Goal: Task Accomplishment & Management: Manage account settings

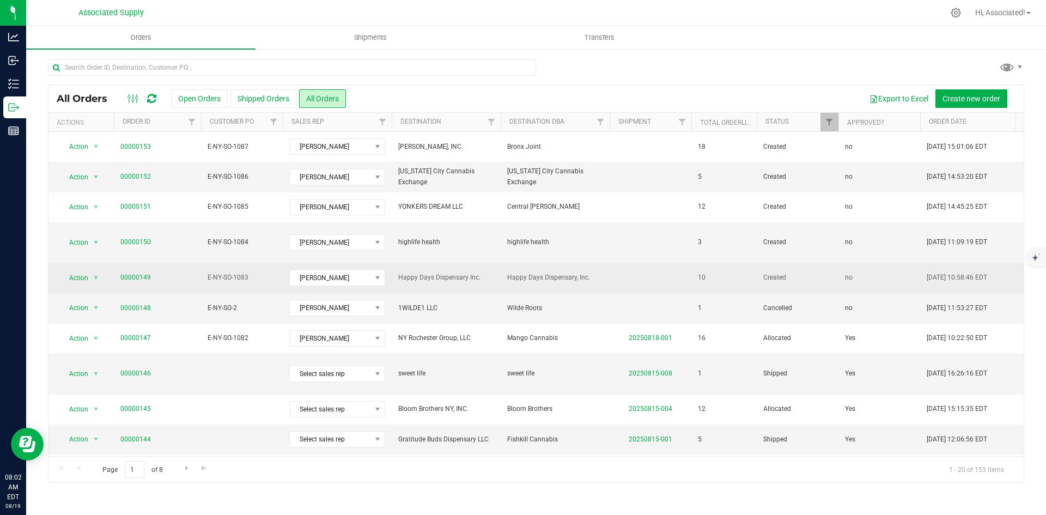
click at [813, 272] on span "Created" at bounding box center [797, 277] width 69 height 10
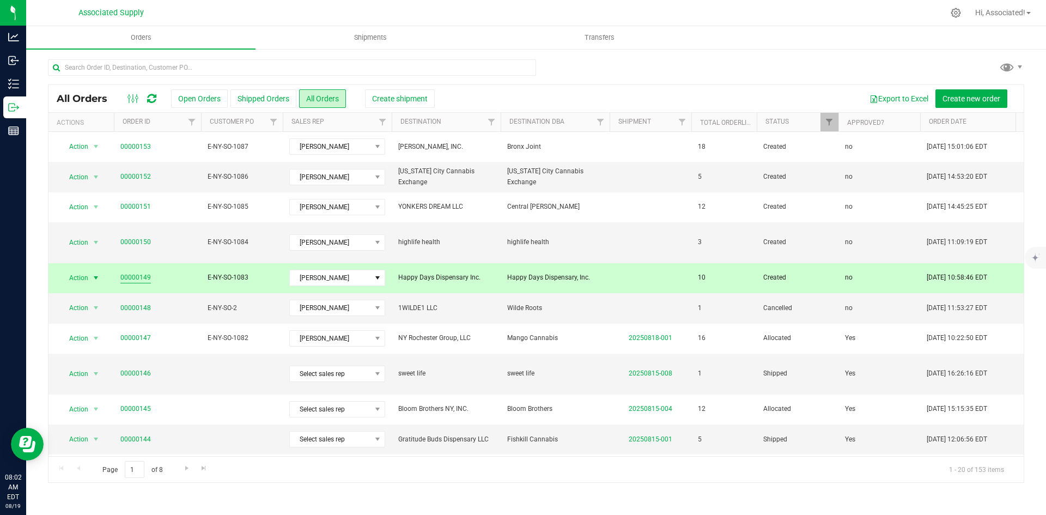
click at [135, 272] on link "00000149" at bounding box center [135, 277] width 31 height 10
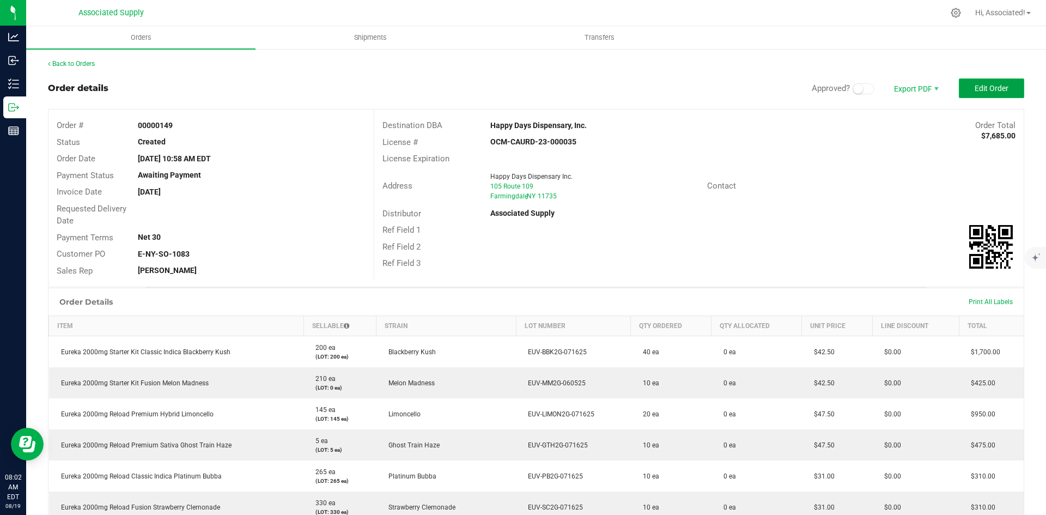
click at [984, 84] on span "Edit Order" at bounding box center [991, 88] width 34 height 9
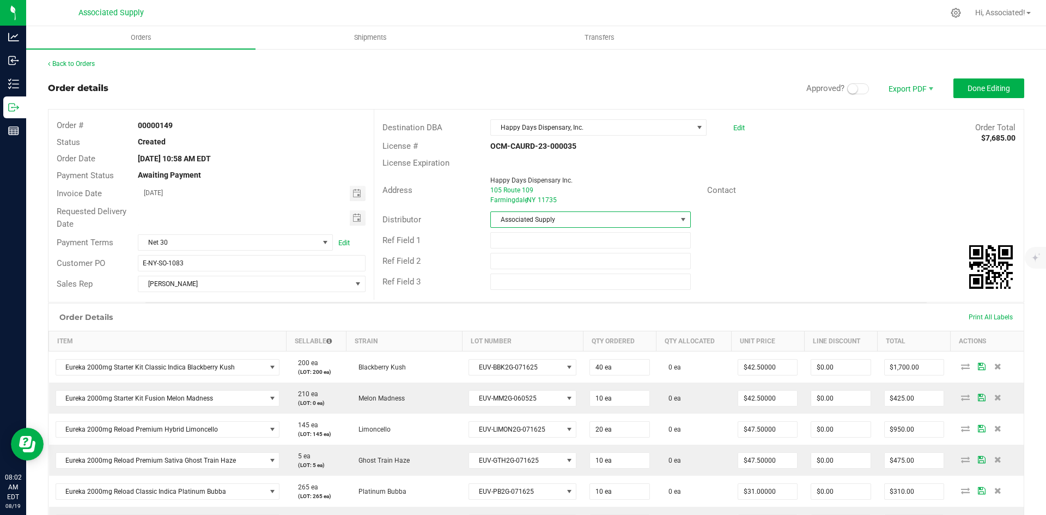
click at [679, 219] on span at bounding box center [683, 219] width 9 height 9
click at [824, 213] on div "Distributor Associated Supply" at bounding box center [698, 219] width 649 height 21
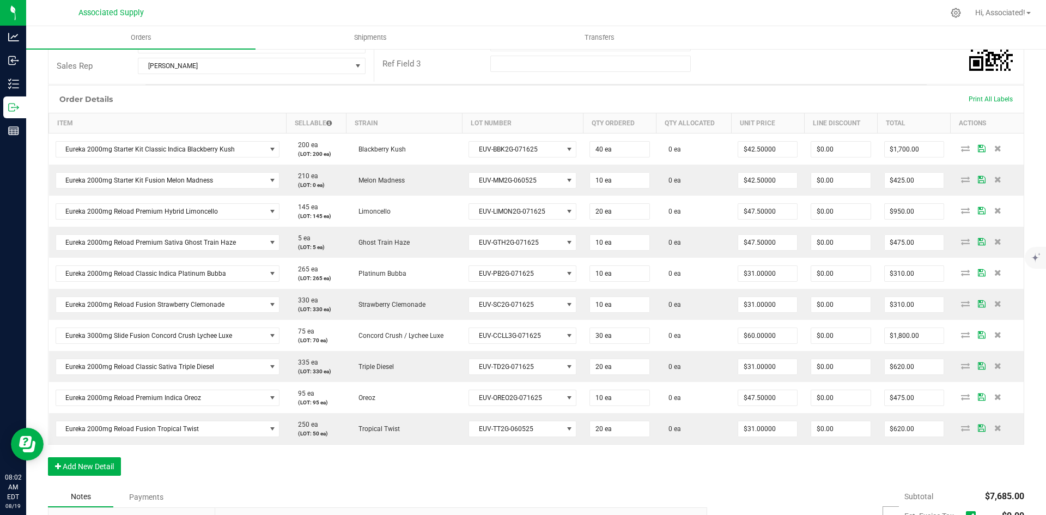
scroll to position [0, 0]
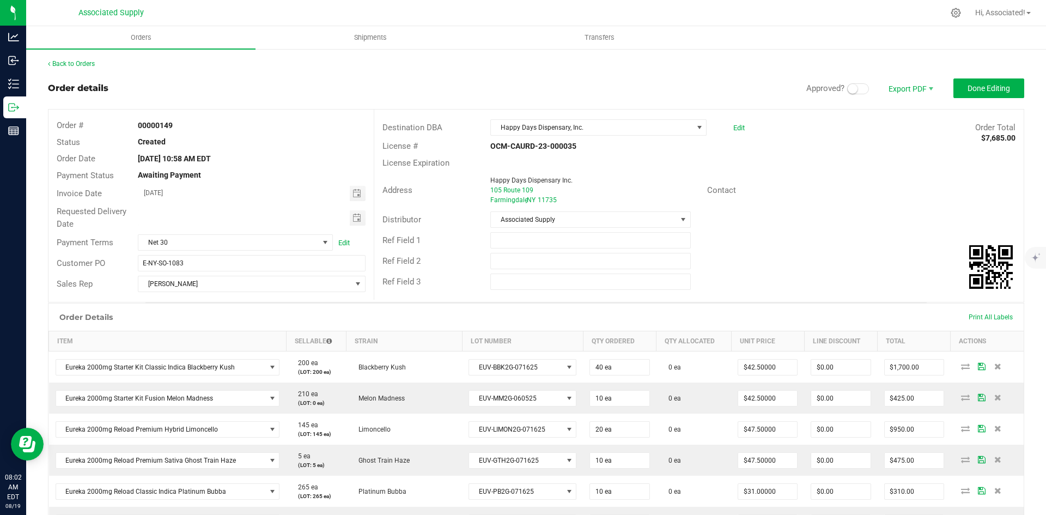
click at [848, 89] on small at bounding box center [853, 89] width 10 height 10
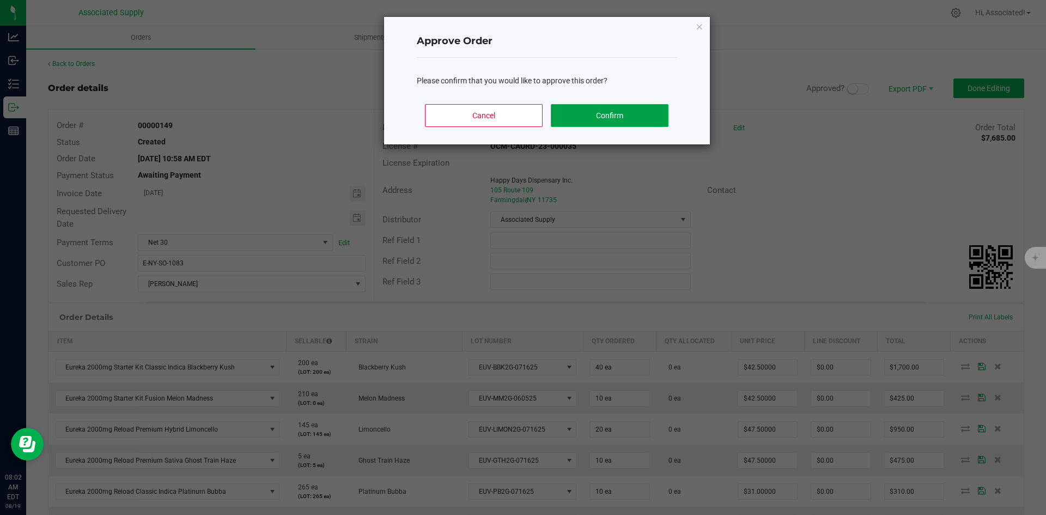
click at [625, 125] on button "Confirm" at bounding box center [609, 115] width 117 height 23
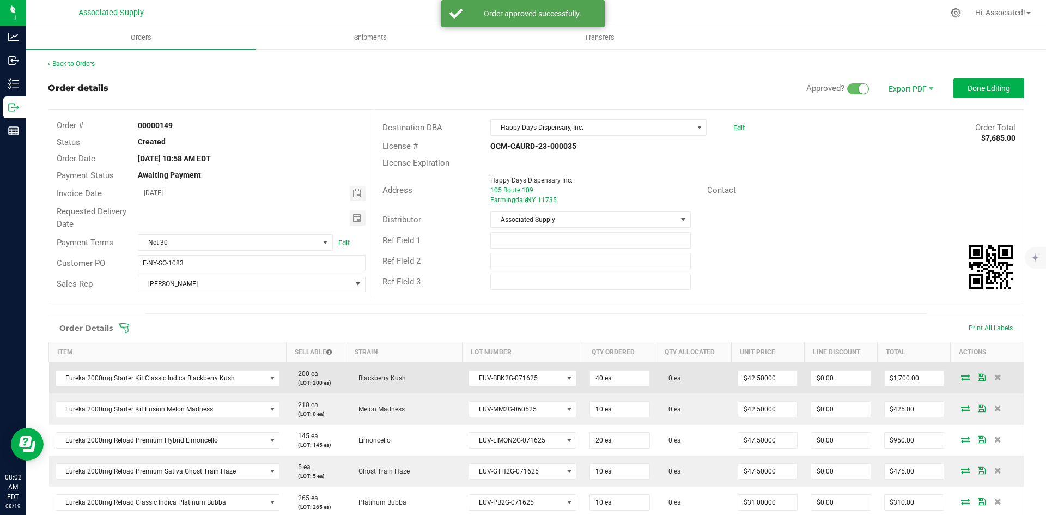
click at [961, 375] on icon at bounding box center [965, 377] width 9 height 7
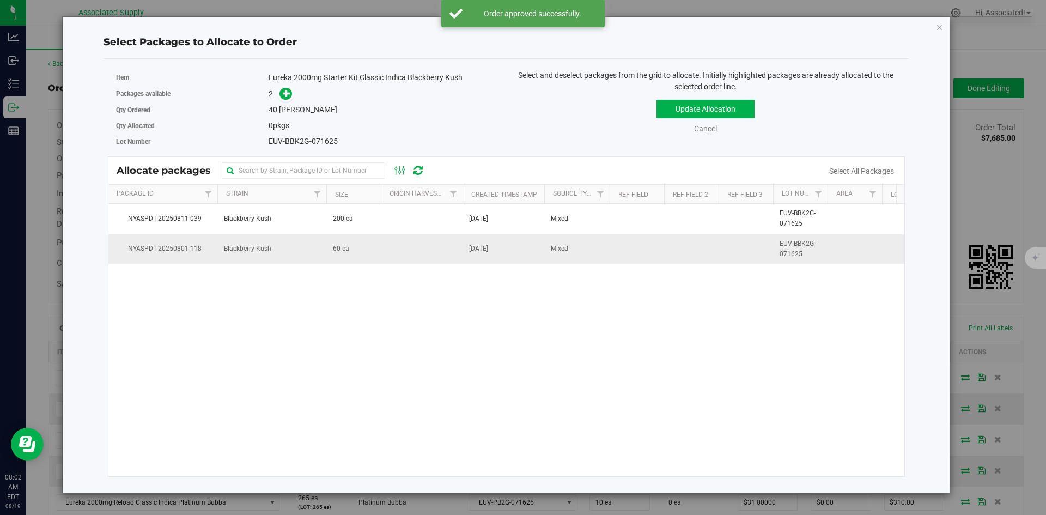
click at [415, 255] on td at bounding box center [422, 248] width 82 height 29
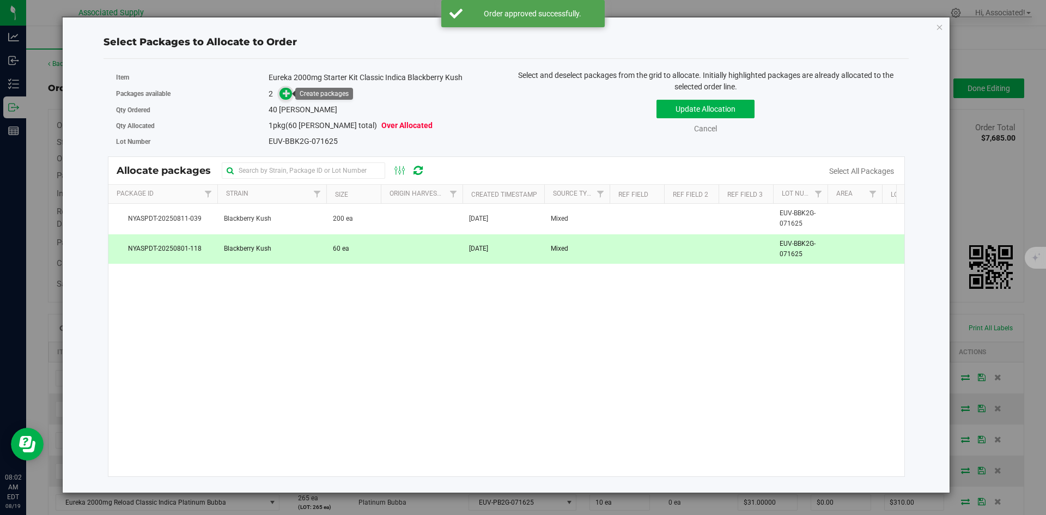
click at [290, 93] on icon at bounding box center [287, 93] width 8 height 8
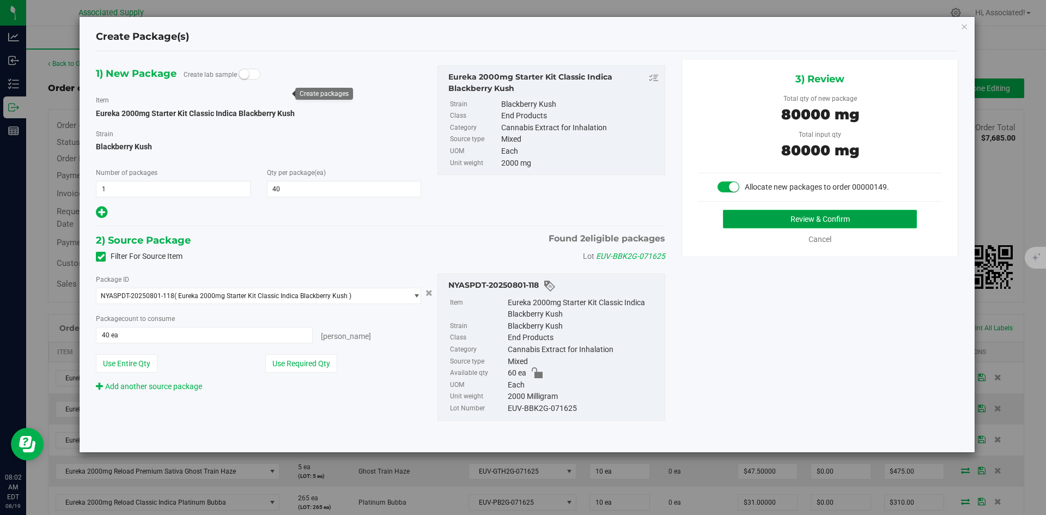
click at [739, 221] on button "Review & Confirm" at bounding box center [820, 219] width 194 height 19
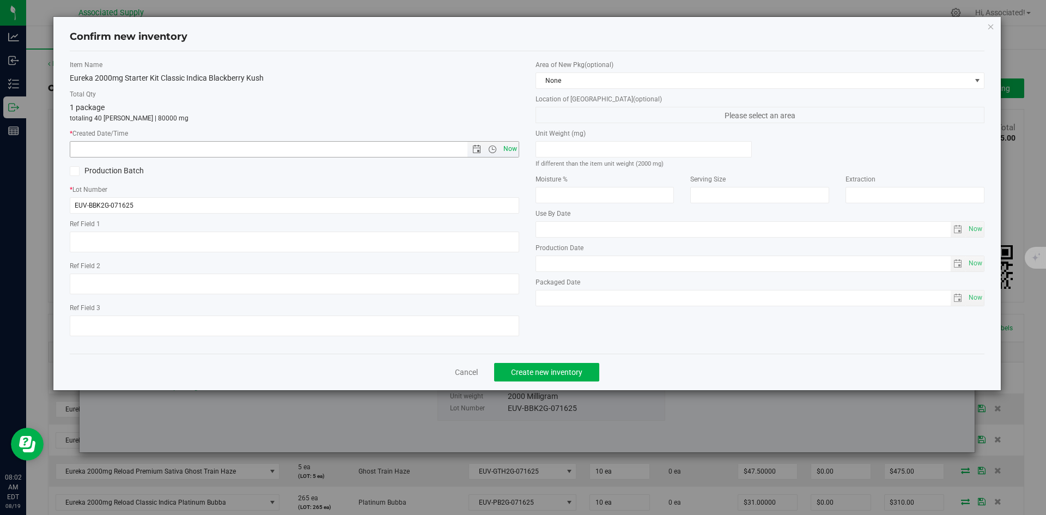
click at [509, 150] on span "Now" at bounding box center [510, 149] width 19 height 16
type input "[DATE] 8:02 AM"
click at [581, 374] on span "Create new inventory" at bounding box center [546, 372] width 71 height 9
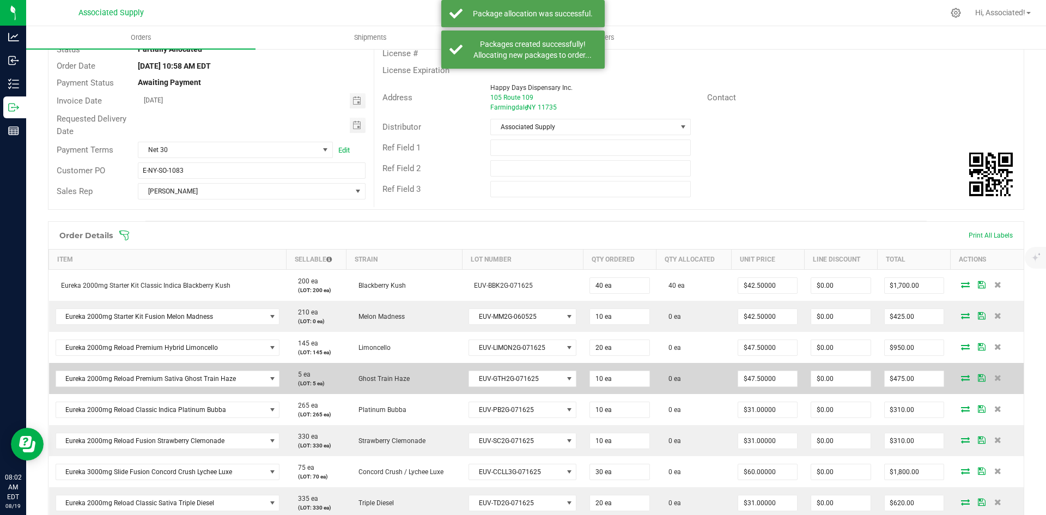
scroll to position [109, 0]
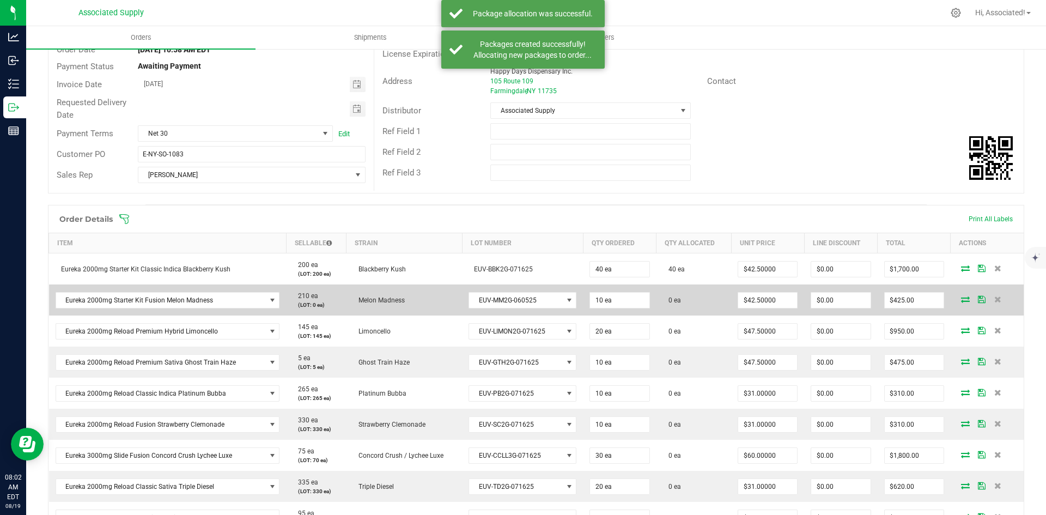
click at [961, 300] on icon at bounding box center [965, 299] width 9 height 7
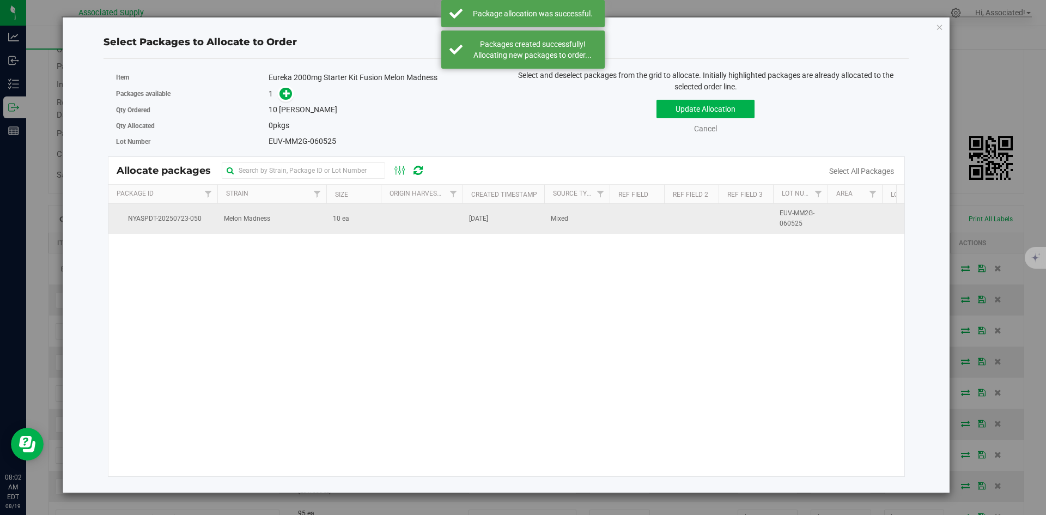
click at [364, 223] on td "10 ea" at bounding box center [353, 218] width 54 height 29
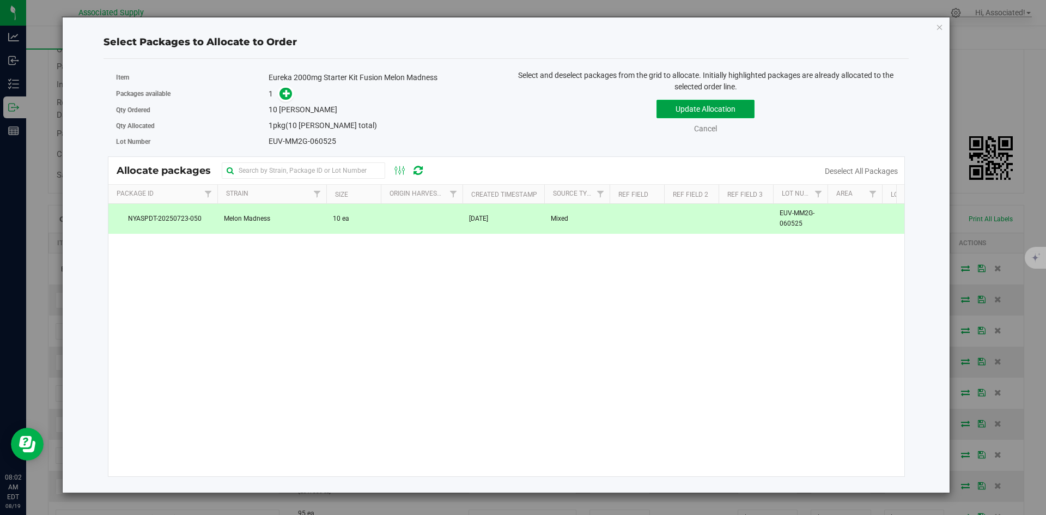
click at [744, 106] on button "Update Allocation" at bounding box center [705, 109] width 98 height 19
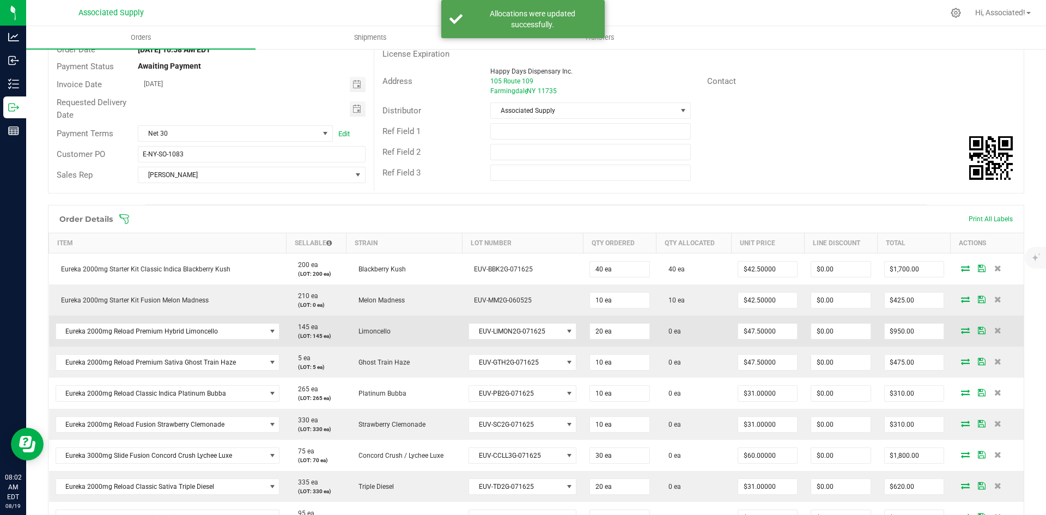
click at [961, 330] on icon at bounding box center [965, 330] width 9 height 7
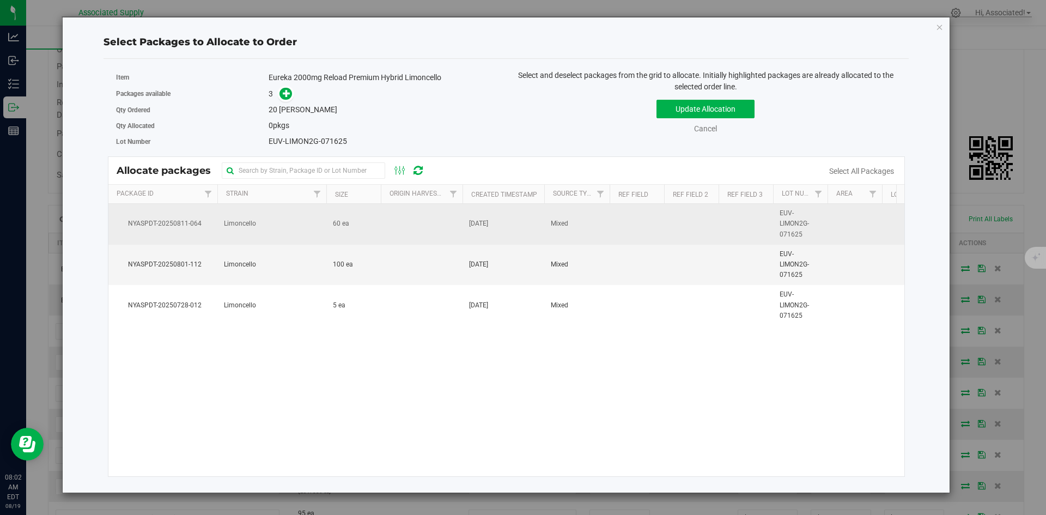
click at [359, 229] on td "60 ea" at bounding box center [353, 224] width 54 height 41
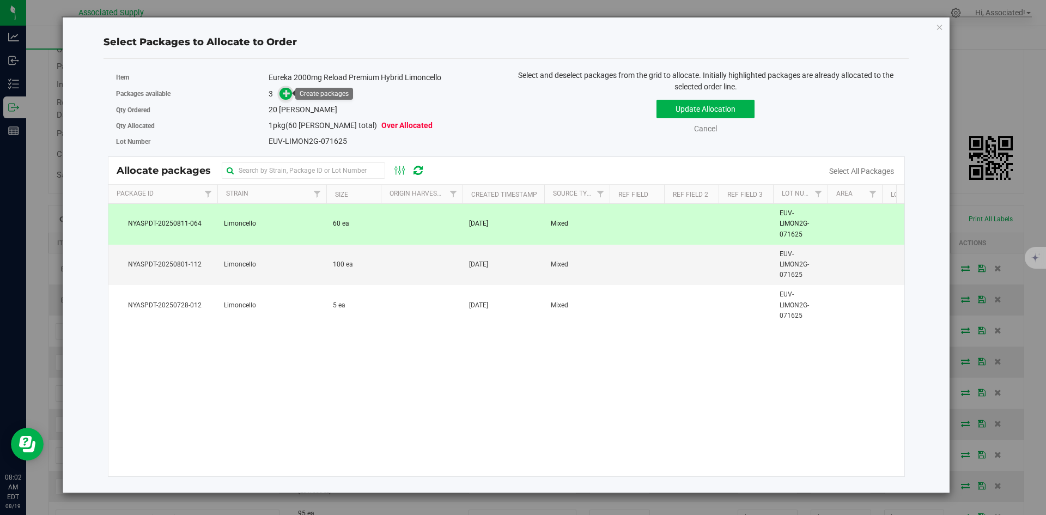
click at [289, 94] on icon at bounding box center [287, 93] width 8 height 8
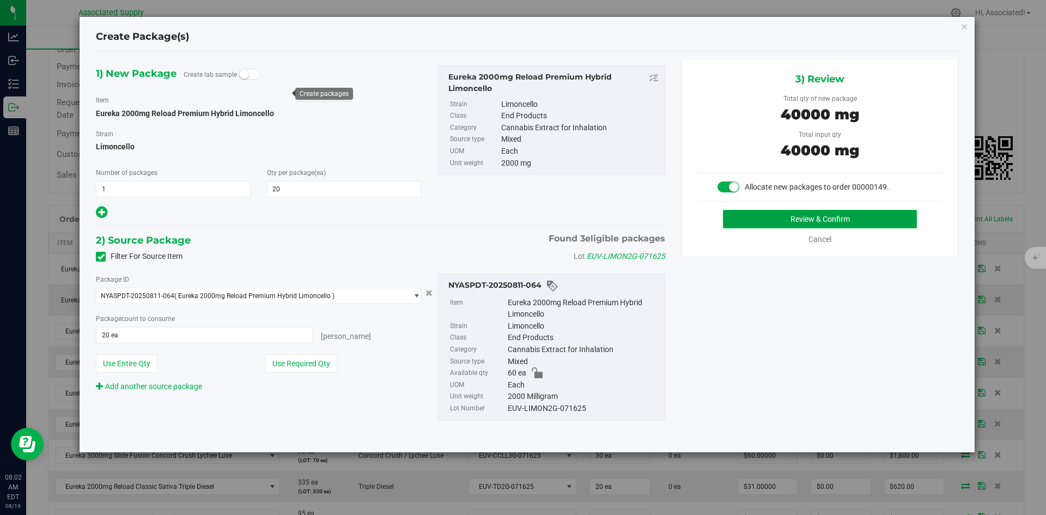
click at [800, 221] on button "Review & Confirm" at bounding box center [820, 219] width 194 height 19
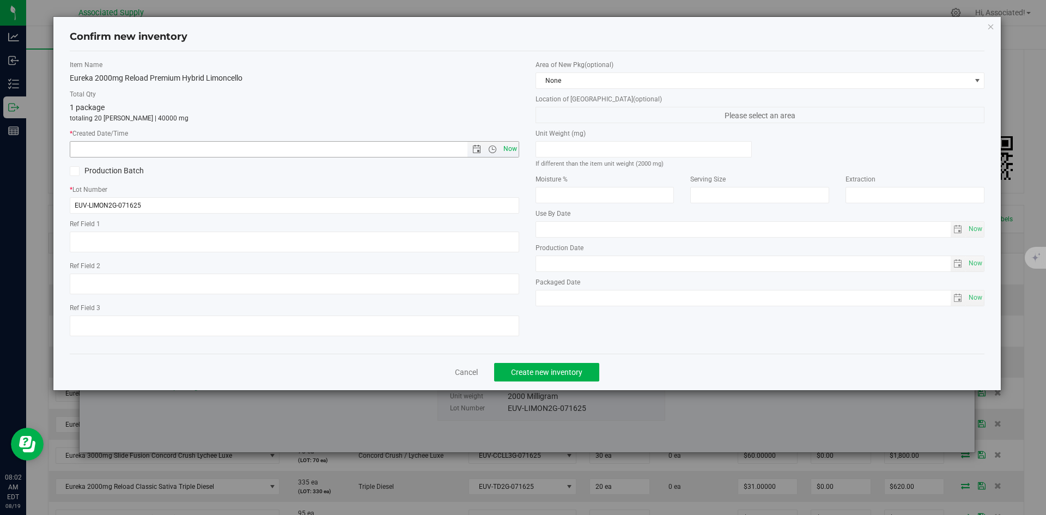
click at [506, 142] on span "Now" at bounding box center [510, 149] width 19 height 16
type input "[DATE] 8:02 AM"
click at [567, 376] on span "Create new inventory" at bounding box center [546, 372] width 71 height 9
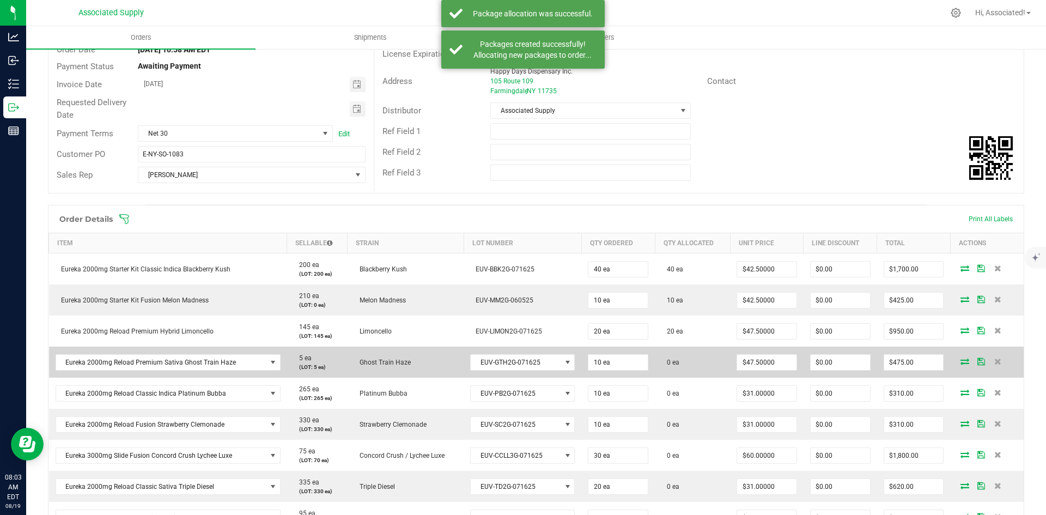
scroll to position [163, 0]
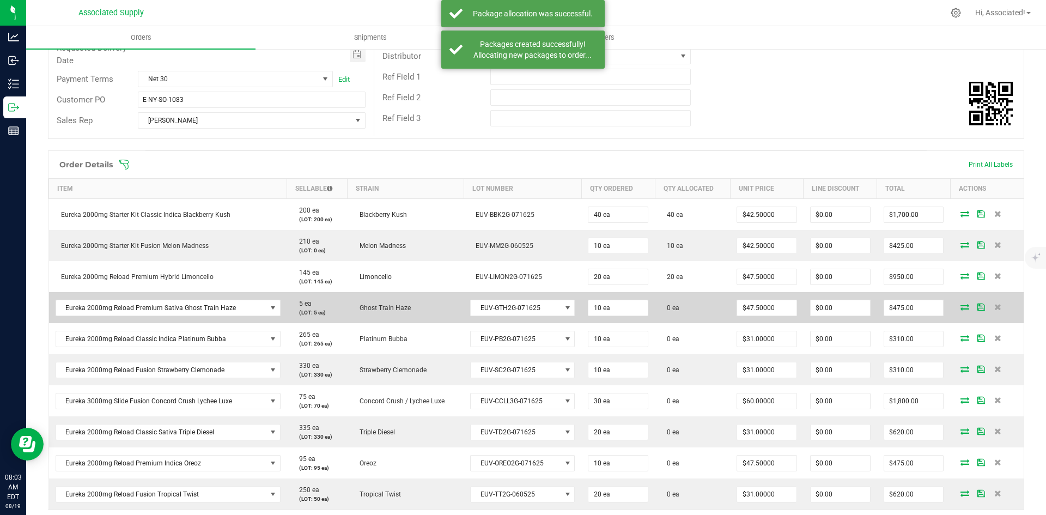
click at [960, 308] on icon at bounding box center [964, 306] width 9 height 7
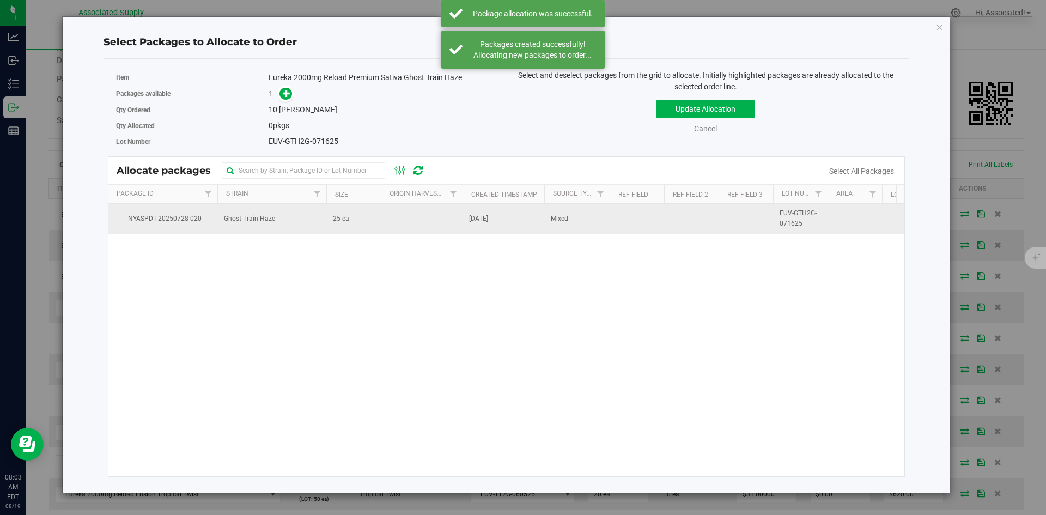
click at [329, 222] on td "25 ea" at bounding box center [353, 218] width 54 height 29
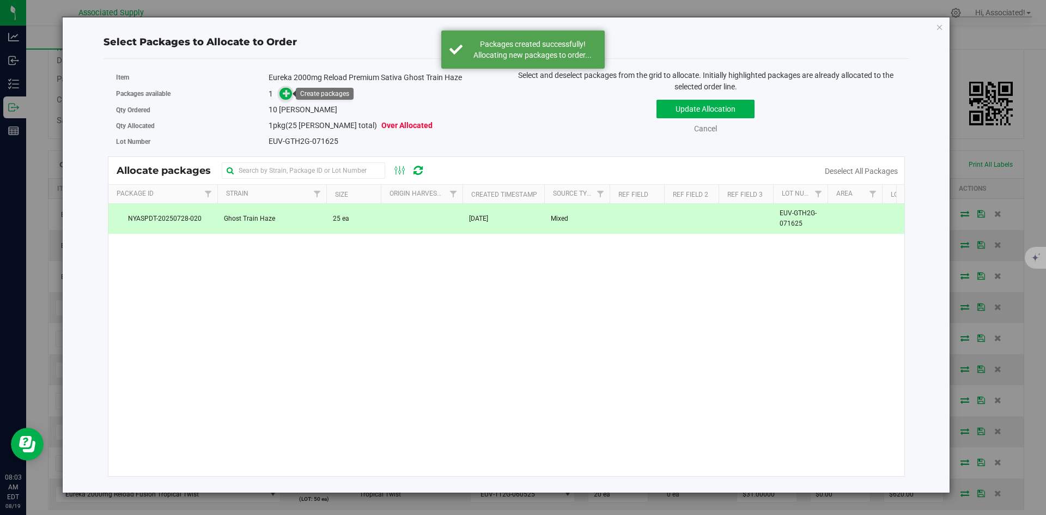
click at [285, 92] on icon at bounding box center [287, 93] width 8 height 8
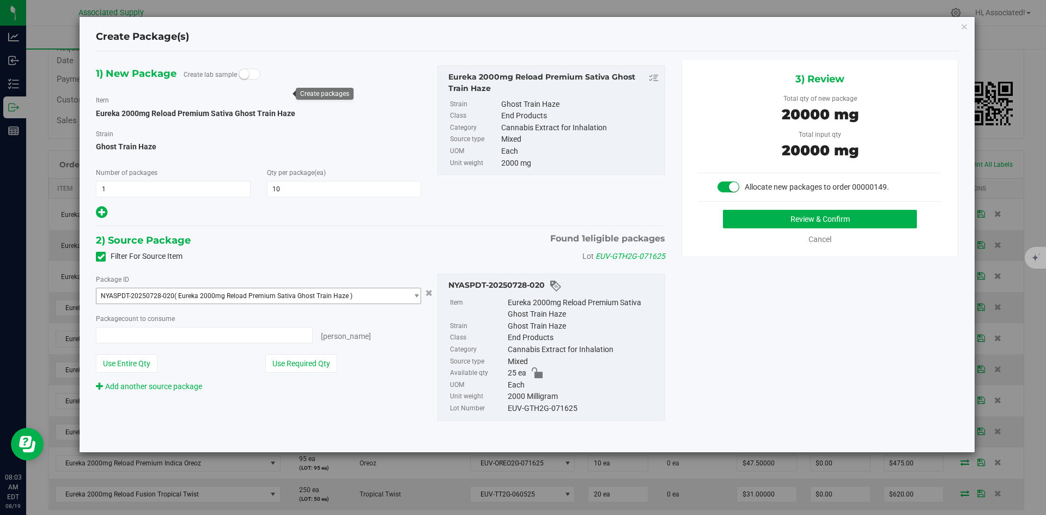
type input "10 ea"
click at [805, 222] on button "Review & Confirm" at bounding box center [820, 219] width 194 height 19
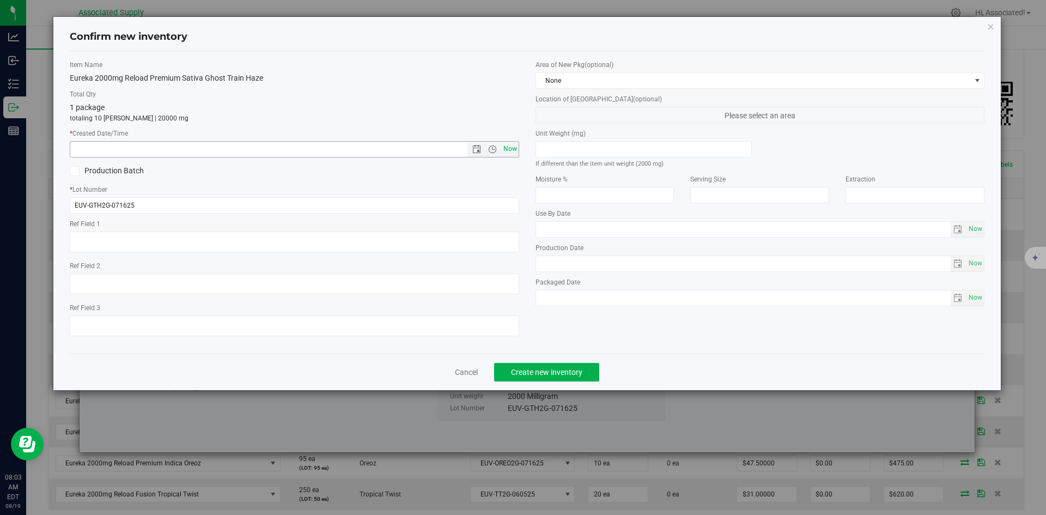
click at [510, 150] on span "Now" at bounding box center [510, 149] width 19 height 16
type input "[DATE] 8:03 AM"
click at [571, 369] on span "Create new inventory" at bounding box center [546, 372] width 71 height 9
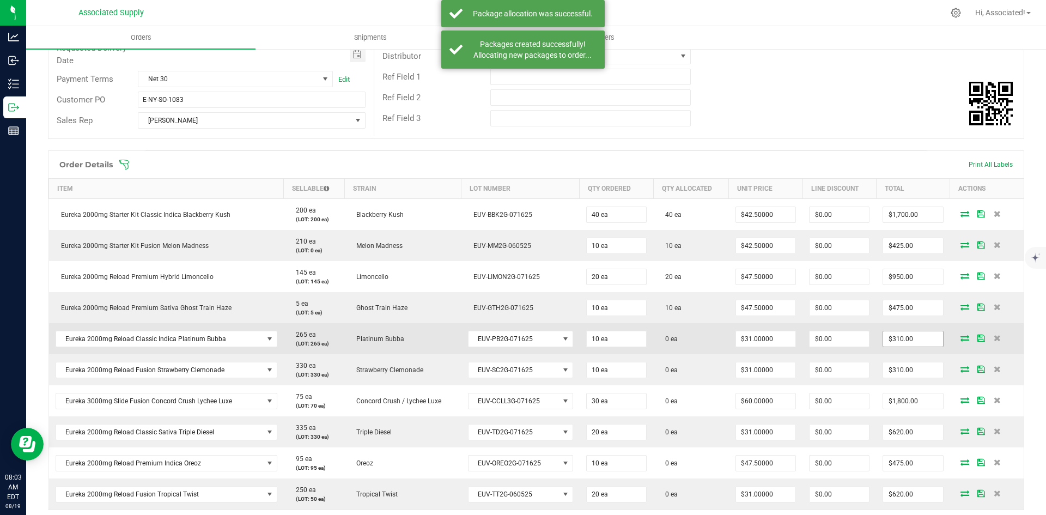
scroll to position [272, 0]
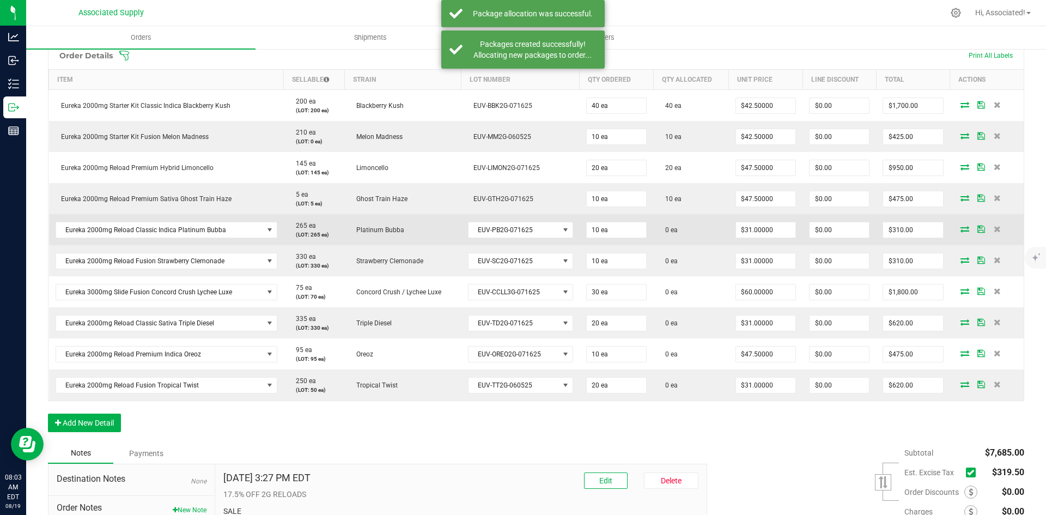
click at [960, 231] on icon at bounding box center [964, 229] width 9 height 7
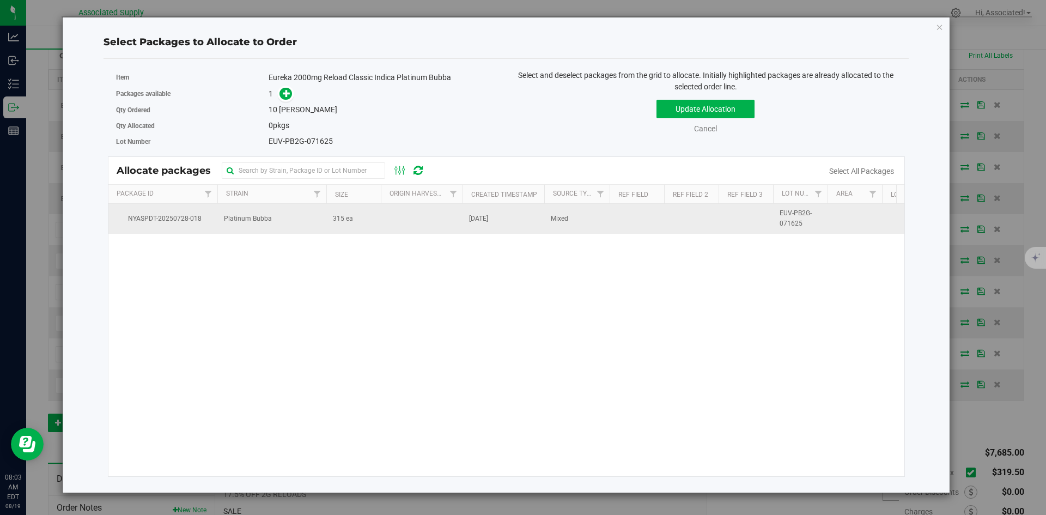
click at [351, 221] on span "315 ea" at bounding box center [343, 219] width 20 height 10
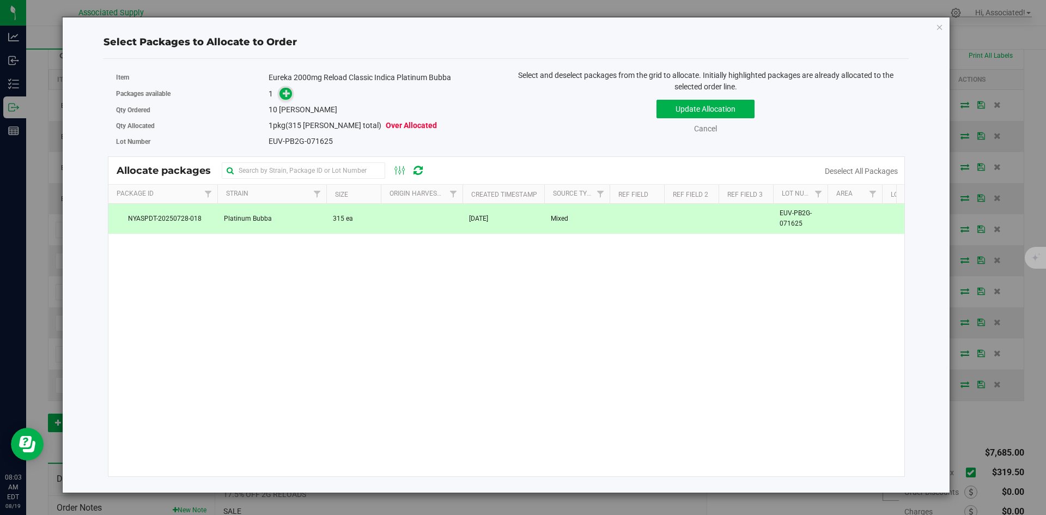
click at [291, 96] on span at bounding box center [285, 93] width 13 height 13
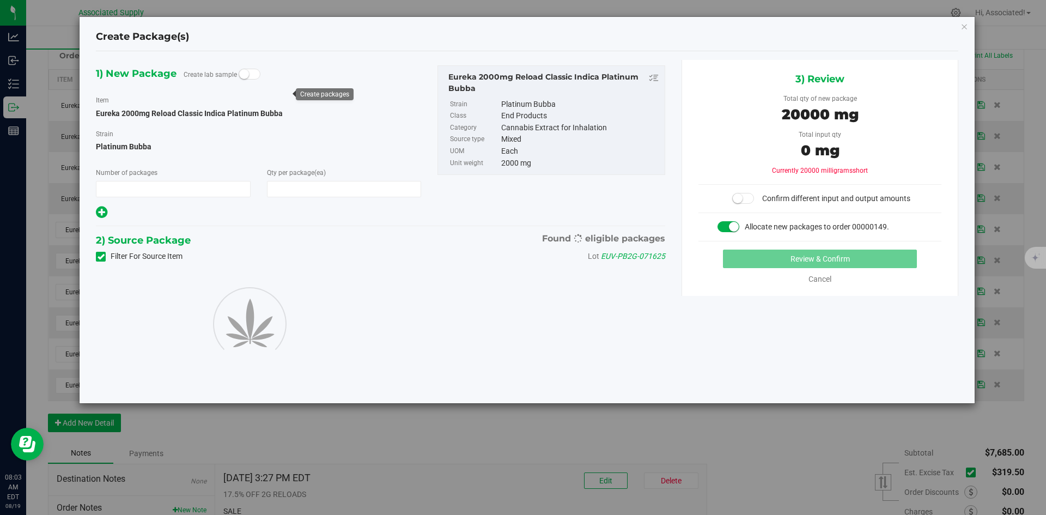
type input "1"
type input "10"
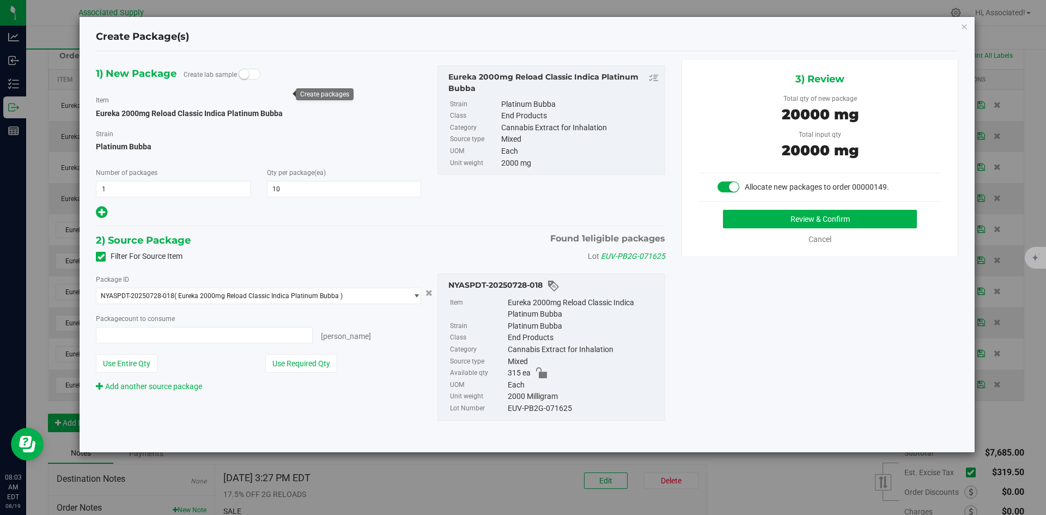
type input "10 ea"
click at [751, 220] on button "Review & Confirm" at bounding box center [820, 219] width 194 height 19
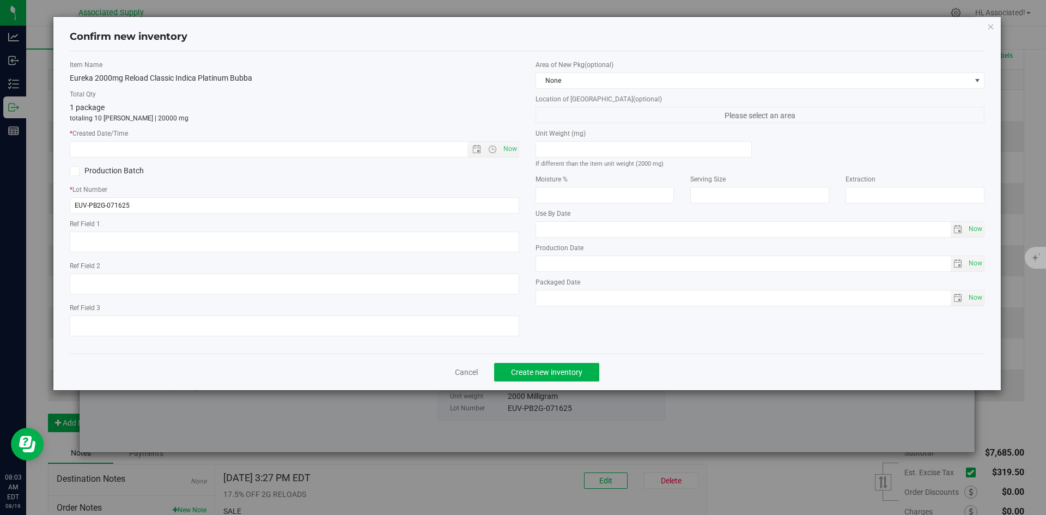
click at [521, 149] on div "Item Name Eureka 2000mg Reload Classic Indica Platinum Bubba Total Qty 1 packag…" at bounding box center [295, 202] width 466 height 285
click at [513, 150] on span "Now" at bounding box center [510, 149] width 19 height 16
type input "[DATE] 8:03 AM"
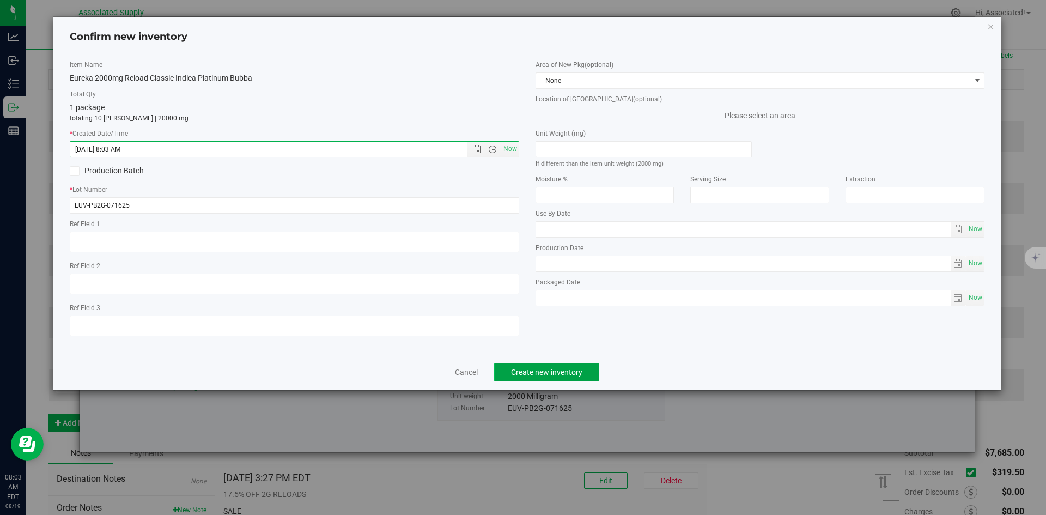
click at [564, 371] on span "Create new inventory" at bounding box center [546, 372] width 71 height 9
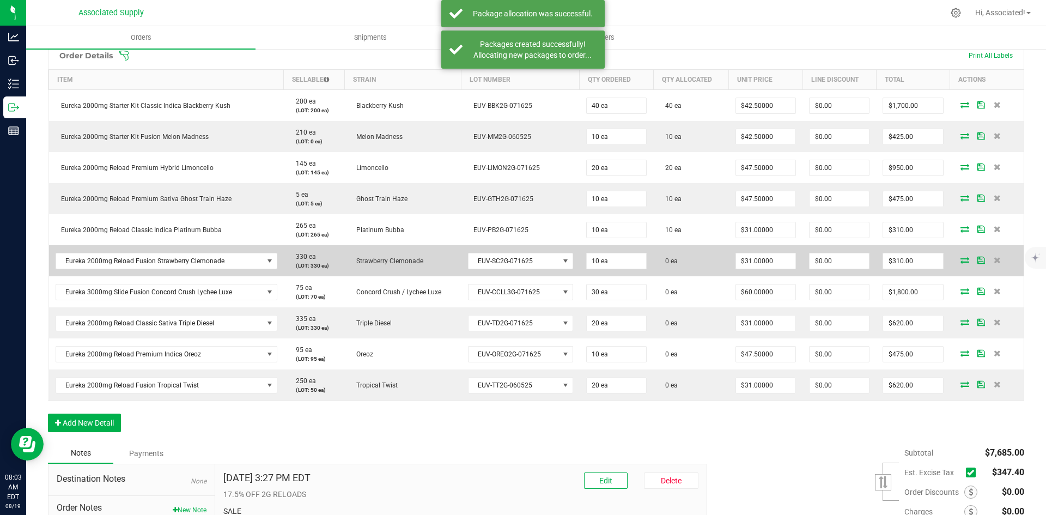
click at [960, 260] on icon at bounding box center [964, 260] width 9 height 7
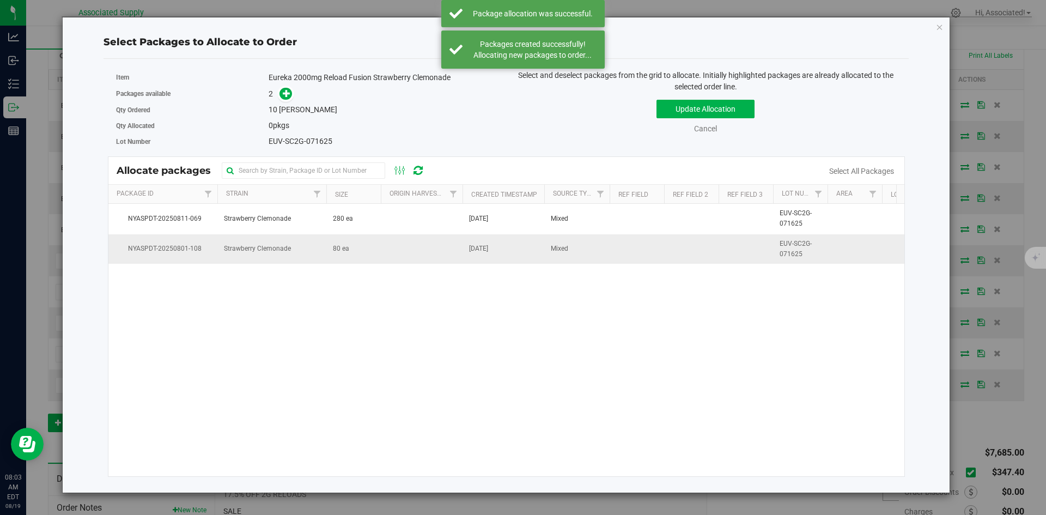
click at [390, 254] on td at bounding box center [422, 248] width 82 height 29
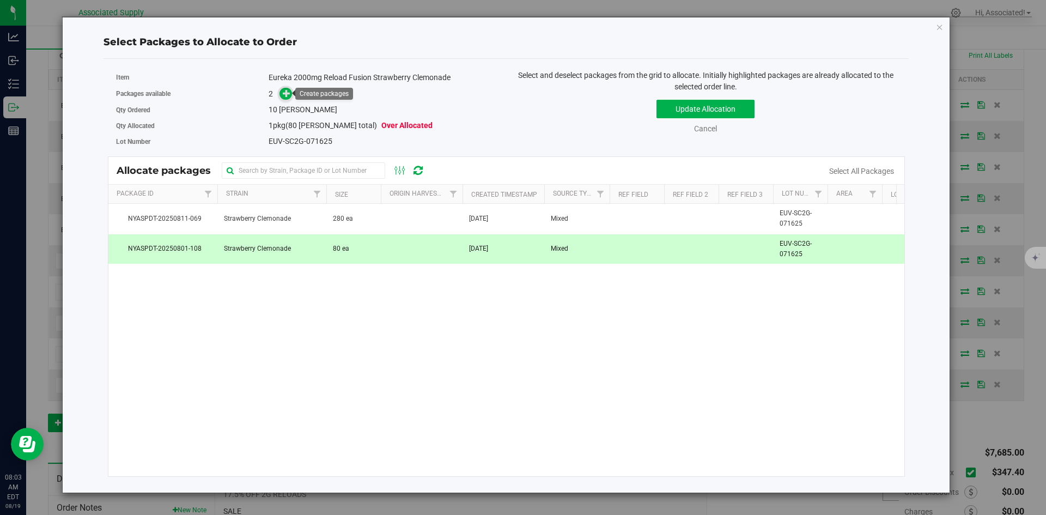
click at [283, 92] on icon at bounding box center [287, 93] width 8 height 8
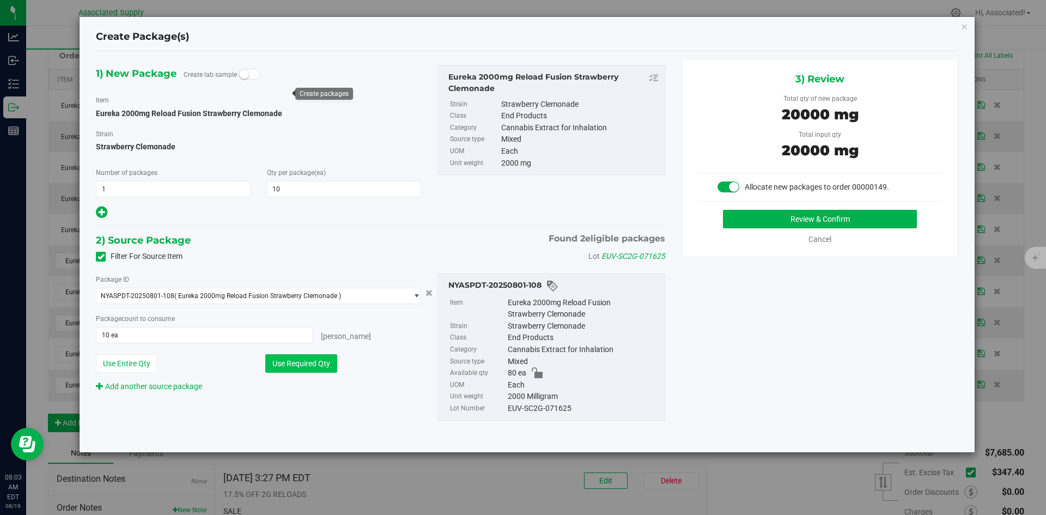
click at [313, 364] on button "Use Required Qty" at bounding box center [301, 363] width 72 height 19
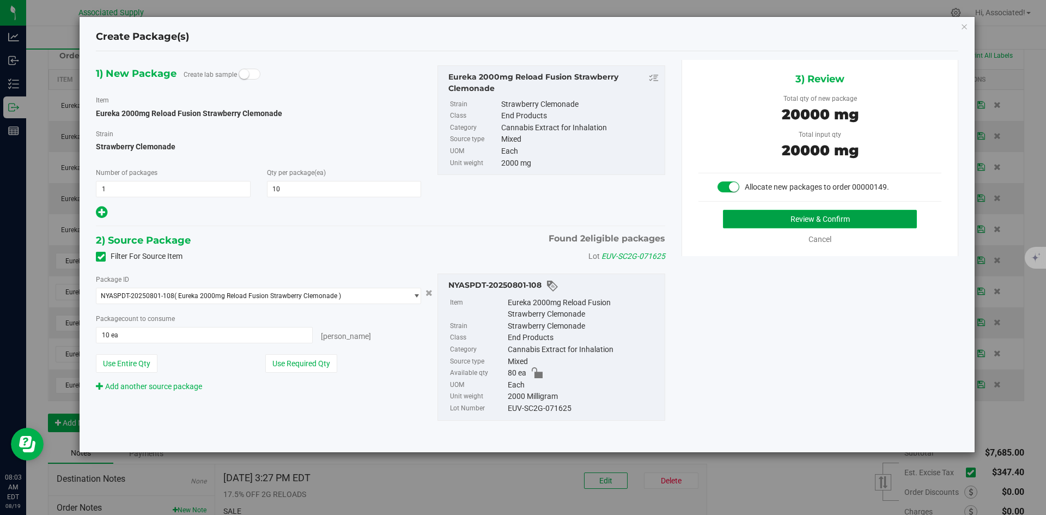
click at [837, 215] on button "Review & Confirm" at bounding box center [820, 219] width 194 height 19
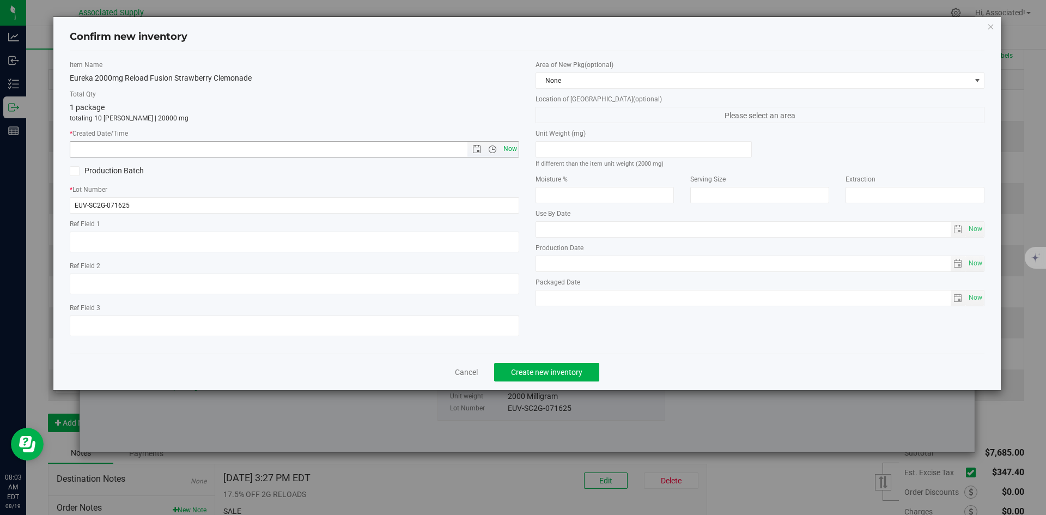
click at [513, 151] on span "Now" at bounding box center [510, 149] width 19 height 16
type input "[DATE] 8:03 AM"
click at [587, 373] on button "Create new inventory" at bounding box center [546, 372] width 105 height 19
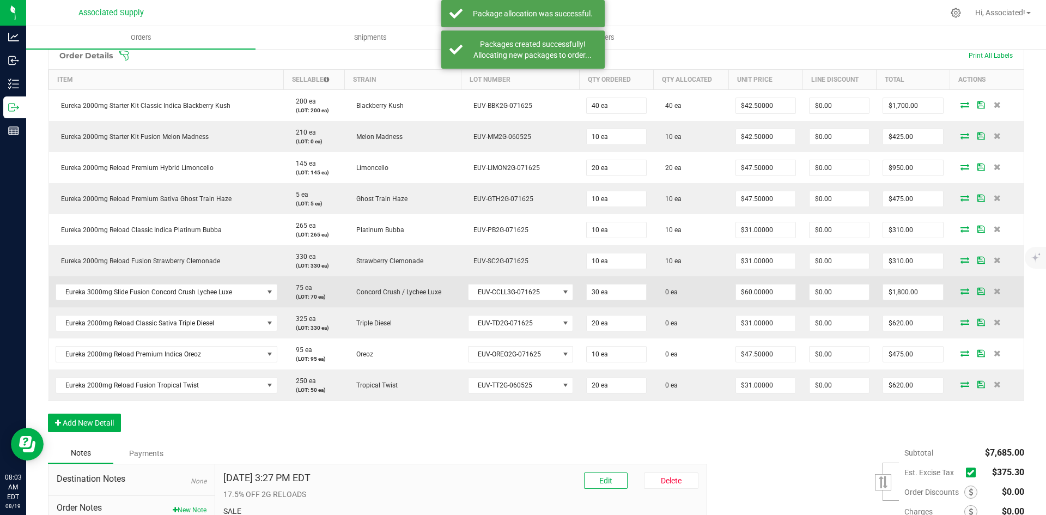
click at [960, 288] on icon at bounding box center [964, 291] width 9 height 7
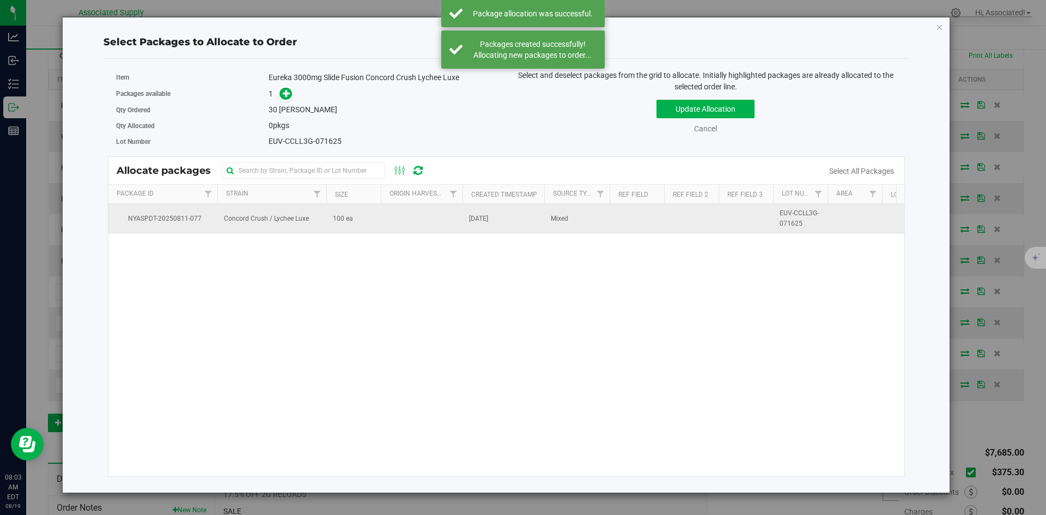
click at [332, 216] on td "100 ea" at bounding box center [353, 218] width 54 height 29
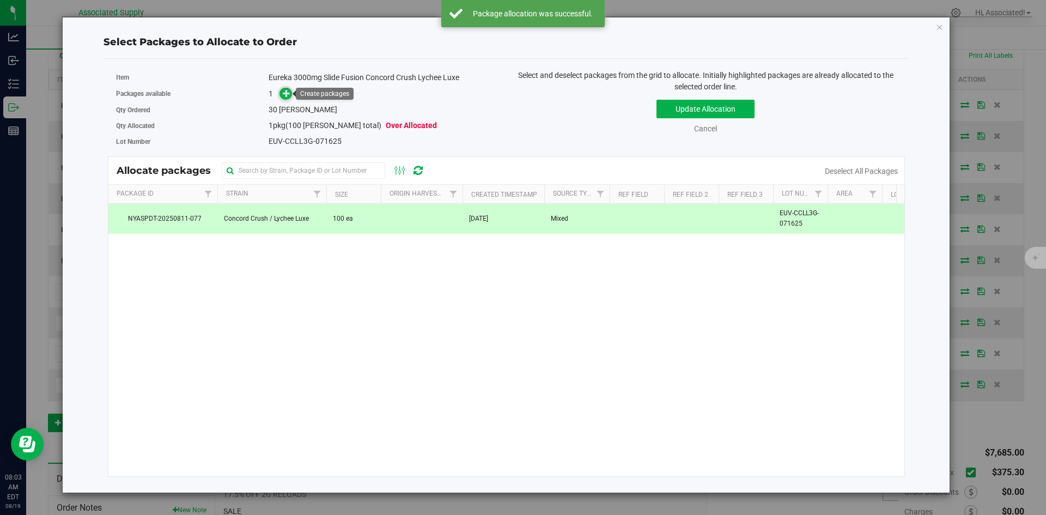
click at [287, 96] on icon at bounding box center [287, 93] width 8 height 8
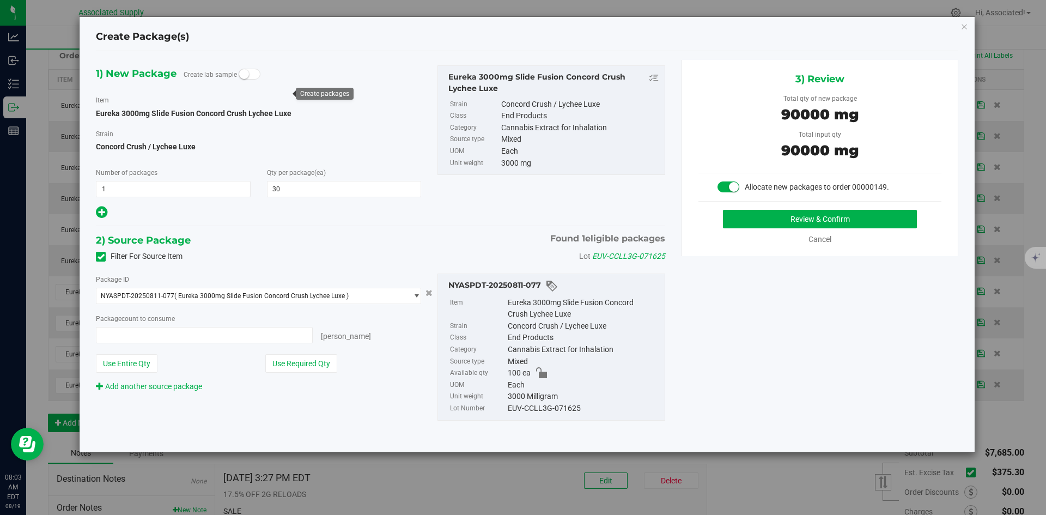
type input "30 ea"
click at [794, 223] on button "Review & Confirm" at bounding box center [820, 219] width 194 height 19
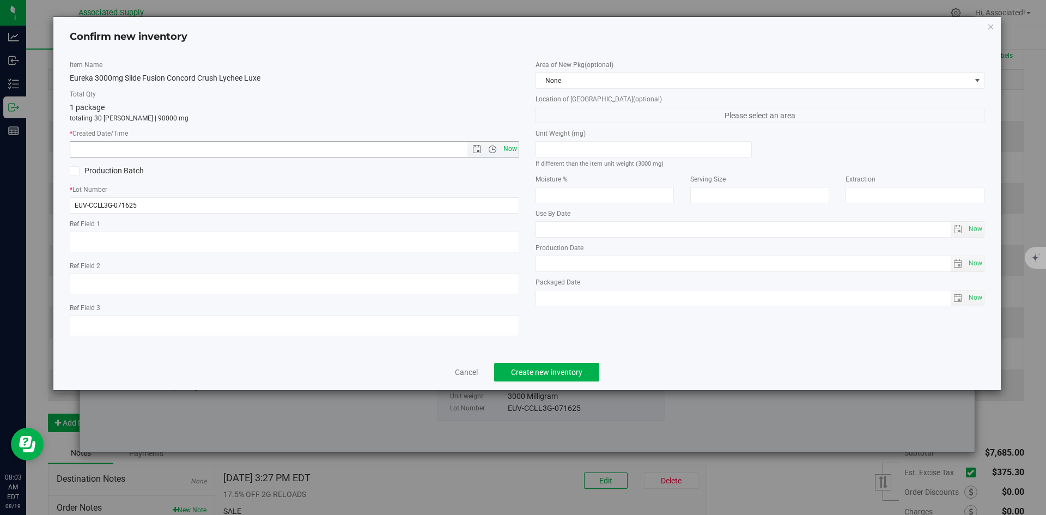
click at [506, 154] on span "Now" at bounding box center [510, 149] width 19 height 16
type input "[DATE] 8:03 AM"
click at [544, 377] on button "Create new inventory" at bounding box center [546, 372] width 105 height 19
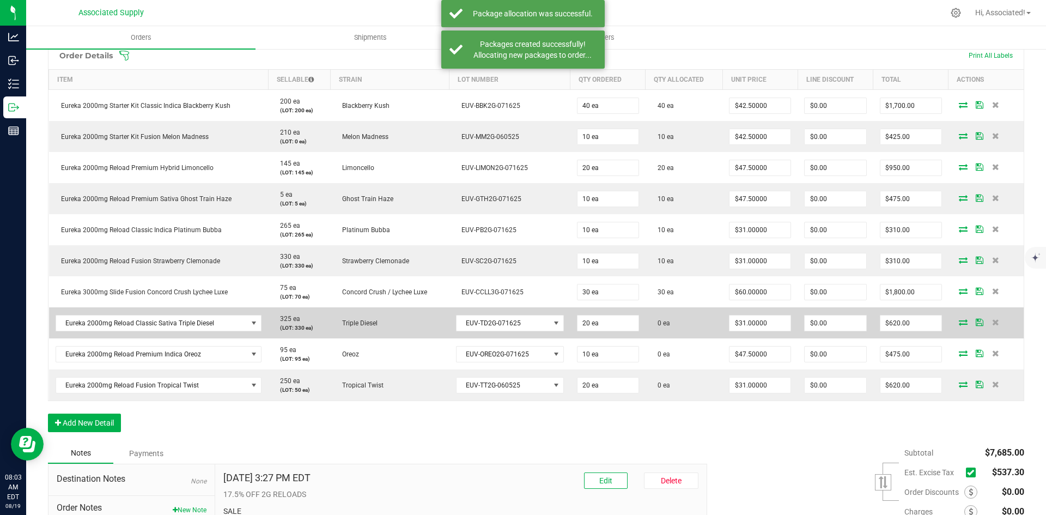
click at [959, 322] on icon at bounding box center [963, 322] width 9 height 7
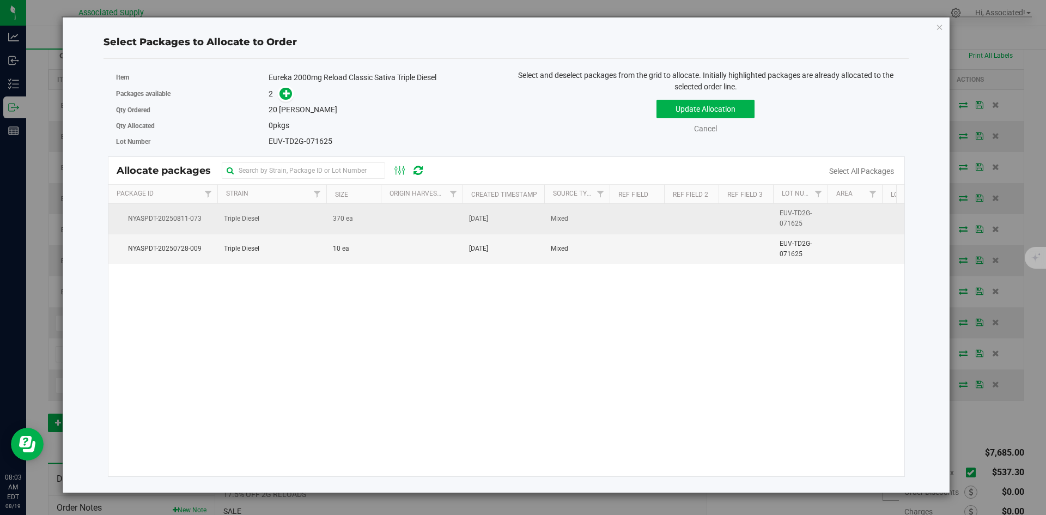
click at [357, 220] on td "370 ea" at bounding box center [353, 219] width 54 height 30
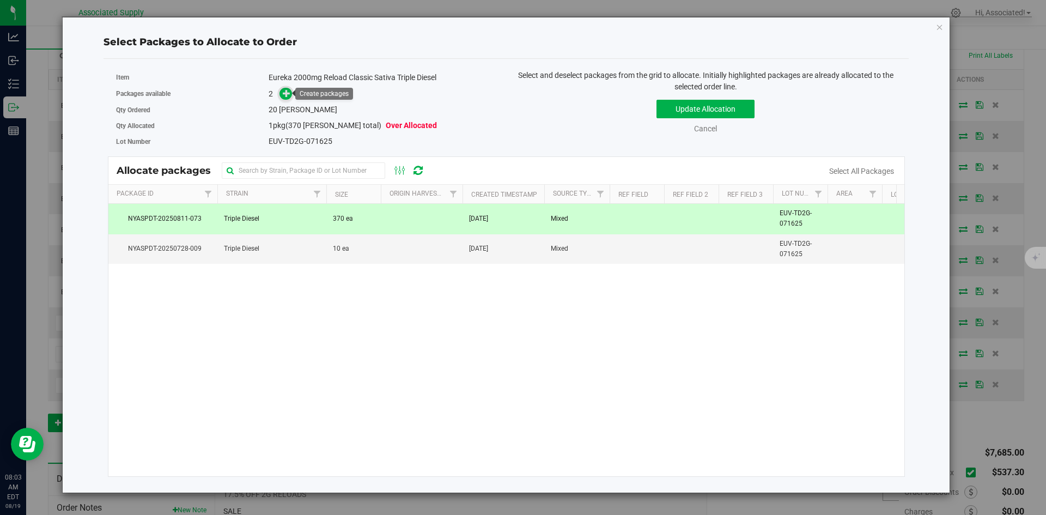
click at [291, 93] on icon at bounding box center [287, 93] width 8 height 8
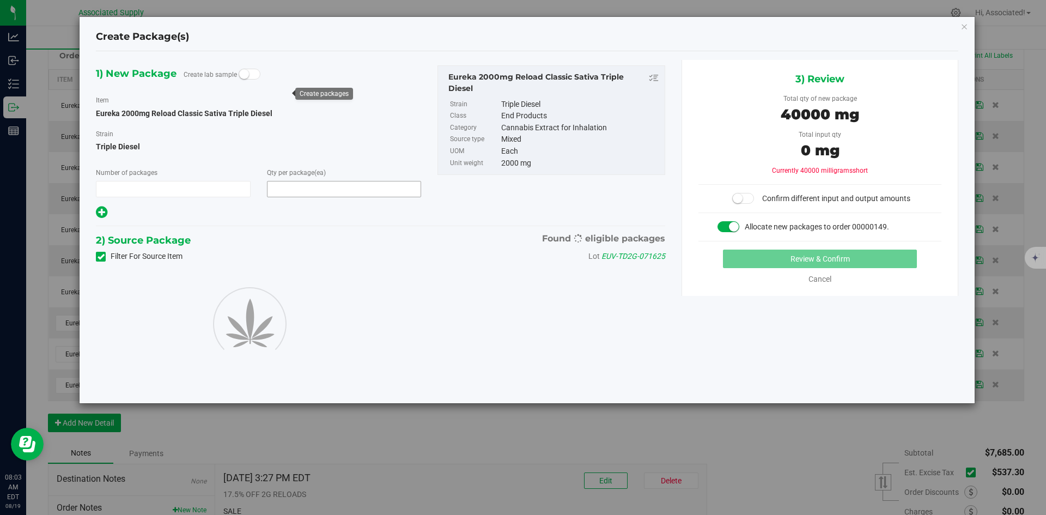
type input "1"
type input "20"
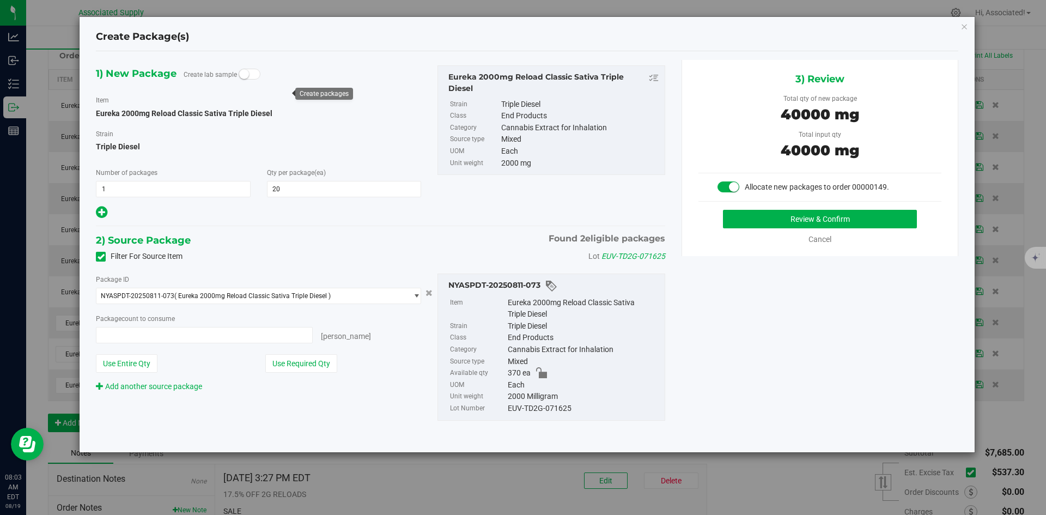
type input "20 ea"
click at [791, 223] on button "Review & Confirm" at bounding box center [820, 219] width 194 height 19
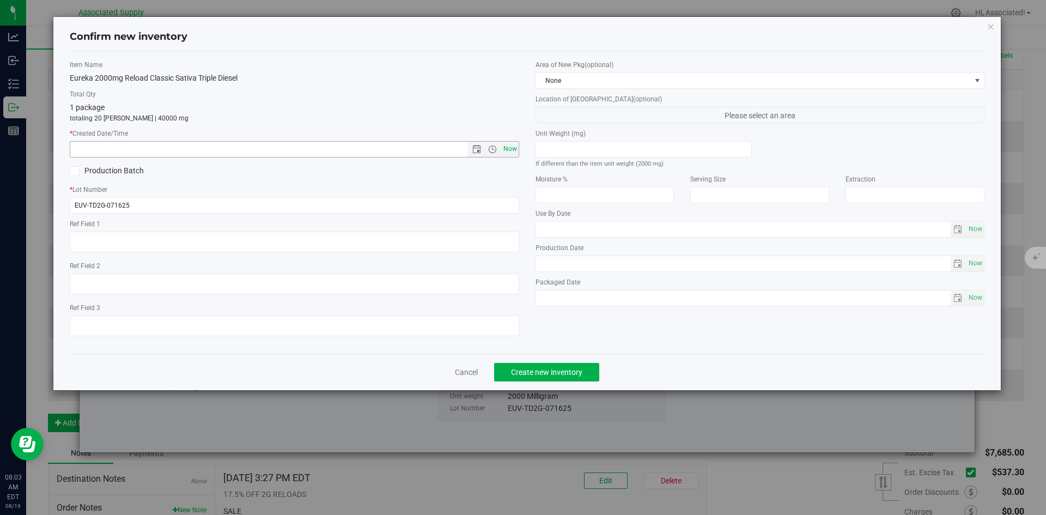
click at [509, 143] on span "Now" at bounding box center [510, 149] width 19 height 16
type input "[DATE] 8:03 AM"
click at [564, 370] on span "Create new inventory" at bounding box center [546, 372] width 71 height 9
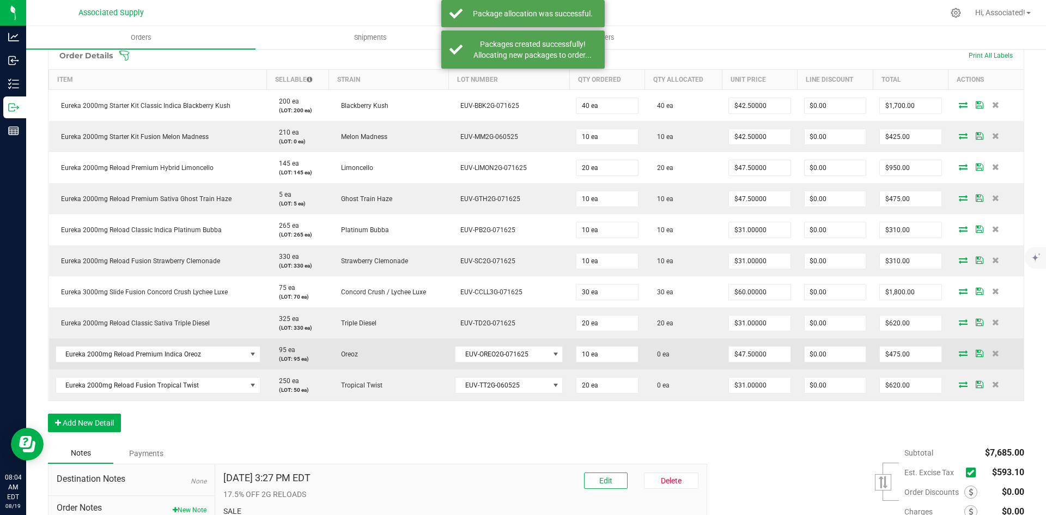
click at [959, 354] on icon at bounding box center [963, 353] width 9 height 7
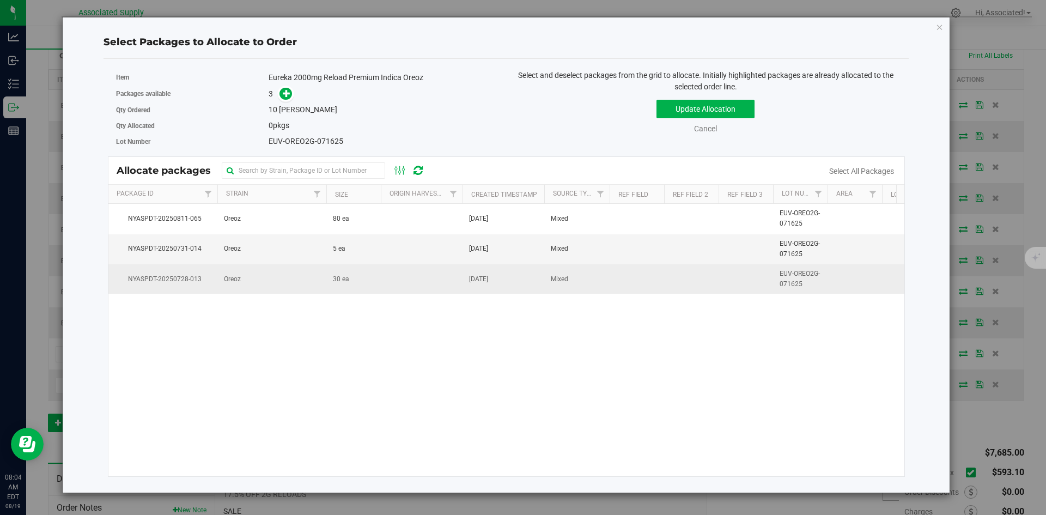
click at [400, 278] on td at bounding box center [422, 278] width 82 height 29
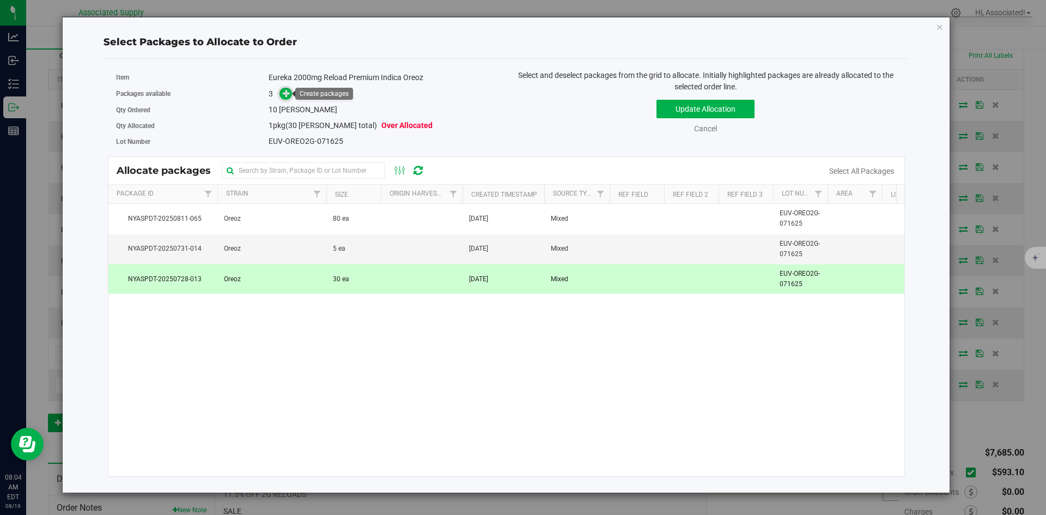
click at [288, 93] on icon at bounding box center [287, 93] width 8 height 8
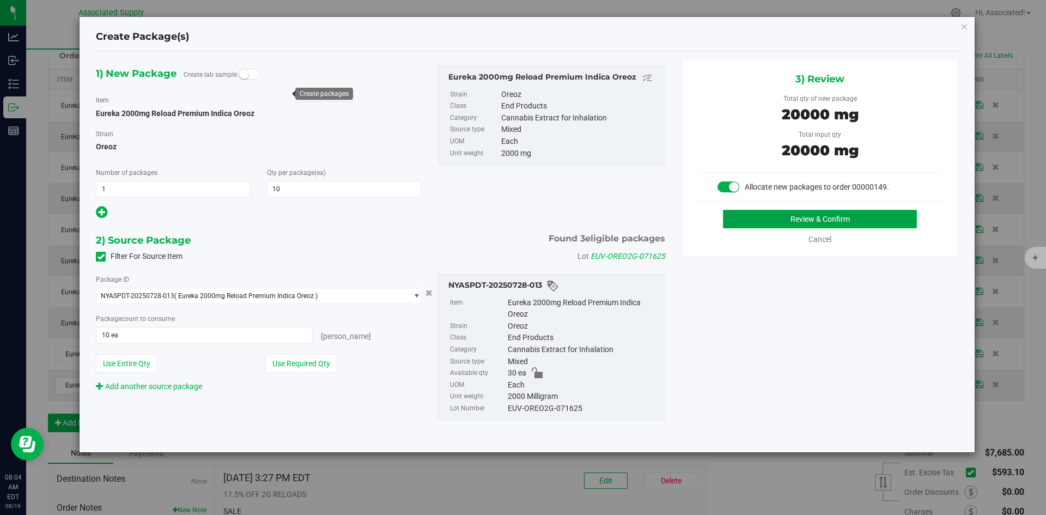
click at [790, 218] on button "Review & Confirm" at bounding box center [820, 219] width 194 height 19
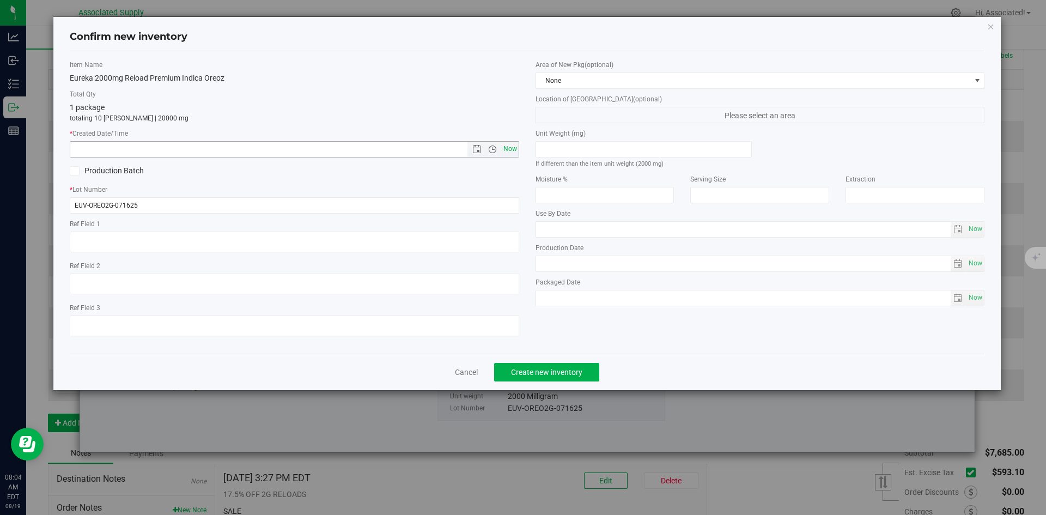
click at [510, 144] on span "Now" at bounding box center [510, 149] width 19 height 16
type input "[DATE] 8:04 AM"
click at [580, 365] on button "Create new inventory" at bounding box center [546, 372] width 105 height 19
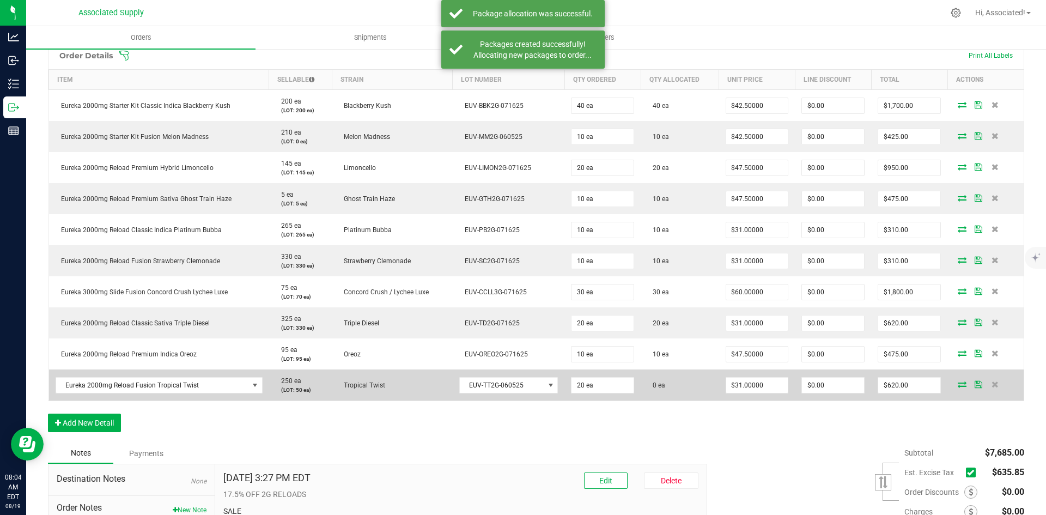
click at [958, 383] on icon at bounding box center [962, 384] width 9 height 7
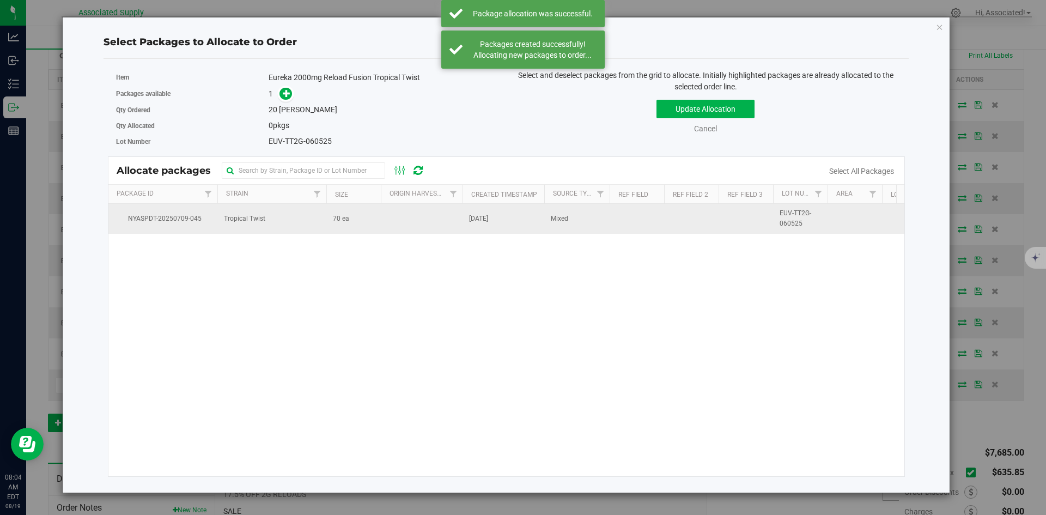
click at [322, 216] on td "Tropical Twist" at bounding box center [271, 218] width 109 height 29
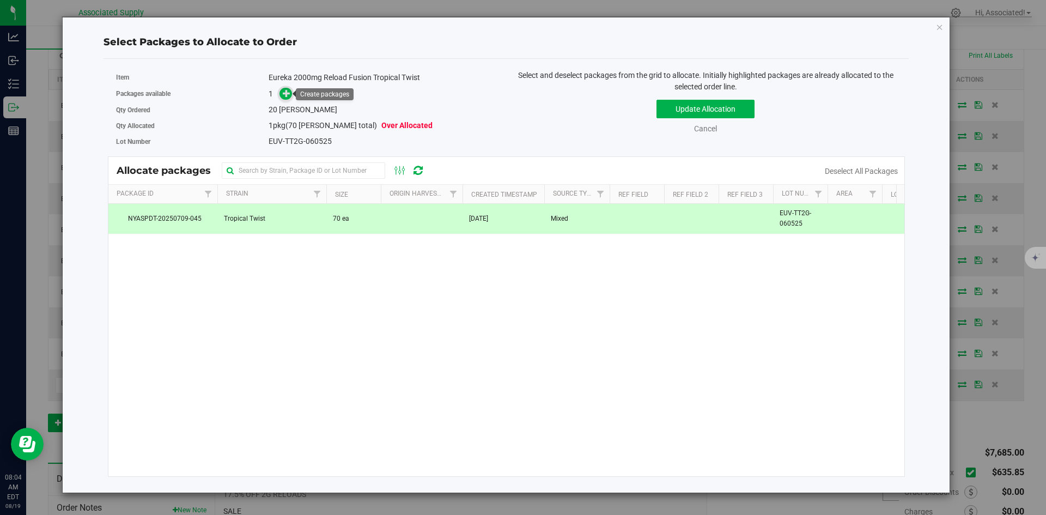
click at [283, 95] on icon at bounding box center [287, 93] width 8 height 8
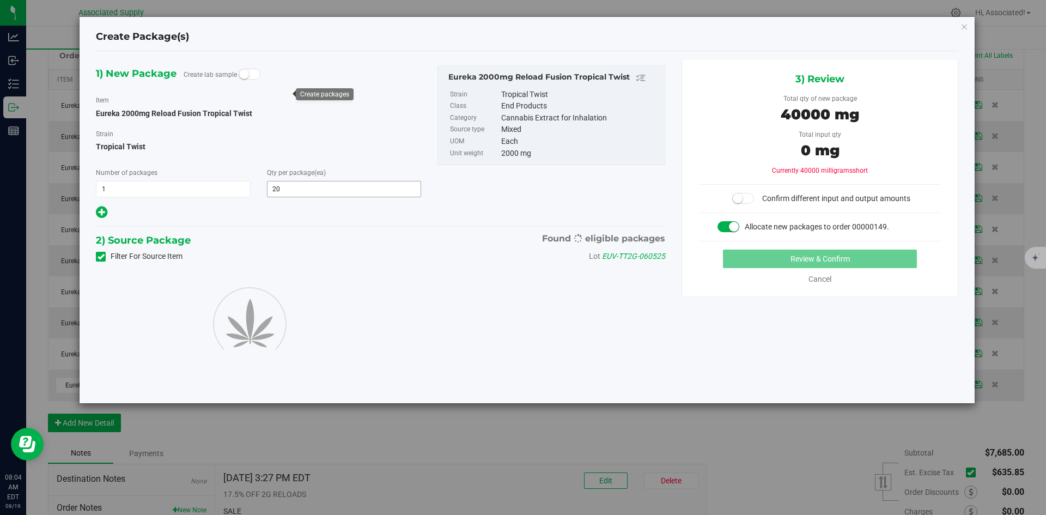
type input "20"
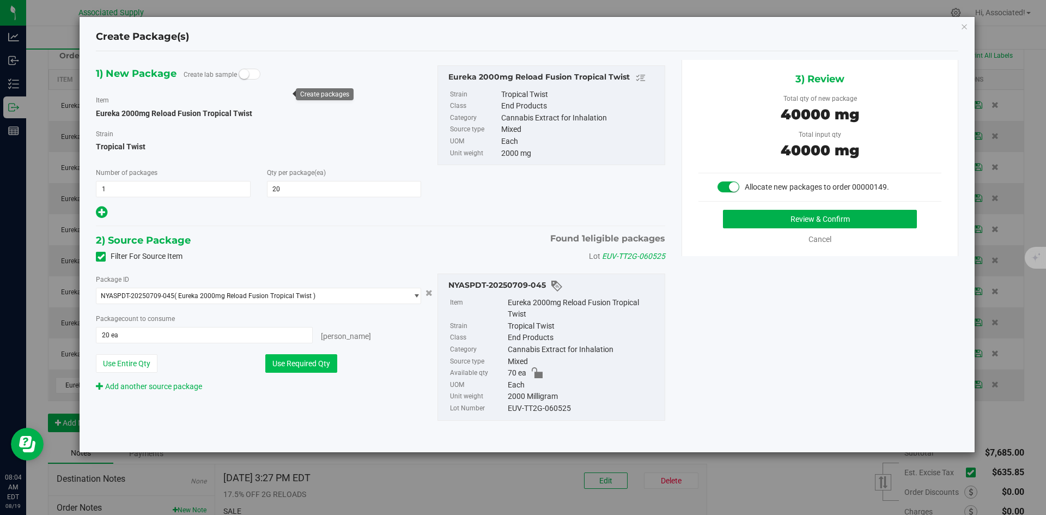
click at [318, 362] on button "Use Required Qty" at bounding box center [301, 363] width 72 height 19
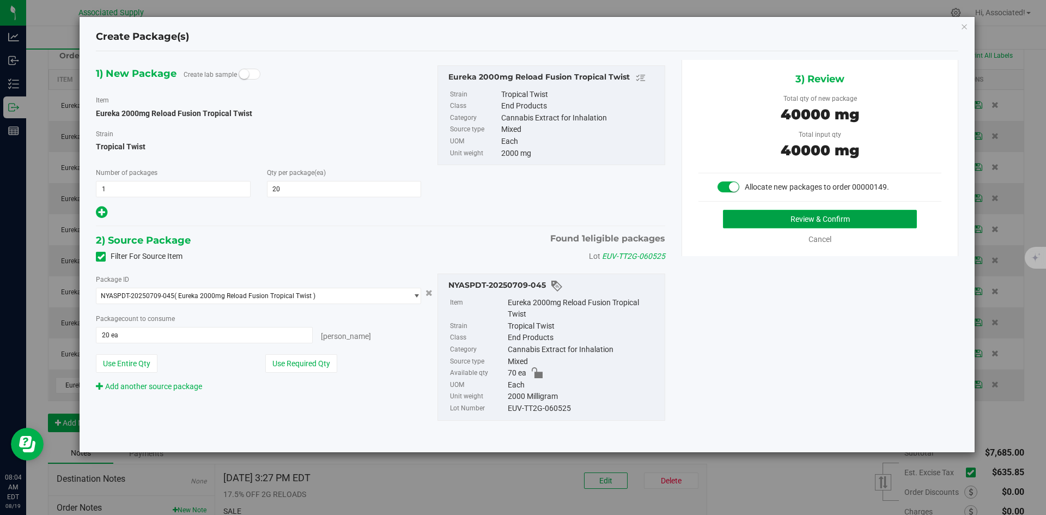
click at [795, 218] on button "Review & Confirm" at bounding box center [820, 219] width 194 height 19
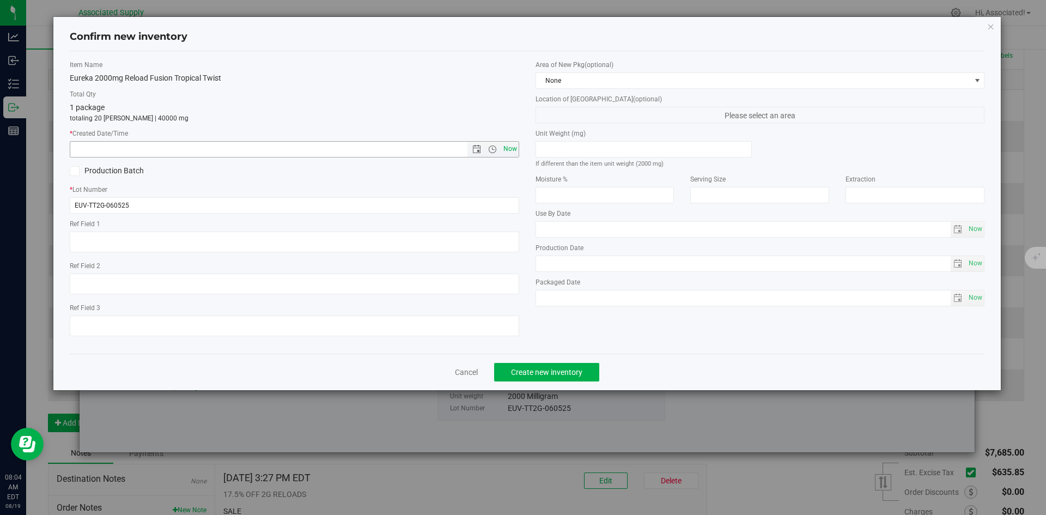
click at [507, 144] on span "Now" at bounding box center [510, 149] width 19 height 16
type input "[DATE] 8:04 AM"
click at [574, 368] on span "Create new inventory" at bounding box center [546, 372] width 71 height 9
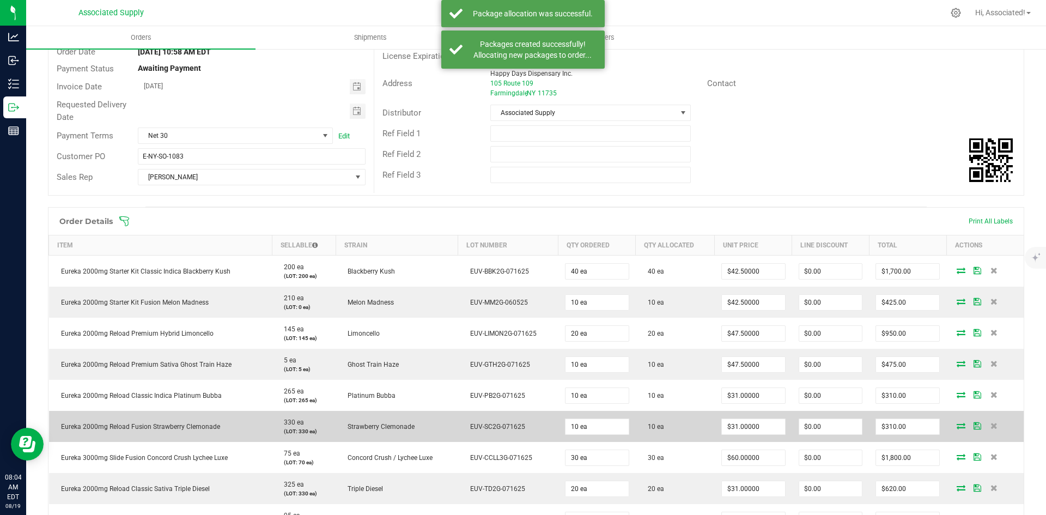
scroll to position [379, 0]
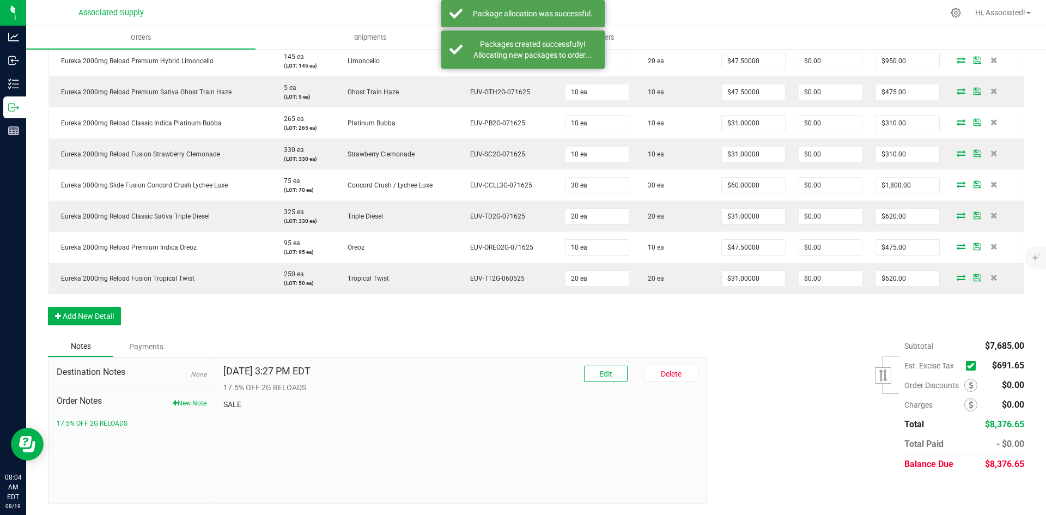
click at [967, 365] on icon at bounding box center [970, 365] width 7 height 0
click at [0, 0] on input "checkbox" at bounding box center [0, 0] width 0 height 0
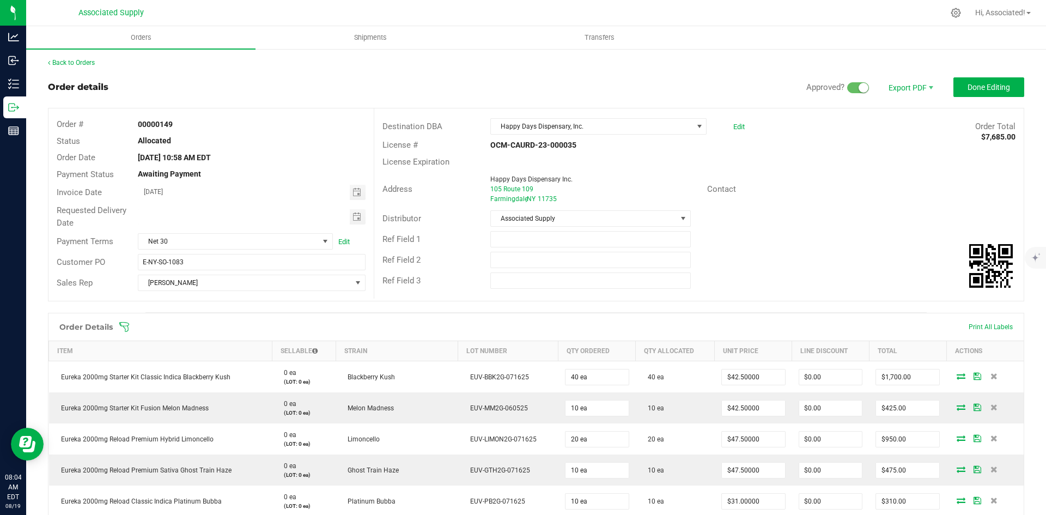
scroll to position [0, 0]
click at [980, 95] on button "Done Editing" at bounding box center [988, 88] width 71 height 20
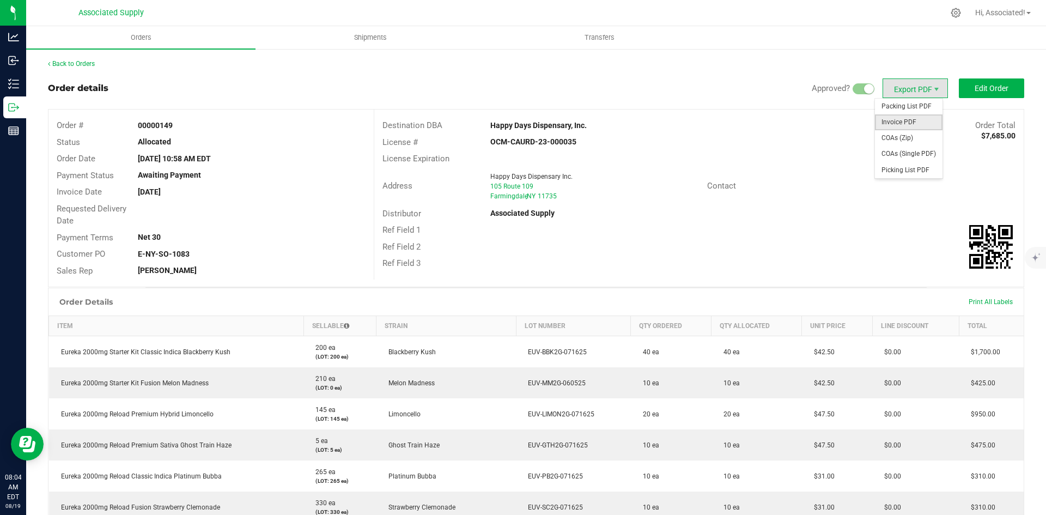
click at [897, 125] on span "Invoice PDF" at bounding box center [909, 122] width 68 height 16
click at [694, 144] on div "License # OCM-CAURD-23-000035" at bounding box center [698, 142] width 649 height 17
click at [86, 64] on link "Back to Orders" at bounding box center [71, 64] width 47 height 8
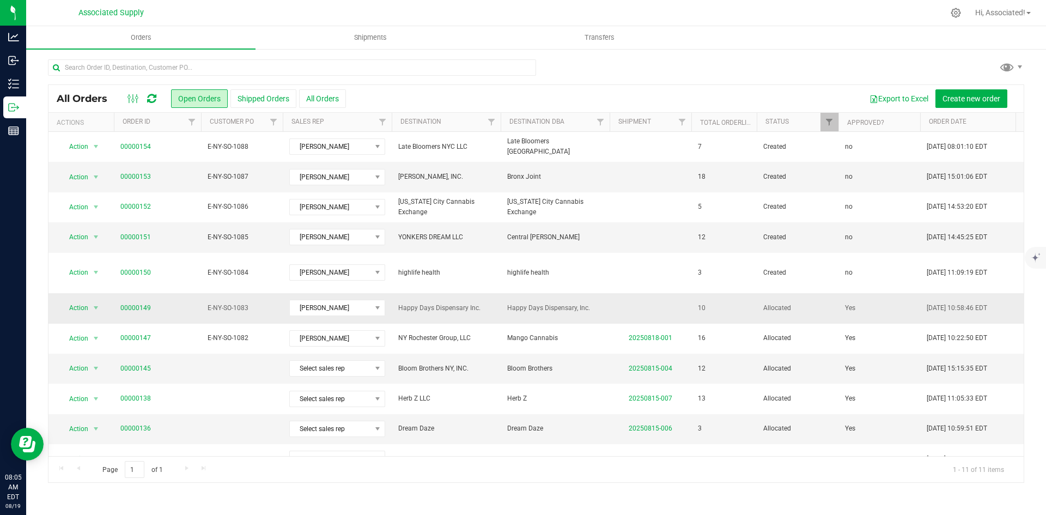
click at [611, 294] on td at bounding box center [651, 308] width 82 height 30
click at [234, 303] on span "E-NY-SO-1083" at bounding box center [242, 308] width 69 height 10
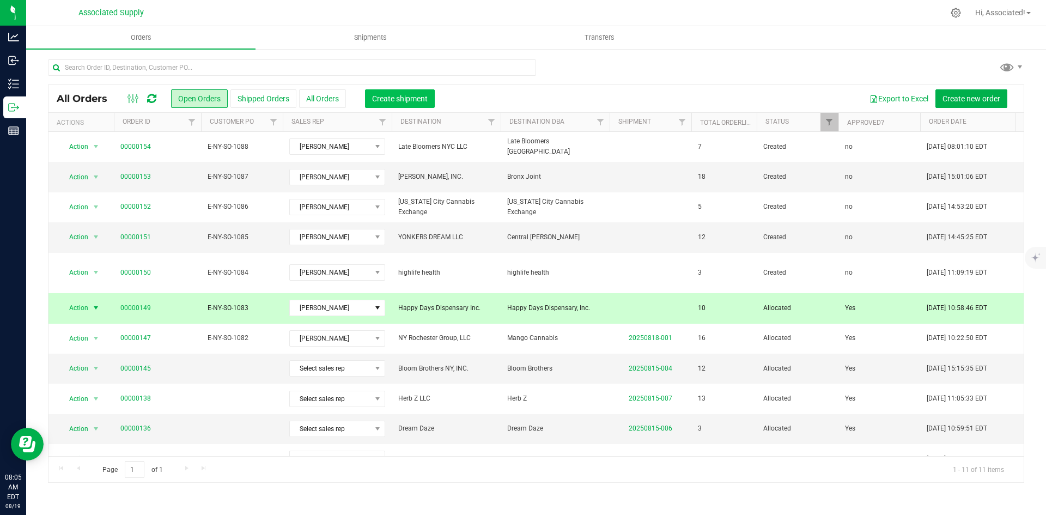
click at [413, 99] on span "Create shipment" at bounding box center [400, 98] width 56 height 9
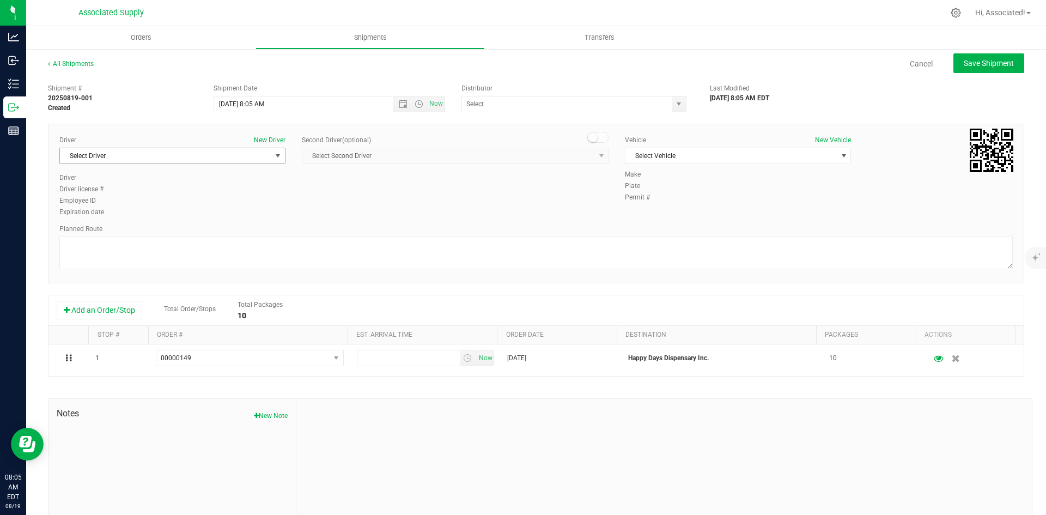
click at [247, 155] on span "Select Driver" at bounding box center [165, 155] width 211 height 15
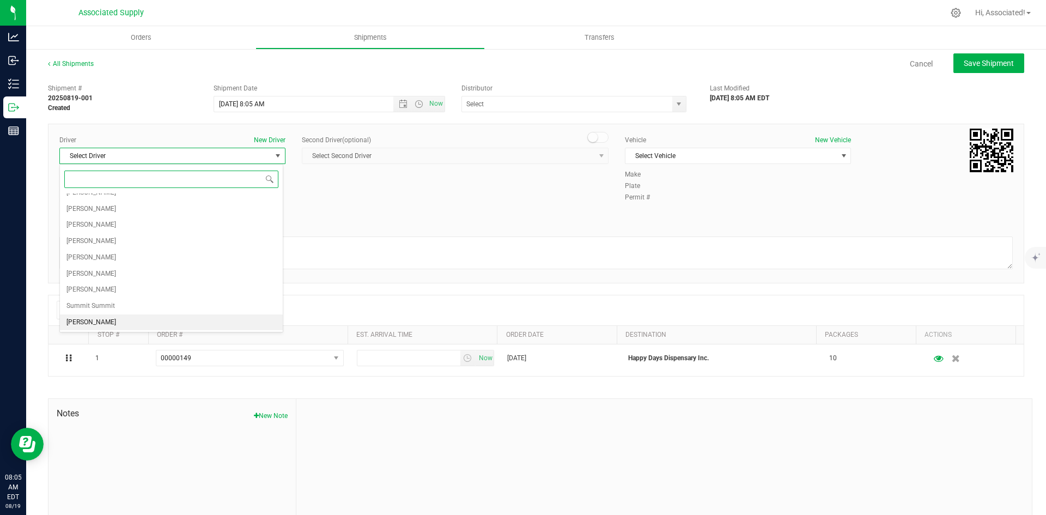
click at [133, 319] on li "[PERSON_NAME]" at bounding box center [171, 322] width 223 height 16
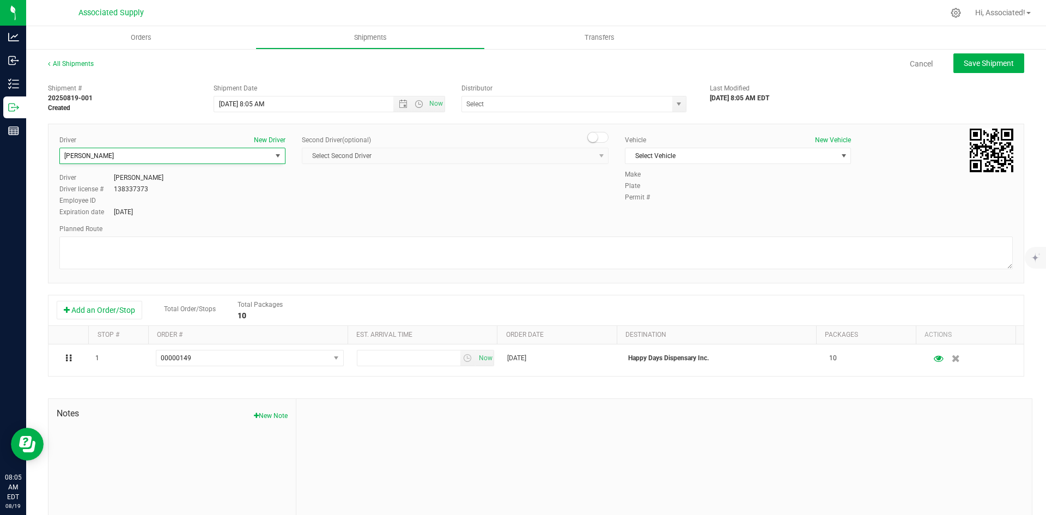
scroll to position [0, 0]
click at [674, 104] on span "select" at bounding box center [678, 104] width 9 height 9
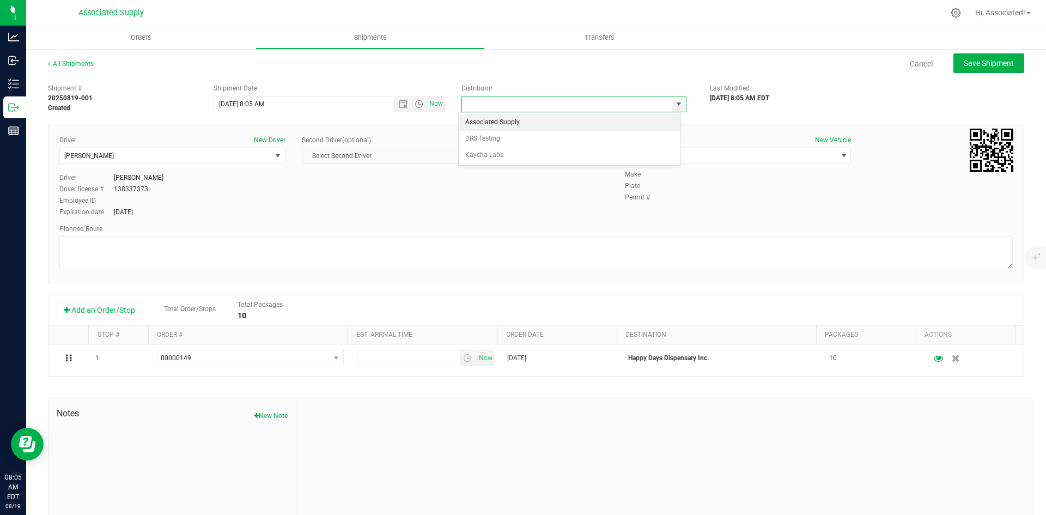
click at [517, 119] on li "Associated Supply" at bounding box center [570, 122] width 222 height 16
type input "Associated Supply"
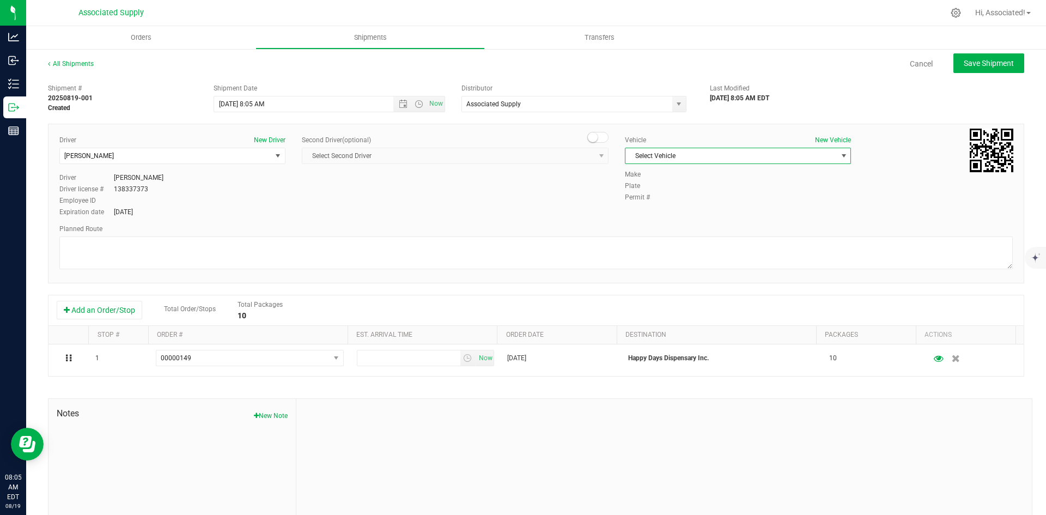
click at [805, 156] on span "Select Vehicle" at bounding box center [730, 155] width 211 height 15
click at [672, 271] on li "Honda CRV Associated Supply LLC" at bounding box center [732, 272] width 223 height 16
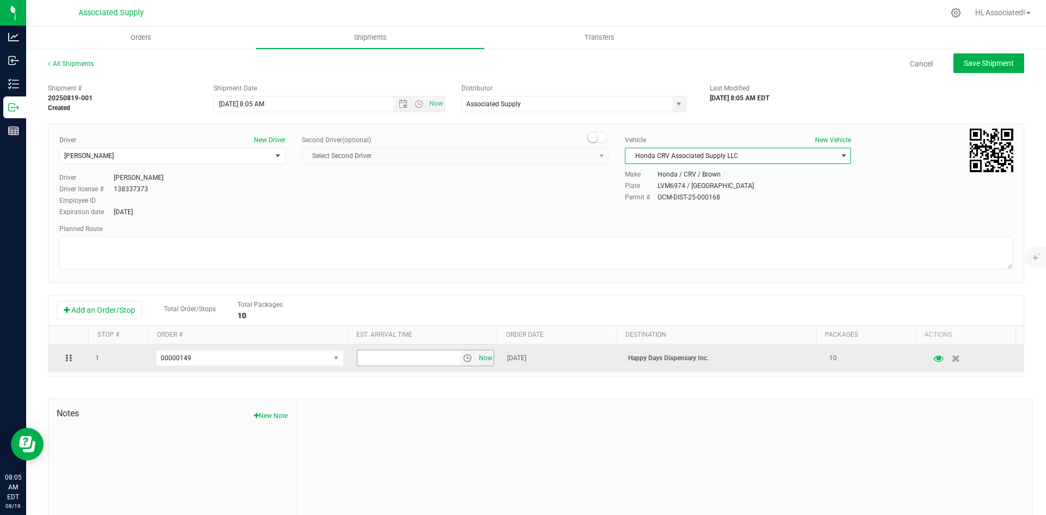
click at [476, 360] on span "Now" at bounding box center [485, 358] width 19 height 16
drag, startPoint x: 359, startPoint y: 358, endPoint x: 348, endPoint y: 357, distance: 12.0
click at [350, 357] on td "8:05 AM Now" at bounding box center [425, 358] width 151 height 28
type input "9:05 AM"
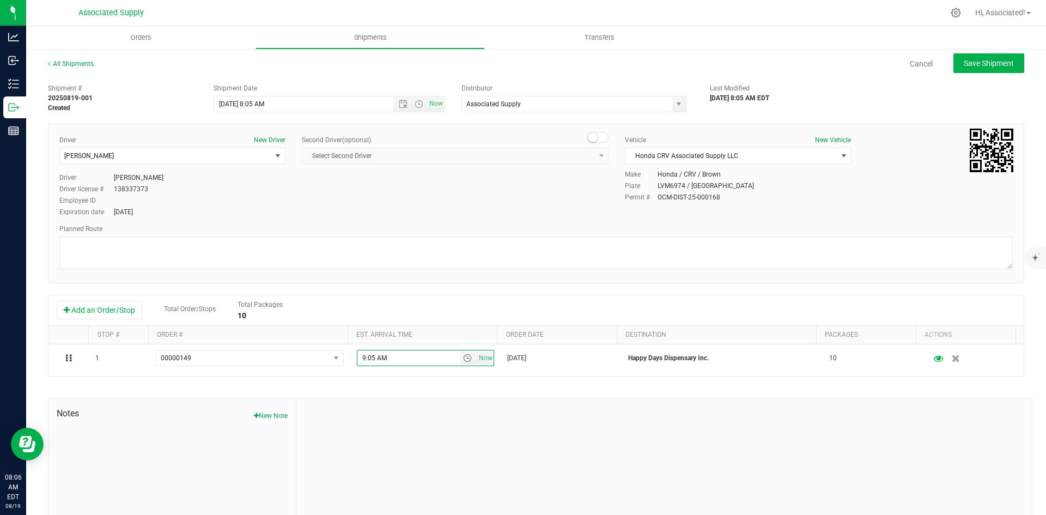
click at [468, 448] on div at bounding box center [663, 472] width 735 height 146
click at [978, 64] on span "Save Shipment" at bounding box center [989, 63] width 50 height 9
type input "[DATE] 12:05 PM"
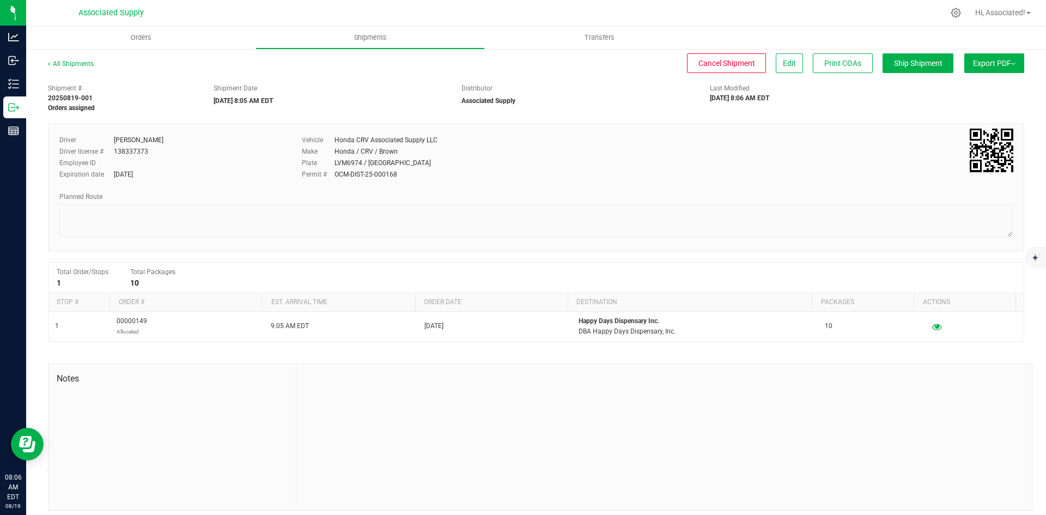
click at [1004, 61] on button "Export PDF" at bounding box center [994, 63] width 60 height 20
click at [956, 122] on span "NY Manifest" at bounding box center [961, 120] width 36 height 8
click at [139, 33] on span "Orders" at bounding box center [141, 38] width 50 height 10
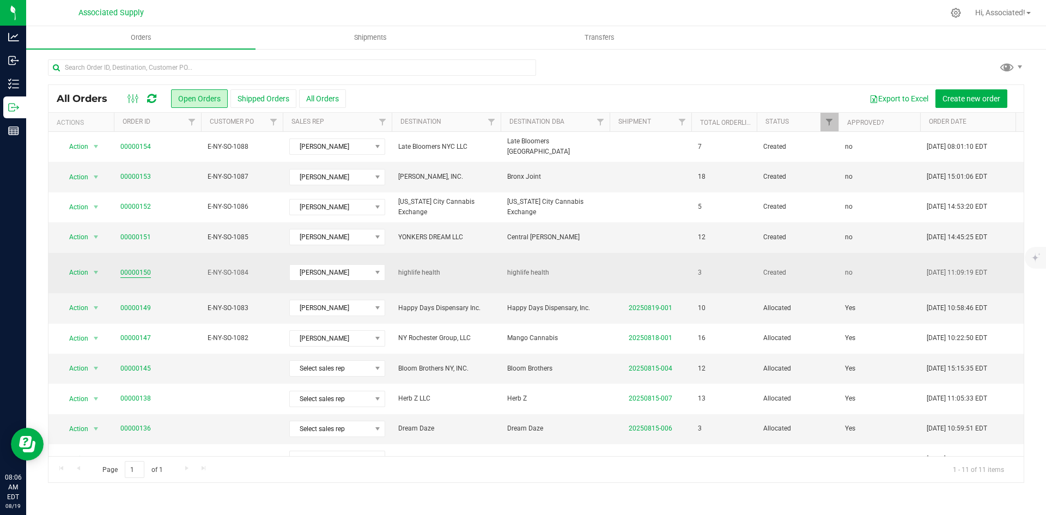
click at [134, 267] on link "00000150" at bounding box center [135, 272] width 31 height 10
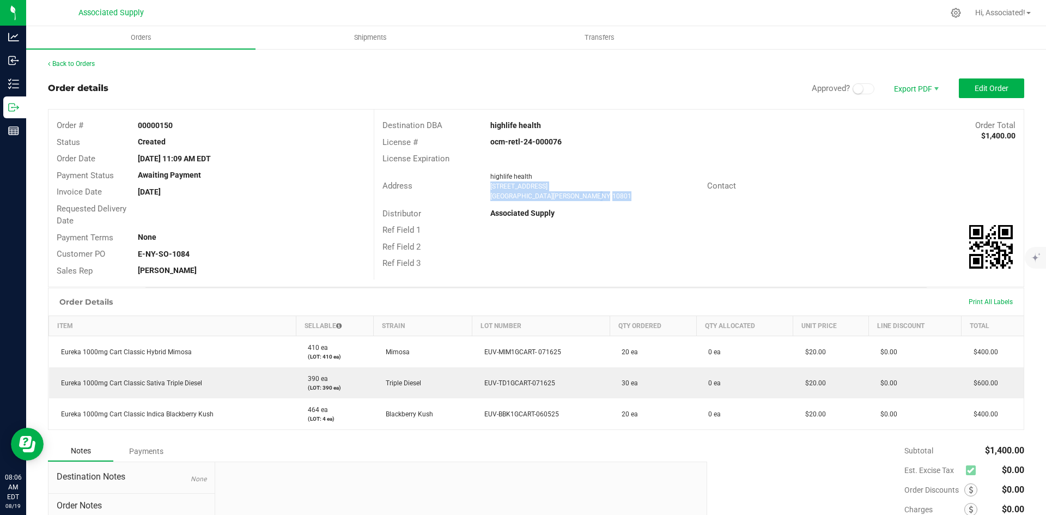
drag, startPoint x: 564, startPoint y: 196, endPoint x: 488, endPoint y: 185, distance: 76.6
click at [490, 185] on ngx-name-and-address "highlife health [STREET_ADDRESS]" at bounding box center [594, 186] width 208 height 29
copy ngx-name-and-address "[STREET_ADDRESS]"
click at [325, 148] on div "Status Created" at bounding box center [210, 142] width 325 height 17
click at [80, 63] on link "Back to Orders" at bounding box center [71, 64] width 47 height 8
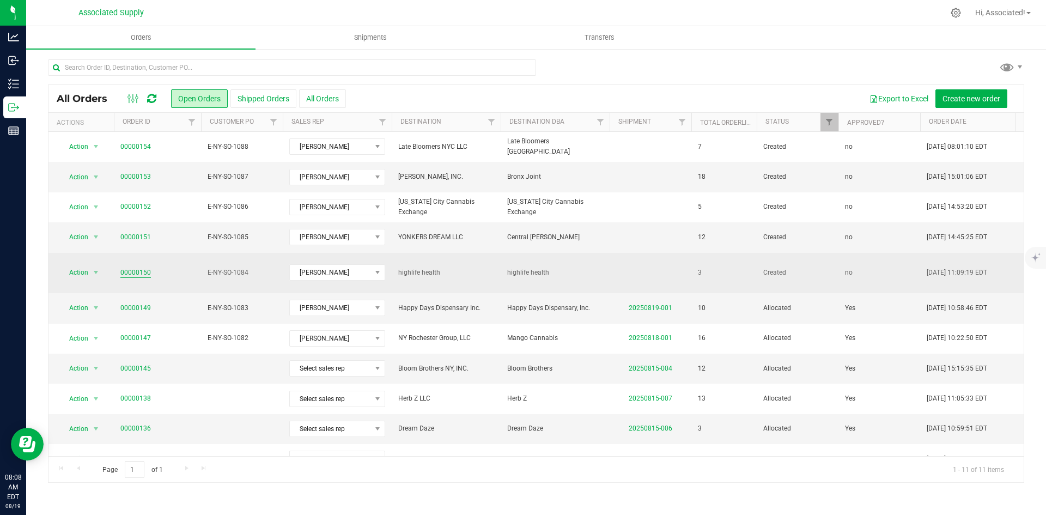
click at [138, 267] on link "00000150" at bounding box center [135, 272] width 31 height 10
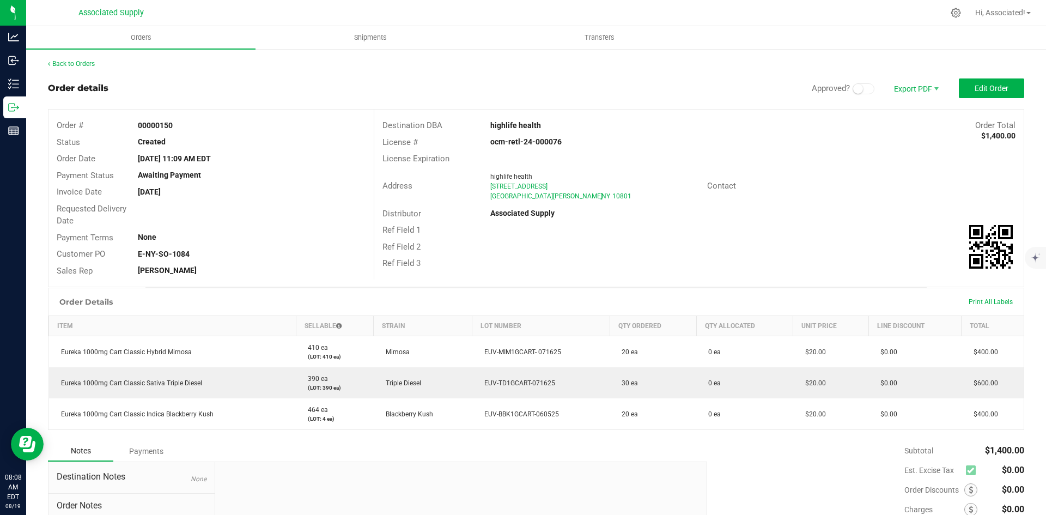
click at [853, 91] on small at bounding box center [858, 89] width 10 height 10
click at [983, 86] on span "Edit Order" at bounding box center [991, 88] width 34 height 9
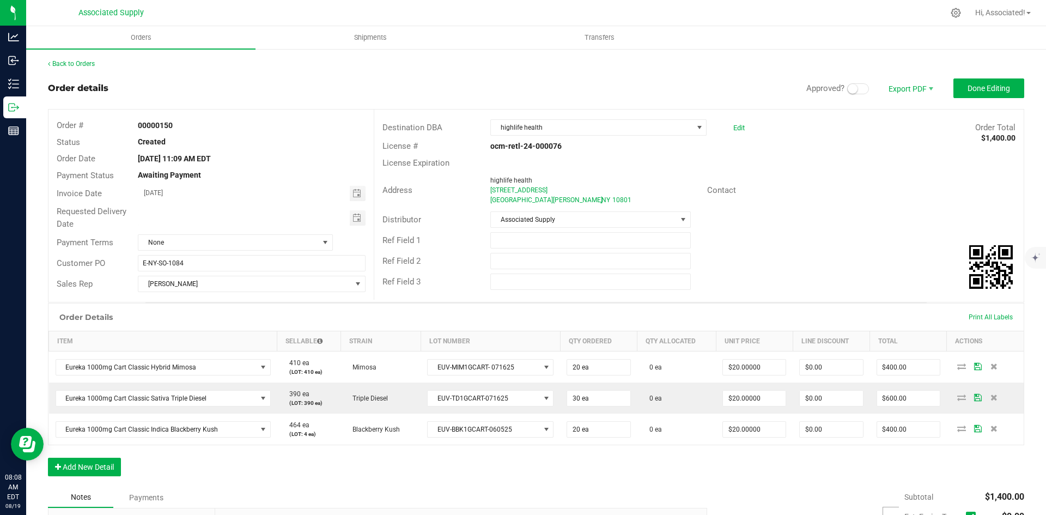
click at [854, 90] on span at bounding box center [858, 88] width 22 height 11
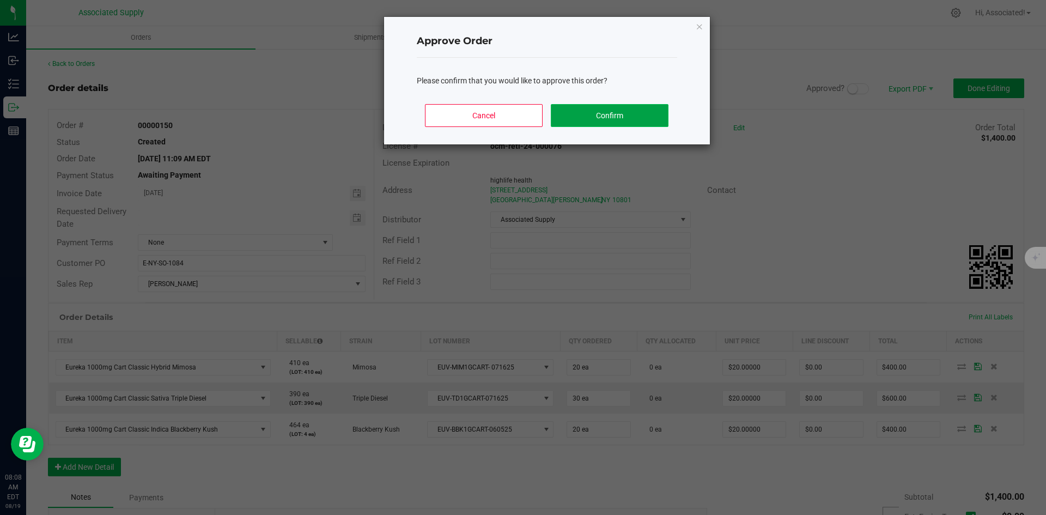
click at [609, 107] on button "Confirm" at bounding box center [609, 115] width 117 height 23
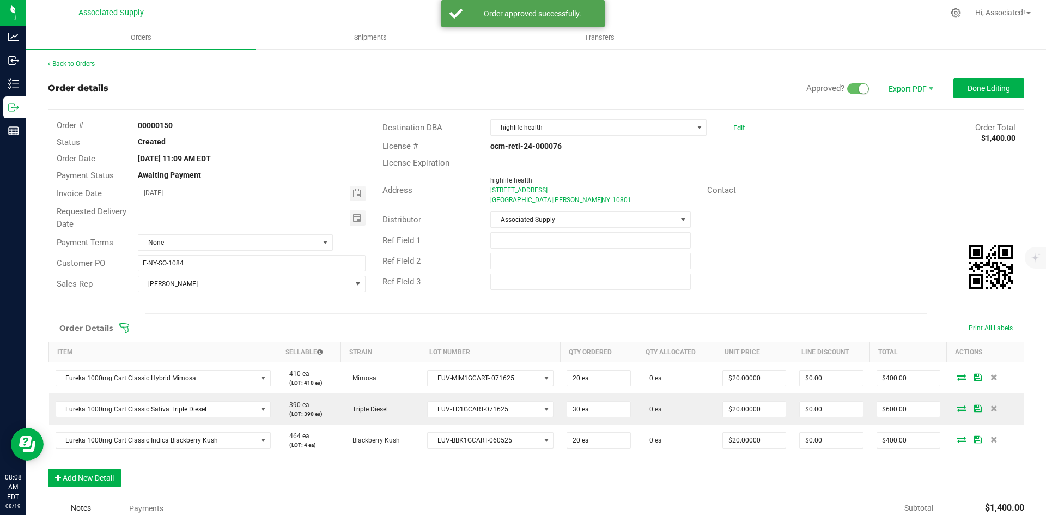
scroll to position [162, 0]
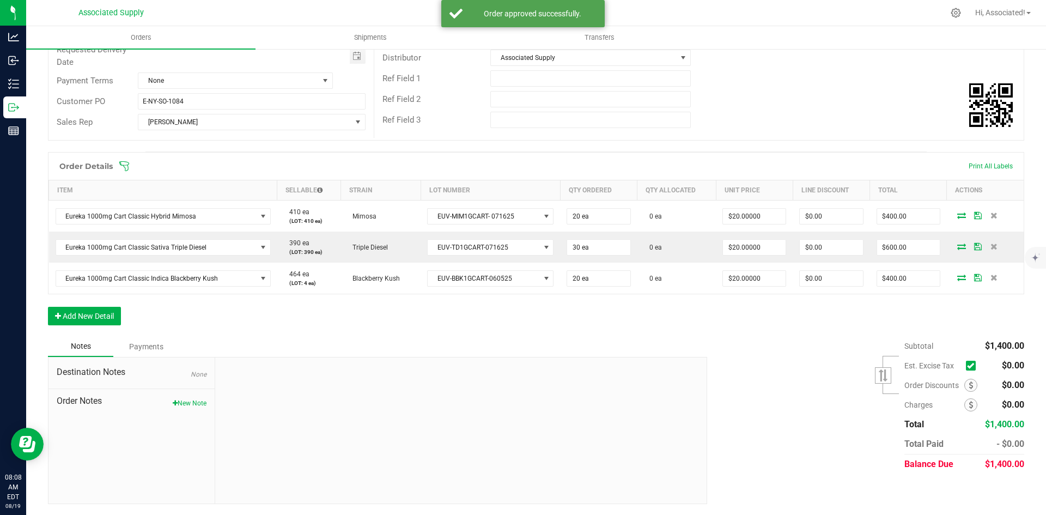
click at [967, 365] on icon at bounding box center [970, 365] width 7 height 0
click at [0, 0] on input "checkbox" at bounding box center [0, 0] width 0 height 0
click at [692, 346] on div "Notes Payments" at bounding box center [373, 346] width 651 height 21
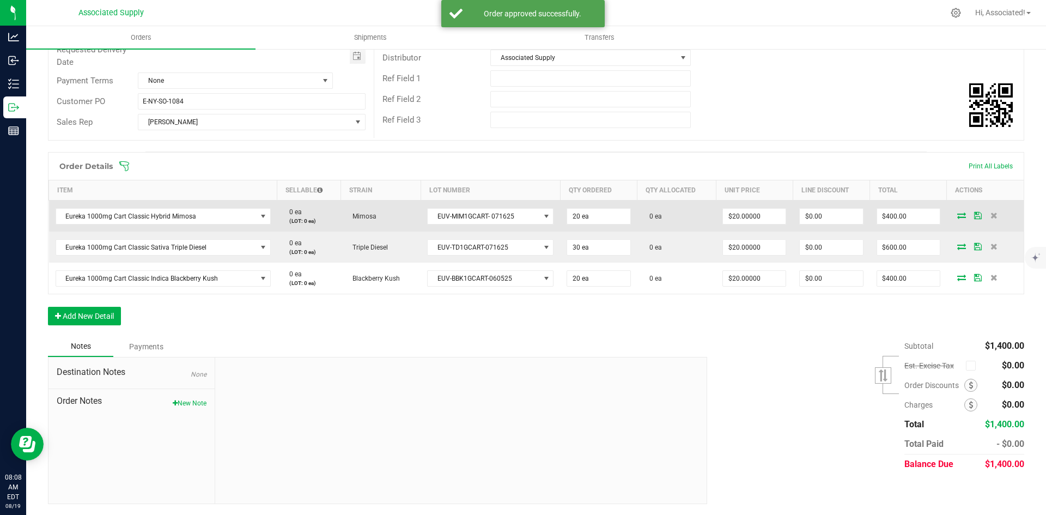
click at [957, 214] on icon at bounding box center [961, 215] width 9 height 7
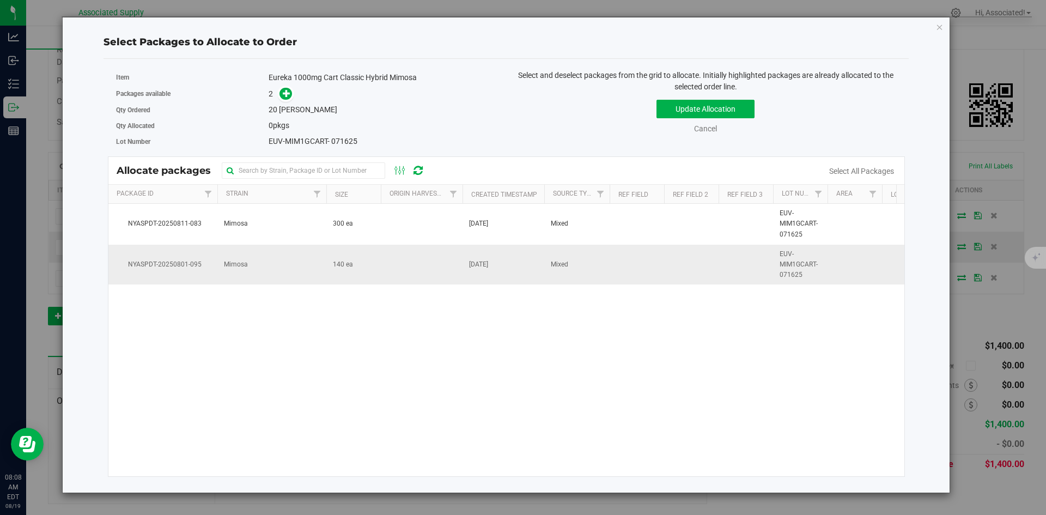
click at [365, 280] on td "140 ea" at bounding box center [353, 265] width 54 height 40
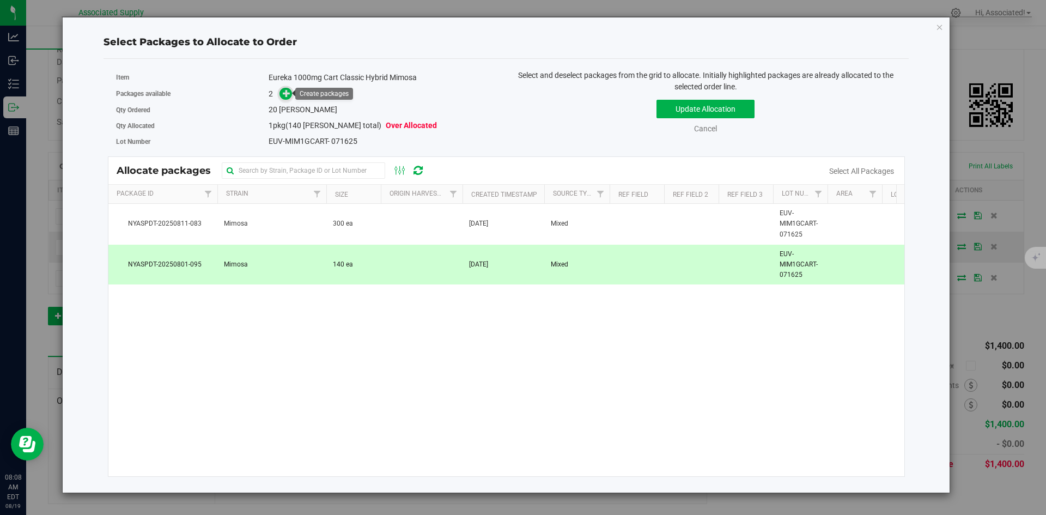
click at [291, 93] on span at bounding box center [285, 94] width 13 height 13
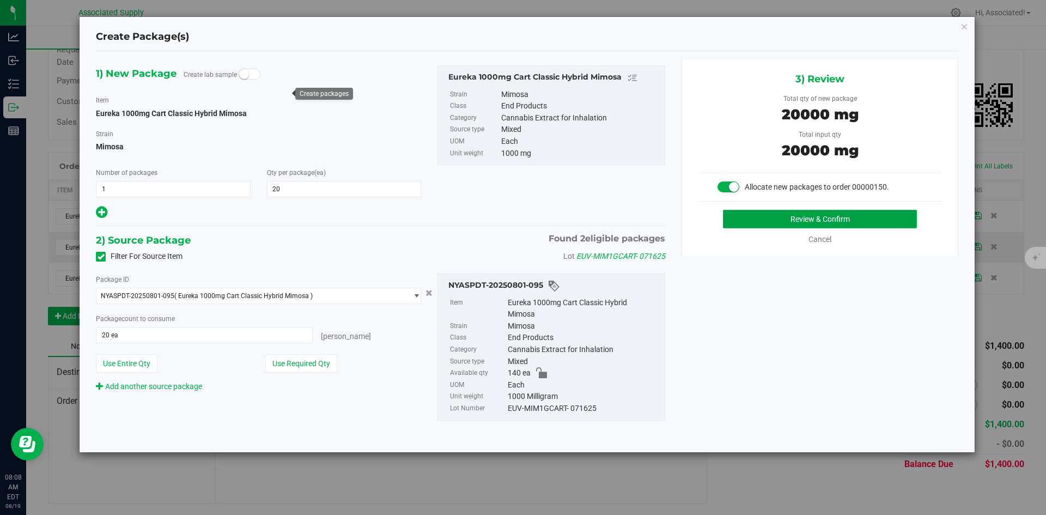
click at [822, 222] on button "Review & Confirm" at bounding box center [820, 219] width 194 height 19
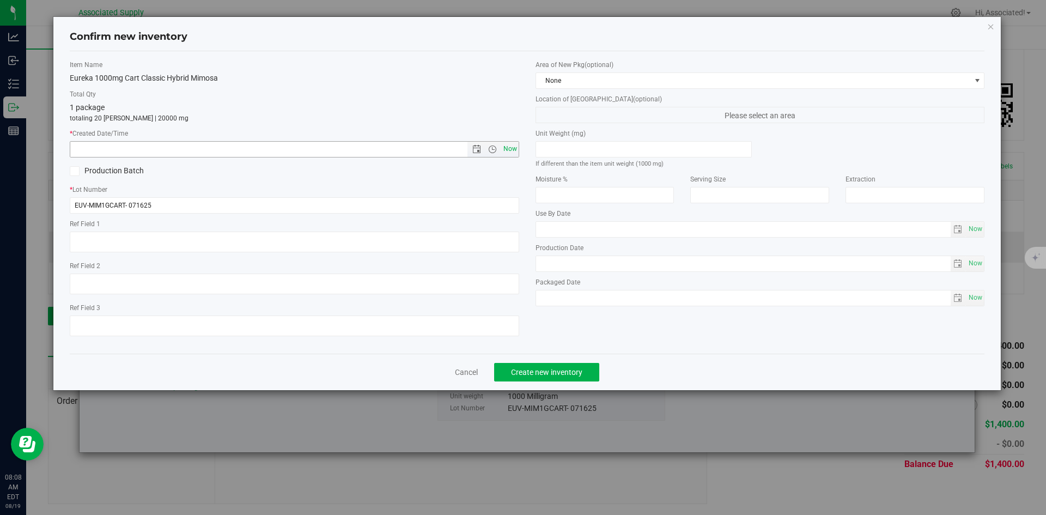
click at [505, 149] on span "Now" at bounding box center [510, 149] width 19 height 16
type input "[DATE] 8:08 AM"
click at [557, 370] on span "Create new inventory" at bounding box center [546, 372] width 71 height 9
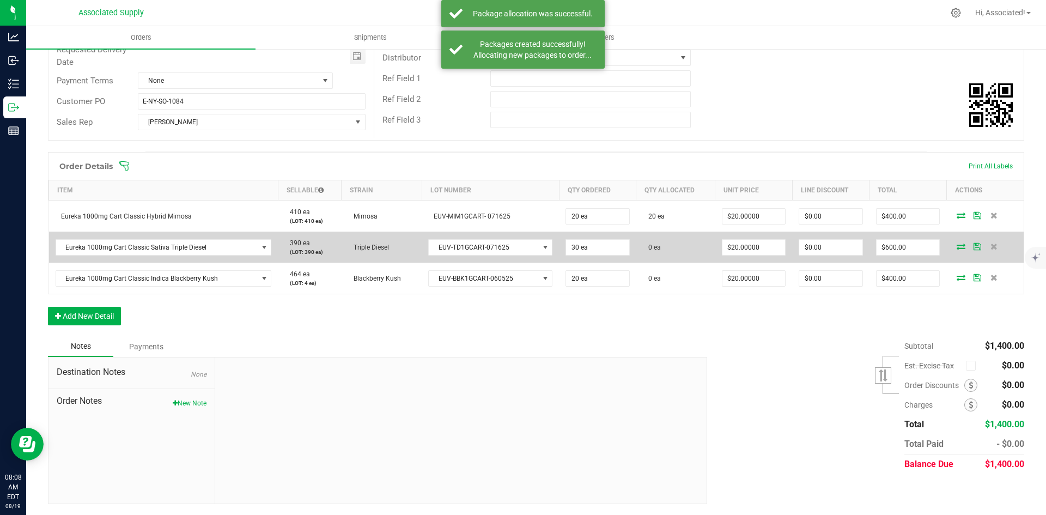
click at [956, 249] on icon at bounding box center [960, 246] width 9 height 7
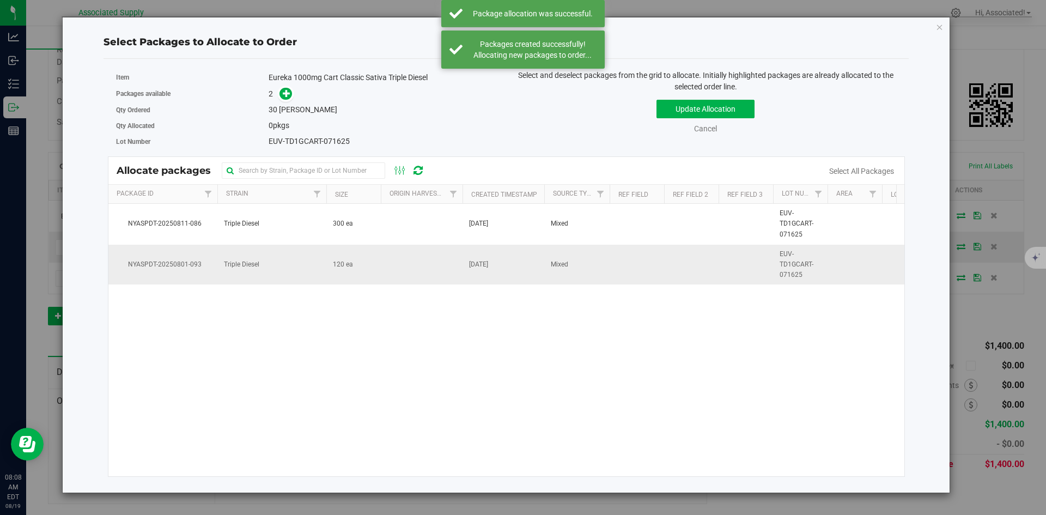
click at [357, 266] on td "120 ea" at bounding box center [353, 265] width 54 height 40
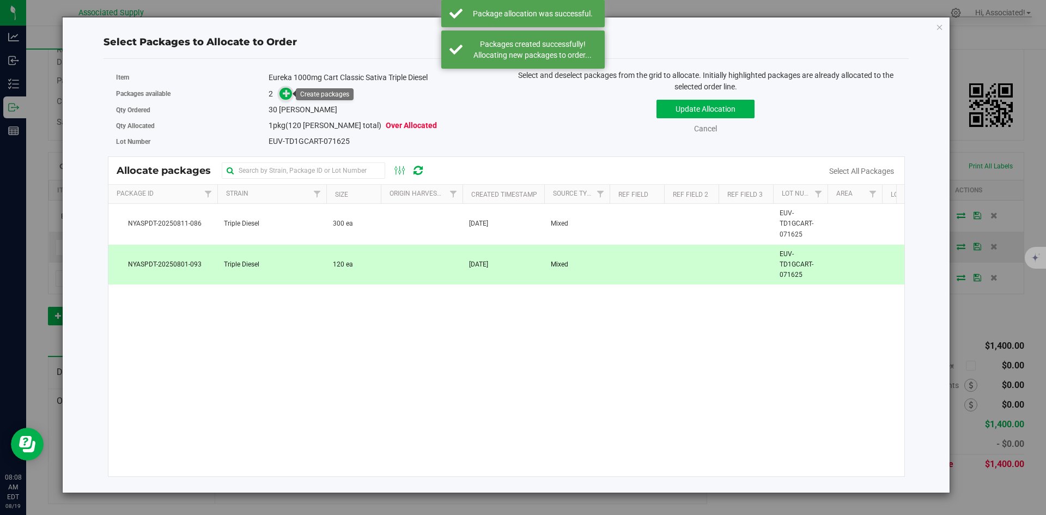
click at [288, 94] on icon at bounding box center [287, 93] width 8 height 8
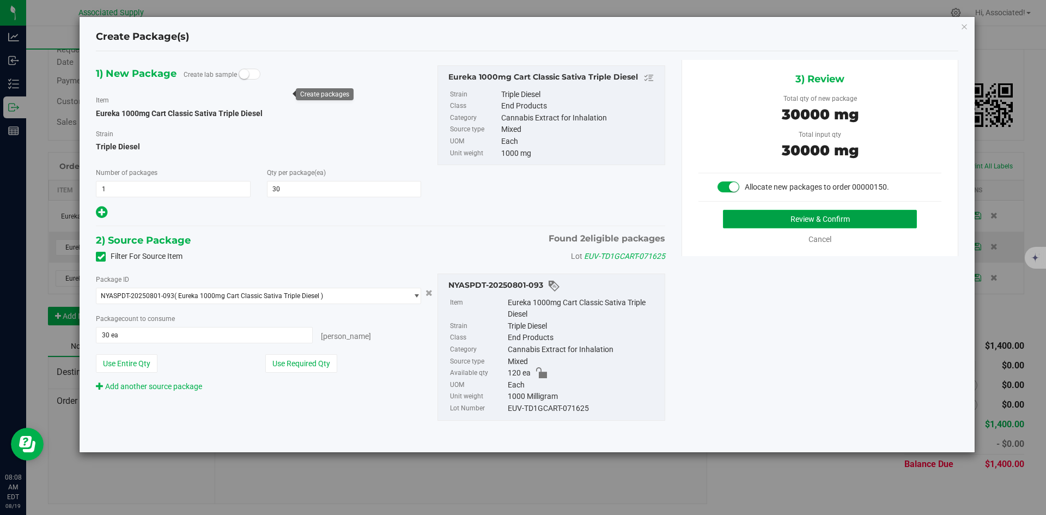
click at [746, 222] on button "Review & Confirm" at bounding box center [820, 219] width 194 height 19
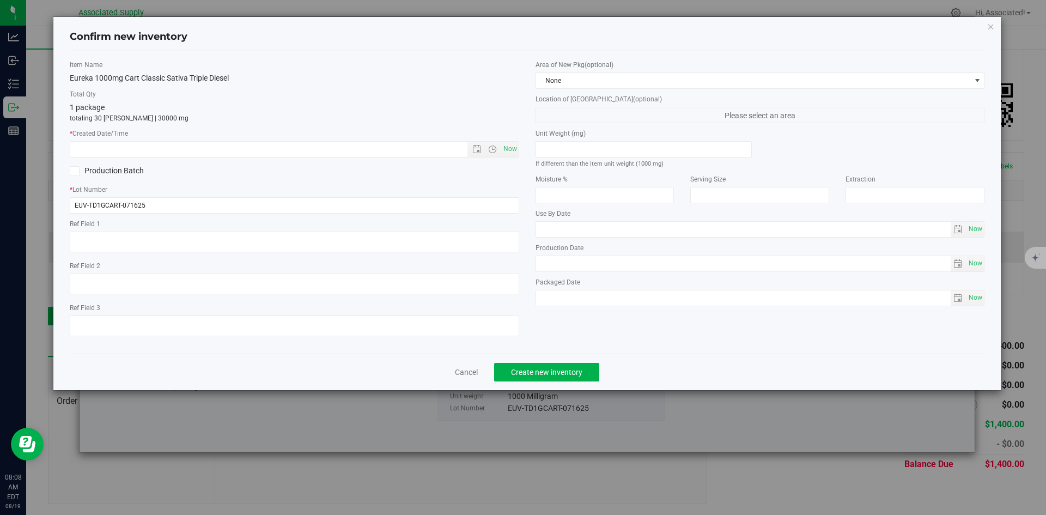
click at [504, 139] on div "* Created Date/Time Now" at bounding box center [294, 143] width 449 height 29
click at [507, 151] on span "Now" at bounding box center [510, 149] width 19 height 16
type input "[DATE] 8:08 AM"
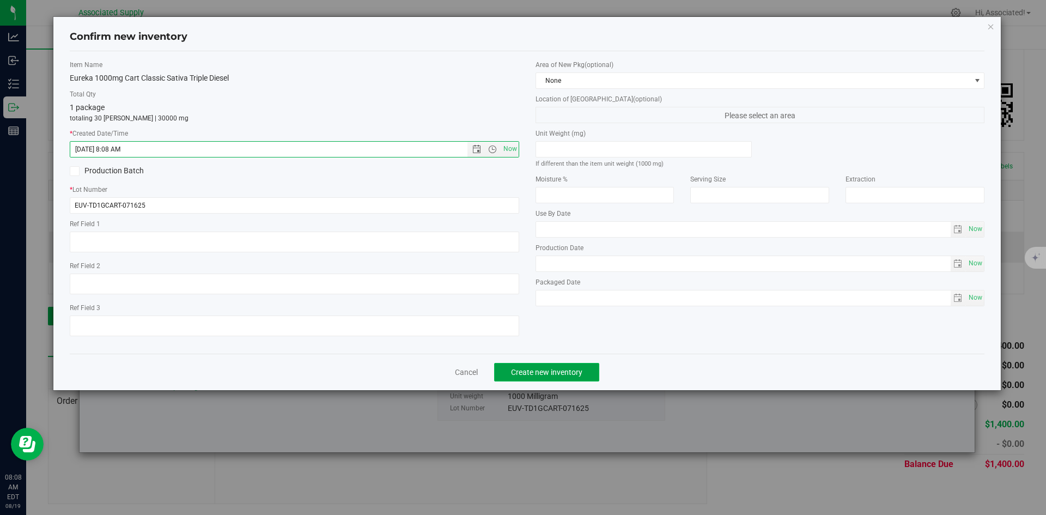
click at [553, 376] on span "Create new inventory" at bounding box center [546, 372] width 71 height 9
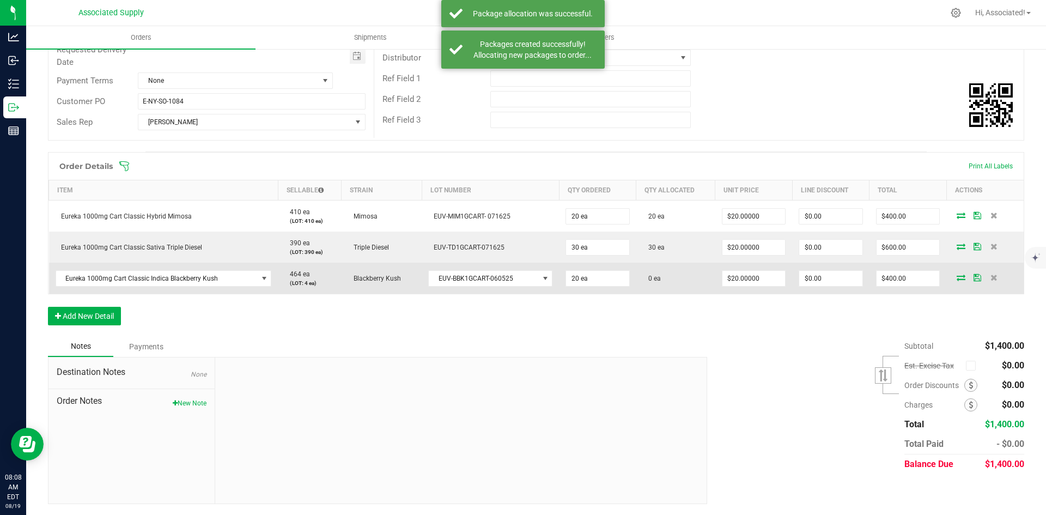
click at [956, 277] on icon at bounding box center [960, 277] width 9 height 7
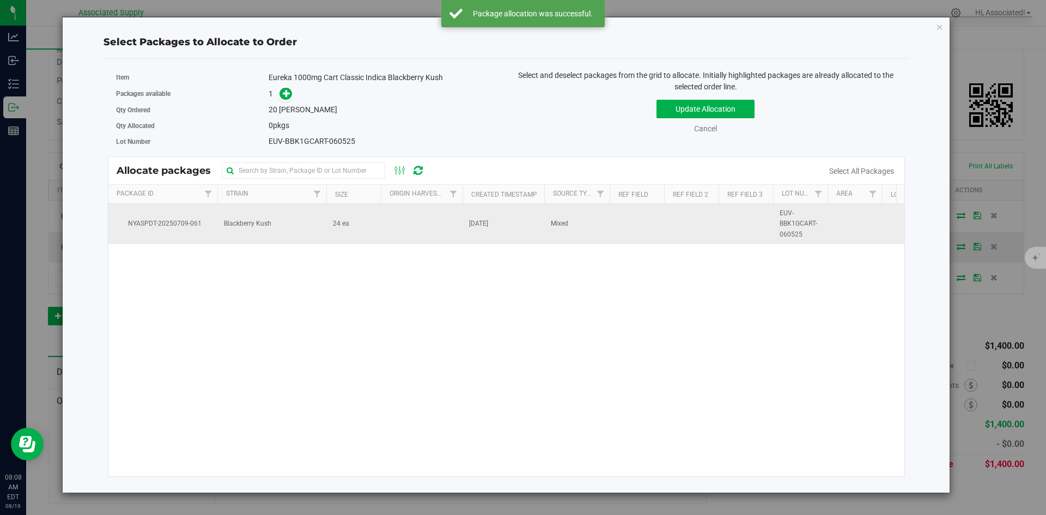
click at [336, 231] on td "24 ea" at bounding box center [353, 224] width 54 height 40
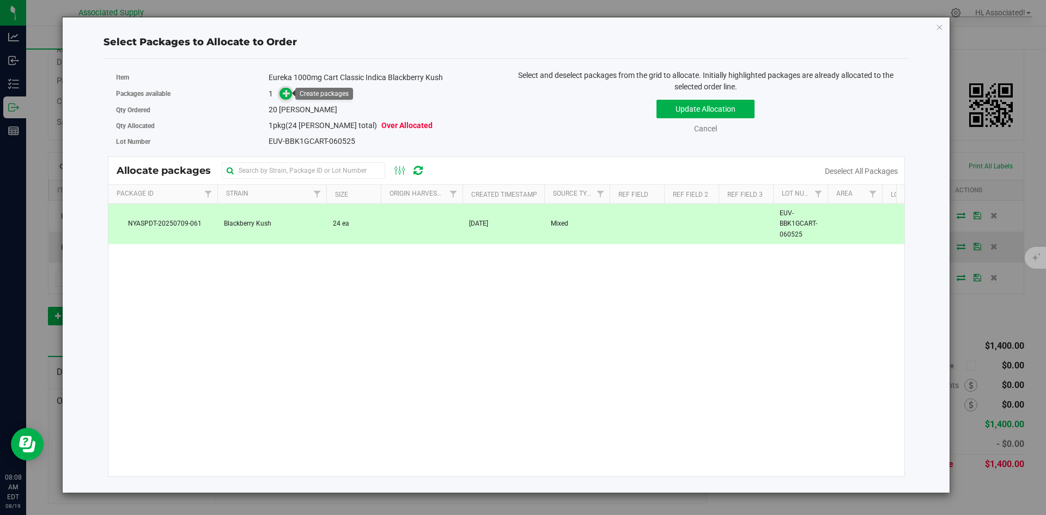
click at [288, 94] on icon at bounding box center [287, 93] width 8 height 8
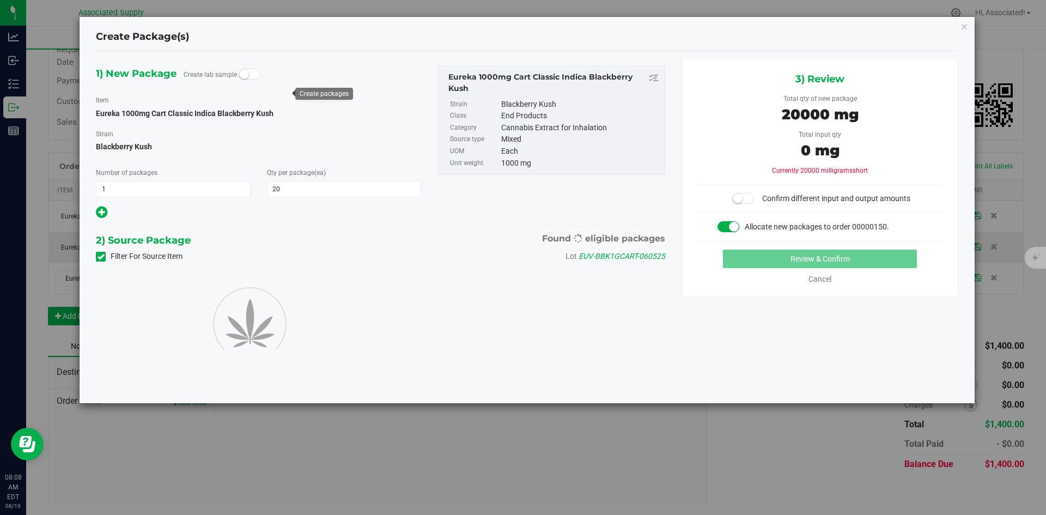
type input "20"
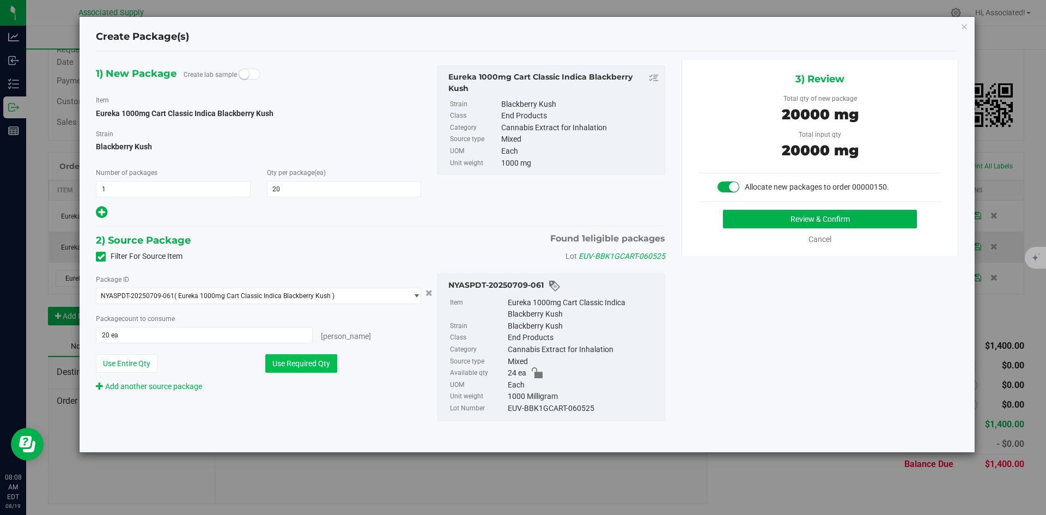
click at [304, 363] on button "Use Required Qty" at bounding box center [301, 363] width 72 height 19
click at [778, 221] on button "Review & Confirm" at bounding box center [820, 219] width 194 height 19
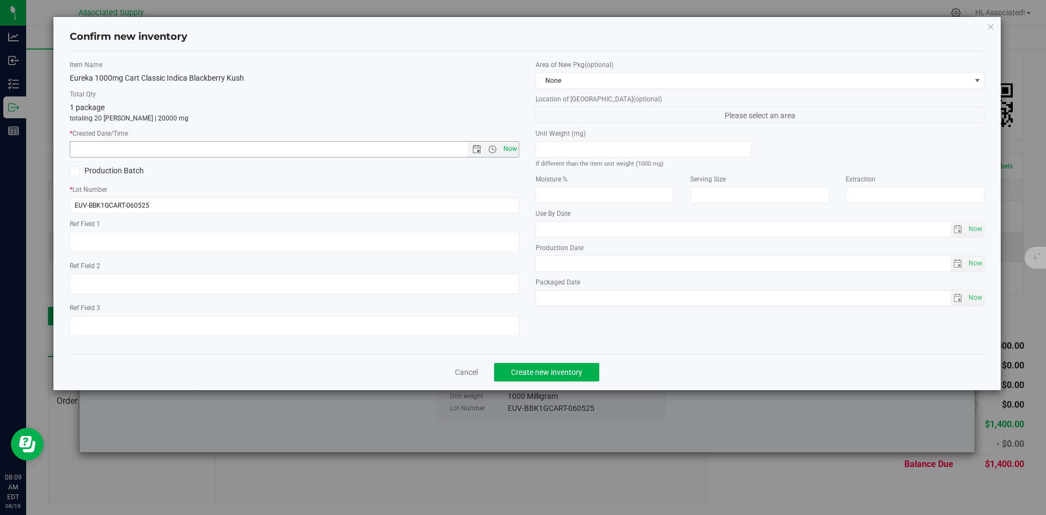
click at [510, 147] on span "Now" at bounding box center [510, 149] width 19 height 16
type input "[DATE] 8:09 AM"
click at [574, 371] on span "Create new inventory" at bounding box center [546, 372] width 71 height 9
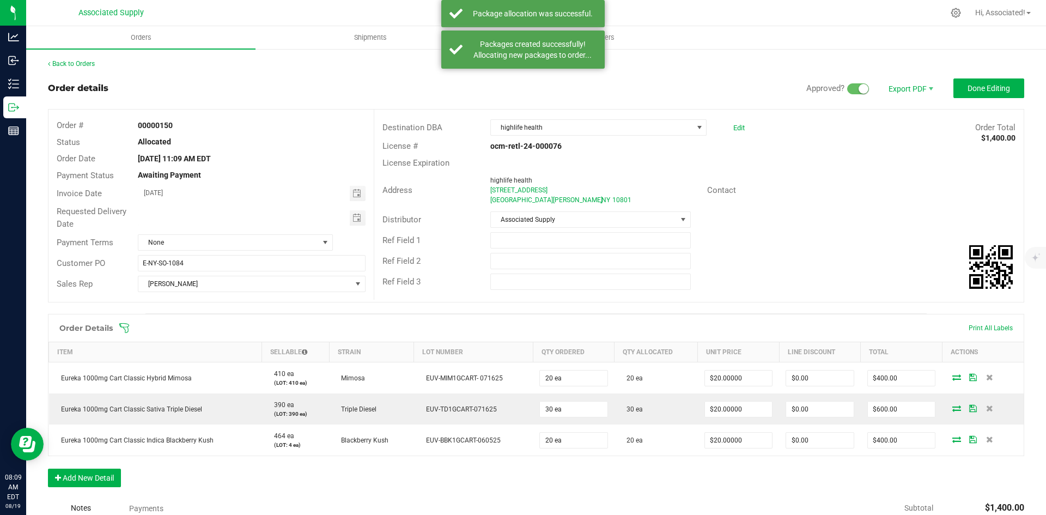
drag, startPoint x: 859, startPoint y: 216, endPoint x: 828, endPoint y: 242, distance: 40.6
click at [860, 216] on div "Distributor Associated Supply" at bounding box center [698, 219] width 649 height 21
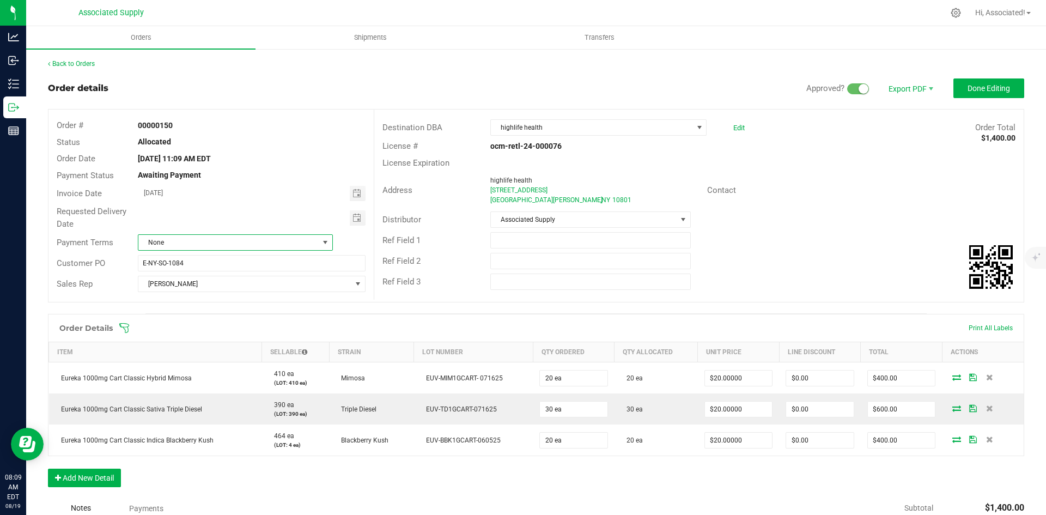
click at [257, 236] on span "None" at bounding box center [228, 242] width 180 height 15
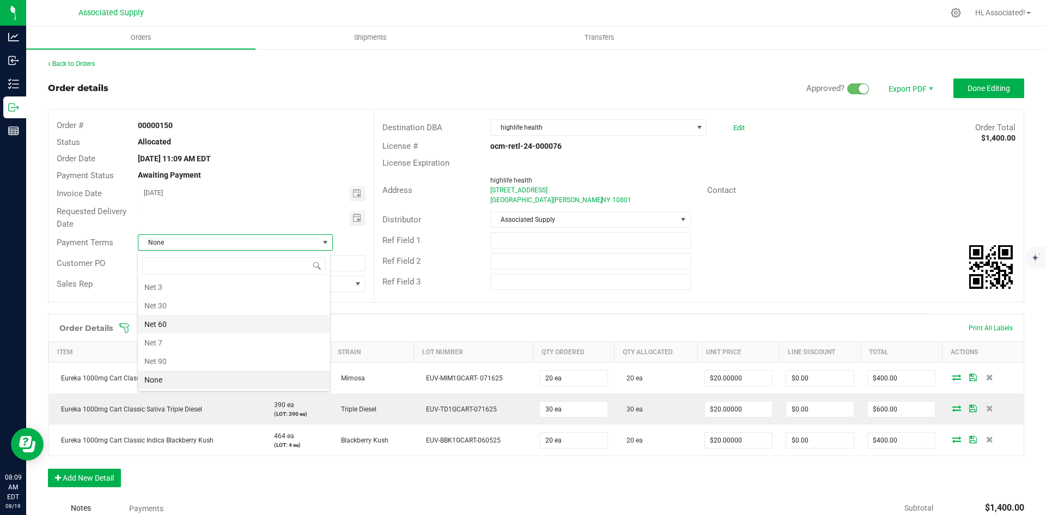
scroll to position [150, 0]
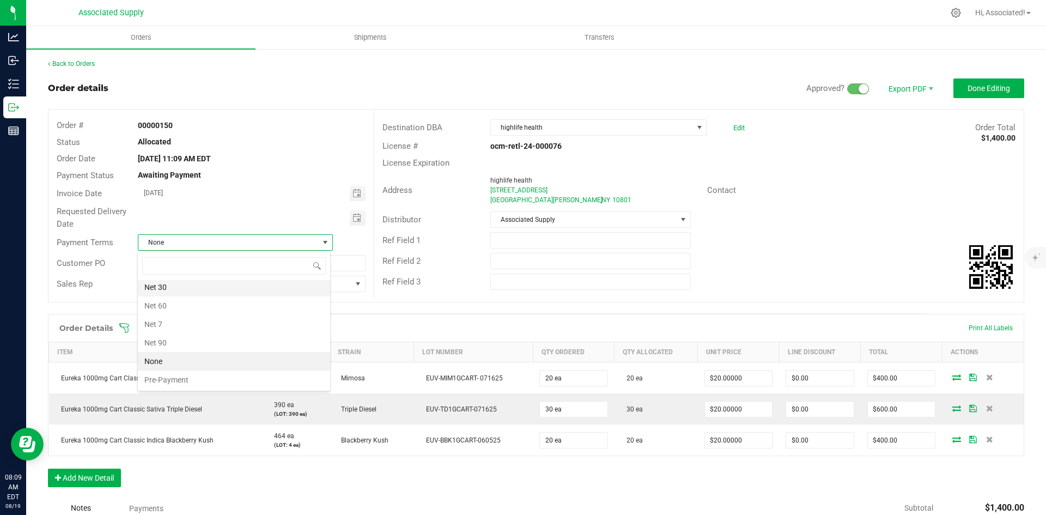
click at [207, 289] on li "Net 30" at bounding box center [234, 287] width 192 height 19
click at [897, 200] on div "Address highlife health [STREET_ADDRESS] Contact" at bounding box center [698, 190] width 649 height 38
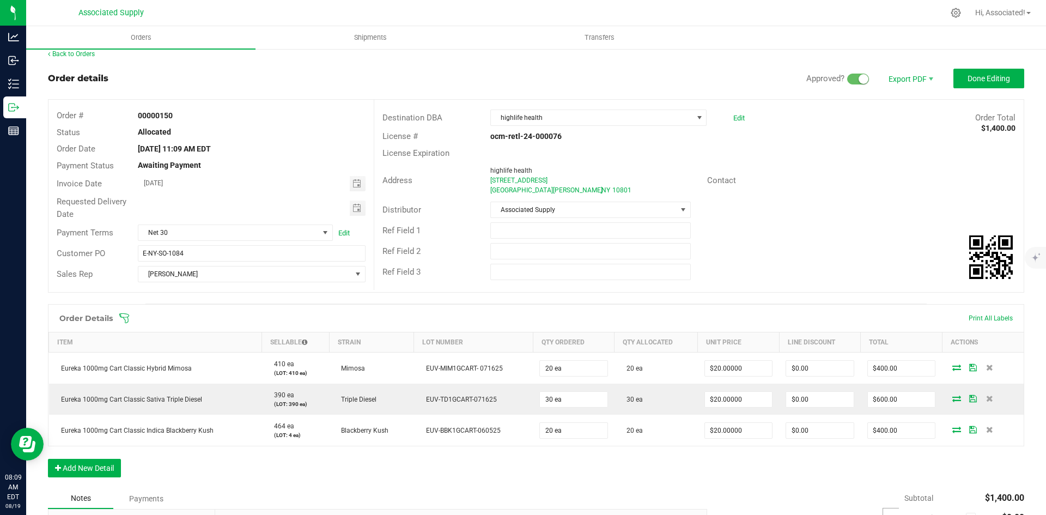
scroll to position [0, 0]
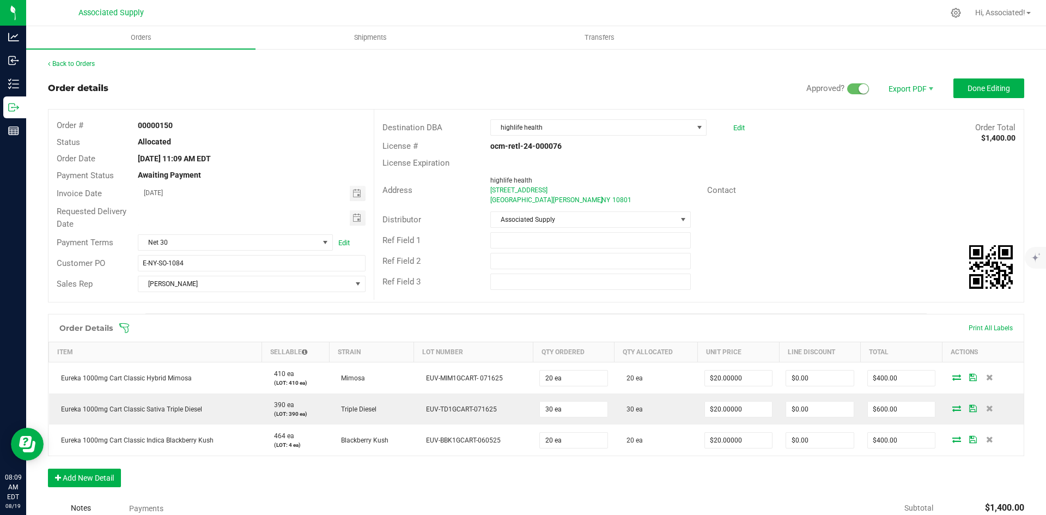
click at [834, 202] on div "Address highlife health [STREET_ADDRESS] Contact" at bounding box center [698, 190] width 649 height 38
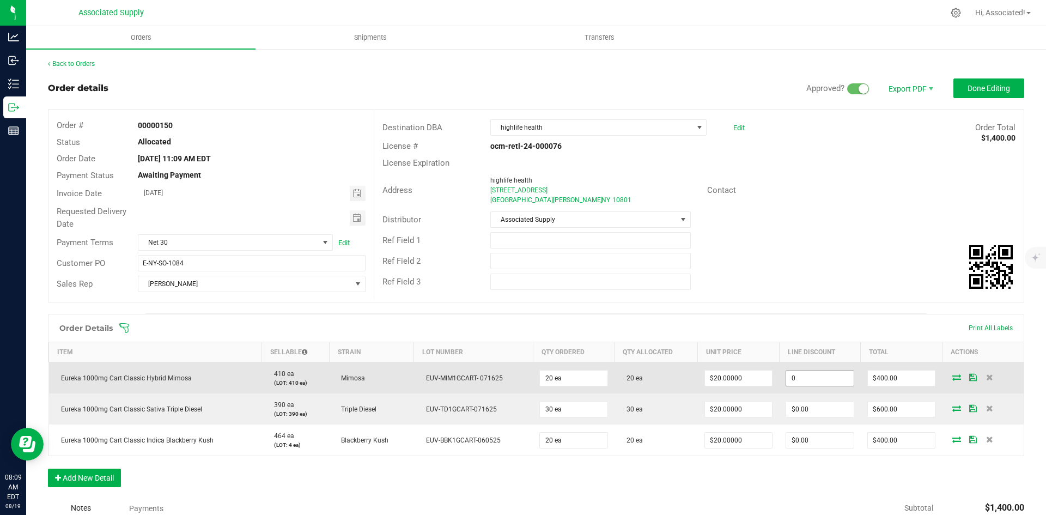
click at [821, 373] on input "0" at bounding box center [820, 377] width 68 height 15
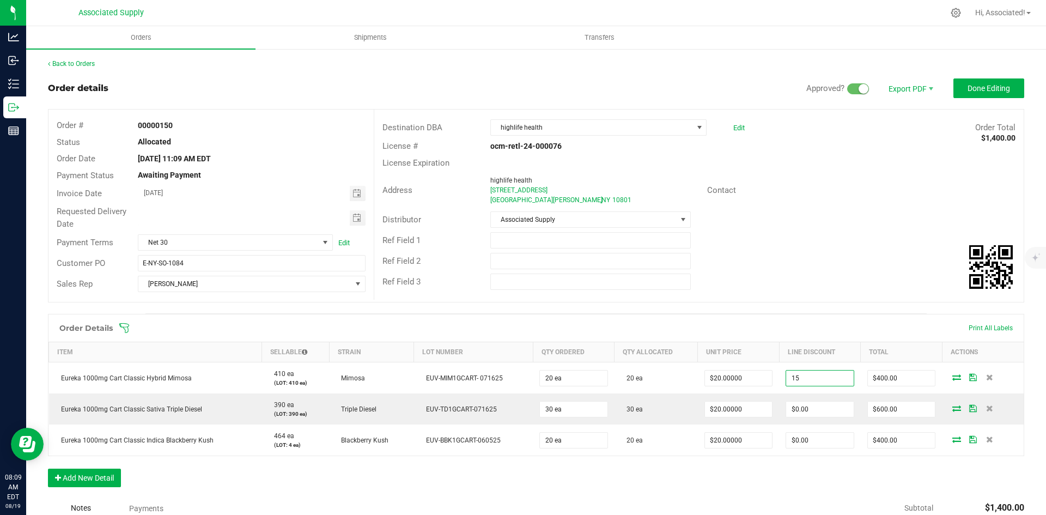
type input "$15.00"
type input "$385.00"
click at [830, 327] on span at bounding box center [607, 327] width 976 height 11
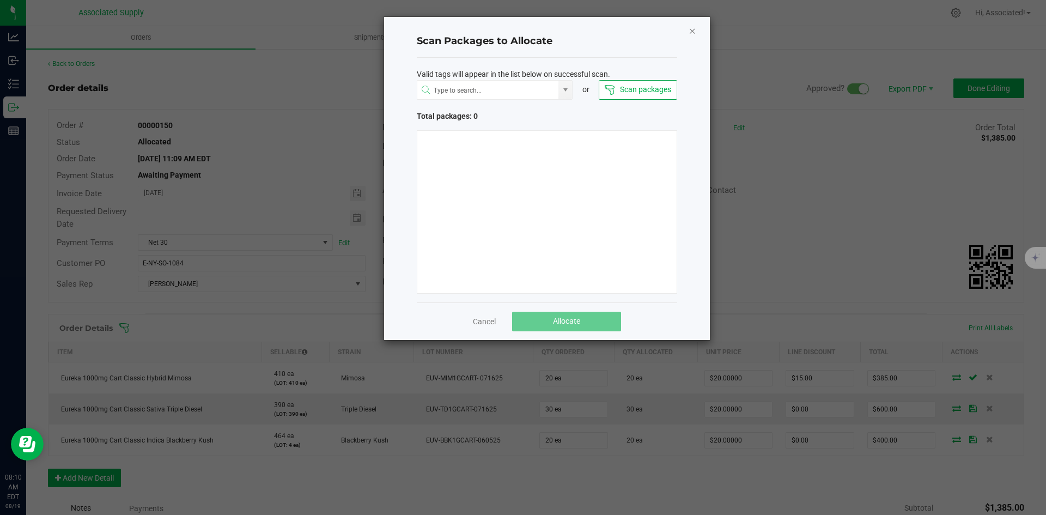
click at [692, 29] on icon "Close" at bounding box center [692, 30] width 8 height 13
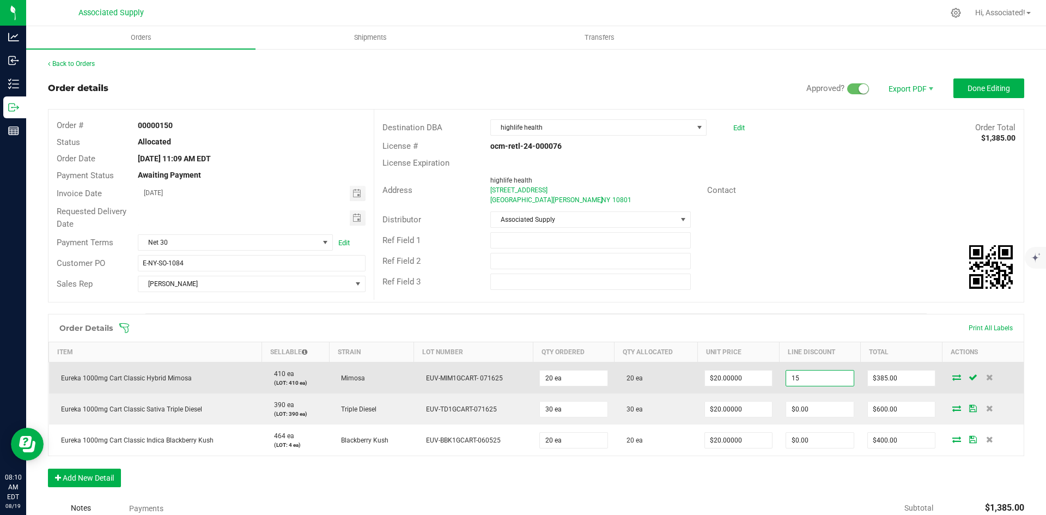
click at [812, 375] on input "15" at bounding box center [820, 377] width 68 height 15
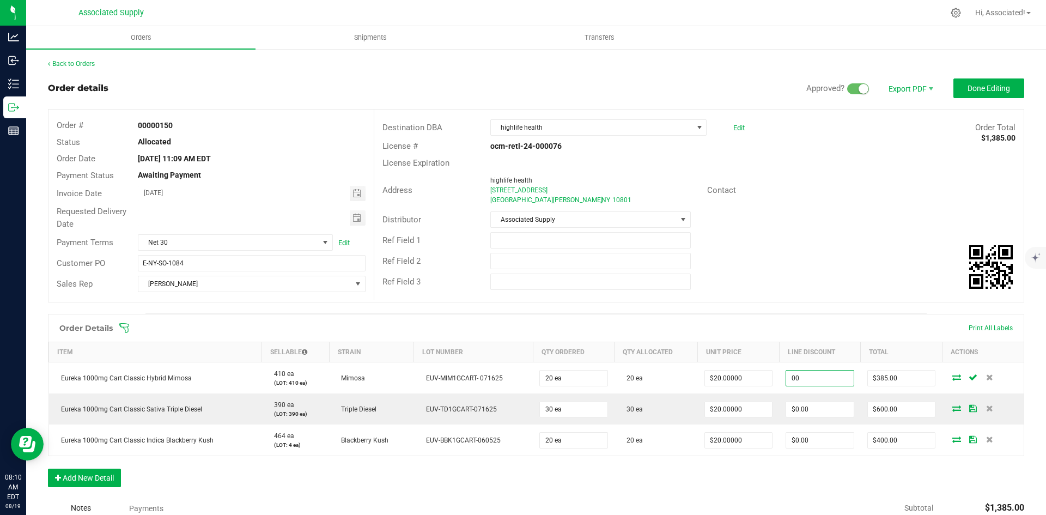
type input "$0.00"
type input "$400.00"
click at [791, 261] on div "Ref Field 2" at bounding box center [698, 261] width 649 height 21
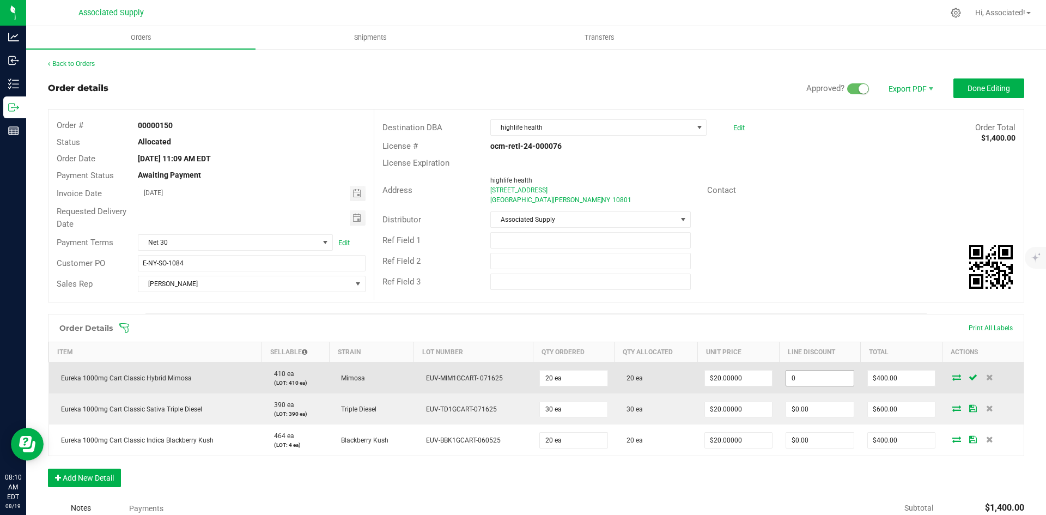
click at [813, 377] on input "0" at bounding box center [820, 377] width 68 height 15
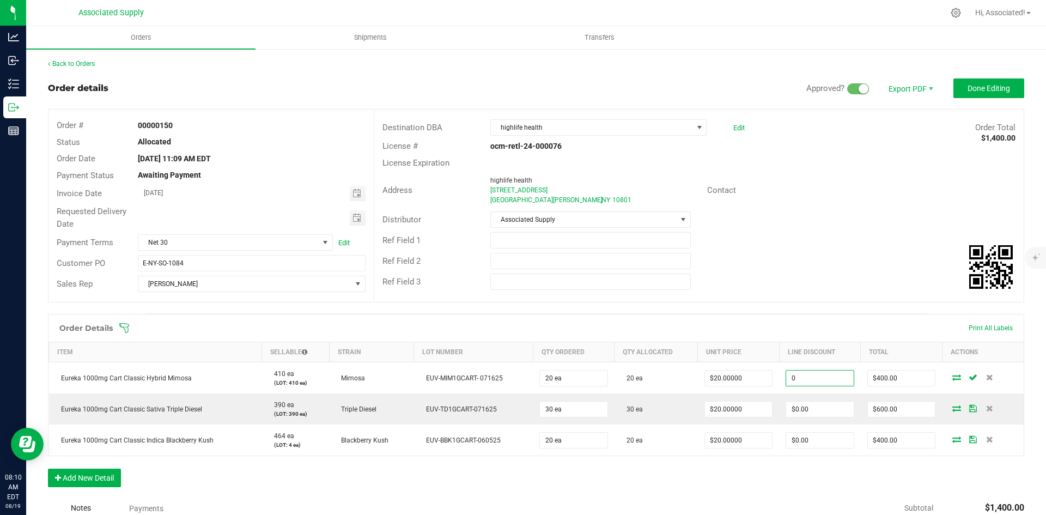
type input "$0.00"
click at [838, 277] on div "Ref Field 3" at bounding box center [698, 281] width 649 height 21
click at [974, 87] on span "Done Editing" at bounding box center [988, 88] width 42 height 9
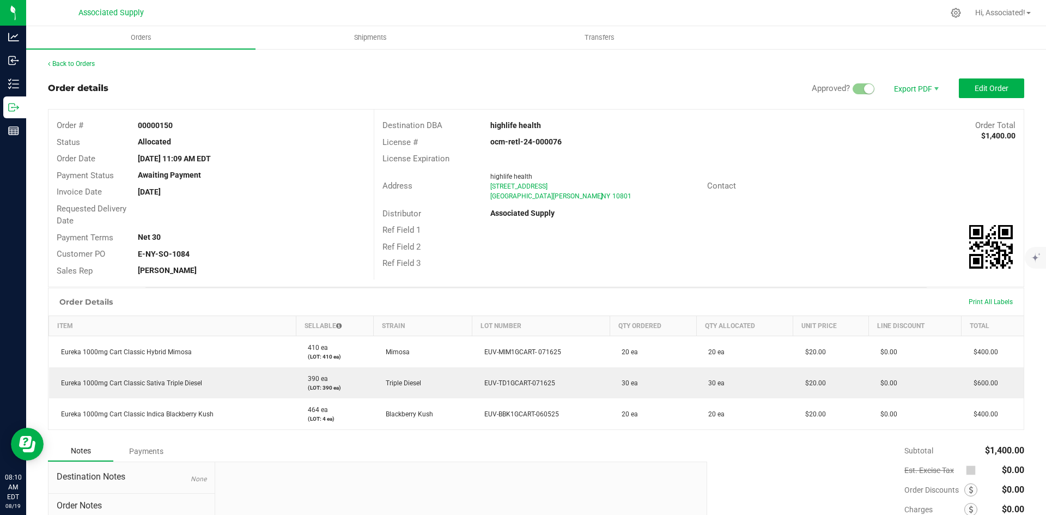
click at [850, 162] on div "License Expiration" at bounding box center [698, 158] width 649 height 17
click at [904, 120] on span "Invoice PDF" at bounding box center [909, 122] width 68 height 16
click at [74, 62] on link "Back to Orders" at bounding box center [71, 64] width 47 height 8
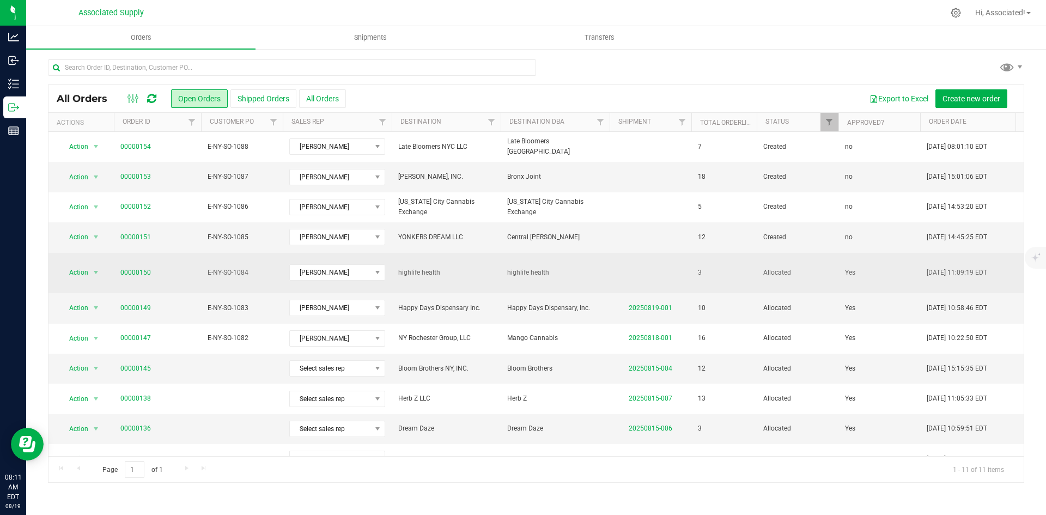
click at [570, 270] on span "highlife health" at bounding box center [555, 272] width 96 height 10
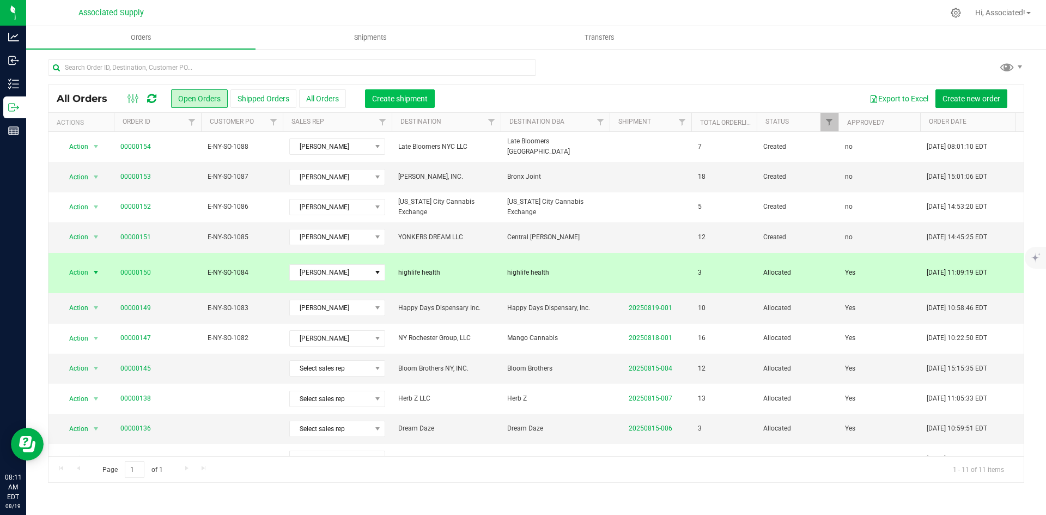
click at [409, 100] on span "Create shipment" at bounding box center [400, 98] width 56 height 9
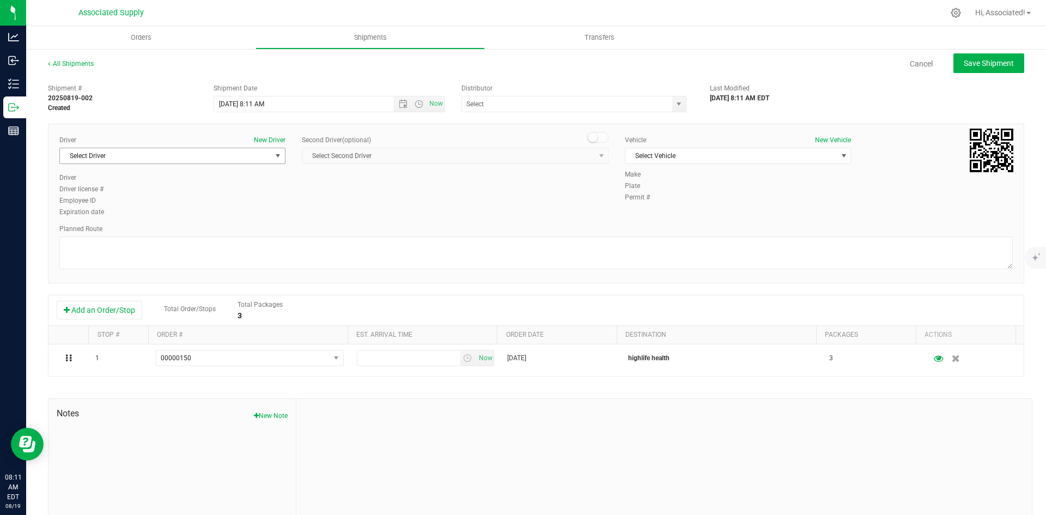
click at [240, 156] on span "Select Driver" at bounding box center [165, 155] width 211 height 15
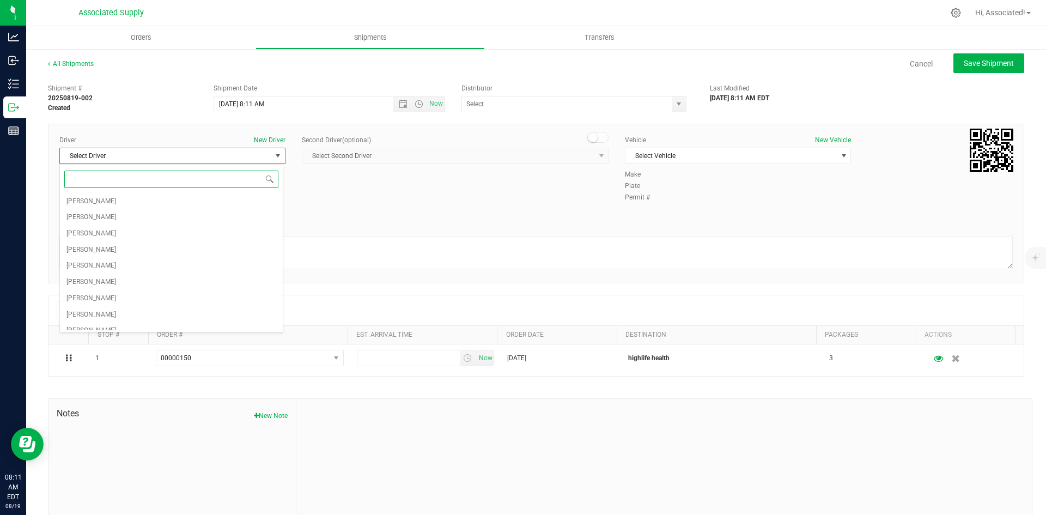
scroll to position [41, 0]
click at [124, 324] on li "[PERSON_NAME]" at bounding box center [171, 322] width 223 height 16
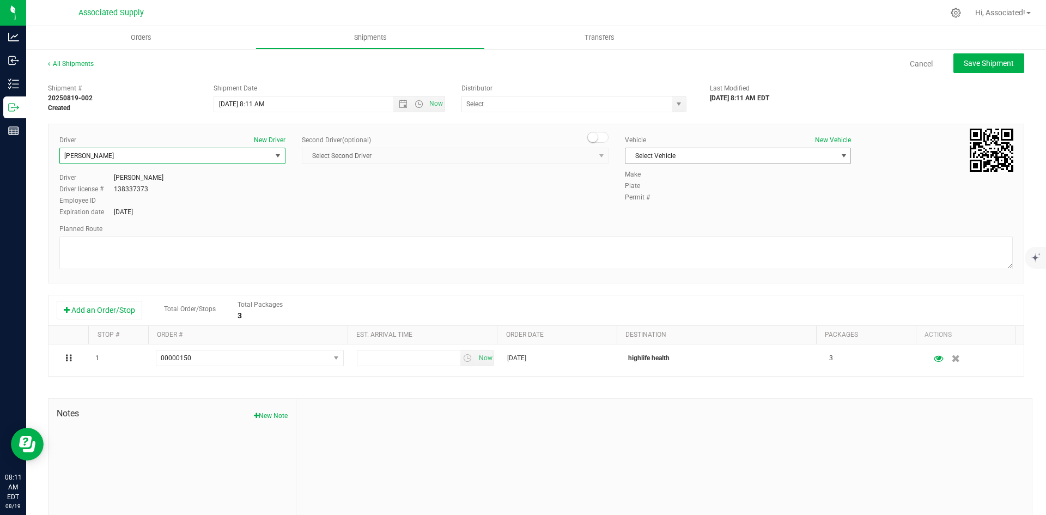
click at [666, 155] on span "Select Vehicle" at bounding box center [730, 155] width 211 height 15
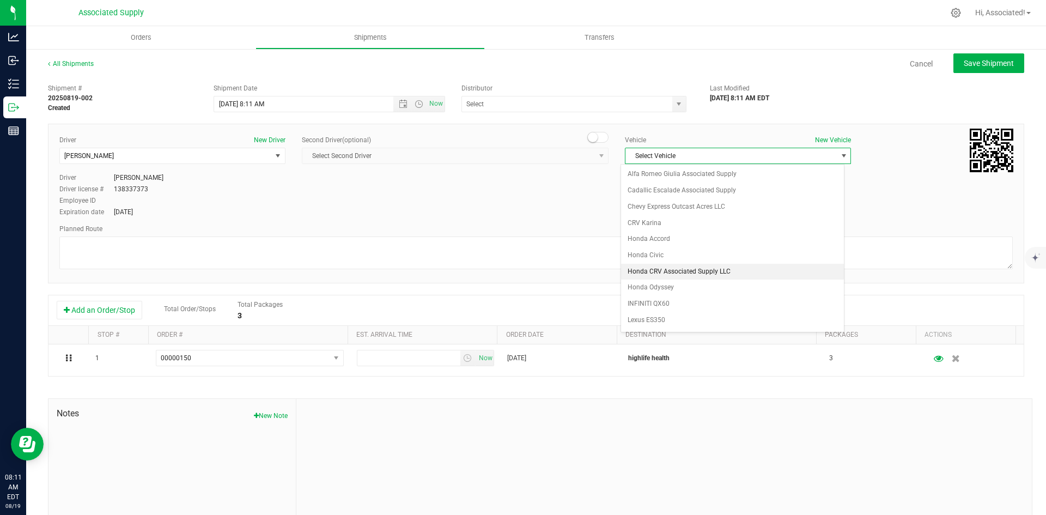
click at [653, 275] on li "Honda CRV Associated Supply LLC" at bounding box center [732, 272] width 223 height 16
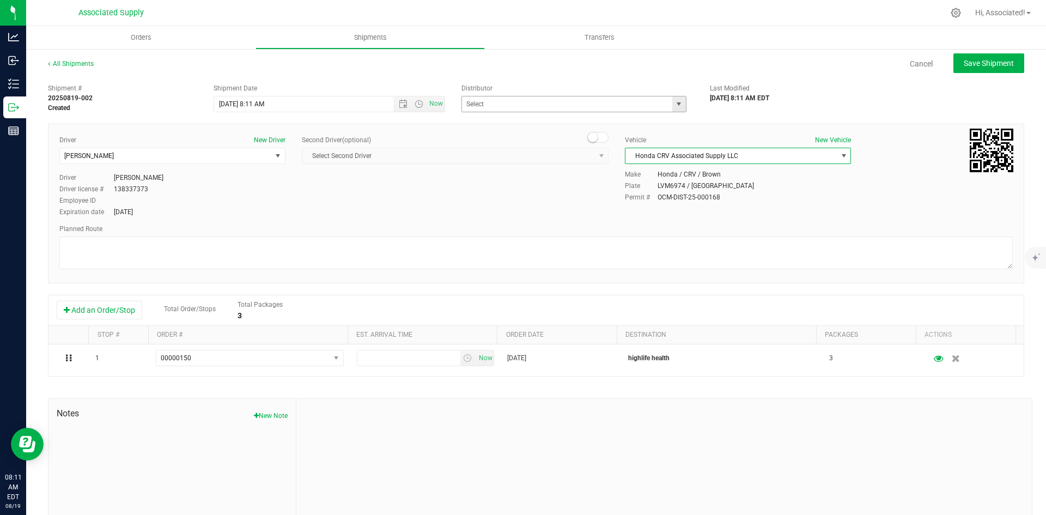
click at [674, 104] on span "select" at bounding box center [678, 104] width 9 height 9
click at [518, 123] on li "Associated Supply" at bounding box center [570, 122] width 222 height 16
type input "Associated Supply"
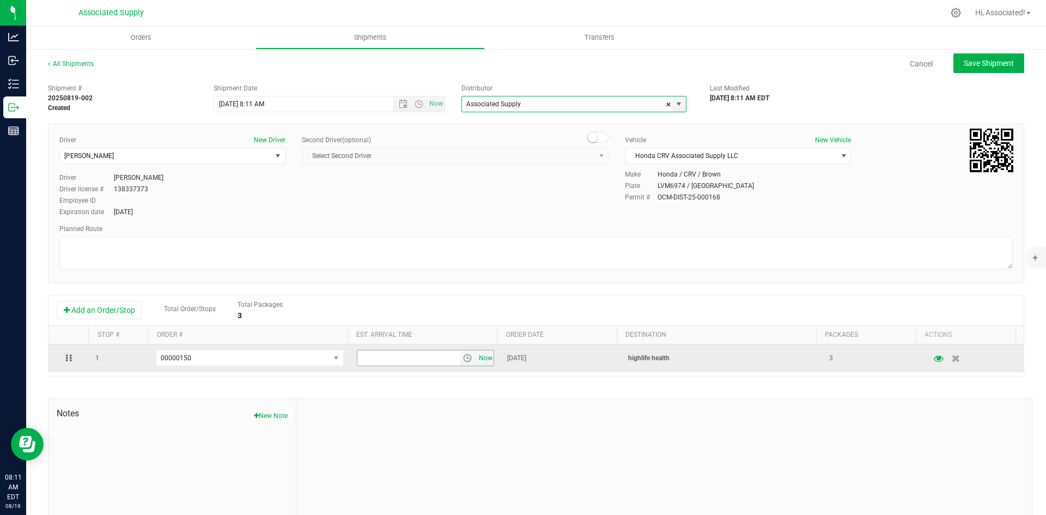
click at [476, 360] on span "Now" at bounding box center [485, 358] width 19 height 16
drag, startPoint x: 359, startPoint y: 358, endPoint x: 337, endPoint y: 358, distance: 22.9
click at [337, 358] on tr "1 00000150 00000154 00000153 00000152 00000151 00000150 8:11 AM Now [DATE] high…" at bounding box center [535, 358] width 975 height 28
type input "9:11 AM"
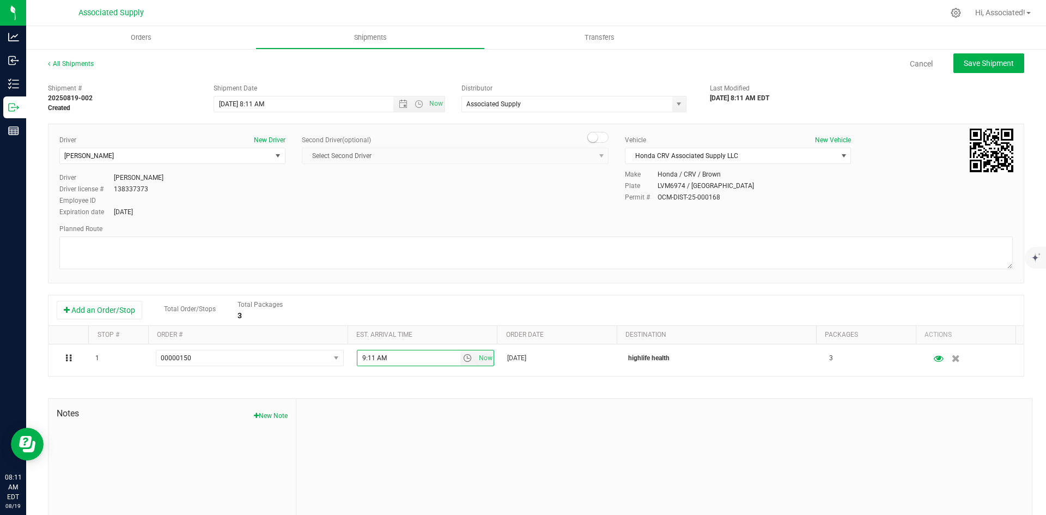
drag, startPoint x: 719, startPoint y: 275, endPoint x: 713, endPoint y: 275, distance: 6.0
click at [719, 276] on div "Driver New Driver [PERSON_NAME] Select Driver [PERSON_NAME] [PERSON_NAME] [PERS…" at bounding box center [536, 204] width 976 height 160
click at [973, 64] on span "Save Shipment" at bounding box center [989, 63] width 50 height 9
type input "[DATE] 12:11 PM"
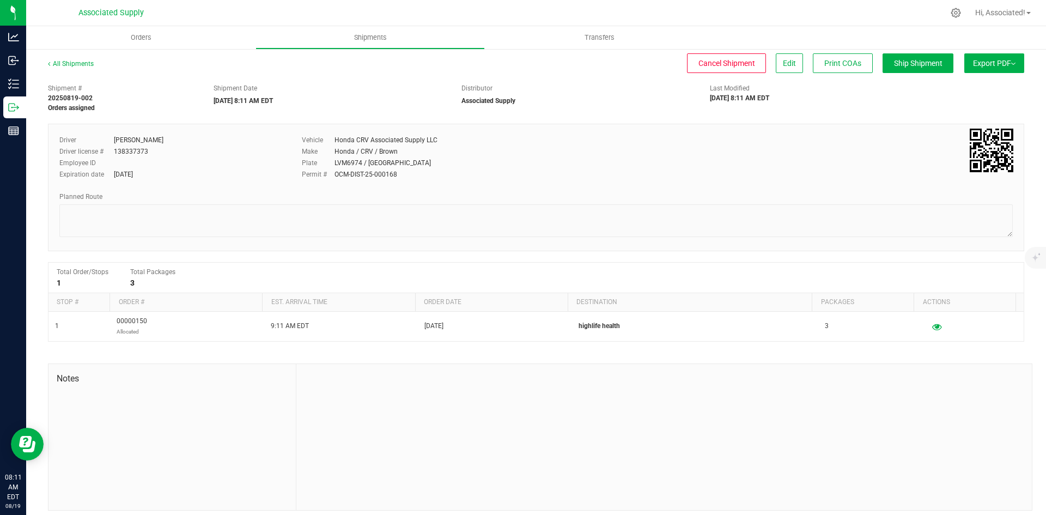
click at [992, 67] on button "Export PDF" at bounding box center [994, 63] width 60 height 20
click at [954, 119] on span "NY Manifest" at bounding box center [961, 120] width 36 height 8
click at [142, 34] on span "Orders" at bounding box center [141, 38] width 50 height 10
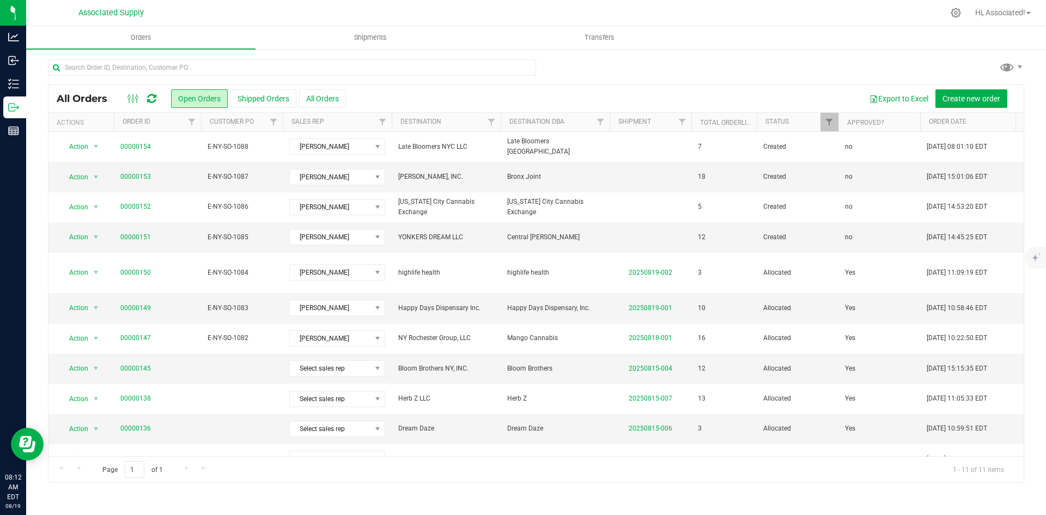
click at [368, 10] on div at bounding box center [569, 12] width 748 height 21
click at [130, 236] on link "00000151" at bounding box center [135, 237] width 31 height 10
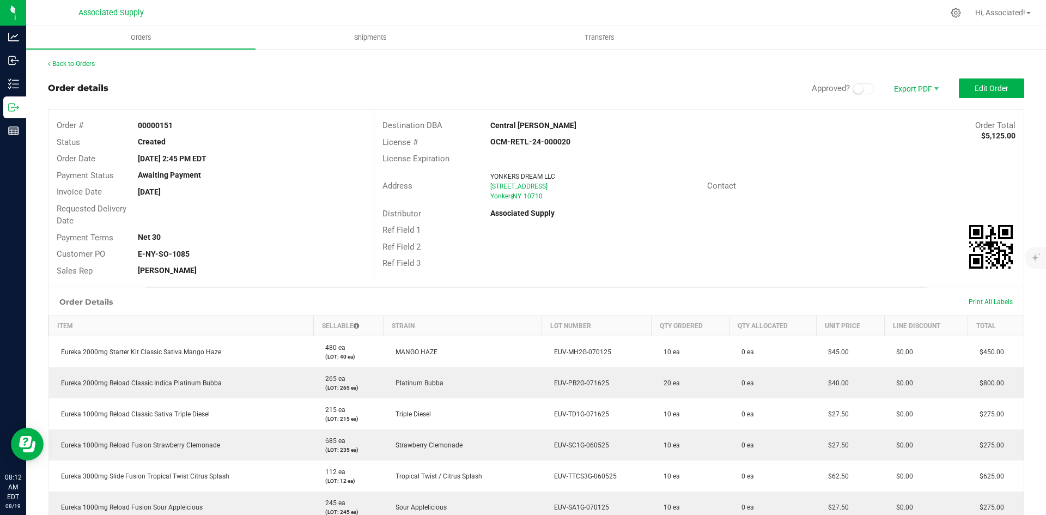
click at [853, 91] on small at bounding box center [858, 89] width 10 height 10
click at [974, 90] on span "Edit Order" at bounding box center [991, 88] width 34 height 9
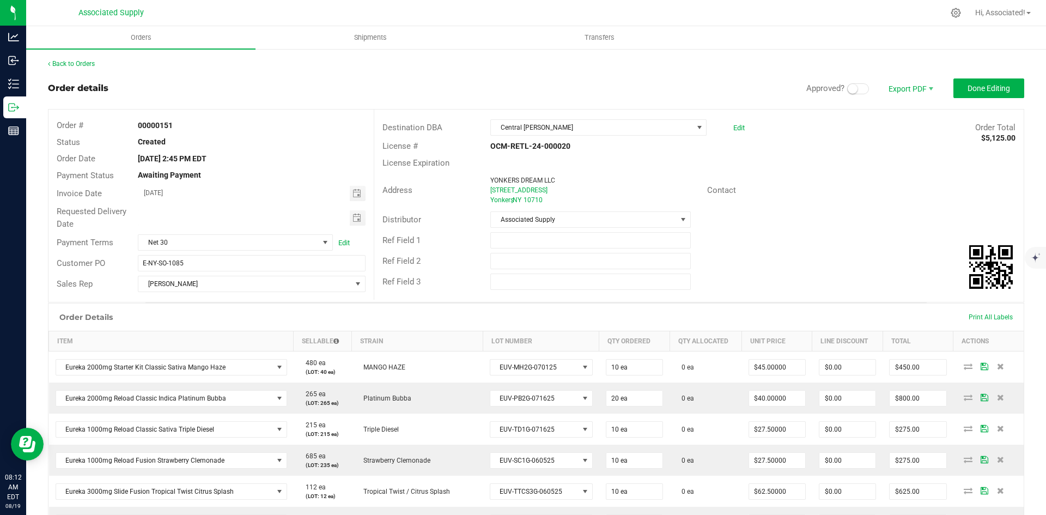
click at [854, 90] on span at bounding box center [858, 88] width 22 height 11
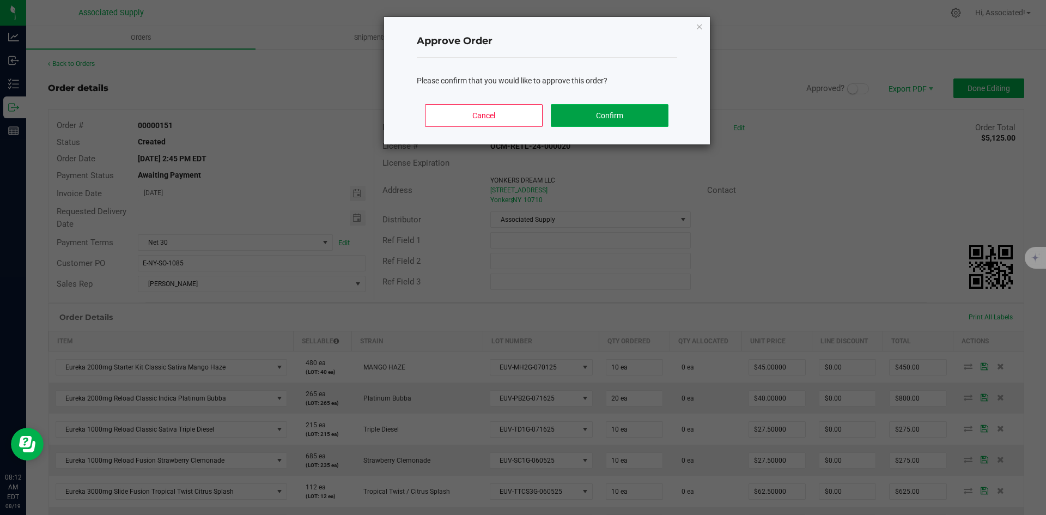
click at [618, 114] on button "Confirm" at bounding box center [609, 115] width 117 height 23
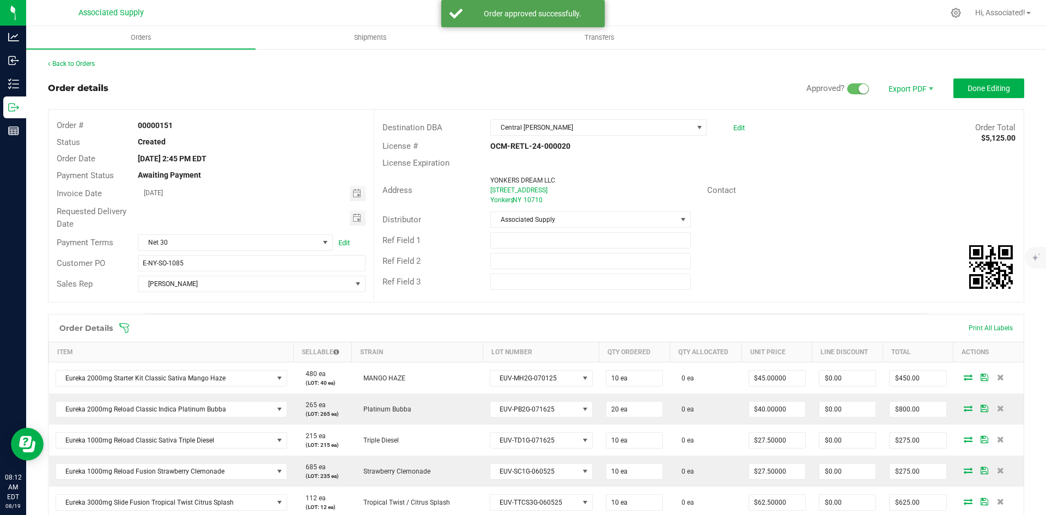
click at [821, 232] on div "Ref Field 1" at bounding box center [698, 240] width 649 height 21
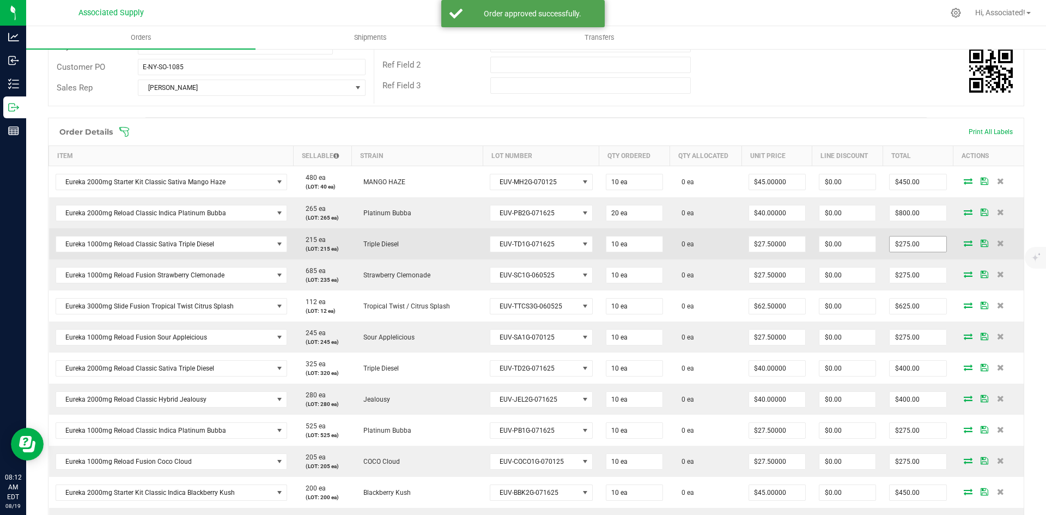
scroll to position [114, 0]
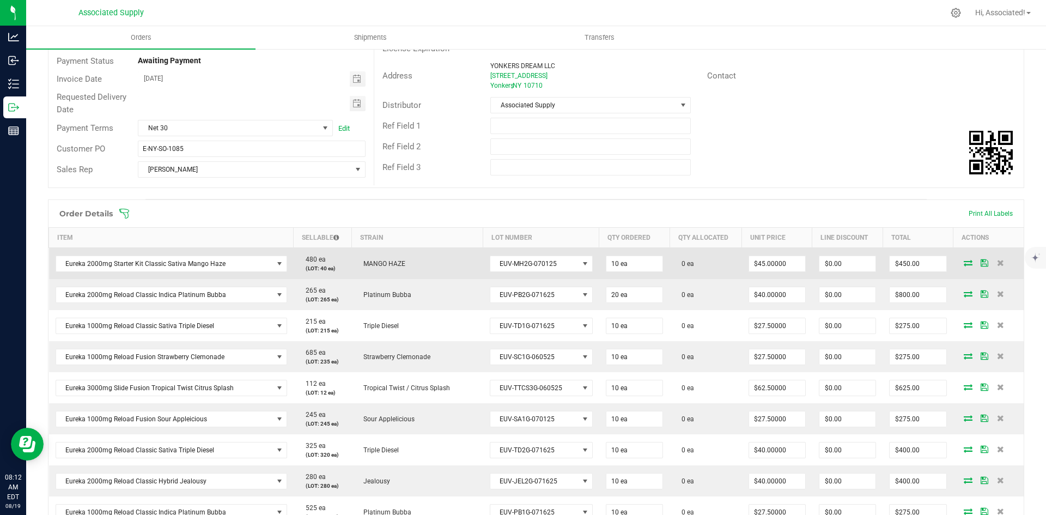
click at [964, 261] on icon at bounding box center [968, 262] width 9 height 7
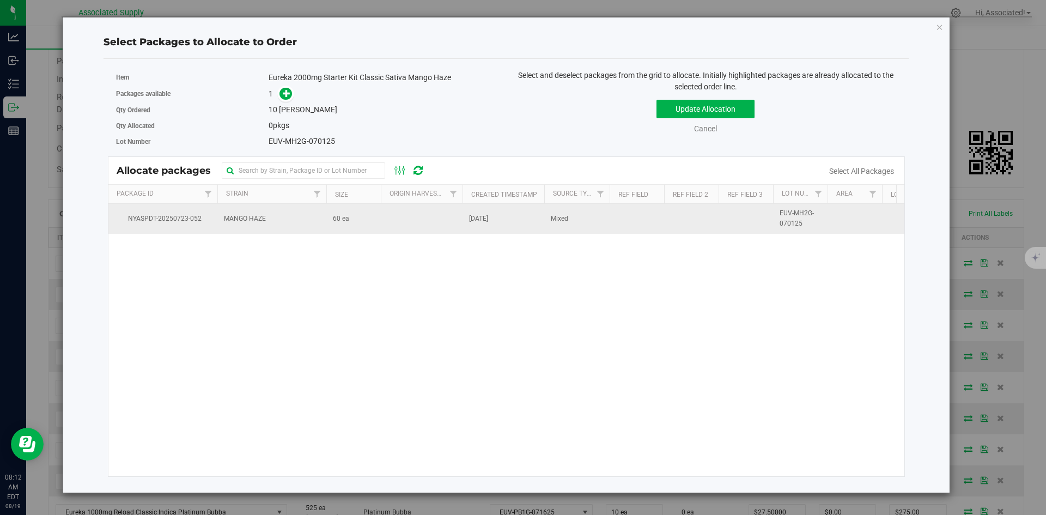
click at [401, 208] on td at bounding box center [422, 218] width 82 height 29
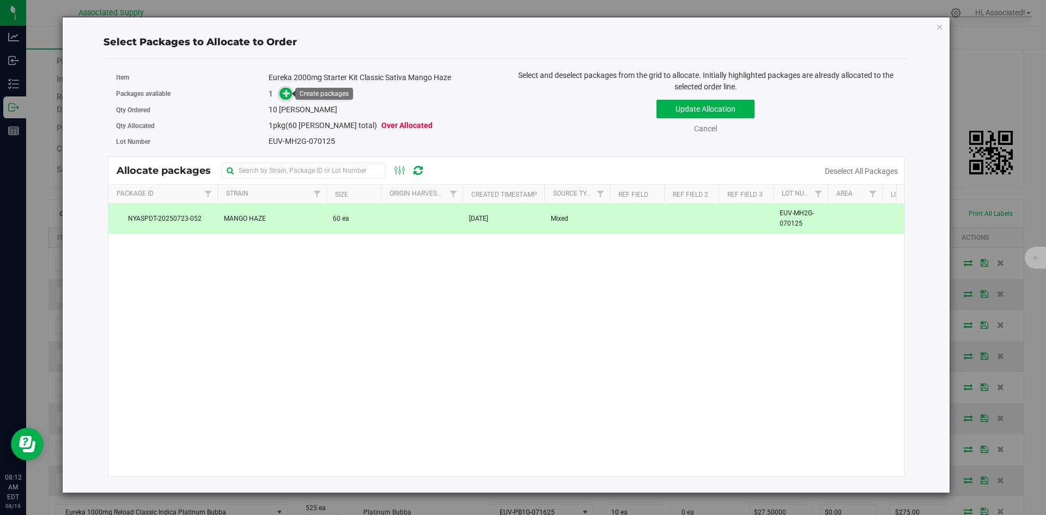
click at [284, 91] on icon at bounding box center [287, 93] width 8 height 8
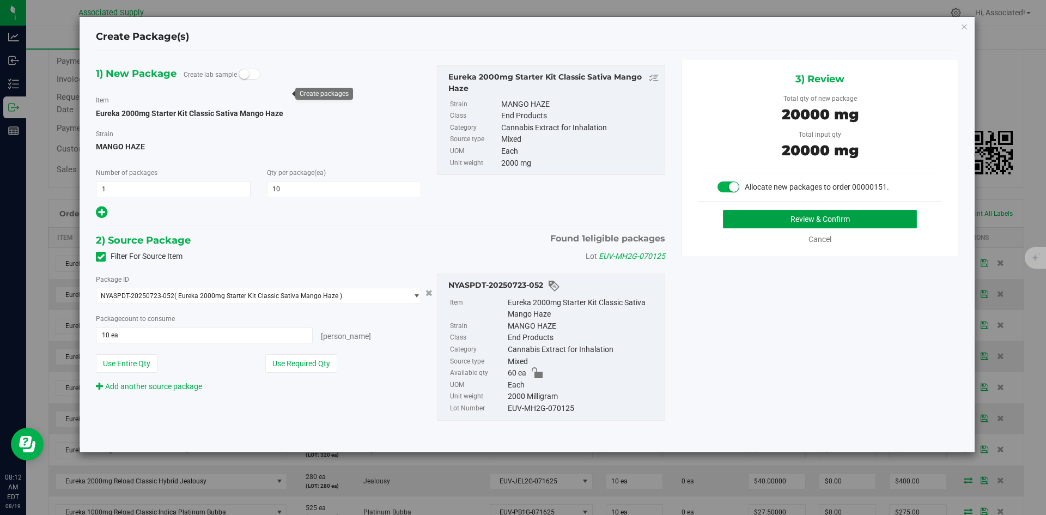
click at [805, 221] on button "Review & Confirm" at bounding box center [820, 219] width 194 height 19
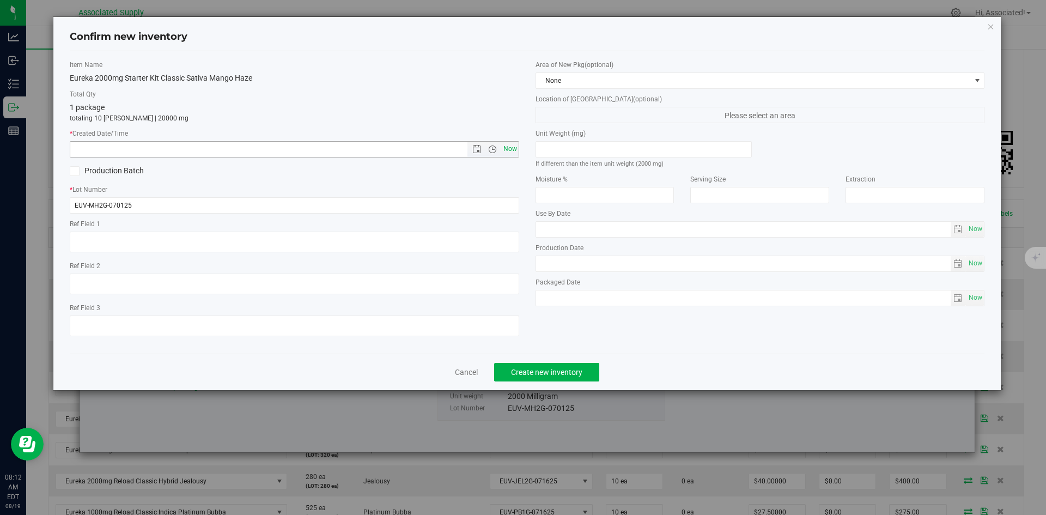
click at [501, 147] on span "Now" at bounding box center [510, 149] width 19 height 16
type input "[DATE] 8:12 AM"
click at [556, 373] on span "Create new inventory" at bounding box center [546, 372] width 71 height 9
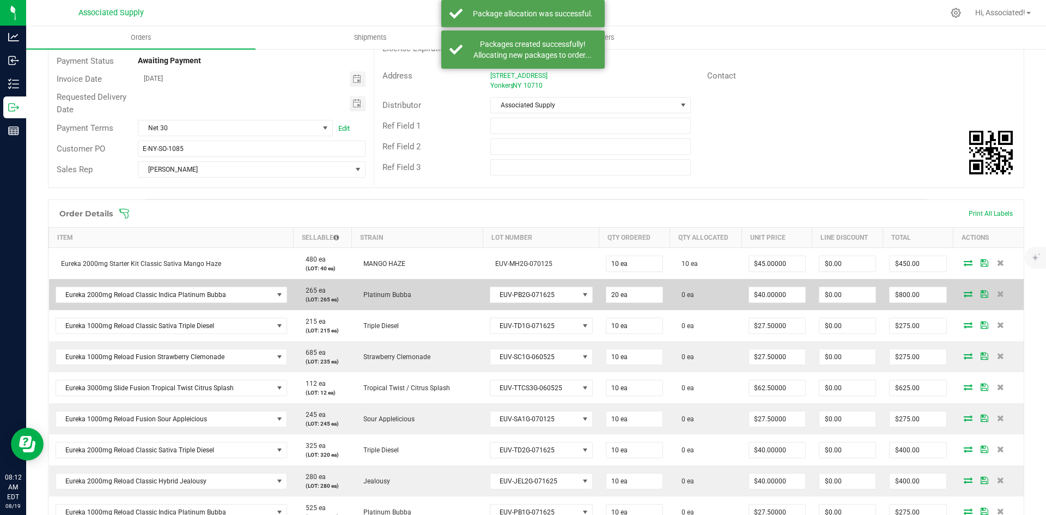
click at [964, 293] on icon at bounding box center [968, 293] width 9 height 7
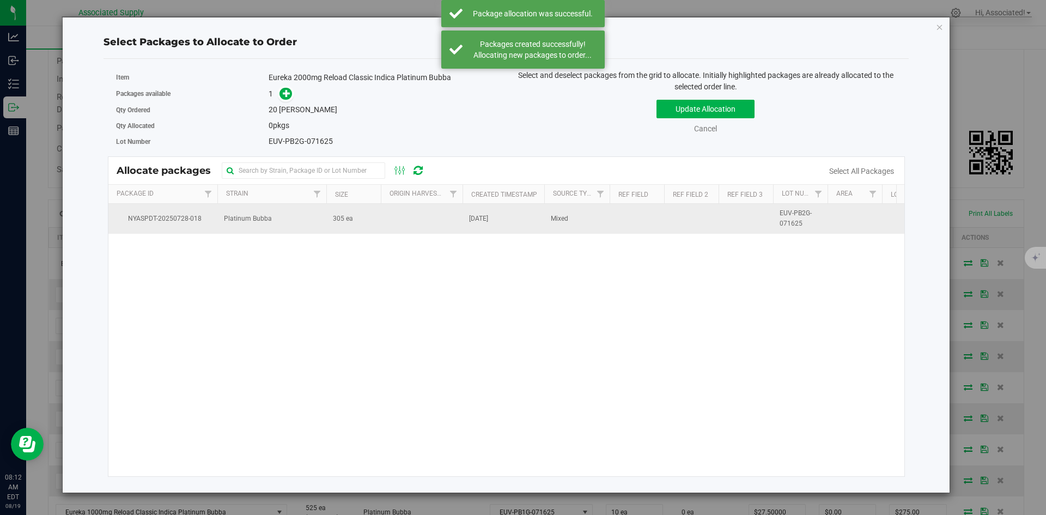
click at [387, 217] on td at bounding box center [422, 218] width 82 height 29
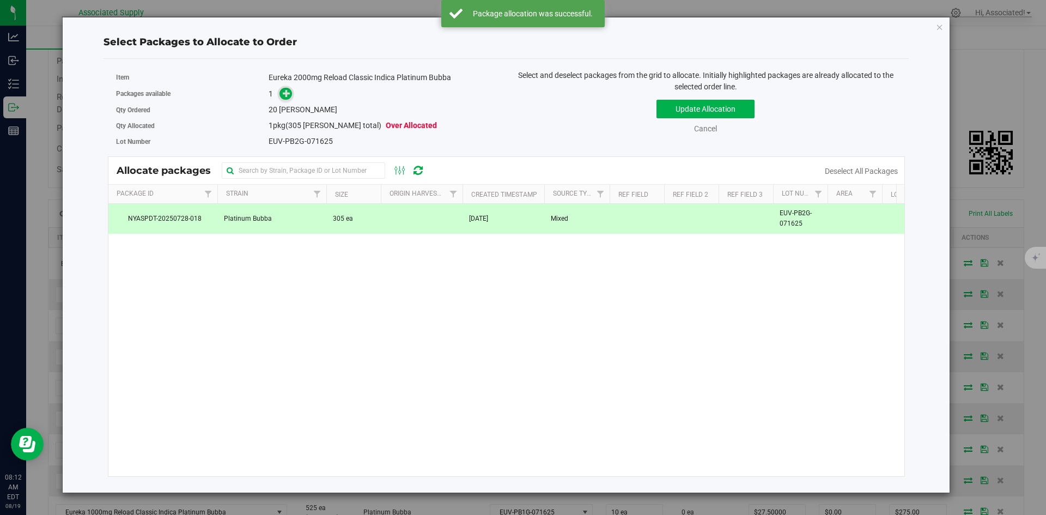
click at [287, 95] on icon at bounding box center [287, 93] width 8 height 8
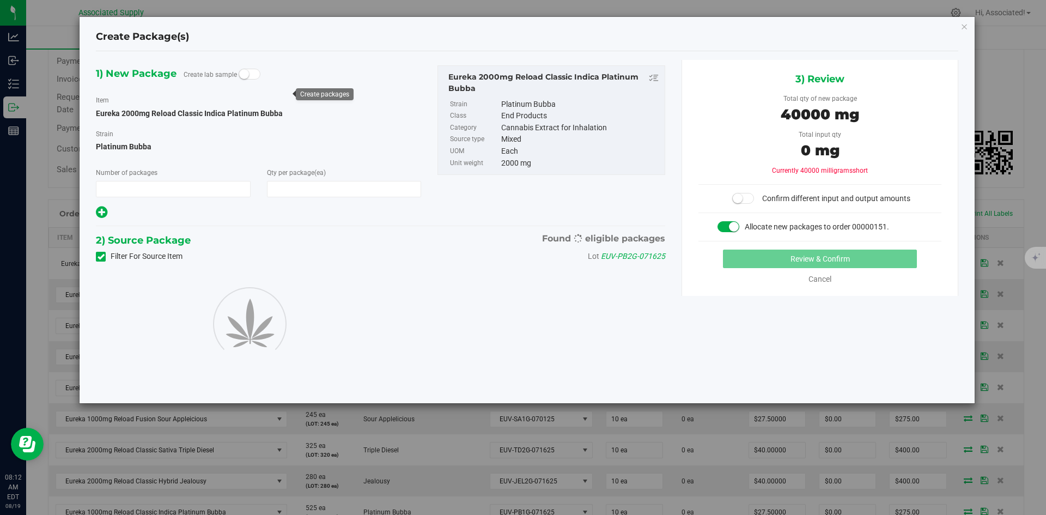
type input "1"
type input "20"
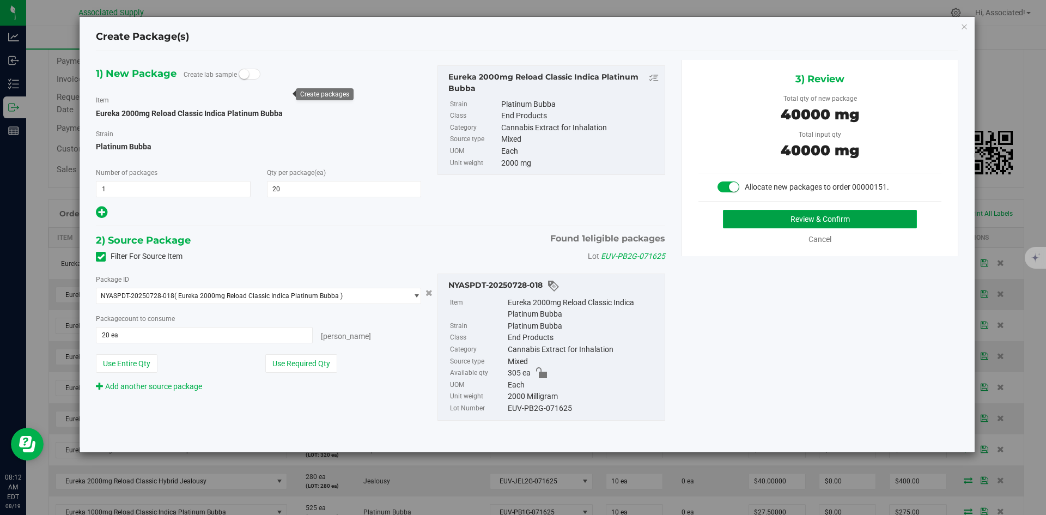
click at [763, 226] on button "Review & Confirm" at bounding box center [820, 219] width 194 height 19
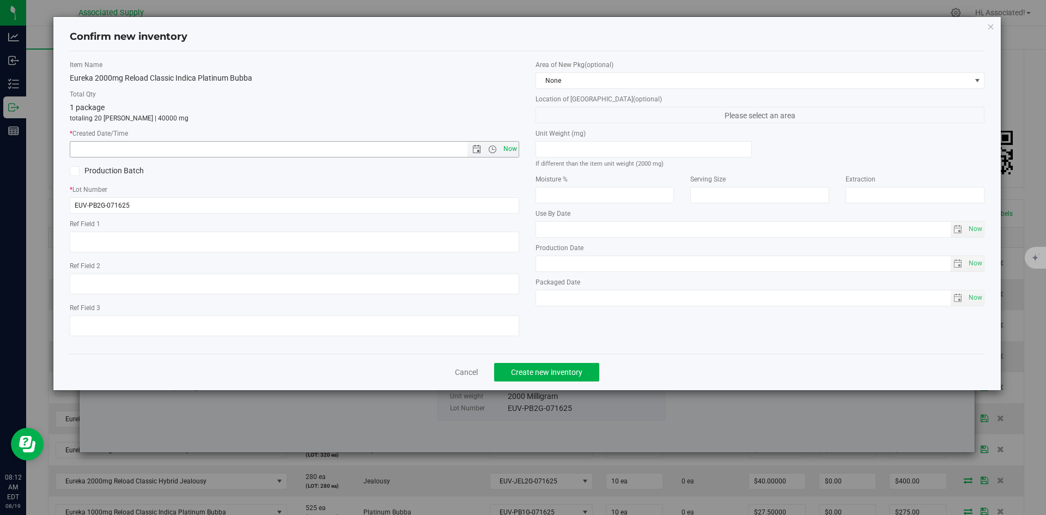
click at [504, 150] on span "Now" at bounding box center [510, 149] width 19 height 16
type input "[DATE] 8:12 AM"
click at [574, 371] on span "Create new inventory" at bounding box center [546, 372] width 71 height 9
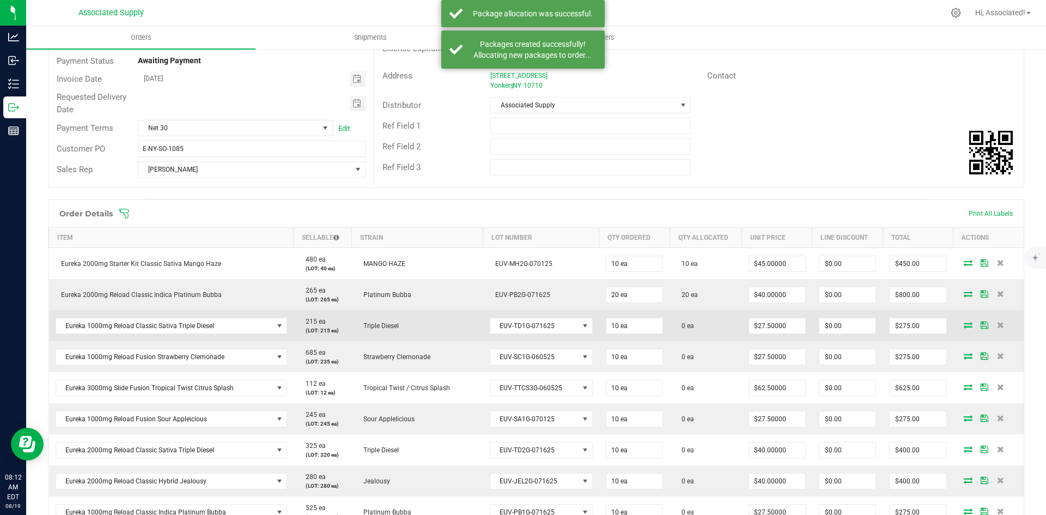
click at [964, 324] on icon at bounding box center [968, 324] width 9 height 7
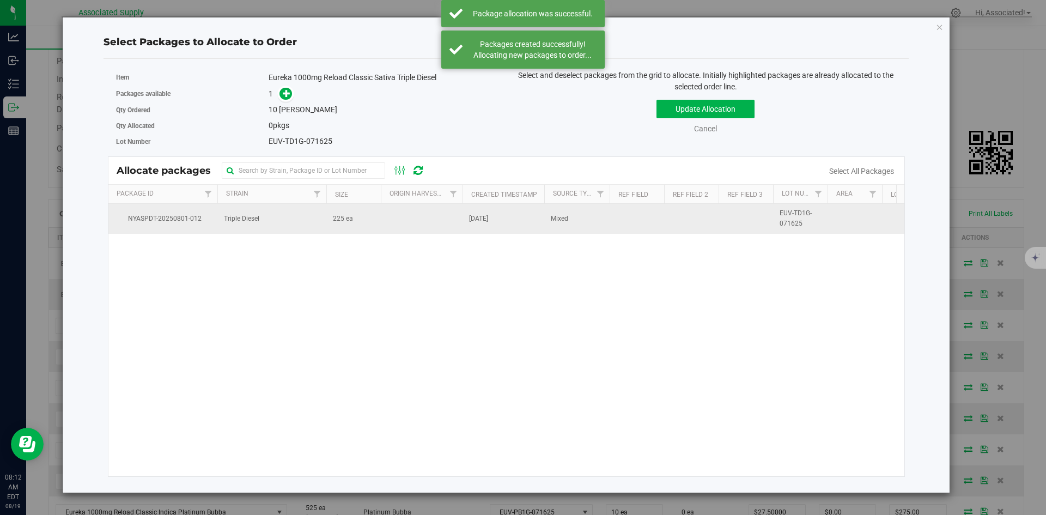
click at [382, 223] on td at bounding box center [422, 218] width 82 height 29
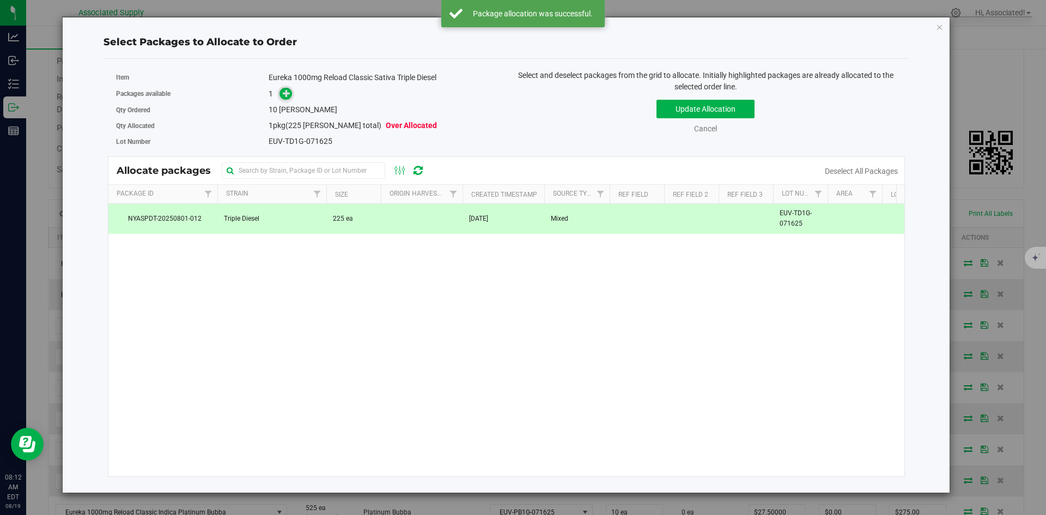
click at [289, 93] on icon at bounding box center [287, 93] width 8 height 8
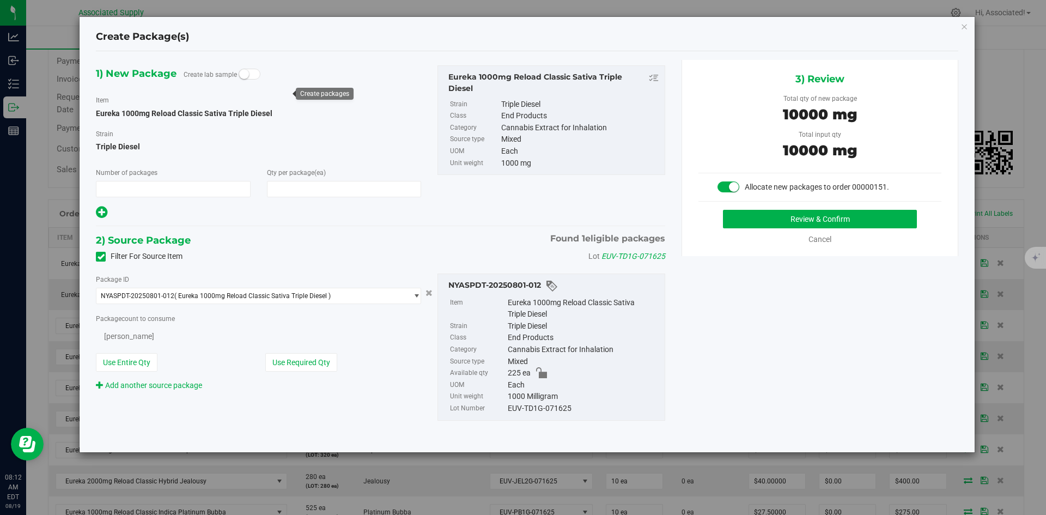
type input "1"
type input "10"
click at [767, 221] on button "Review & Confirm" at bounding box center [820, 219] width 194 height 19
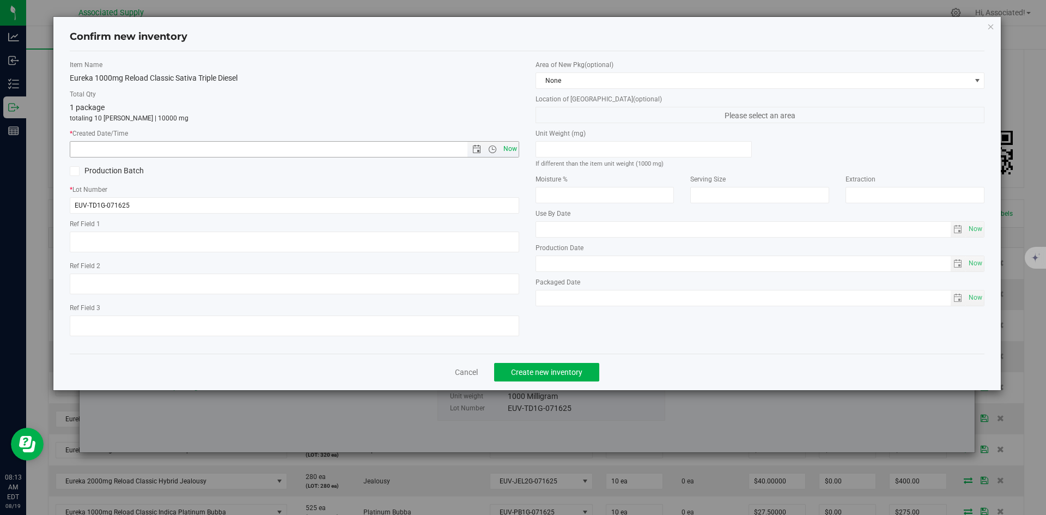
click at [513, 154] on span "Now" at bounding box center [510, 149] width 19 height 16
type input "[DATE] 8:13 AM"
click at [578, 370] on span "Create new inventory" at bounding box center [546, 372] width 71 height 9
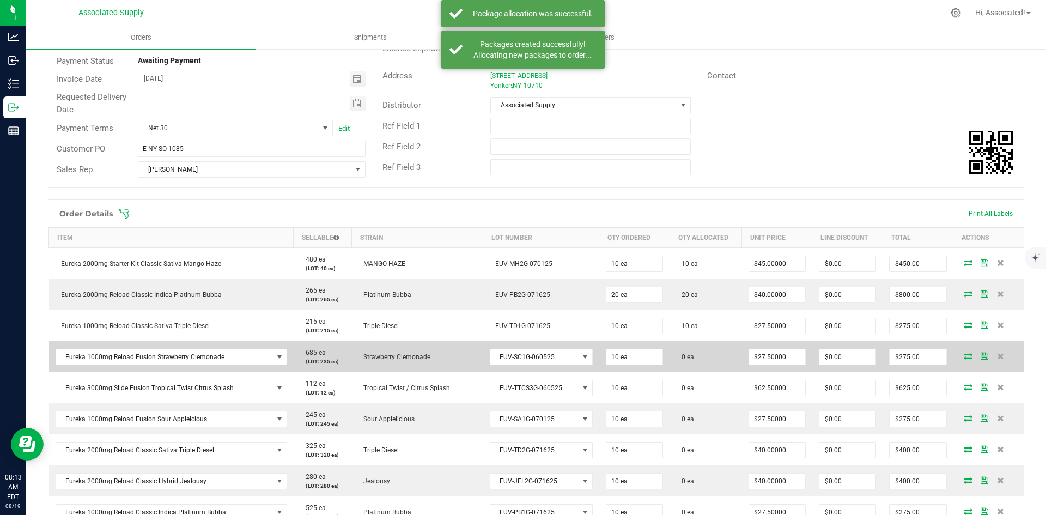
click at [964, 355] on icon at bounding box center [968, 355] width 9 height 7
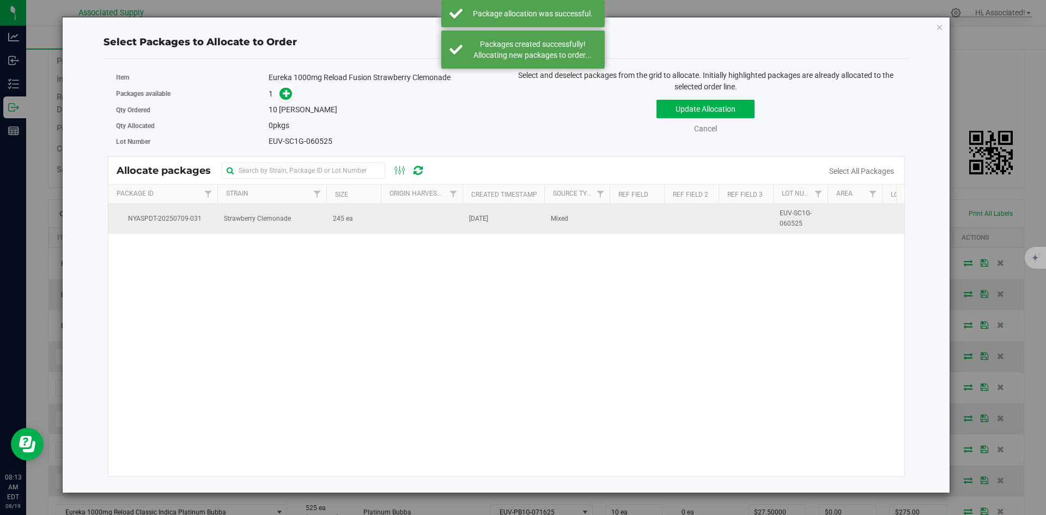
click at [353, 221] on td "245 ea" at bounding box center [353, 218] width 54 height 29
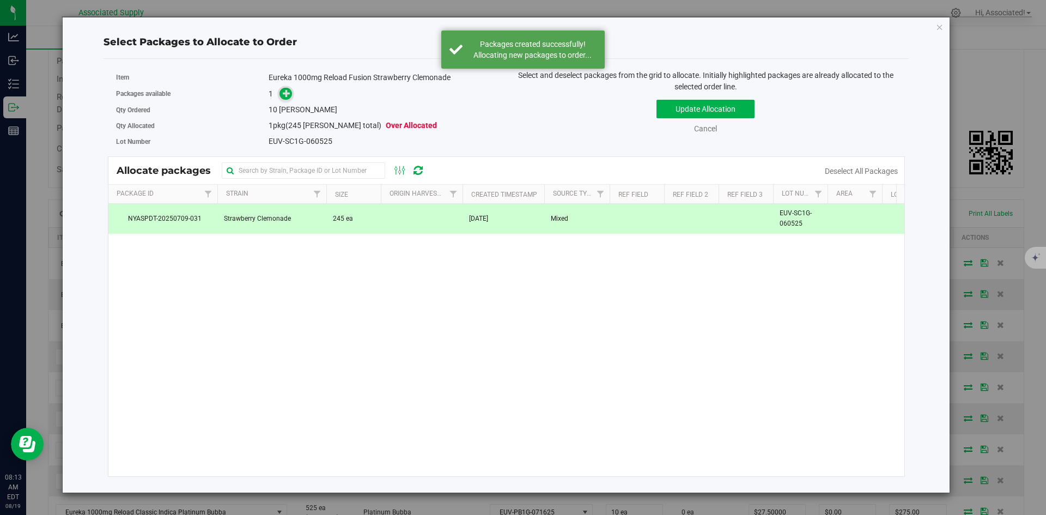
click at [288, 93] on icon at bounding box center [287, 93] width 8 height 8
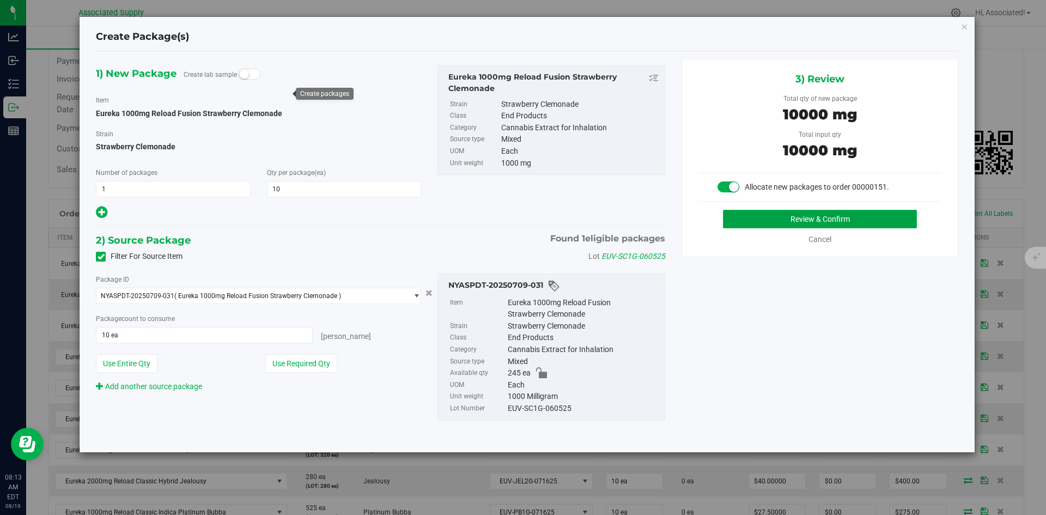
click at [819, 222] on button "Review & Confirm" at bounding box center [820, 219] width 194 height 19
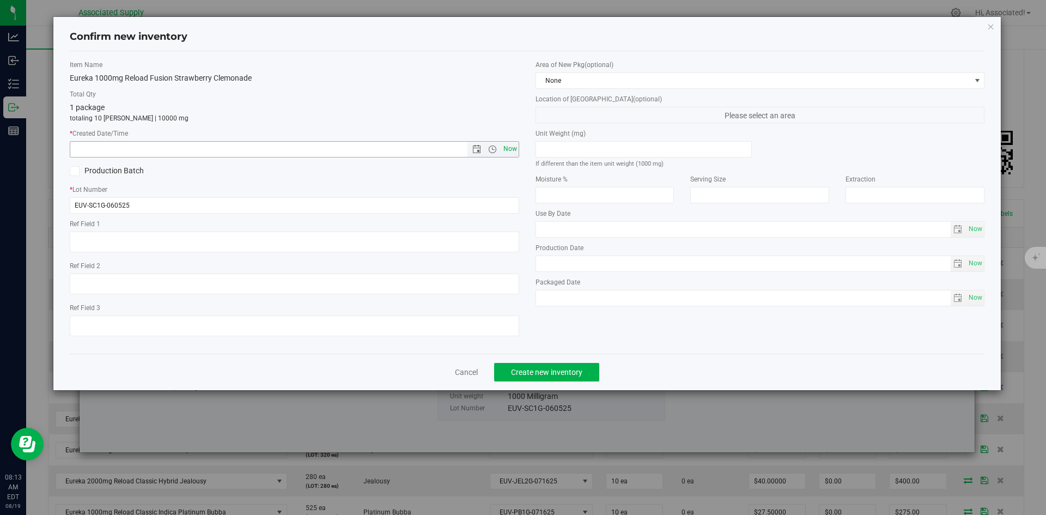
click at [507, 148] on span "Now" at bounding box center [510, 149] width 19 height 16
type input "[DATE] 8:13 AM"
click at [561, 369] on span "Create new inventory" at bounding box center [546, 372] width 71 height 9
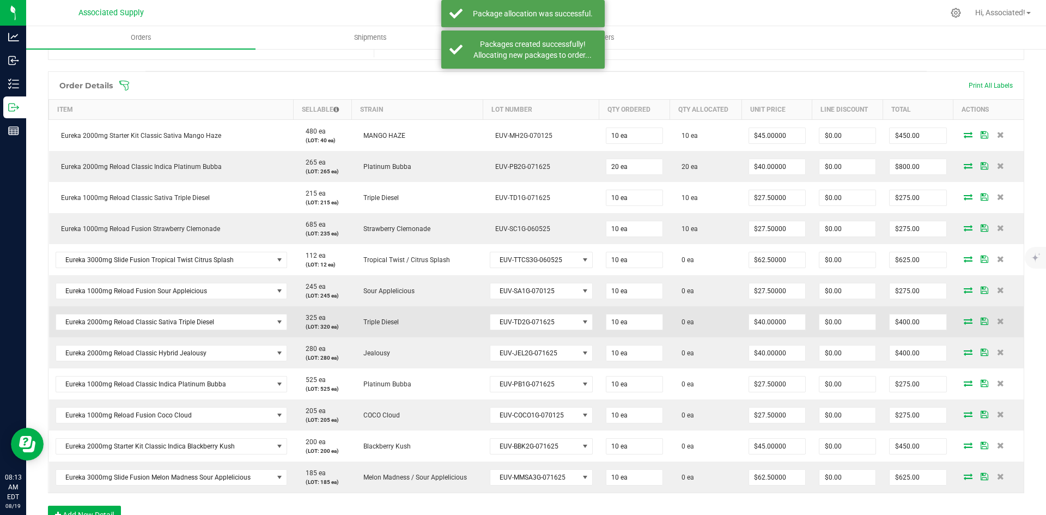
scroll to position [278, 0]
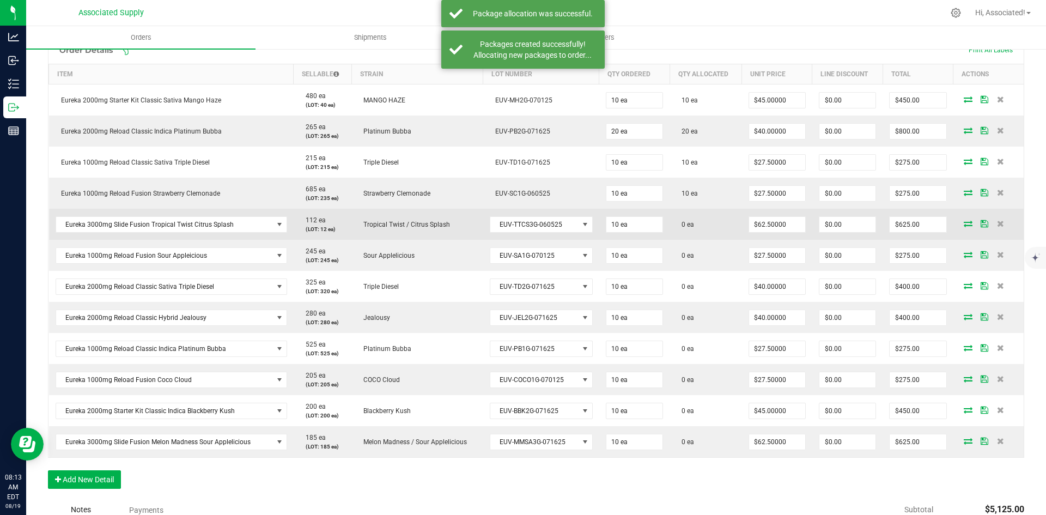
click at [964, 221] on icon at bounding box center [968, 223] width 9 height 7
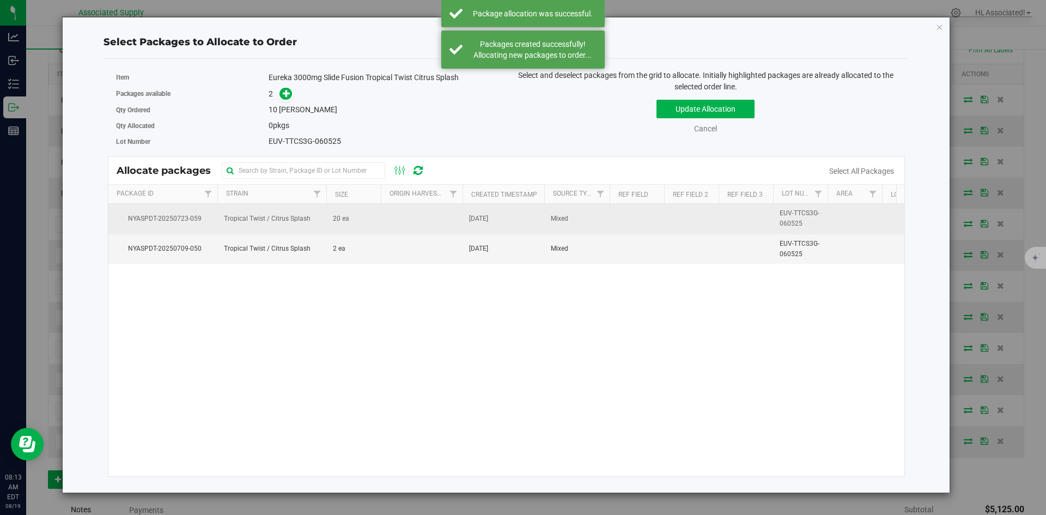
click at [359, 221] on td "20 ea" at bounding box center [353, 219] width 54 height 30
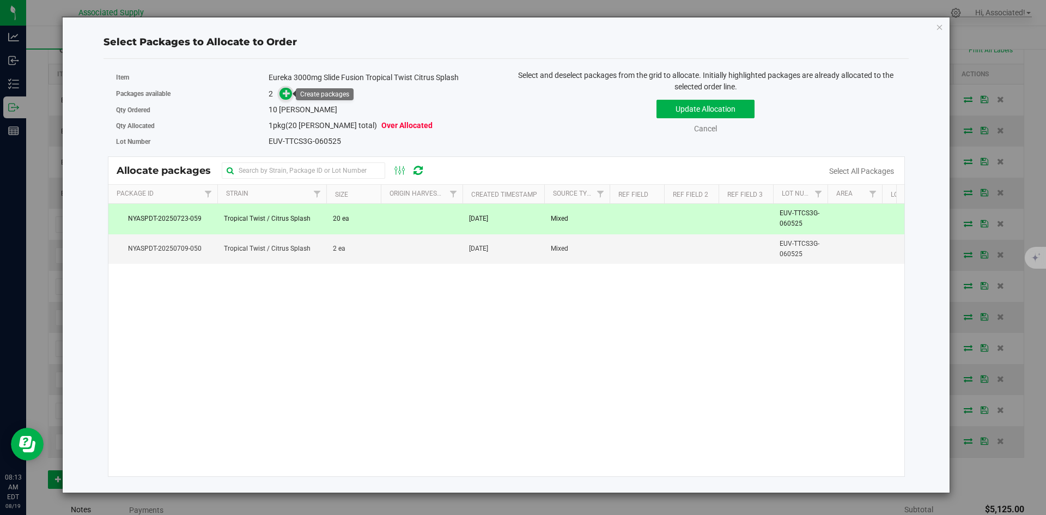
click at [285, 95] on icon at bounding box center [287, 93] width 8 height 8
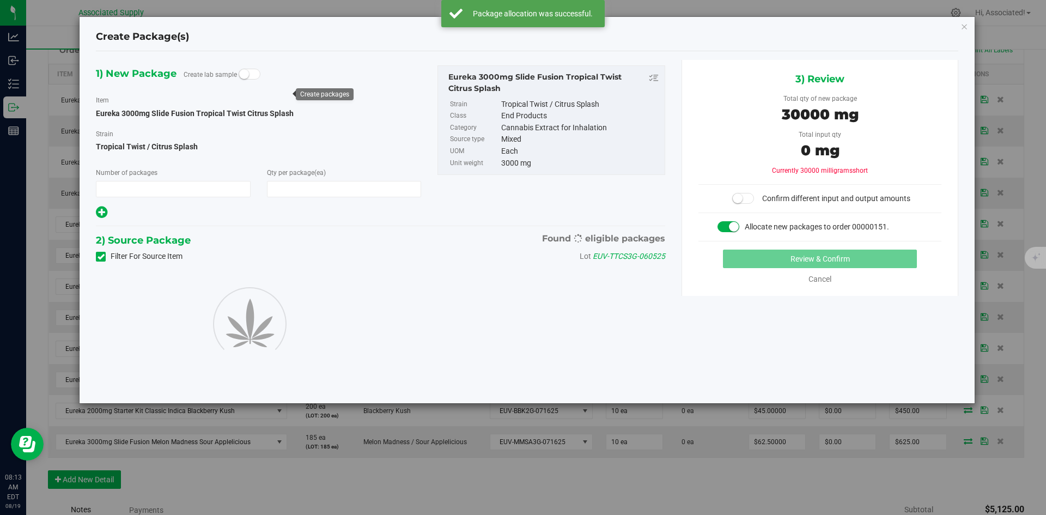
type input "1"
type input "10"
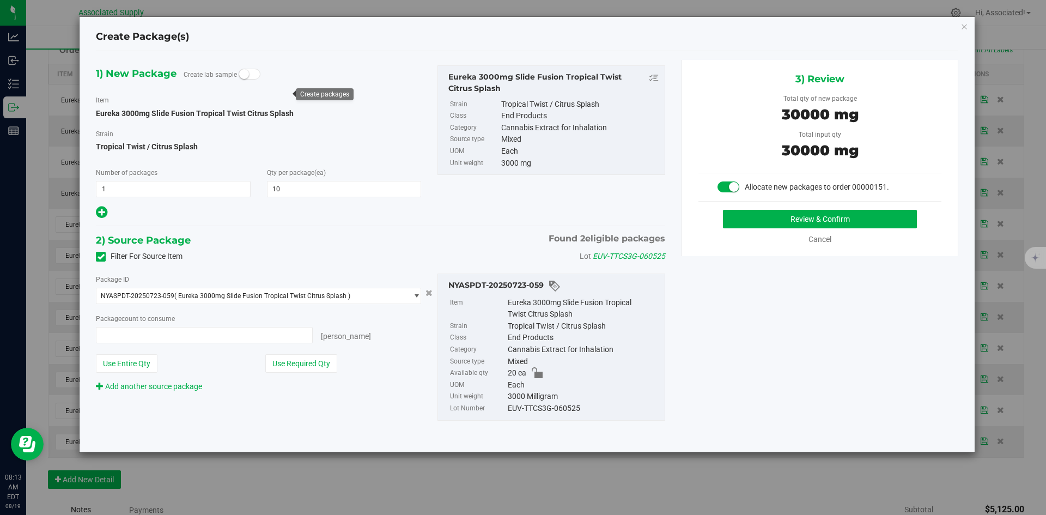
type input "10 ea"
click at [812, 216] on button "Review & Confirm" at bounding box center [820, 219] width 194 height 19
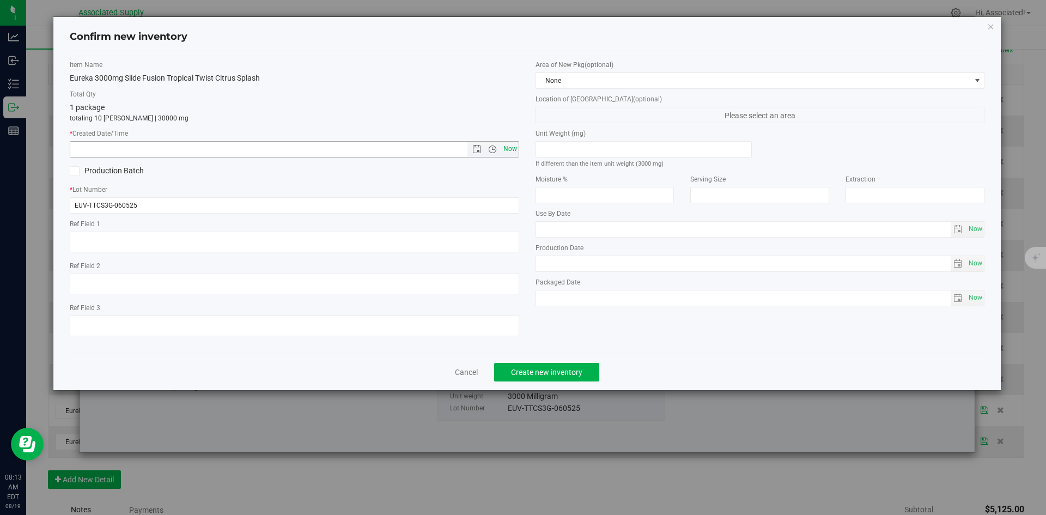
click at [510, 148] on span "Now" at bounding box center [510, 149] width 19 height 16
type input "[DATE] 8:13 AM"
click at [578, 371] on span "Create new inventory" at bounding box center [546, 372] width 71 height 9
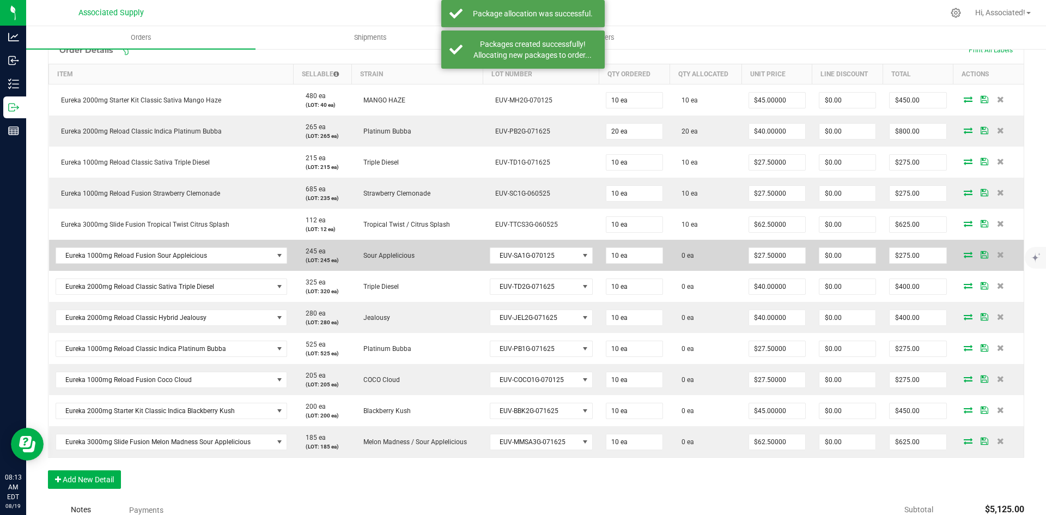
click at [964, 255] on icon at bounding box center [968, 254] width 9 height 7
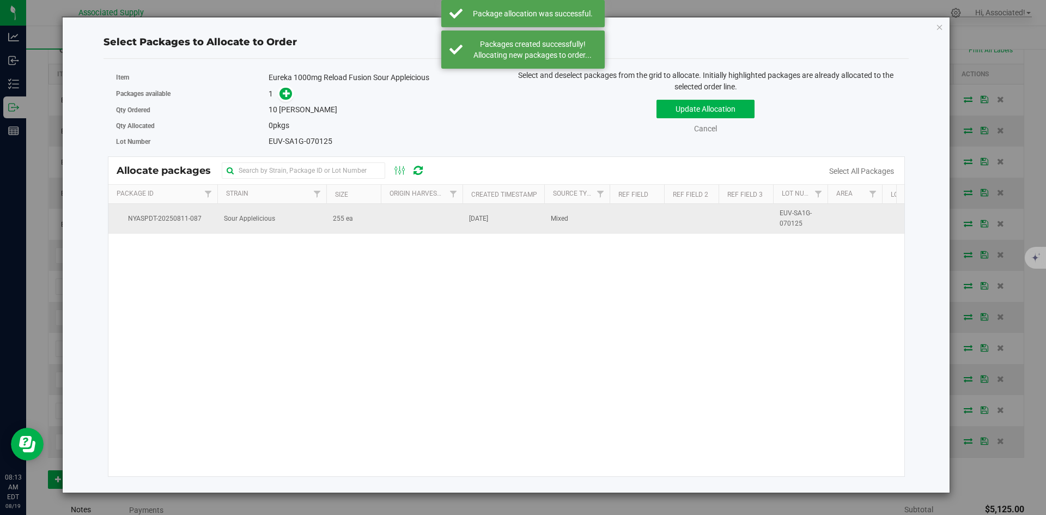
click at [348, 222] on span "255 ea" at bounding box center [343, 219] width 20 height 10
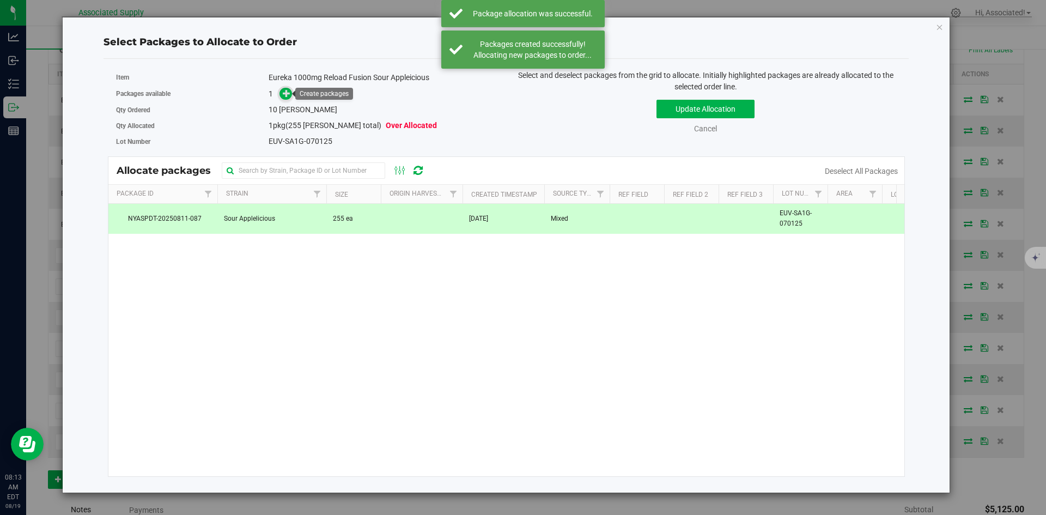
click at [287, 93] on icon at bounding box center [287, 93] width 8 height 8
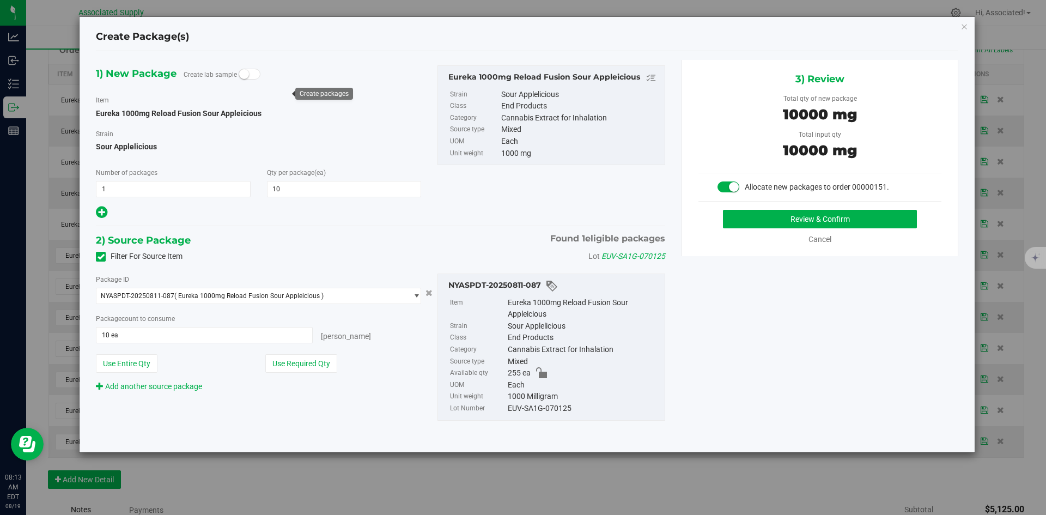
click at [426, 350] on div "Package ID NYASPDT-20250811-087 ( Eureka 1000mg Reload Fusion Sour Appleicious …" at bounding box center [259, 332] width 342 height 119
click at [752, 218] on button "Review & Confirm" at bounding box center [820, 219] width 194 height 19
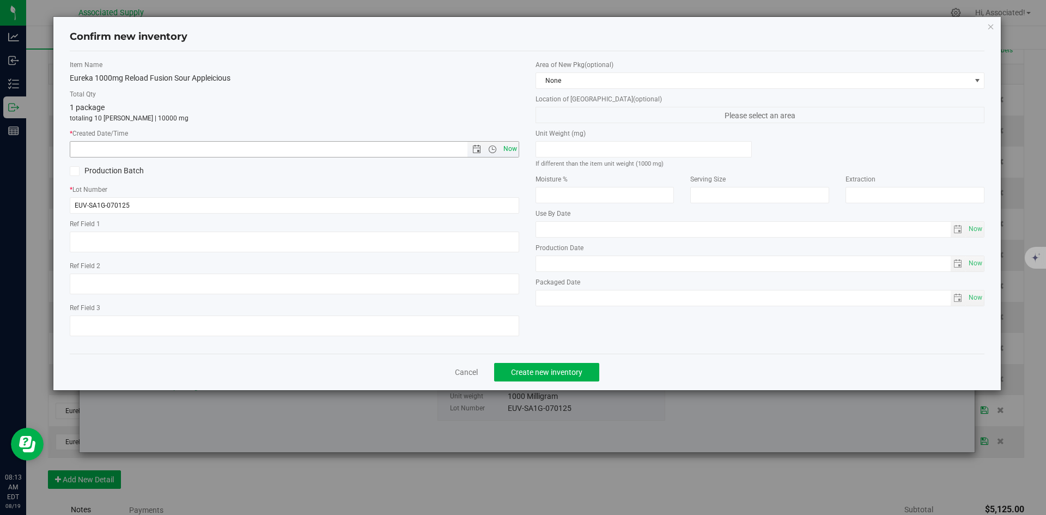
click at [509, 150] on span "Now" at bounding box center [510, 149] width 19 height 16
type input "[DATE] 8:13 AM"
click at [560, 374] on span "Create new inventory" at bounding box center [546, 372] width 71 height 9
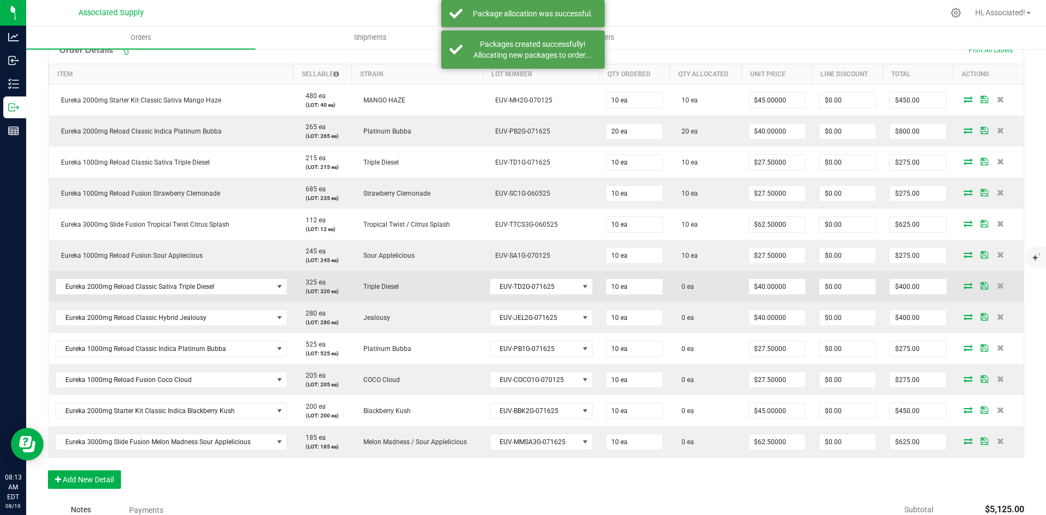
click at [964, 286] on icon at bounding box center [968, 285] width 9 height 7
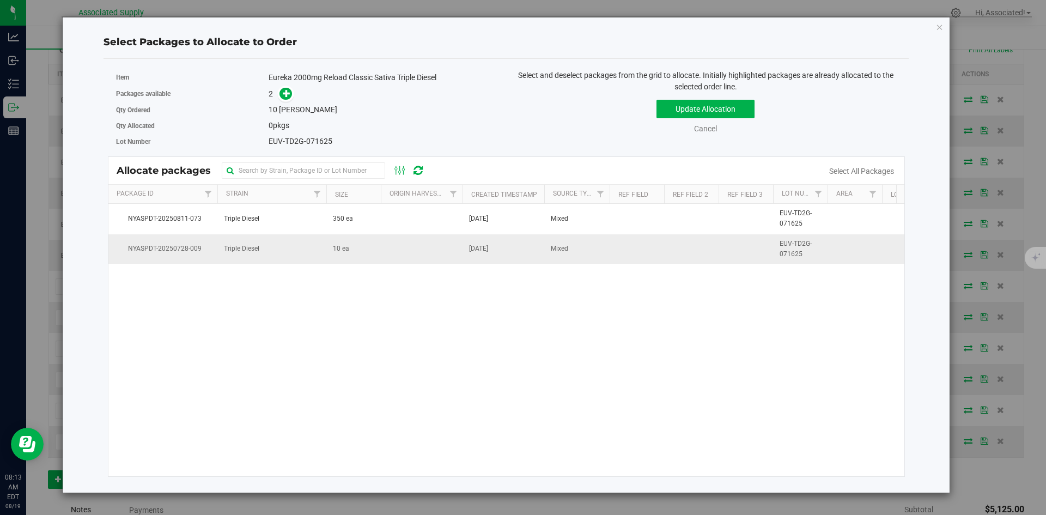
click at [343, 252] on span "10 ea" at bounding box center [341, 248] width 16 height 10
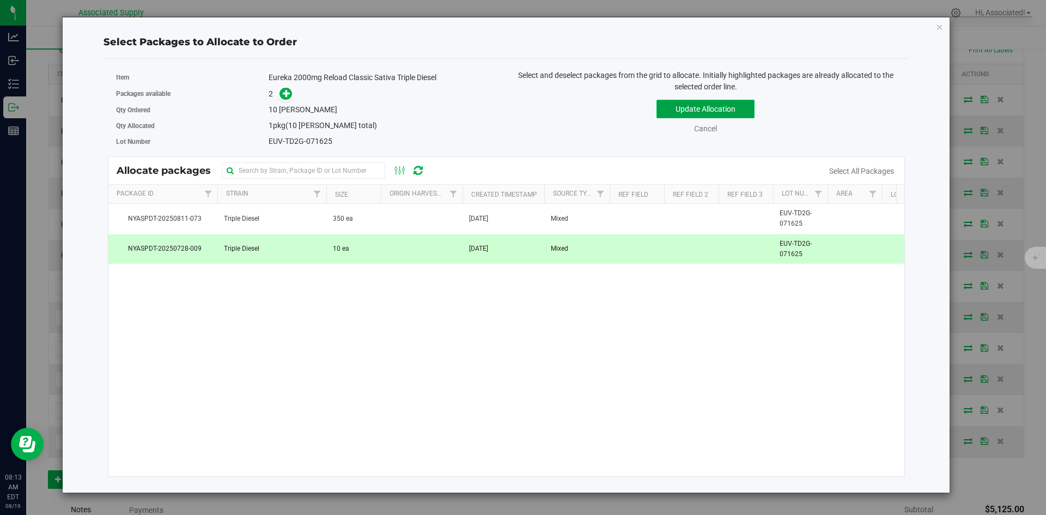
click at [732, 105] on button "Update Allocation" at bounding box center [705, 109] width 98 height 19
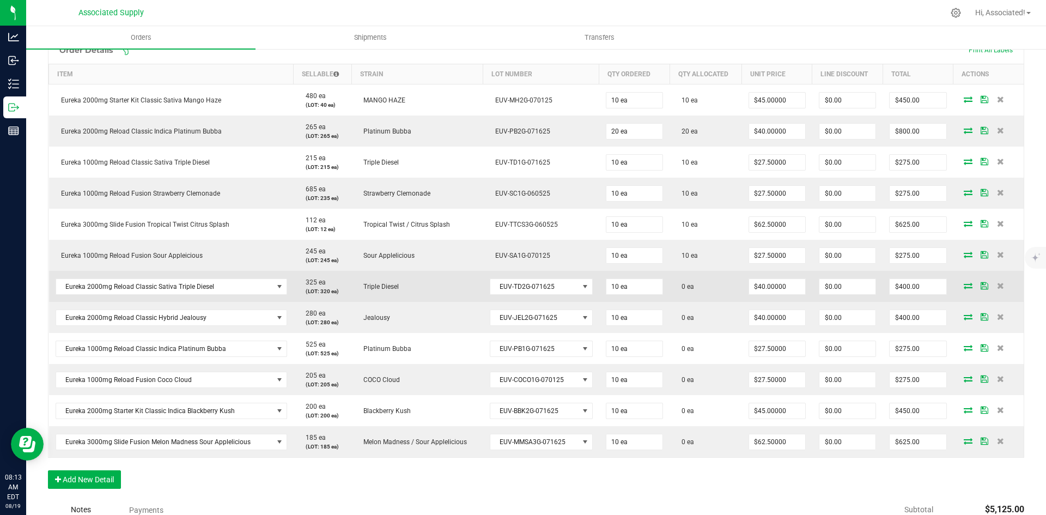
click at [964, 283] on icon at bounding box center [968, 285] width 9 height 7
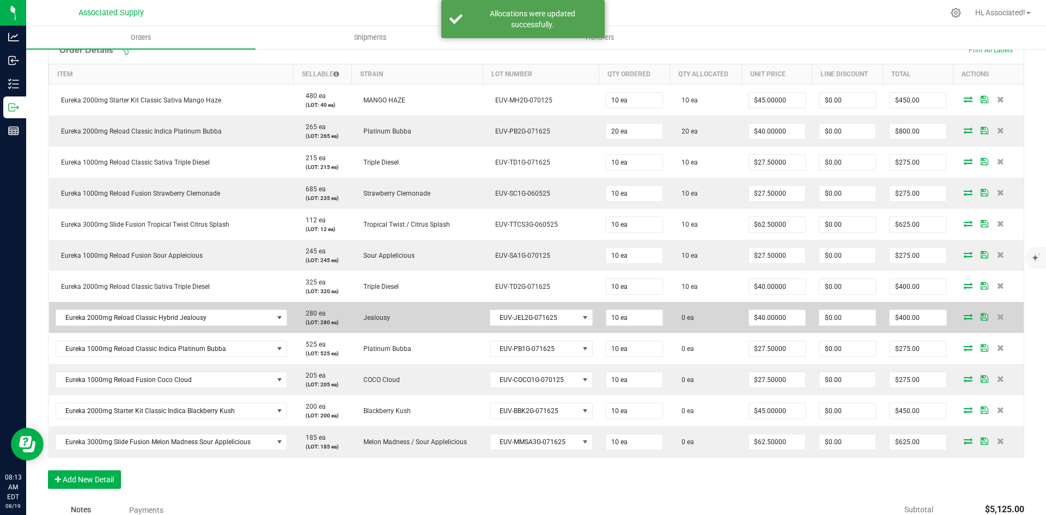
click at [964, 316] on icon at bounding box center [968, 316] width 9 height 7
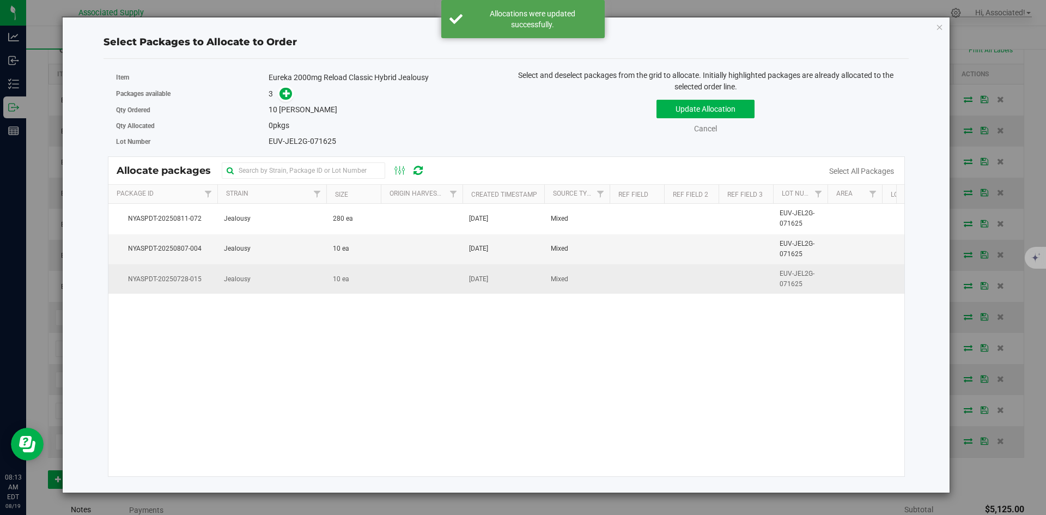
click at [383, 276] on td at bounding box center [422, 278] width 82 height 29
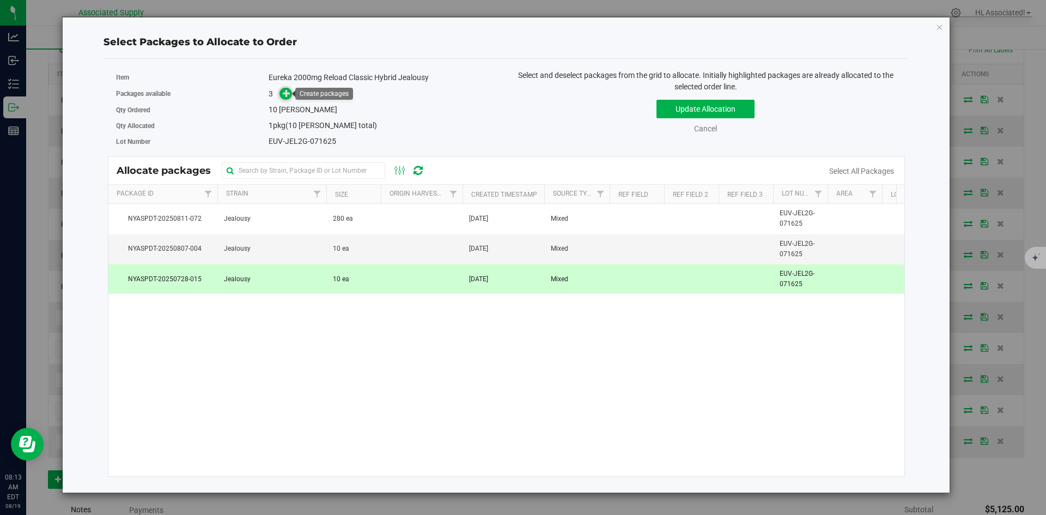
click at [290, 90] on icon at bounding box center [287, 93] width 8 height 8
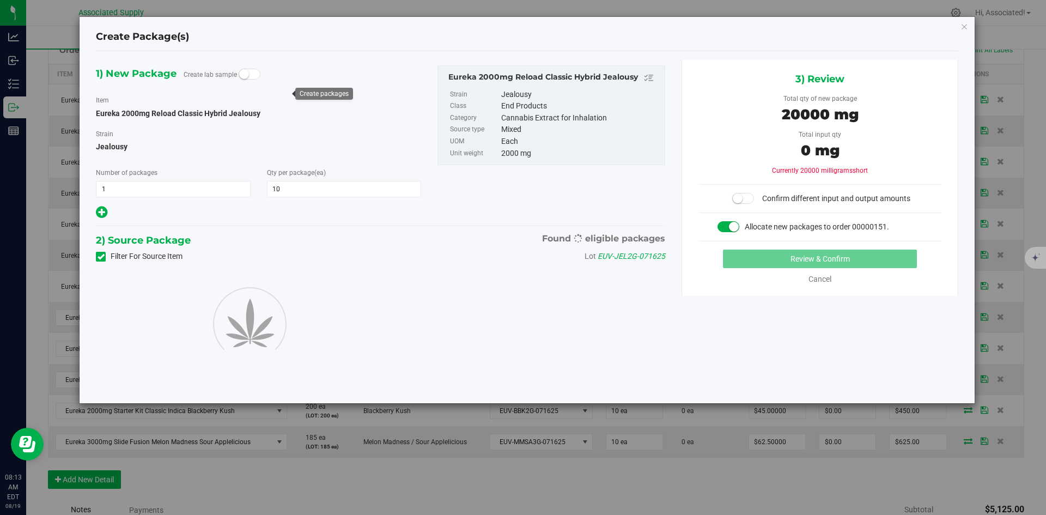
type input "10"
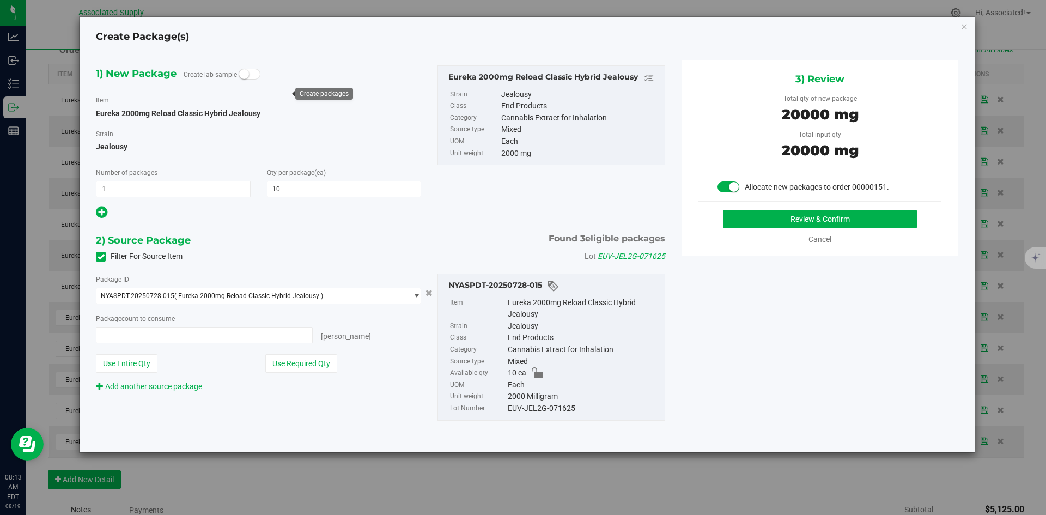
type input "10 ea"
click at [797, 218] on button "Review & Confirm" at bounding box center [820, 219] width 194 height 19
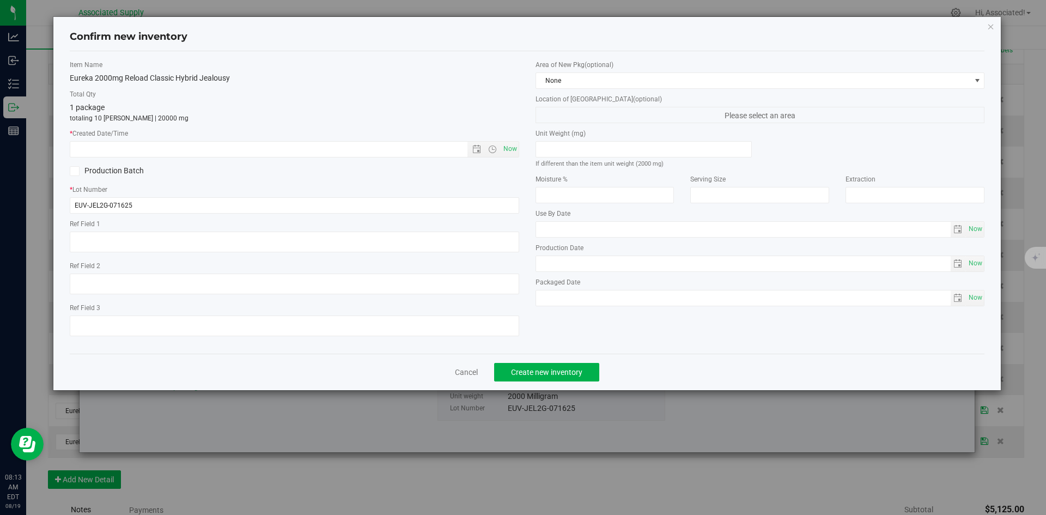
click at [511, 139] on div "* Created Date/Time Now" at bounding box center [294, 143] width 449 height 29
click at [511, 146] on span "Now" at bounding box center [510, 149] width 19 height 16
type input "[DATE] 8:13 AM"
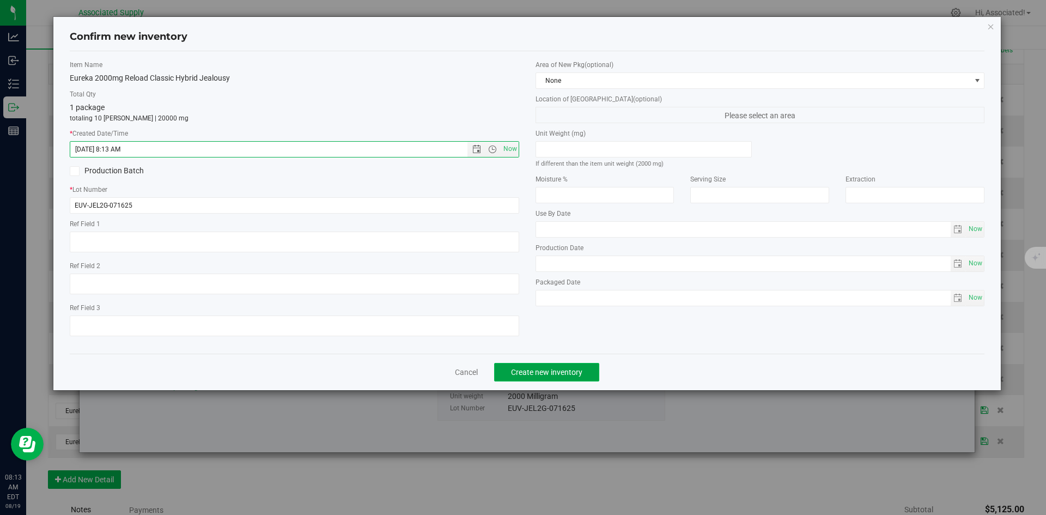
click at [574, 370] on span "Create new inventory" at bounding box center [546, 372] width 71 height 9
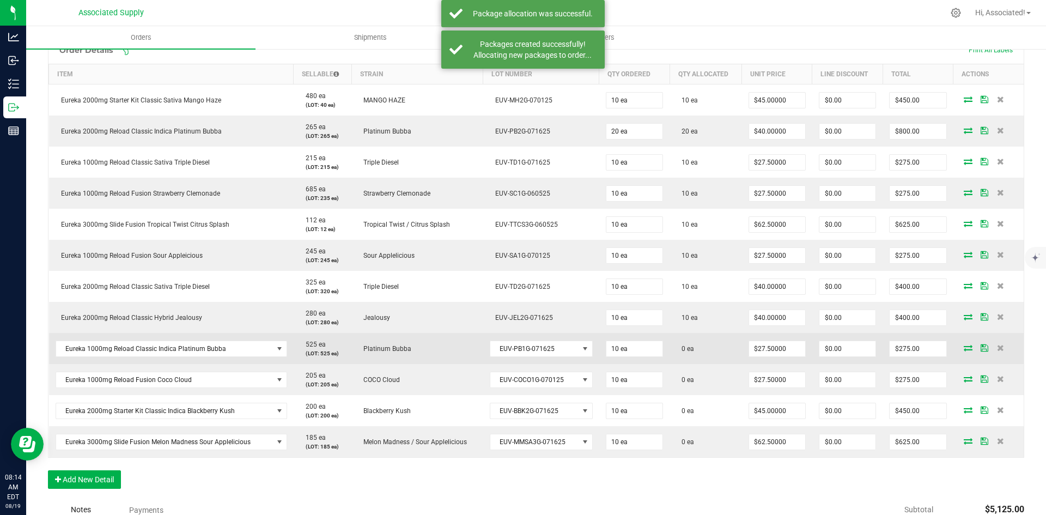
click at [964, 349] on icon at bounding box center [968, 347] width 9 height 7
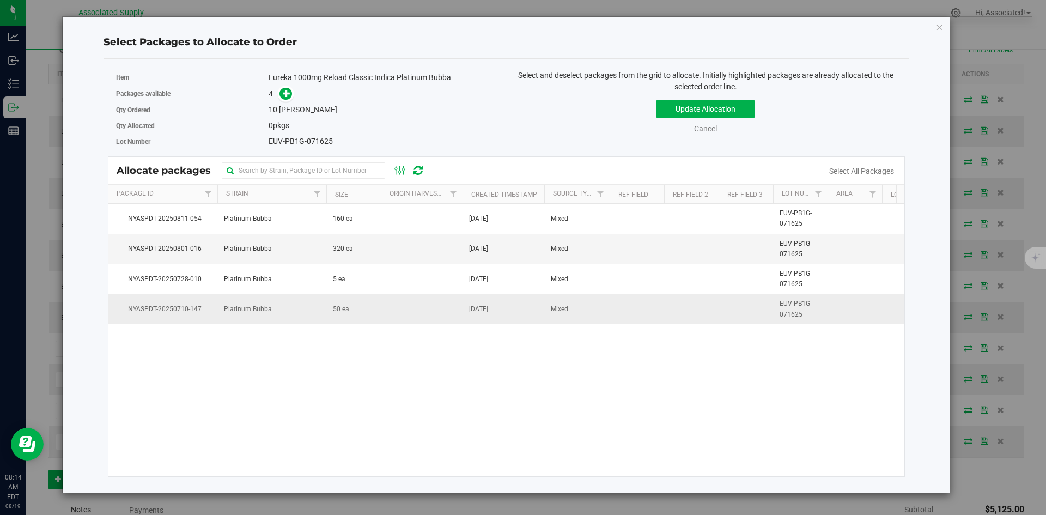
click at [428, 311] on td at bounding box center [422, 308] width 82 height 29
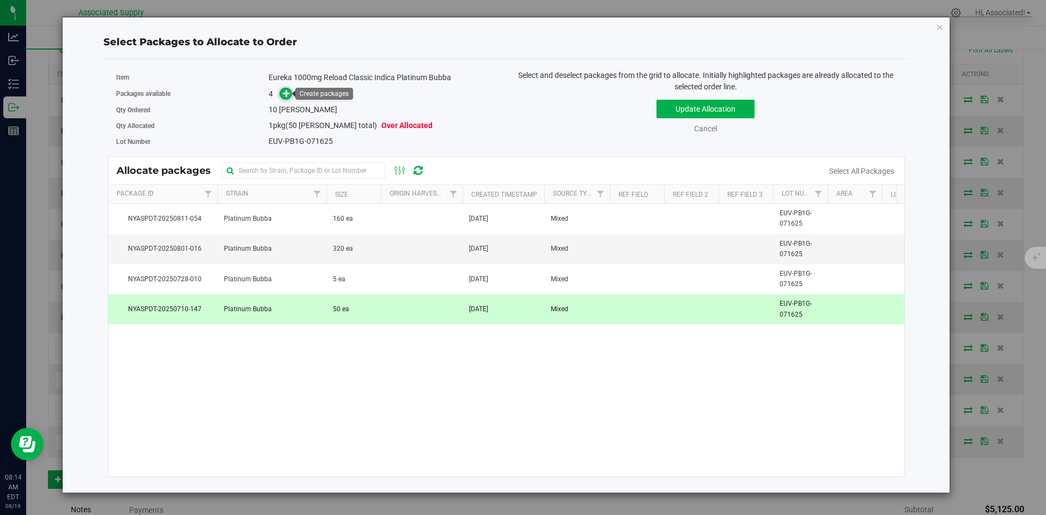
click at [285, 92] on icon at bounding box center [287, 93] width 8 height 8
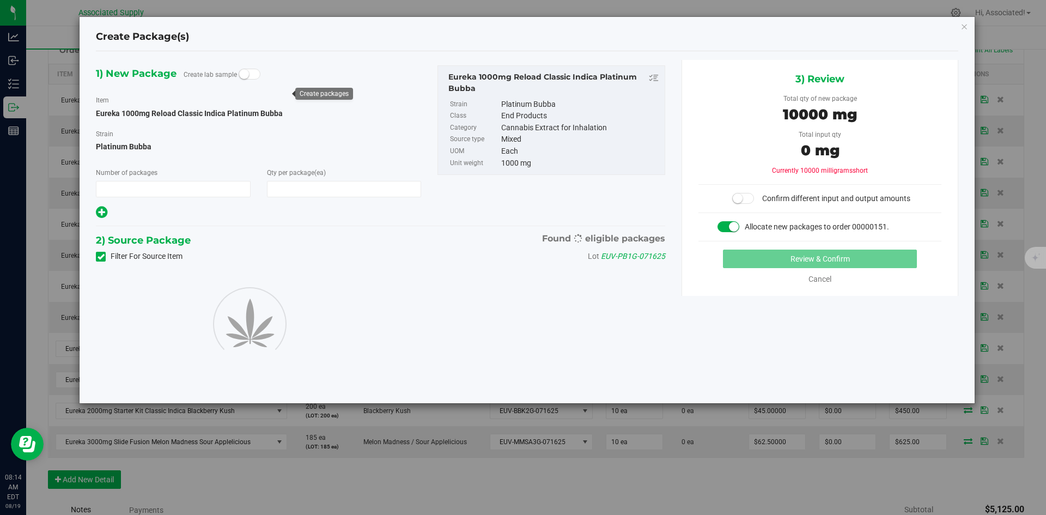
type input "1"
type input "10"
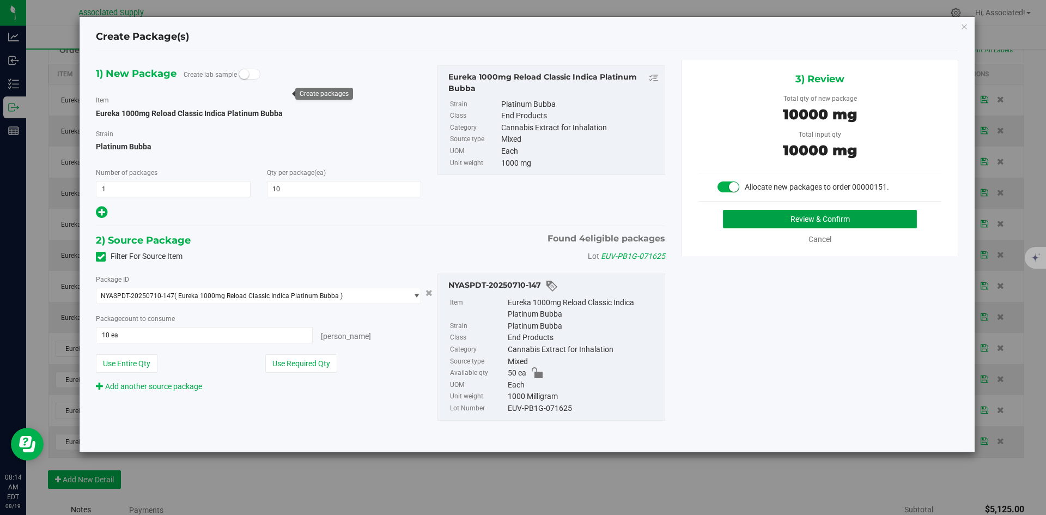
click at [776, 220] on button "Review & Confirm" at bounding box center [820, 219] width 194 height 19
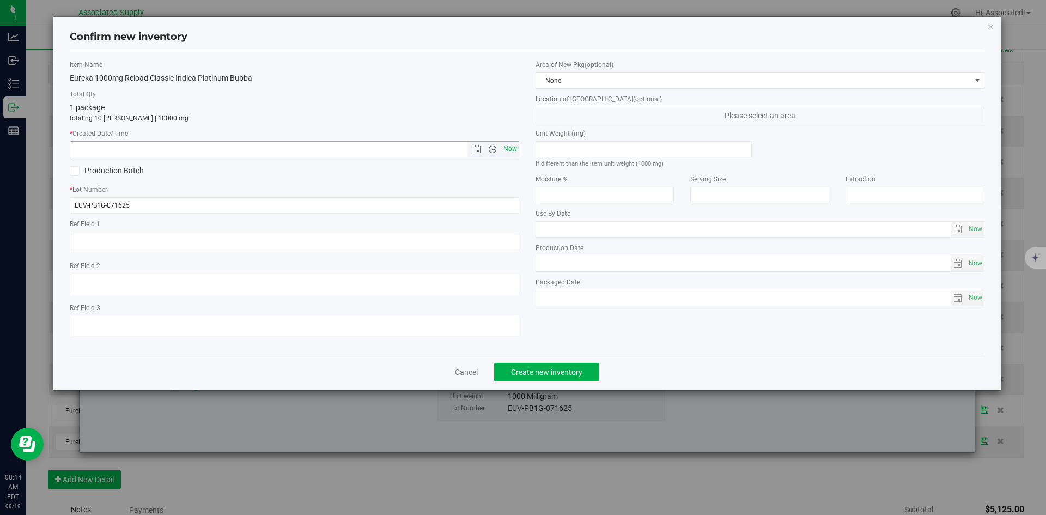
click at [511, 144] on span "Now" at bounding box center [510, 149] width 19 height 16
type input "[DATE] 8:14 AM"
click at [560, 369] on span "Create new inventory" at bounding box center [546, 372] width 71 height 9
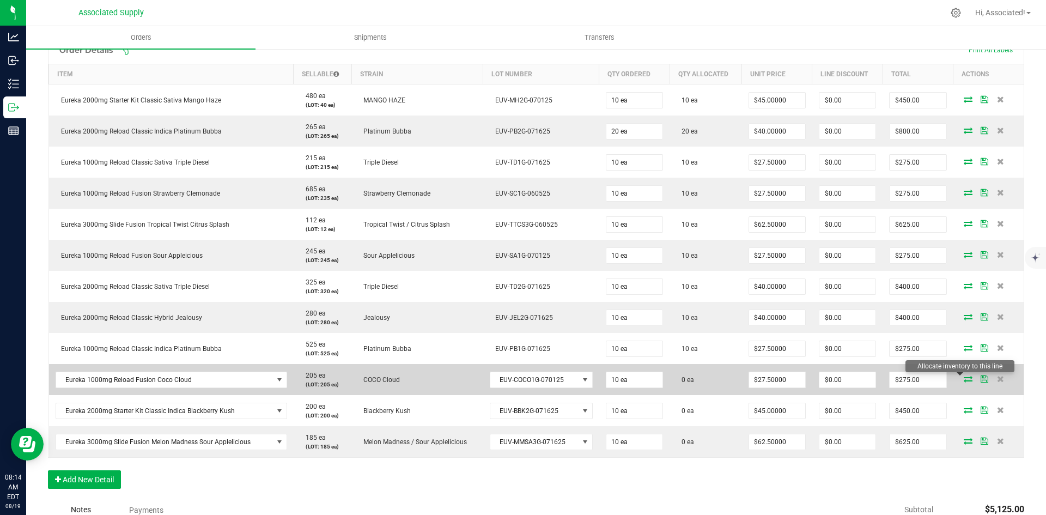
click at [964, 380] on icon at bounding box center [968, 378] width 9 height 7
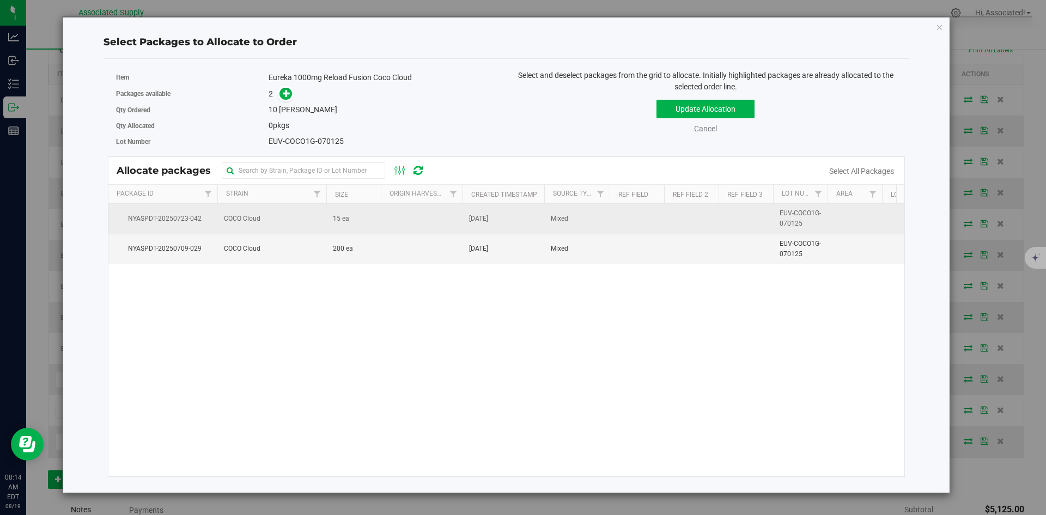
click at [380, 216] on td "15 ea" at bounding box center [353, 219] width 54 height 30
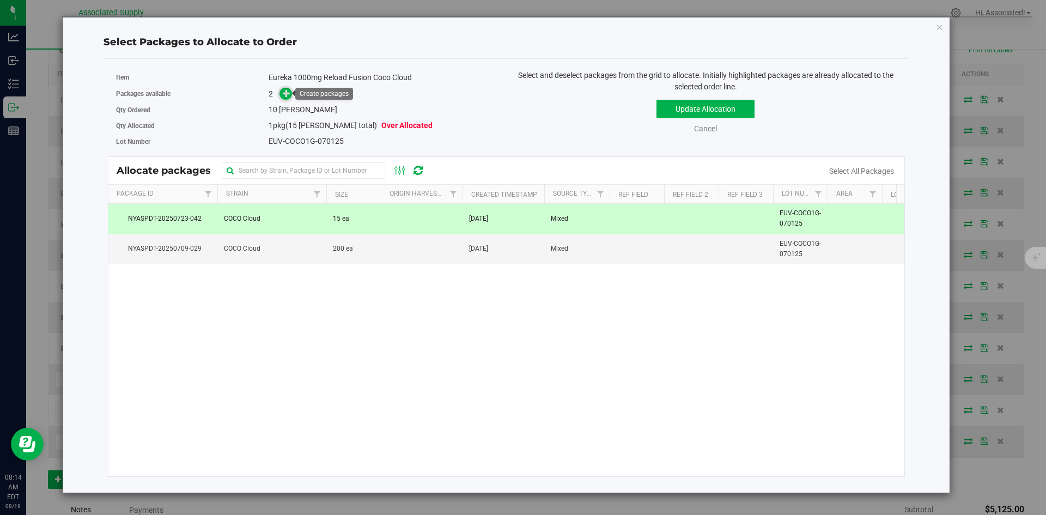
click at [284, 93] on icon at bounding box center [287, 93] width 8 height 8
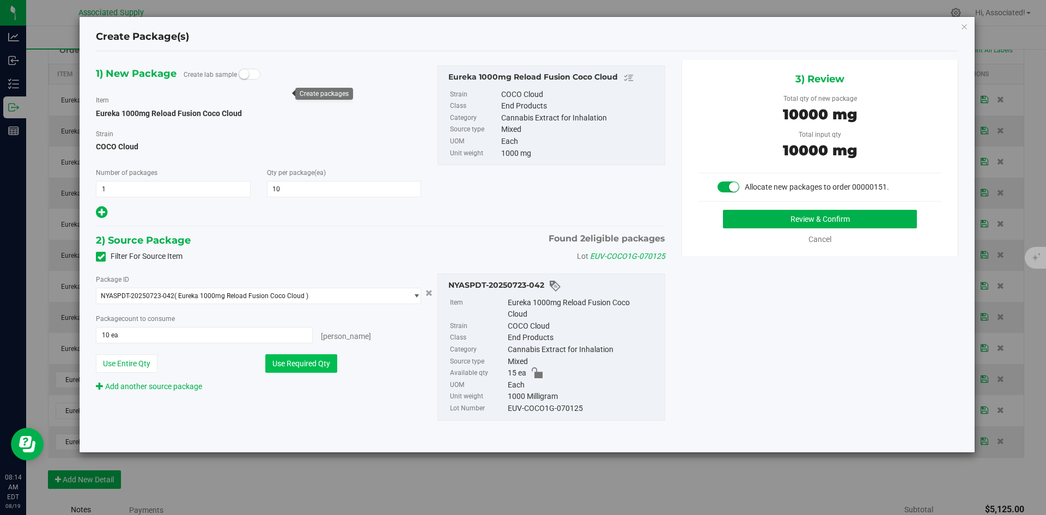
click at [320, 362] on button "Use Required Qty" at bounding box center [301, 363] width 72 height 19
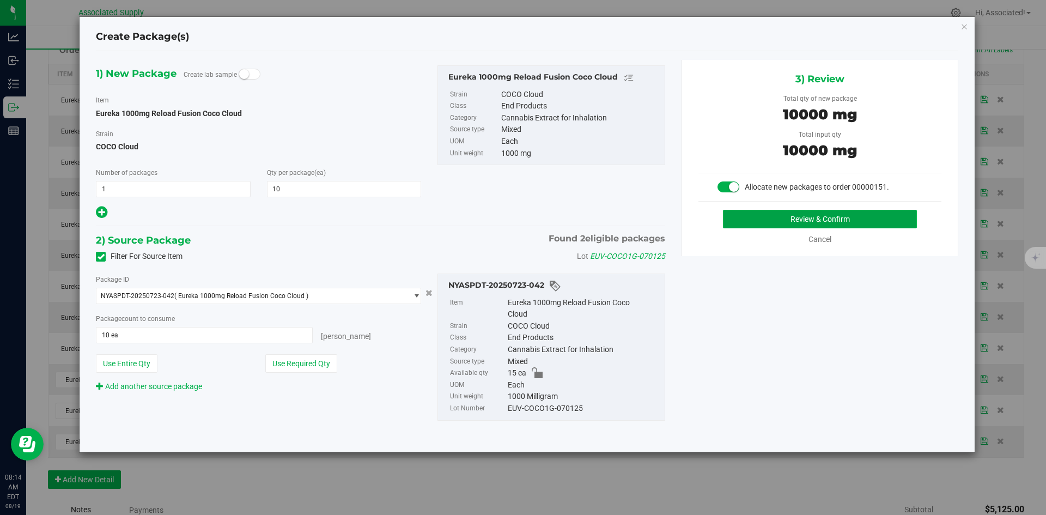
click at [734, 220] on button "Review & Confirm" at bounding box center [820, 219] width 194 height 19
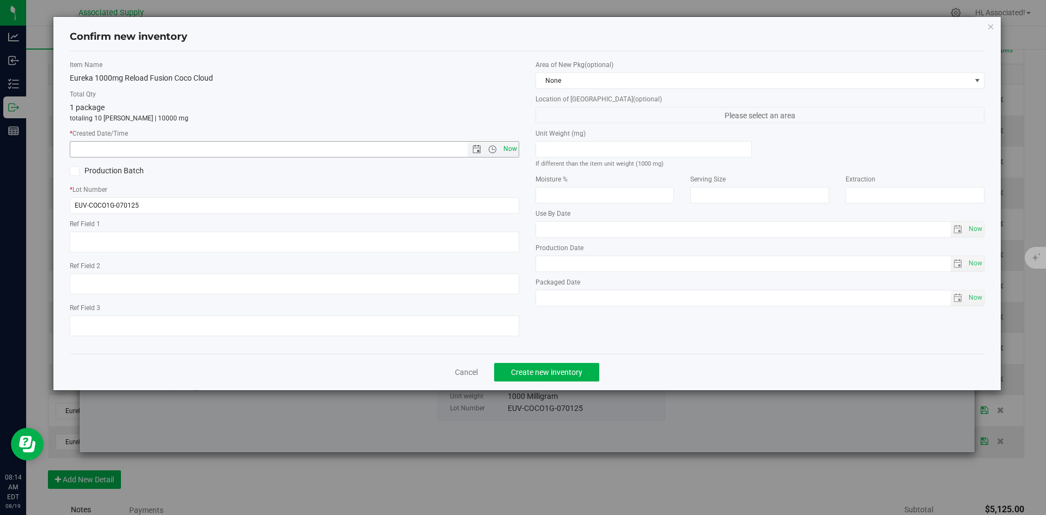
click at [510, 146] on span "Now" at bounding box center [510, 149] width 19 height 16
type input "[DATE] 8:14 AM"
drag, startPoint x: 544, startPoint y: 373, endPoint x: 552, endPoint y: 369, distance: 8.3
click at [545, 373] on span "Create new inventory" at bounding box center [546, 372] width 71 height 9
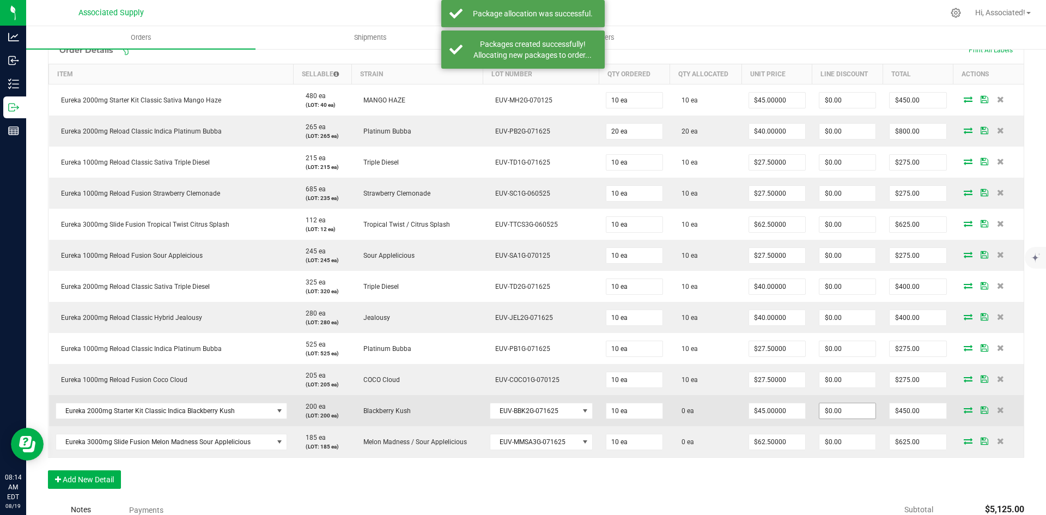
scroll to position [387, 0]
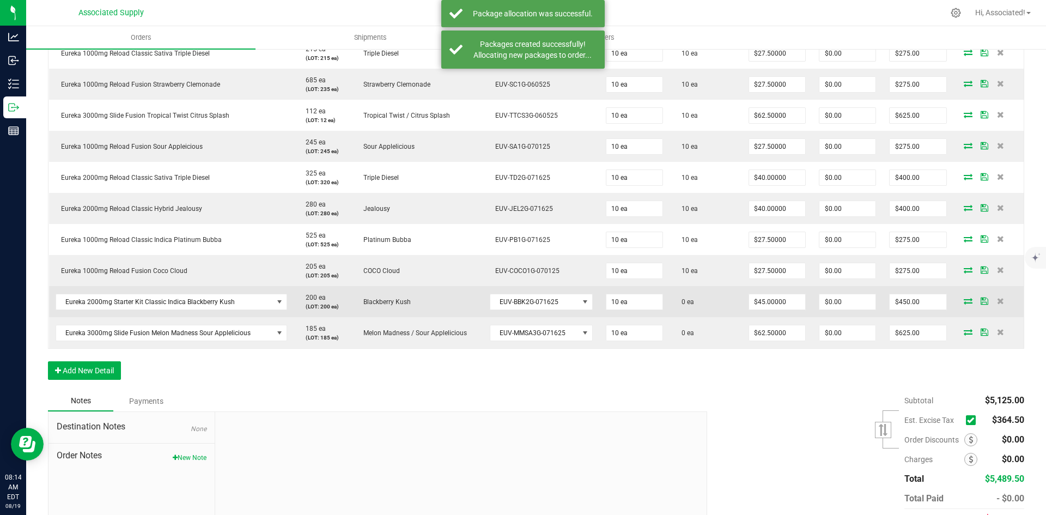
click at [964, 301] on icon at bounding box center [968, 300] width 9 height 7
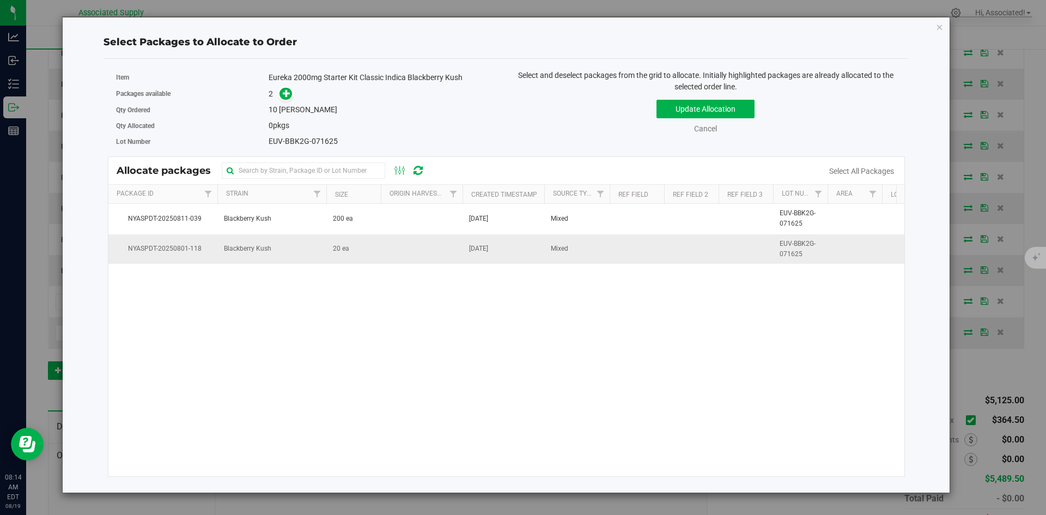
click at [370, 247] on td "20 ea" at bounding box center [353, 248] width 54 height 29
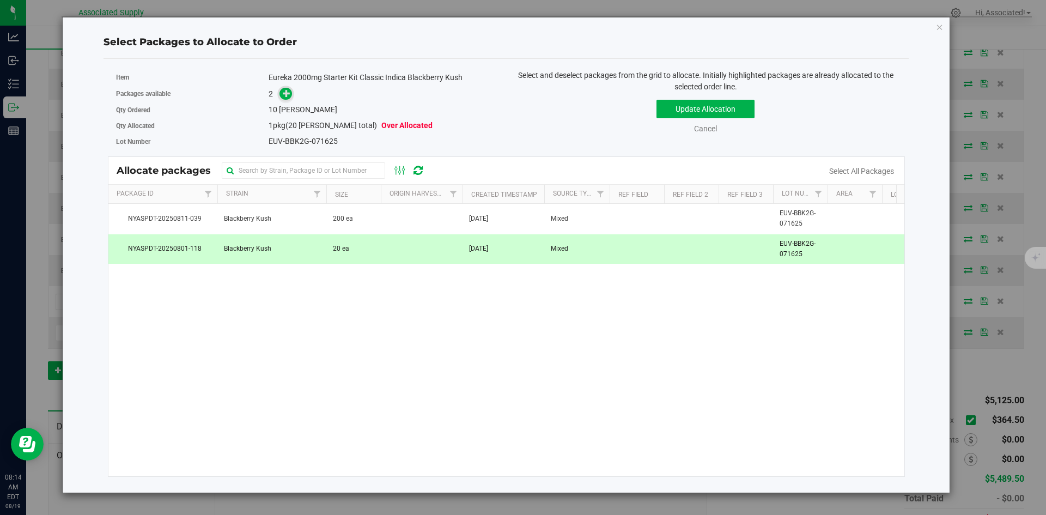
click at [285, 93] on icon at bounding box center [287, 93] width 8 height 8
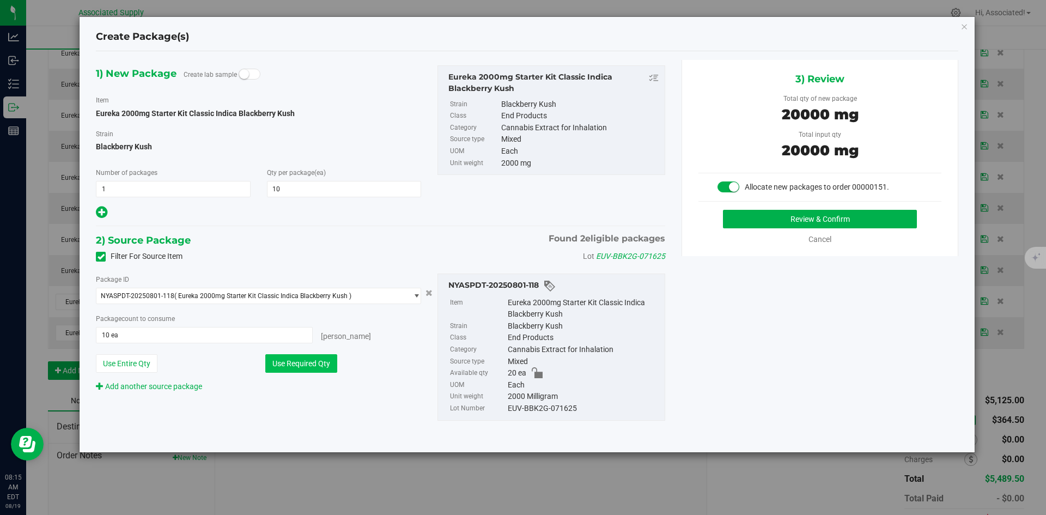
click at [318, 359] on button "Use Required Qty" at bounding box center [301, 363] width 72 height 19
click at [823, 220] on button "Review & Confirm" at bounding box center [820, 219] width 194 height 19
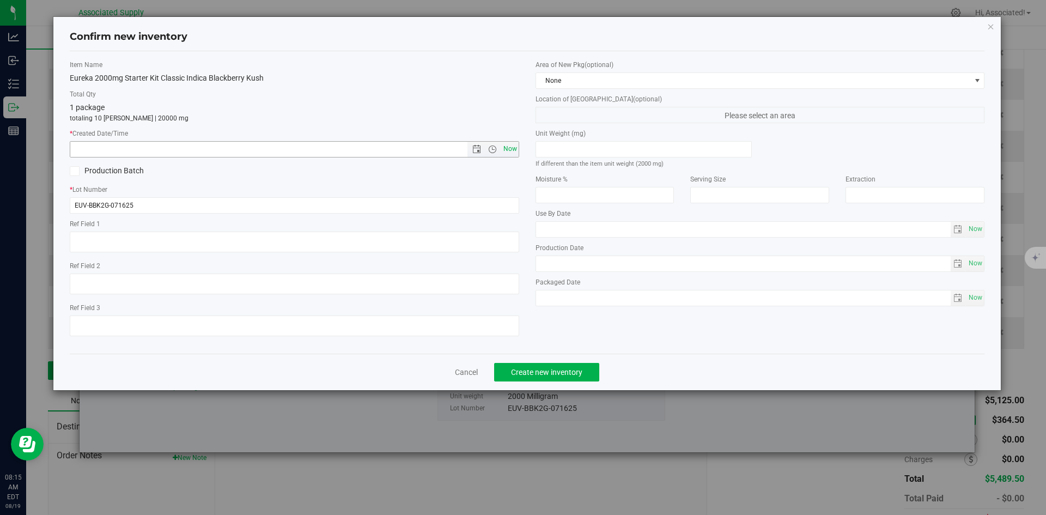
click at [509, 142] on span "Now" at bounding box center [510, 149] width 19 height 16
type input "[DATE] 8:15 AM"
click at [573, 373] on span "Create new inventory" at bounding box center [546, 372] width 71 height 9
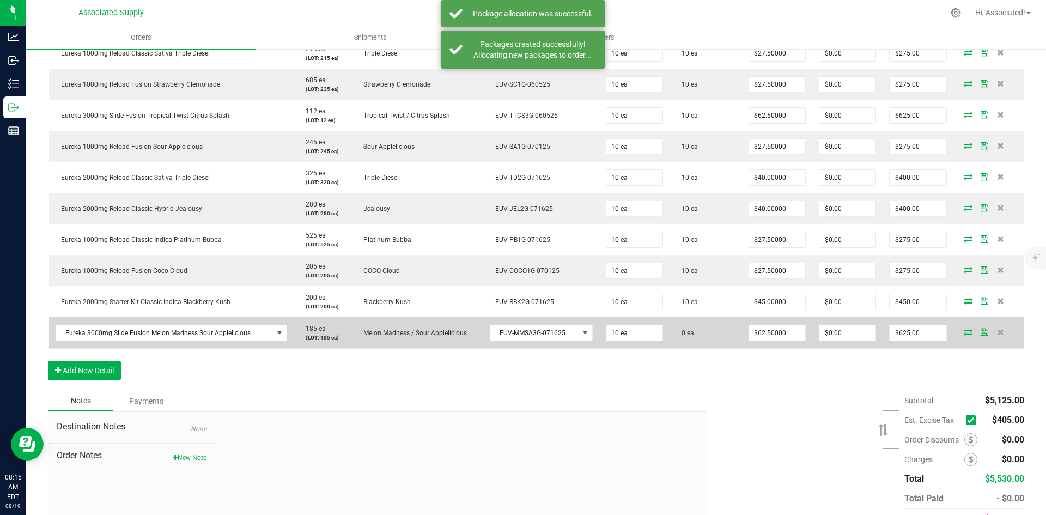
click at [964, 333] on icon at bounding box center [968, 331] width 9 height 7
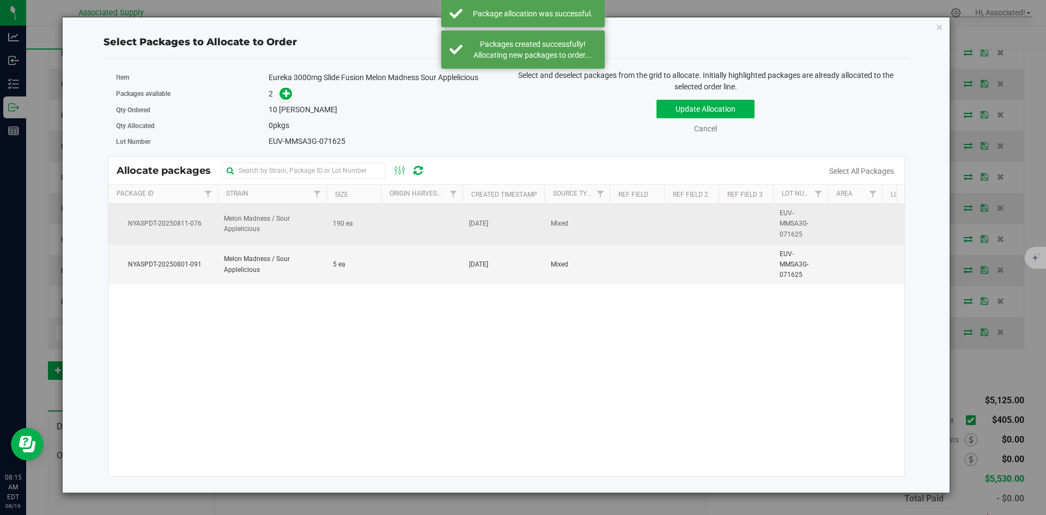
click at [358, 221] on td "190 ea" at bounding box center [353, 224] width 54 height 41
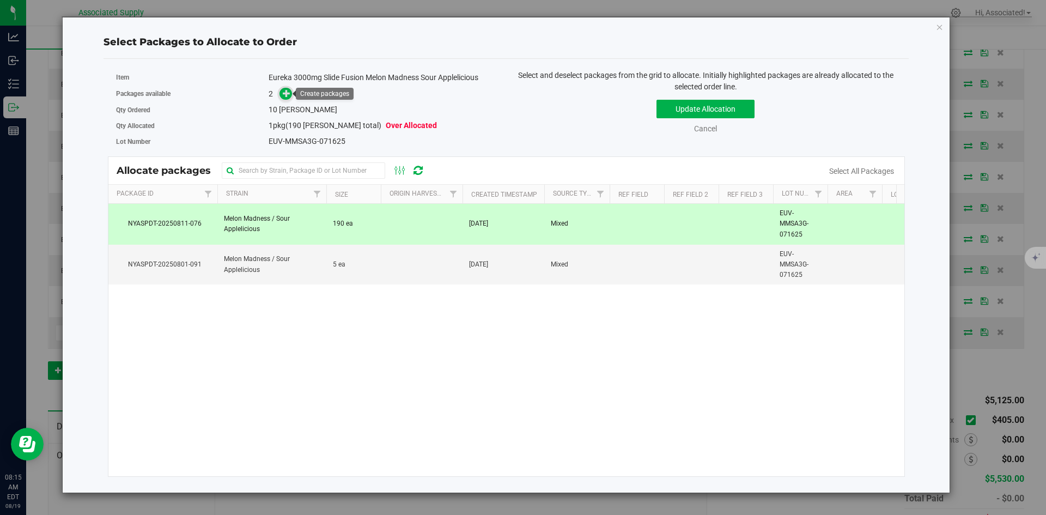
click at [285, 89] on icon at bounding box center [287, 93] width 8 height 8
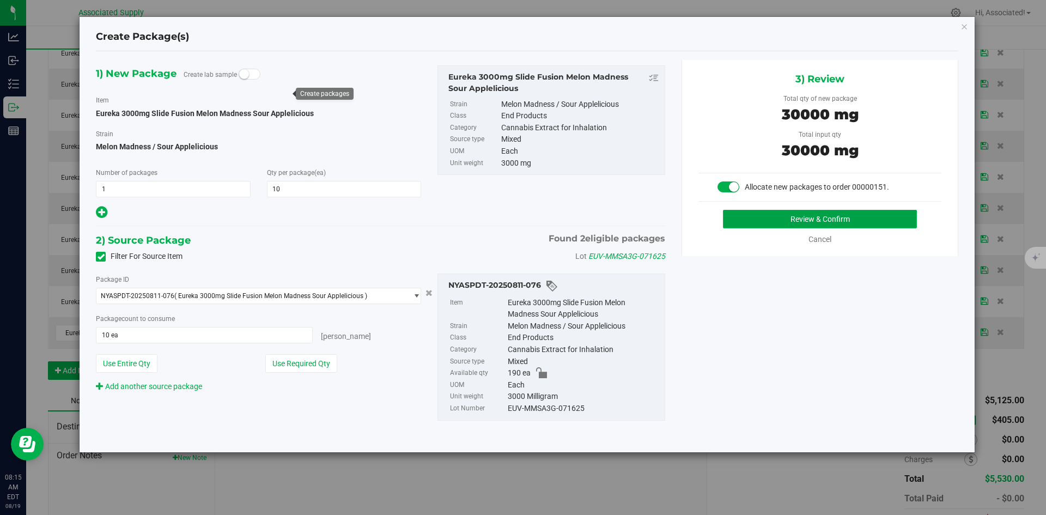
click at [803, 221] on button "Review & Confirm" at bounding box center [820, 219] width 194 height 19
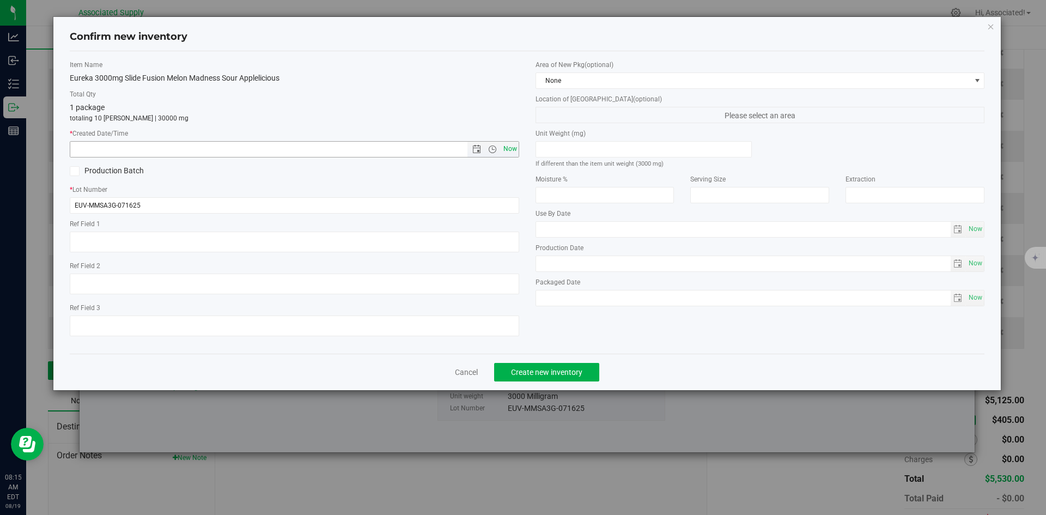
click at [507, 149] on span "Now" at bounding box center [510, 149] width 19 height 16
type input "[DATE] 8:15 AM"
click at [517, 369] on span "Create new inventory" at bounding box center [546, 372] width 71 height 9
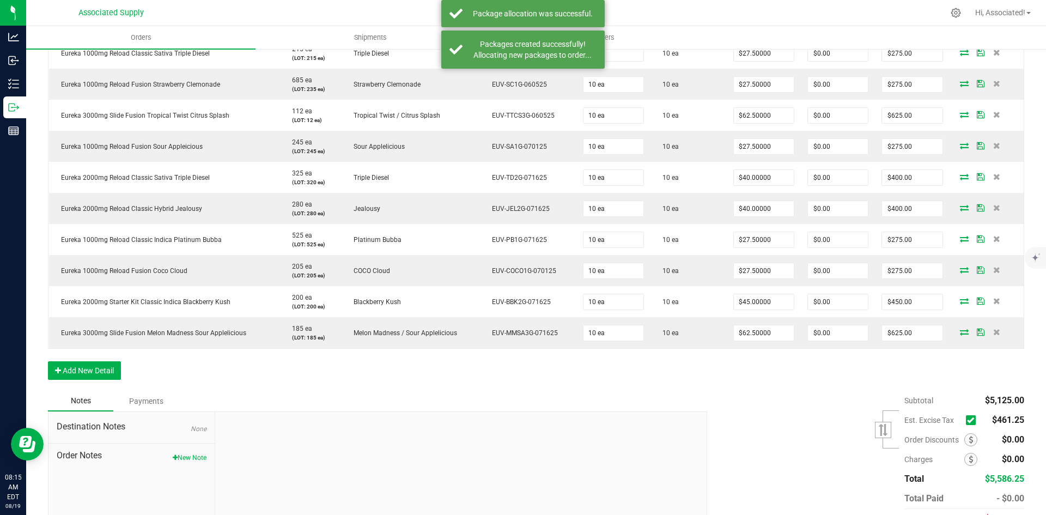
click at [967, 420] on icon at bounding box center [970, 420] width 7 height 0
click at [0, 0] on input "checkbox" at bounding box center [0, 0] width 0 height 0
click at [848, 402] on div "Subtotal $5,125.00 Est. Excise Tax" at bounding box center [861, 460] width 325 height 138
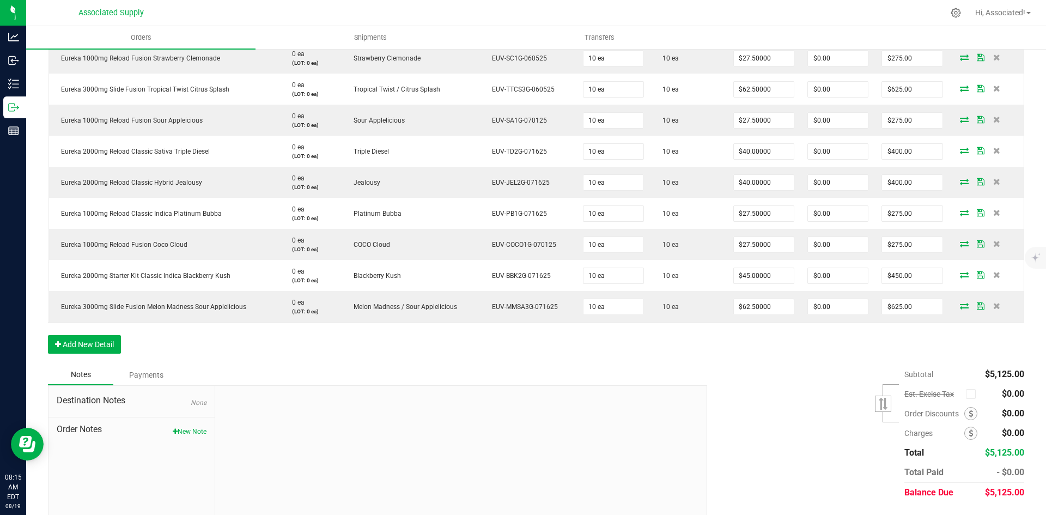
scroll to position [441, 0]
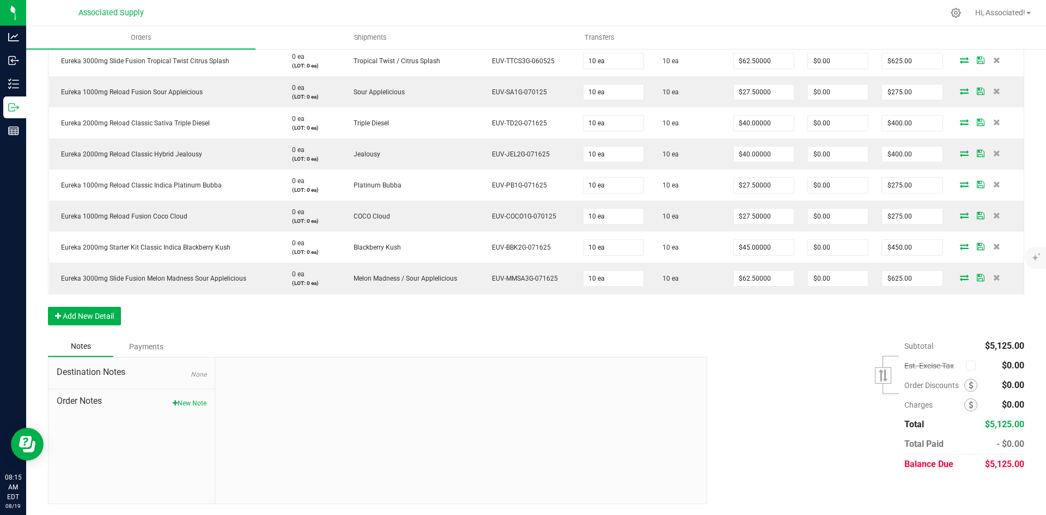
click at [144, 342] on div "Payments" at bounding box center [145, 347] width 65 height 20
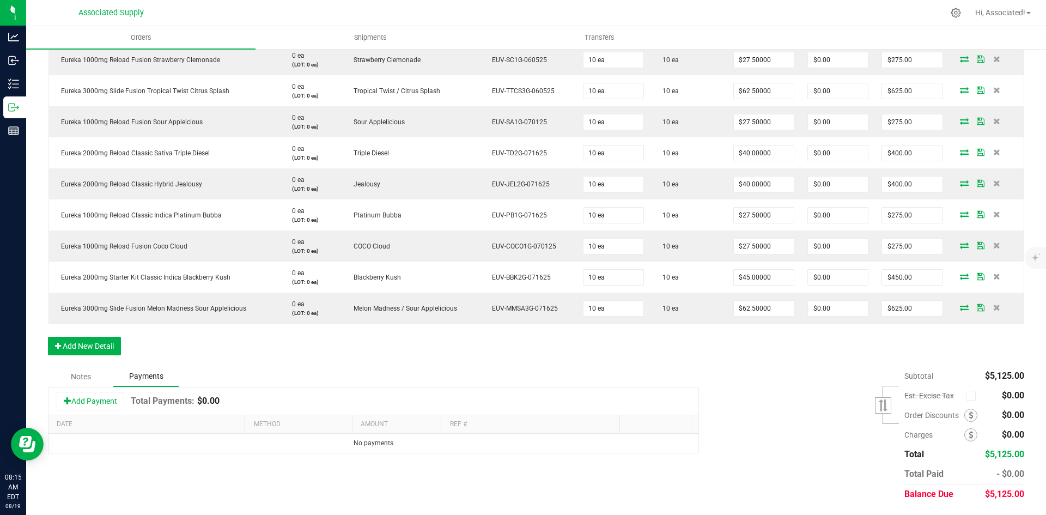
click at [84, 374] on div "Notes" at bounding box center [80, 377] width 65 height 20
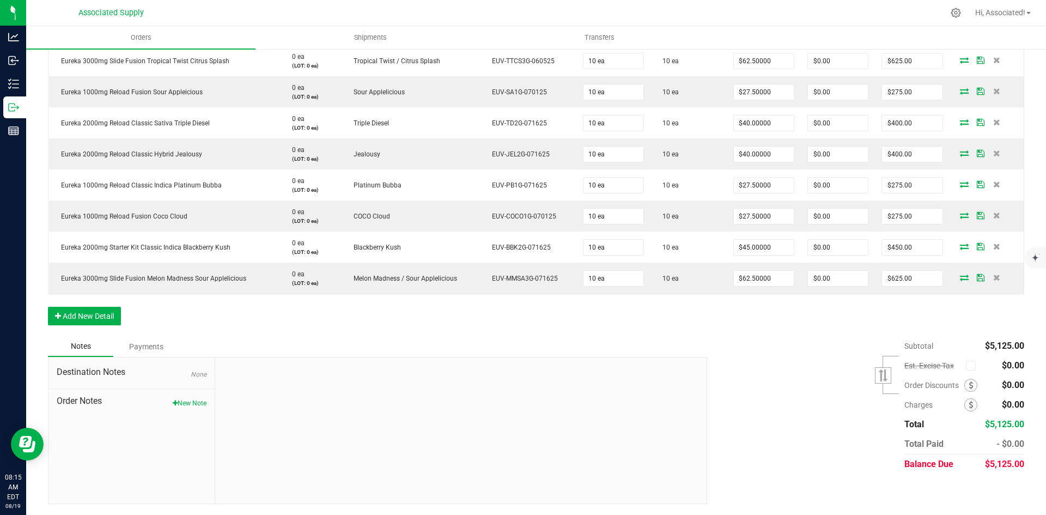
click at [369, 454] on div at bounding box center [460, 430] width 491 height 146
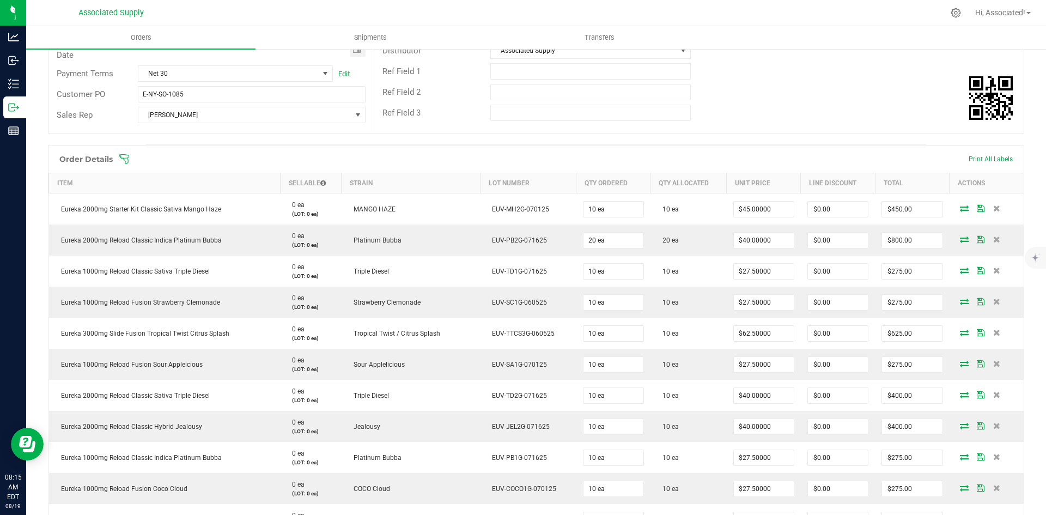
scroll to position [0, 0]
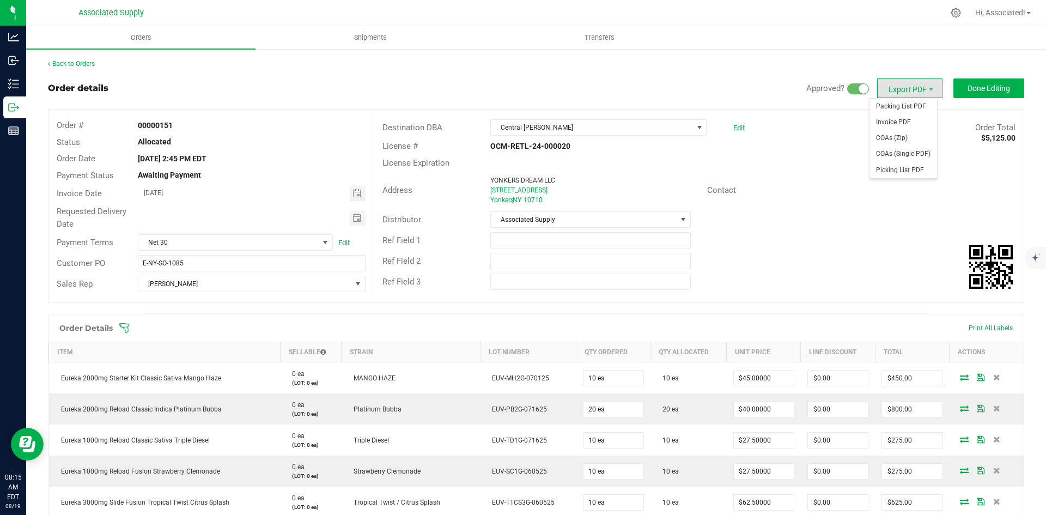
click at [909, 88] on span "Export PDF" at bounding box center [909, 88] width 65 height 20
click at [905, 123] on span "Invoice PDF" at bounding box center [903, 122] width 68 height 16
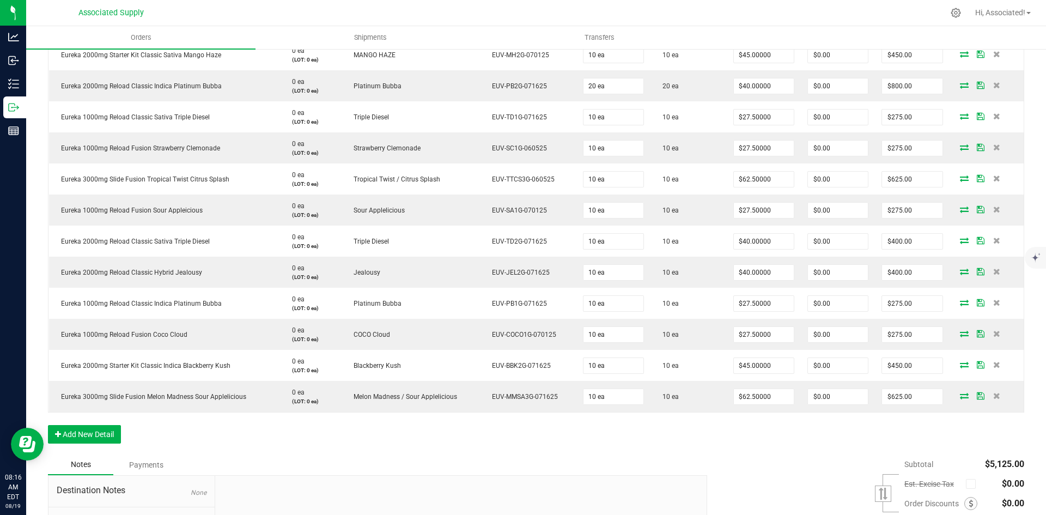
scroll to position [387, 0]
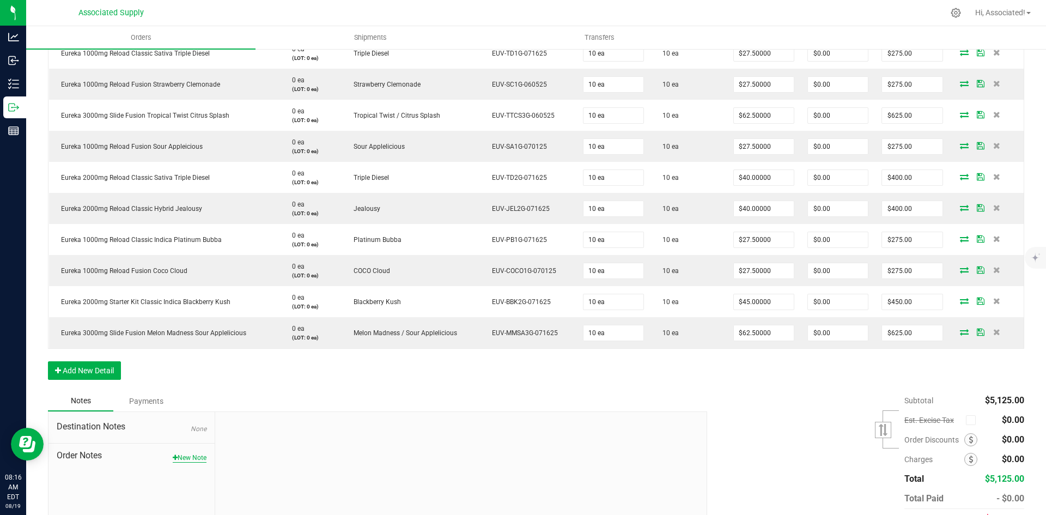
click at [188, 458] on button "New Note" at bounding box center [190, 458] width 34 height 10
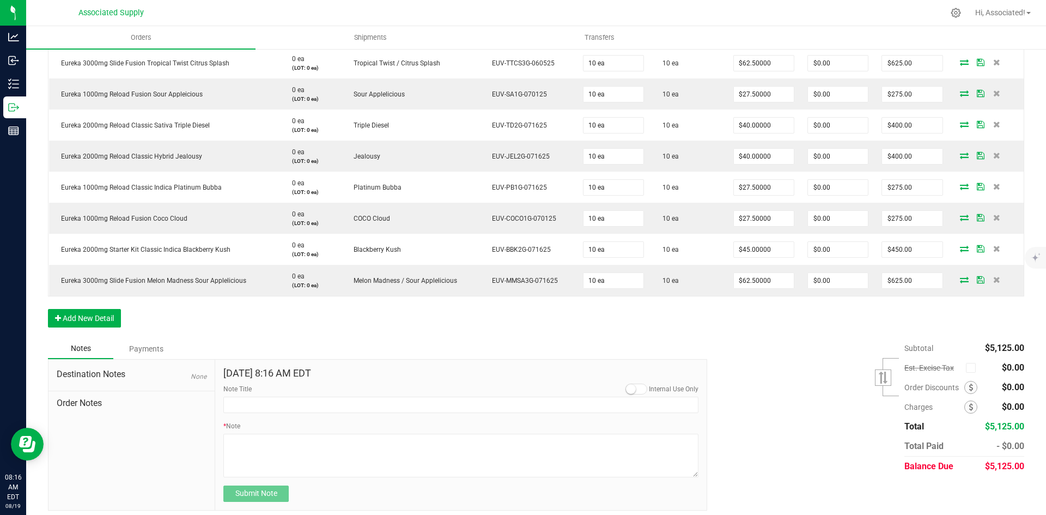
scroll to position [446, 0]
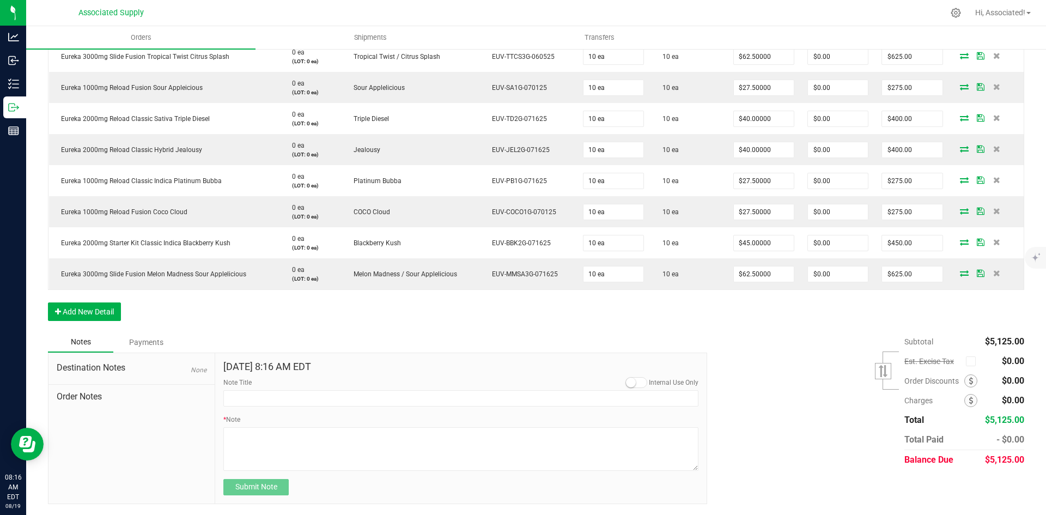
click at [197, 370] on span "None" at bounding box center [199, 370] width 16 height 8
click at [281, 398] on input "Note Title" at bounding box center [460, 398] width 475 height 16
type input "NEW BANKING / WIRE INFO"
click at [151, 342] on div "Payments" at bounding box center [145, 342] width 65 height 20
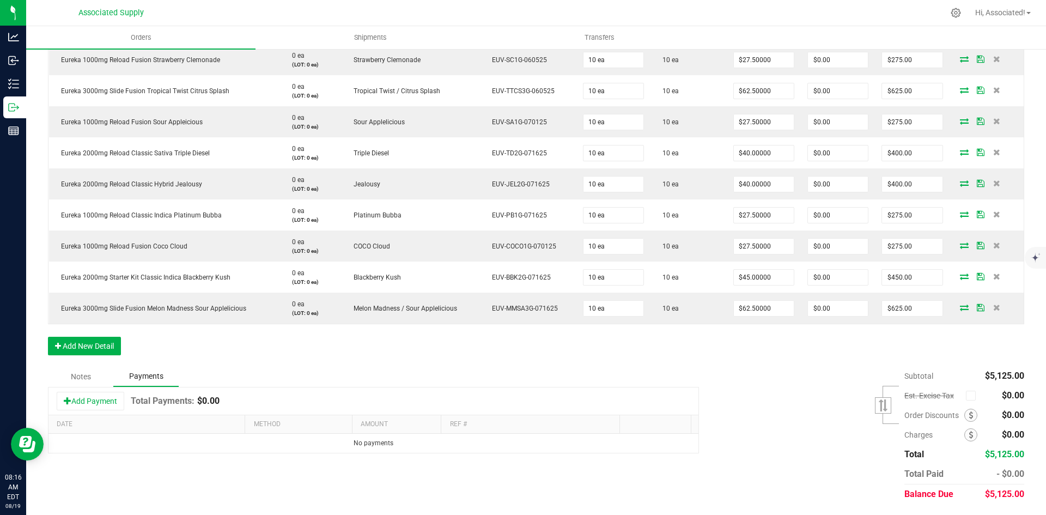
scroll to position [411, 0]
click at [78, 376] on div "Notes" at bounding box center [80, 377] width 65 height 20
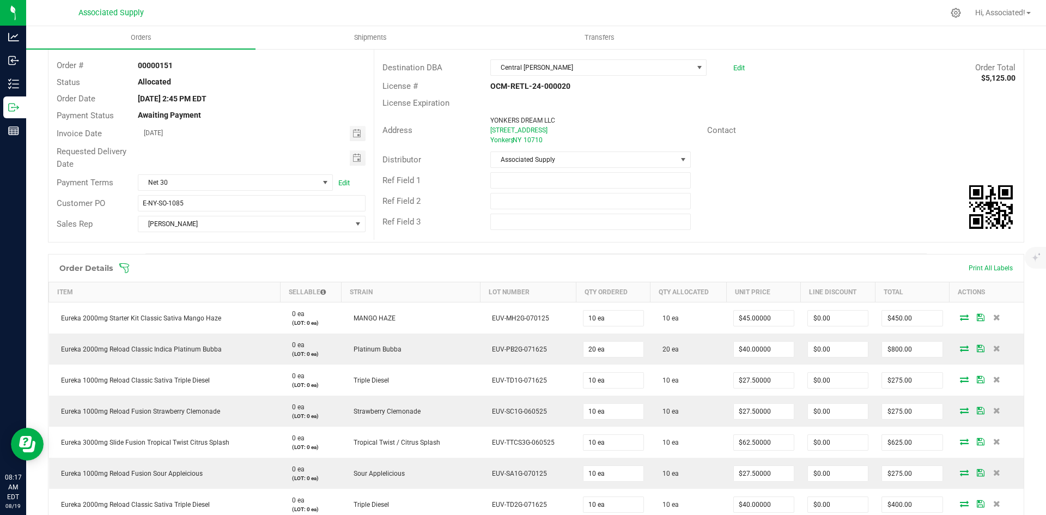
scroll to position [0, 0]
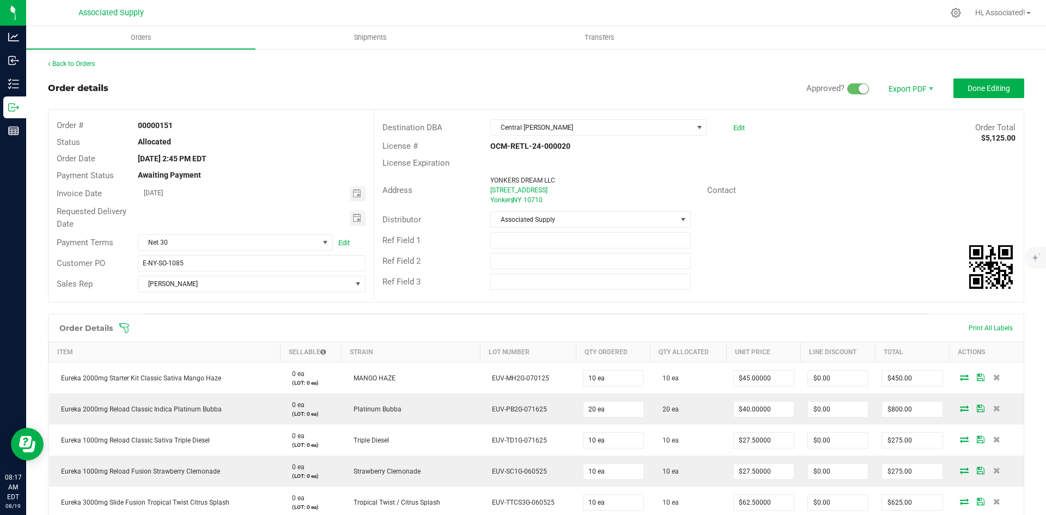
click at [861, 186] on div "Contact" at bounding box center [861, 190] width 325 height 17
click at [265, 135] on div "Status Allocated" at bounding box center [210, 142] width 325 height 17
click at [79, 62] on link "Back to Orders" at bounding box center [71, 64] width 47 height 8
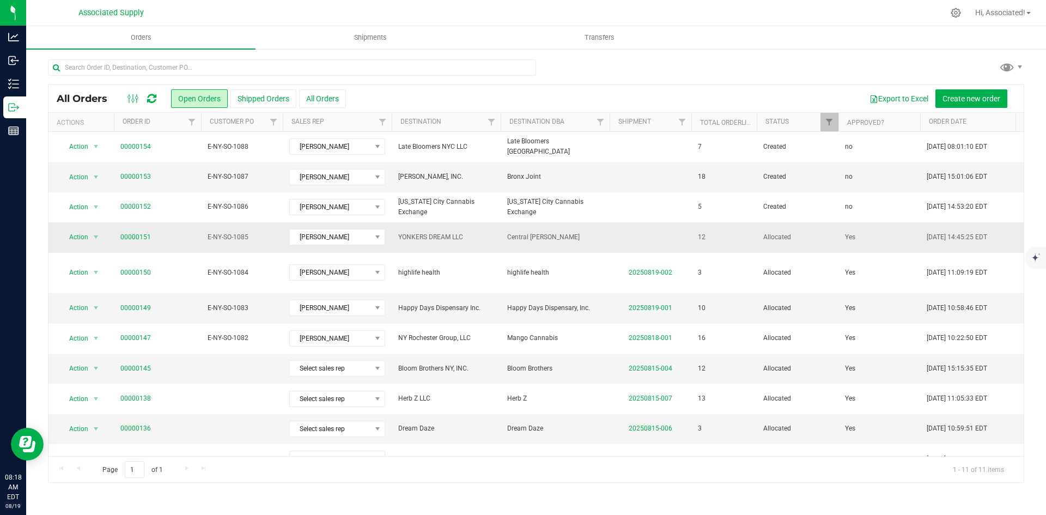
click at [487, 239] on span "YONKERS DREAM LLC" at bounding box center [446, 237] width 96 height 10
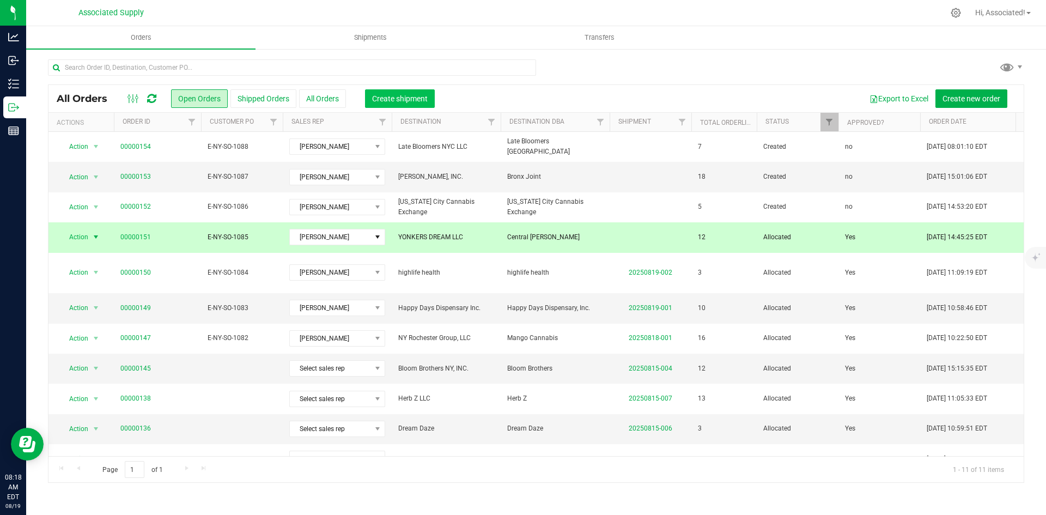
click at [398, 96] on span "Create shipment" at bounding box center [400, 98] width 56 height 9
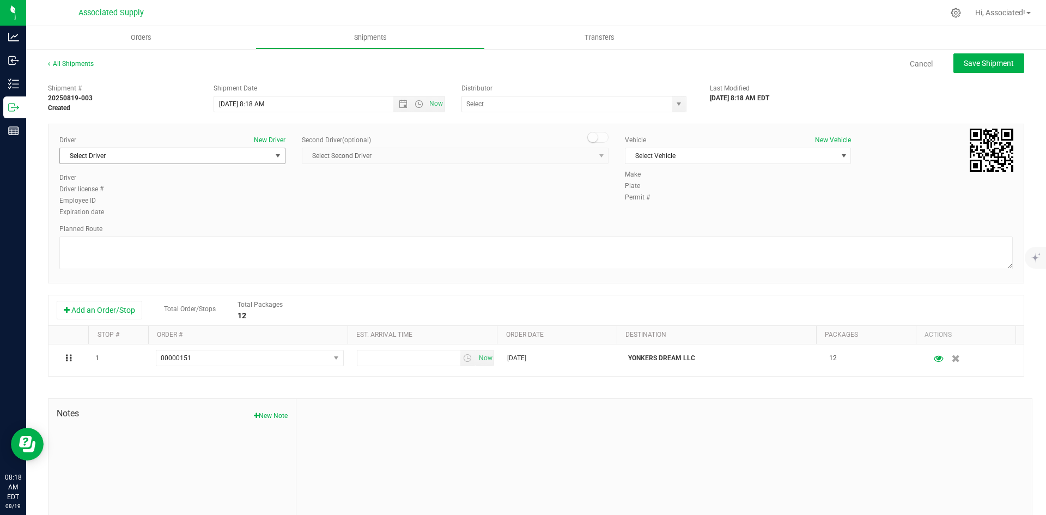
click at [266, 161] on span "Select Driver" at bounding box center [165, 155] width 211 height 15
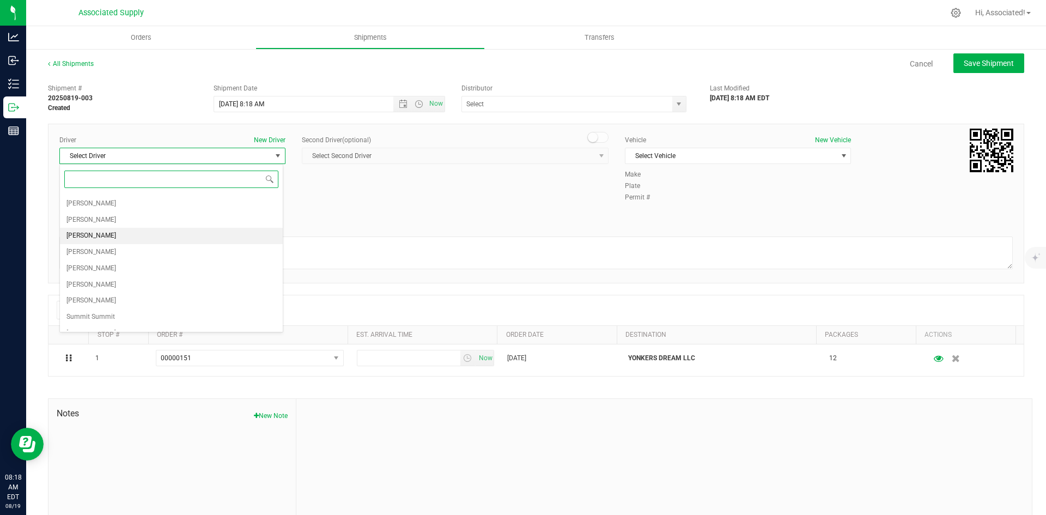
scroll to position [41, 0]
click at [157, 320] on li "[PERSON_NAME]" at bounding box center [171, 322] width 223 height 16
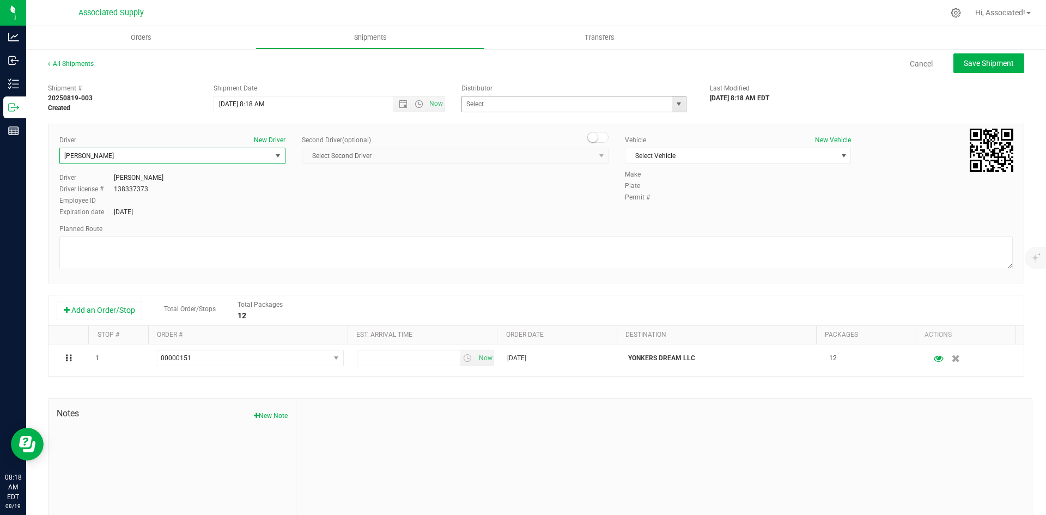
click at [674, 105] on span "select" at bounding box center [678, 104] width 9 height 9
click at [516, 119] on li "Associated Supply" at bounding box center [570, 122] width 222 height 16
type input "Associated Supply"
drag, startPoint x: 691, startPoint y: 154, endPoint x: 697, endPoint y: 153, distance: 6.2
click at [692, 155] on span "Select Vehicle" at bounding box center [730, 155] width 211 height 15
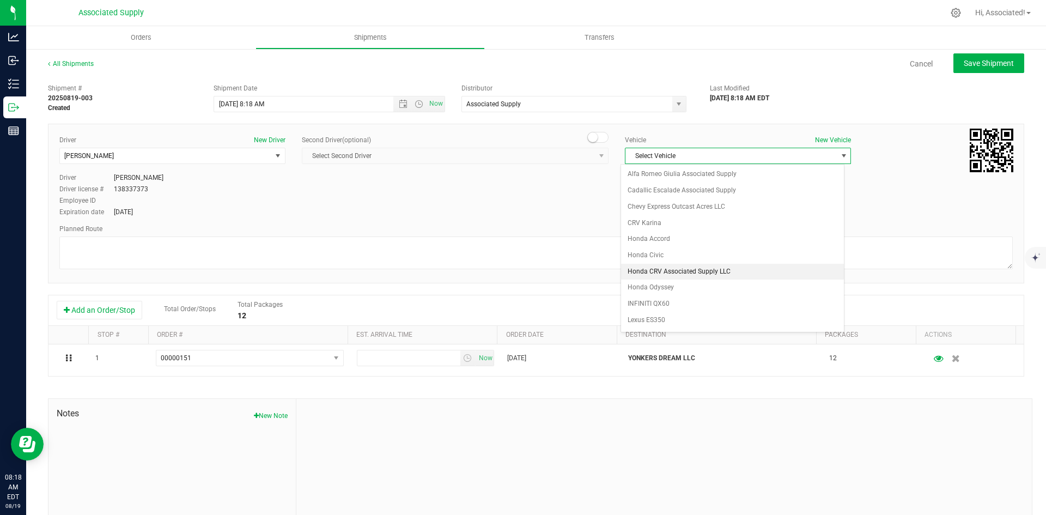
click at [679, 267] on li "Honda CRV Associated Supply LLC" at bounding box center [732, 272] width 223 height 16
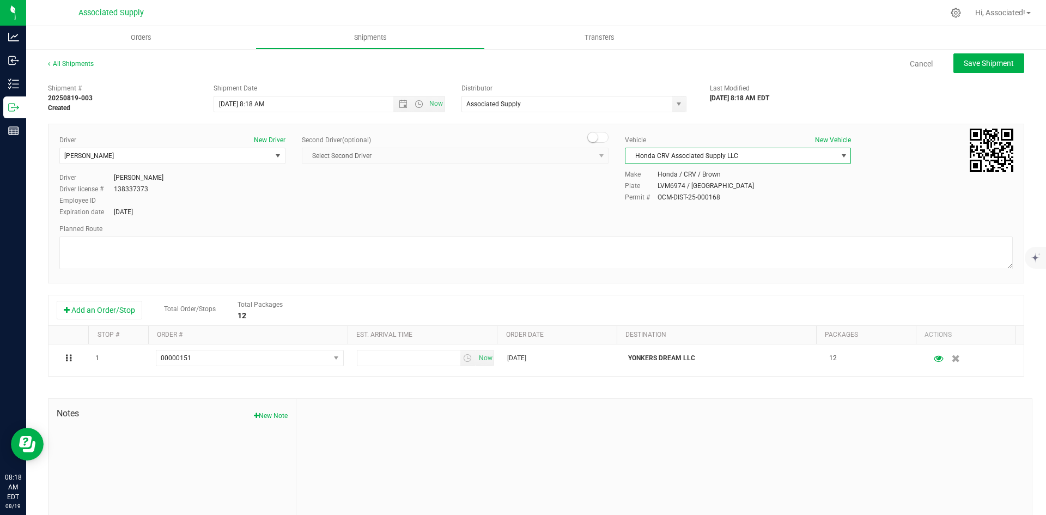
drag, startPoint x: 518, startPoint y: 223, endPoint x: 551, endPoint y: 215, distance: 34.2
click at [520, 222] on div "Driver New Driver [PERSON_NAME] Select Driver [PERSON_NAME] [PERSON_NAME] [PERS…" at bounding box center [536, 204] width 976 height 160
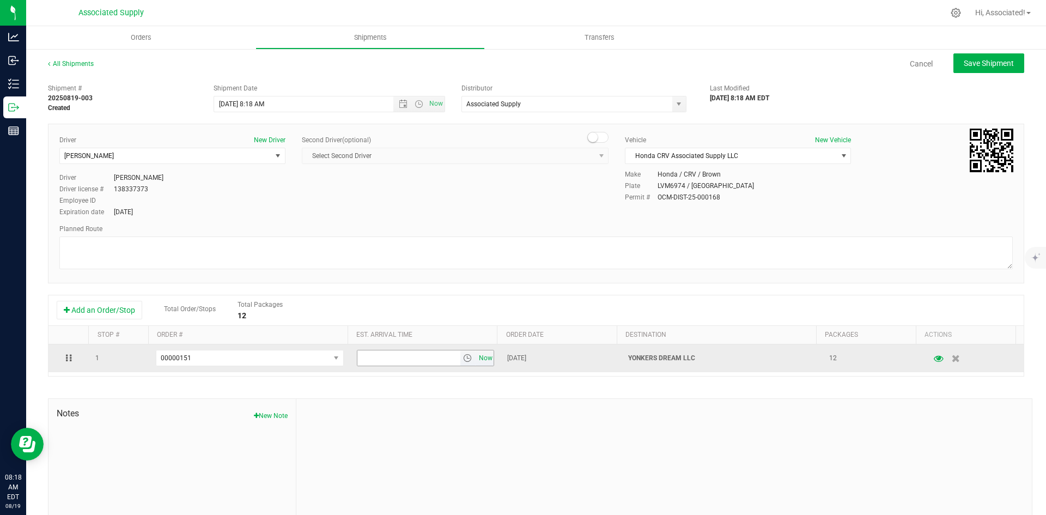
click at [479, 359] on span "Now" at bounding box center [485, 358] width 19 height 16
click at [359, 358] on input "8:18 AM" at bounding box center [408, 357] width 103 height 15
click at [361, 357] on input "8:18 AM" at bounding box center [408, 357] width 103 height 15
type input "9:18 AM"
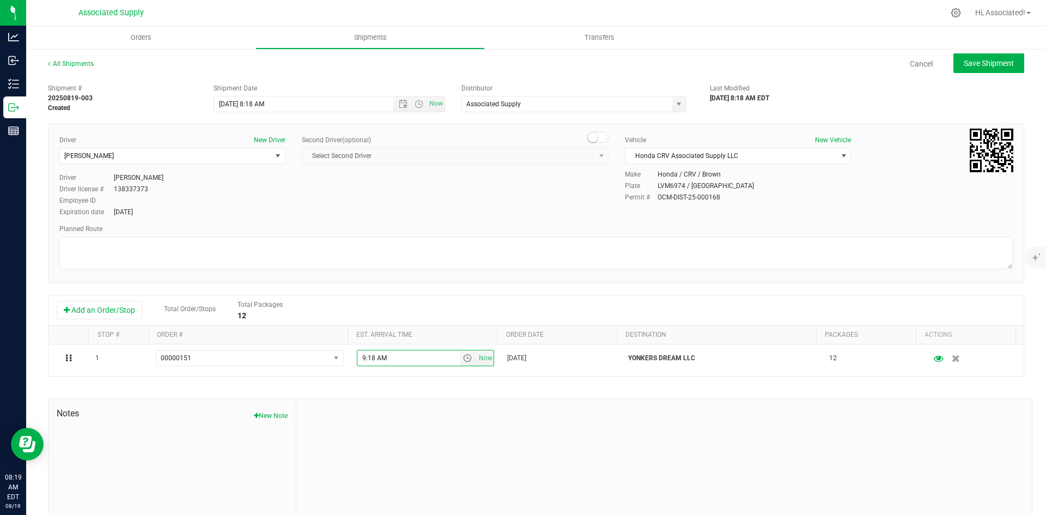
click at [489, 474] on div at bounding box center [663, 472] width 735 height 146
click at [972, 64] on span "Save Shipment" at bounding box center [989, 63] width 50 height 9
type input "[DATE] 12:18 PM"
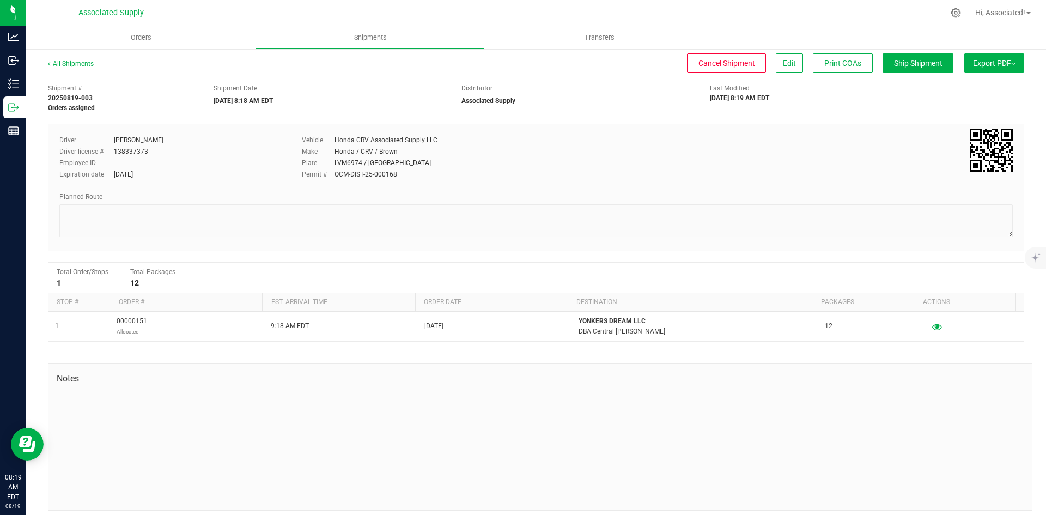
click at [988, 63] on button "Export PDF" at bounding box center [994, 63] width 60 height 20
click at [81, 63] on link "All Shipments" at bounding box center [71, 64] width 46 height 8
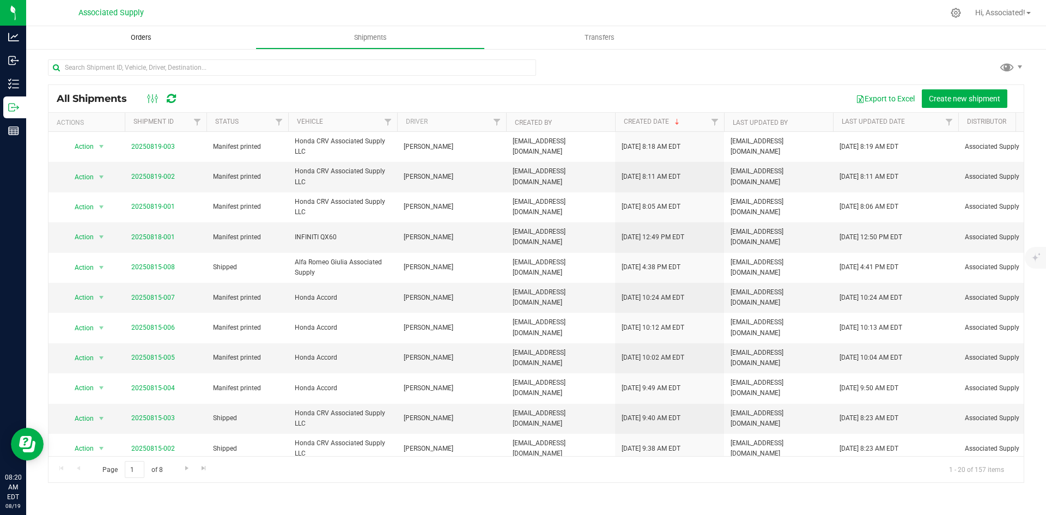
click at [133, 33] on span "Orders" at bounding box center [141, 38] width 50 height 10
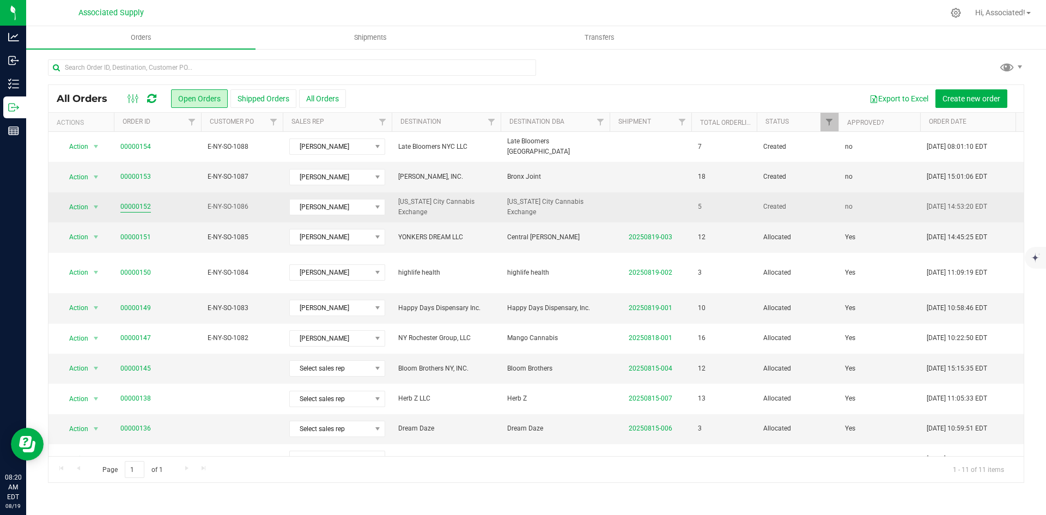
click at [137, 206] on link "00000152" at bounding box center [135, 207] width 31 height 10
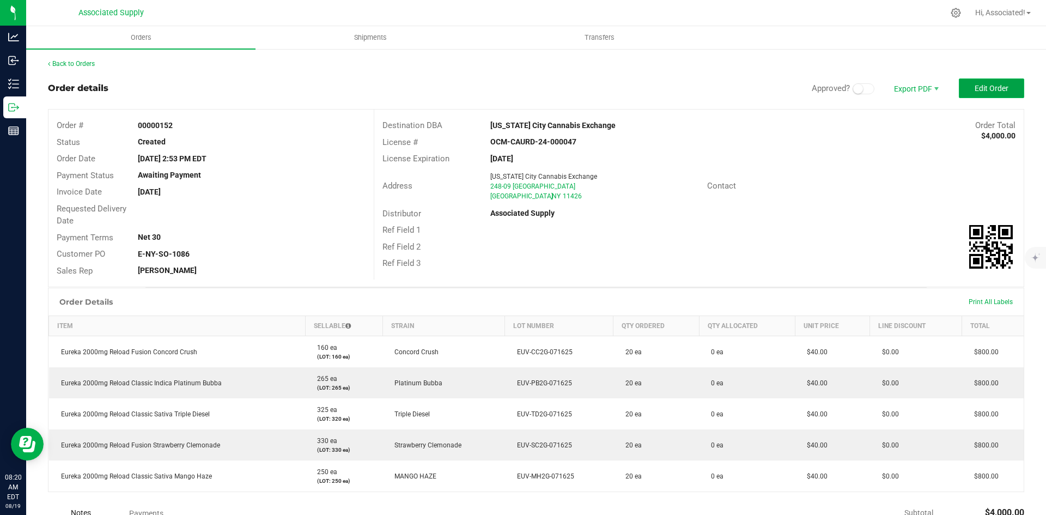
click at [977, 91] on span "Edit Order" at bounding box center [991, 88] width 34 height 9
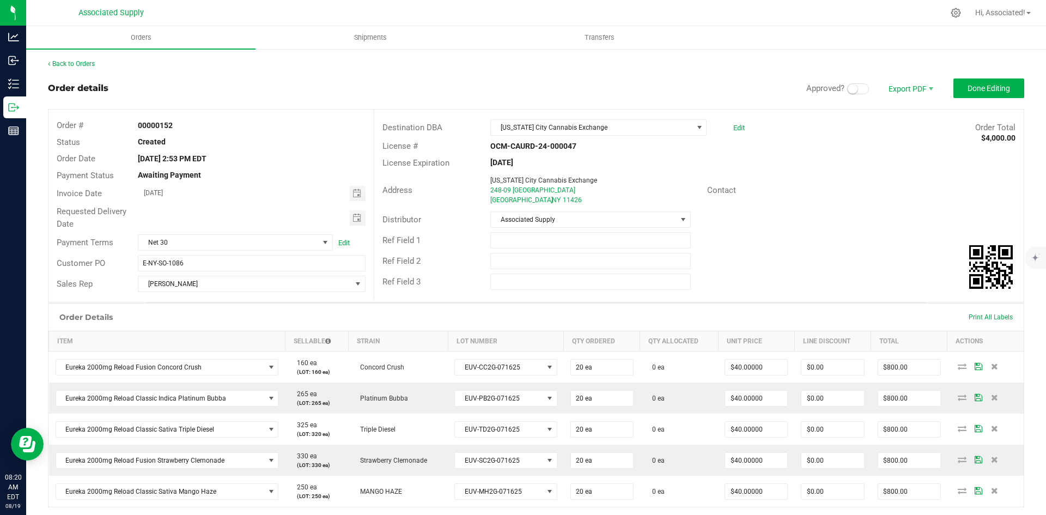
click at [850, 89] on span at bounding box center [858, 88] width 22 height 11
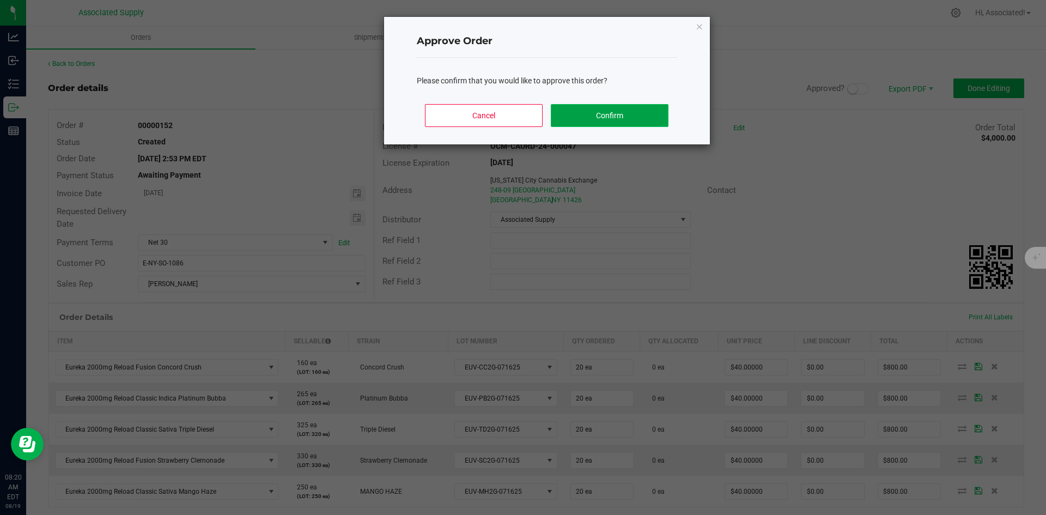
click at [580, 111] on button "Confirm" at bounding box center [609, 115] width 117 height 23
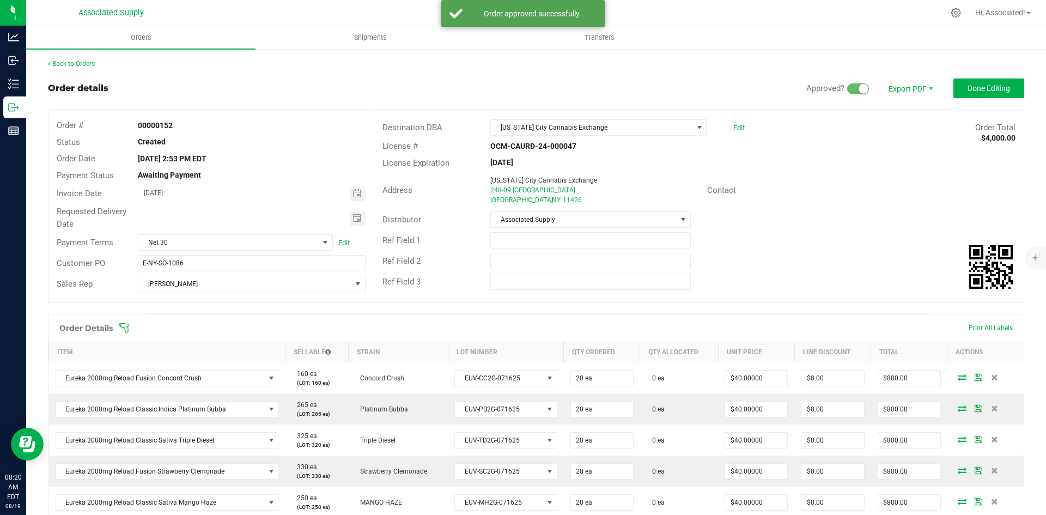
click at [823, 215] on div "Distributor Associated Supply" at bounding box center [698, 219] width 649 height 21
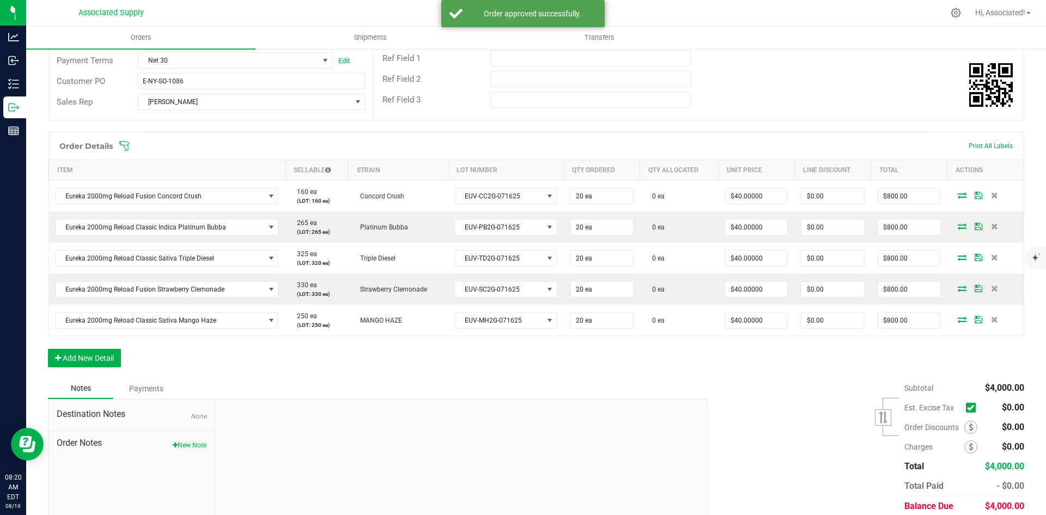
scroll to position [224, 0]
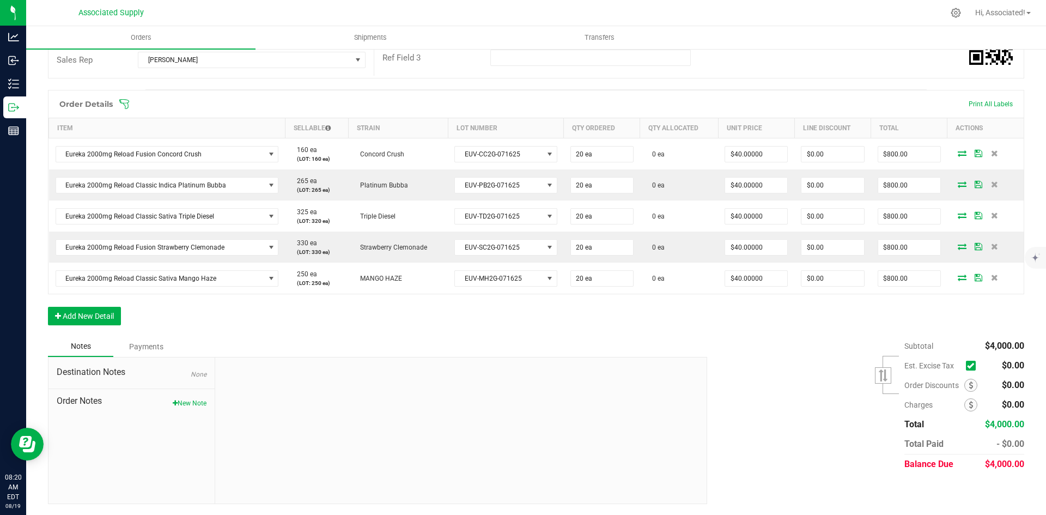
click at [966, 364] on span at bounding box center [971, 366] width 10 height 10
click at [0, 0] on input "checkbox" at bounding box center [0, 0] width 0 height 0
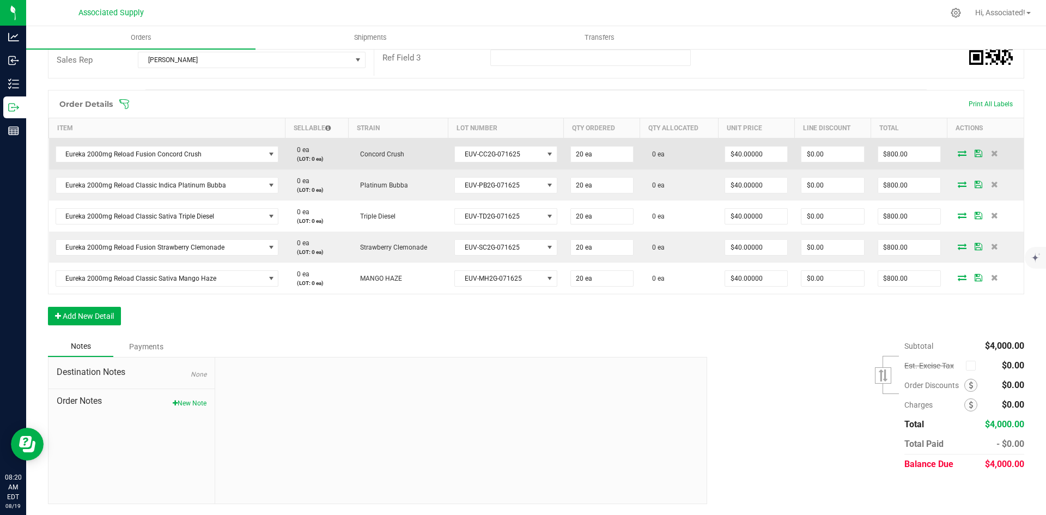
click at [958, 150] on icon at bounding box center [962, 153] width 9 height 7
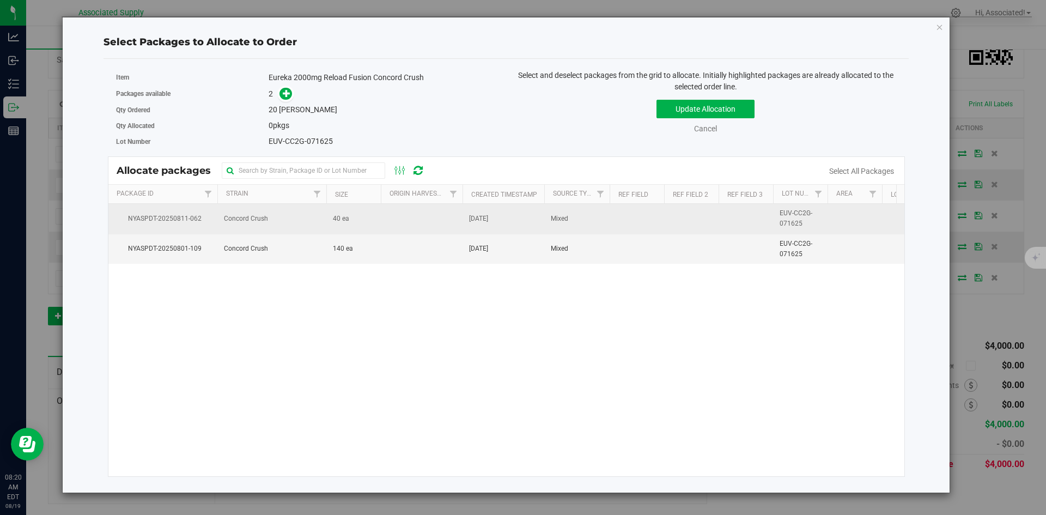
click at [330, 217] on td "40 ea" at bounding box center [353, 219] width 54 height 30
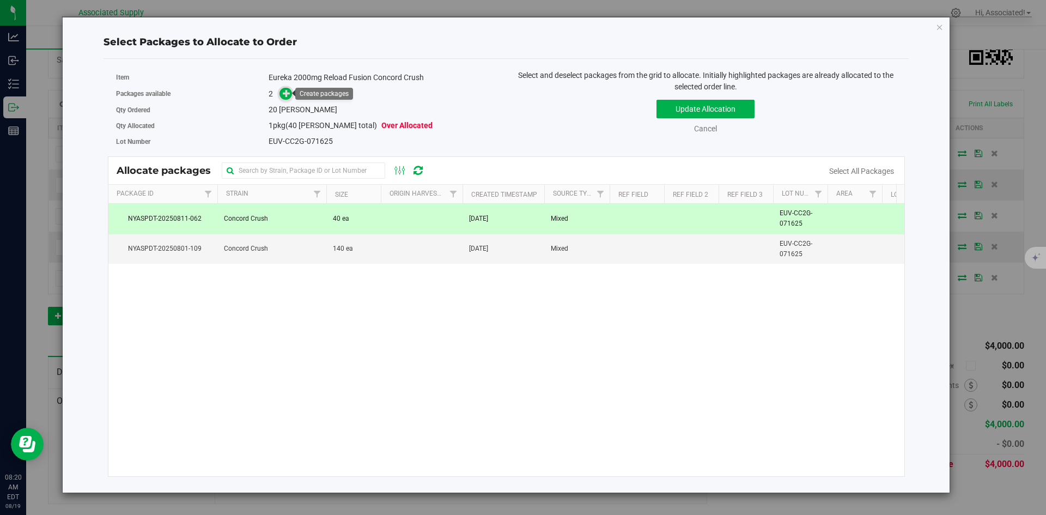
click at [287, 95] on icon at bounding box center [287, 93] width 8 height 8
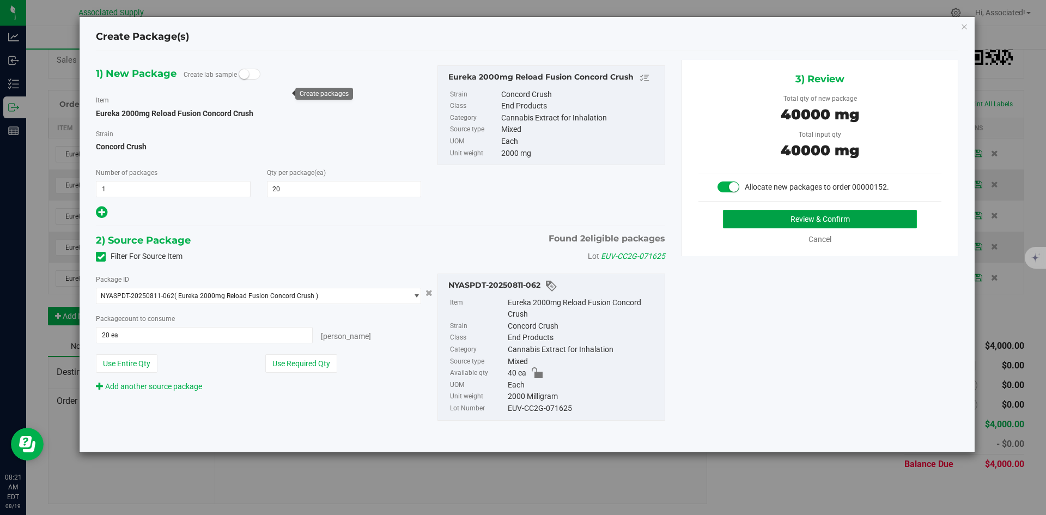
click at [796, 216] on button "Review & Confirm" at bounding box center [820, 219] width 194 height 19
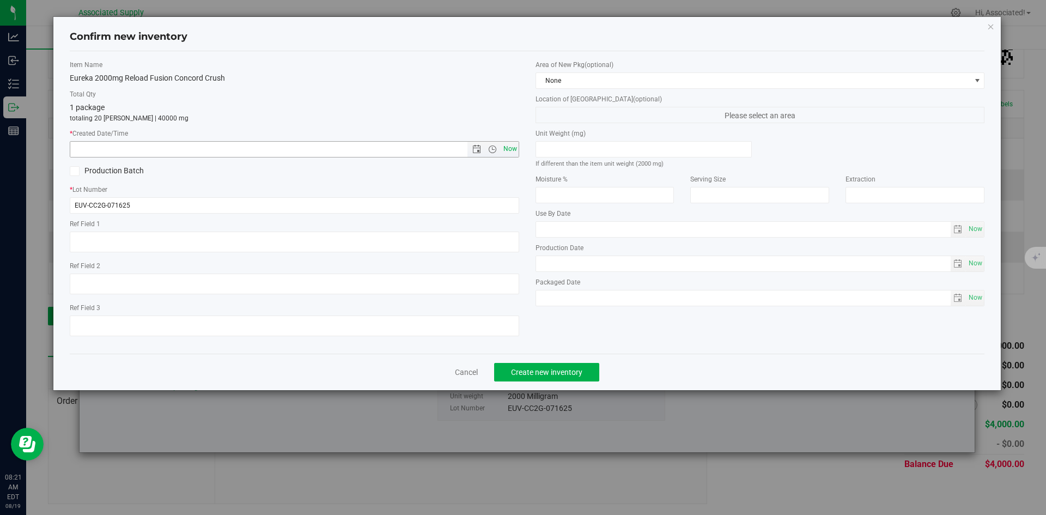
click at [509, 148] on span "Now" at bounding box center [510, 149] width 19 height 16
type input "8/19/2025 8:21 AM"
click at [545, 368] on span "Create new inventory" at bounding box center [546, 372] width 71 height 9
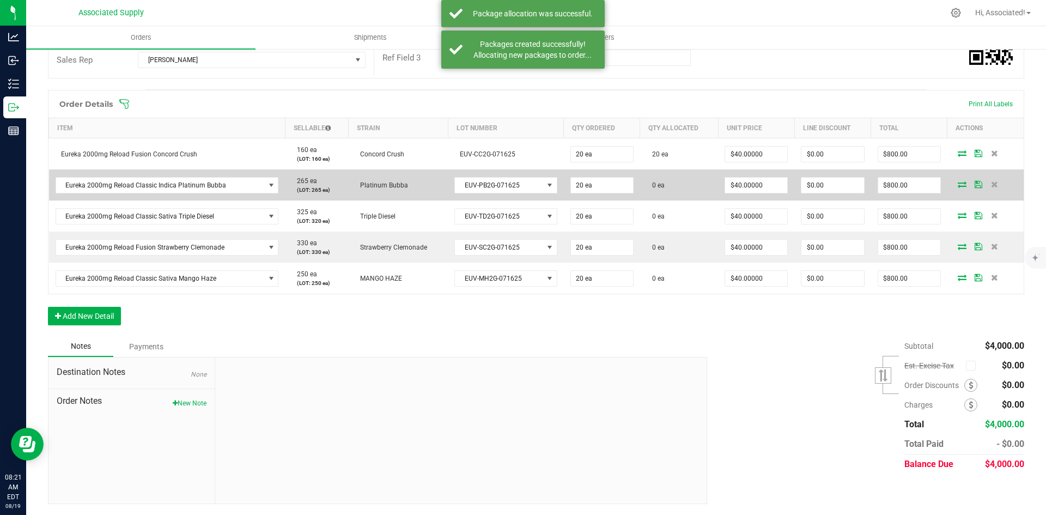
click at [958, 185] on icon at bounding box center [962, 184] width 9 height 7
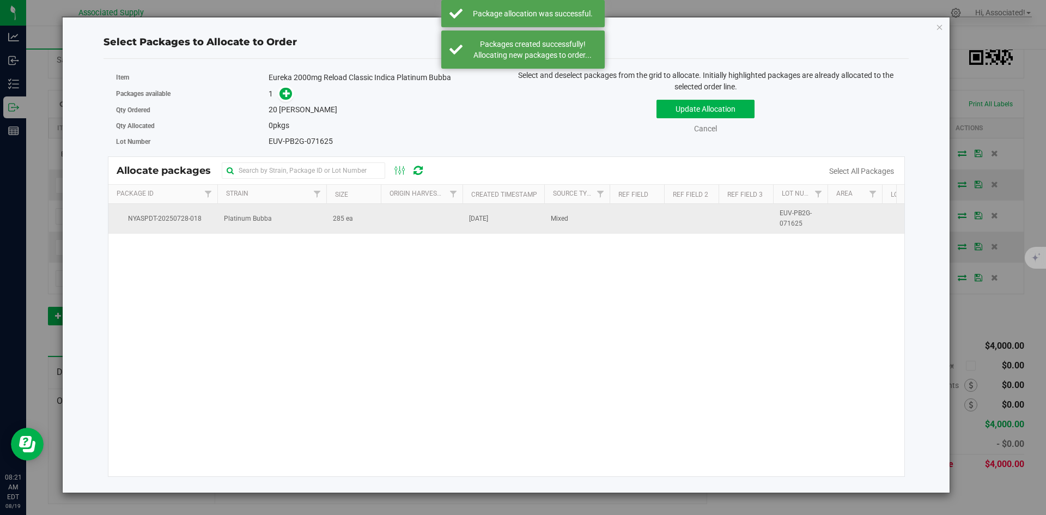
click at [407, 218] on td at bounding box center [422, 218] width 82 height 29
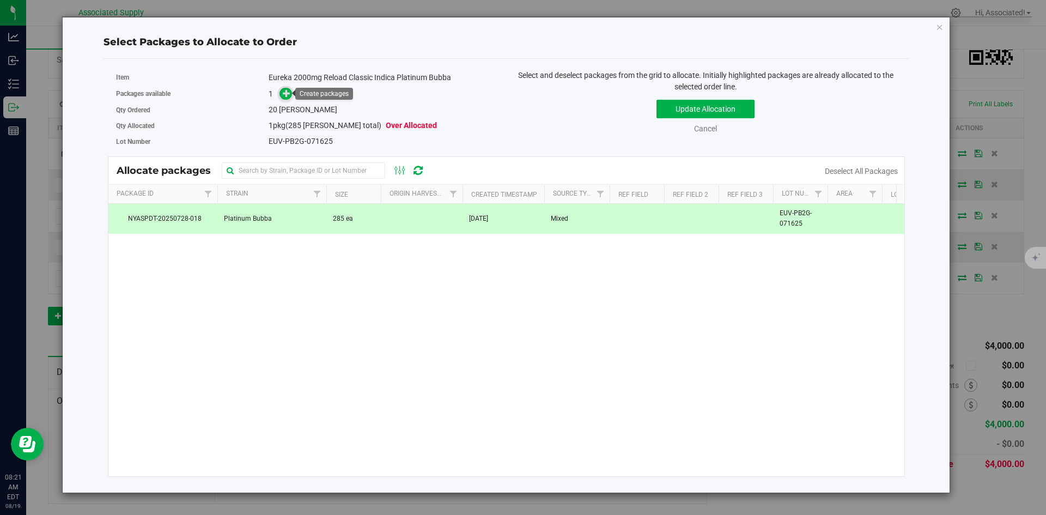
click at [283, 95] on icon at bounding box center [287, 93] width 8 height 8
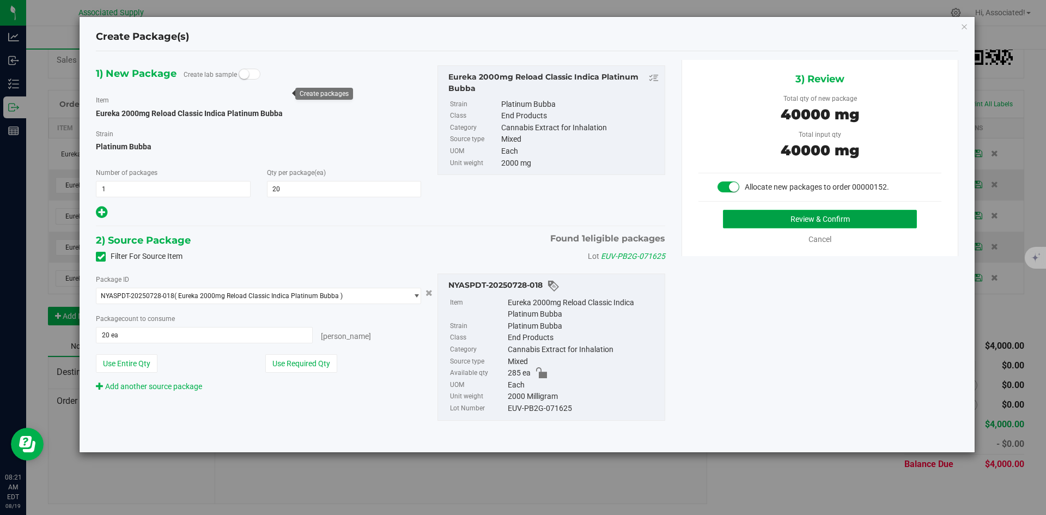
click at [838, 222] on button "Review & Confirm" at bounding box center [820, 219] width 194 height 19
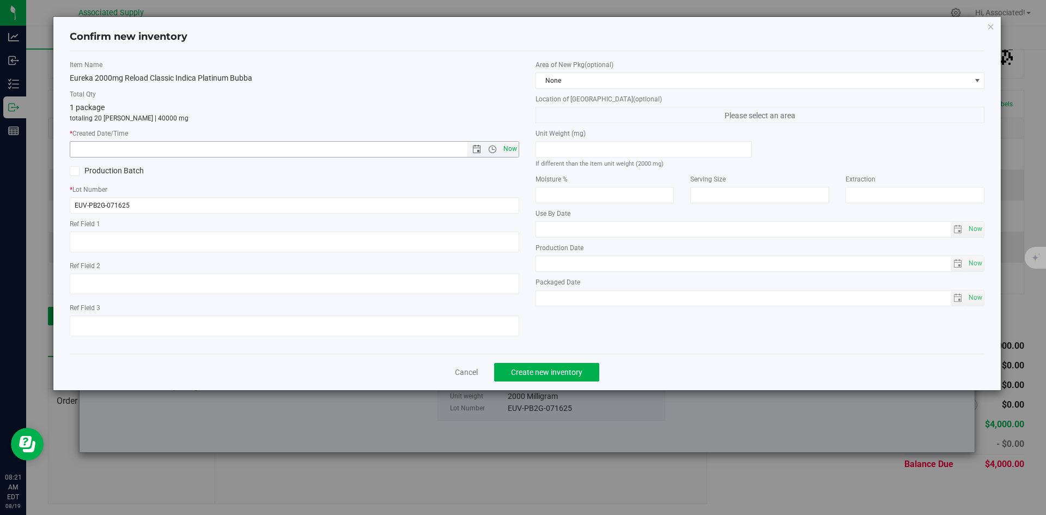
click at [508, 149] on span "Now" at bounding box center [510, 149] width 19 height 16
type input "8/19/2025 8:21 AM"
click at [583, 375] on button "Create new inventory" at bounding box center [546, 372] width 105 height 19
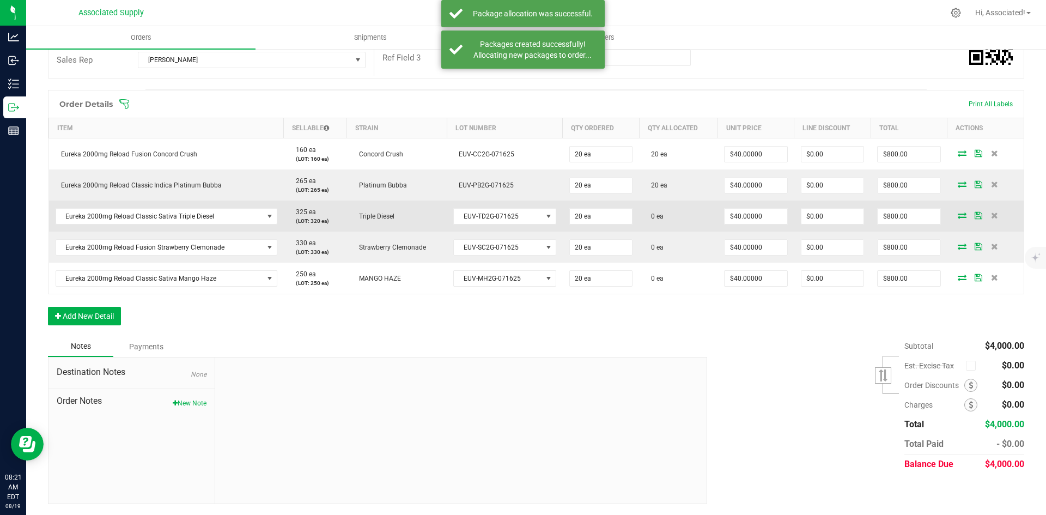
click at [958, 215] on icon at bounding box center [962, 215] width 9 height 7
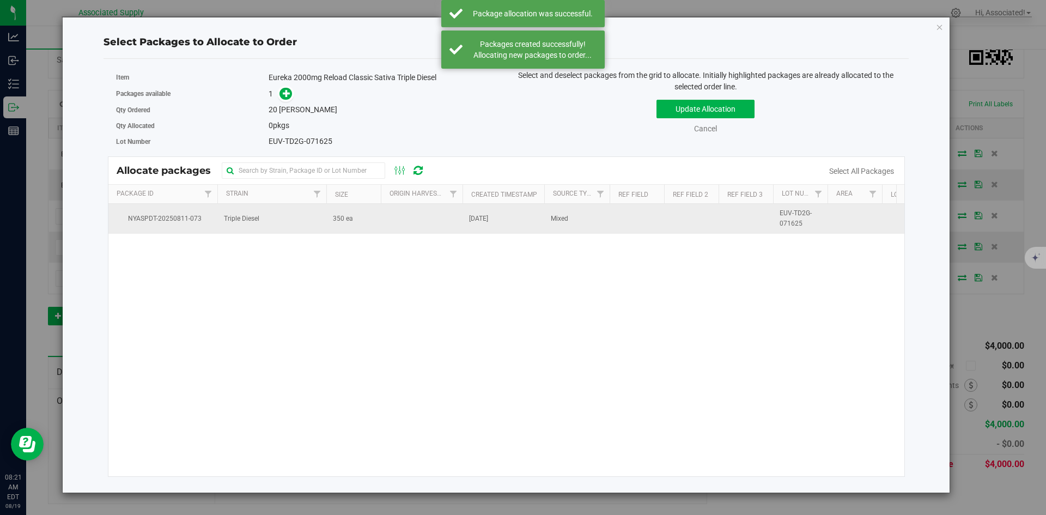
click at [344, 222] on span "350 ea" at bounding box center [343, 219] width 20 height 10
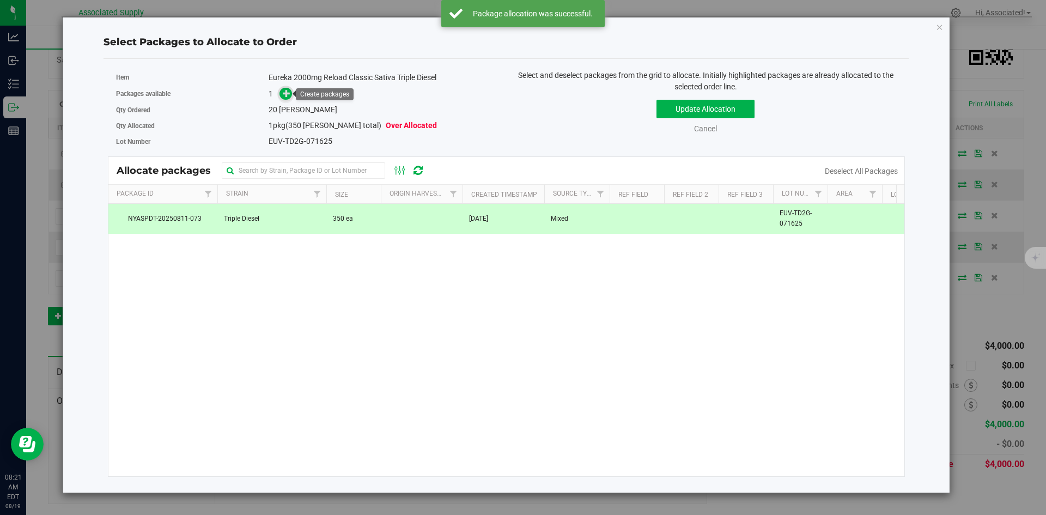
click at [281, 95] on span at bounding box center [285, 94] width 13 height 13
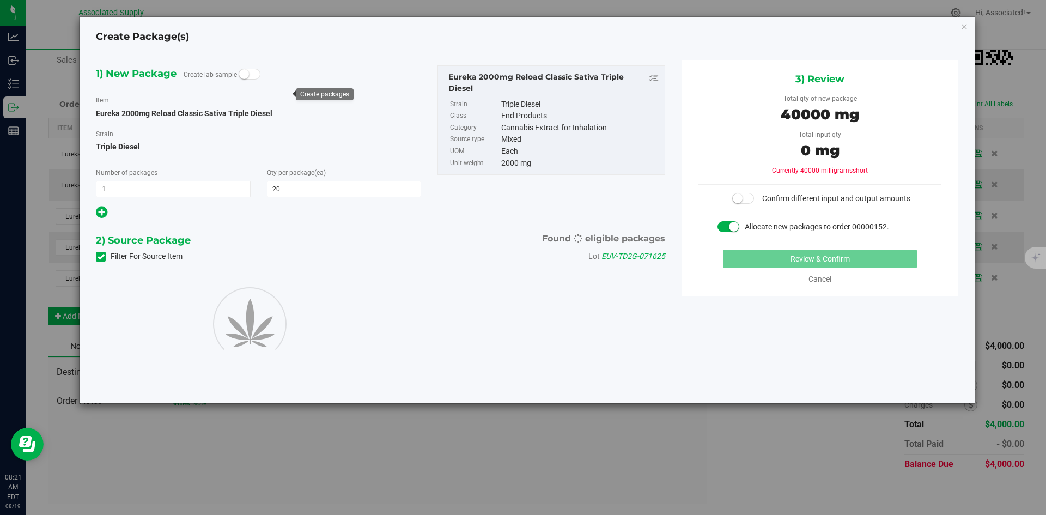
type input "20"
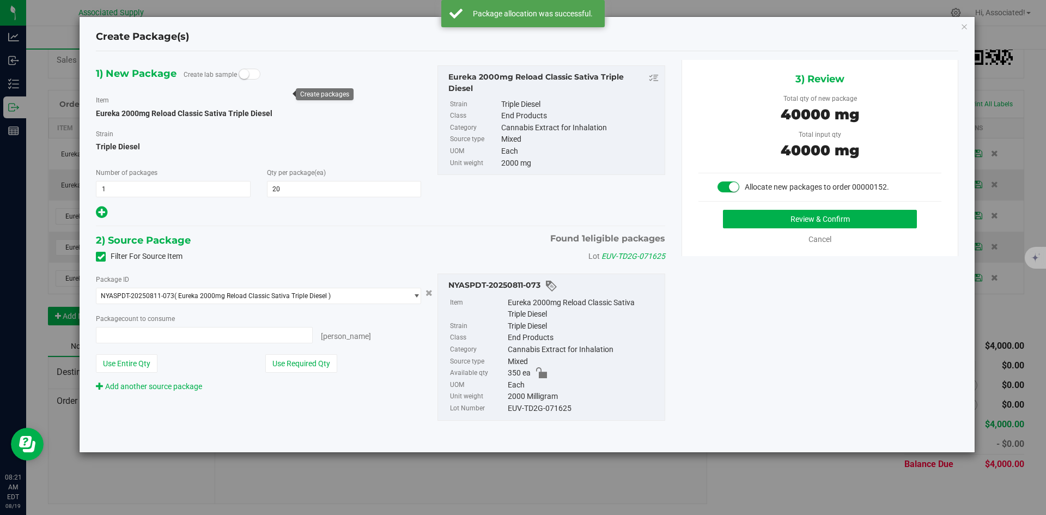
type input "20 ea"
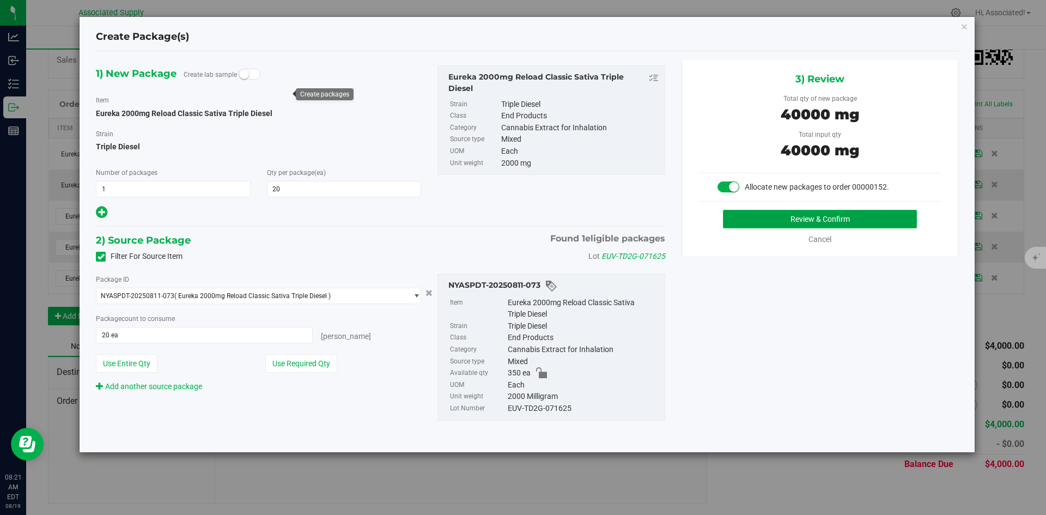
click at [746, 225] on button "Review & Confirm" at bounding box center [820, 219] width 194 height 19
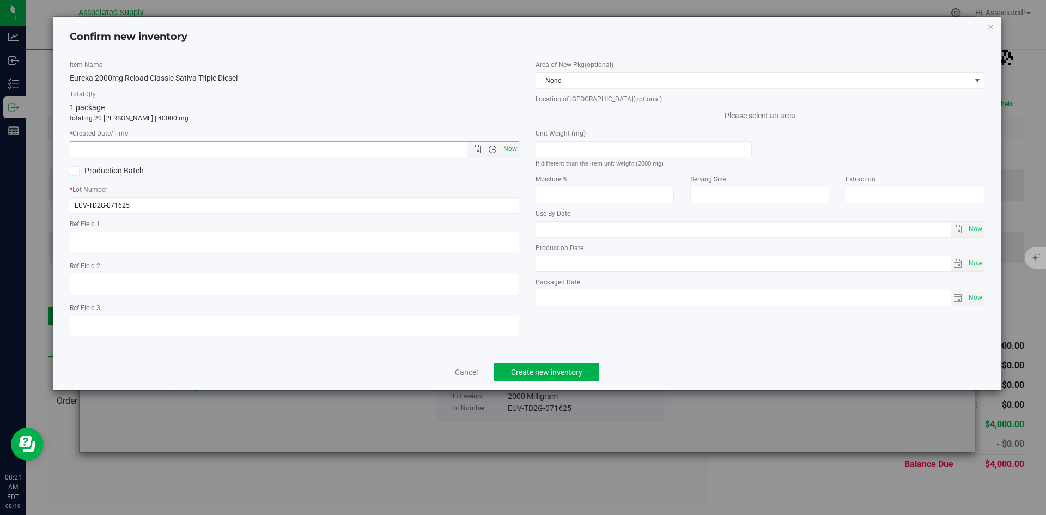
click at [504, 148] on span "Now" at bounding box center [510, 149] width 19 height 16
type input "8/19/2025 8:21 AM"
click at [556, 368] on span "Create new inventory" at bounding box center [546, 372] width 71 height 9
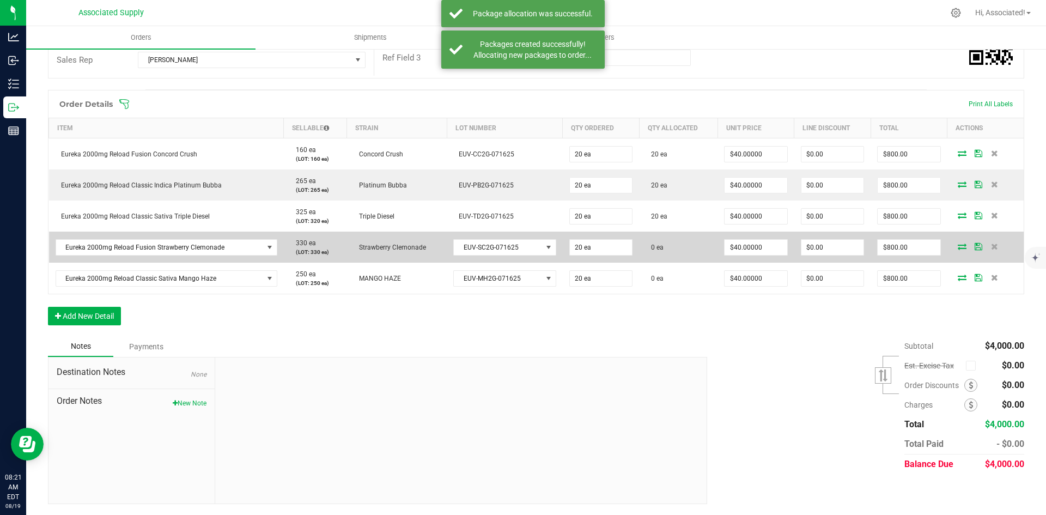
click at [958, 247] on icon at bounding box center [962, 246] width 9 height 7
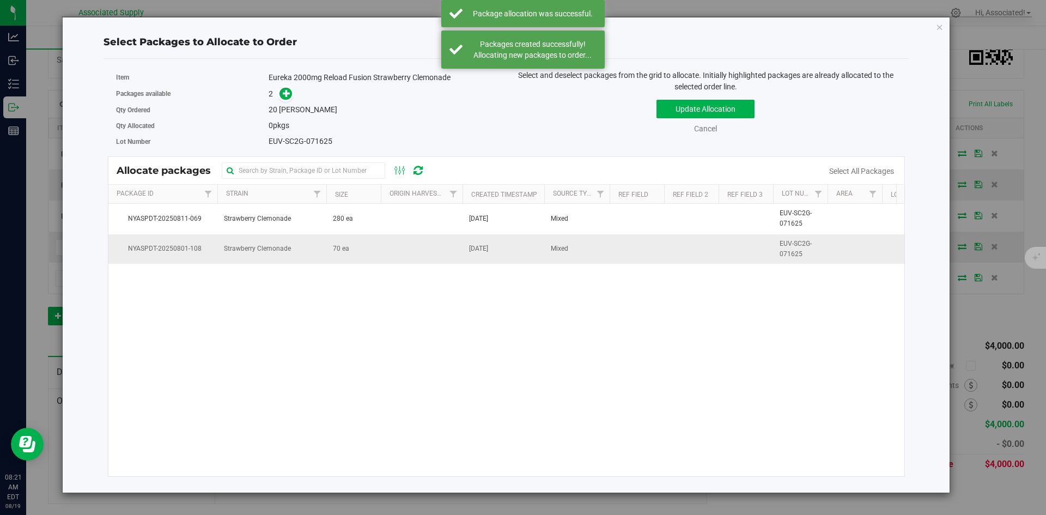
click at [353, 255] on td "70 ea" at bounding box center [353, 248] width 54 height 29
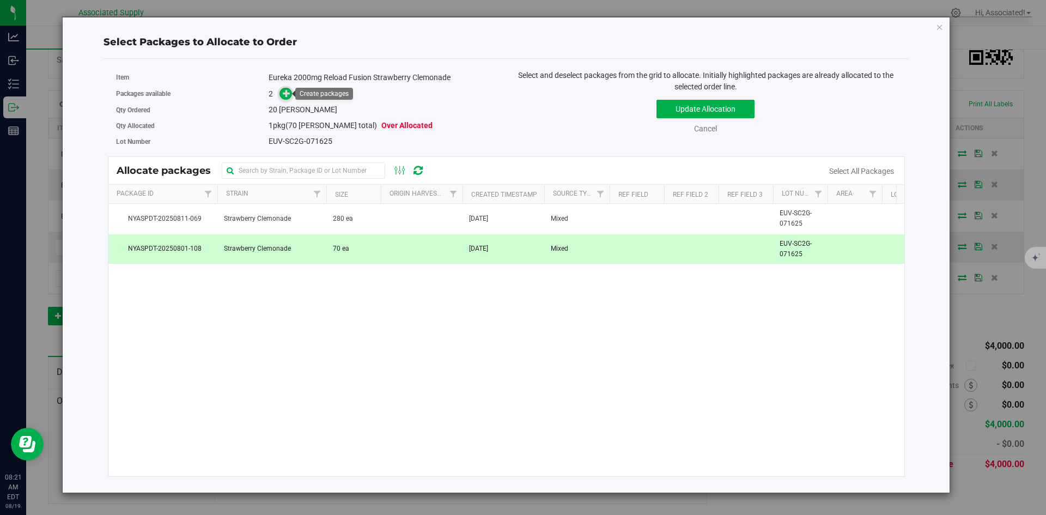
click at [288, 92] on icon at bounding box center [287, 93] width 8 height 8
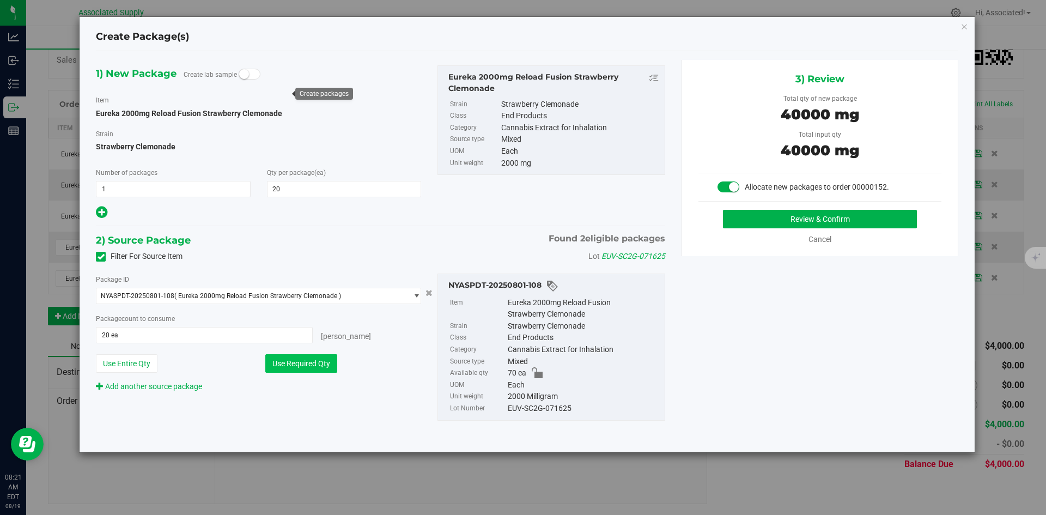
click at [321, 366] on button "Use Required Qty" at bounding box center [301, 363] width 72 height 19
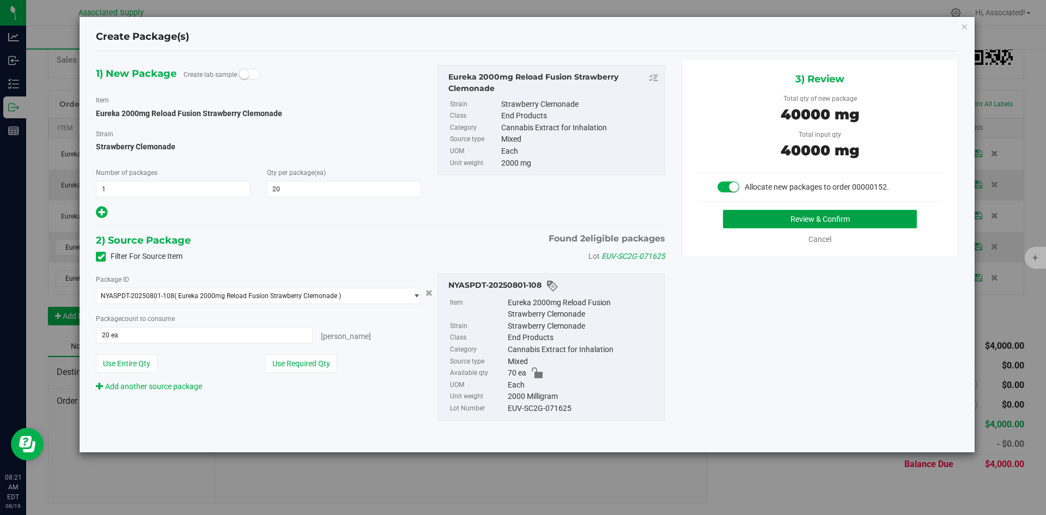
click at [789, 218] on button "Review & Confirm" at bounding box center [820, 219] width 194 height 19
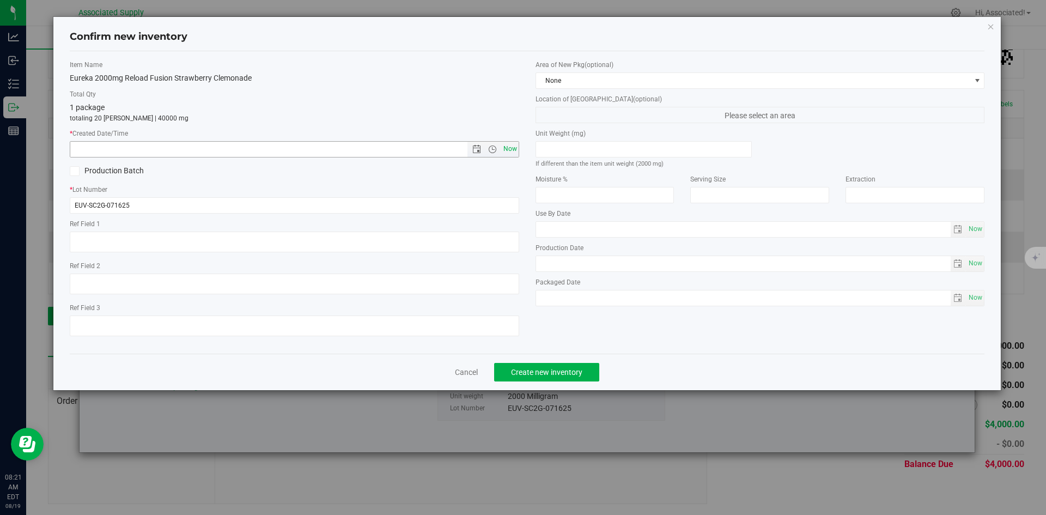
click at [510, 146] on span "Now" at bounding box center [510, 149] width 19 height 16
type input "8/19/2025 8:21 AM"
click at [554, 369] on span "Create new inventory" at bounding box center [546, 372] width 71 height 9
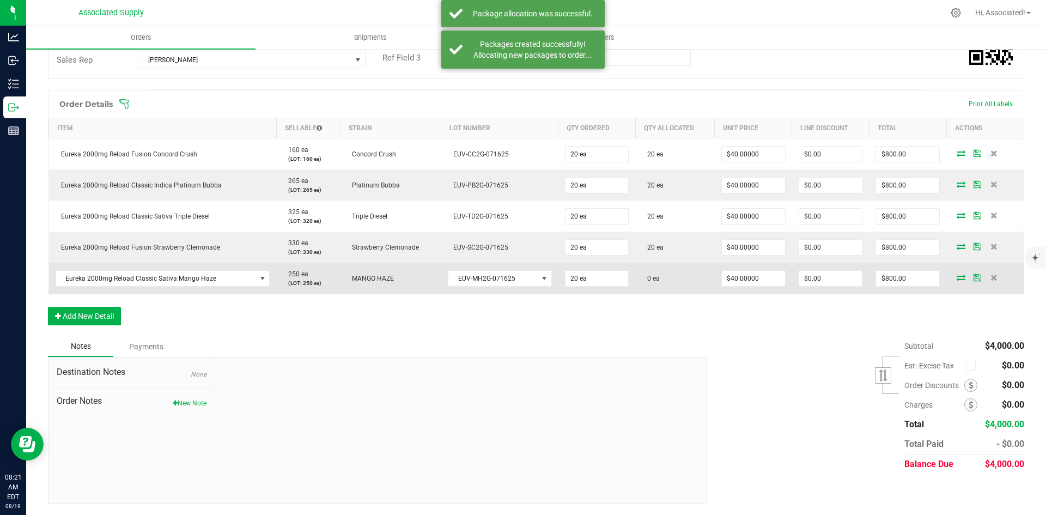
click at [956, 275] on icon at bounding box center [960, 277] width 9 height 7
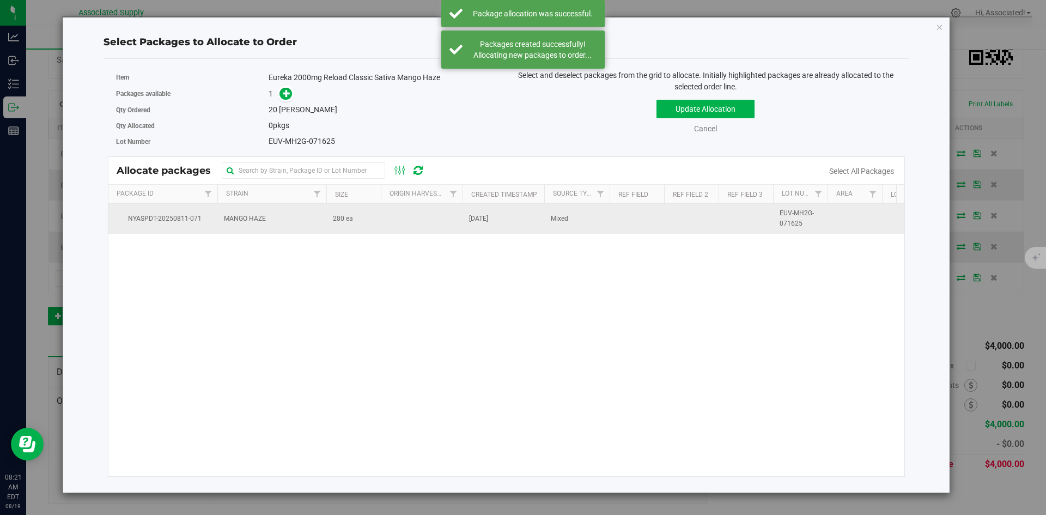
click at [344, 215] on span "280 ea" at bounding box center [343, 219] width 20 height 10
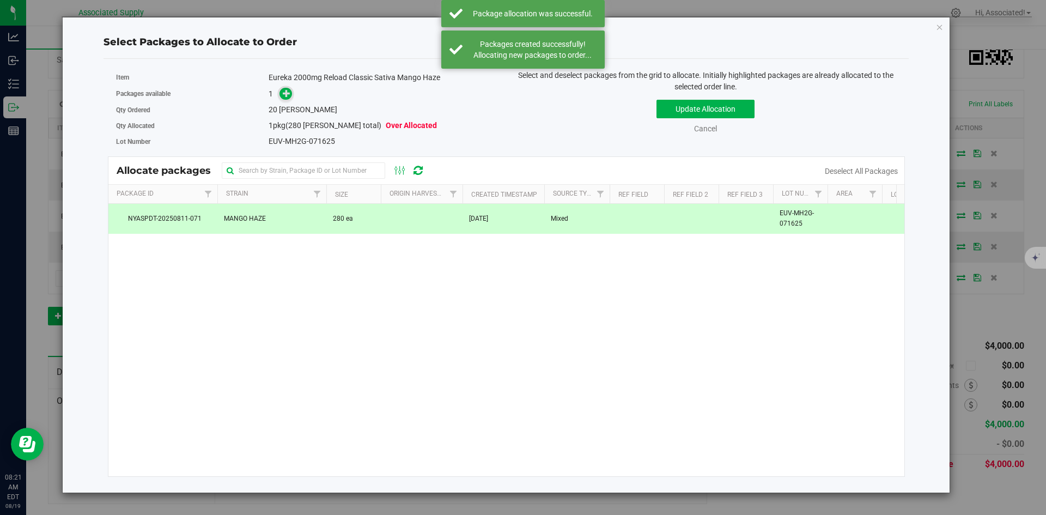
click at [284, 94] on icon at bounding box center [287, 93] width 8 height 8
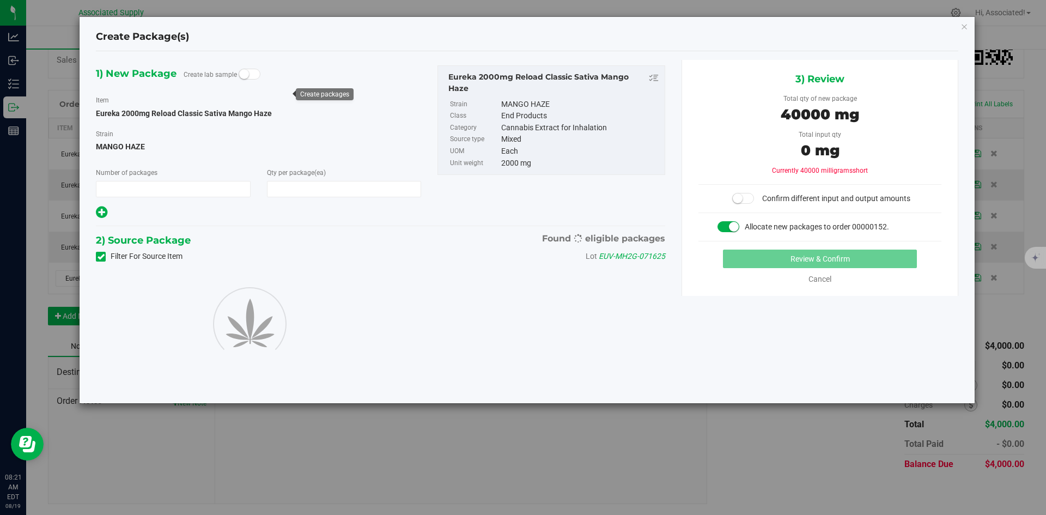
type input "1"
type input "20"
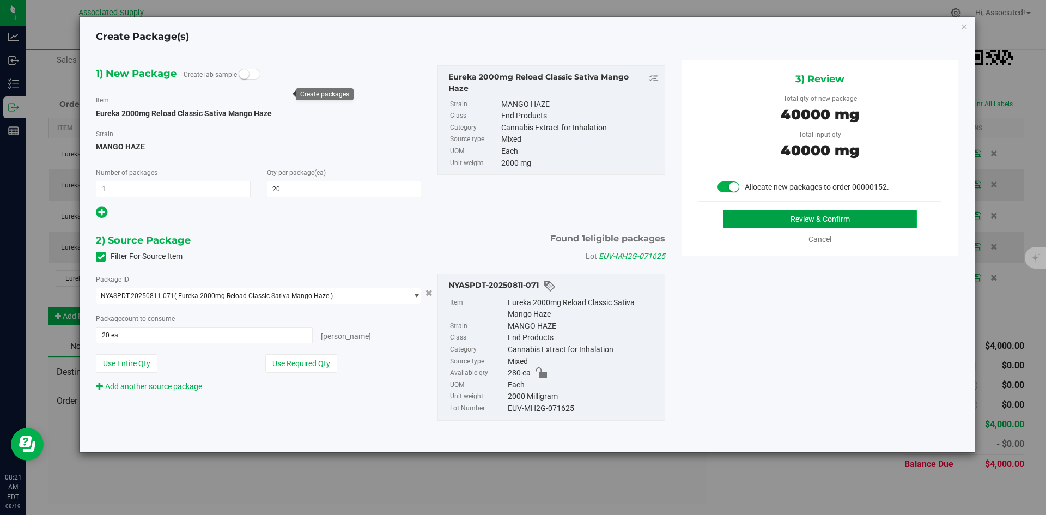
click at [803, 220] on button "Review & Confirm" at bounding box center [820, 219] width 194 height 19
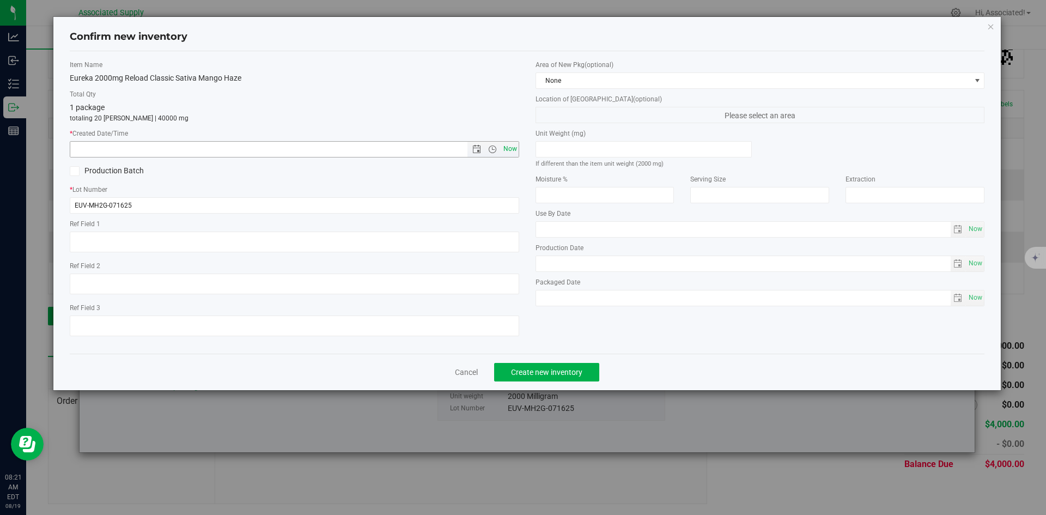
click at [509, 145] on span "Now" at bounding box center [510, 149] width 19 height 16
type input "8/19/2025 8:21 AM"
drag, startPoint x: 551, startPoint y: 364, endPoint x: 563, endPoint y: 362, distance: 12.8
click at [551, 365] on button "Create new inventory" at bounding box center [546, 372] width 105 height 19
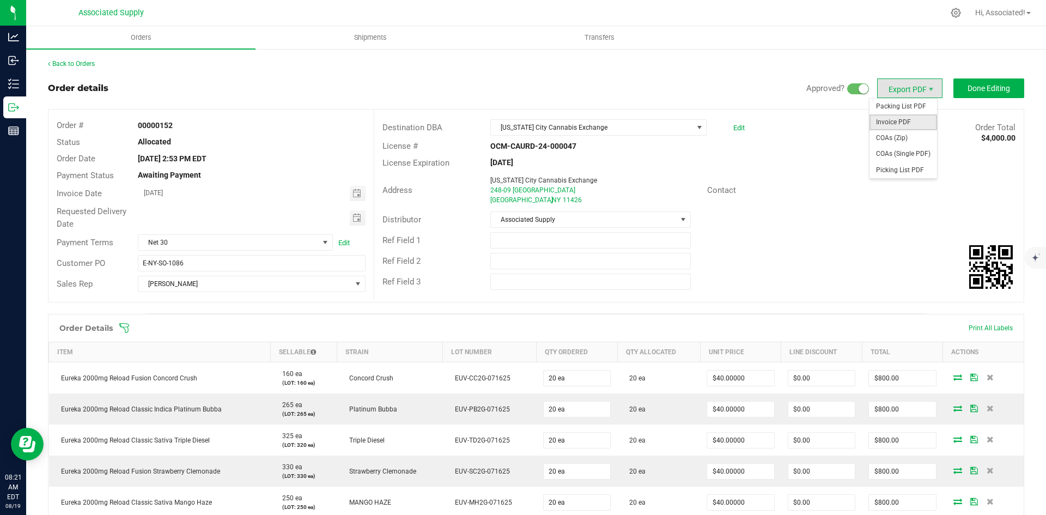
click at [899, 122] on span "Invoice PDF" at bounding box center [903, 122] width 68 height 16
click at [255, 158] on div "Aug 18, 2025 2:53 PM EDT" at bounding box center [251, 158] width 243 height 11
click at [1006, 86] on button "Done Editing" at bounding box center [988, 88] width 71 height 20
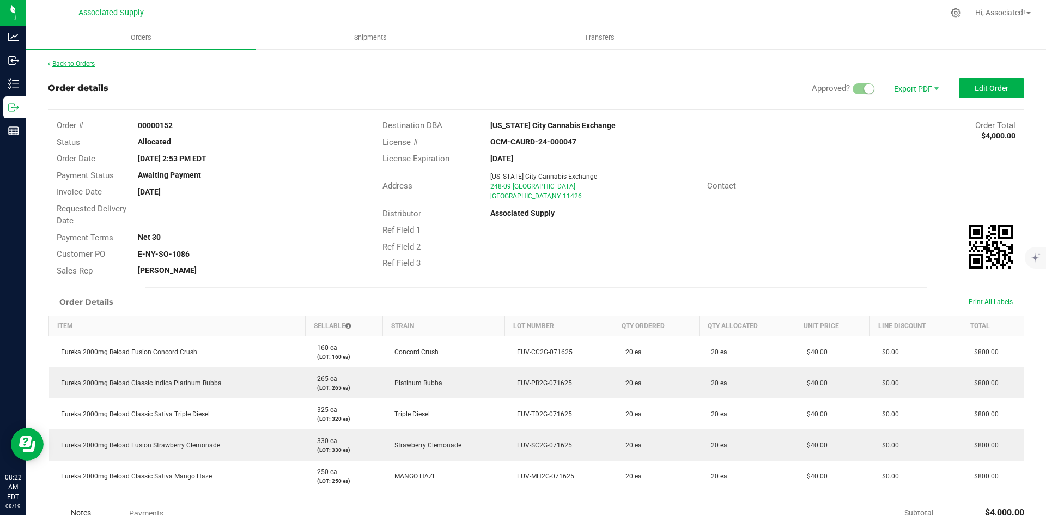
click at [77, 62] on link "Back to Orders" at bounding box center [71, 64] width 47 height 8
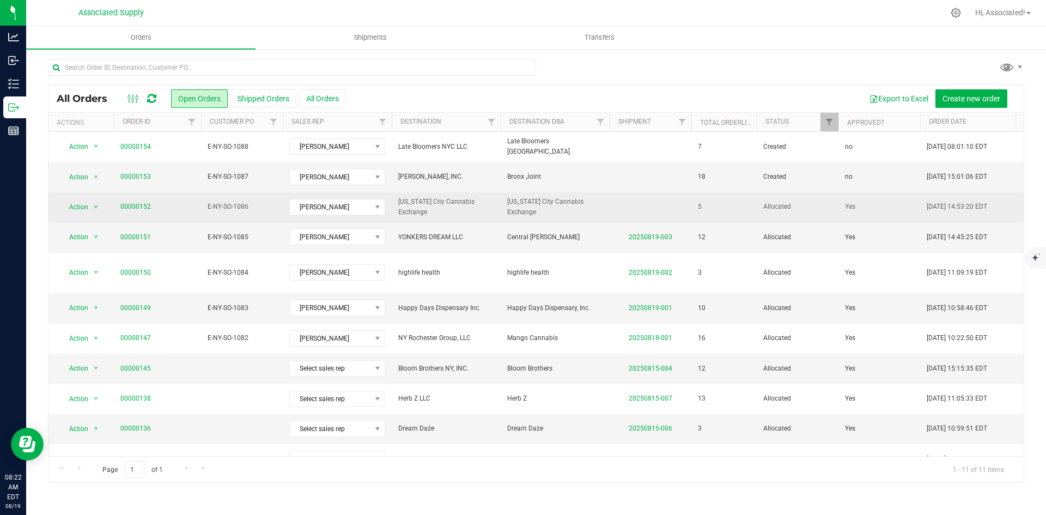
click at [156, 204] on span "00000152" at bounding box center [157, 207] width 74 height 10
click at [186, 206] on span "00000152" at bounding box center [157, 207] width 74 height 10
click at [206, 206] on td "E-NY-SO-1086" at bounding box center [242, 207] width 82 height 30
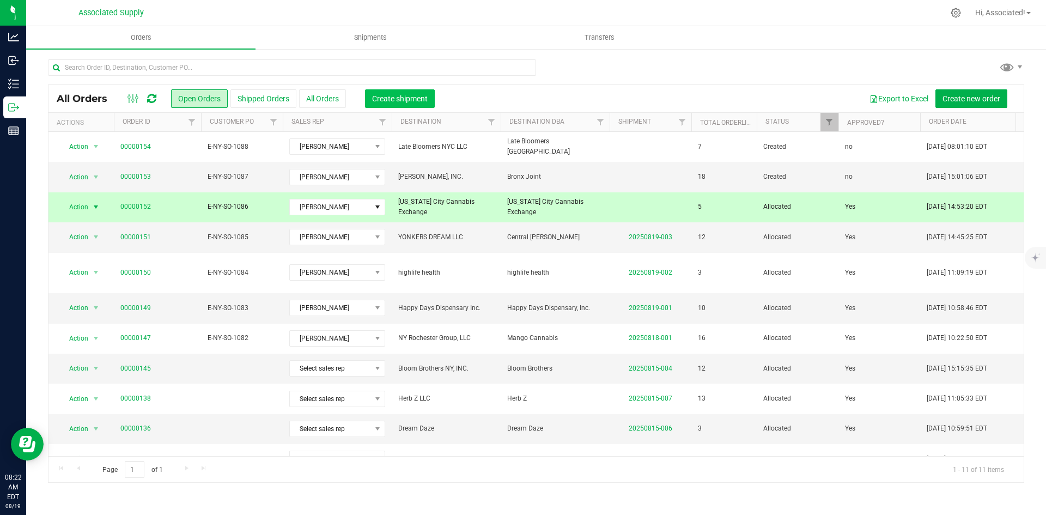
click at [394, 92] on button "Create shipment" at bounding box center [400, 98] width 70 height 19
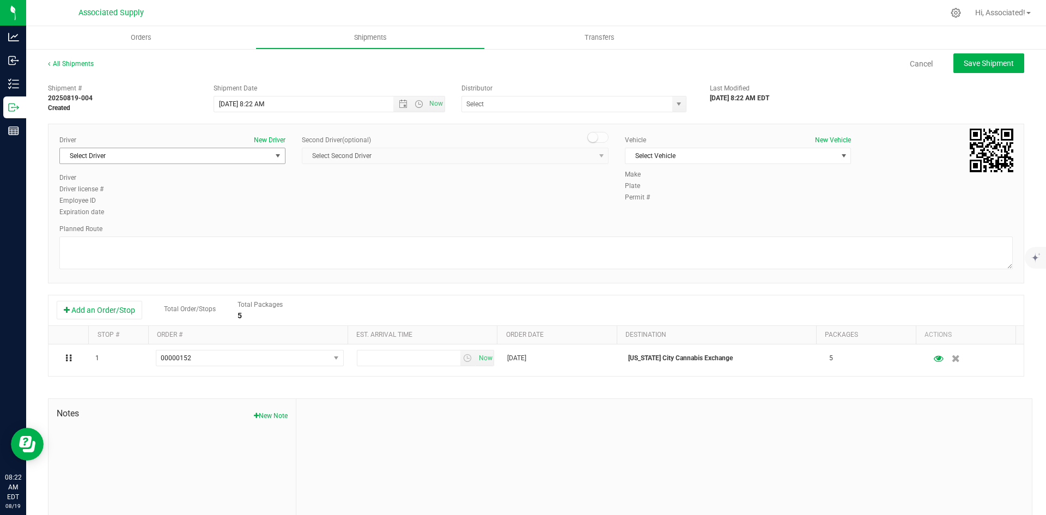
click at [246, 155] on span "Select Driver" at bounding box center [165, 155] width 211 height 15
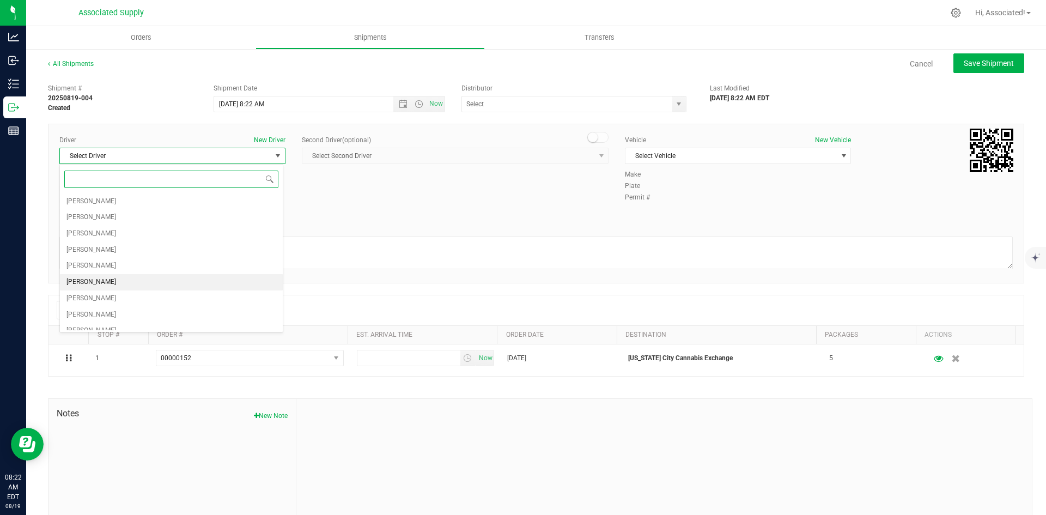
scroll to position [41, 0]
click at [116, 317] on li "[PERSON_NAME]" at bounding box center [171, 322] width 223 height 16
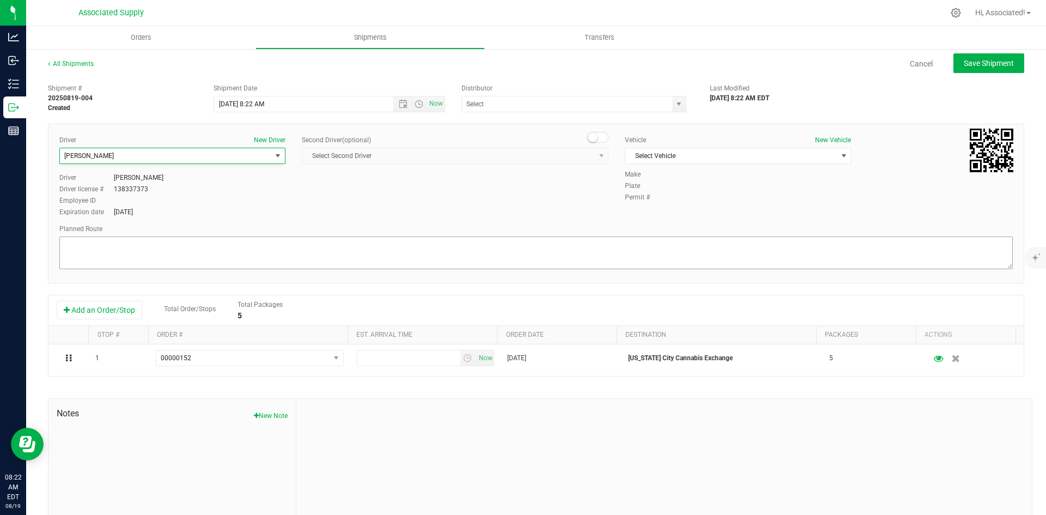
scroll to position [41, 0]
click at [732, 151] on span "Select Vehicle" at bounding box center [730, 155] width 211 height 15
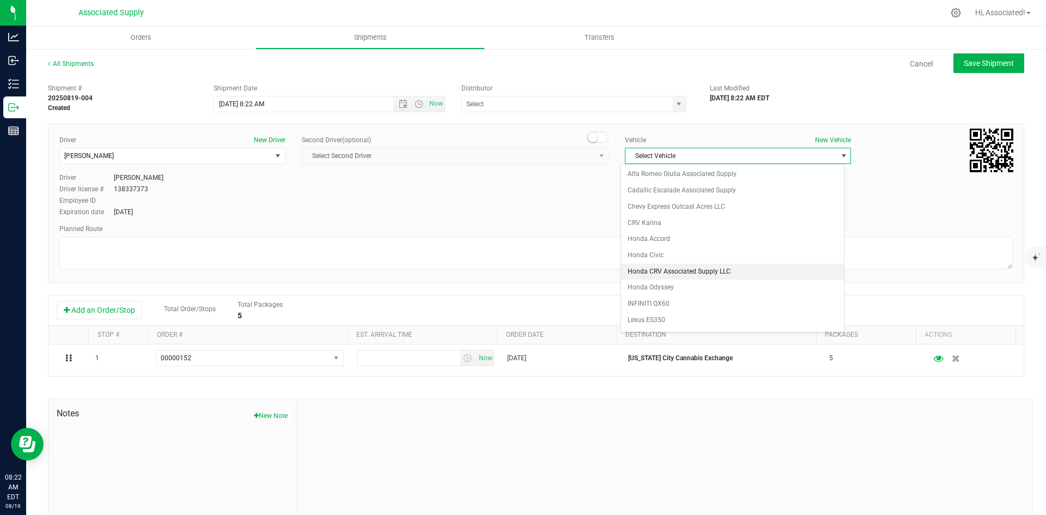
click at [686, 268] on li "Honda CRV Associated Supply LLC" at bounding box center [732, 272] width 223 height 16
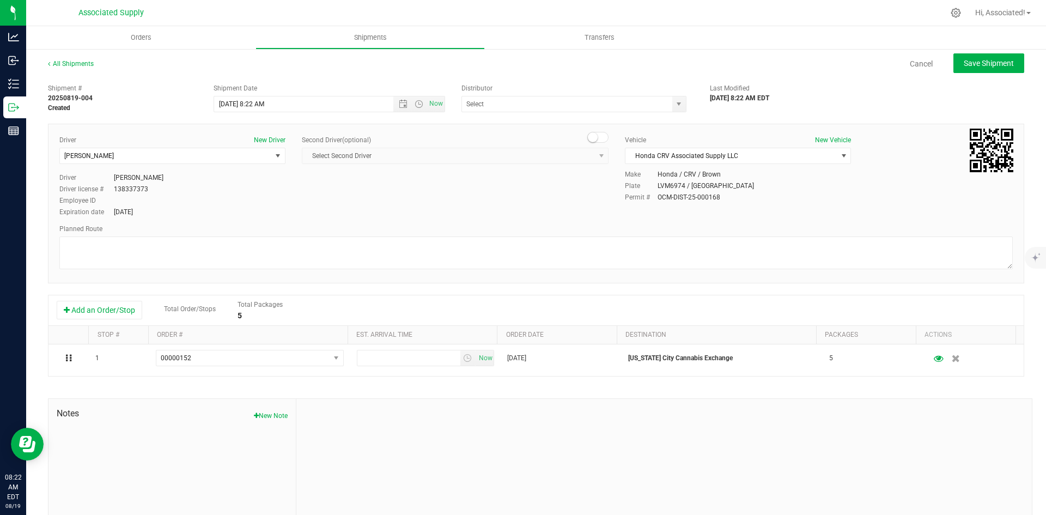
drag, startPoint x: 500, startPoint y: 192, endPoint x: 501, endPoint y: 139, distance: 52.3
click at [499, 191] on div "Driver New Driver [PERSON_NAME] Select Driver [PERSON_NAME] [PERSON_NAME] [PERS…" at bounding box center [536, 176] width 970 height 83
click at [675, 103] on span "select" at bounding box center [678, 104] width 9 height 9
click at [529, 118] on li "Associated Supply" at bounding box center [570, 122] width 222 height 16
type input "Associated Supply"
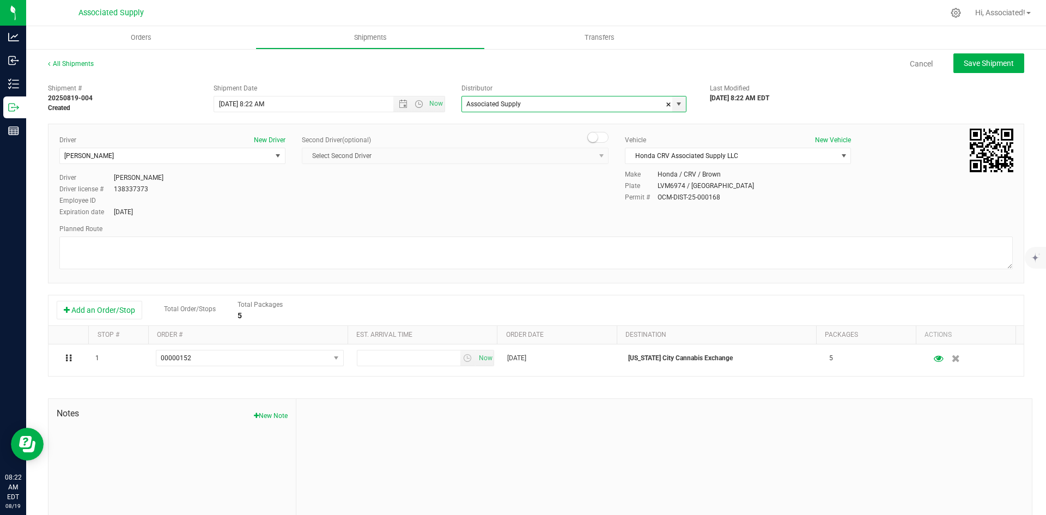
click at [434, 180] on div "Driver New Driver [PERSON_NAME] Select Driver [PERSON_NAME] [PERSON_NAME] [PERS…" at bounding box center [536, 176] width 970 height 83
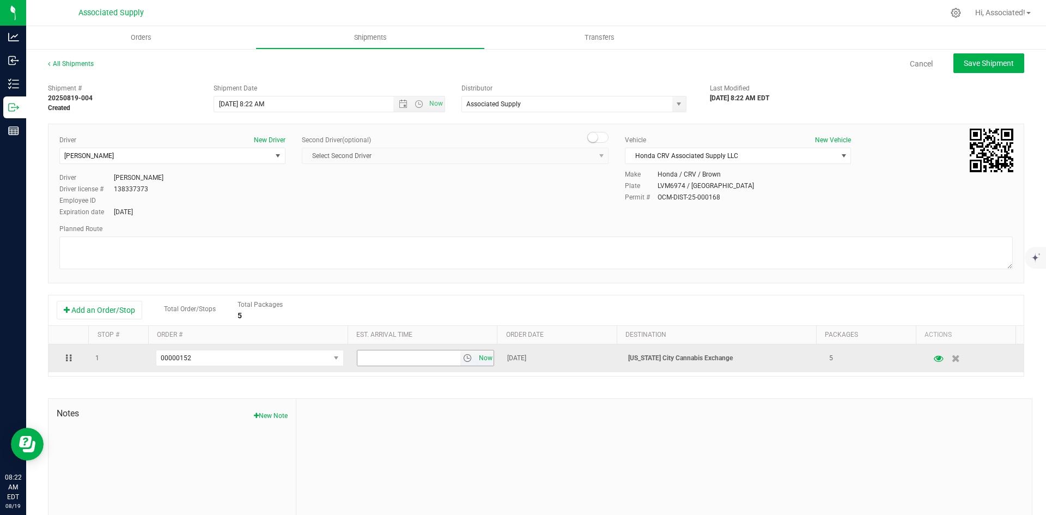
click at [476, 363] on span "Now" at bounding box center [485, 358] width 19 height 16
drag, startPoint x: 361, startPoint y: 359, endPoint x: 350, endPoint y: 358, distance: 10.4
click at [350, 358] on td "8:22 AM Now" at bounding box center [425, 358] width 151 height 28
type input "9:22 AM"
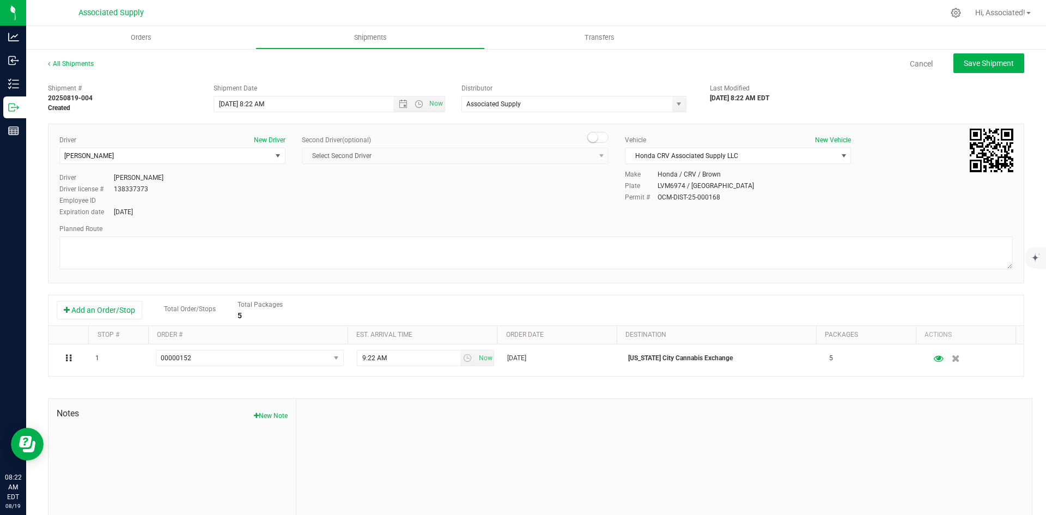
click at [414, 454] on div at bounding box center [663, 472] width 735 height 146
click at [967, 69] on button "Save Shipment" at bounding box center [988, 63] width 71 height 20
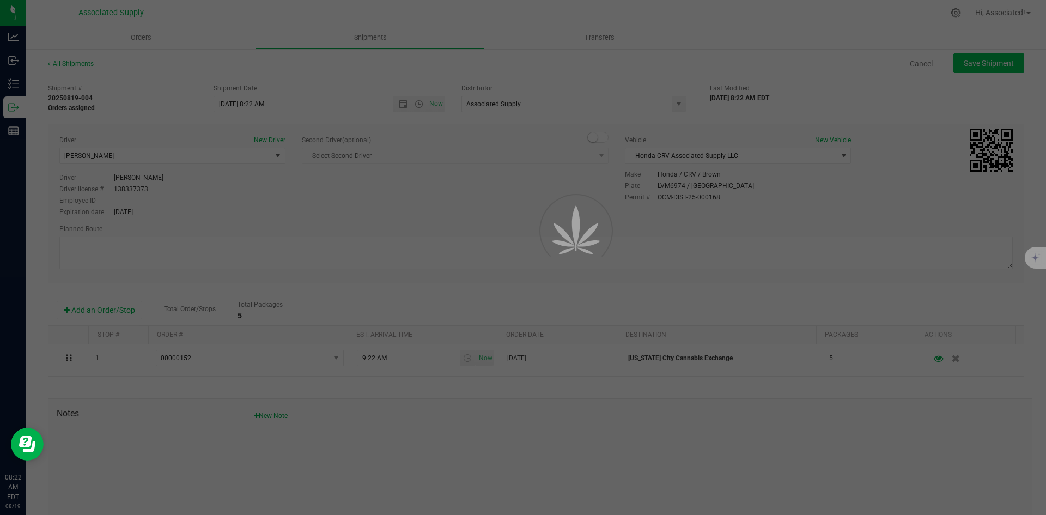
type input "8/19/2025 12:22 PM"
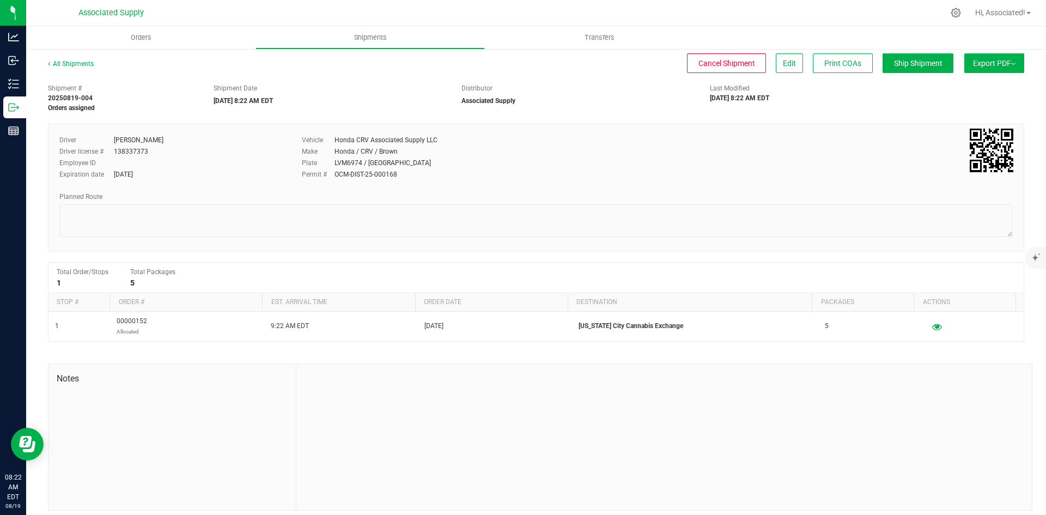
click at [992, 58] on button "Export PDF" at bounding box center [994, 63] width 60 height 20
click at [951, 119] on span "NY Manifest" at bounding box center [961, 120] width 36 height 8
click at [166, 165] on div "Employee ID" at bounding box center [172, 163] width 226 height 10
click at [76, 67] on link "All Shipments" at bounding box center [71, 64] width 46 height 8
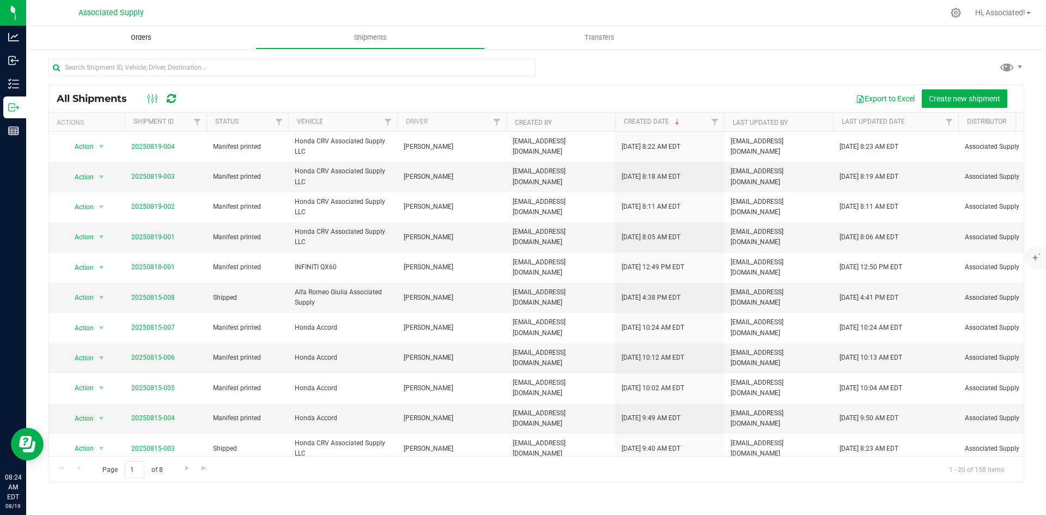
click at [143, 35] on span "Orders" at bounding box center [141, 38] width 50 height 10
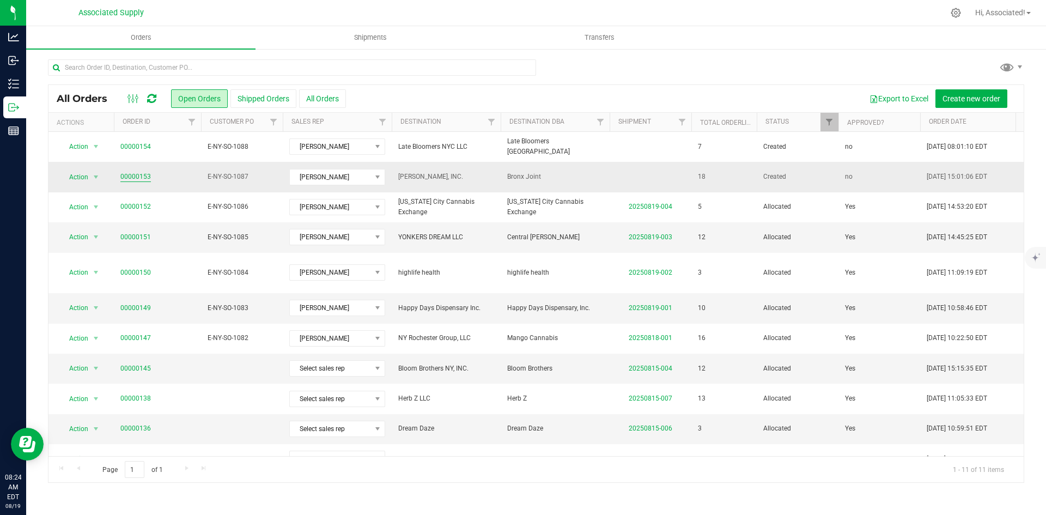
click at [140, 178] on link "00000153" at bounding box center [135, 177] width 31 height 10
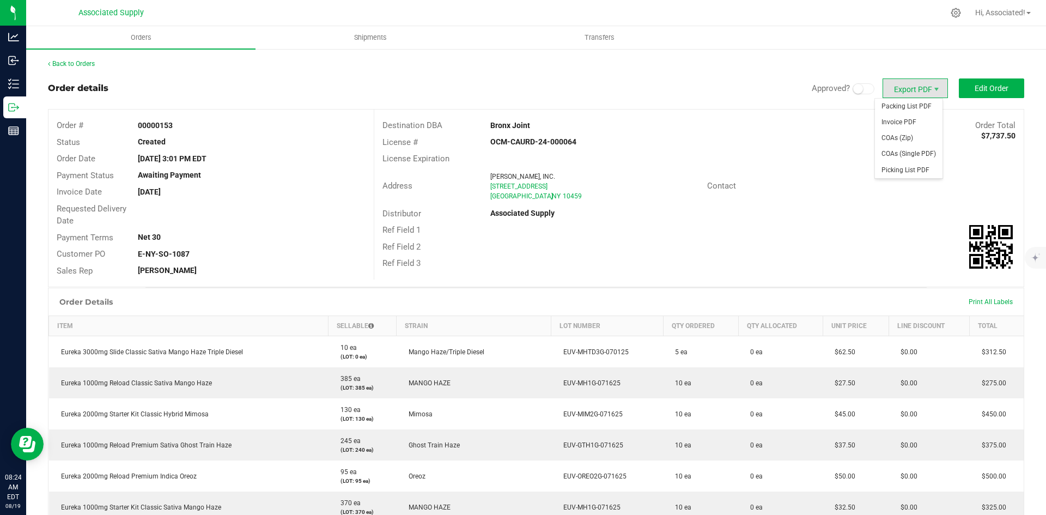
click at [911, 88] on span "Export PDF" at bounding box center [914, 88] width 65 height 20
click at [821, 162] on div "License Expiration" at bounding box center [698, 158] width 649 height 17
click at [857, 92] on span at bounding box center [863, 88] width 22 height 11
click at [999, 90] on span "Edit Order" at bounding box center [991, 88] width 34 height 9
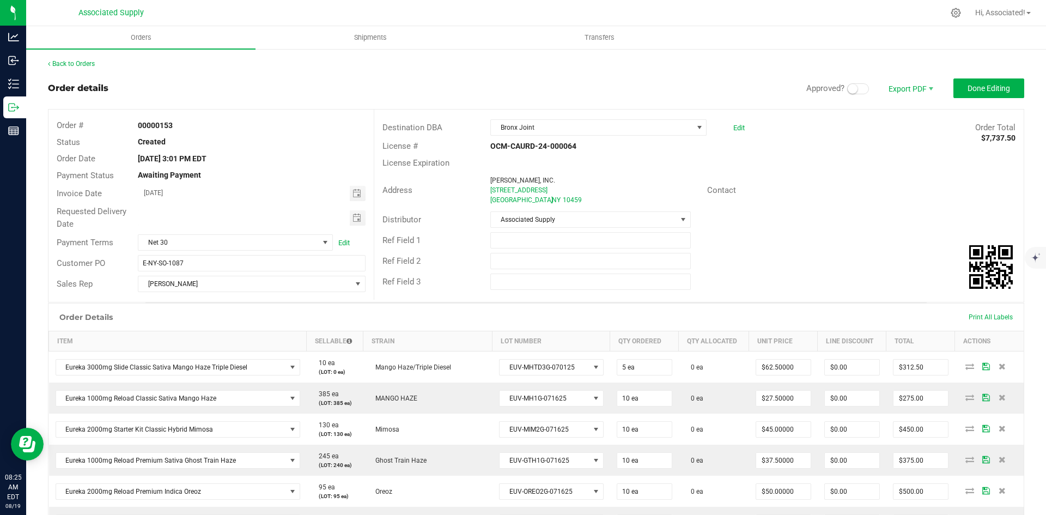
click at [852, 90] on span at bounding box center [858, 88] width 22 height 11
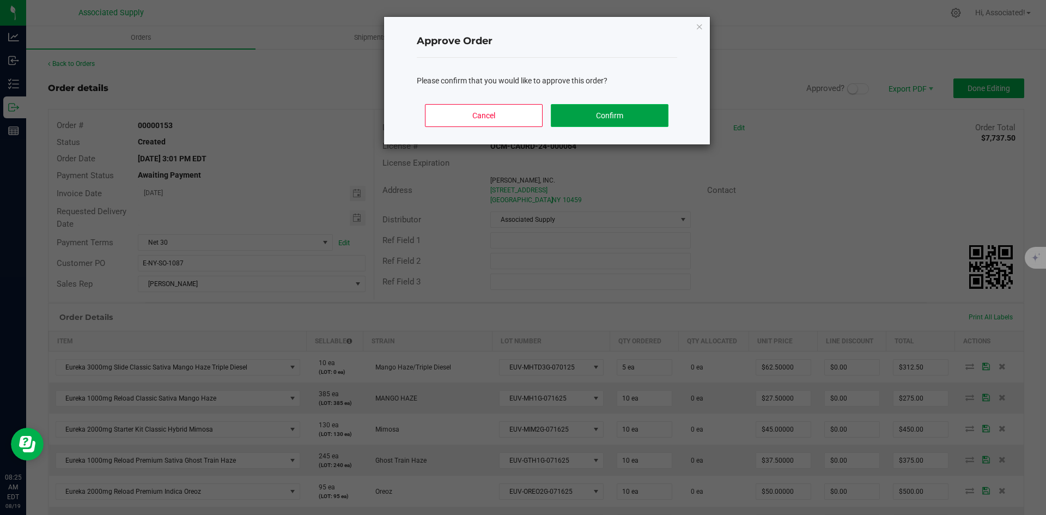
click at [627, 113] on button "Confirm" at bounding box center [609, 115] width 117 height 23
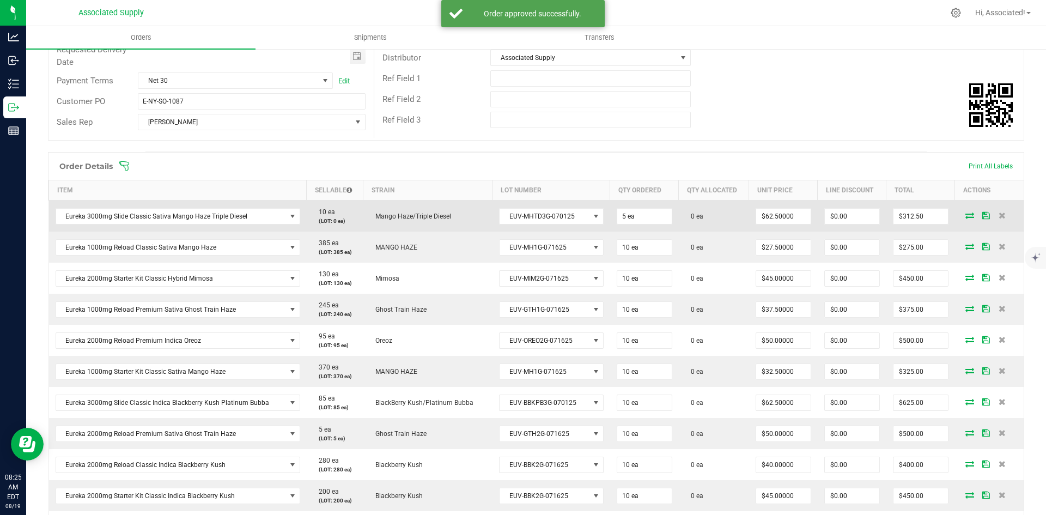
scroll to position [163, 0]
click at [633, 214] on input "5" at bounding box center [644, 214] width 54 height 15
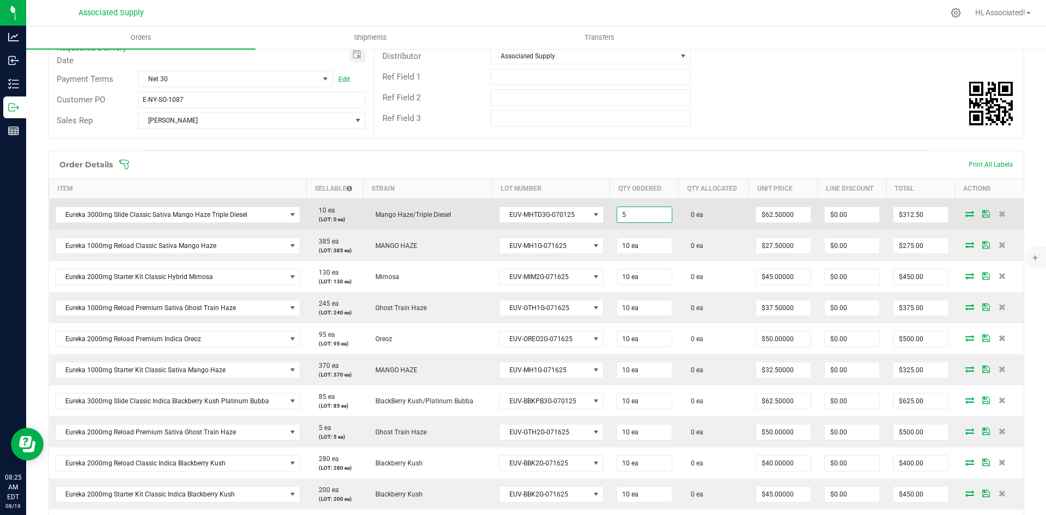
click at [633, 214] on input "5" at bounding box center [644, 214] width 54 height 15
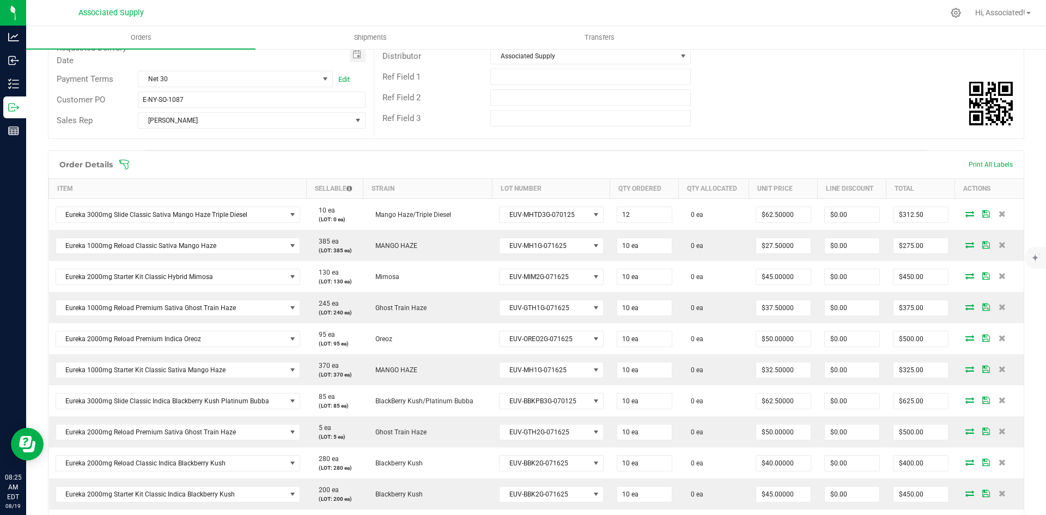
type input "12 ea"
type input "$750.00"
click at [770, 110] on div "Ref Field 3" at bounding box center [698, 118] width 649 height 21
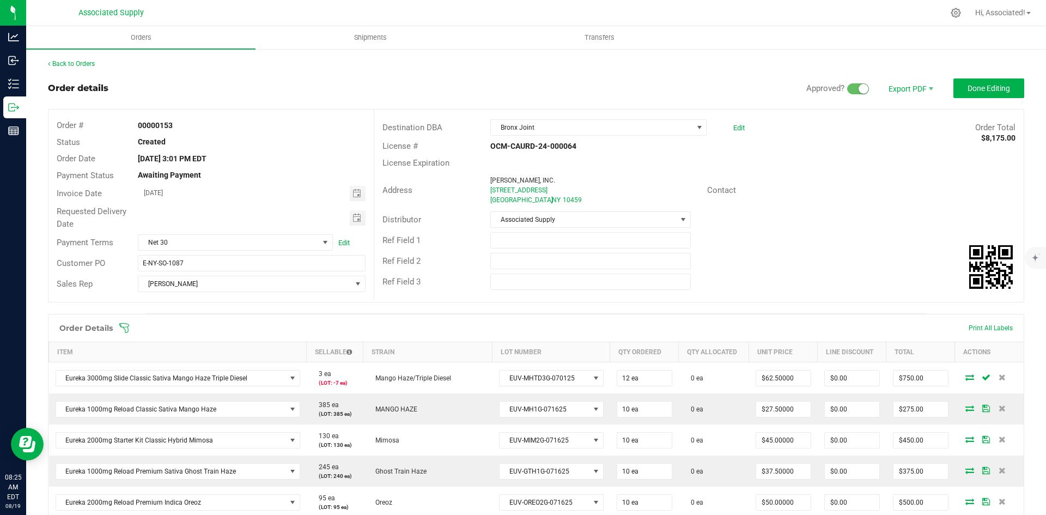
scroll to position [109, 0]
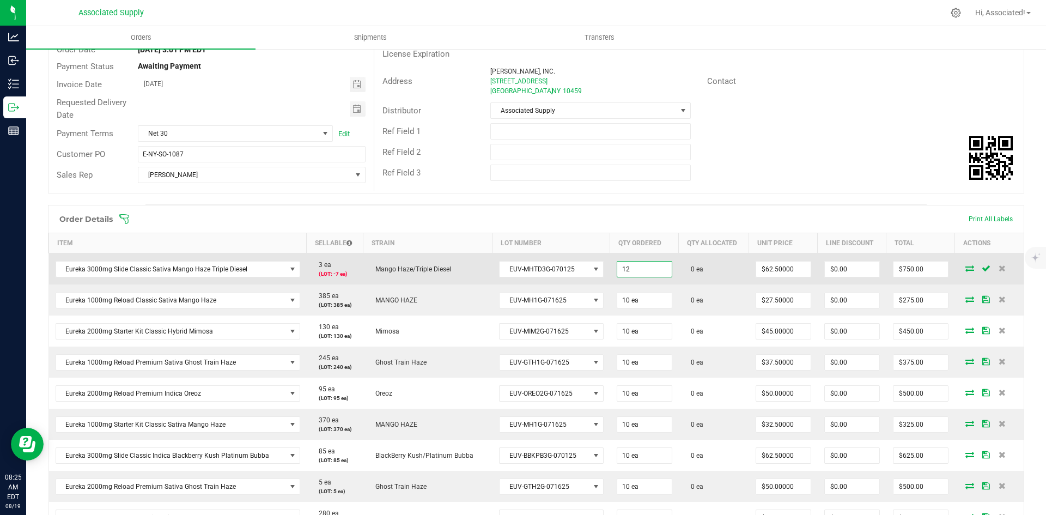
click at [635, 271] on input "12" at bounding box center [644, 268] width 54 height 15
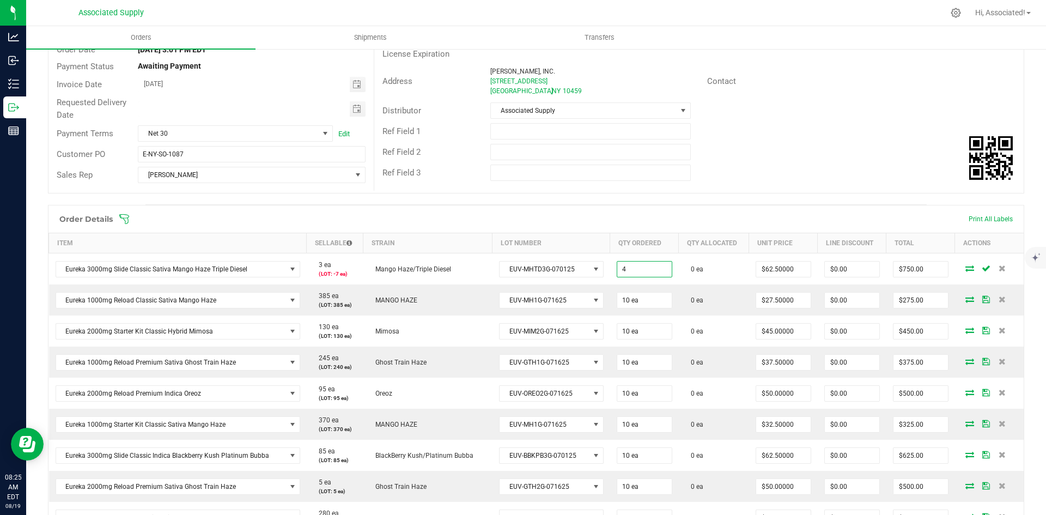
type input "4 ea"
type input "$250.00"
click at [702, 204] on div "Order details Approved? Export PDF Done Editing Order # 00000153 Status Created…" at bounding box center [536, 495] width 976 height 1053
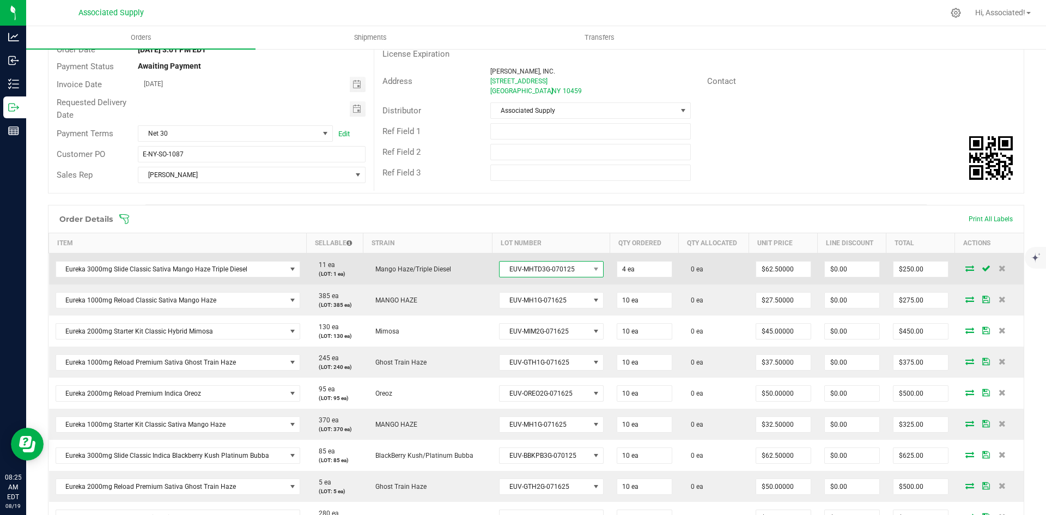
click at [575, 267] on span "EUV-MHTD3G-070125" at bounding box center [544, 268] width 90 height 15
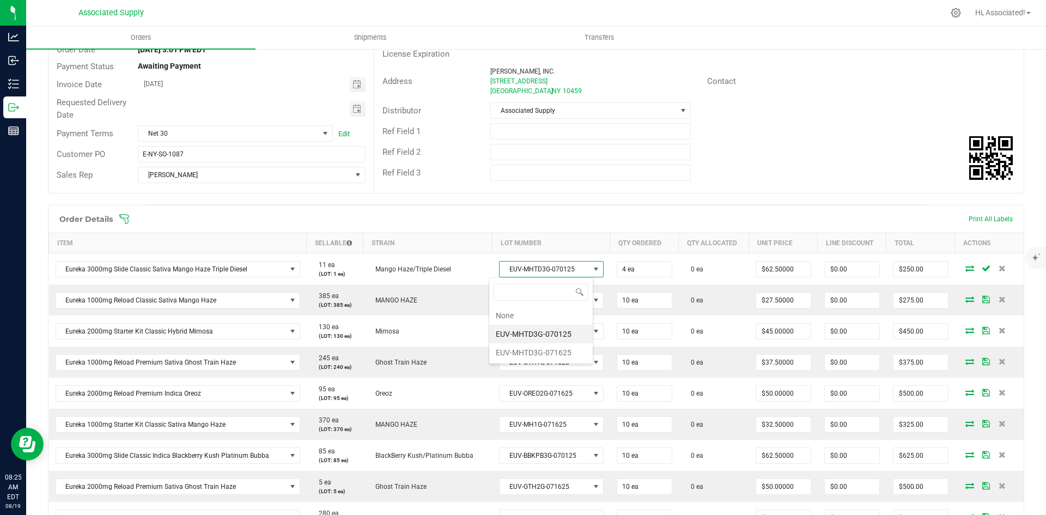
click at [545, 335] on li "EUV-MHTD3G-070125" at bounding box center [540, 334] width 103 height 19
click at [748, 214] on span at bounding box center [607, 219] width 976 height 11
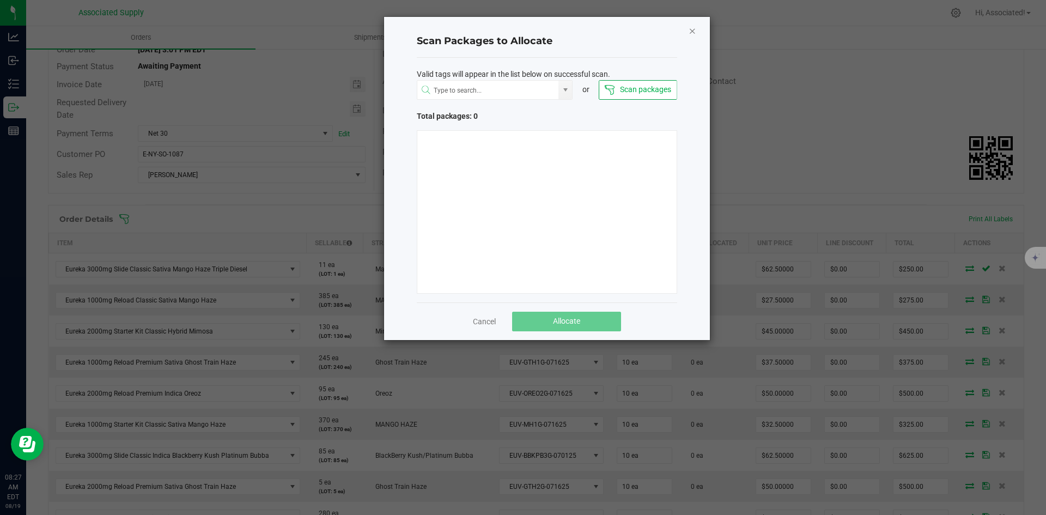
click at [693, 31] on icon "Close" at bounding box center [692, 30] width 8 height 13
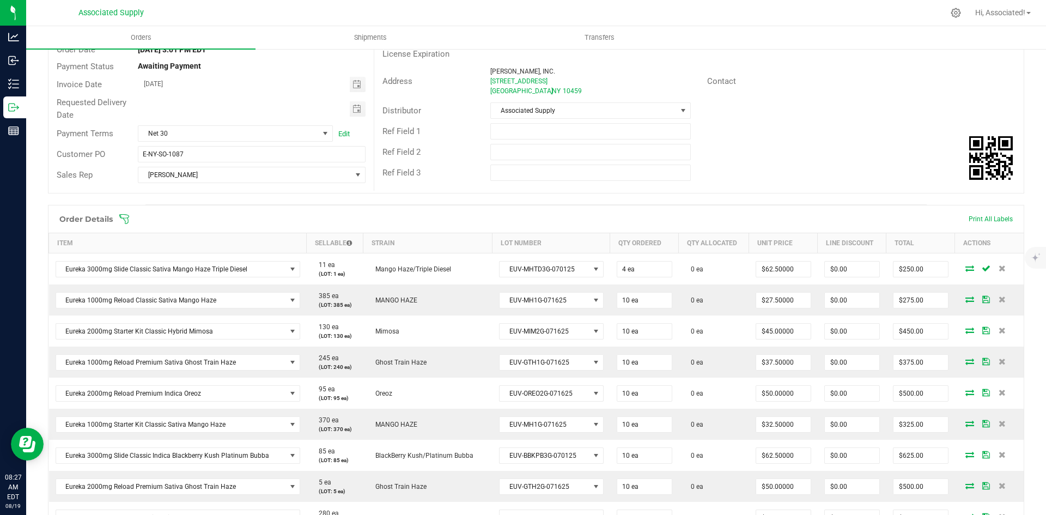
click at [707, 217] on span at bounding box center [607, 219] width 976 height 11
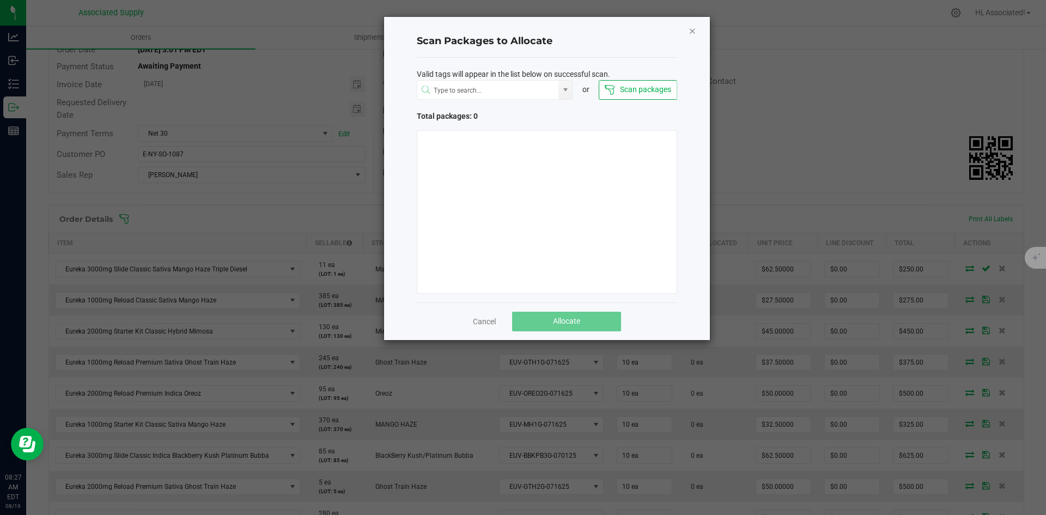
click at [692, 31] on icon "Close" at bounding box center [692, 30] width 8 height 13
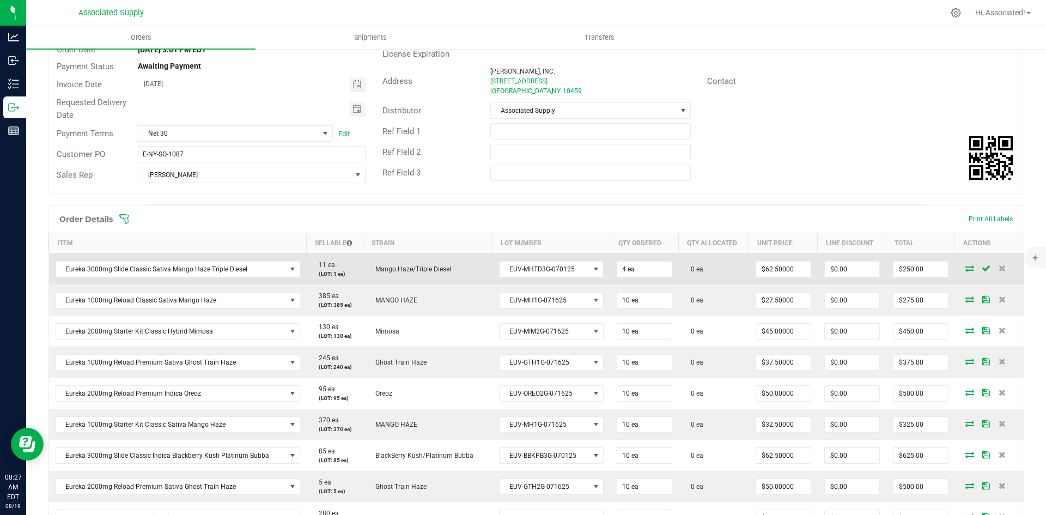
click at [965, 267] on icon at bounding box center [969, 268] width 9 height 7
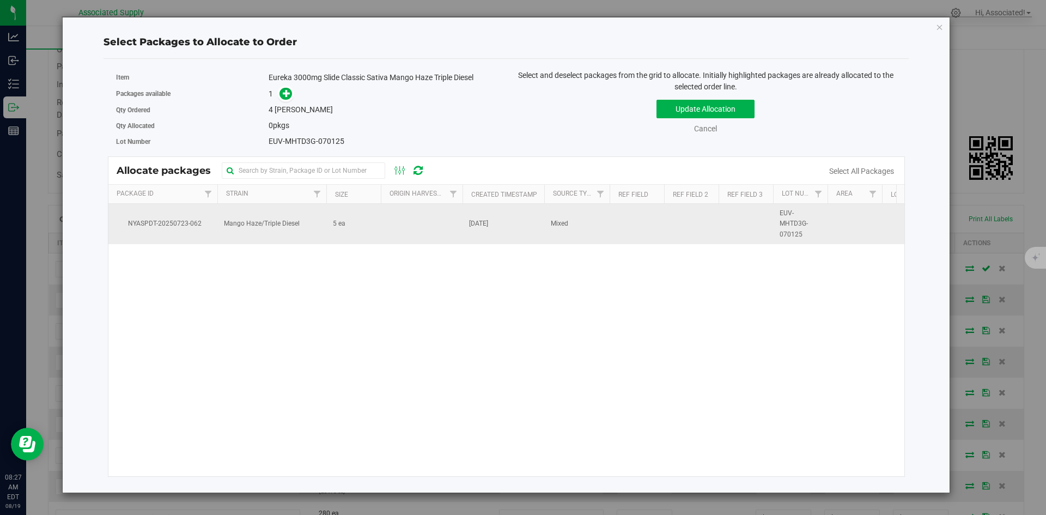
click at [354, 226] on td "5 ea" at bounding box center [353, 224] width 54 height 40
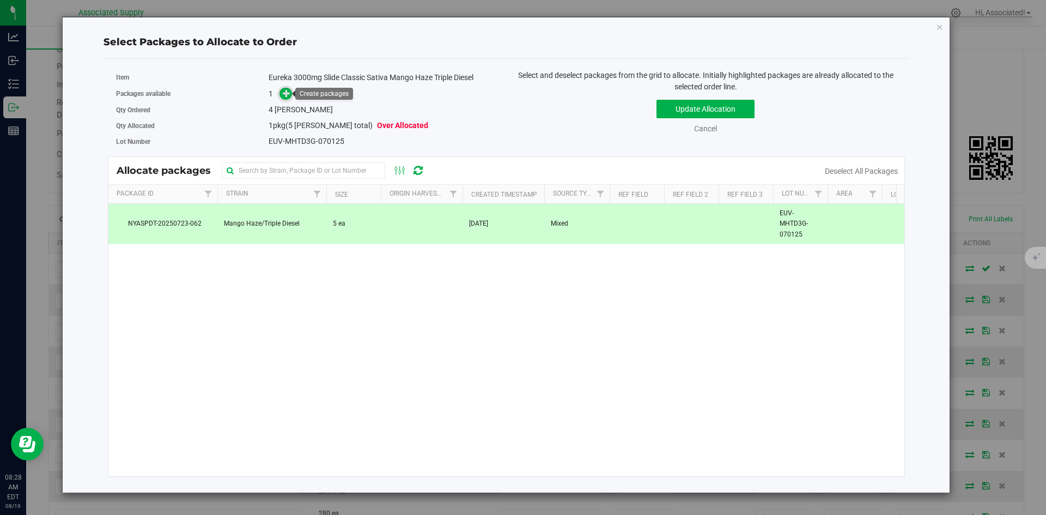
click at [287, 93] on icon at bounding box center [287, 93] width 8 height 8
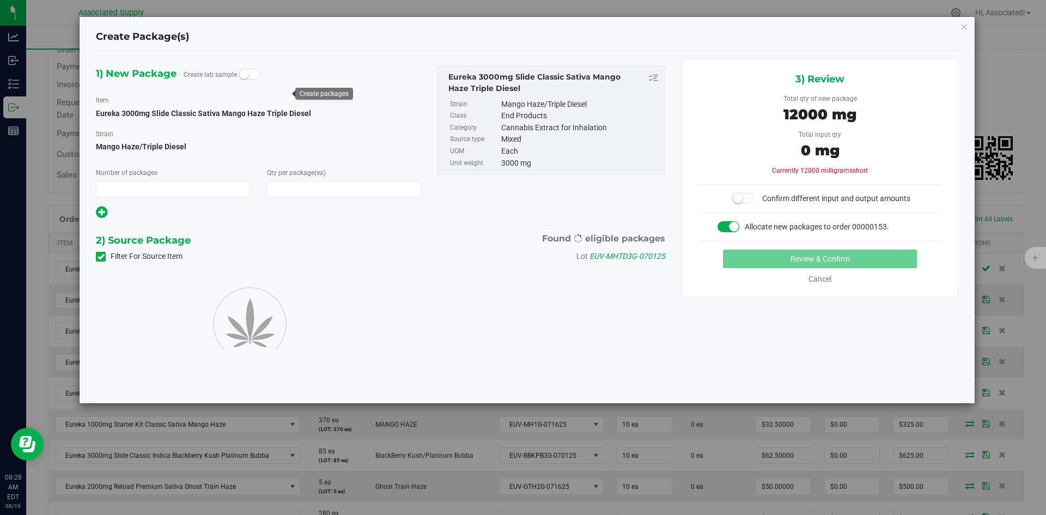
type input "1"
type input "4"
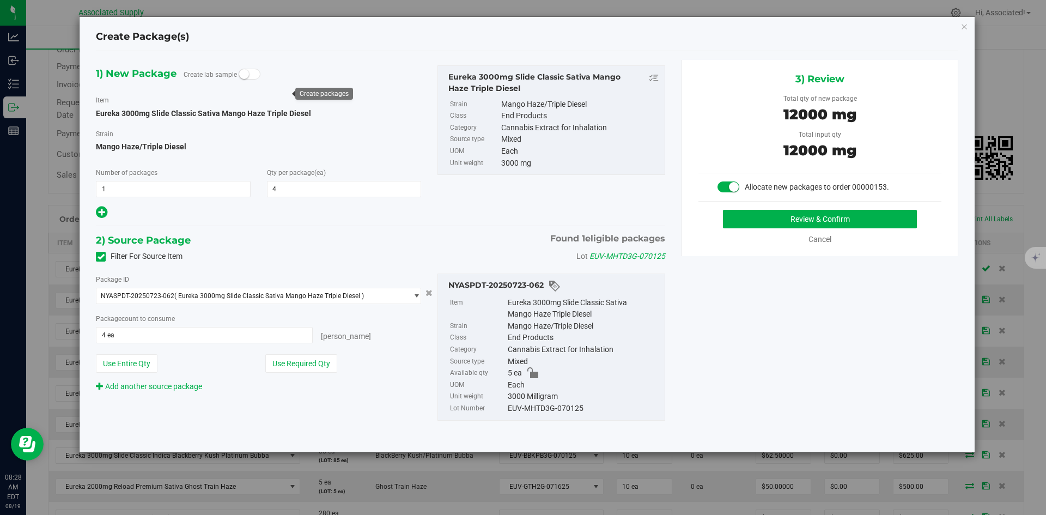
click at [377, 356] on div "Use Required Qty" at bounding box center [343, 363] width 156 height 19
click at [780, 217] on button "Review & Confirm" at bounding box center [820, 219] width 194 height 19
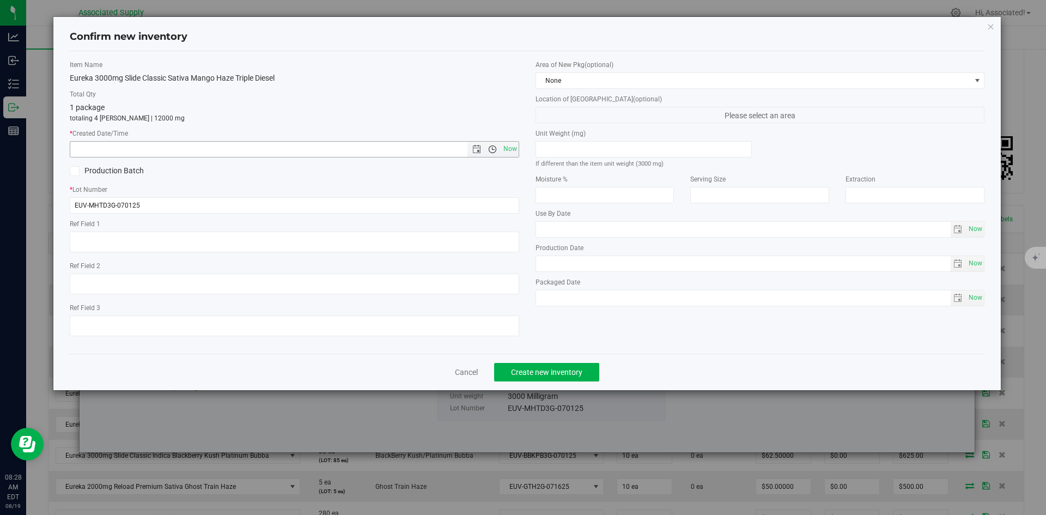
click at [496, 150] on span "Open the time view" at bounding box center [492, 149] width 9 height 9
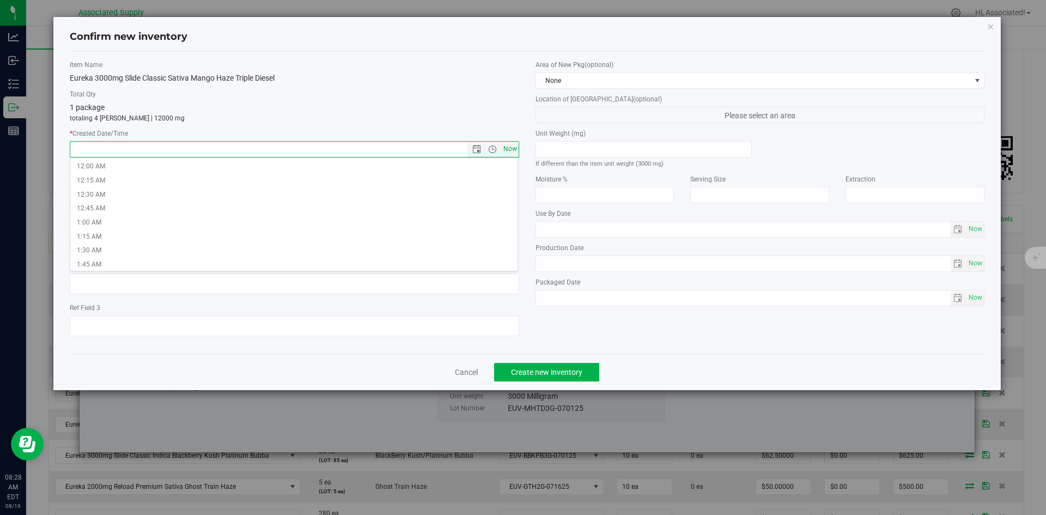
click at [511, 150] on span "Now" at bounding box center [510, 149] width 19 height 16
type input "8/19/2025 8:28 AM"
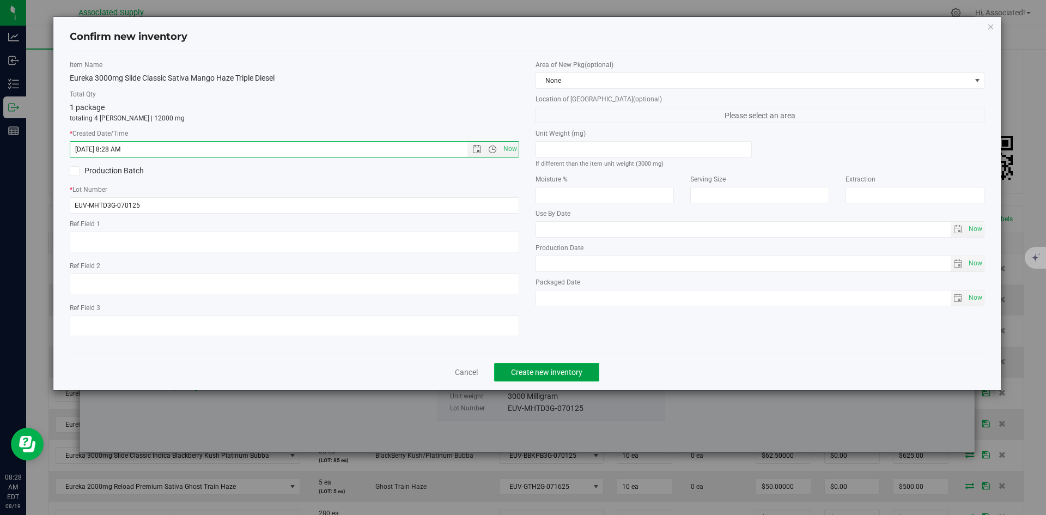
click at [575, 369] on span "Create new inventory" at bounding box center [546, 372] width 71 height 9
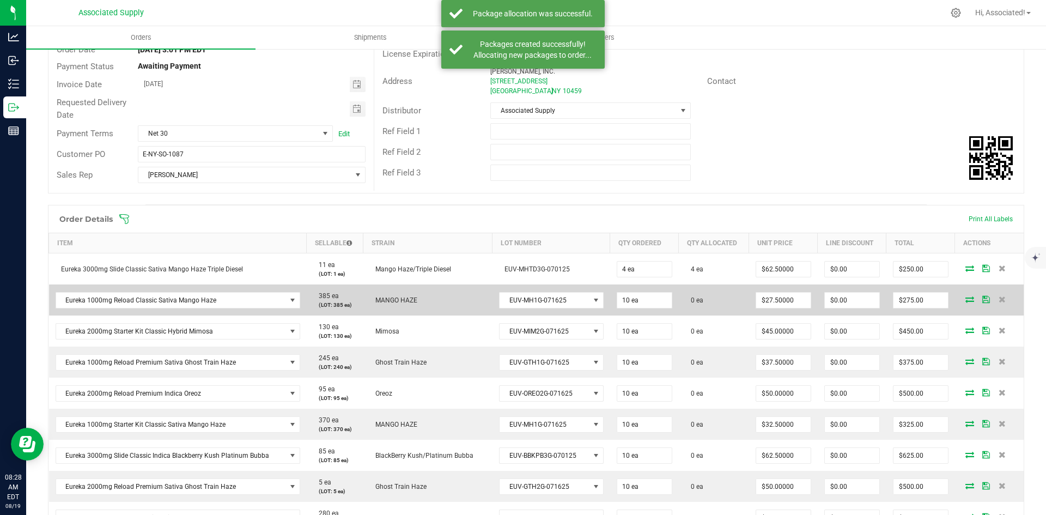
click at [965, 300] on icon at bounding box center [969, 299] width 9 height 7
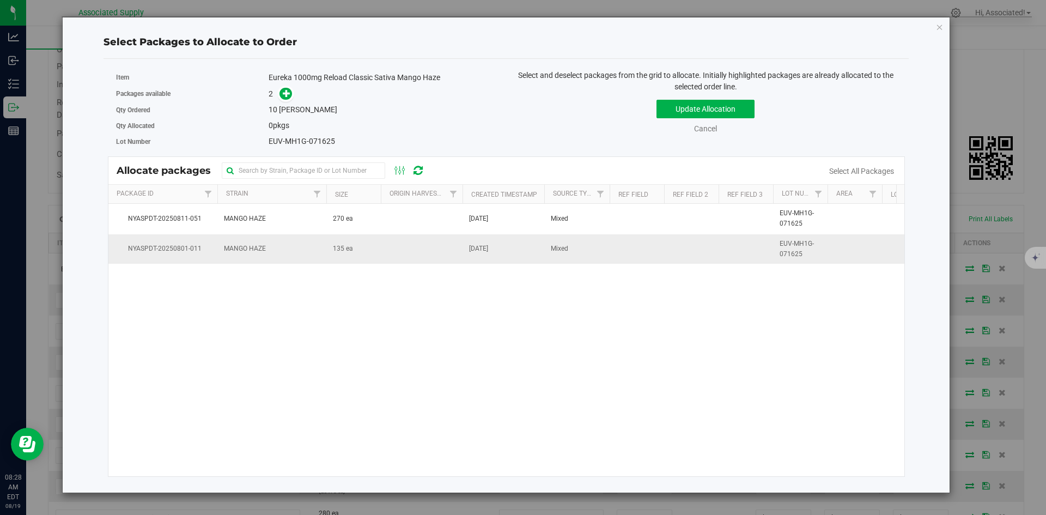
click at [401, 249] on td at bounding box center [422, 248] width 82 height 29
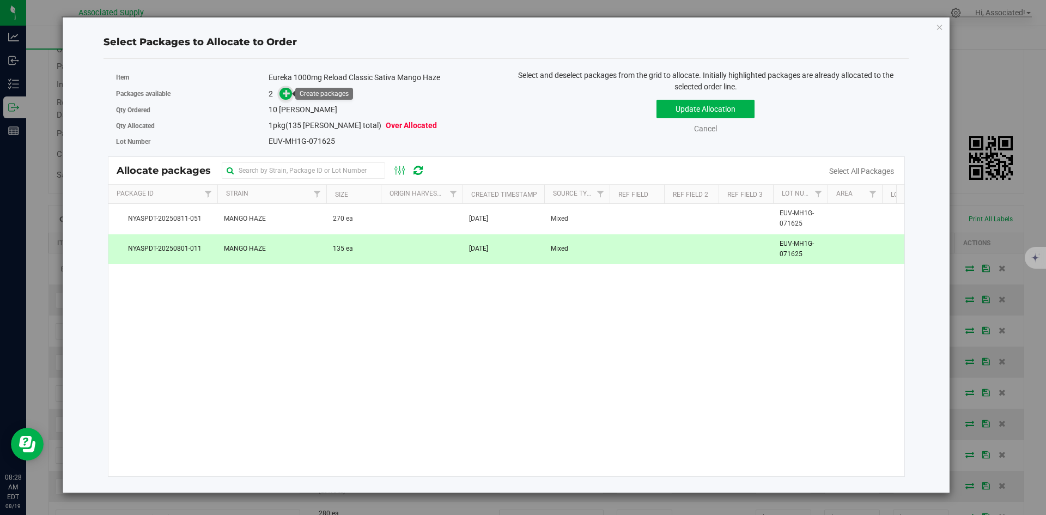
click at [289, 93] on icon at bounding box center [287, 93] width 8 height 8
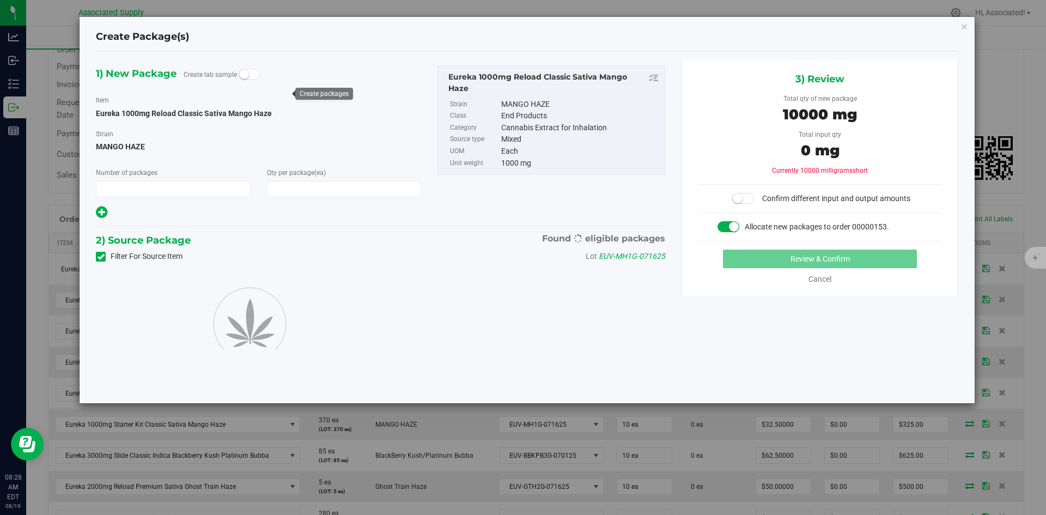
type input "1"
type input "10"
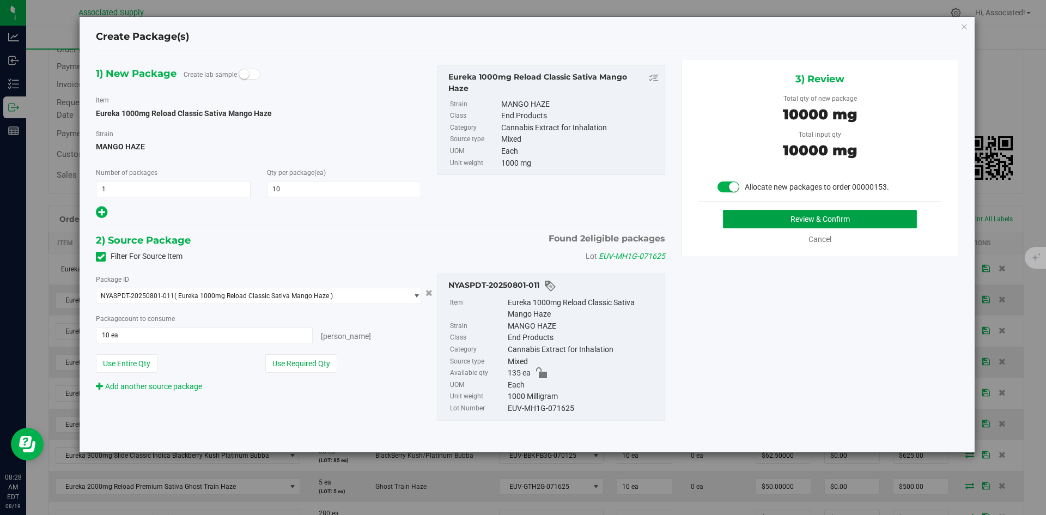
click at [764, 212] on button "Review & Confirm" at bounding box center [820, 219] width 194 height 19
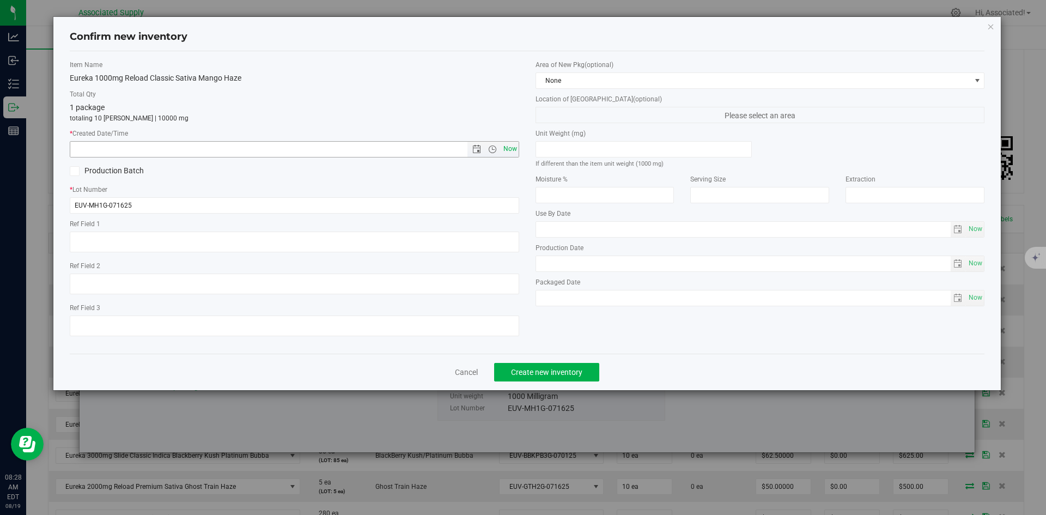
click at [513, 147] on span "Now" at bounding box center [510, 149] width 19 height 16
type input "8/19/2025 8:28 AM"
click at [553, 369] on span "Create new inventory" at bounding box center [546, 372] width 71 height 9
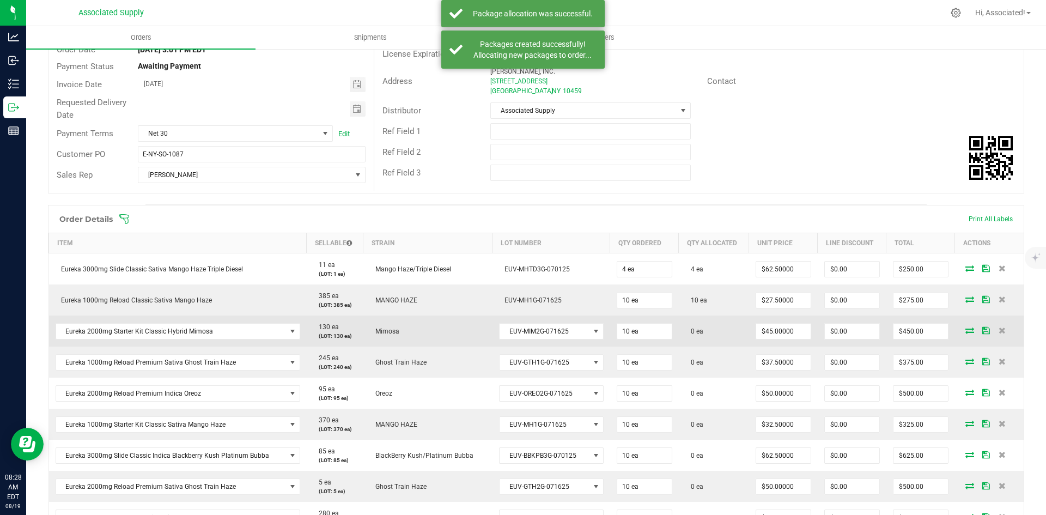
scroll to position [218, 0]
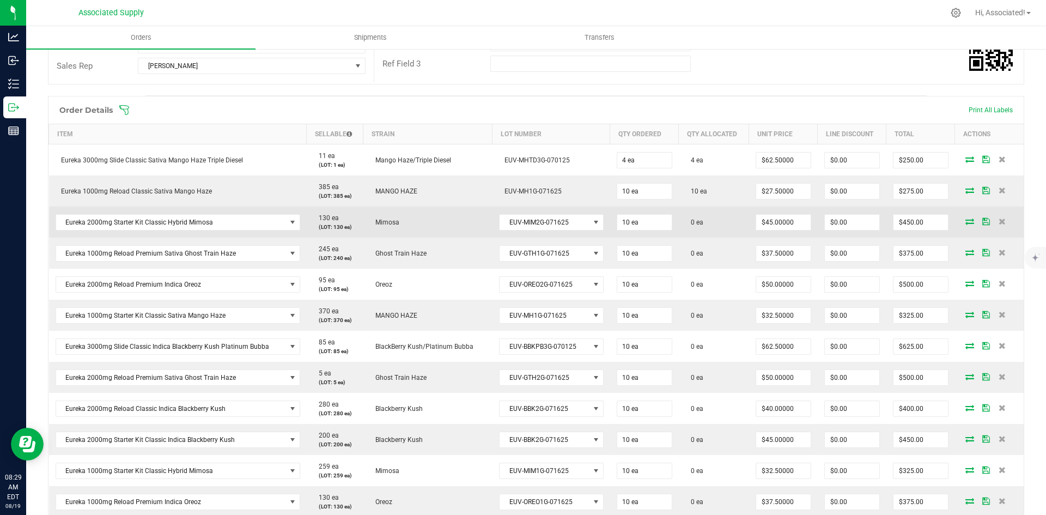
click at [965, 218] on icon at bounding box center [969, 221] width 9 height 7
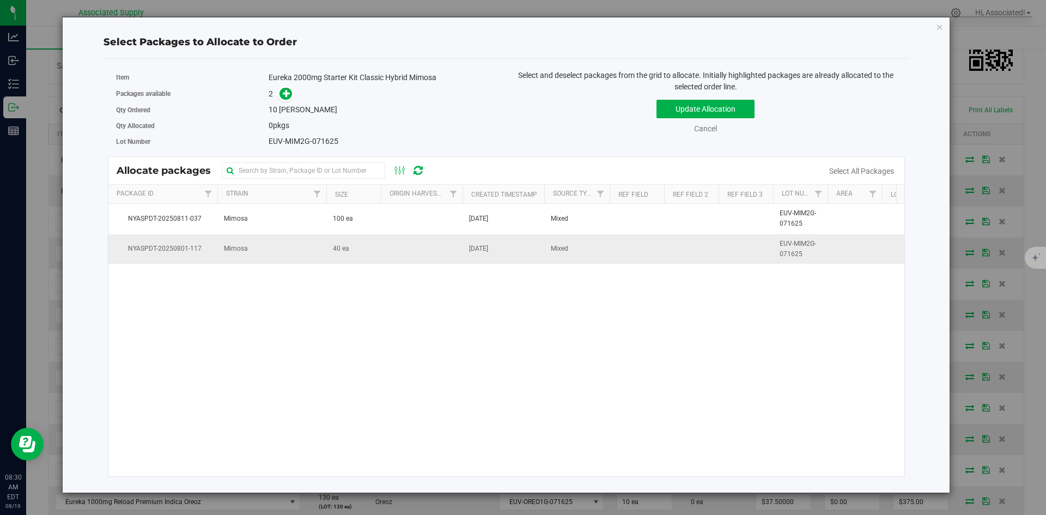
click at [379, 251] on td "40 ea" at bounding box center [353, 248] width 54 height 29
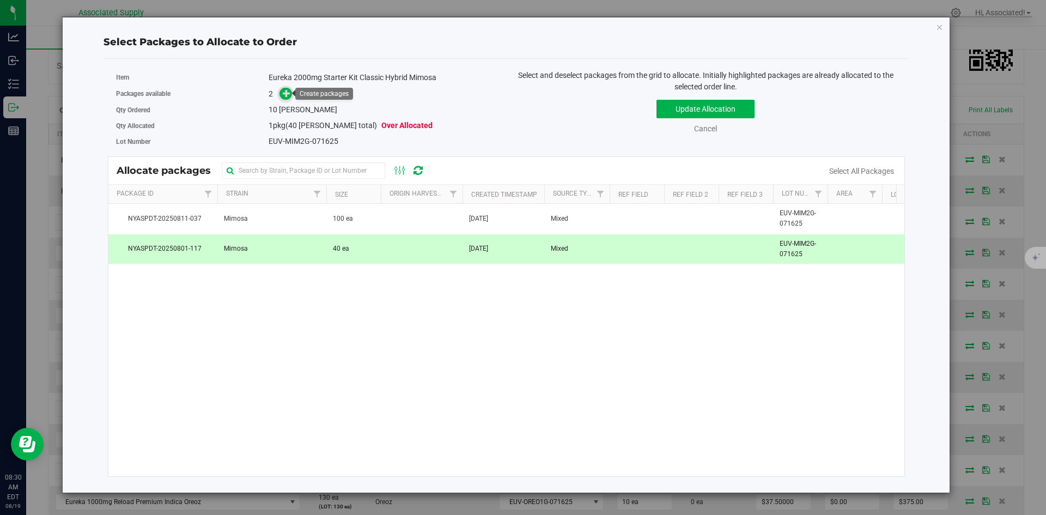
click at [284, 94] on icon at bounding box center [287, 93] width 8 height 8
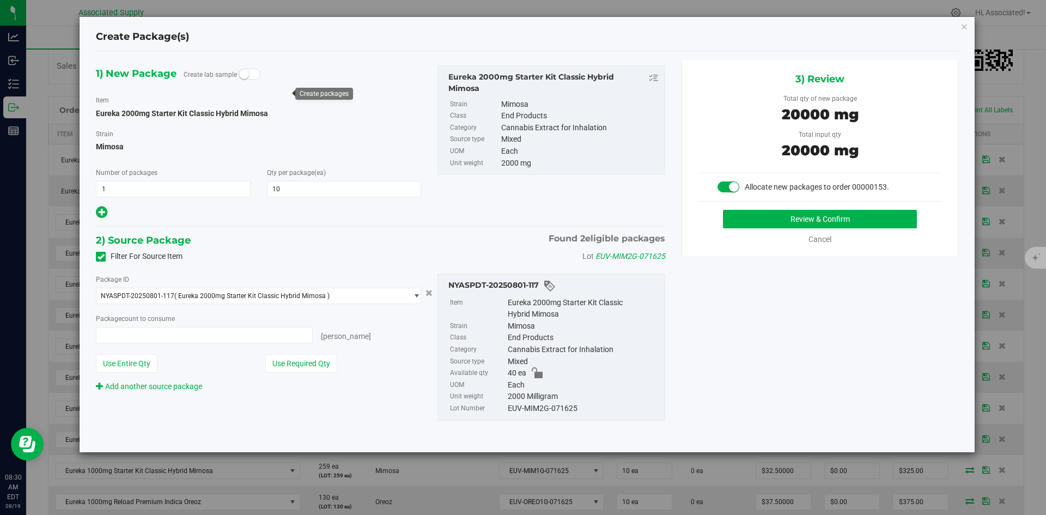
type input "10 ea"
click at [789, 217] on button "Review & Confirm" at bounding box center [820, 219] width 194 height 19
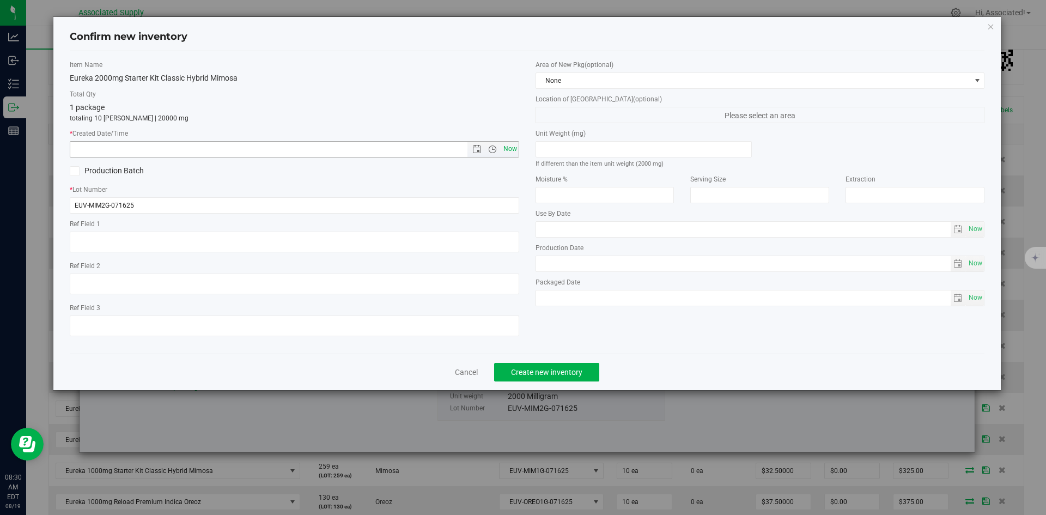
click at [512, 152] on span "Now" at bounding box center [510, 149] width 19 height 16
type input "8/19/2025 8:30 AM"
click at [556, 371] on span "Create new inventory" at bounding box center [546, 372] width 71 height 9
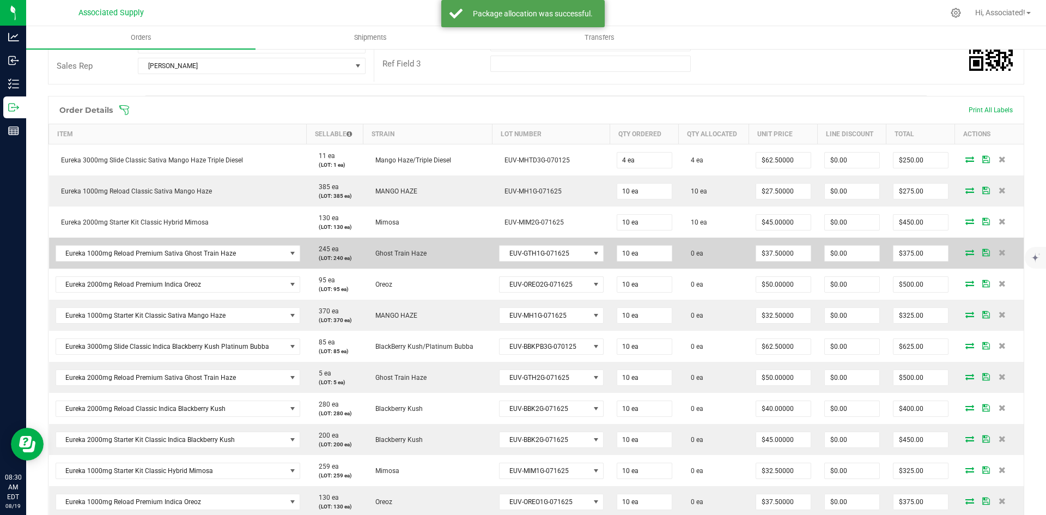
click at [965, 253] on icon at bounding box center [969, 252] width 9 height 7
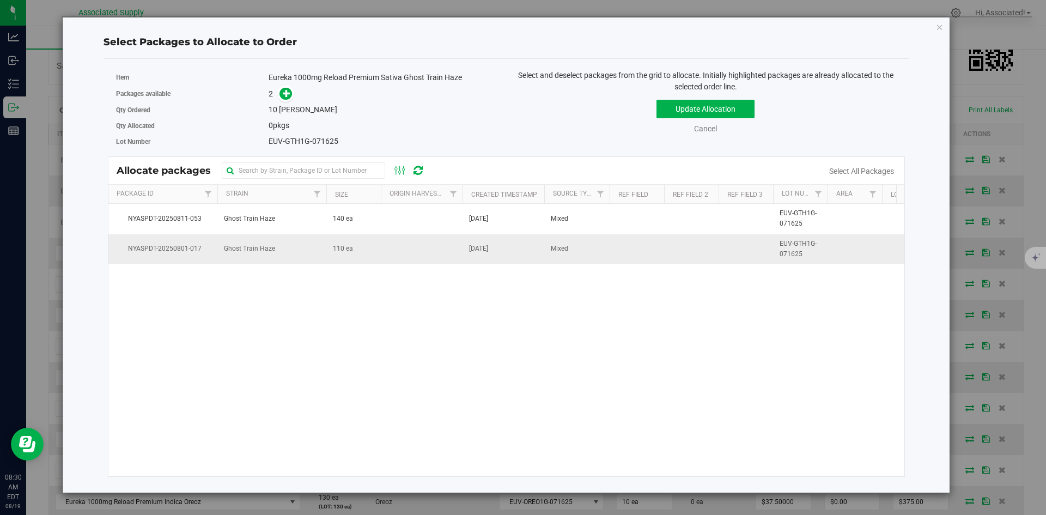
click at [367, 257] on td "110 ea" at bounding box center [353, 248] width 54 height 29
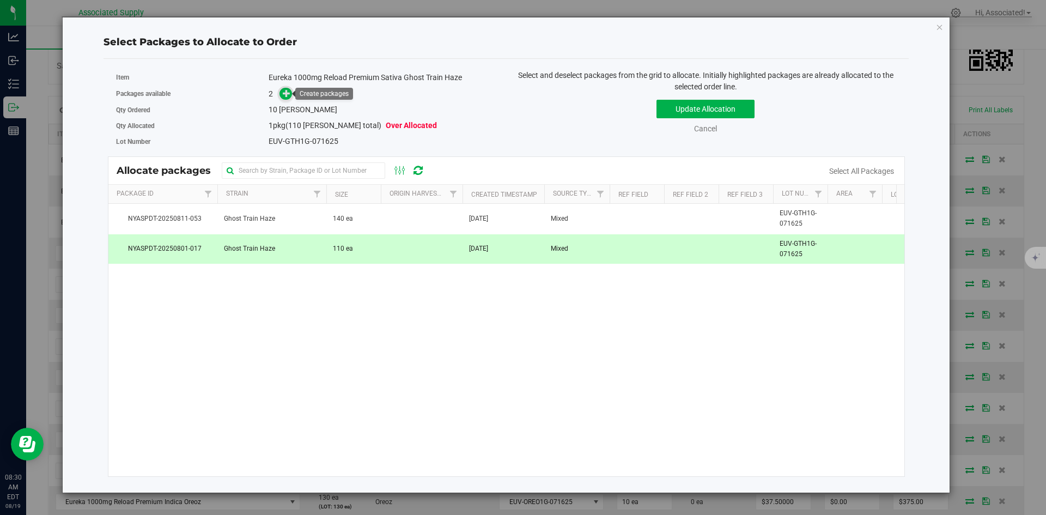
click at [283, 92] on icon at bounding box center [287, 93] width 8 height 8
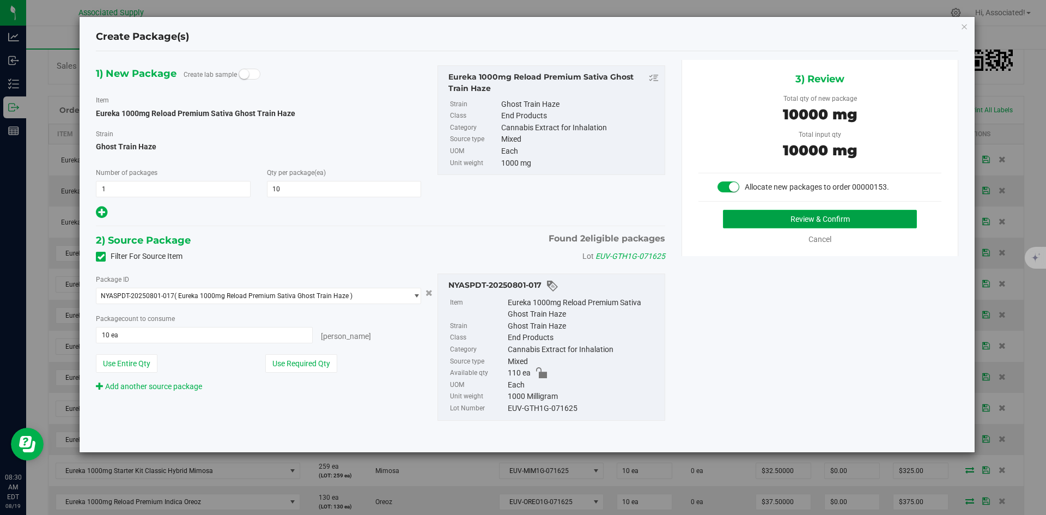
click at [834, 219] on button "Review & Confirm" at bounding box center [820, 219] width 194 height 19
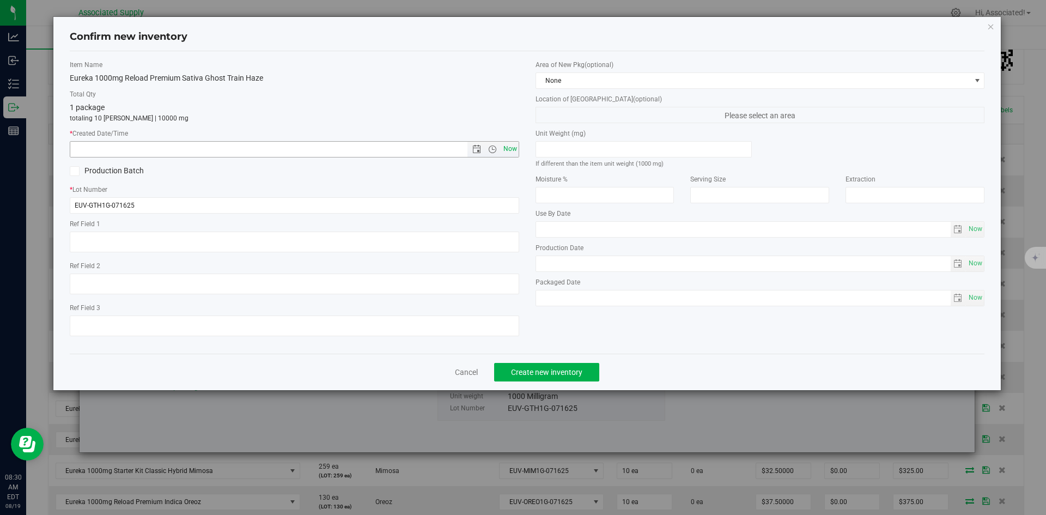
click at [515, 145] on span "Now" at bounding box center [510, 149] width 19 height 16
type input "8/19/2025 8:30 AM"
click at [555, 370] on span "Create new inventory" at bounding box center [546, 372] width 71 height 9
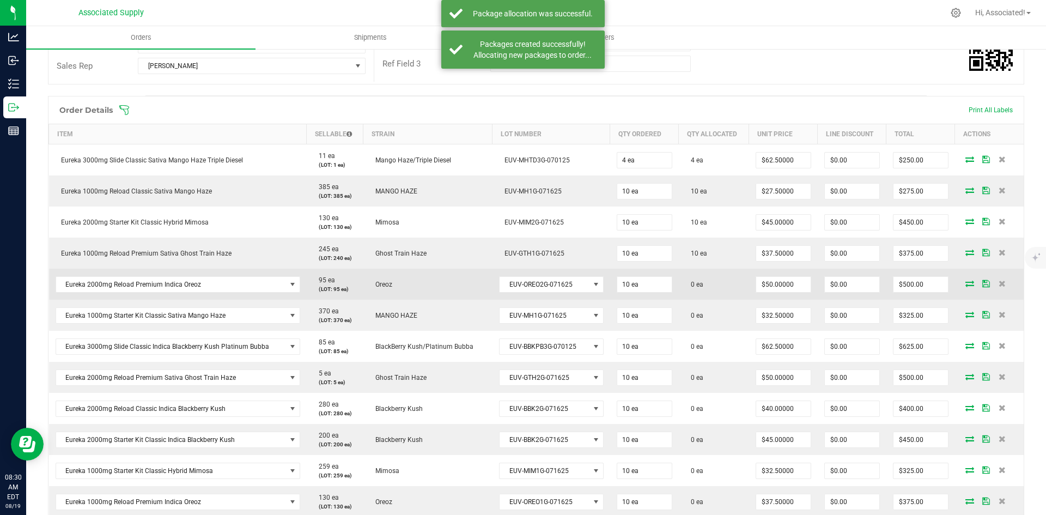
click at [965, 285] on icon at bounding box center [969, 283] width 9 height 7
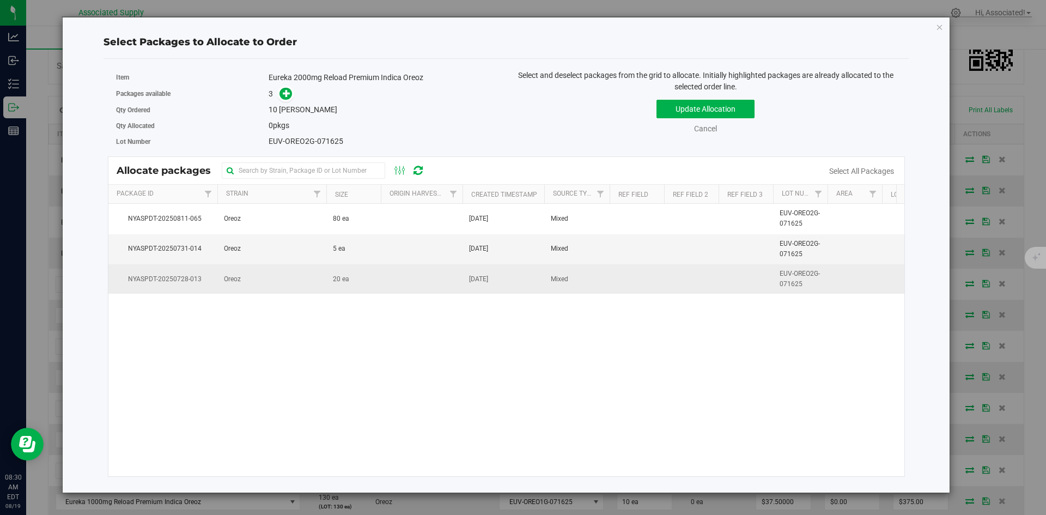
click at [474, 279] on span "[DATE]" at bounding box center [478, 279] width 19 height 10
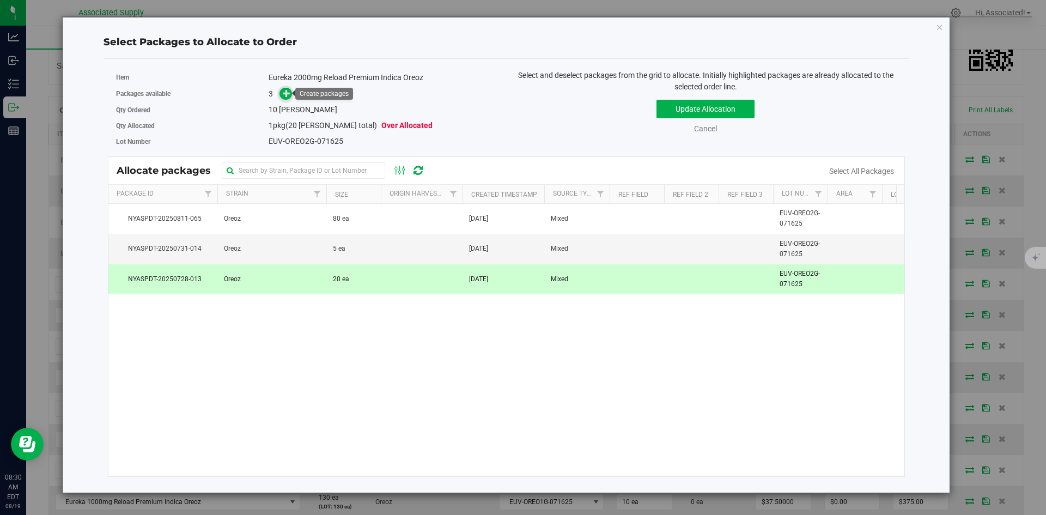
click at [292, 95] on span at bounding box center [285, 94] width 13 height 13
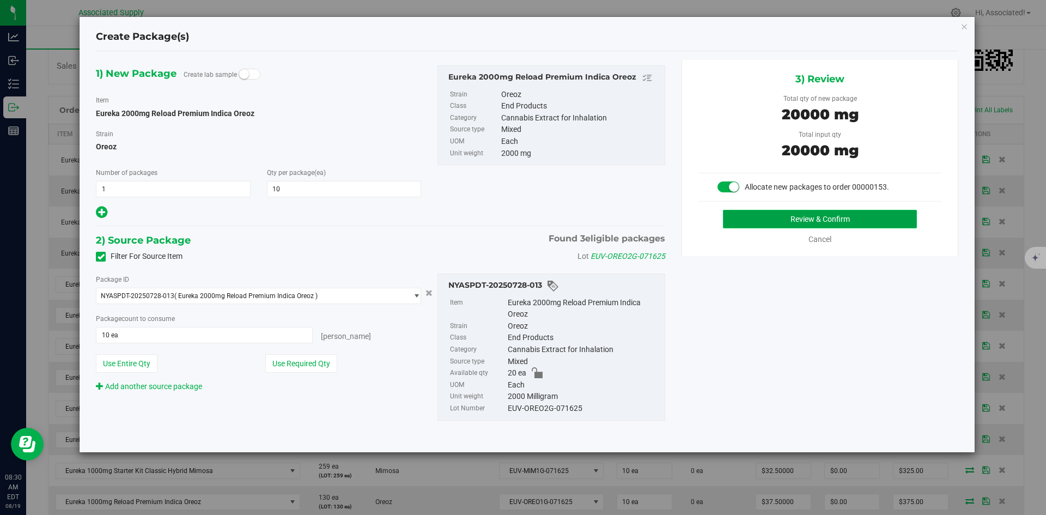
click at [769, 221] on button "Review & Confirm" at bounding box center [820, 219] width 194 height 19
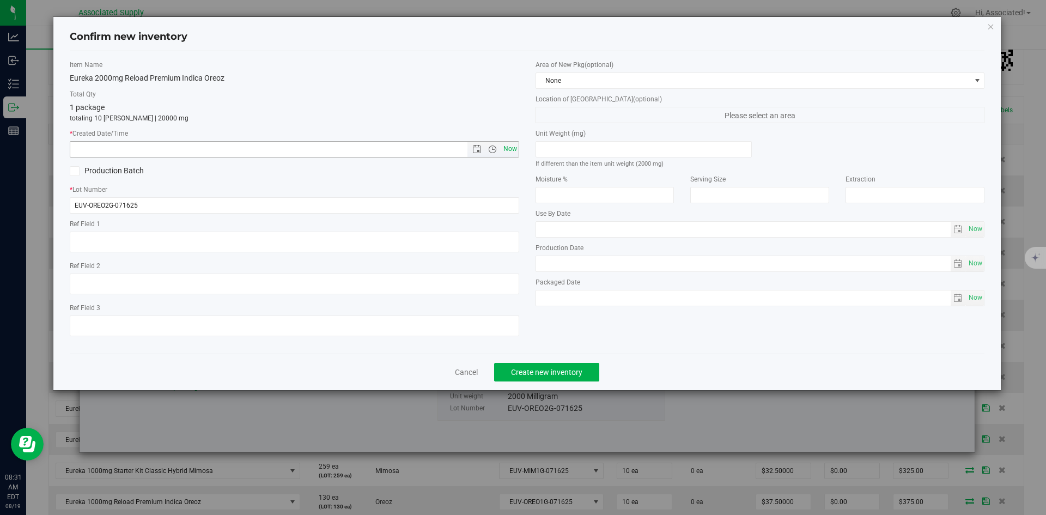
click at [504, 145] on span "Now" at bounding box center [510, 149] width 19 height 16
type input "8/19/2025 8:31 AM"
click at [560, 373] on span "Create new inventory" at bounding box center [546, 372] width 71 height 9
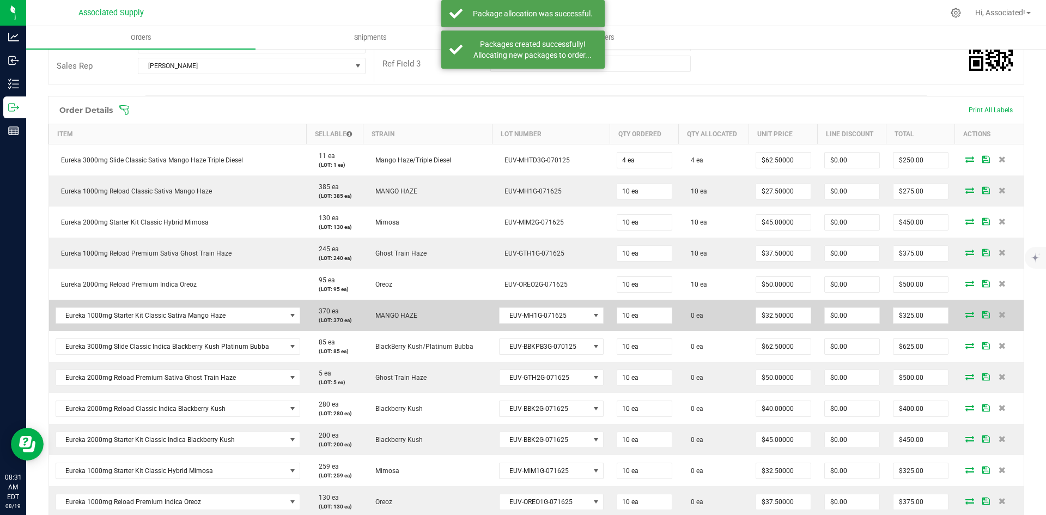
click at [965, 315] on icon at bounding box center [969, 314] width 9 height 7
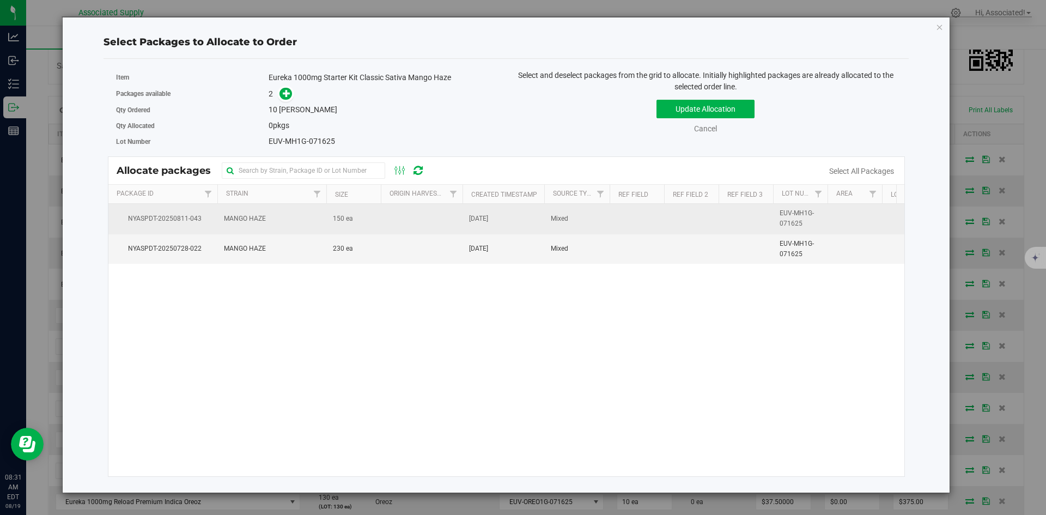
click at [382, 222] on td at bounding box center [422, 219] width 82 height 30
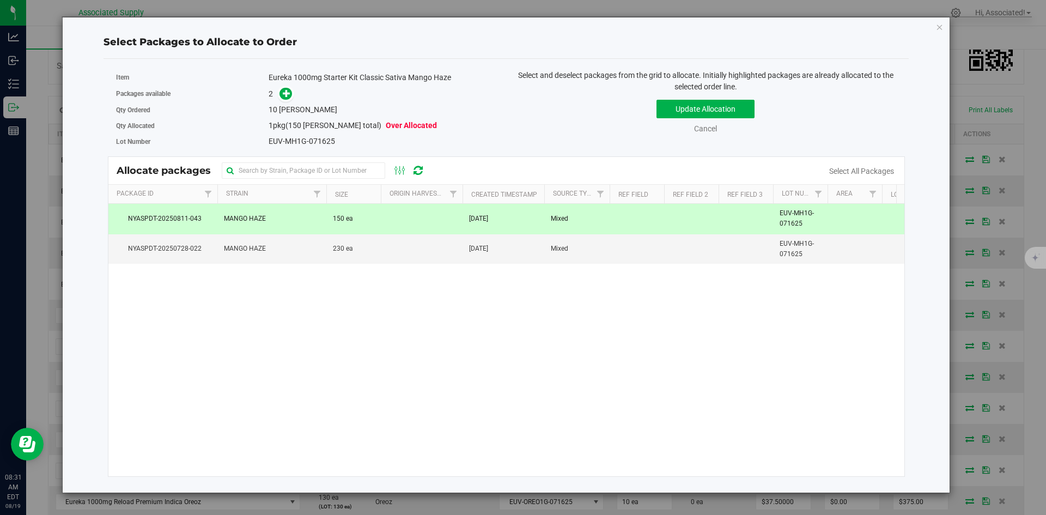
click at [381, 220] on td at bounding box center [422, 219] width 82 height 30
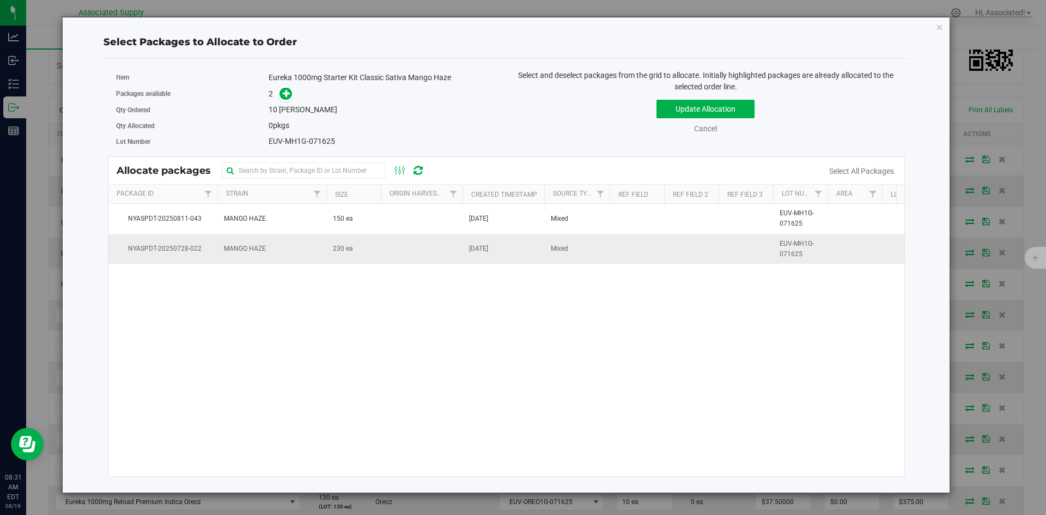
click at [374, 258] on td "230 ea" at bounding box center [353, 248] width 54 height 29
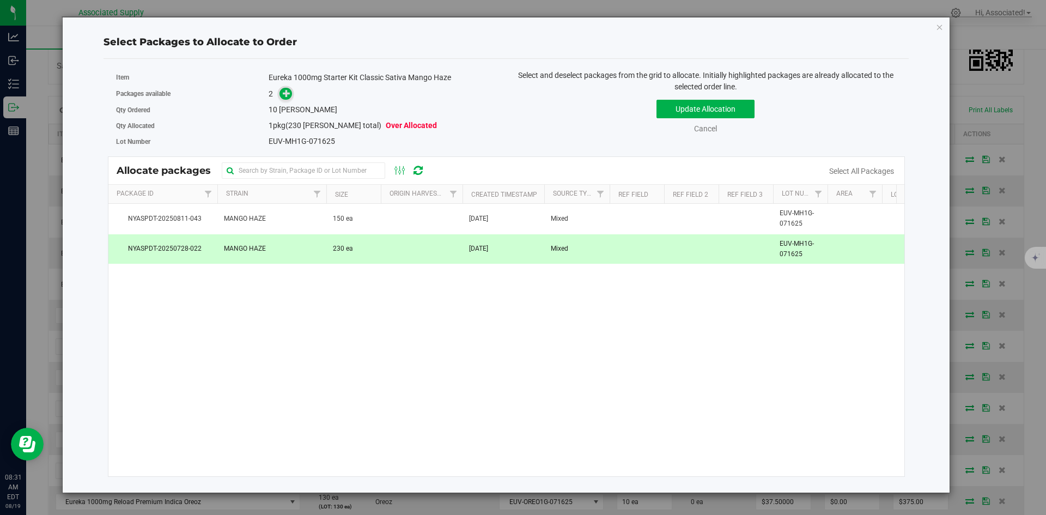
click at [284, 95] on icon at bounding box center [287, 93] width 8 height 8
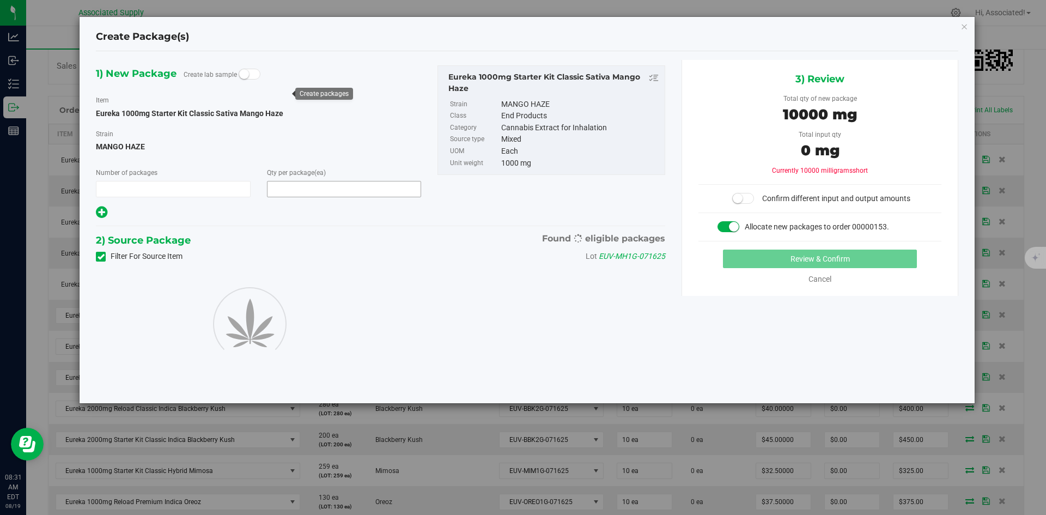
type input "1"
type input "10"
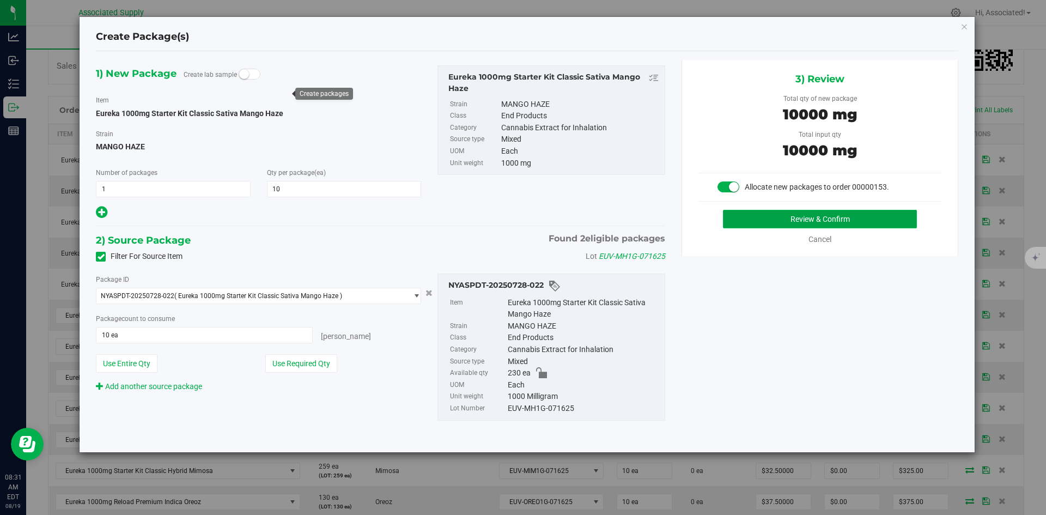
click at [819, 218] on button "Review & Confirm" at bounding box center [820, 219] width 194 height 19
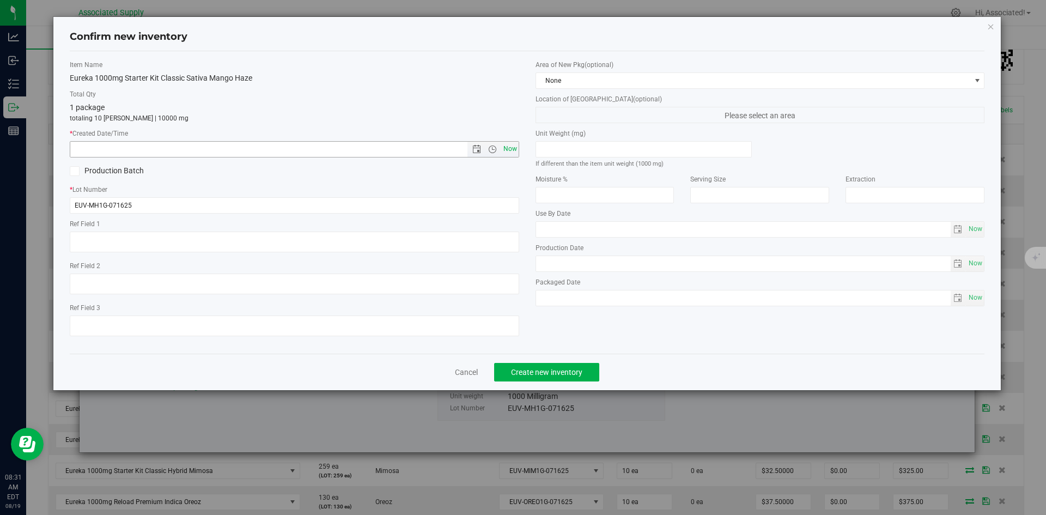
click at [510, 150] on span "Now" at bounding box center [510, 149] width 19 height 16
type input "8/19/2025 8:31 AM"
click at [556, 375] on span "Create new inventory" at bounding box center [546, 372] width 71 height 9
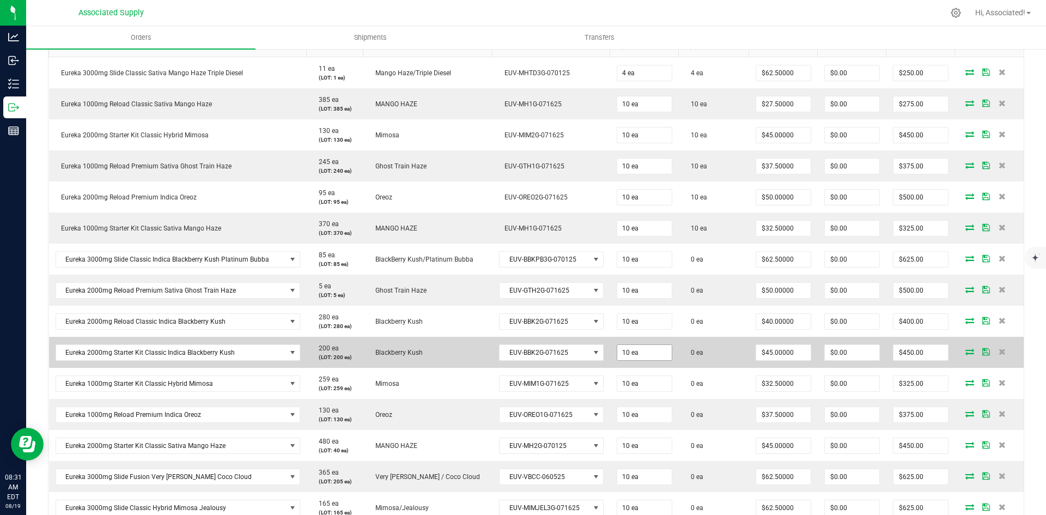
scroll to position [327, 0]
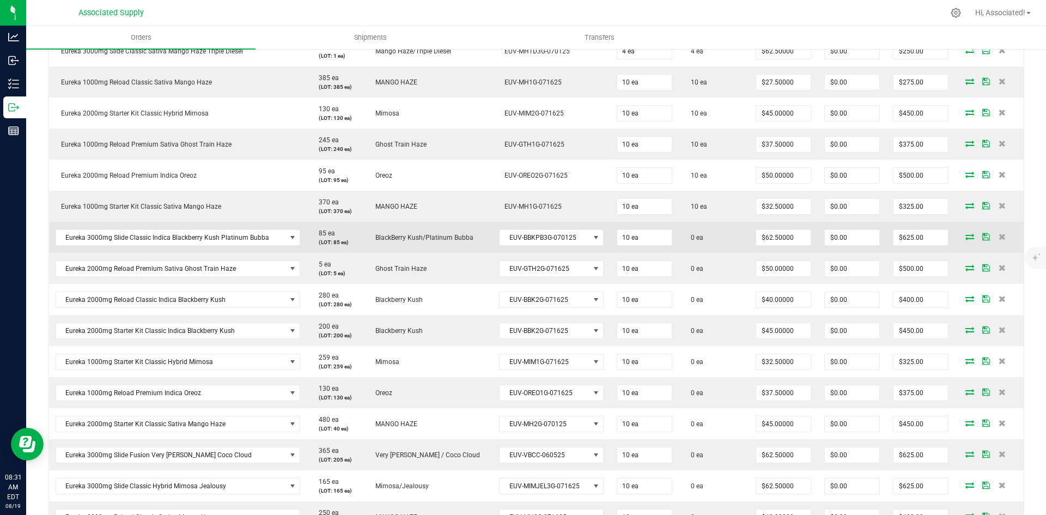
click at [965, 236] on icon at bounding box center [969, 236] width 9 height 7
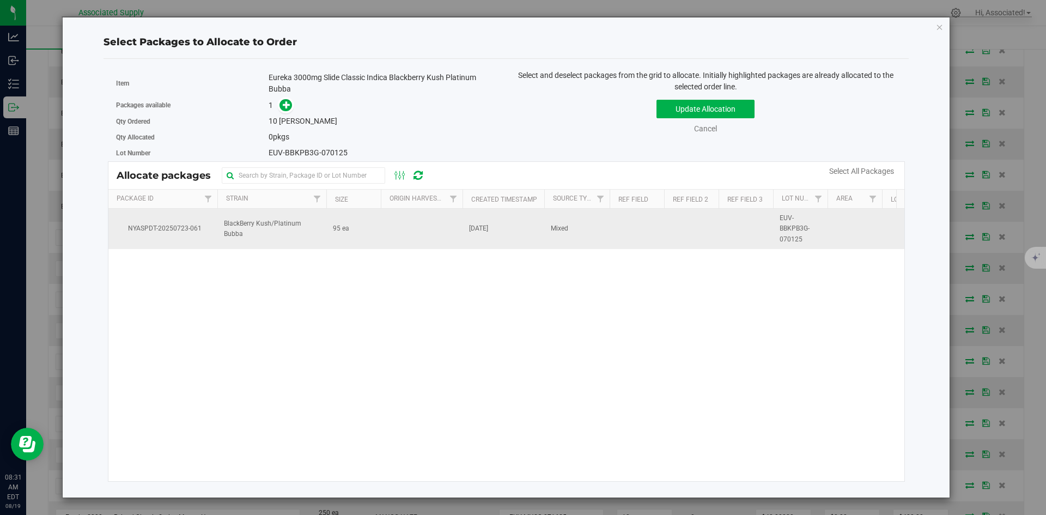
click at [337, 229] on span "95 ea" at bounding box center [341, 228] width 16 height 10
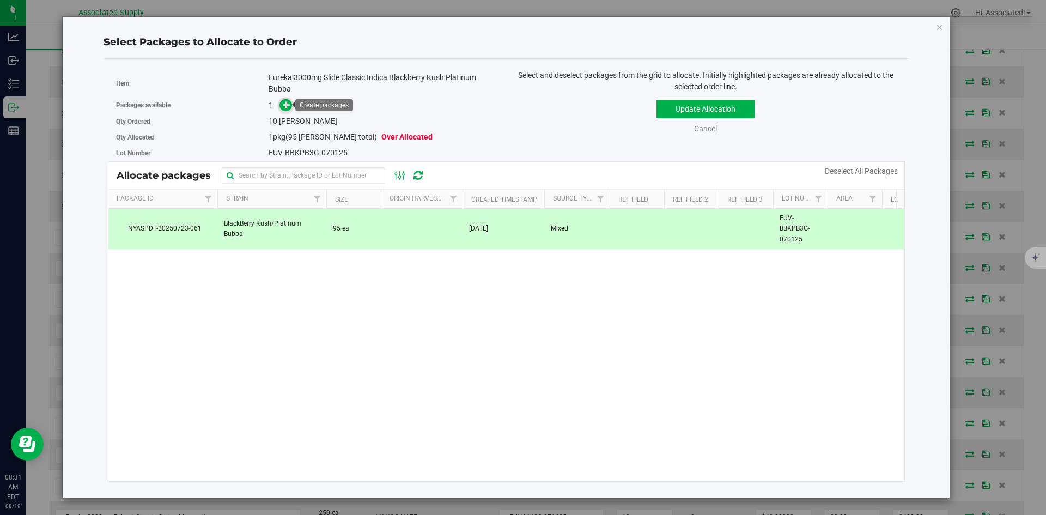
click at [289, 104] on icon at bounding box center [287, 105] width 8 height 8
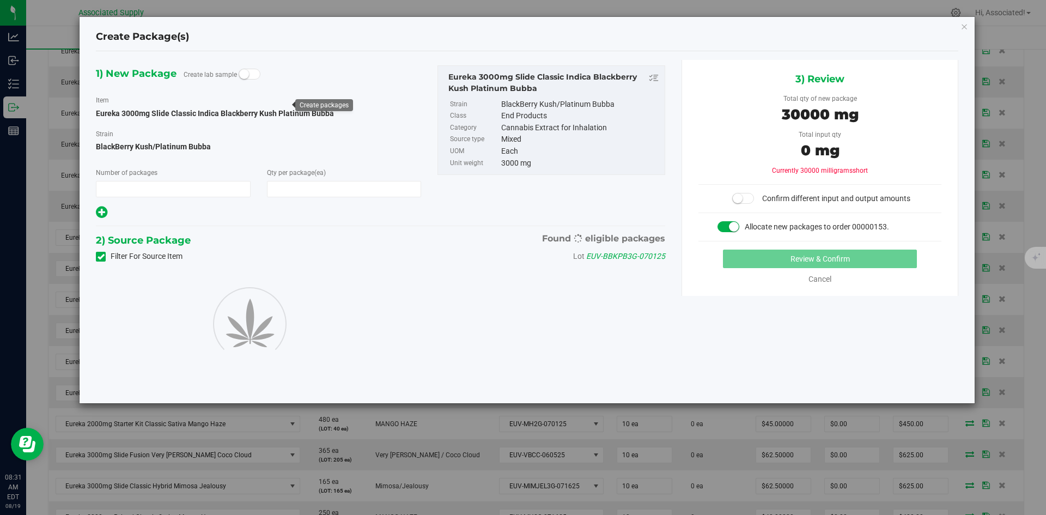
type input "1"
type input "10"
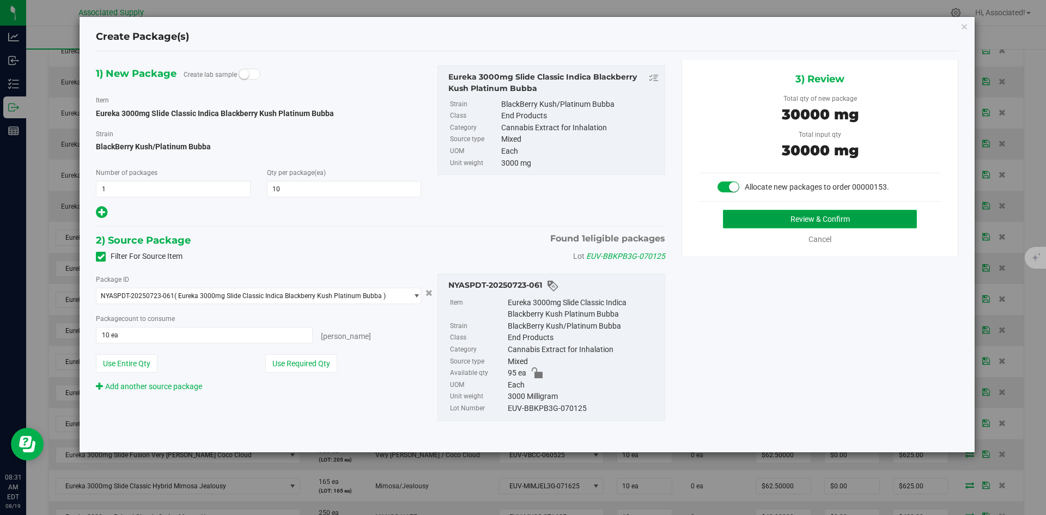
click at [772, 219] on button "Review & Confirm" at bounding box center [820, 219] width 194 height 19
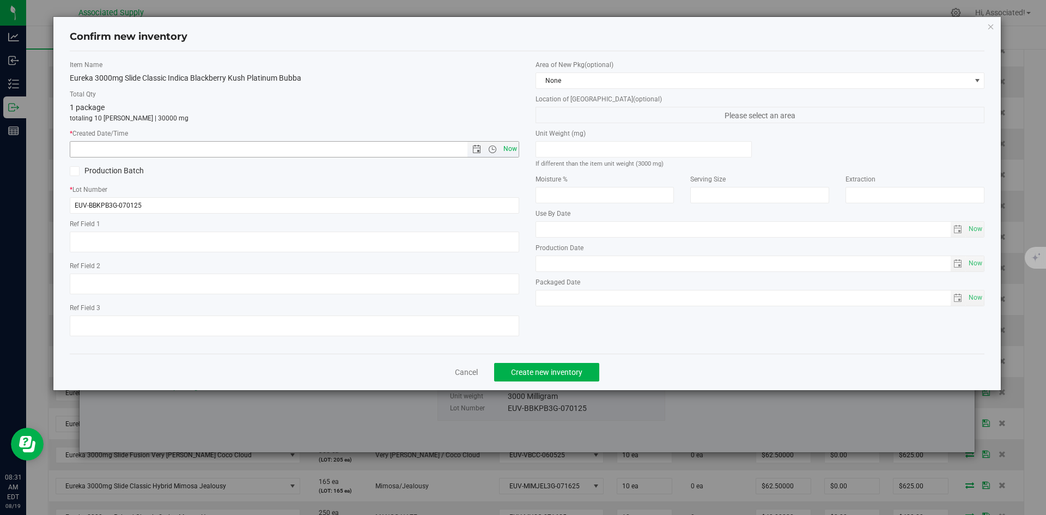
click at [506, 152] on span "Now" at bounding box center [510, 149] width 19 height 16
type input "8/19/2025 8:31 AM"
click at [539, 374] on span "Create new inventory" at bounding box center [546, 372] width 71 height 9
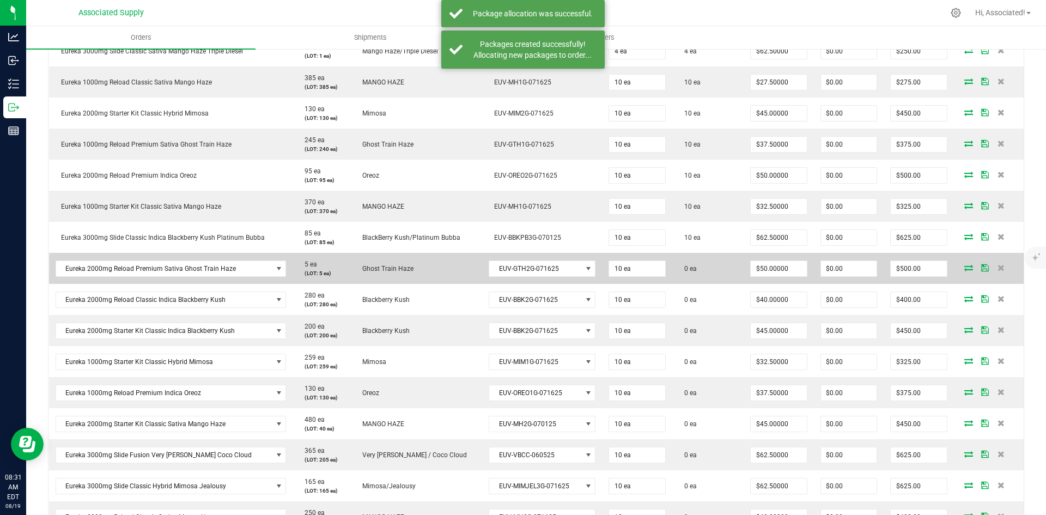
click at [964, 266] on icon at bounding box center [968, 267] width 9 height 7
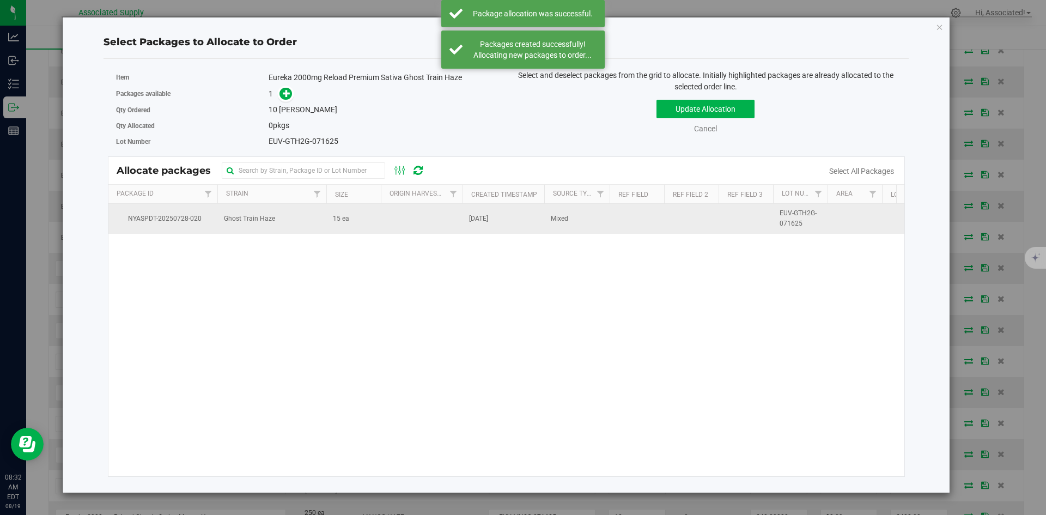
click at [338, 218] on span "15 ea" at bounding box center [341, 219] width 16 height 10
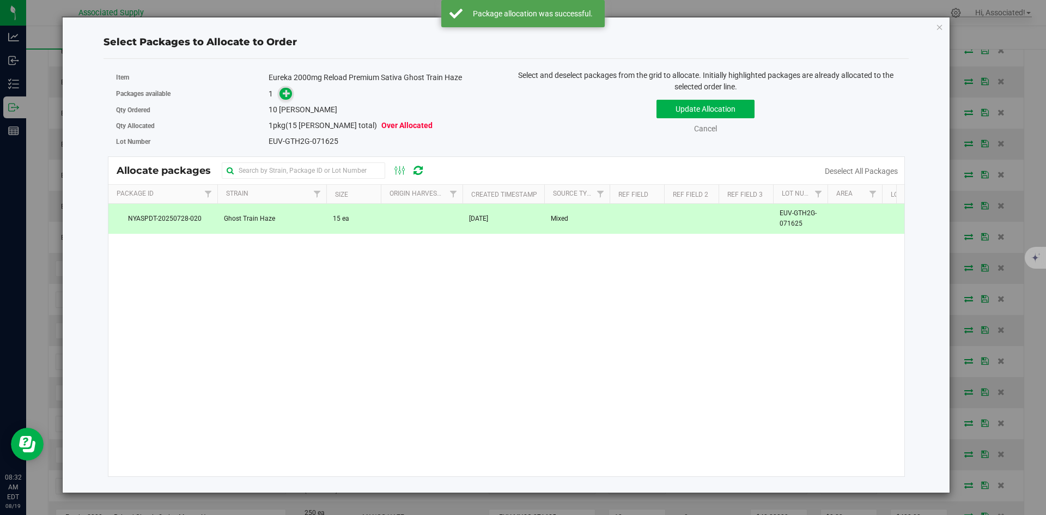
click at [288, 92] on icon at bounding box center [287, 93] width 8 height 8
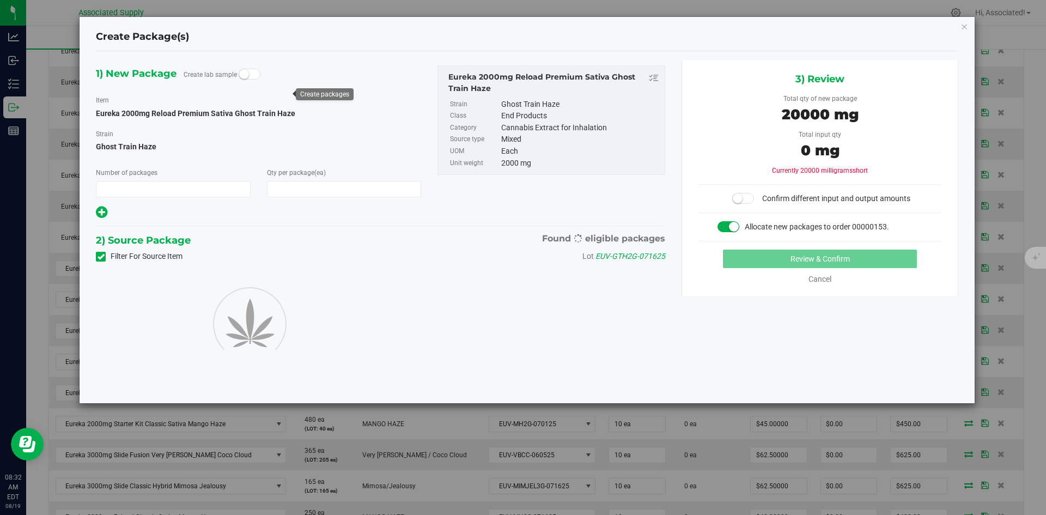
type input "1"
type input "10"
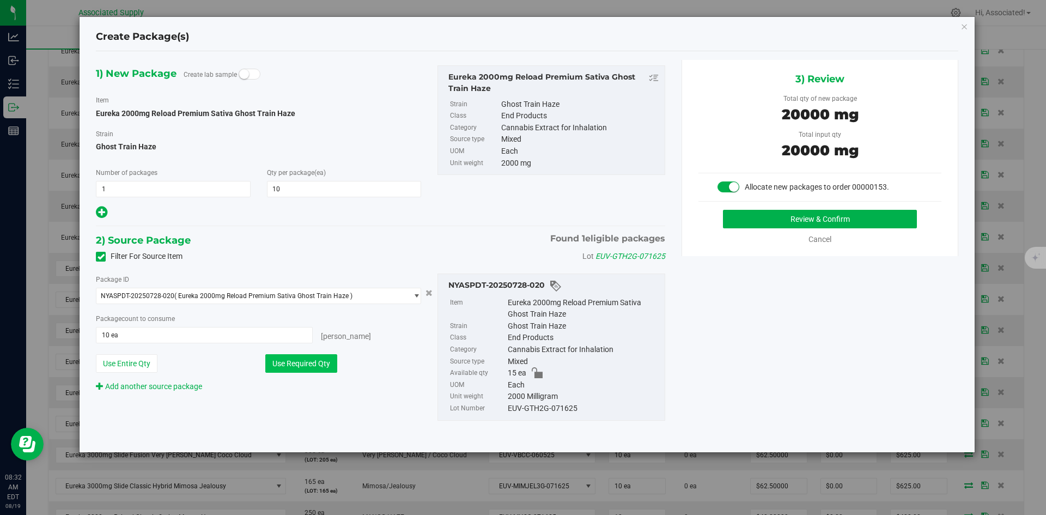
click at [313, 361] on button "Use Required Qty" at bounding box center [301, 363] width 72 height 19
click at [746, 219] on button "Review & Confirm" at bounding box center [820, 219] width 194 height 19
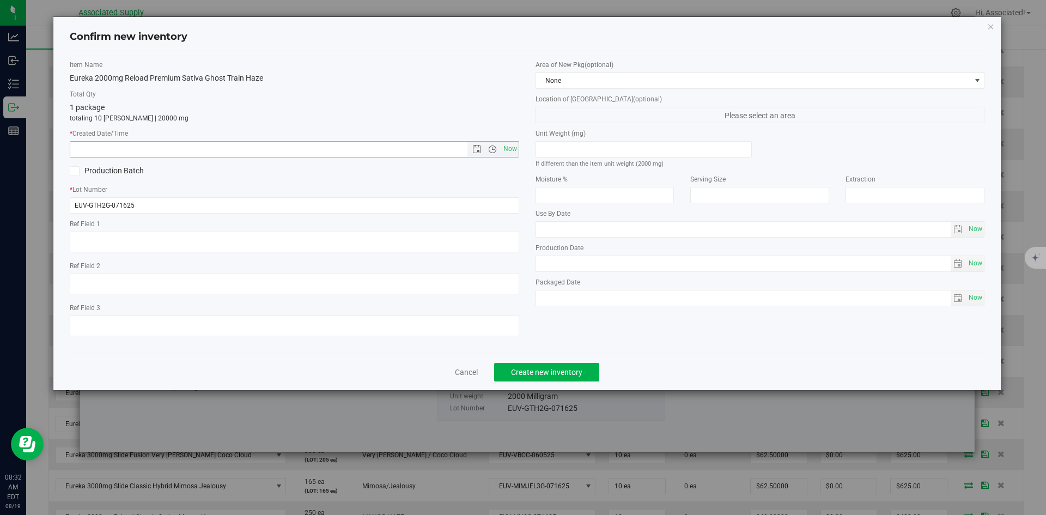
click at [510, 148] on span "Now" at bounding box center [510, 149] width 19 height 16
type input "8/19/2025 8:32 AM"
click at [564, 374] on span "Create new inventory" at bounding box center [546, 372] width 71 height 9
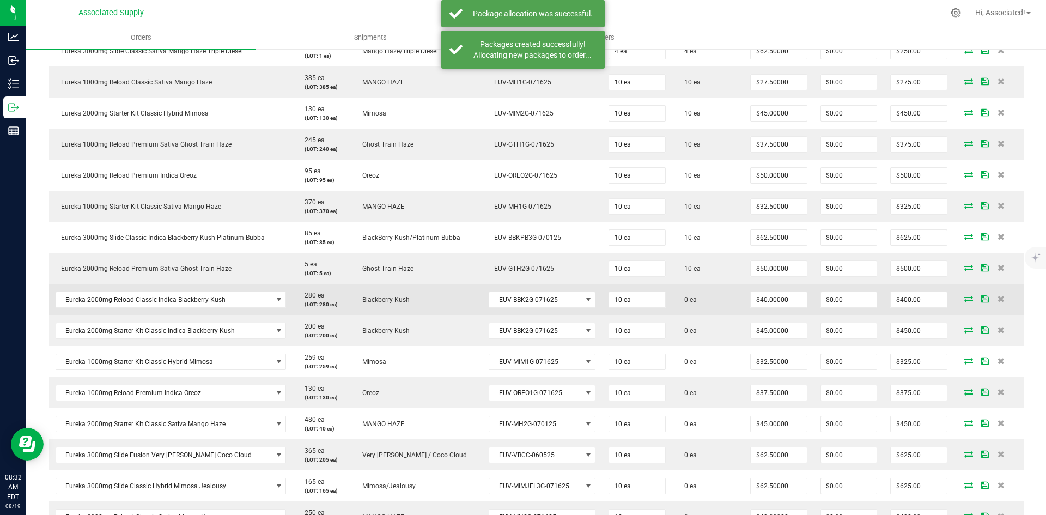
click at [964, 295] on icon at bounding box center [968, 298] width 9 height 7
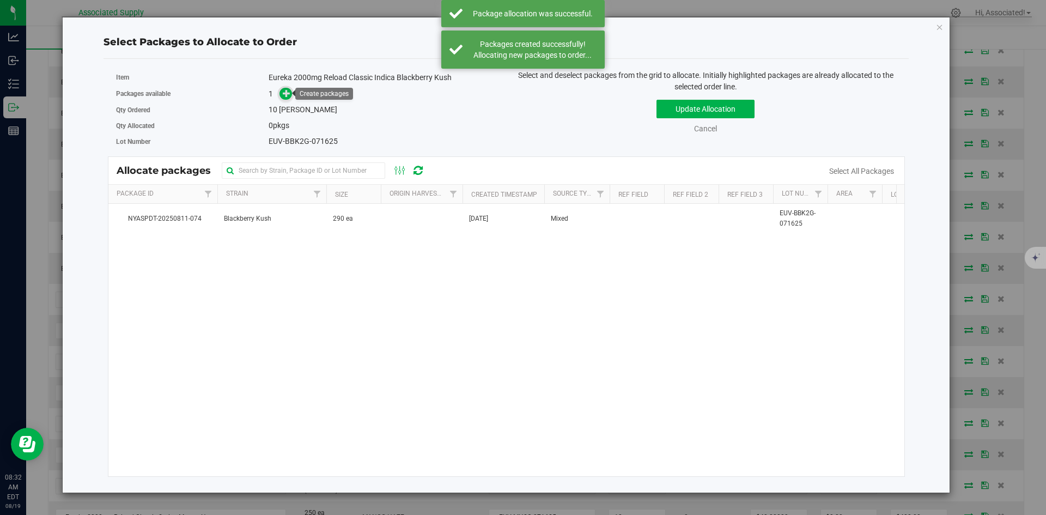
click at [288, 92] on icon at bounding box center [287, 93] width 8 height 8
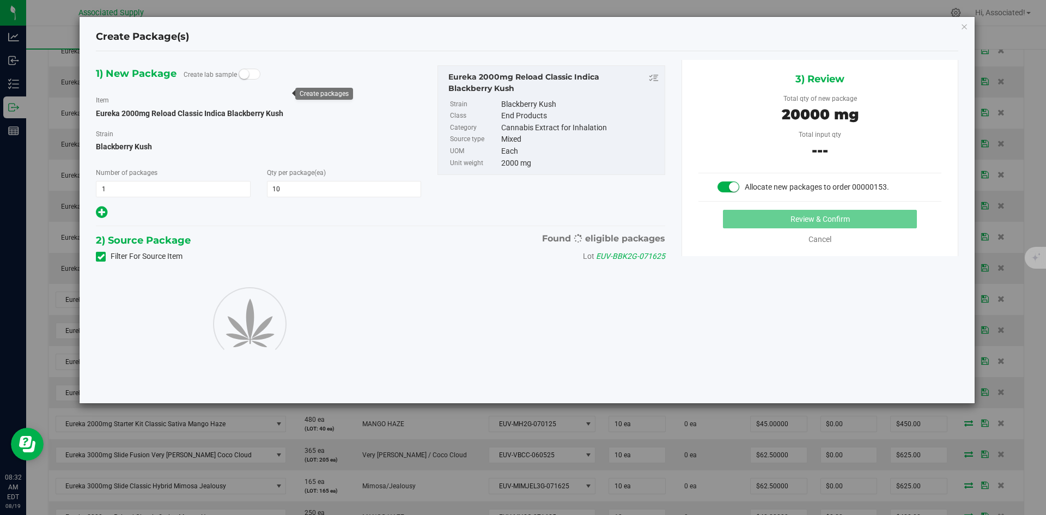
type input "10"
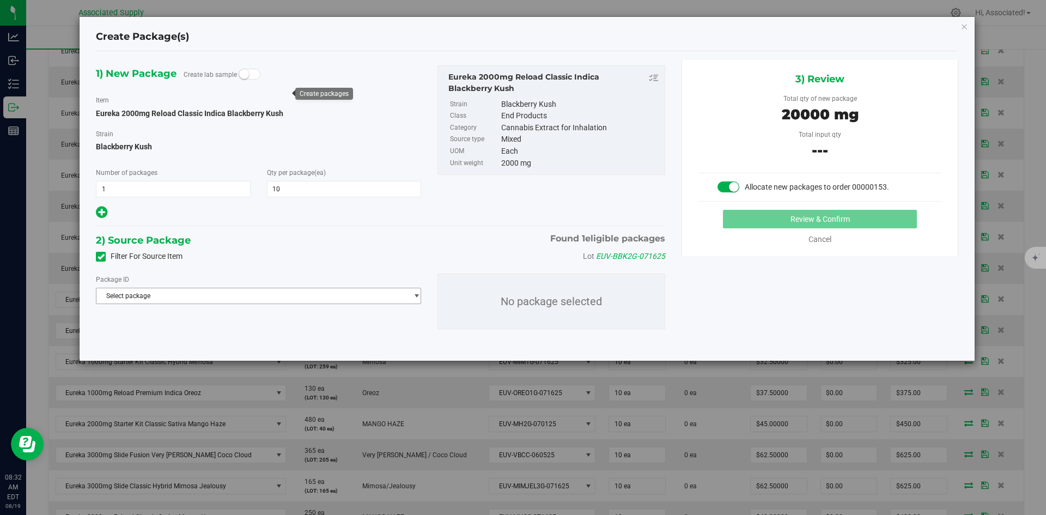
click at [411, 297] on span "select" at bounding box center [414, 295] width 14 height 15
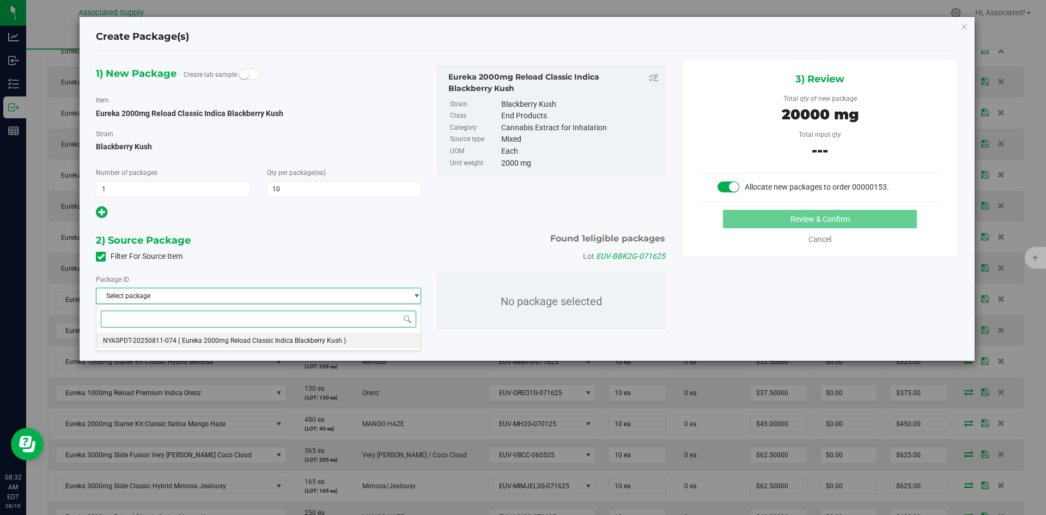
click at [356, 341] on li "NYASPDT-20250811-074 ( Eureka 2000mg Reload Classic Indica Blackberry Kush )" at bounding box center [258, 340] width 324 height 15
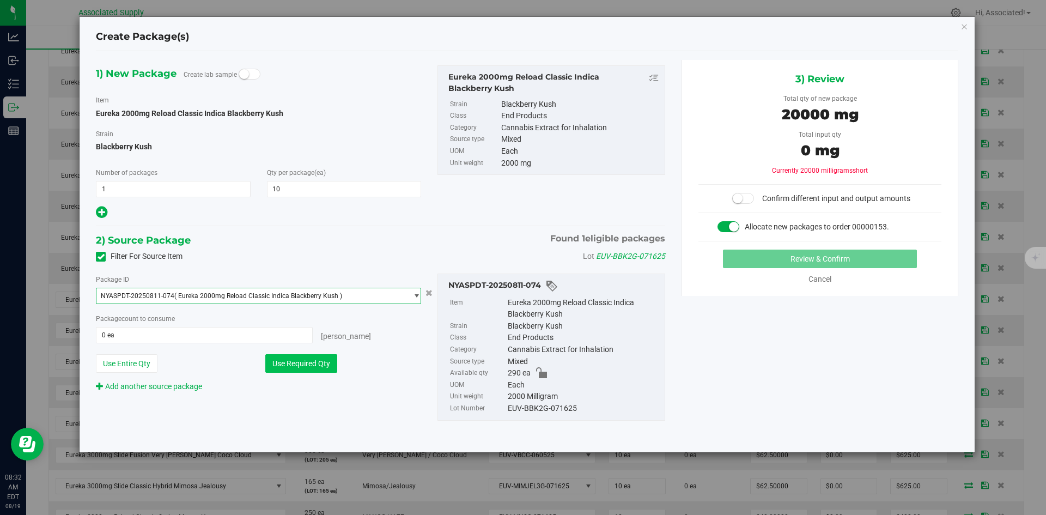
click at [315, 361] on button "Use Required Qty" at bounding box center [301, 363] width 72 height 19
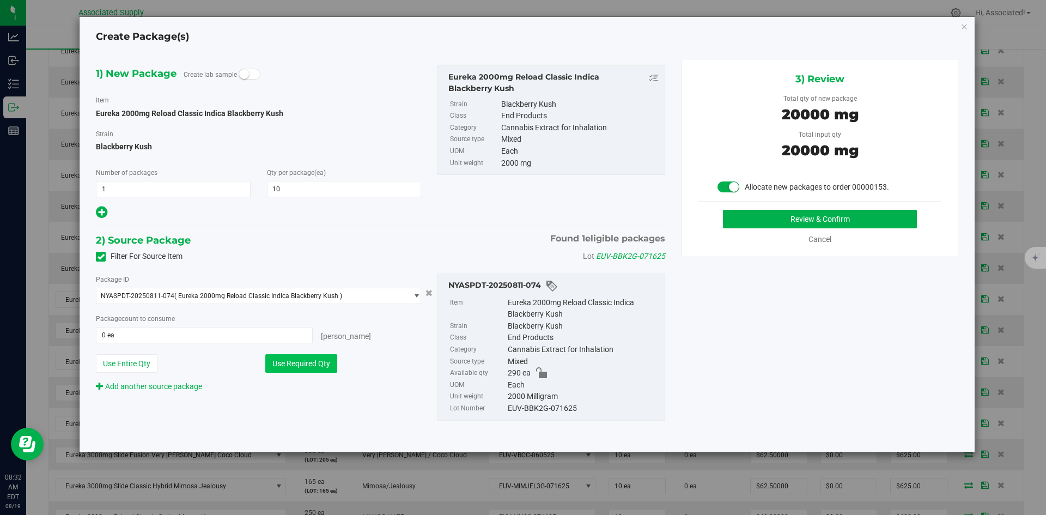
type input "10 ea"
click at [766, 218] on button "Review & Confirm" at bounding box center [820, 219] width 194 height 19
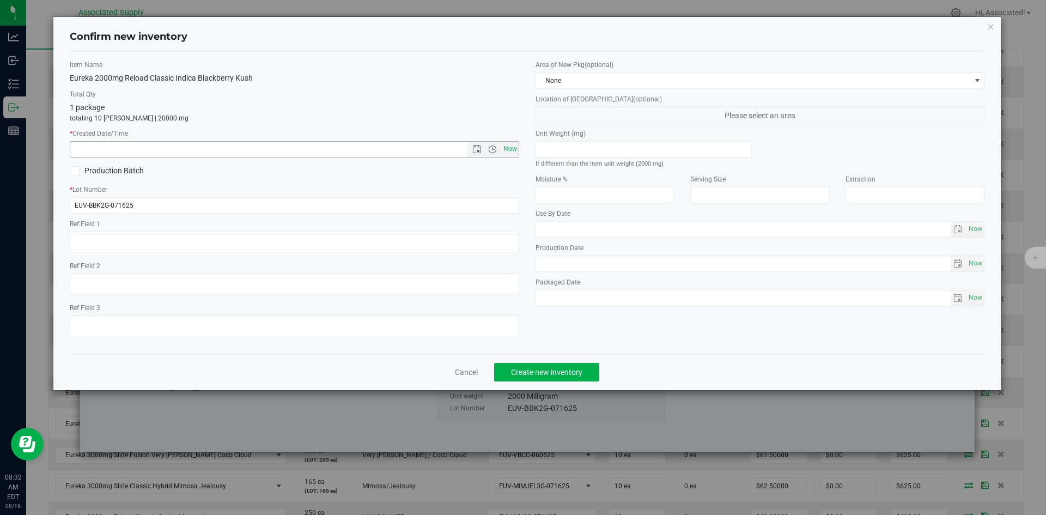
click at [504, 152] on span "Now" at bounding box center [510, 149] width 19 height 16
type input "8/19/2025 8:32 AM"
click at [544, 367] on button "Create new inventory" at bounding box center [546, 372] width 105 height 19
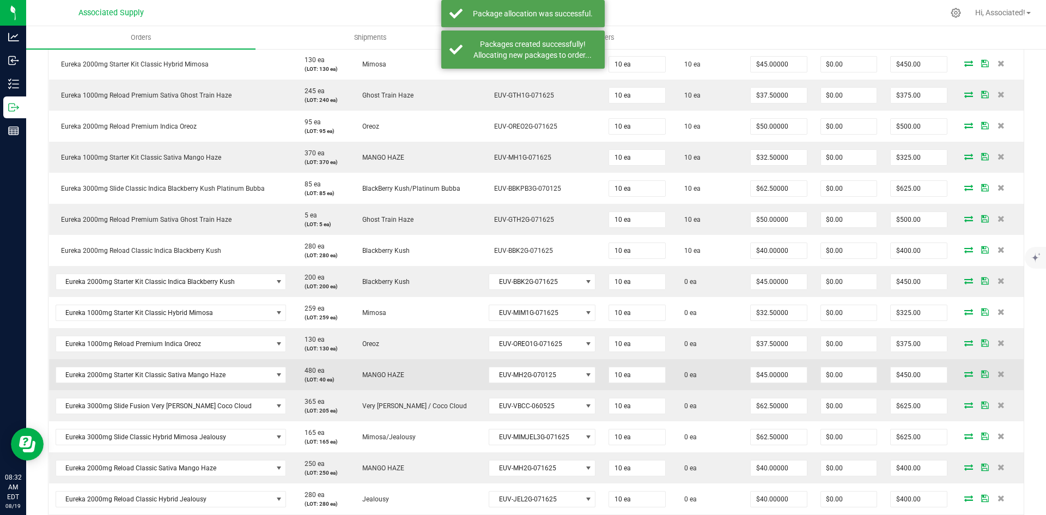
scroll to position [436, 0]
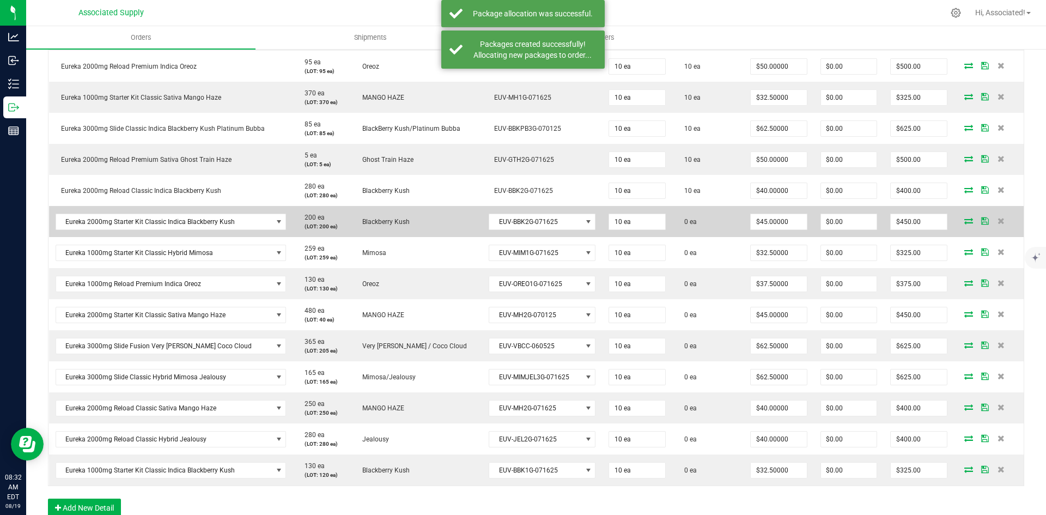
click at [964, 218] on icon at bounding box center [968, 220] width 9 height 7
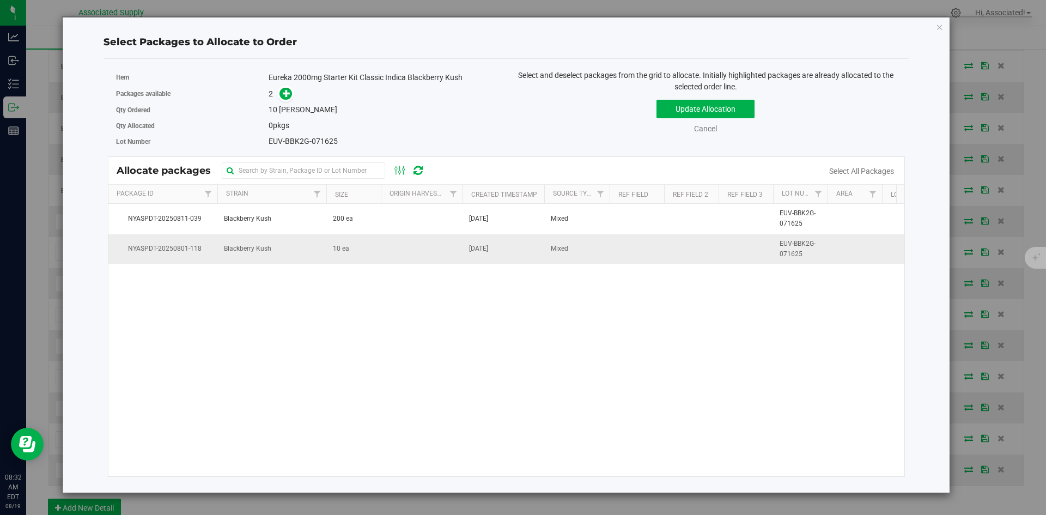
click at [391, 241] on td at bounding box center [422, 248] width 82 height 29
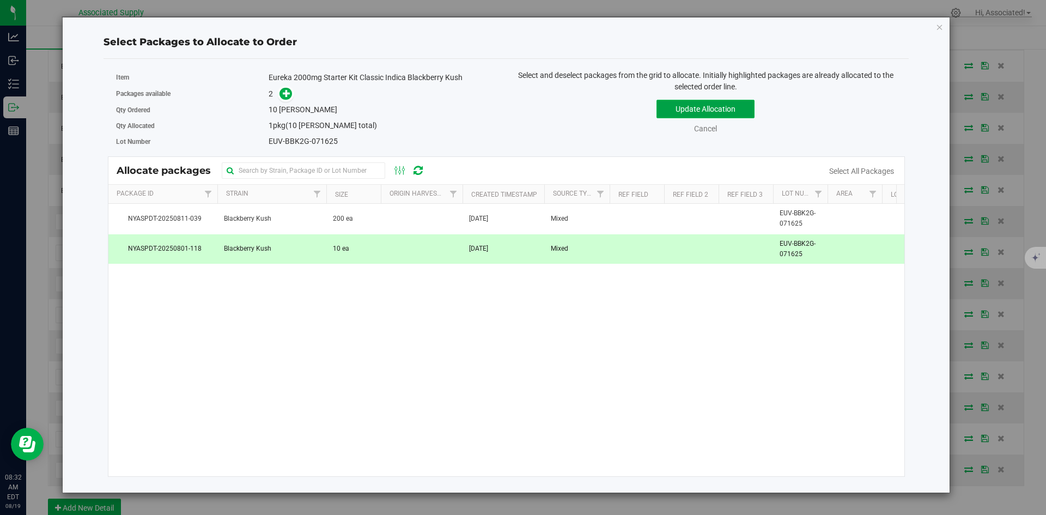
click at [718, 111] on button "Update Allocation" at bounding box center [705, 109] width 98 height 19
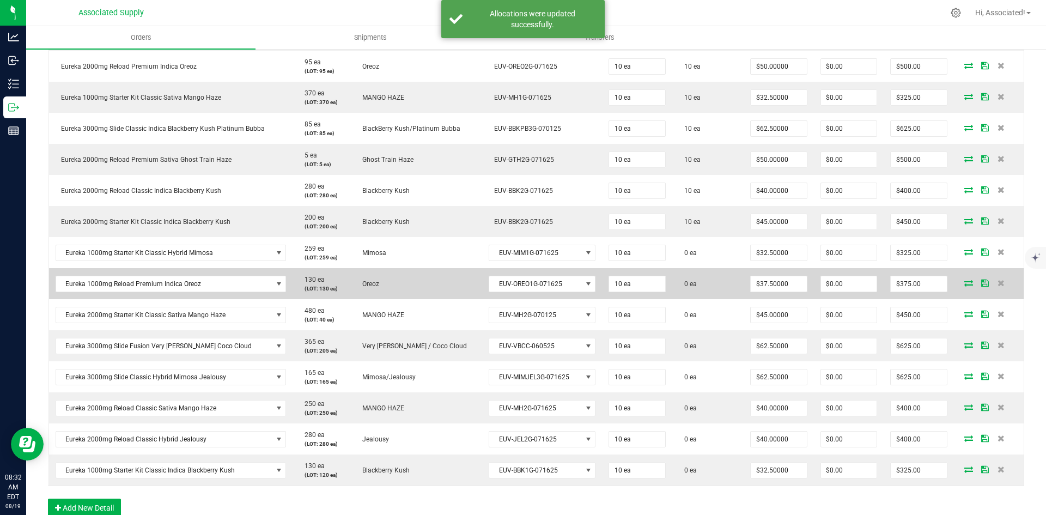
click at [964, 281] on icon at bounding box center [968, 282] width 9 height 7
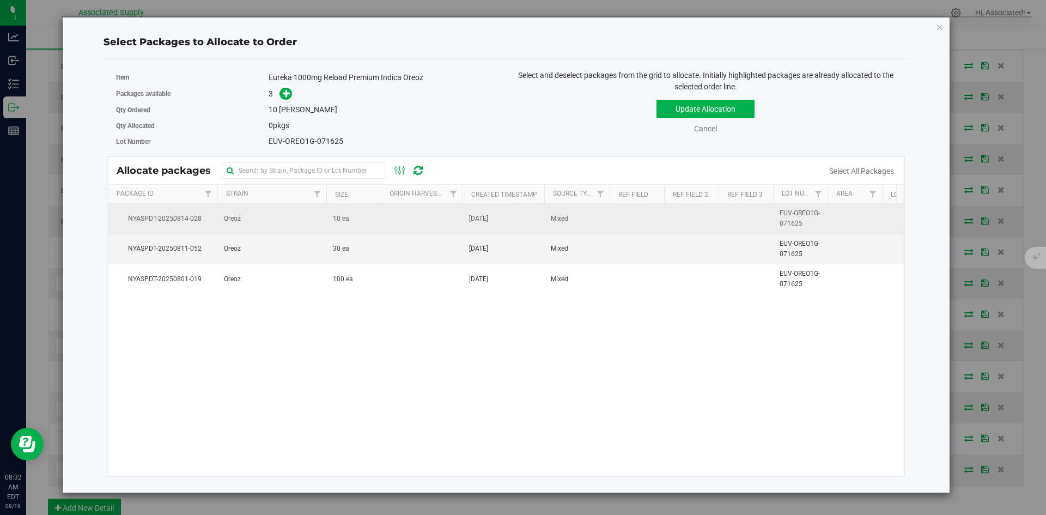
click at [350, 223] on td "10 ea" at bounding box center [353, 219] width 54 height 30
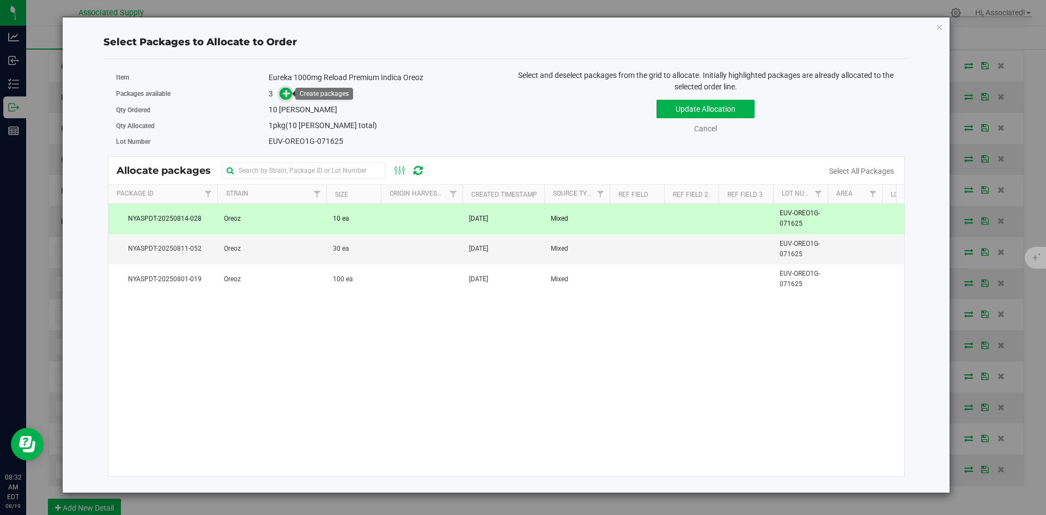
click at [282, 94] on span at bounding box center [285, 94] width 13 height 13
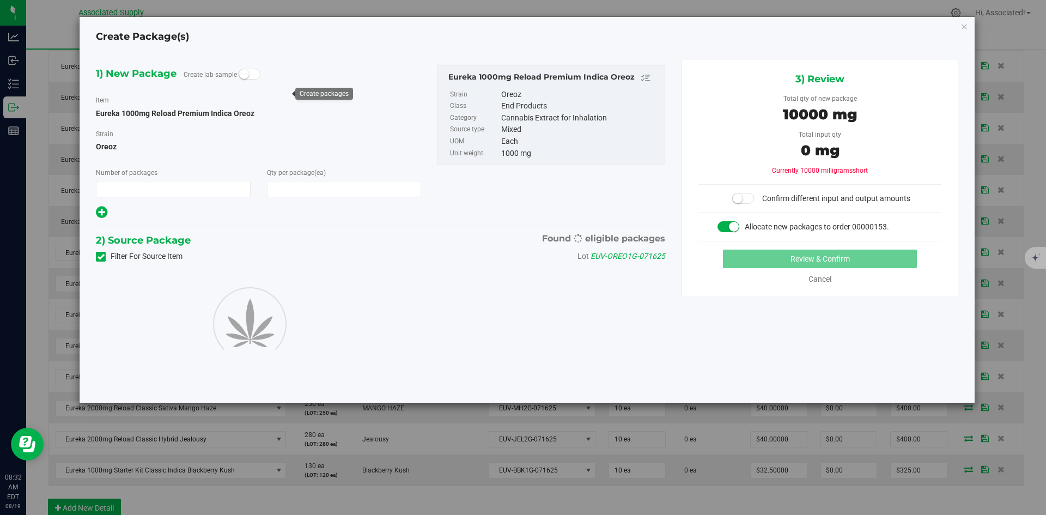
type input "1"
type input "10"
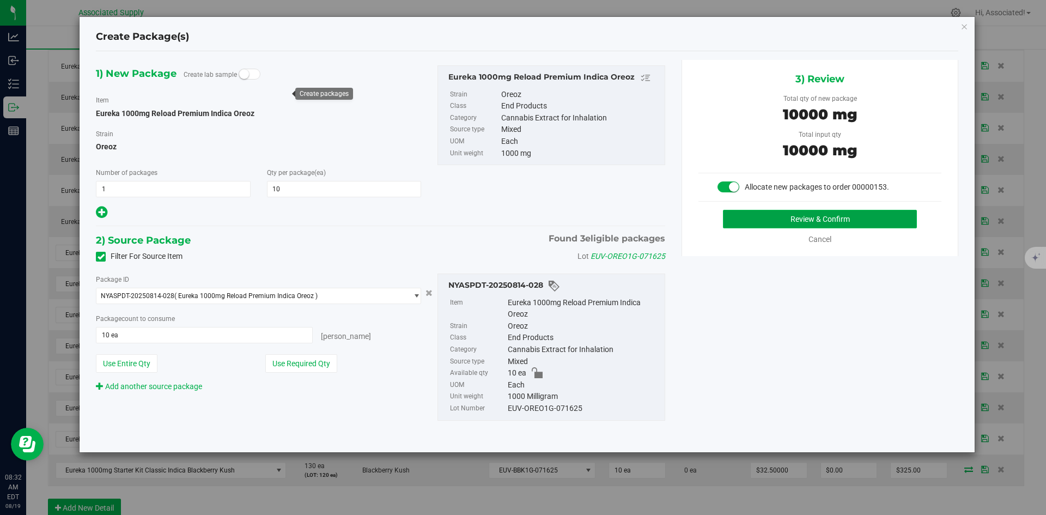
click at [764, 219] on button "Review & Confirm" at bounding box center [820, 219] width 194 height 19
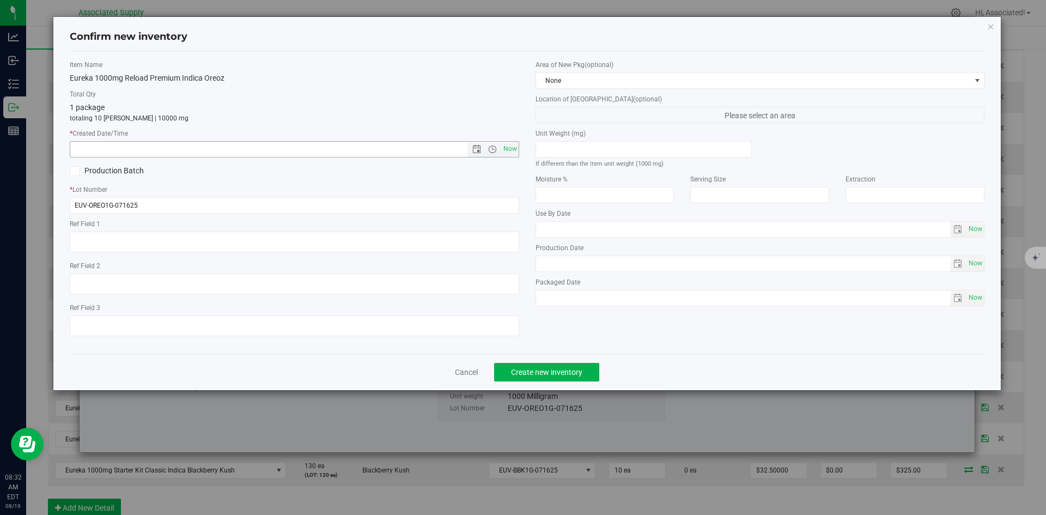
drag, startPoint x: 511, startPoint y: 147, endPoint x: 530, endPoint y: 241, distance: 96.1
click at [511, 148] on span "Now" at bounding box center [510, 149] width 19 height 16
type input "8/19/2025 8:32 AM"
click at [578, 368] on span "Create new inventory" at bounding box center [546, 372] width 71 height 9
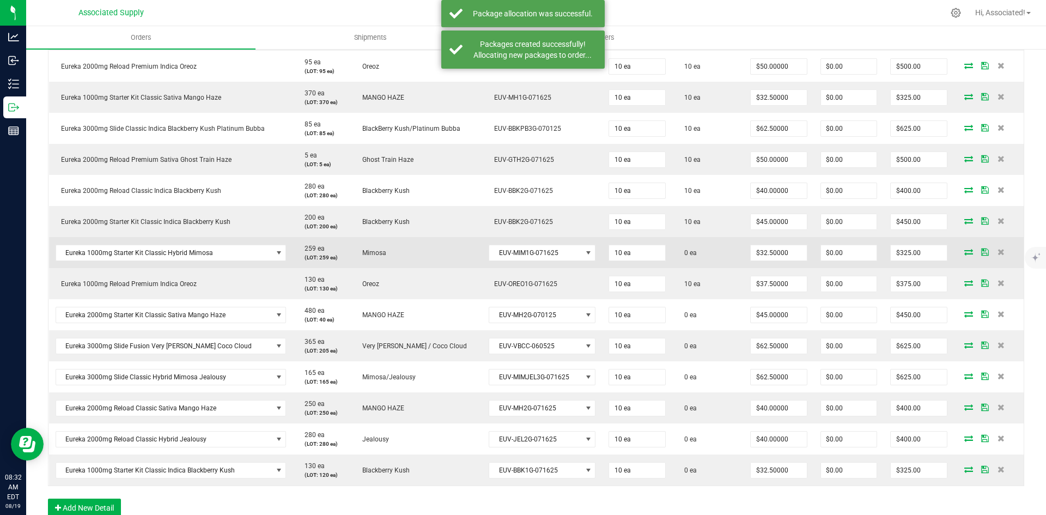
click at [964, 253] on icon at bounding box center [968, 251] width 9 height 7
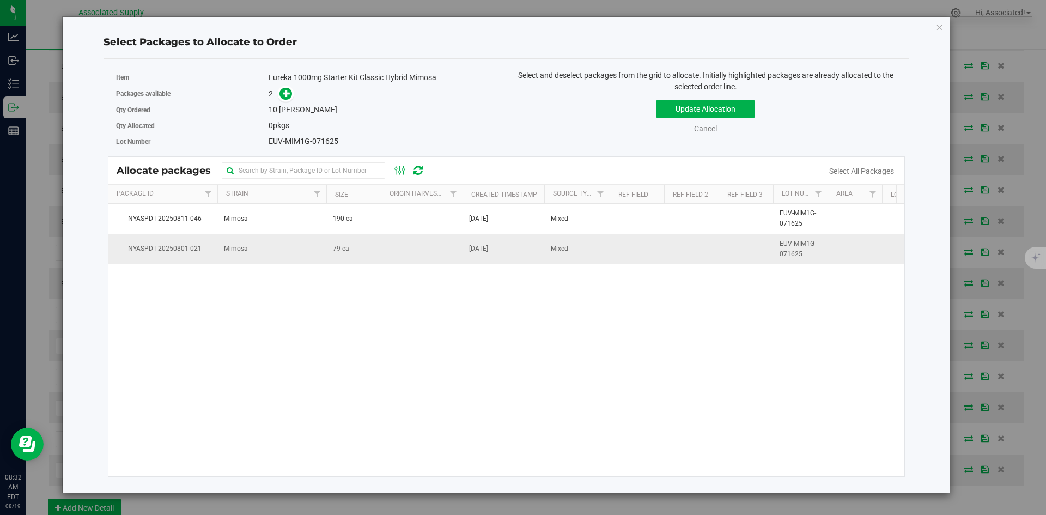
click at [364, 245] on td "79 ea" at bounding box center [353, 248] width 54 height 29
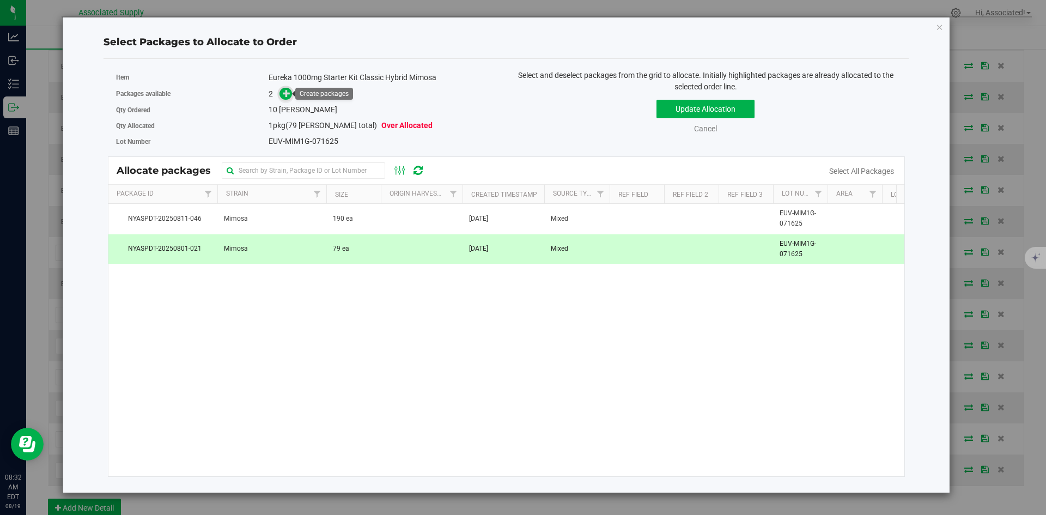
click at [287, 92] on icon at bounding box center [287, 93] width 8 height 8
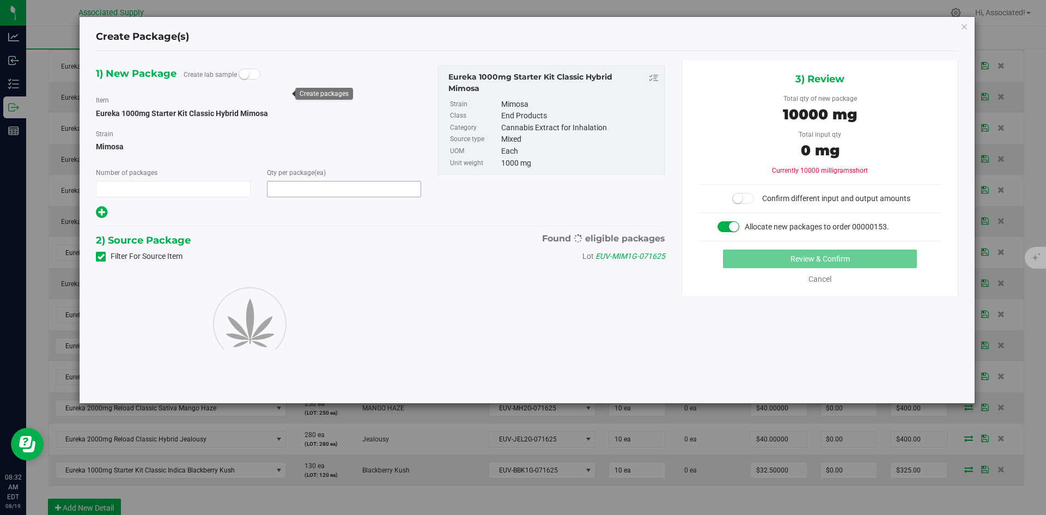
type input "1"
type input "10"
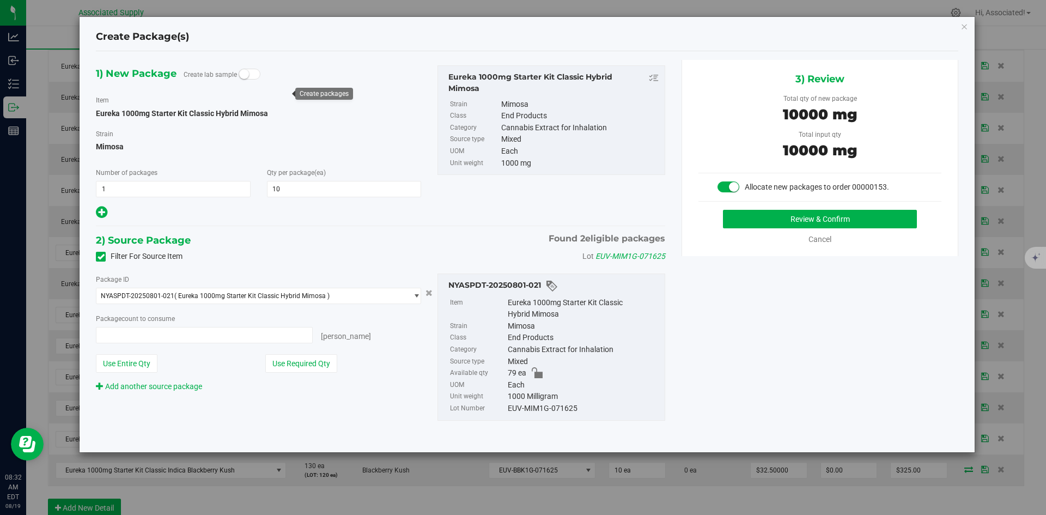
type input "10 ea"
click at [330, 363] on button "Use Required Qty" at bounding box center [301, 363] width 72 height 19
click at [312, 365] on button "Use Required Qty" at bounding box center [301, 363] width 72 height 19
click at [771, 218] on button "Review & Confirm" at bounding box center [820, 219] width 194 height 19
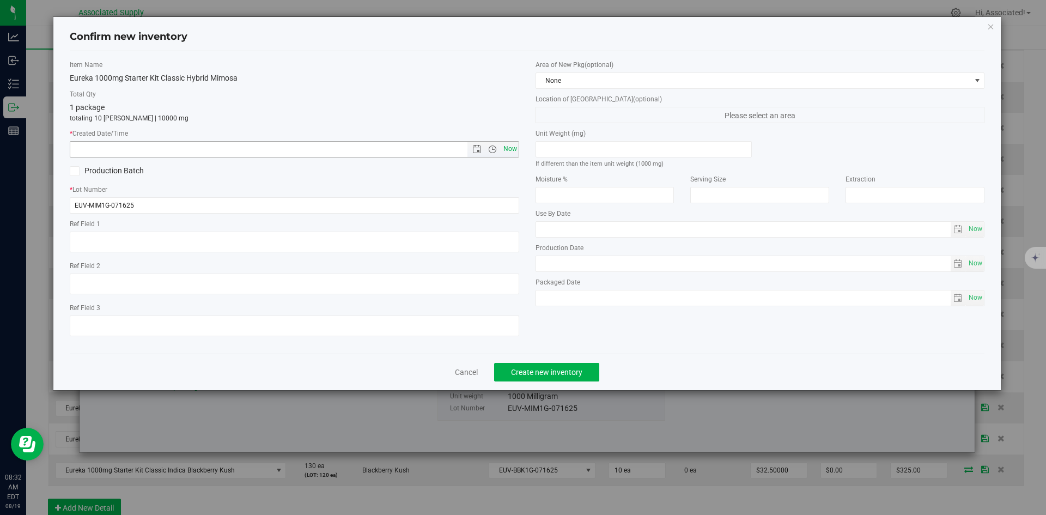
click at [510, 152] on span "Now" at bounding box center [510, 149] width 19 height 16
type input "8/19/2025 8:32 AM"
click at [539, 363] on button "Create new inventory" at bounding box center [546, 372] width 105 height 19
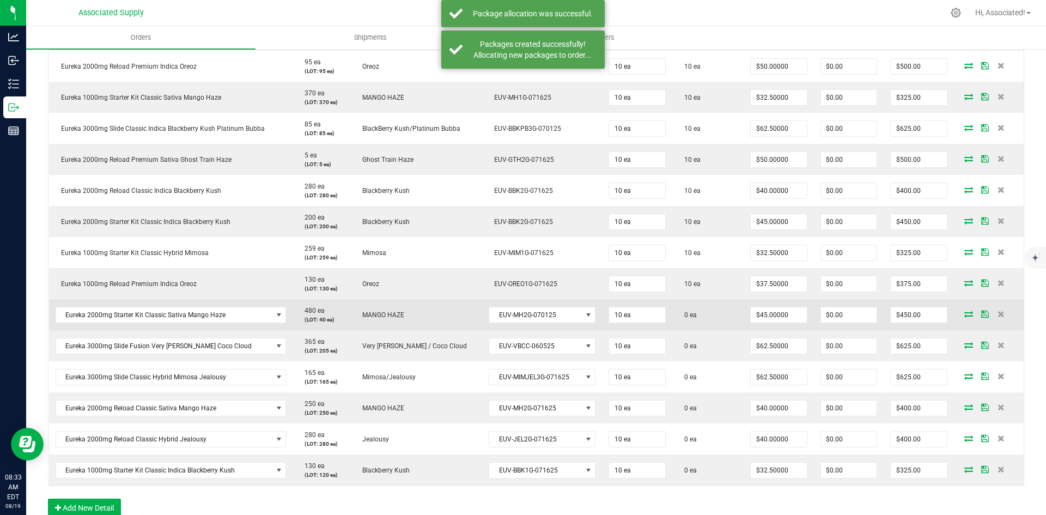
click at [964, 313] on icon at bounding box center [968, 313] width 9 height 7
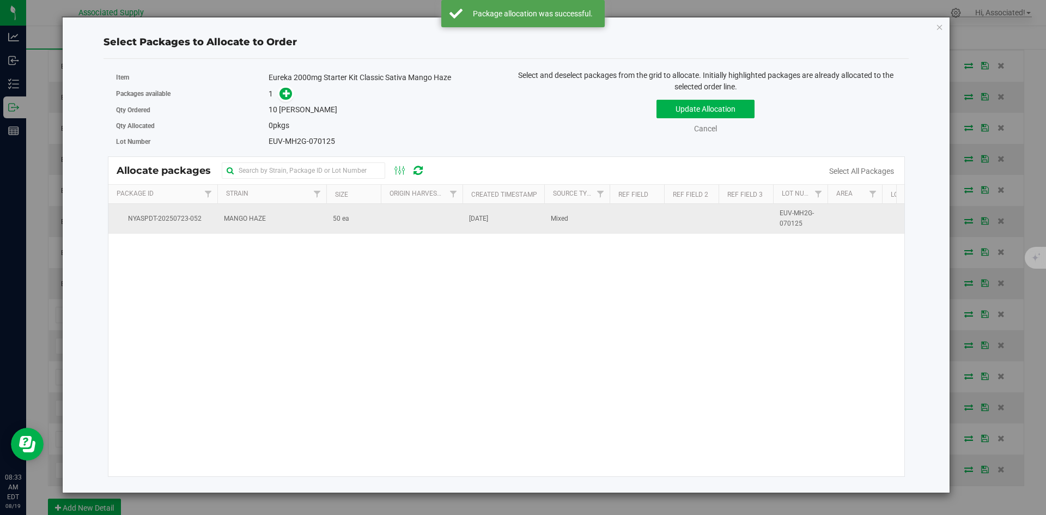
click at [343, 210] on td "50 ea" at bounding box center [353, 218] width 54 height 29
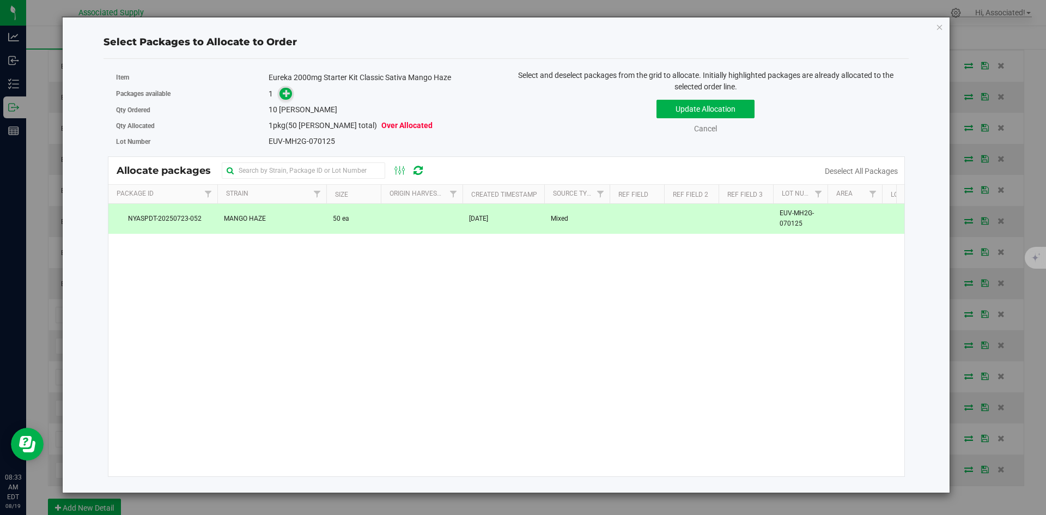
click at [290, 93] on icon at bounding box center [287, 93] width 8 height 8
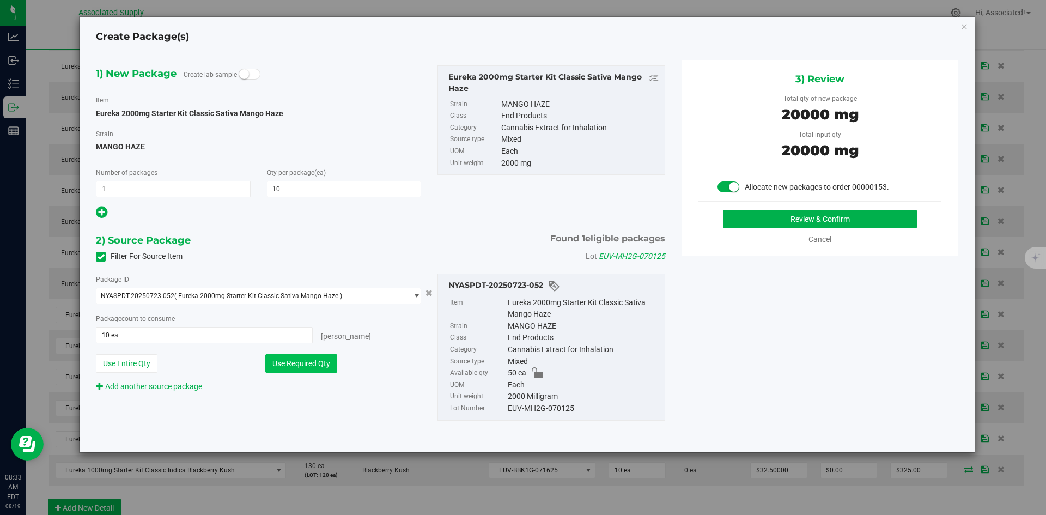
click at [310, 368] on button "Use Required Qty" at bounding box center [301, 363] width 72 height 19
click at [290, 359] on button "Use Required Qty" at bounding box center [301, 363] width 72 height 19
click at [780, 220] on button "Review & Confirm" at bounding box center [820, 219] width 194 height 19
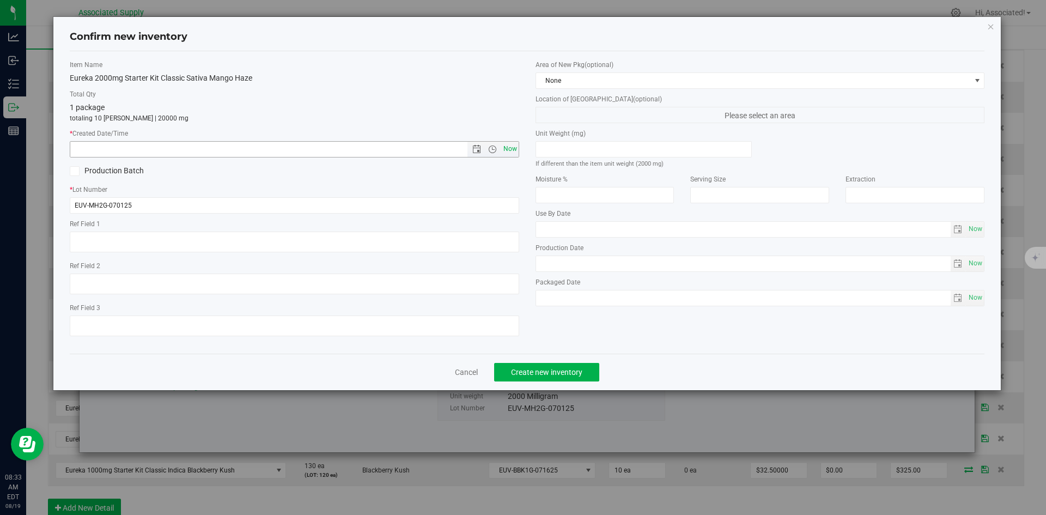
click at [506, 147] on span "Now" at bounding box center [510, 149] width 19 height 16
type input "8/19/2025 8:33 AM"
click at [554, 365] on button "Create new inventory" at bounding box center [546, 372] width 105 height 19
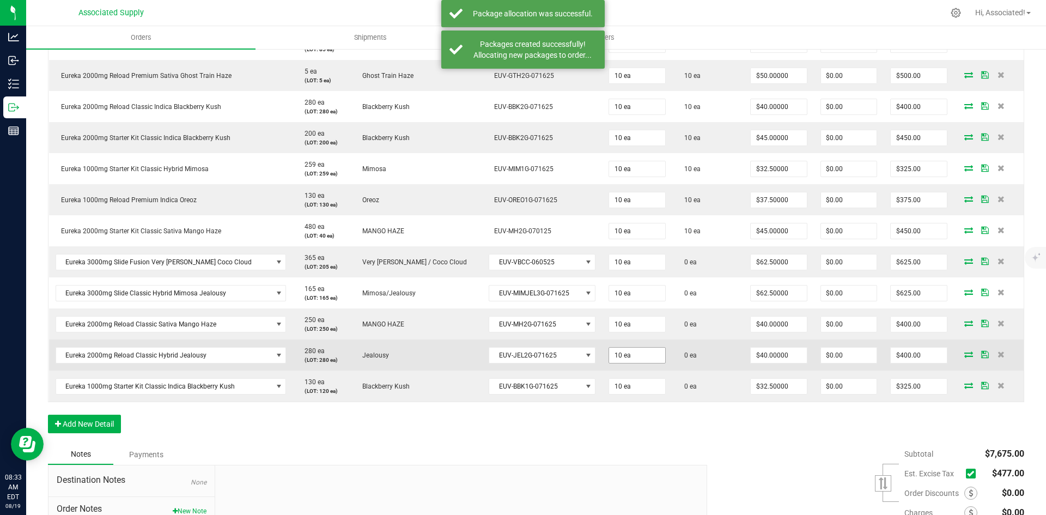
scroll to position [545, 0]
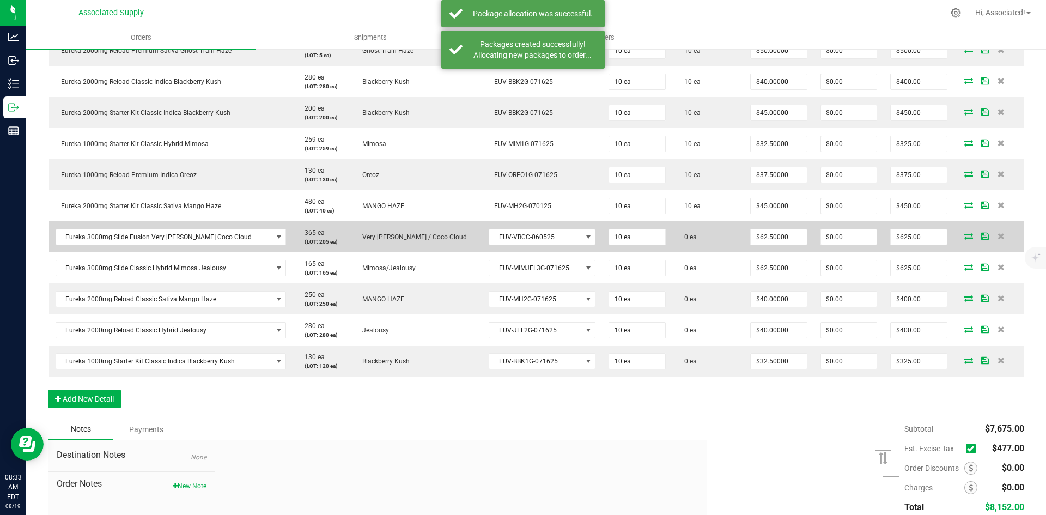
click at [964, 235] on icon at bounding box center [968, 236] width 9 height 7
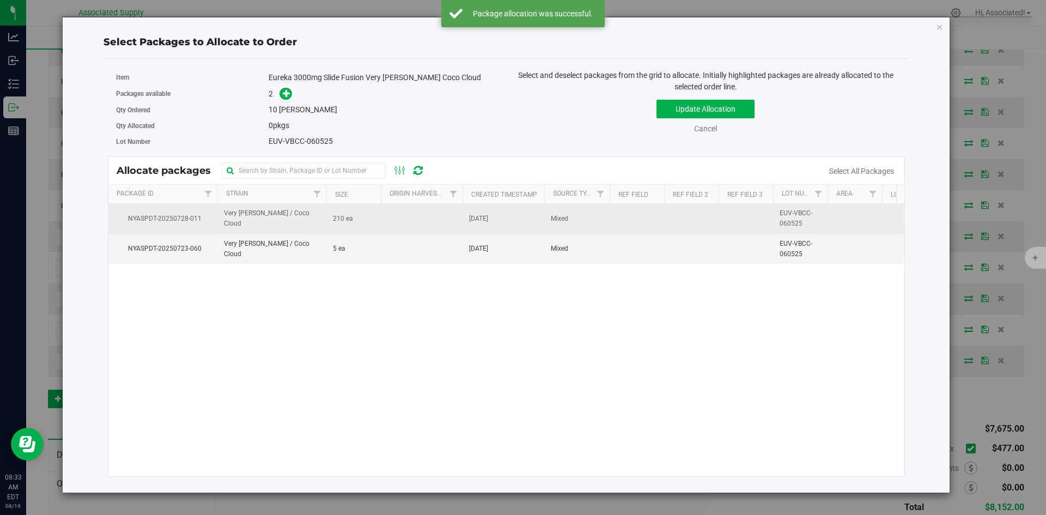
click at [382, 220] on td at bounding box center [422, 219] width 82 height 30
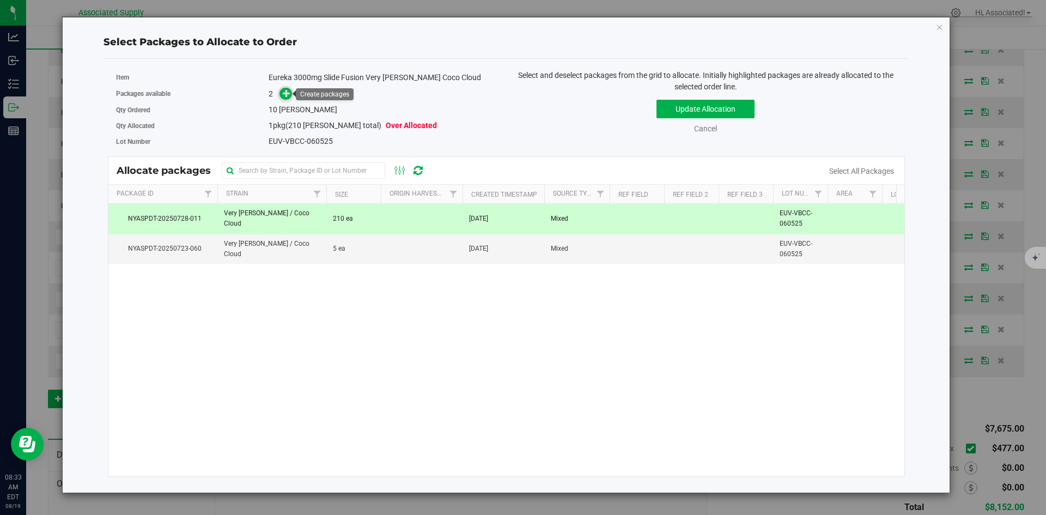
click at [289, 93] on icon at bounding box center [287, 93] width 8 height 8
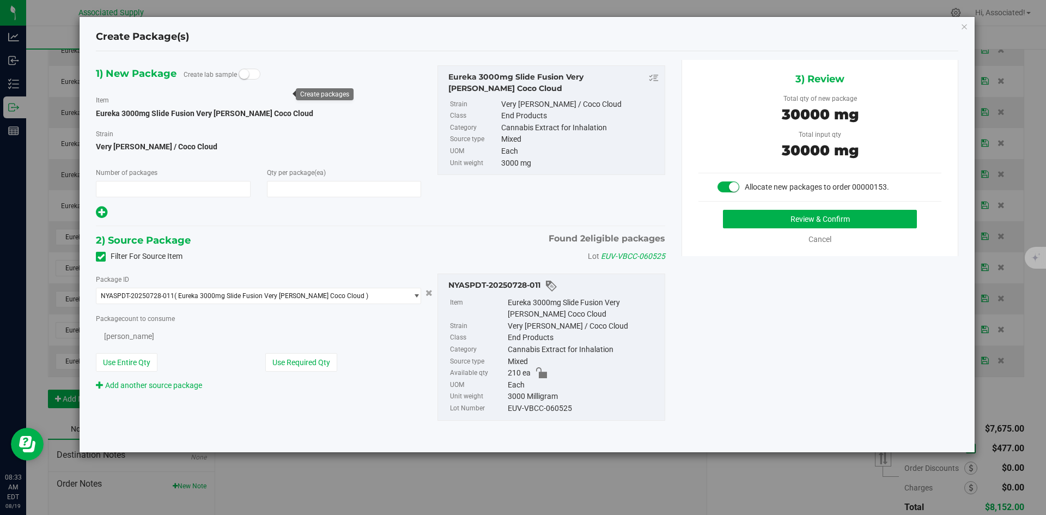
type input "1"
type input "10"
click at [328, 364] on button "Use Required Qty" at bounding box center [301, 363] width 72 height 19
click at [809, 220] on button "Review & Confirm" at bounding box center [820, 219] width 194 height 19
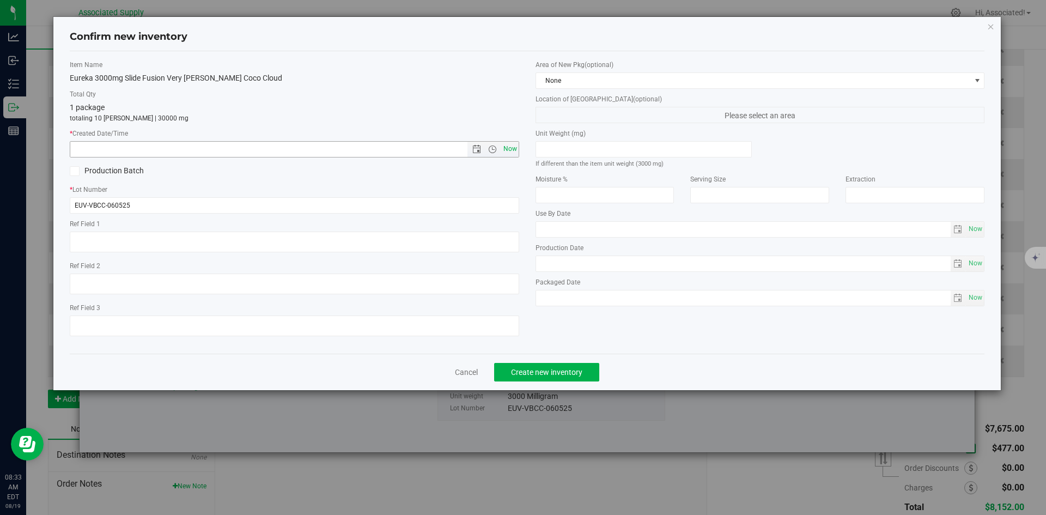
click at [515, 147] on span "Now" at bounding box center [510, 149] width 19 height 16
type input "8/19/2025 8:33 AM"
drag, startPoint x: 553, startPoint y: 368, endPoint x: 559, endPoint y: 368, distance: 5.5
click at [555, 368] on span "Create new inventory" at bounding box center [546, 372] width 71 height 9
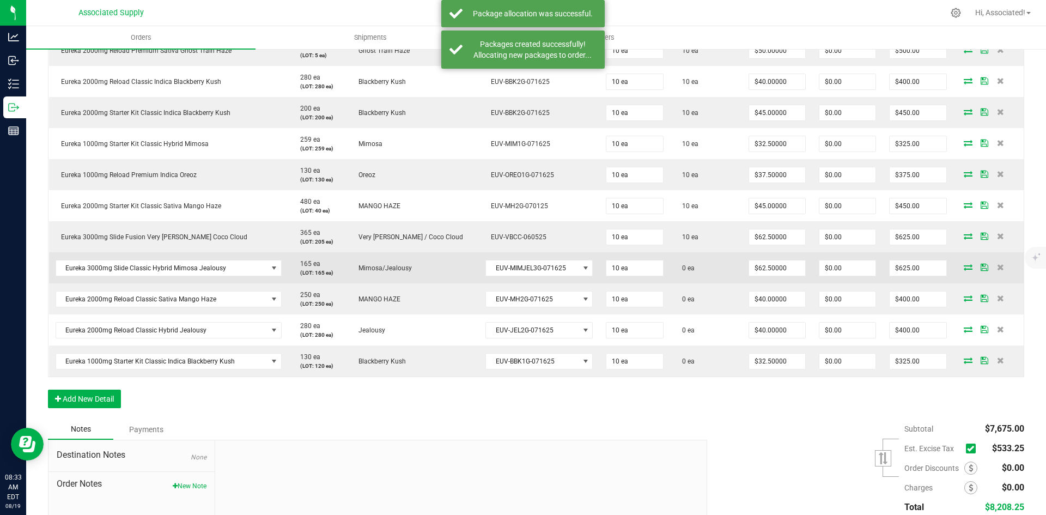
click at [964, 268] on icon at bounding box center [968, 267] width 9 height 7
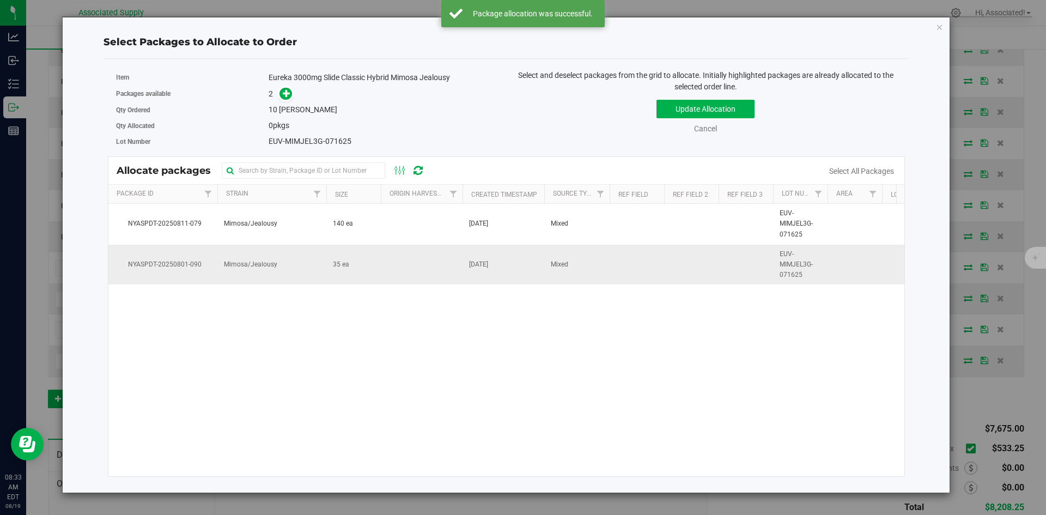
click at [357, 267] on td "35 ea" at bounding box center [353, 265] width 54 height 40
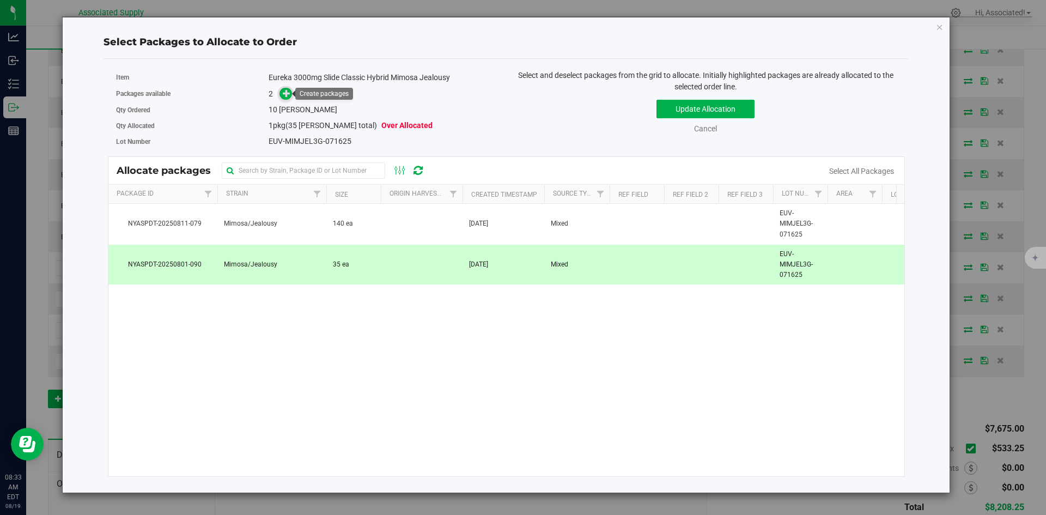
click at [282, 95] on span at bounding box center [285, 94] width 13 height 13
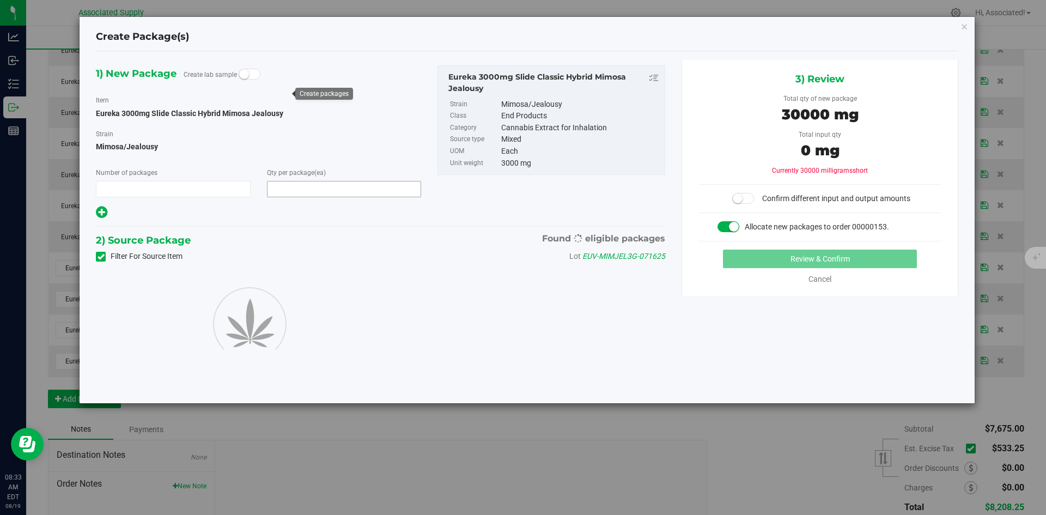
type input "1"
type input "10"
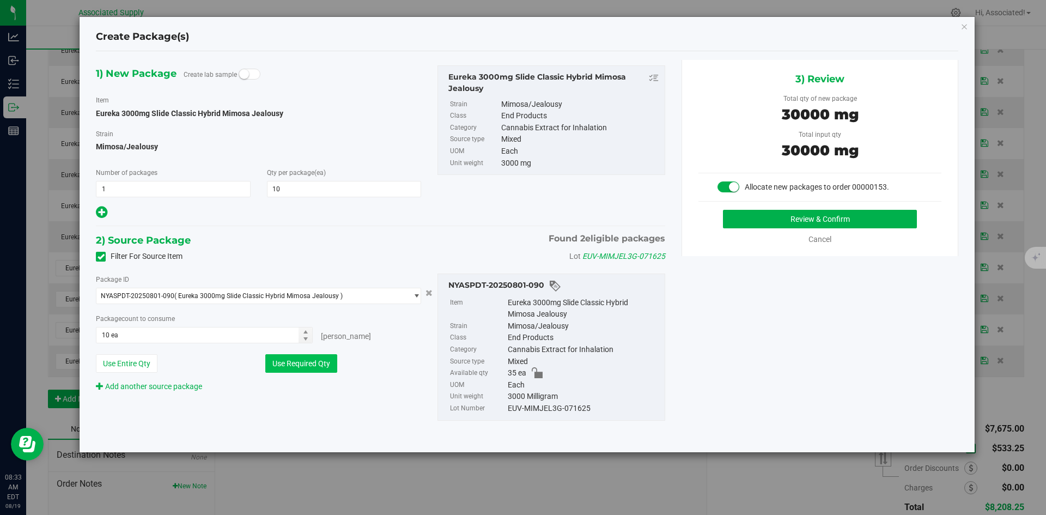
click at [320, 361] on button "Use Required Qty" at bounding box center [301, 363] width 72 height 19
click at [786, 209] on div "3) Review Total qty of new package 30000 mg Total input qty 30000 mg Allocate n…" at bounding box center [819, 158] width 277 height 196
click at [784, 216] on button "Review & Confirm" at bounding box center [820, 219] width 194 height 19
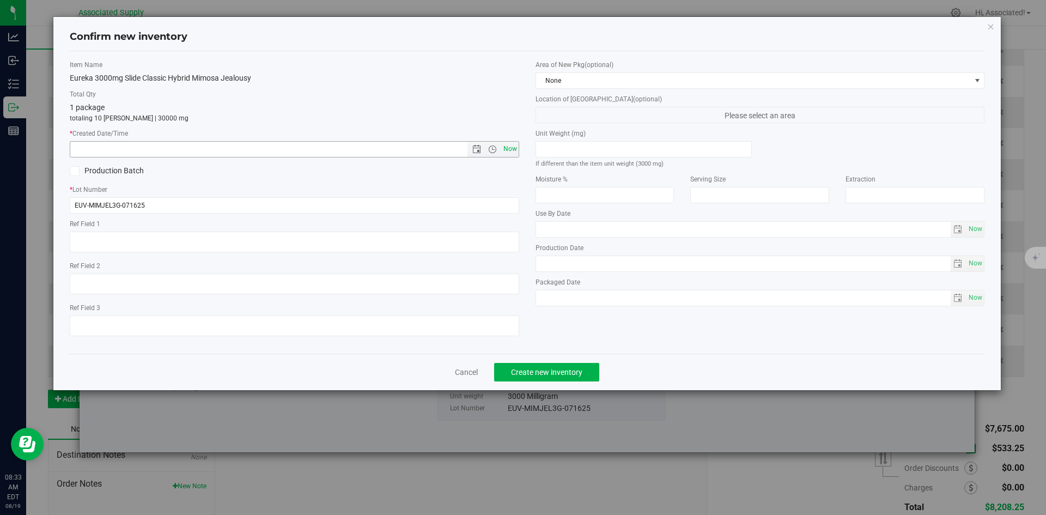
click at [508, 151] on span "Now" at bounding box center [510, 149] width 19 height 16
type input "8/19/2025 8:33 AM"
click at [552, 378] on button "Create new inventory" at bounding box center [546, 372] width 105 height 19
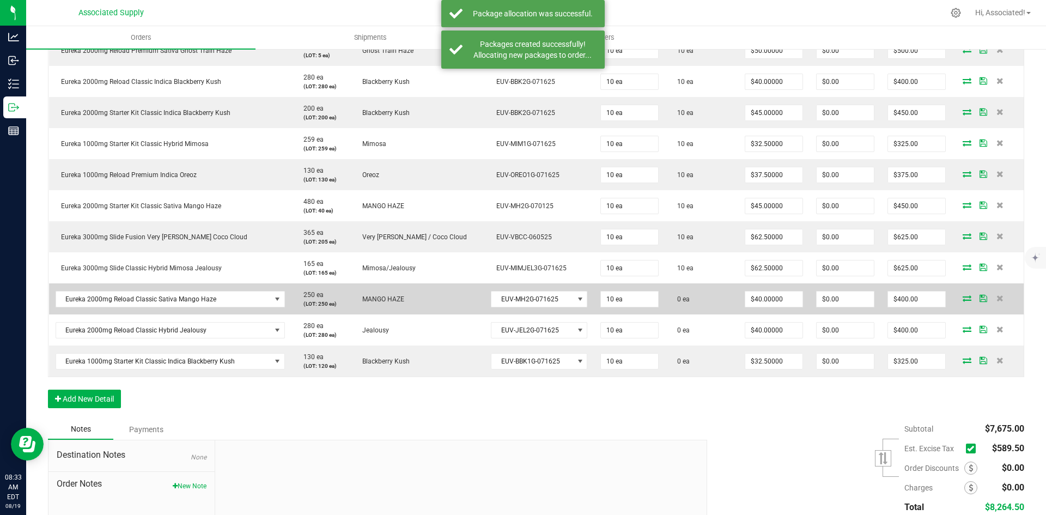
click at [962, 300] on icon at bounding box center [966, 298] width 9 height 7
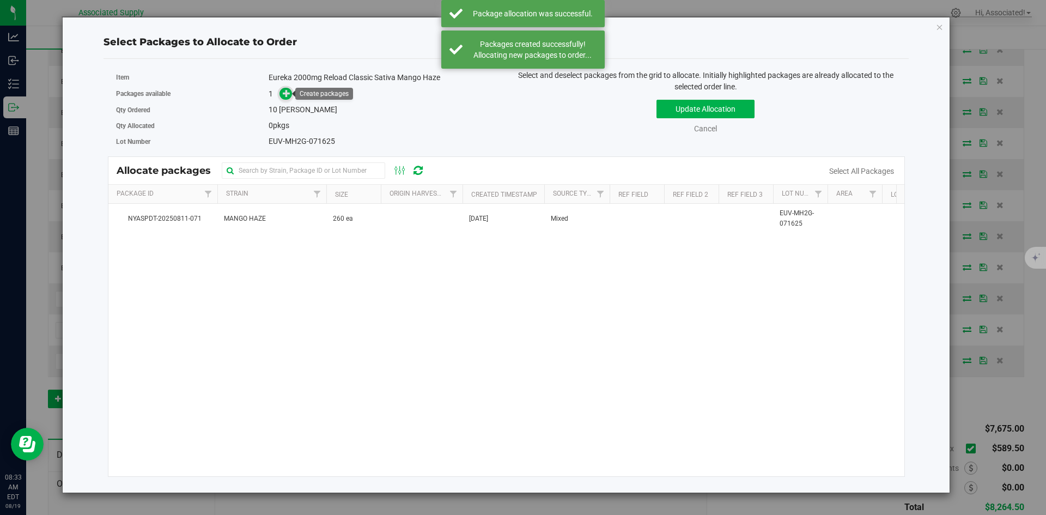
click at [288, 94] on icon at bounding box center [287, 93] width 8 height 8
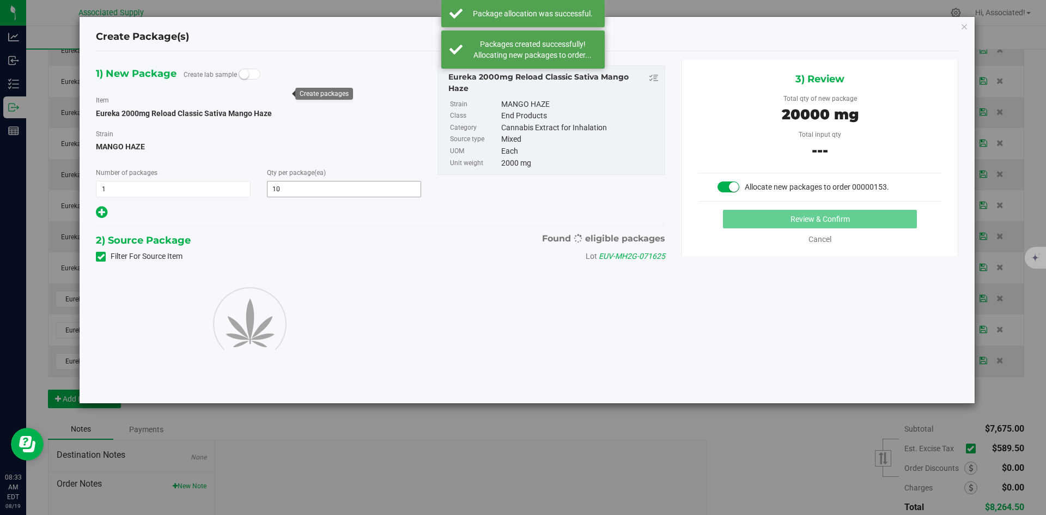
type input "10"
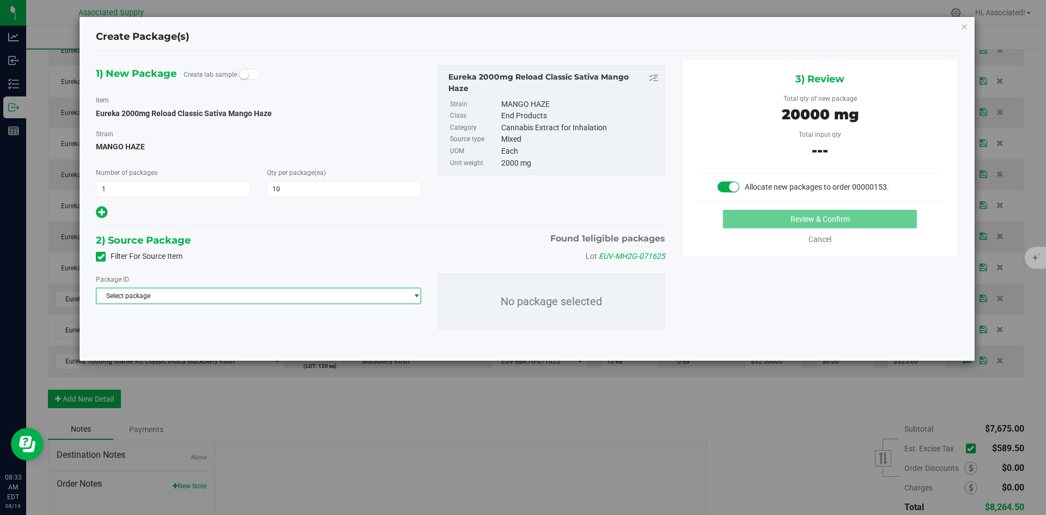
click at [418, 294] on span "select" at bounding box center [416, 295] width 8 height 9
click at [305, 343] on span "( Eureka 2000mg Reload Classic Sativa Mango Haze )" at bounding box center [257, 341] width 159 height 8
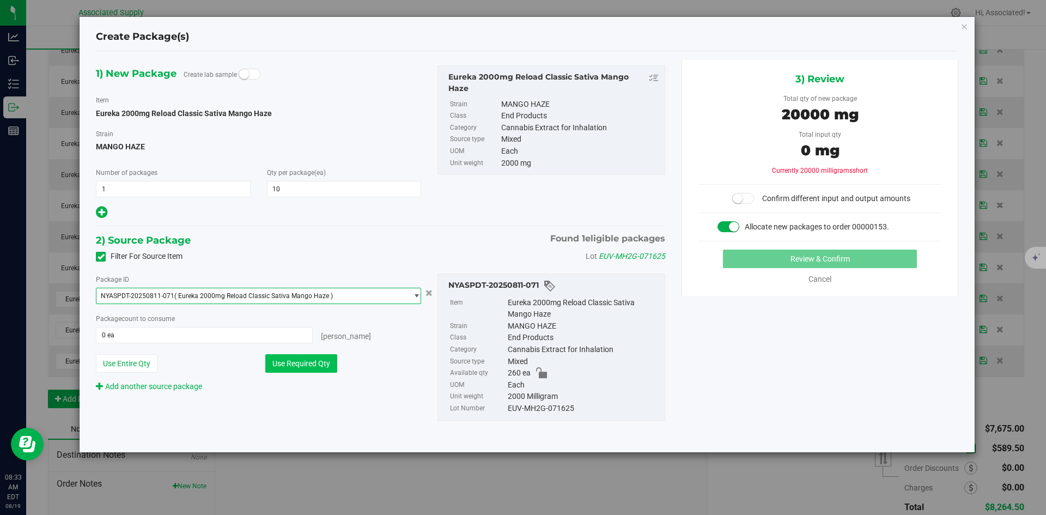
click at [313, 365] on button "Use Required Qty" at bounding box center [301, 363] width 72 height 19
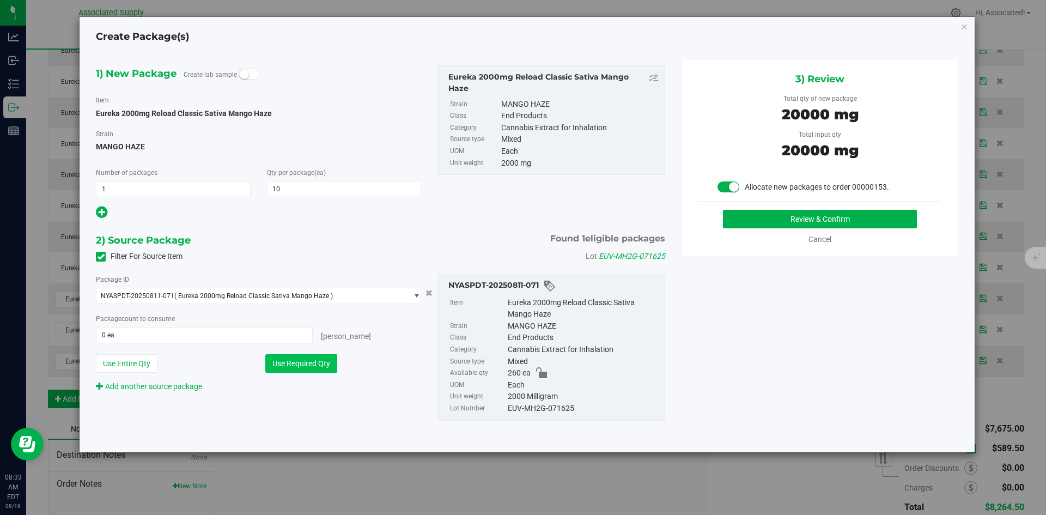
type input "10 ea"
click at [752, 219] on button "Review & Confirm" at bounding box center [820, 219] width 194 height 19
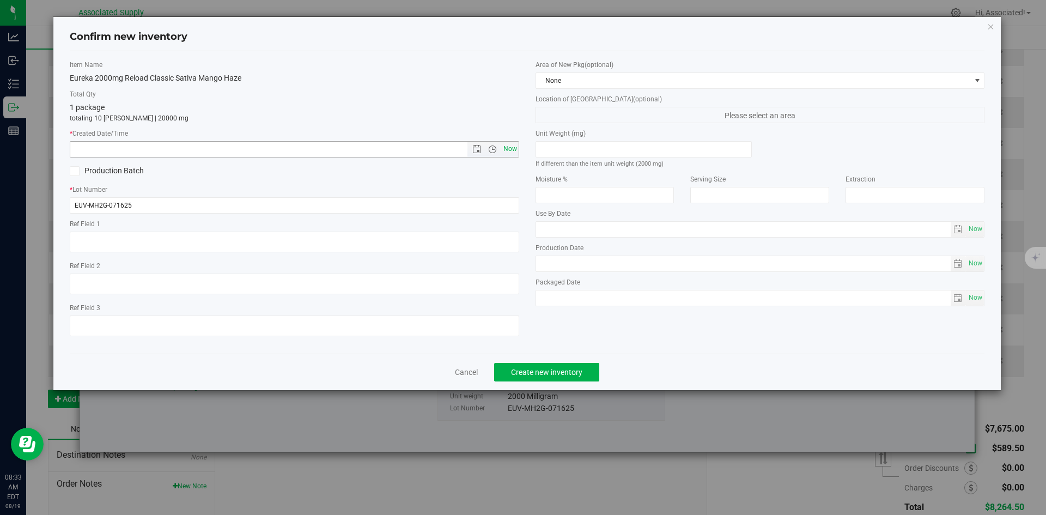
click at [509, 149] on span "Now" at bounding box center [510, 149] width 19 height 16
type input "8/19/2025 8:33 AM"
click at [550, 370] on span "Create new inventory" at bounding box center [546, 372] width 71 height 9
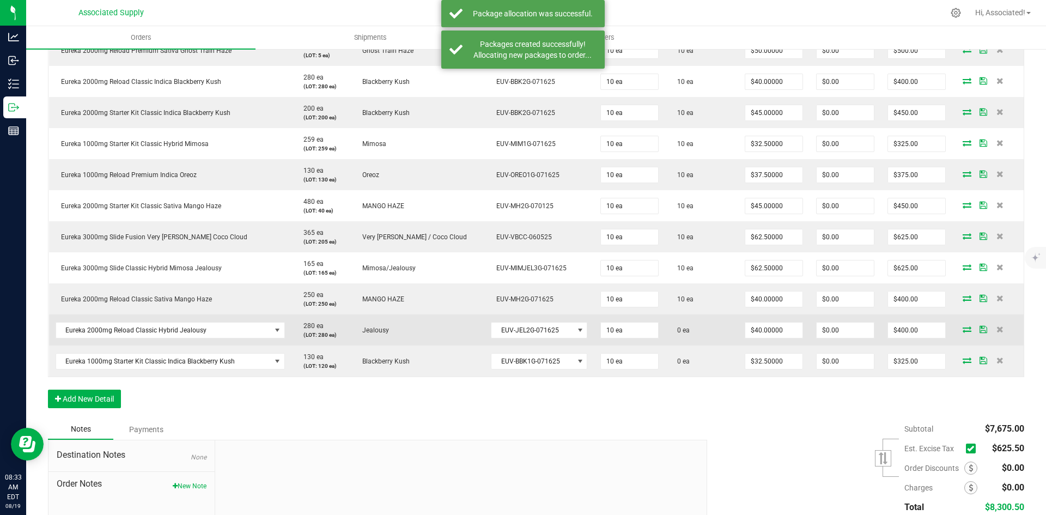
click at [962, 327] on icon at bounding box center [966, 329] width 9 height 7
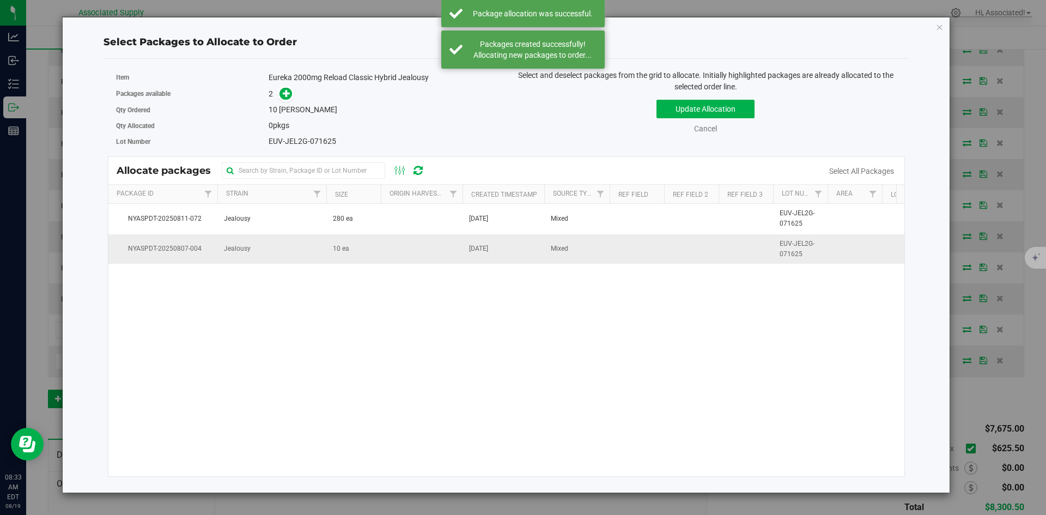
click at [383, 259] on td at bounding box center [422, 248] width 82 height 29
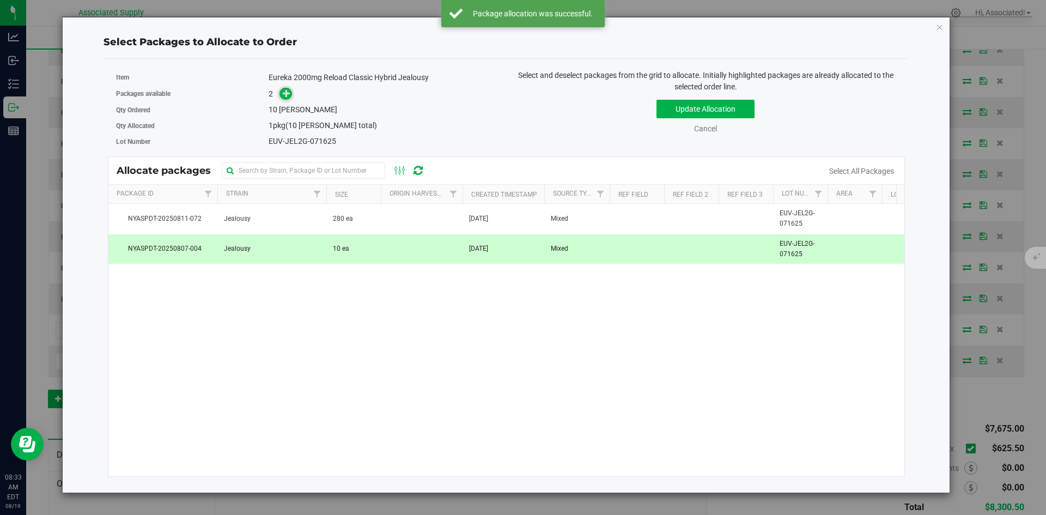
click at [287, 96] on icon at bounding box center [287, 93] width 8 height 8
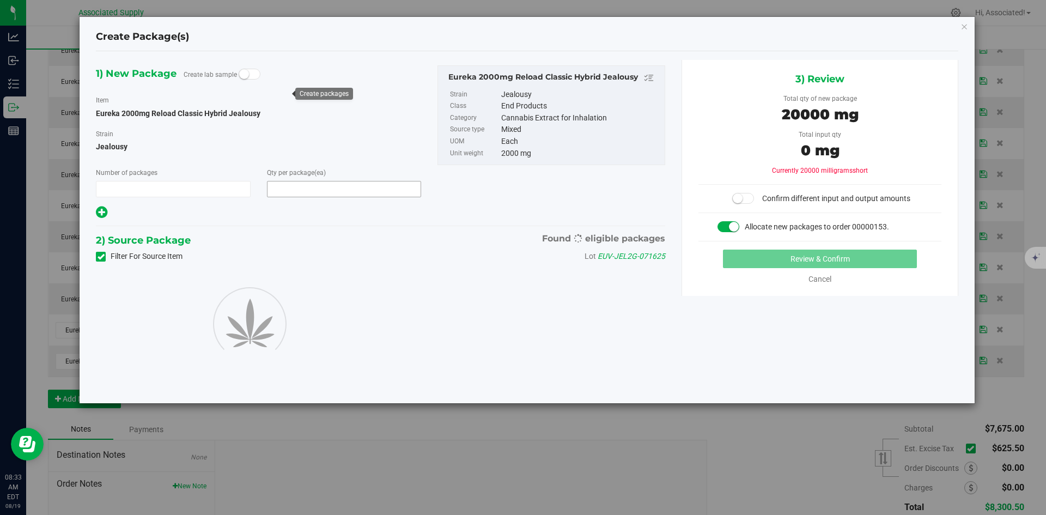
type input "1"
type input "10"
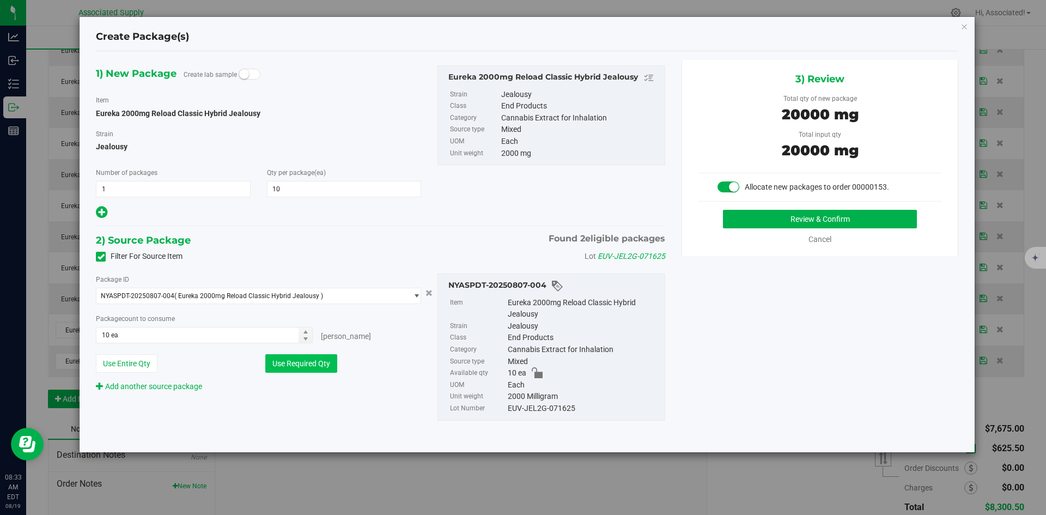
click at [318, 367] on button "Use Required Qty" at bounding box center [301, 363] width 72 height 19
click at [801, 224] on button "Review & Confirm" at bounding box center [820, 219] width 194 height 19
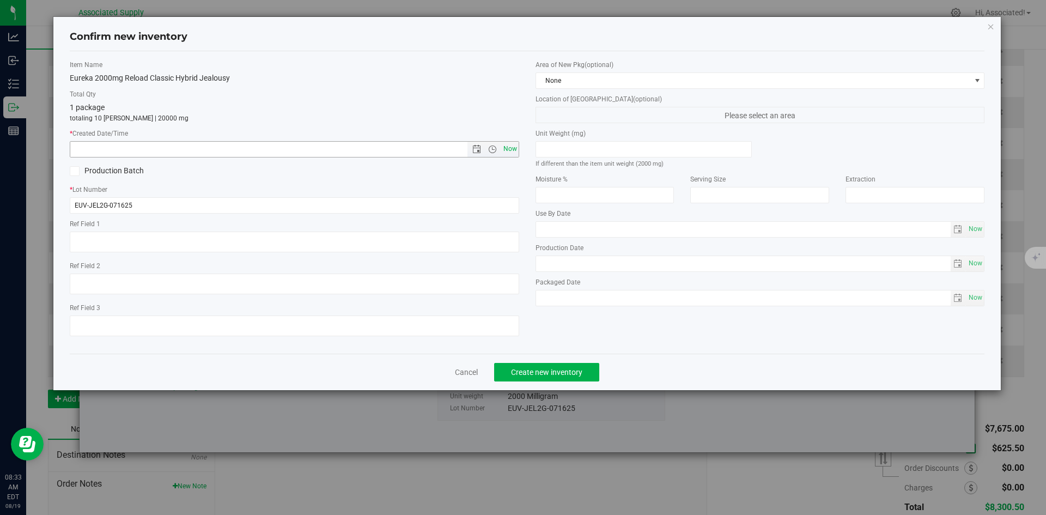
click at [512, 143] on span "Now" at bounding box center [510, 149] width 19 height 16
type input "8/19/2025 8:33 AM"
click at [552, 364] on button "Create new inventory" at bounding box center [546, 372] width 105 height 19
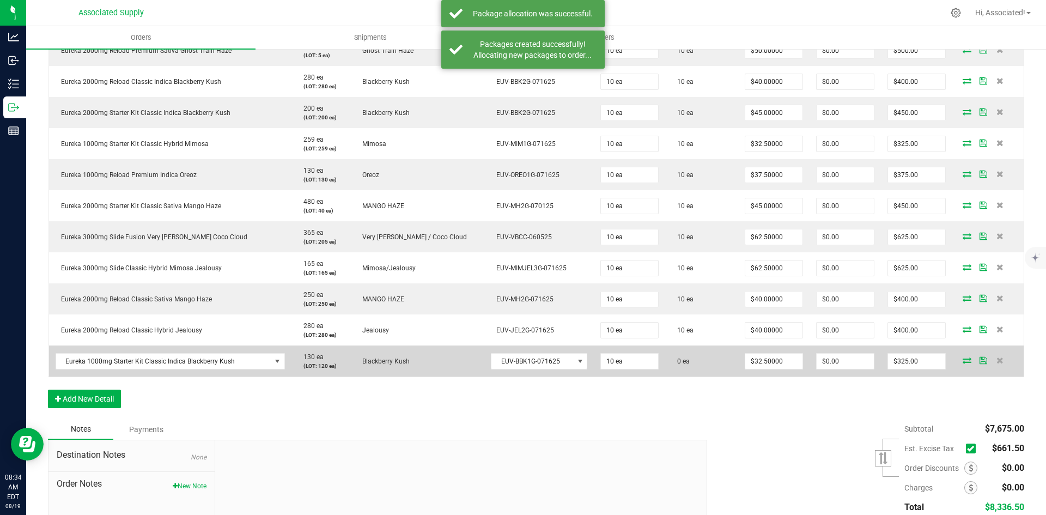
click at [688, 363] on td "0 ea" at bounding box center [701, 360] width 73 height 31
click at [962, 359] on icon at bounding box center [966, 360] width 9 height 7
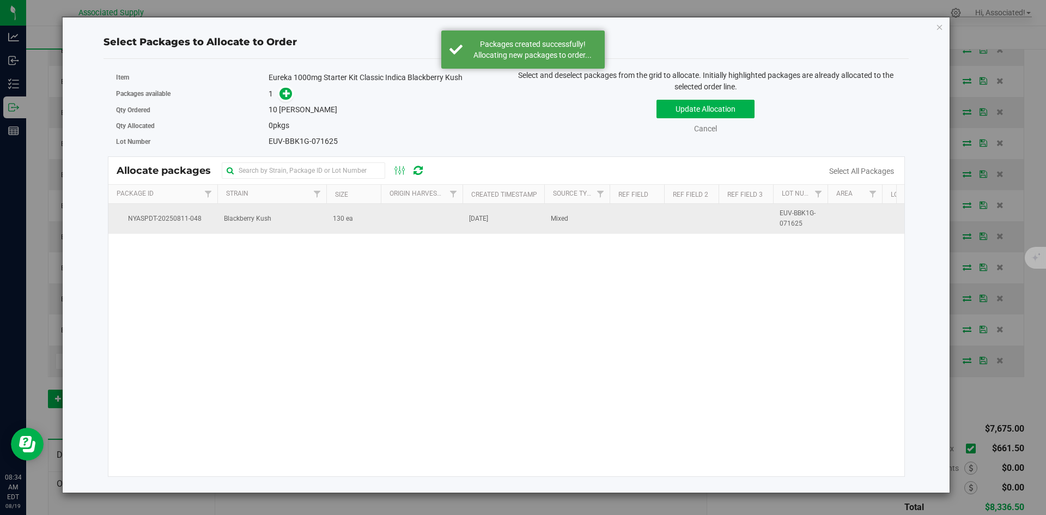
click at [338, 226] on td "130 ea" at bounding box center [353, 218] width 54 height 29
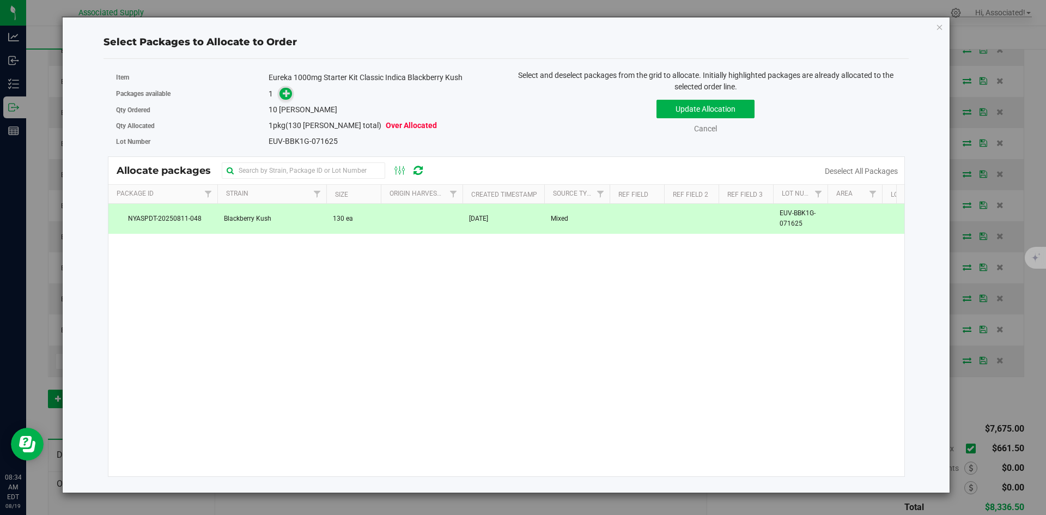
click at [287, 93] on icon at bounding box center [287, 93] width 8 height 8
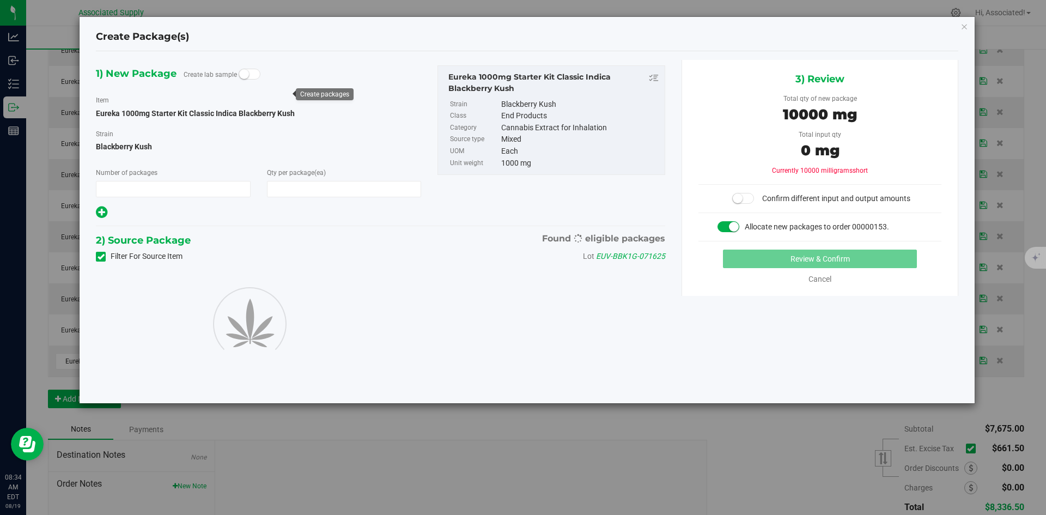
type input "1"
type input "10"
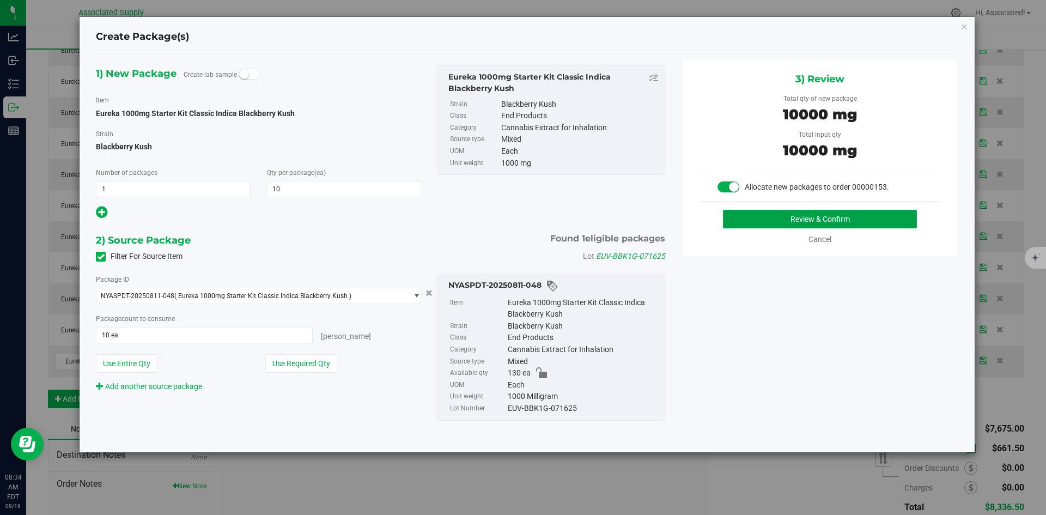
click at [759, 218] on button "Review & Confirm" at bounding box center [820, 219] width 194 height 19
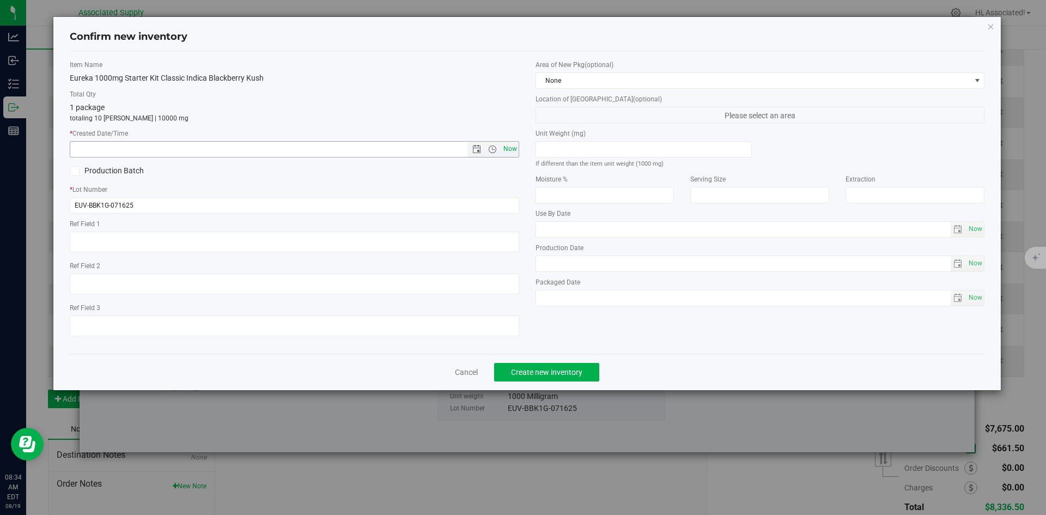
click at [509, 147] on span "Now" at bounding box center [510, 149] width 19 height 16
type input "8/19/2025 8:34 AM"
click at [573, 365] on button "Create new inventory" at bounding box center [546, 372] width 105 height 19
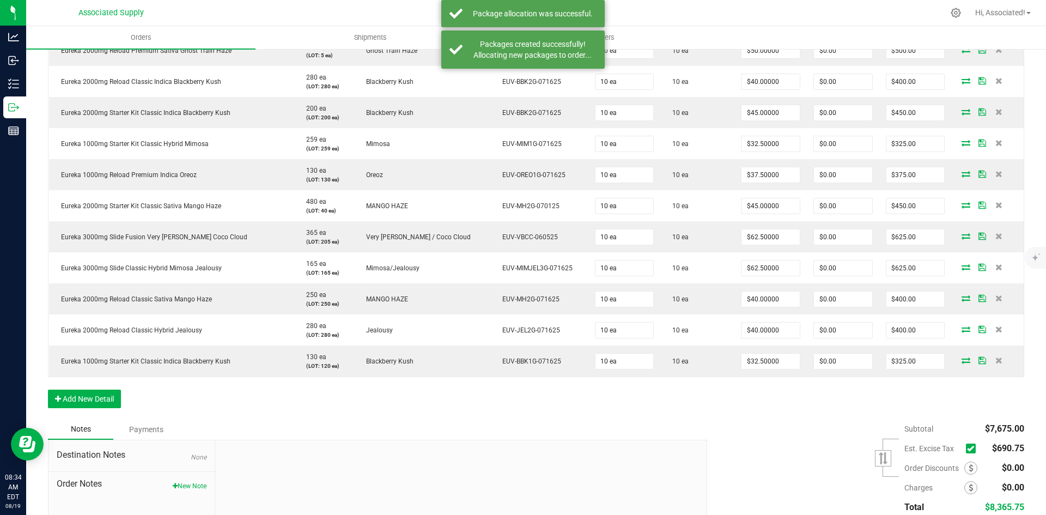
click at [967, 448] on icon at bounding box center [970, 448] width 7 height 0
click at [0, 0] on input "checkbox" at bounding box center [0, 0] width 0 height 0
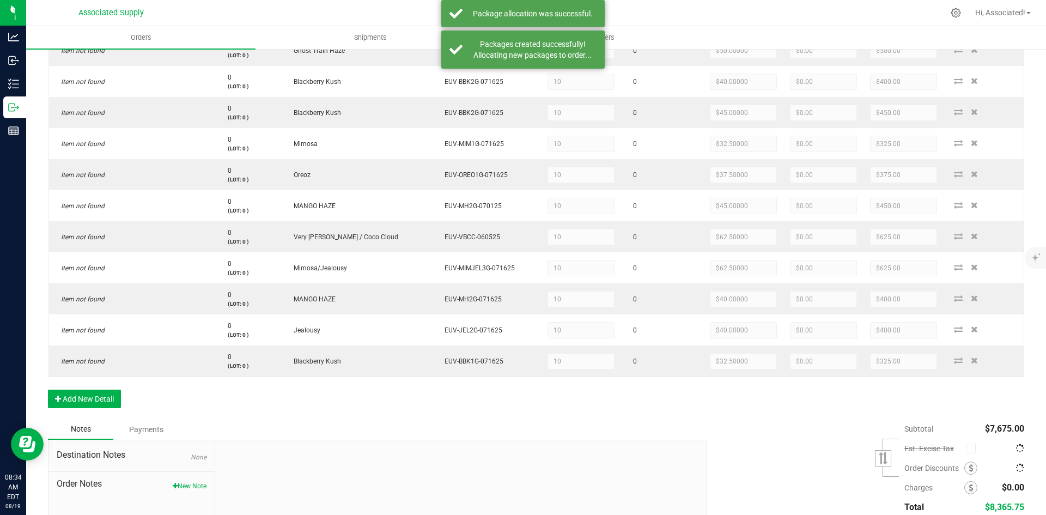
click at [765, 437] on div "Subtotal $7,675.00 Est. Excise Tax" at bounding box center [861, 488] width 325 height 138
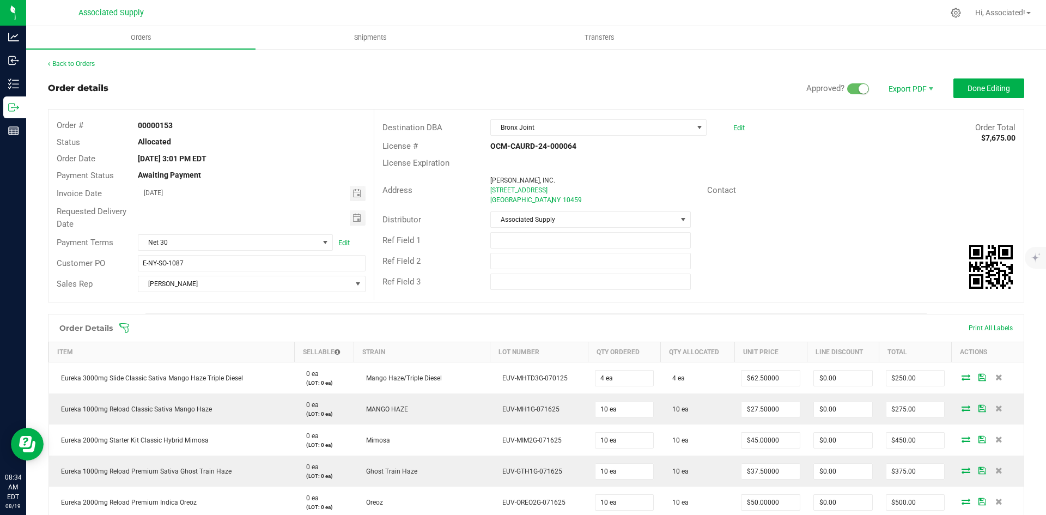
drag, startPoint x: 854, startPoint y: 213, endPoint x: 845, endPoint y: 233, distance: 21.5
click at [855, 212] on div "Distributor Associated Supply" at bounding box center [698, 219] width 649 height 21
click at [973, 95] on button "Done Editing" at bounding box center [988, 88] width 71 height 20
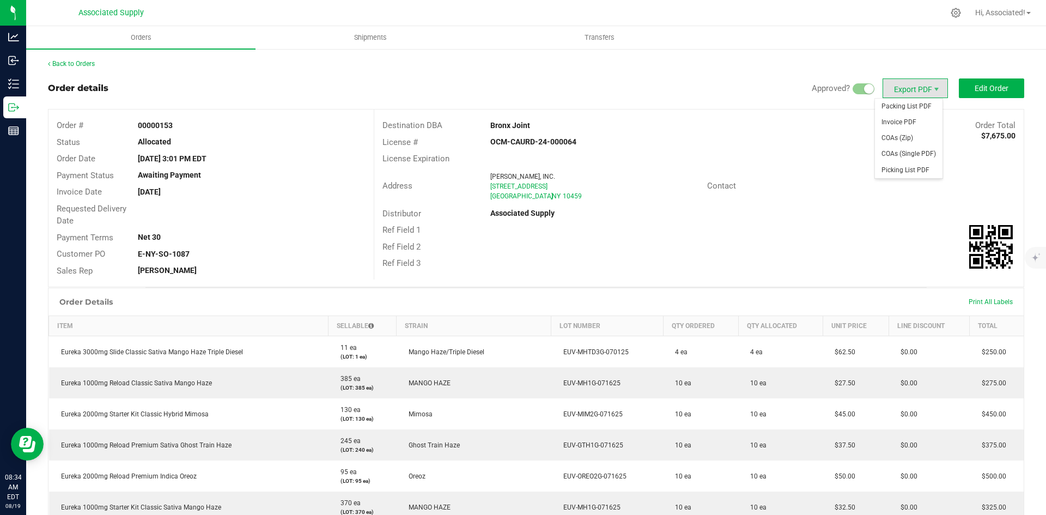
click at [904, 88] on span "Export PDF" at bounding box center [914, 88] width 65 height 20
click at [904, 106] on span "Packing List PDF" at bounding box center [909, 107] width 68 height 16
click at [920, 120] on span "Invoice PDF" at bounding box center [909, 122] width 68 height 16
click at [77, 60] on link "Back to Orders" at bounding box center [71, 64] width 47 height 8
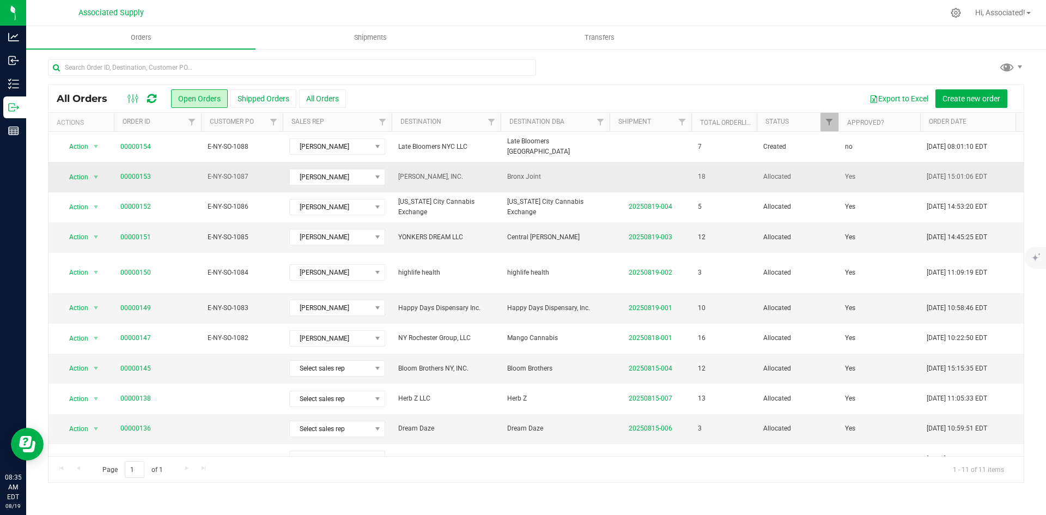
click at [482, 179] on span "[PERSON_NAME], INC." at bounding box center [446, 177] width 96 height 10
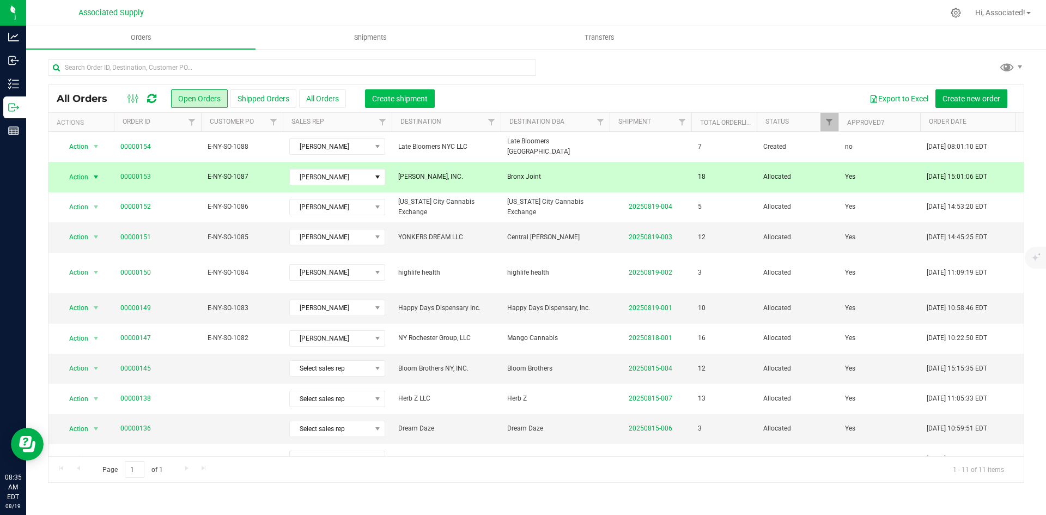
click at [405, 101] on span "Create shipment" at bounding box center [400, 98] width 56 height 9
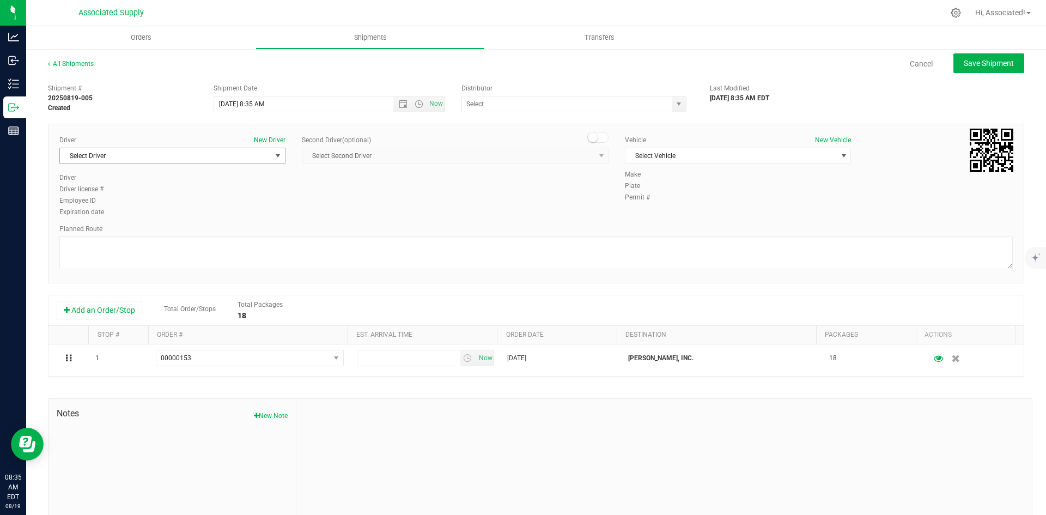
click at [229, 153] on span "Select Driver" at bounding box center [165, 155] width 211 height 15
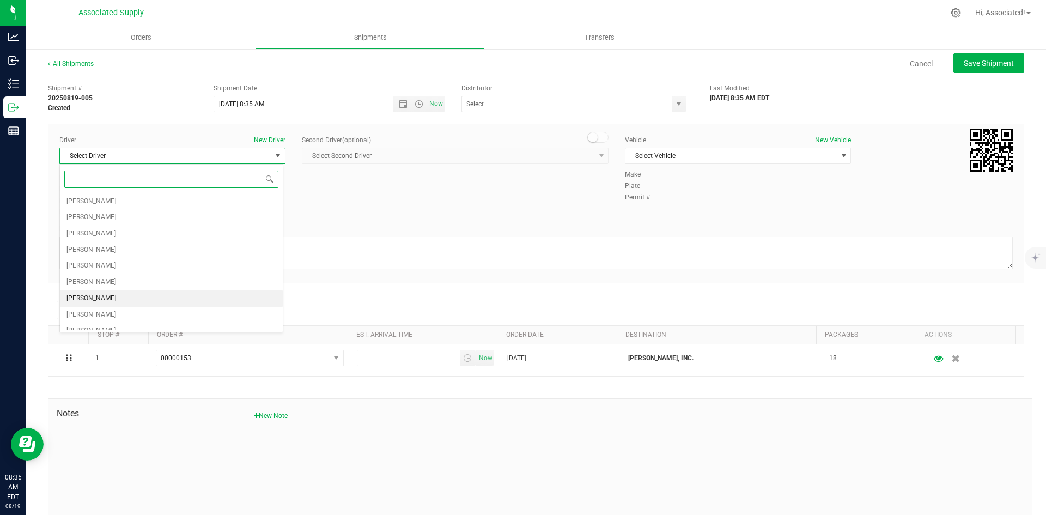
scroll to position [41, 0]
click at [130, 317] on li "[PERSON_NAME]" at bounding box center [171, 322] width 223 height 16
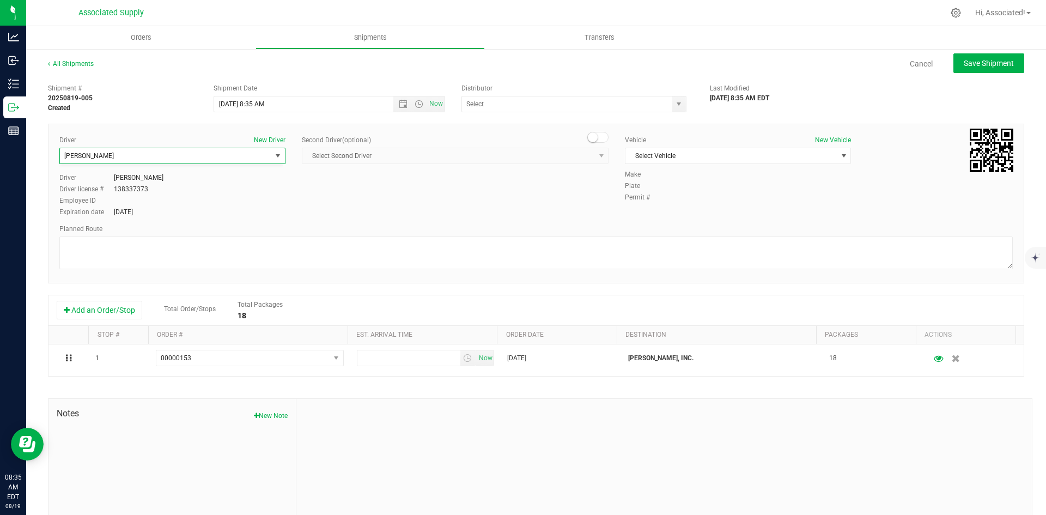
scroll to position [41, 0]
click at [696, 154] on span "Select Vehicle" at bounding box center [730, 155] width 211 height 15
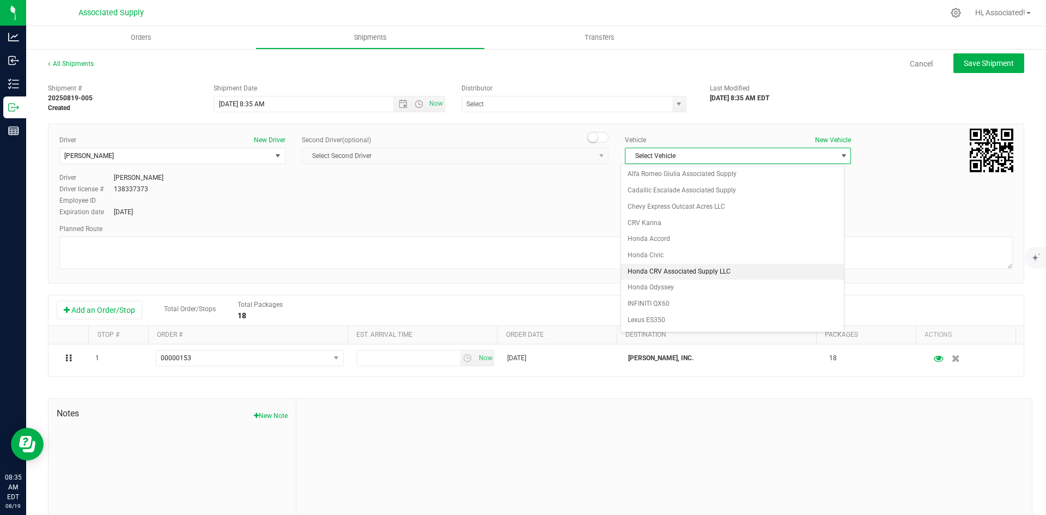
click at [669, 275] on li "Honda CRV Associated Supply LLC" at bounding box center [732, 272] width 223 height 16
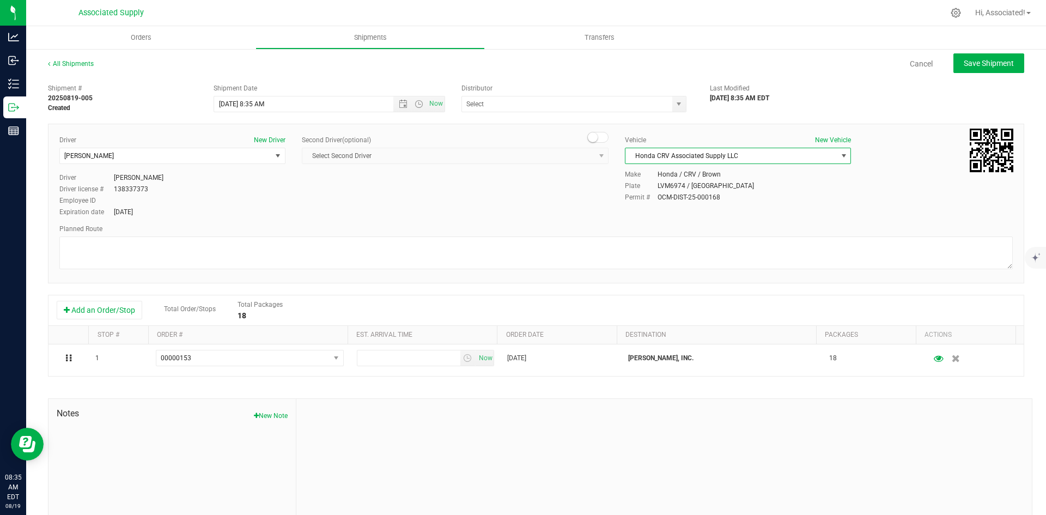
click at [542, 199] on div "Driver New Driver [PERSON_NAME] Select Driver [PERSON_NAME] [PERSON_NAME] [PERS…" at bounding box center [536, 176] width 970 height 83
click at [674, 104] on span "select" at bounding box center [678, 104] width 9 height 9
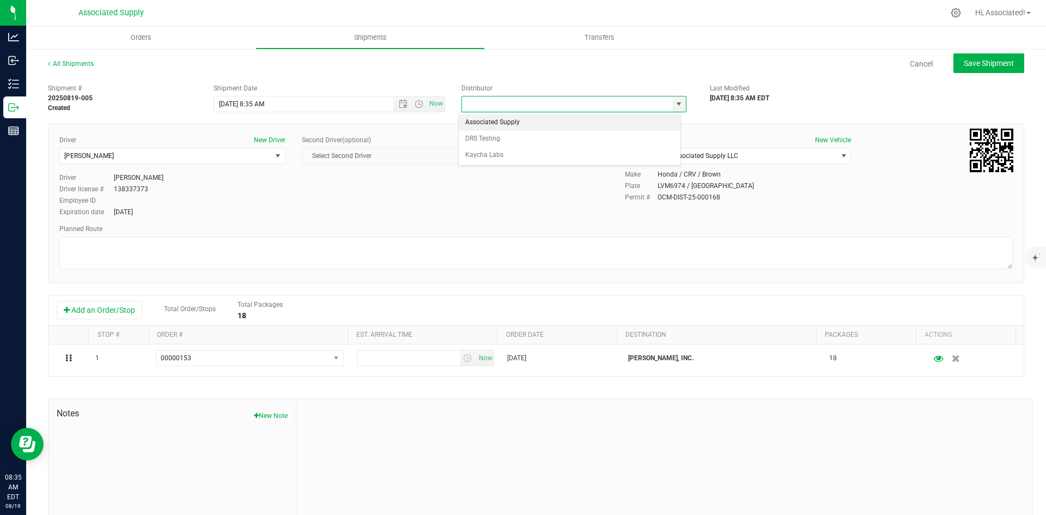
click at [551, 125] on li "Associated Supply" at bounding box center [570, 122] width 222 height 16
type input "Associated Supply"
drag, startPoint x: 398, startPoint y: 183, endPoint x: 336, endPoint y: 196, distance: 64.0
click at [398, 183] on div "Driver New Driver [PERSON_NAME] Select Driver [PERSON_NAME] [PERSON_NAME] [PERS…" at bounding box center [536, 176] width 970 height 83
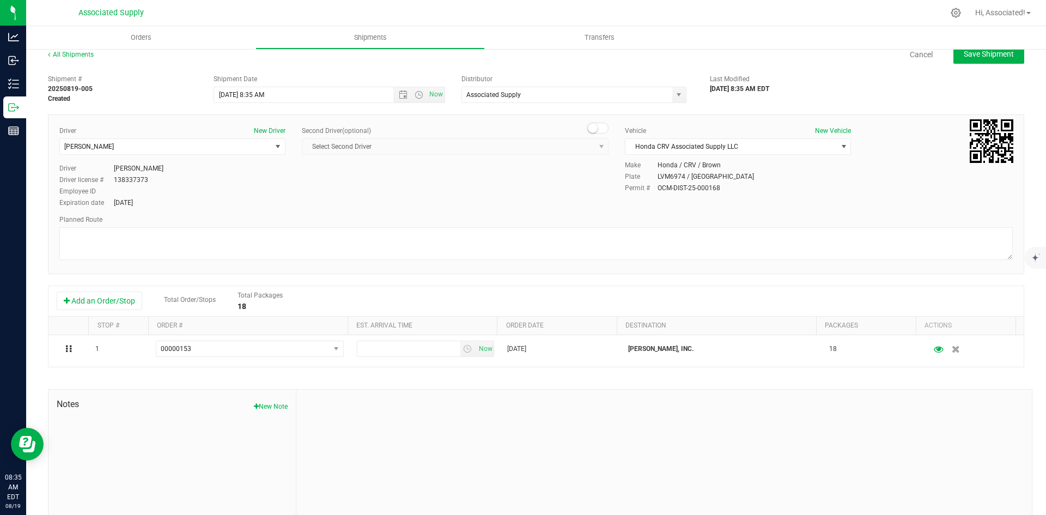
scroll to position [0, 0]
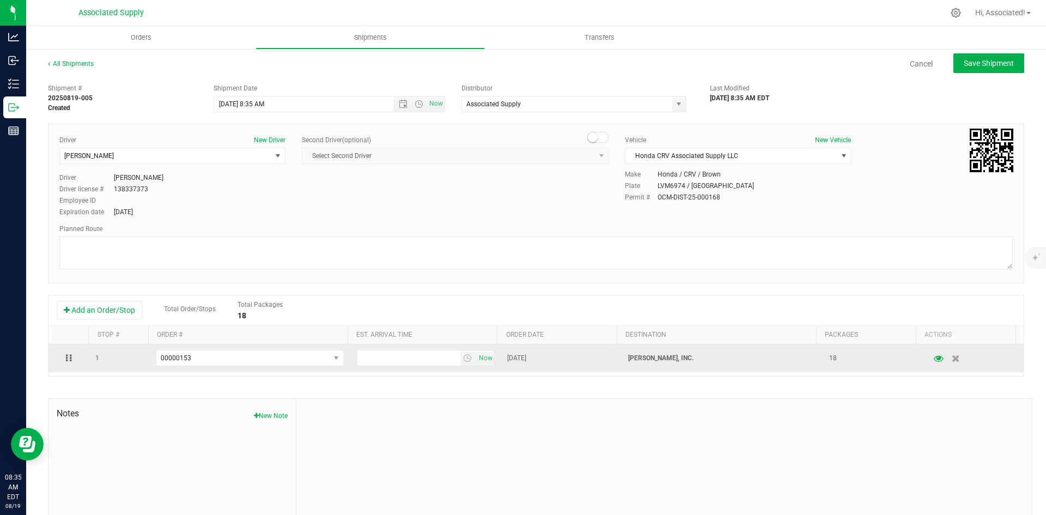
click at [479, 350] on td "Now" at bounding box center [425, 358] width 151 height 28
click at [478, 359] on span "Now" at bounding box center [485, 358] width 19 height 16
drag, startPoint x: 359, startPoint y: 358, endPoint x: 332, endPoint y: 358, distance: 27.8
click at [332, 358] on tr "1 00000153 00000154 00000153 8:35 AM Now Aug 18, 2025 LUKE CLOUD, INC. 18" at bounding box center [535, 358] width 975 height 28
type input "9:35 AM"
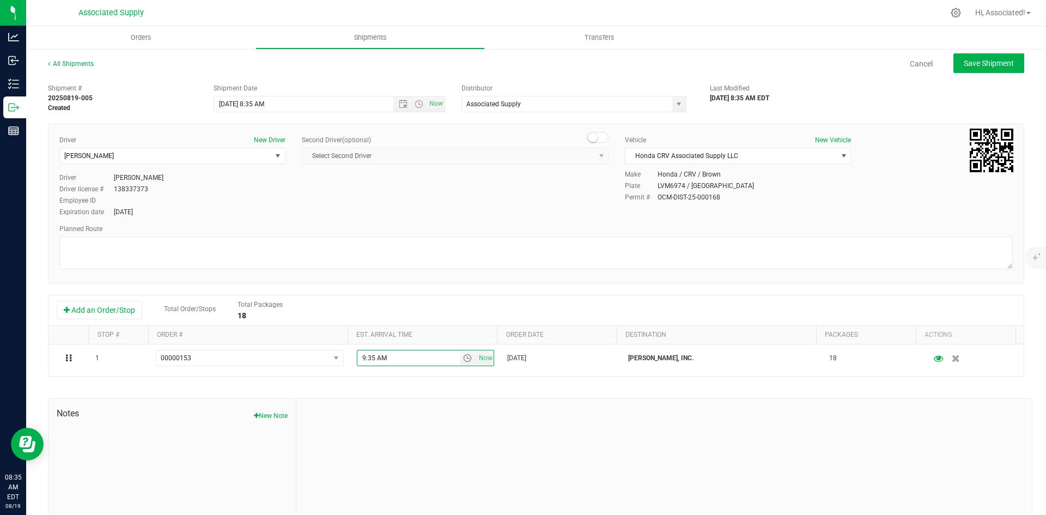
click at [505, 464] on div at bounding box center [663, 472] width 735 height 146
click at [979, 63] on span "Save Shipment" at bounding box center [989, 63] width 50 height 9
type input "8/19/2025 12:35 PM"
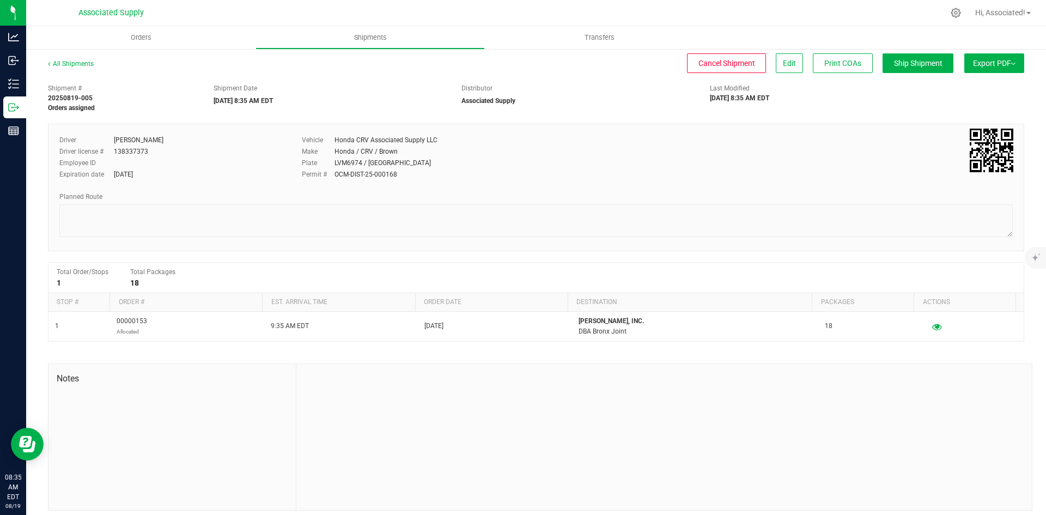
click at [757, 172] on div "Driver Anthony Velez Driver license # 138337373 Employee ID Expiration date Aug…" at bounding box center [536, 160] width 970 height 51
click at [971, 60] on button "Export PDF" at bounding box center [994, 63] width 60 height 20
click at [955, 121] on span "NY Manifest" at bounding box center [961, 120] width 36 height 8
click at [943, 119] on span "NY Manifest" at bounding box center [961, 120] width 36 height 8
click at [71, 60] on link "All Shipments" at bounding box center [71, 64] width 46 height 8
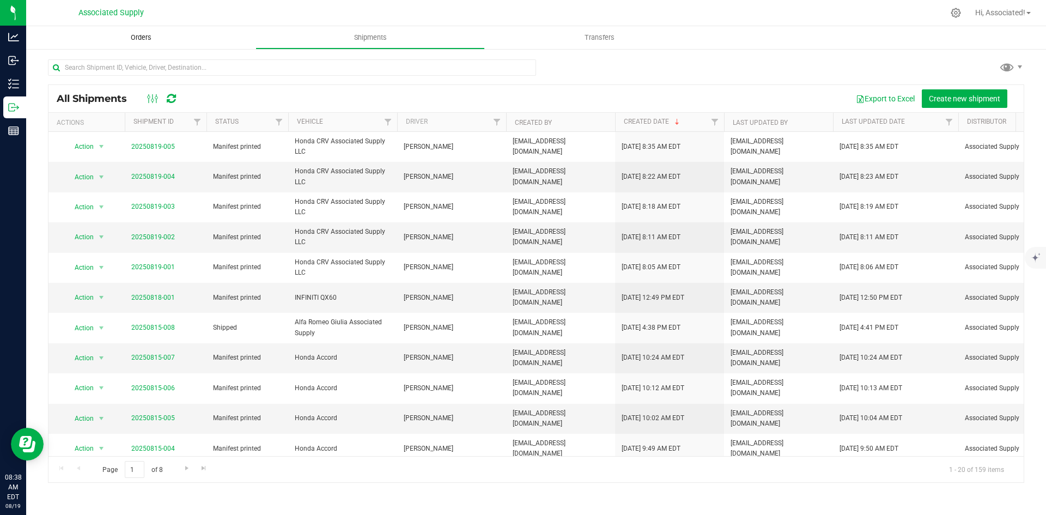
click at [132, 38] on span "Orders" at bounding box center [141, 38] width 50 height 10
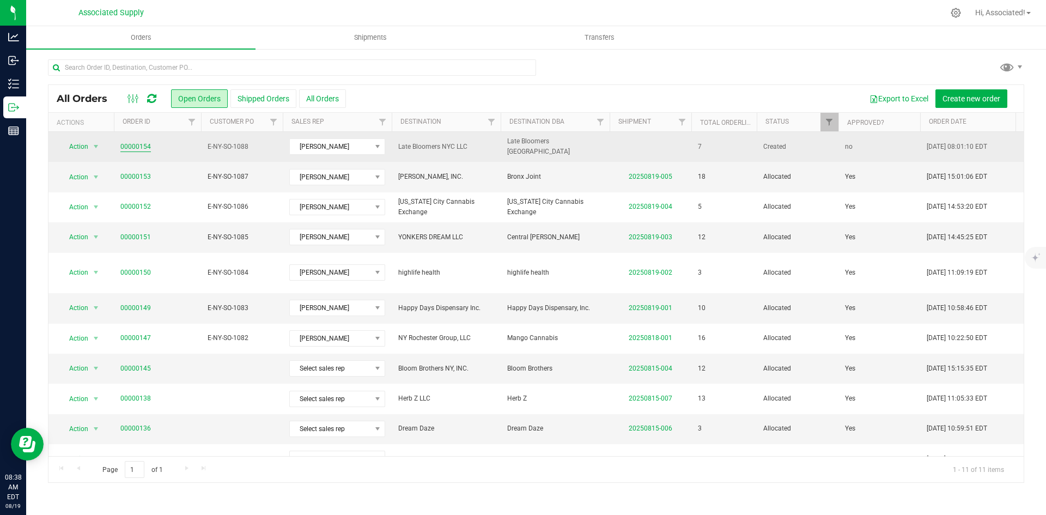
click at [135, 145] on link "00000154" at bounding box center [135, 147] width 31 height 10
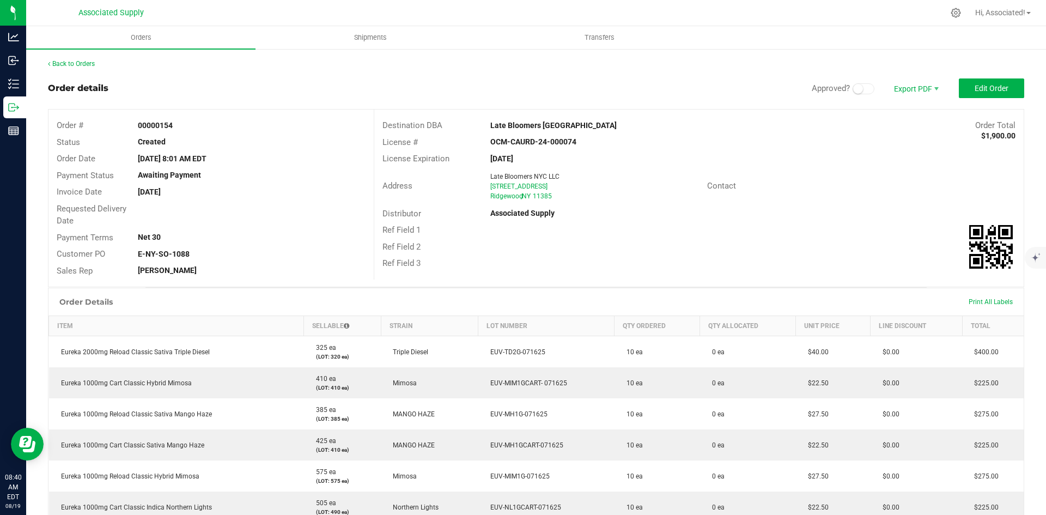
click at [309, 186] on div "[DATE]" at bounding box center [251, 191] width 243 height 11
click at [904, 126] on span "Invoice PDF" at bounding box center [909, 122] width 68 height 16
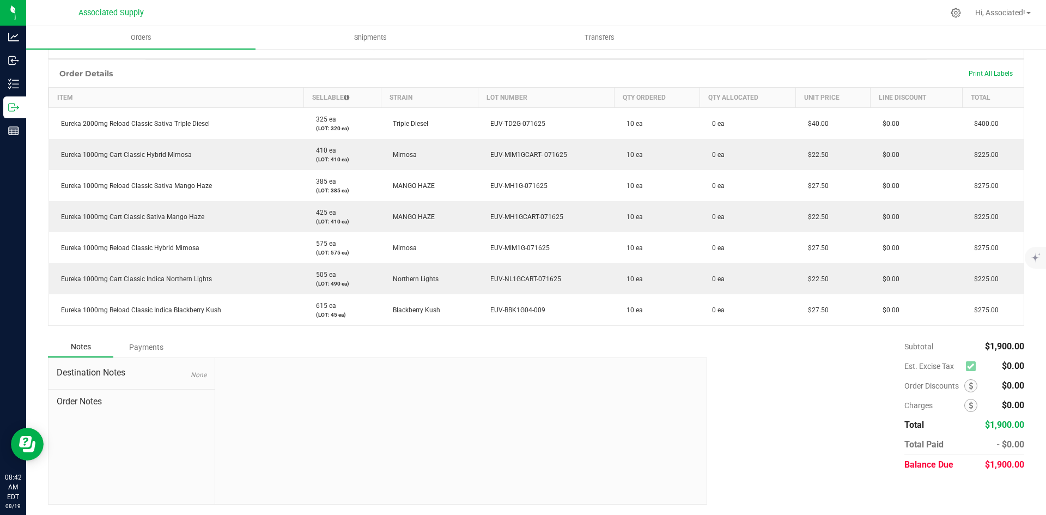
scroll to position [229, 0]
click at [968, 385] on icon at bounding box center [970, 385] width 4 height 8
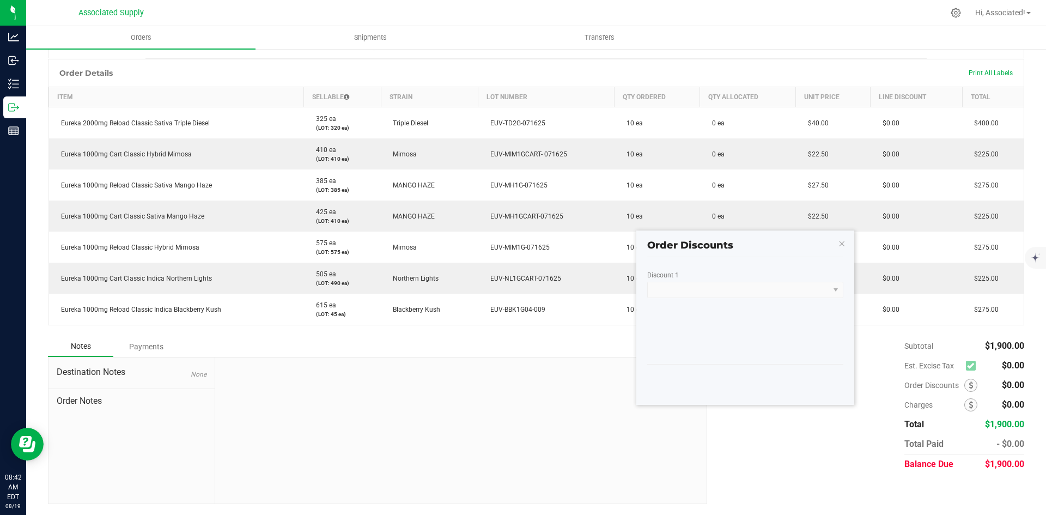
click at [755, 291] on kendo-dropdownlist at bounding box center [745, 290] width 196 height 16
click at [826, 286] on kendo-dropdownlist at bounding box center [745, 290] width 196 height 16
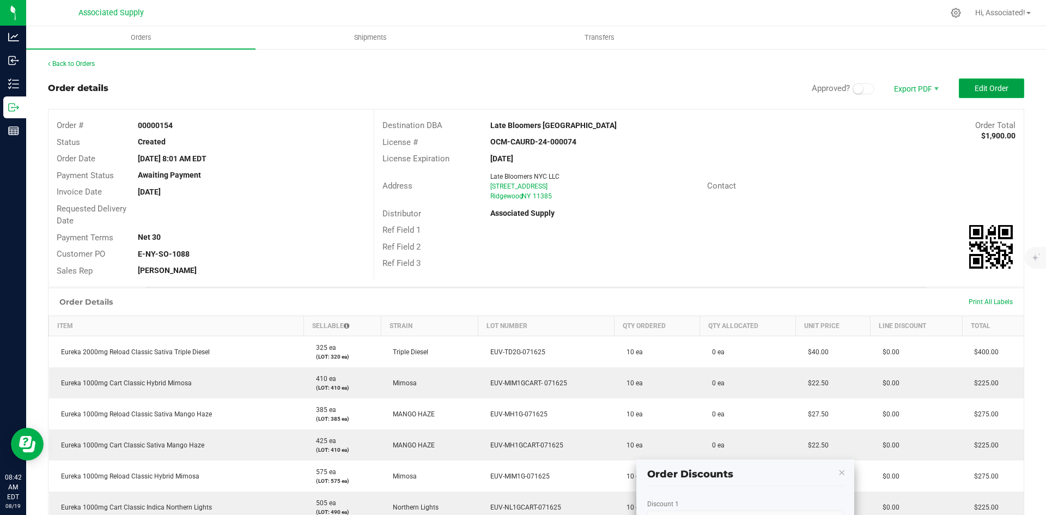
click at [974, 89] on span "Edit Order" at bounding box center [991, 88] width 34 height 9
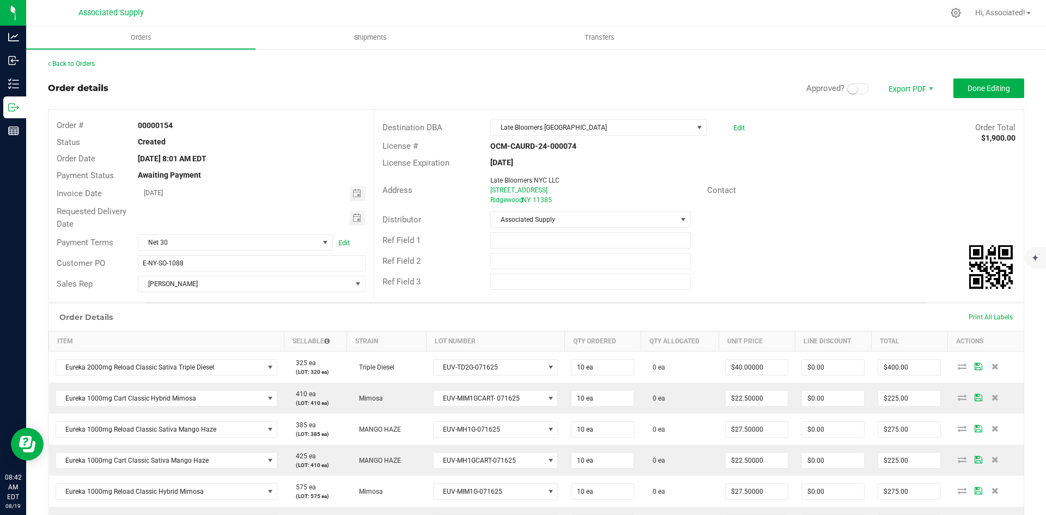
click at [848, 88] on small at bounding box center [853, 89] width 10 height 10
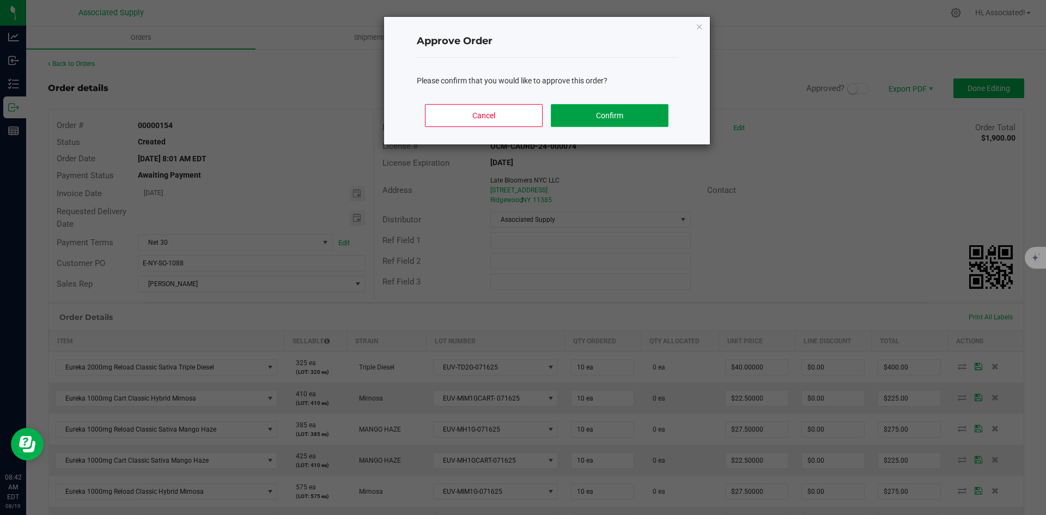
click at [641, 113] on button "Confirm" at bounding box center [609, 115] width 117 height 23
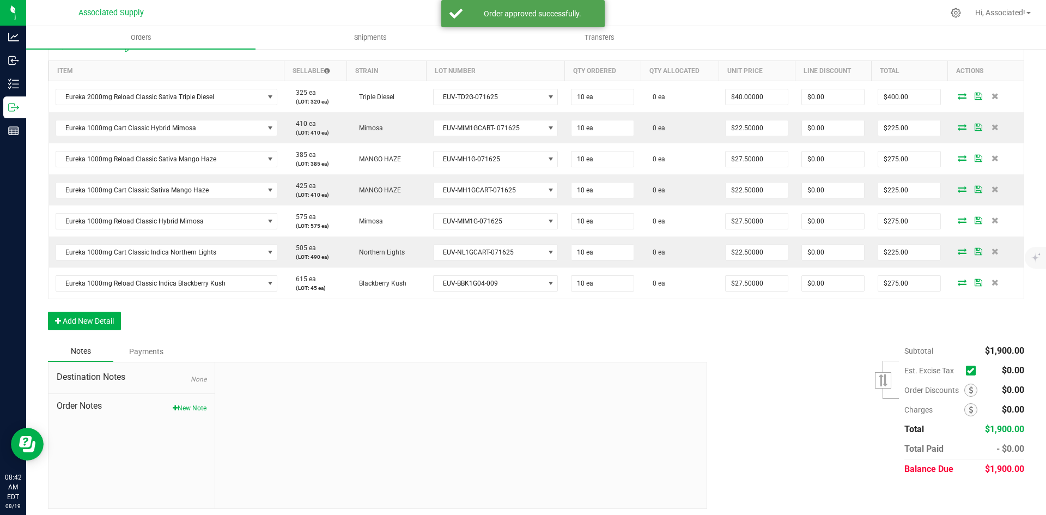
scroll to position [286, 0]
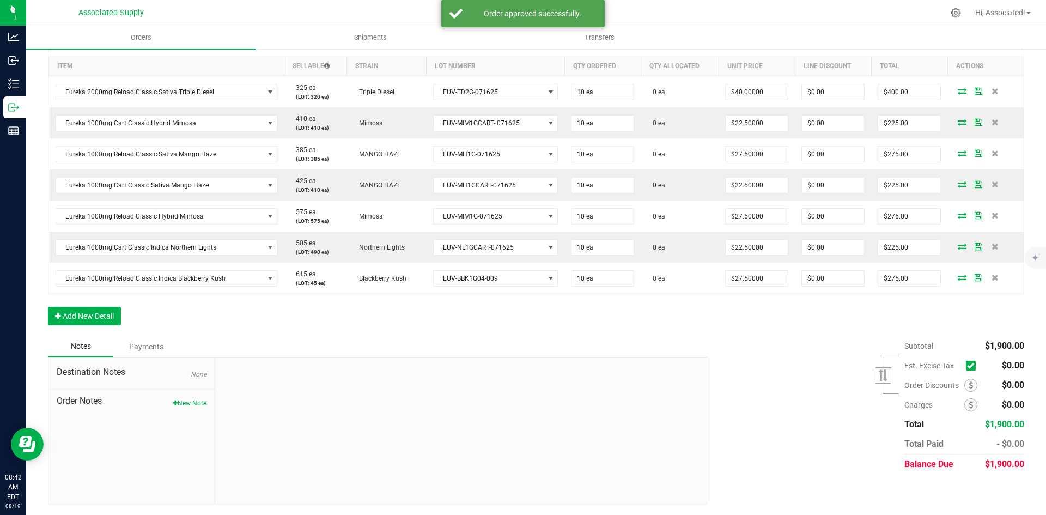
click at [967, 365] on icon at bounding box center [970, 365] width 7 height 0
click at [0, 0] on input "checkbox" at bounding box center [0, 0] width 0 height 0
click at [968, 384] on icon at bounding box center [970, 385] width 4 height 8
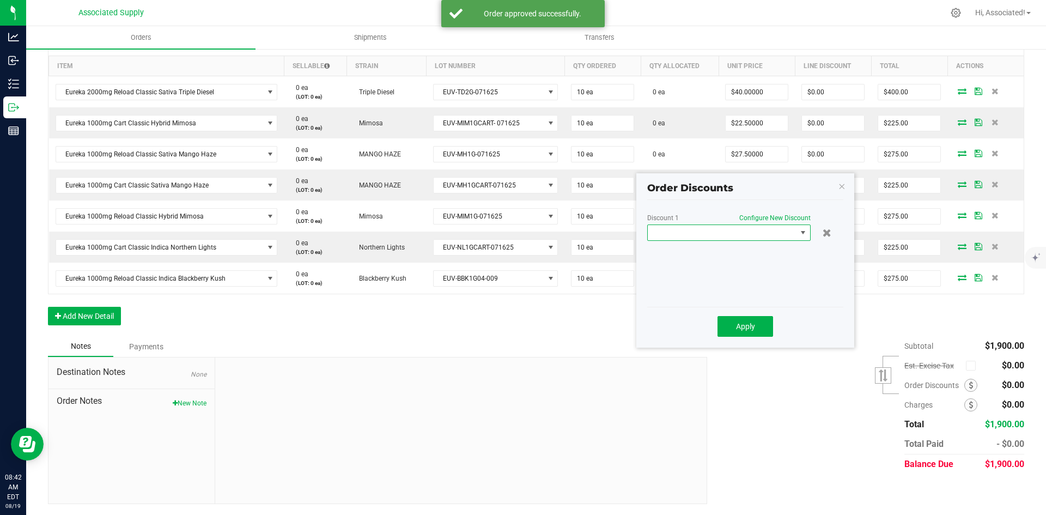
click at [802, 235] on span at bounding box center [803, 232] width 9 height 9
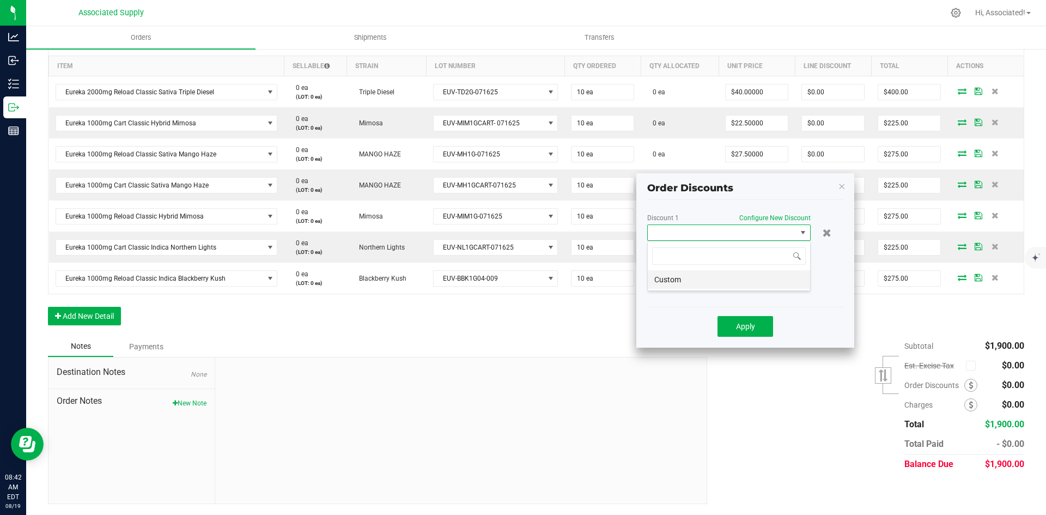
click at [665, 277] on li "Custom" at bounding box center [729, 279] width 162 height 19
click at [746, 251] on input "0" at bounding box center [764, 253] width 93 height 15
type input "$110.00"
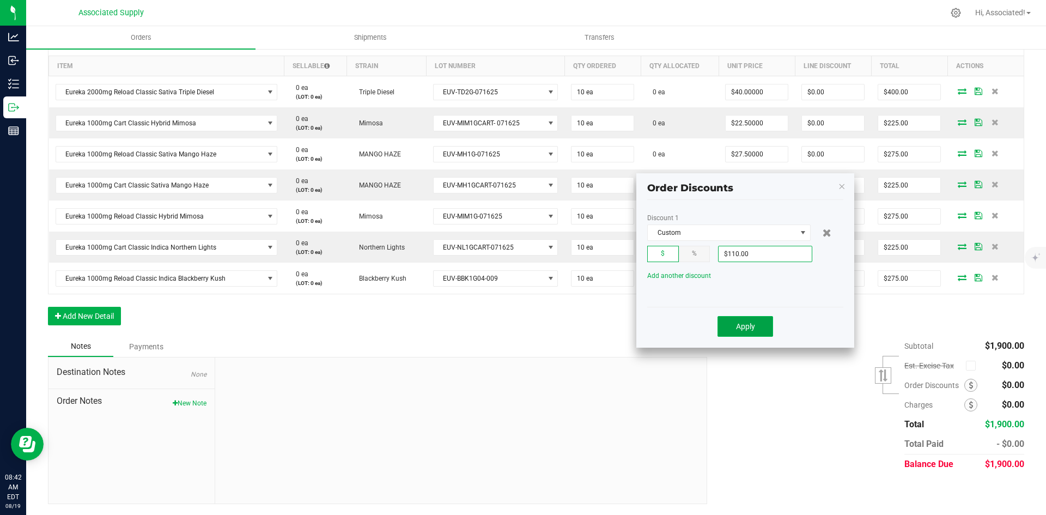
click at [756, 325] on button "Apply" at bounding box center [745, 326] width 56 height 21
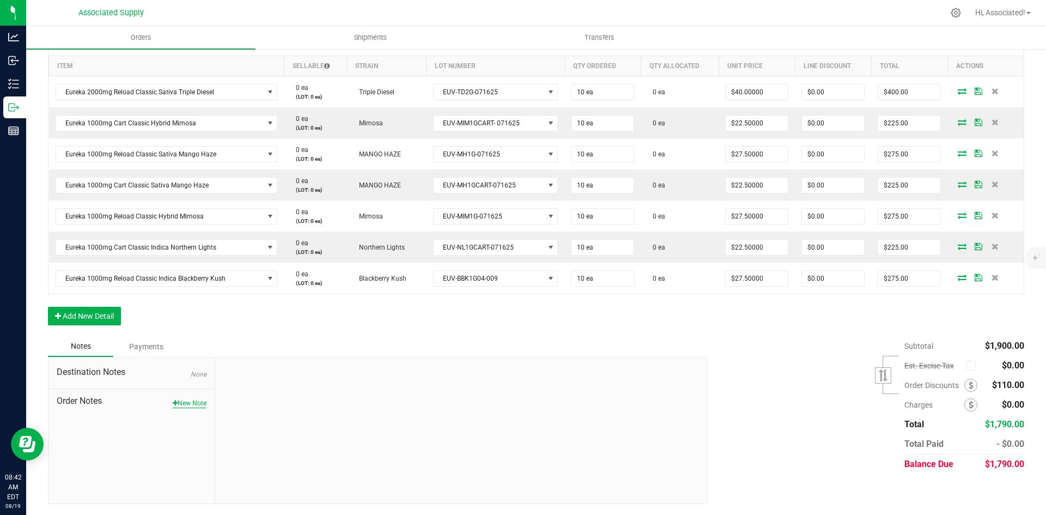
click at [184, 403] on button "New Note" at bounding box center [190, 403] width 34 height 10
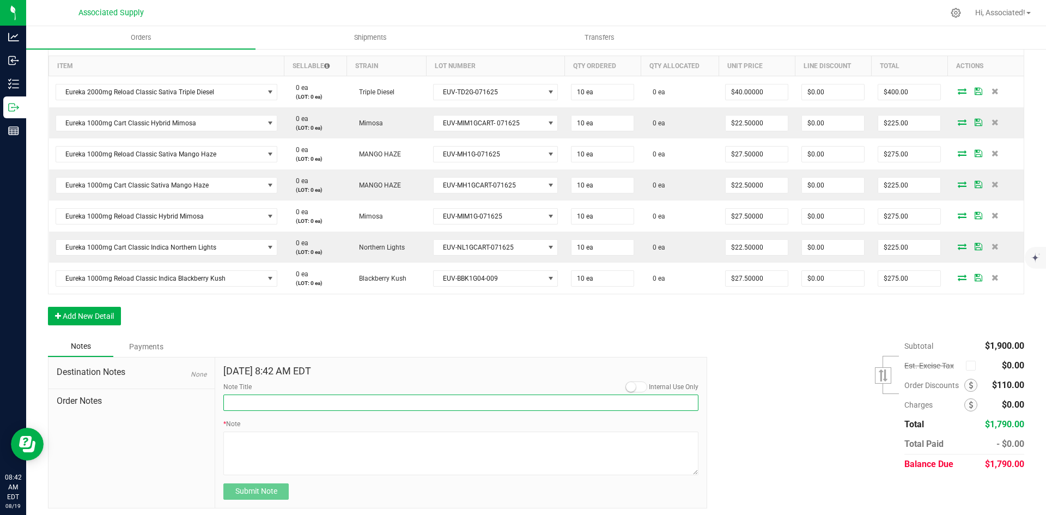
click at [425, 398] on input "Note Title" at bounding box center [460, 402] width 475 height 16
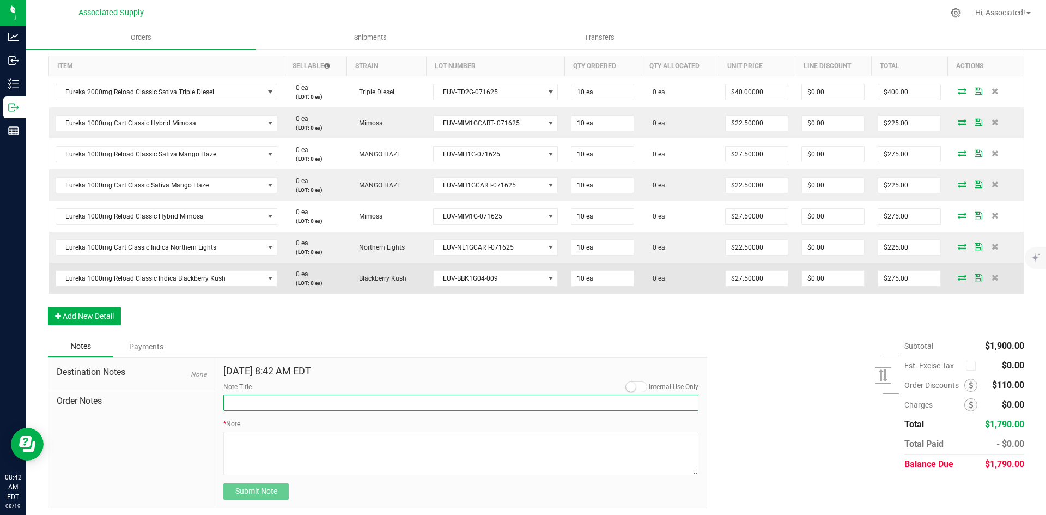
type input "QUARANTINE CREDIT"
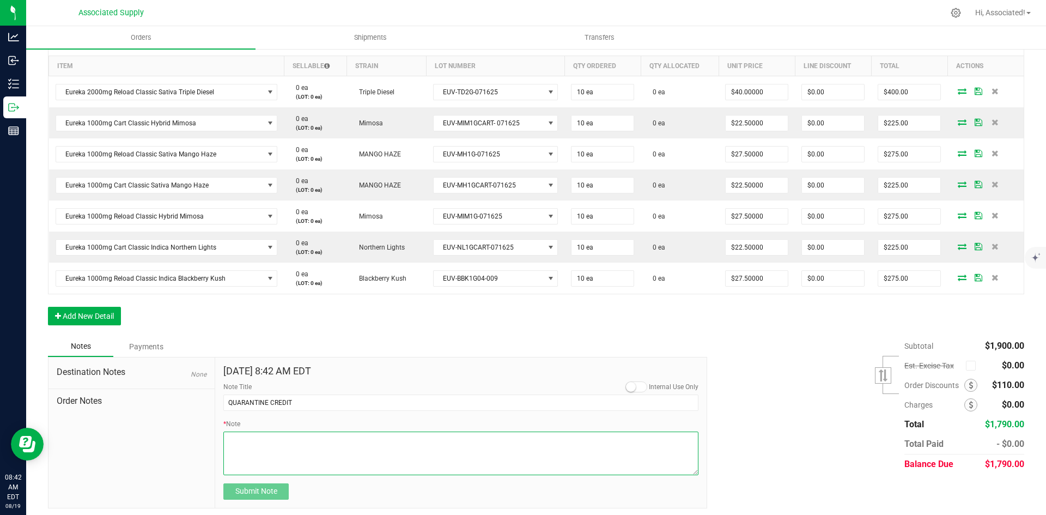
click at [300, 450] on textarea "* Note" at bounding box center [460, 453] width 475 height 44
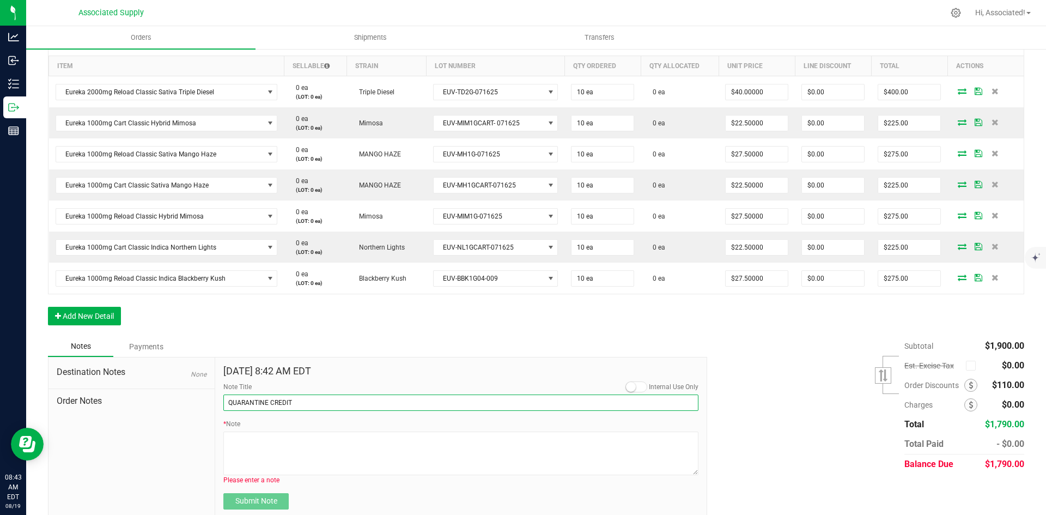
click at [337, 405] on input "QUARANTINE CREDIT" at bounding box center [460, 402] width 475 height 16
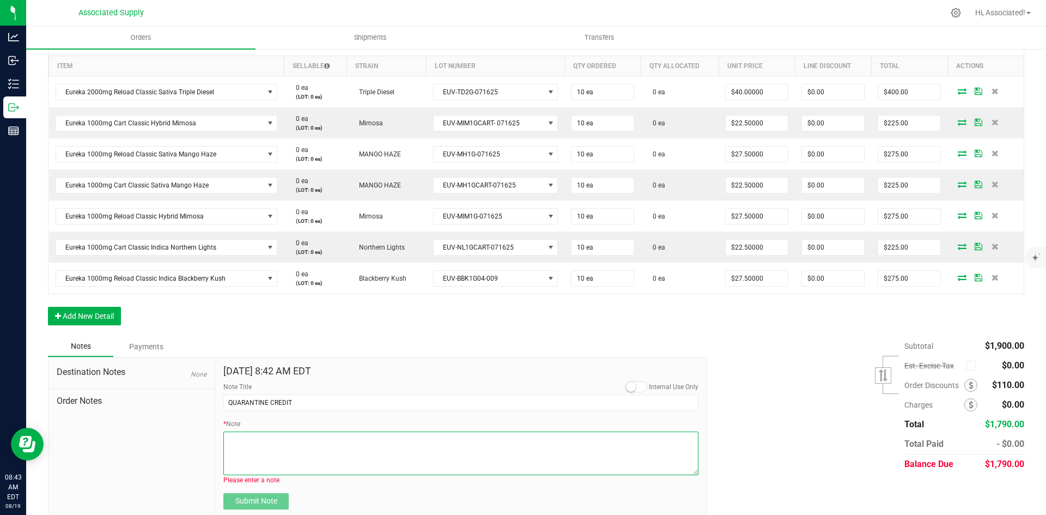
click at [248, 459] on textarea "* Note" at bounding box center [460, 453] width 475 height 44
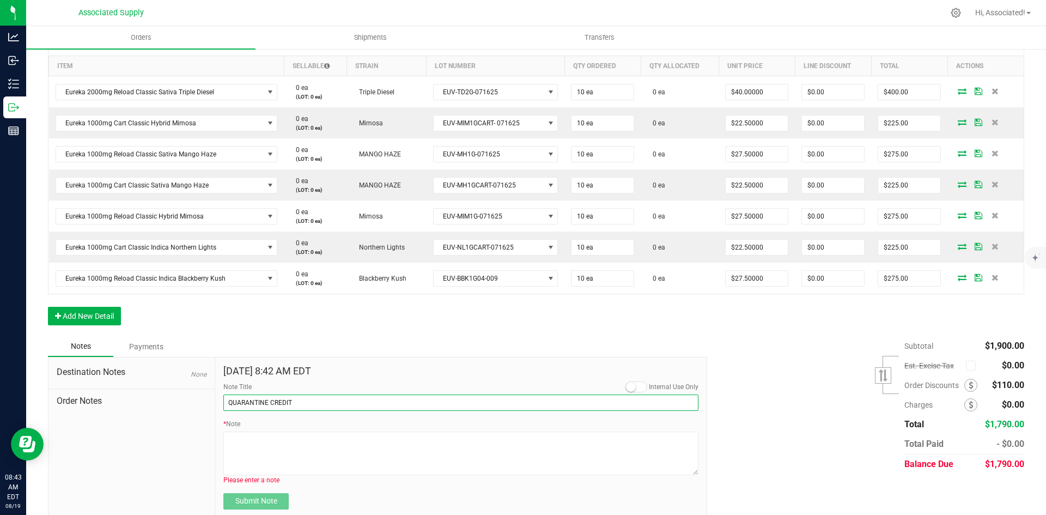
drag, startPoint x: 303, startPoint y: 399, endPoint x: 219, endPoint y: 399, distance: 84.4
click at [219, 399] on div "Aug 19, 2025 8:42 AM EDT Internal Use Only Note Title QUARANTINE CREDIT * Note …" at bounding box center [460, 437] width 491 height 160
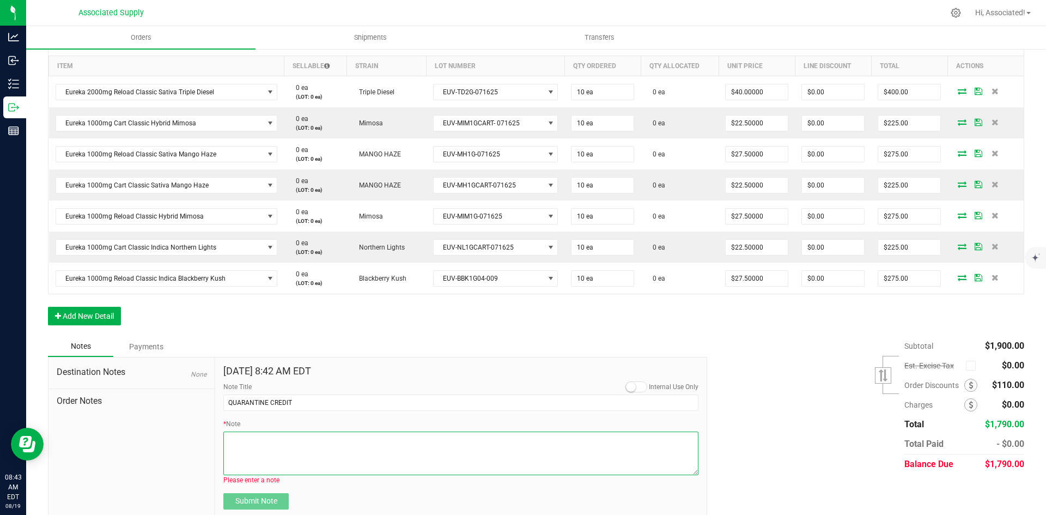
click at [250, 441] on textarea "* Note" at bounding box center [460, 453] width 475 height 44
paste textarea "QUARANTINE CREDIT"
click at [291, 436] on textarea "* Note" at bounding box center [460, 453] width 475 height 44
click at [297, 437] on textarea "* Note" at bounding box center [460, 453] width 475 height 44
click at [317, 440] on textarea "* Note" at bounding box center [460, 453] width 475 height 44
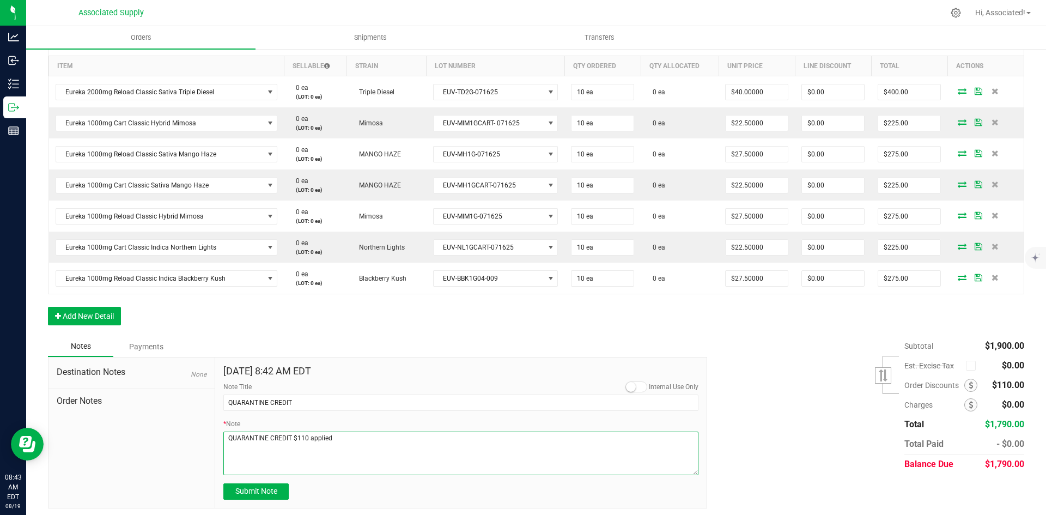
type textarea "QUARANTINE CREDIT $110 applied"
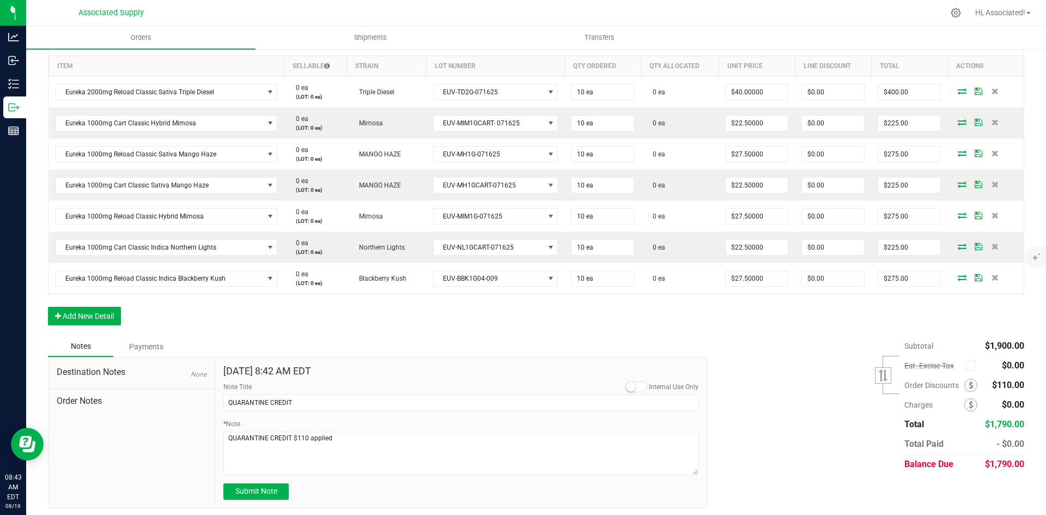
click at [739, 433] on div "Subtotal $1,900.00 Est. Excise Tax" at bounding box center [861, 405] width 325 height 138
click at [96, 442] on div "Destination Notes None Order Notes" at bounding box center [131, 432] width 167 height 150
click at [262, 494] on span "Submit Note" at bounding box center [256, 490] width 42 height 9
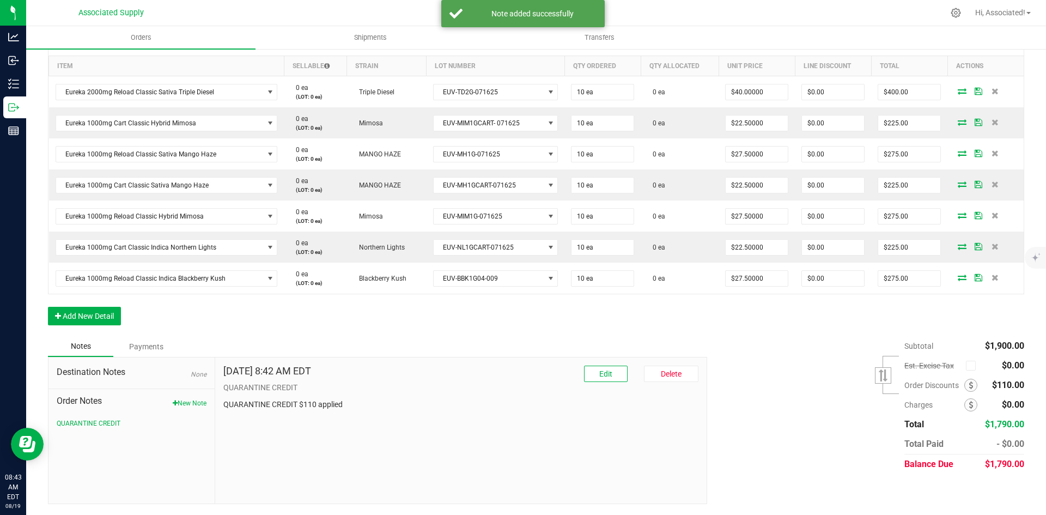
click at [388, 447] on div "Aug 19, 2025 8:42 AM EDT Edit Delete QUARANTINE CREDIT QUARANTINE CREDIT $110 a…" at bounding box center [460, 430] width 491 height 146
drag, startPoint x: 132, startPoint y: 473, endPoint x: 328, endPoint y: 461, distance: 197.0
click at [142, 473] on div "Destination Notes None Order Notes New Note QUARANTINE CREDIT" at bounding box center [131, 430] width 167 height 146
drag, startPoint x: 328, startPoint y: 461, endPoint x: 348, endPoint y: 455, distance: 20.5
click at [329, 461] on div "Aug 19, 2025 8:42 AM EDT Edit Delete QUARANTINE CREDIT QUARANTINE CREDIT $110 a…" at bounding box center [460, 430] width 491 height 146
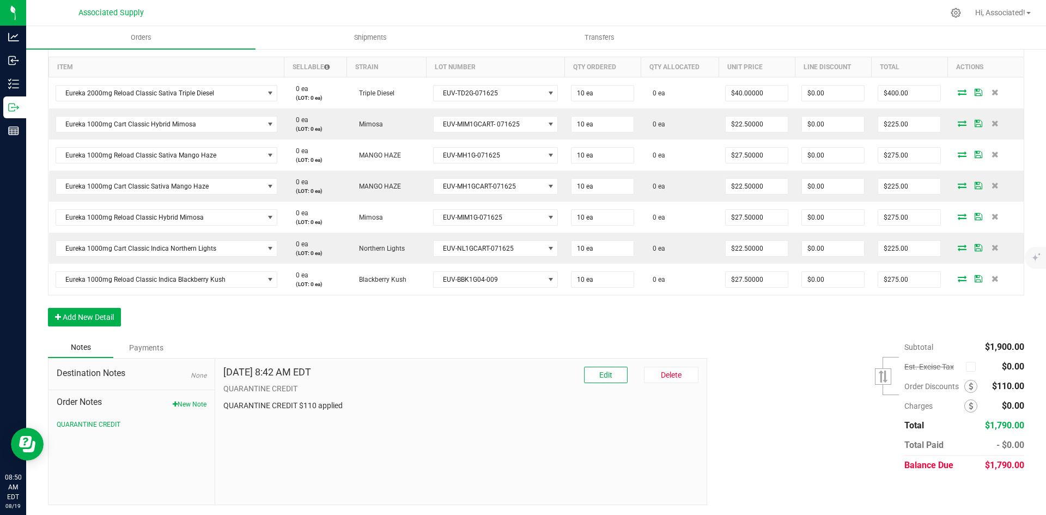
scroll to position [286, 0]
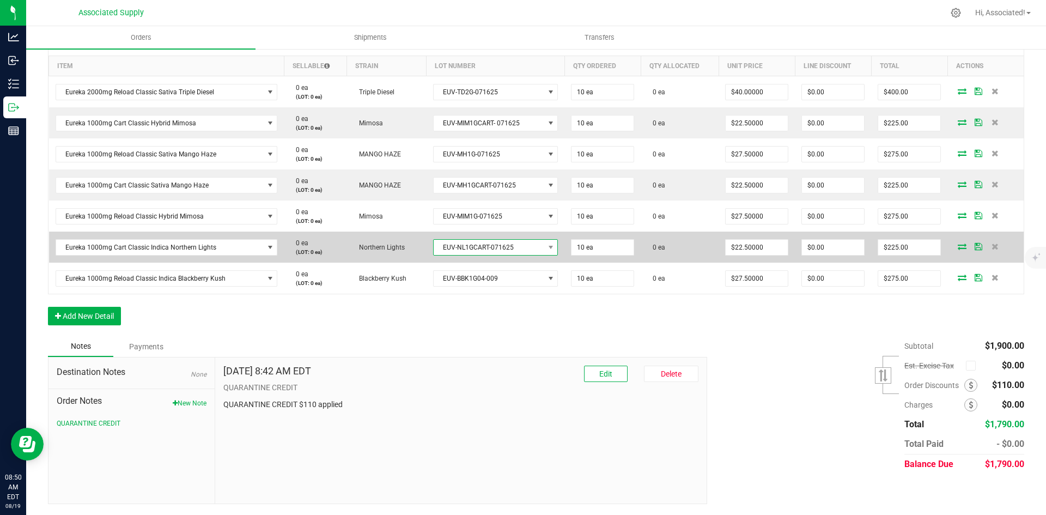
click at [481, 248] on span "EUV-NL1GCART-071625" at bounding box center [489, 247] width 111 height 15
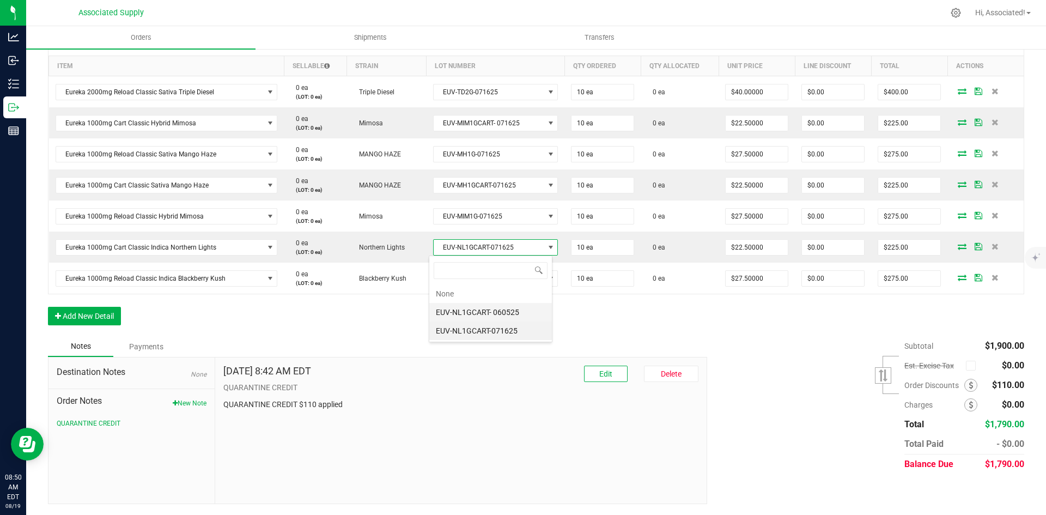
click at [504, 311] on 060525 "EUV-NL1GCART- 060525" at bounding box center [490, 312] width 123 height 19
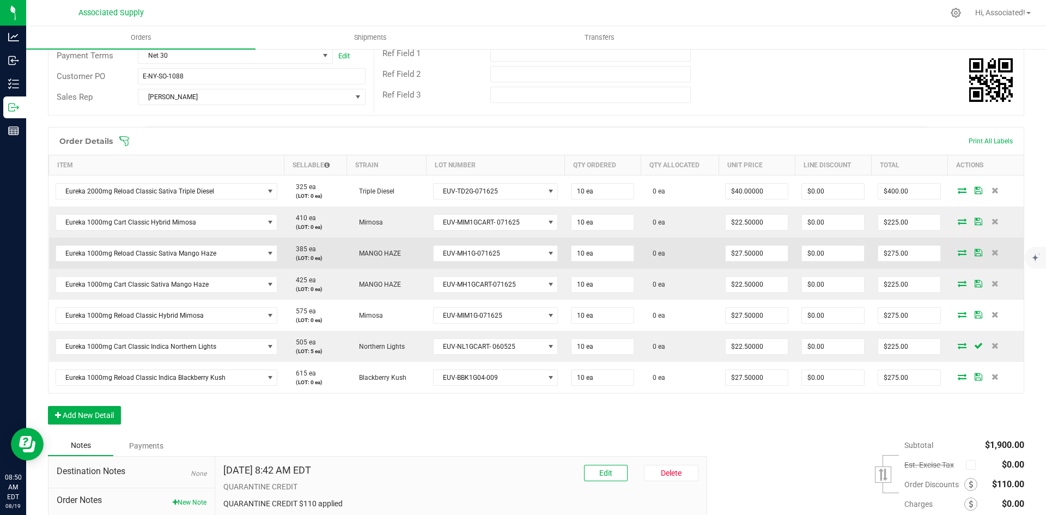
scroll to position [177, 0]
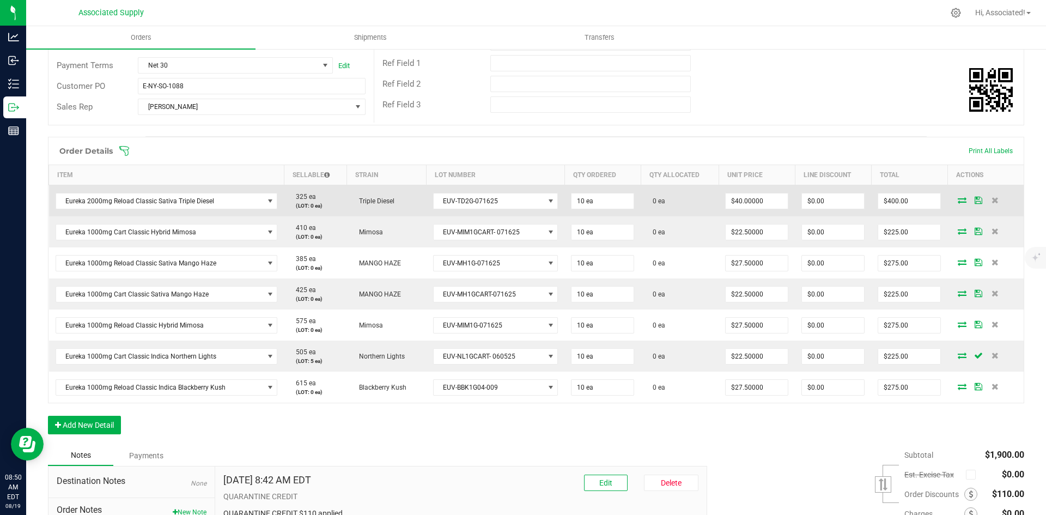
click at [958, 199] on icon at bounding box center [962, 200] width 9 height 7
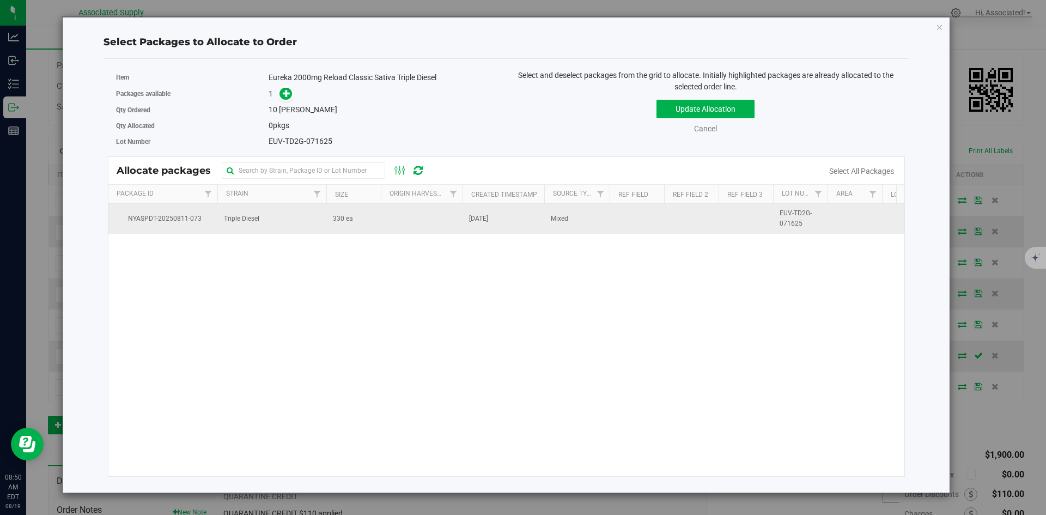
click at [386, 223] on td at bounding box center [422, 218] width 82 height 29
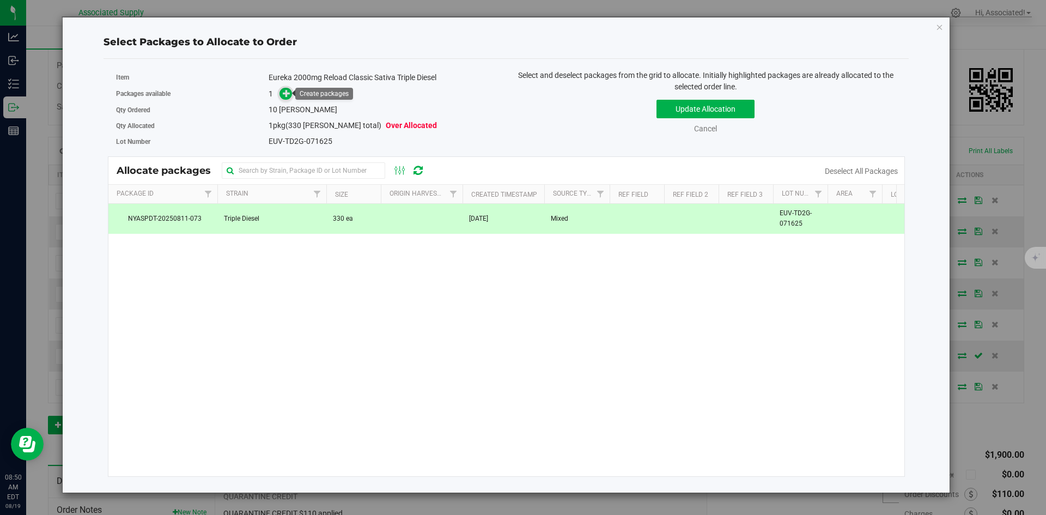
click at [284, 93] on icon at bounding box center [287, 93] width 8 height 8
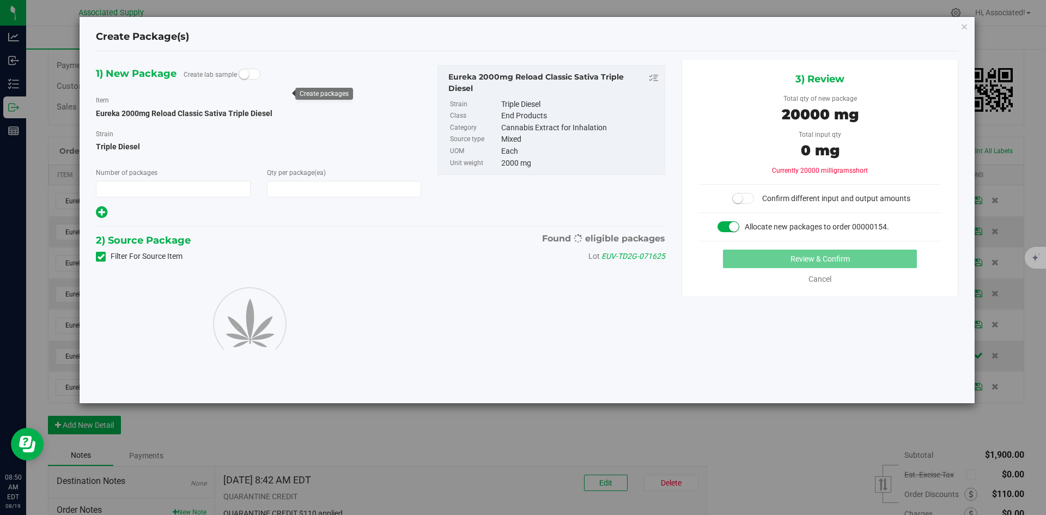
type input "1"
type input "10"
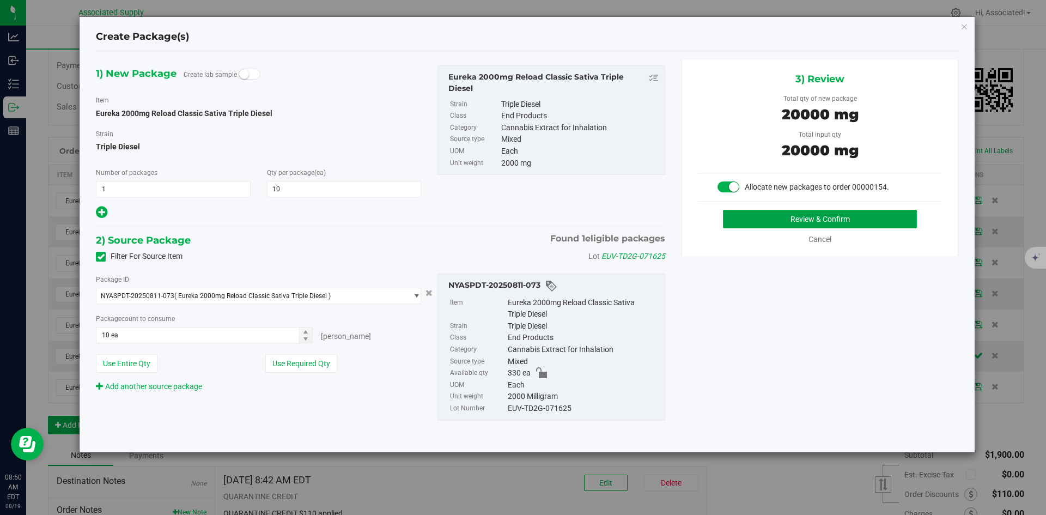
click at [824, 220] on button "Review & Confirm" at bounding box center [820, 219] width 194 height 19
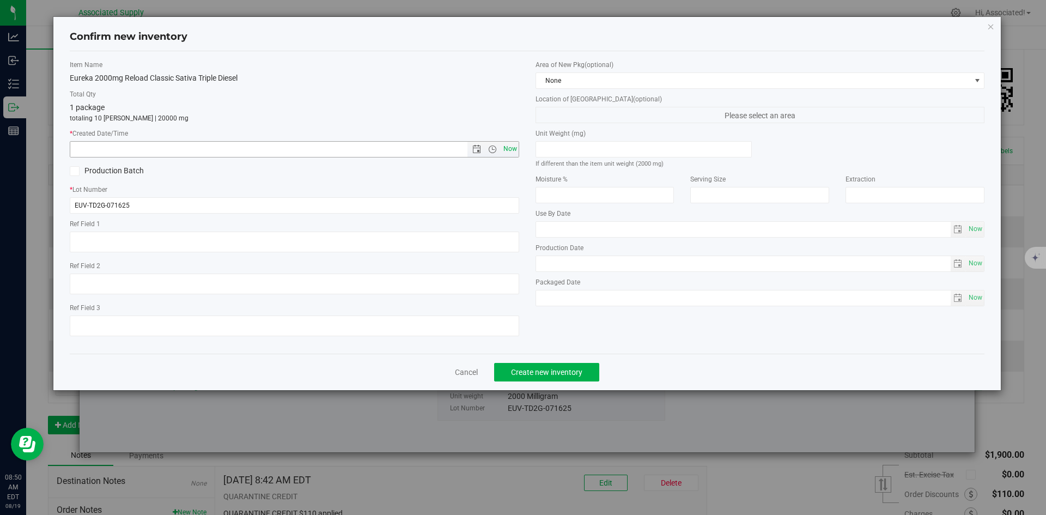
click at [513, 149] on span "Now" at bounding box center [510, 149] width 19 height 16
type input "8/19/2025 8:50 AM"
click at [575, 371] on span "Create new inventory" at bounding box center [546, 372] width 71 height 9
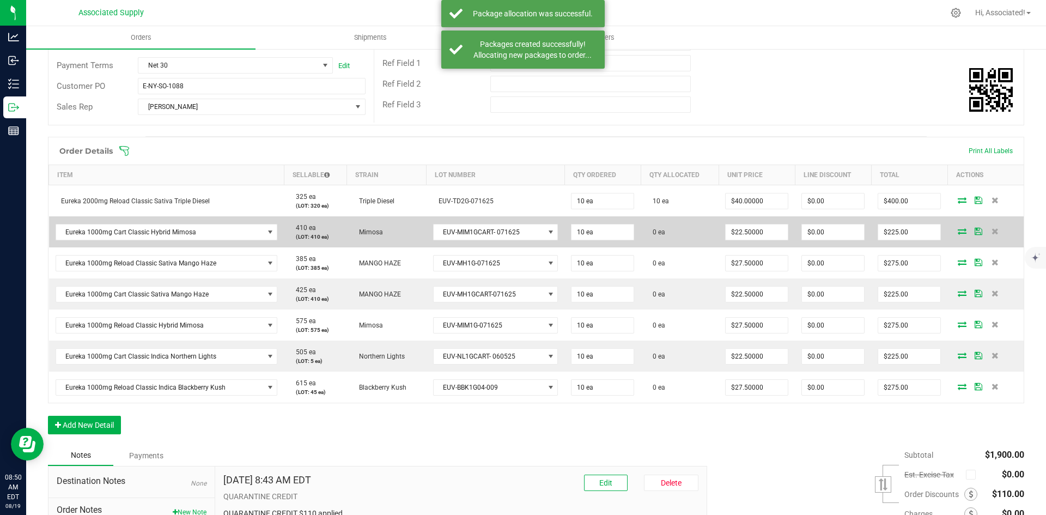
click at [958, 232] on icon at bounding box center [962, 231] width 9 height 7
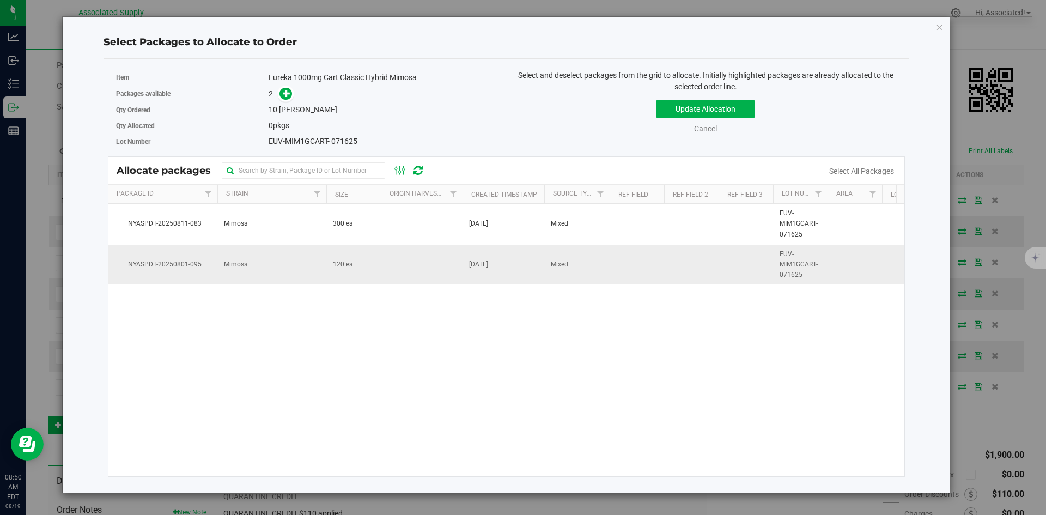
click at [367, 263] on td "120 ea" at bounding box center [353, 265] width 54 height 40
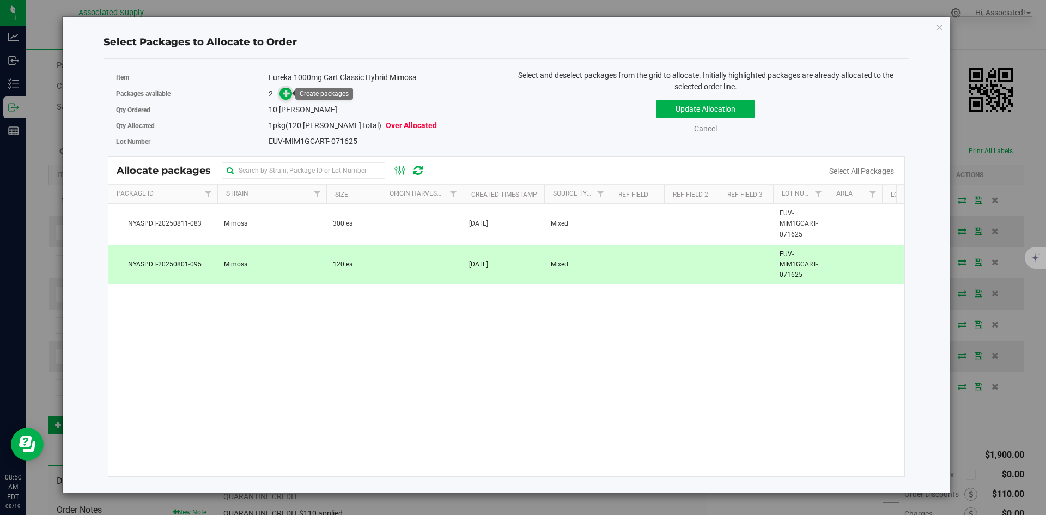
click at [288, 94] on icon at bounding box center [287, 93] width 8 height 8
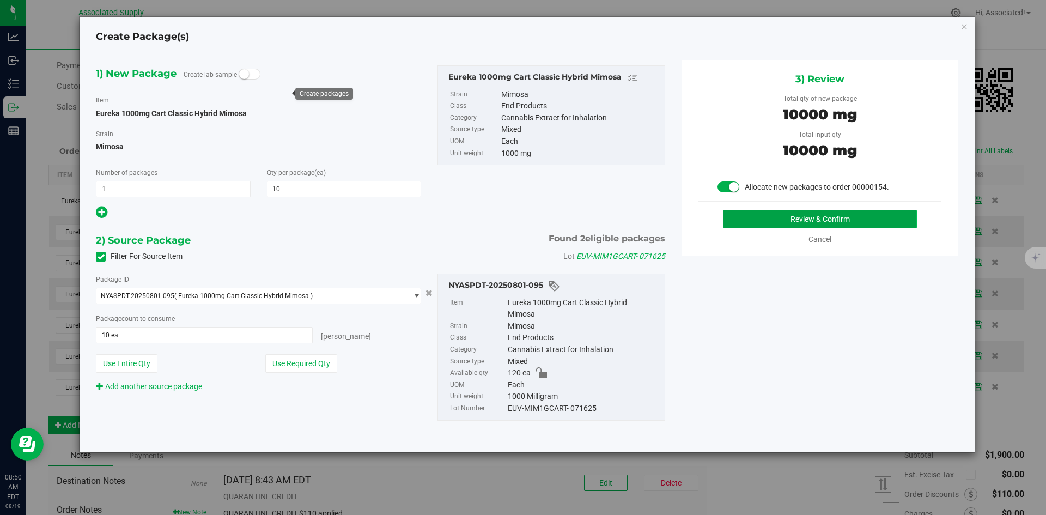
click at [790, 218] on button "Review & Confirm" at bounding box center [820, 219] width 194 height 19
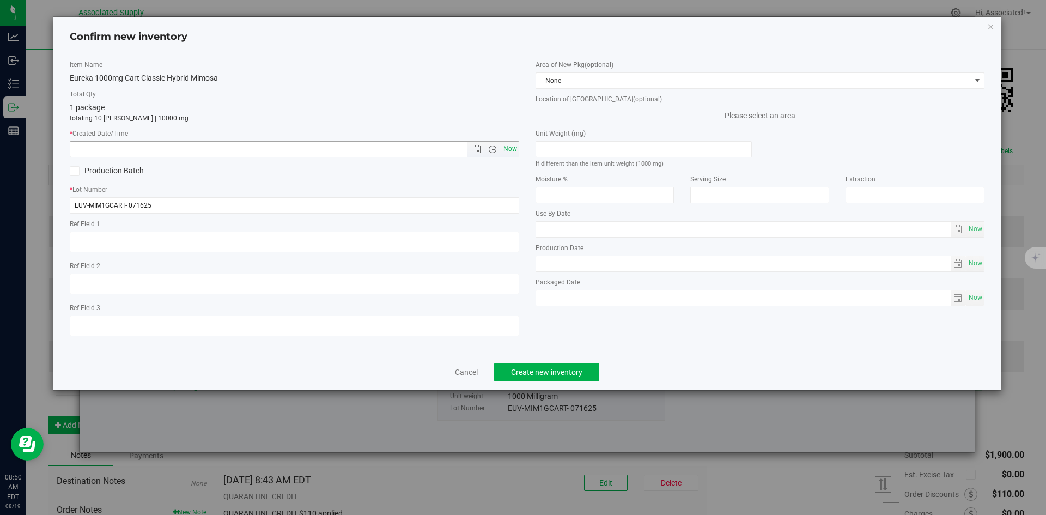
click at [511, 151] on span "Now" at bounding box center [510, 149] width 19 height 16
type input "8/19/2025 8:50 AM"
click at [552, 374] on span "Create new inventory" at bounding box center [546, 372] width 71 height 9
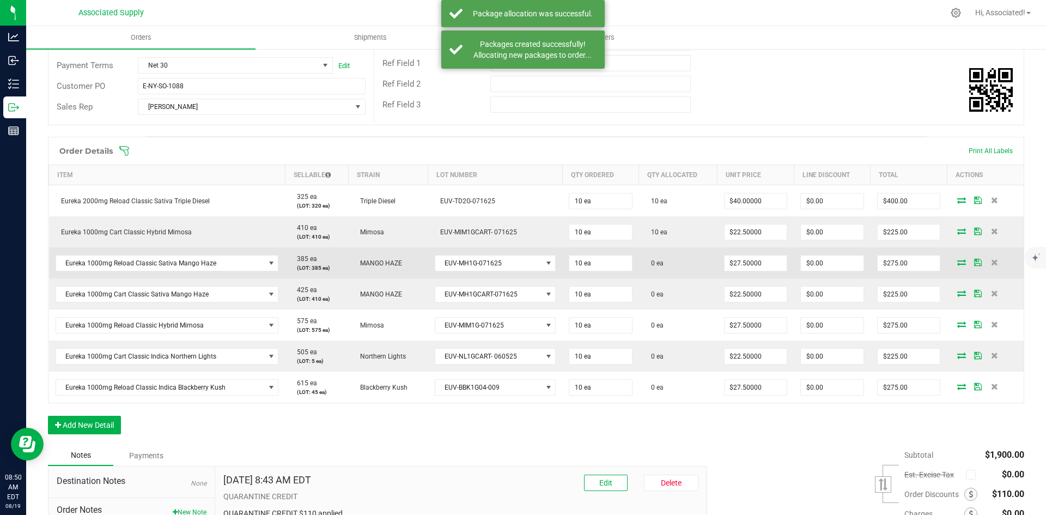
click at [957, 263] on icon at bounding box center [961, 262] width 9 height 7
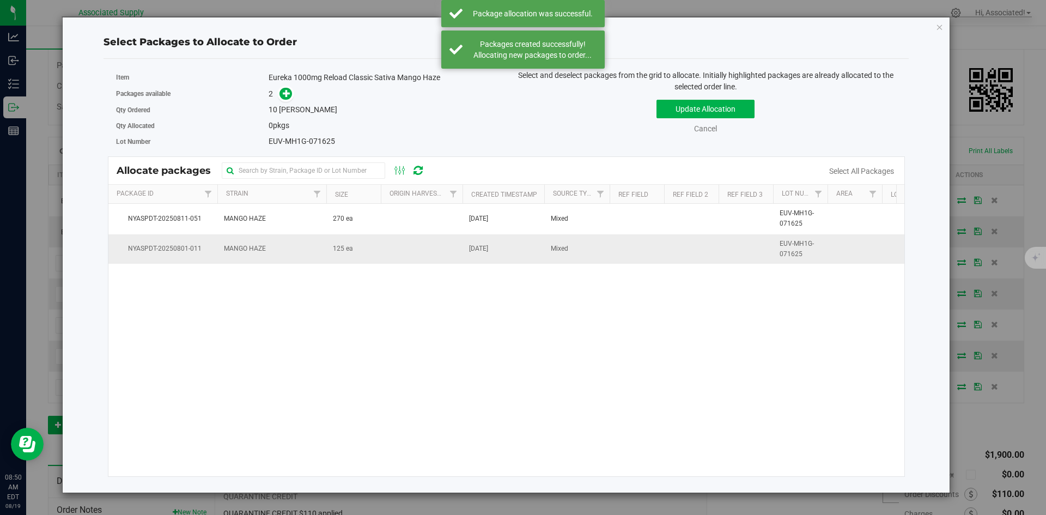
click at [370, 244] on td "125 ea" at bounding box center [353, 248] width 54 height 29
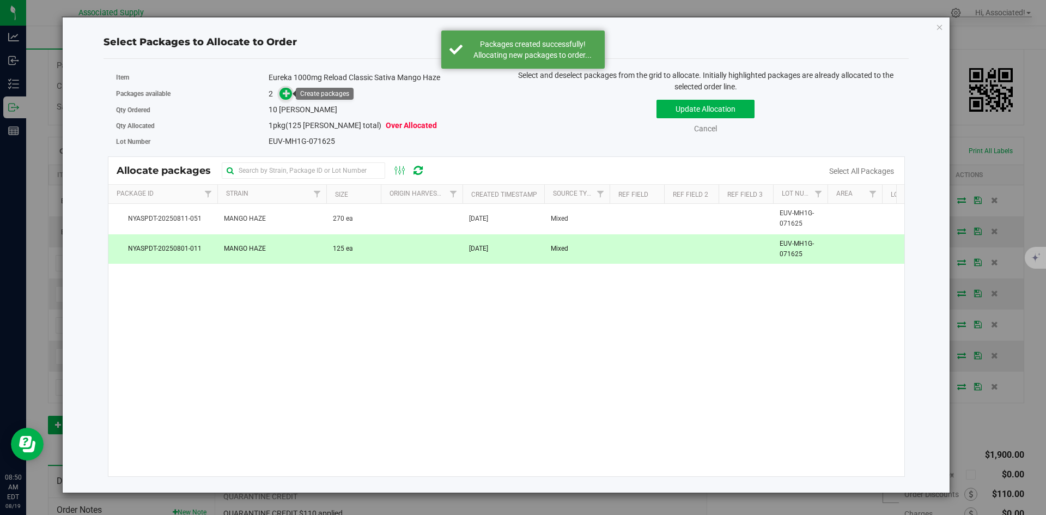
click at [285, 92] on icon at bounding box center [287, 93] width 8 height 8
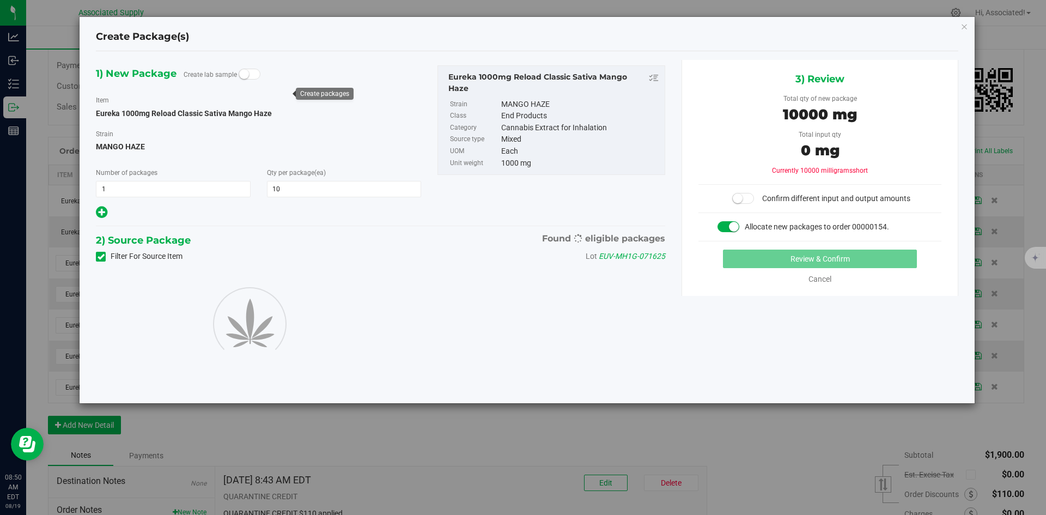
type input "10"
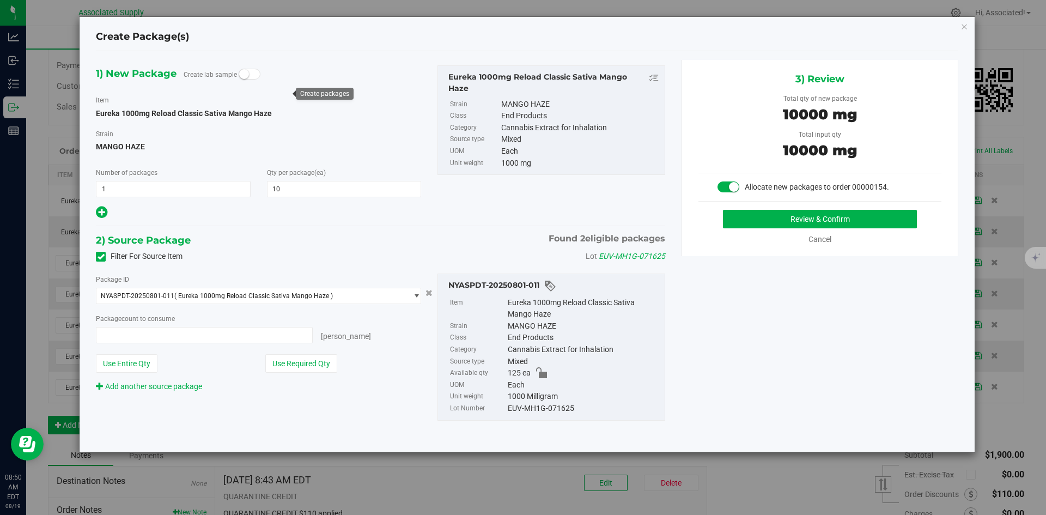
type input "10 ea"
click at [320, 365] on button "Use Required Qty" at bounding box center [301, 363] width 72 height 19
click at [828, 217] on button "Review & Confirm" at bounding box center [820, 219] width 194 height 19
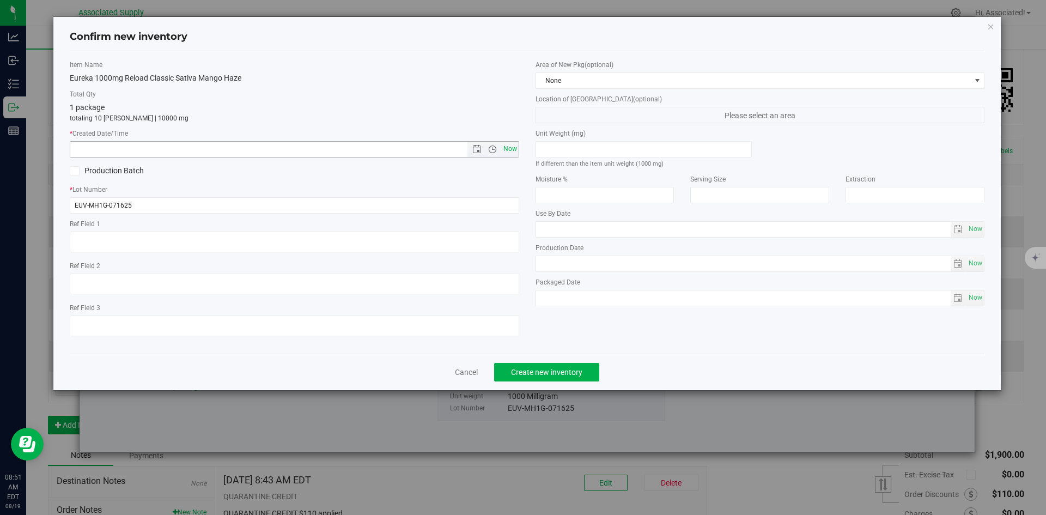
click at [514, 148] on span "Now" at bounding box center [510, 149] width 19 height 16
type input "8/19/2025 8:51 AM"
click at [554, 363] on button "Create new inventory" at bounding box center [546, 372] width 105 height 19
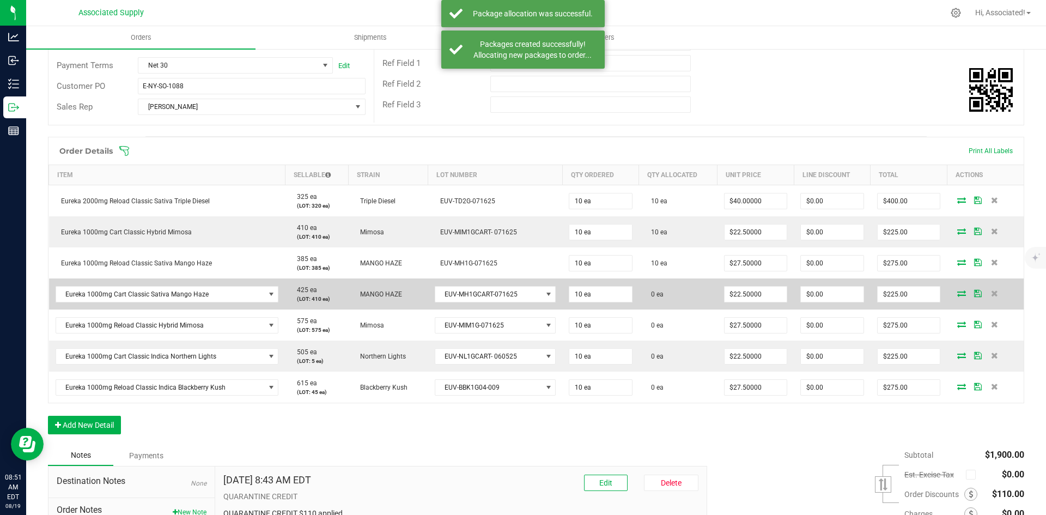
click at [957, 295] on icon at bounding box center [961, 293] width 9 height 7
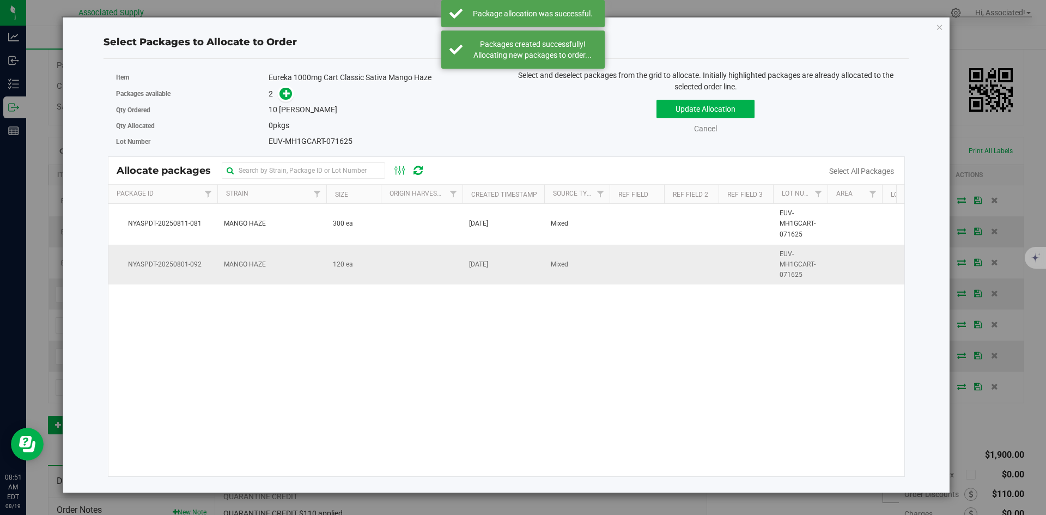
click at [366, 271] on td "120 ea" at bounding box center [353, 265] width 54 height 40
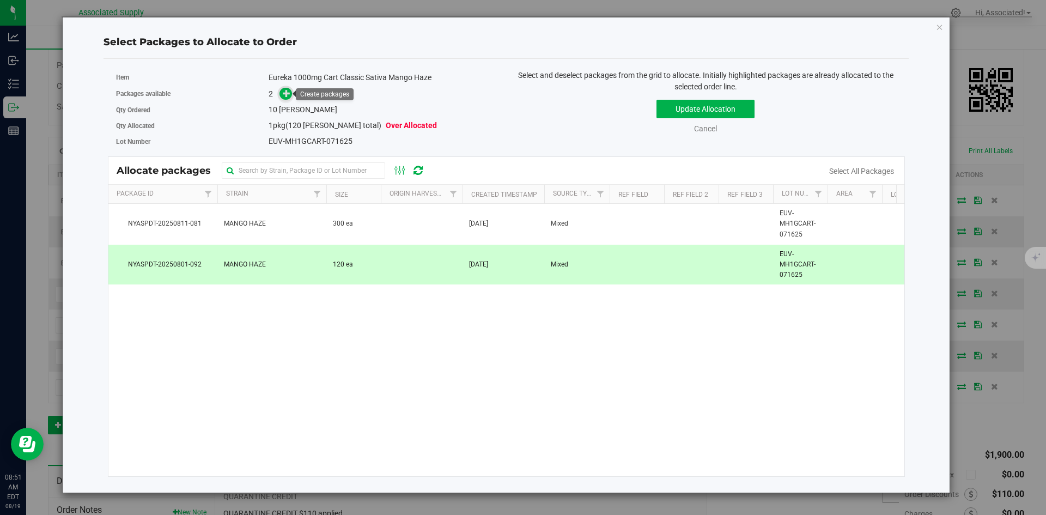
click at [285, 96] on icon at bounding box center [287, 93] width 8 height 8
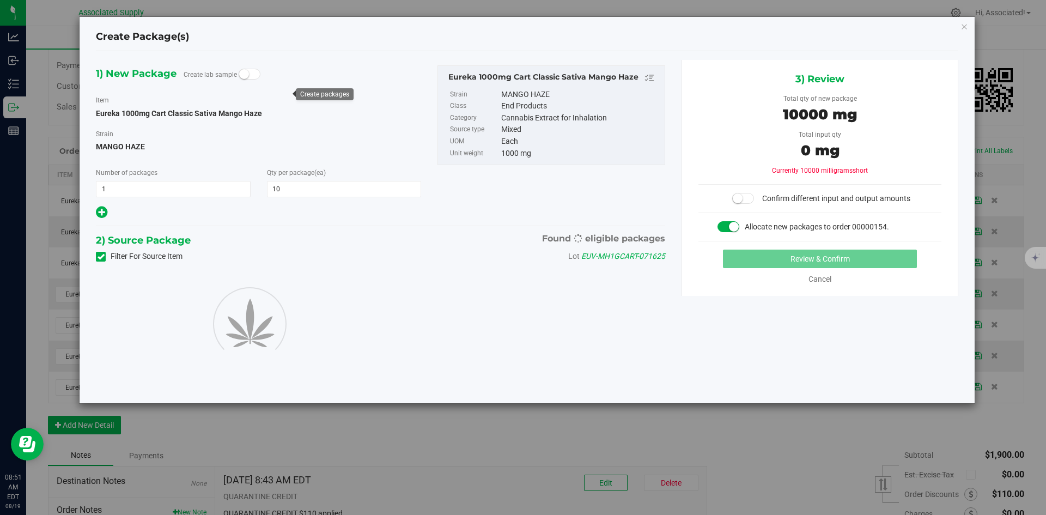
type input "10"
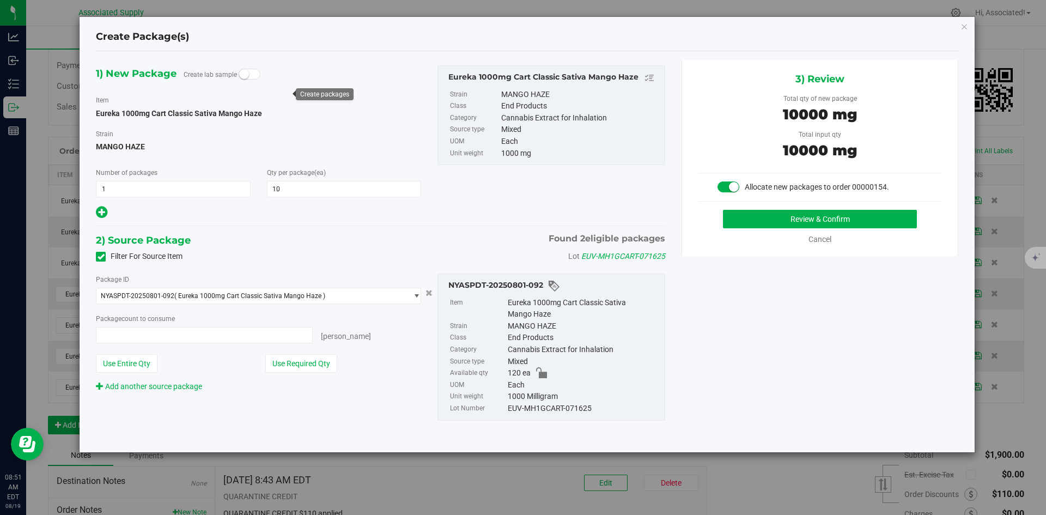
type input "10 ea"
click at [755, 218] on button "Review & Confirm" at bounding box center [820, 219] width 194 height 19
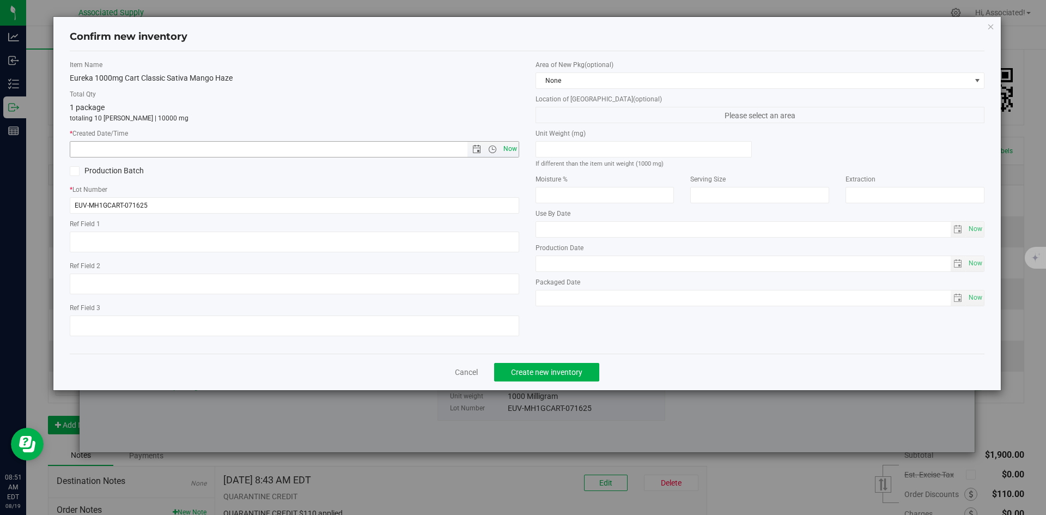
click at [513, 149] on span "Now" at bounding box center [510, 149] width 19 height 16
type input "8/19/2025 8:51 AM"
click at [557, 371] on span "Create new inventory" at bounding box center [546, 372] width 71 height 9
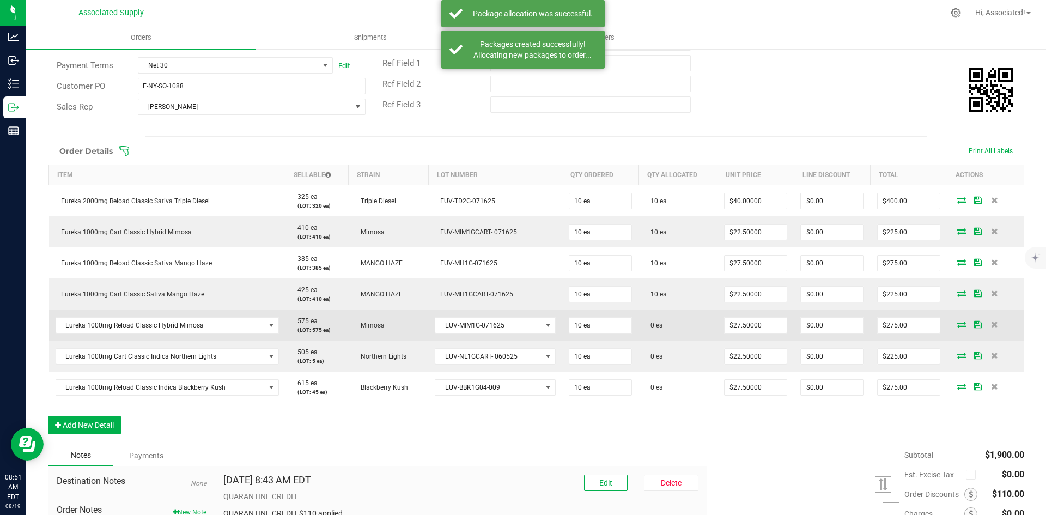
click at [957, 324] on icon at bounding box center [961, 324] width 9 height 7
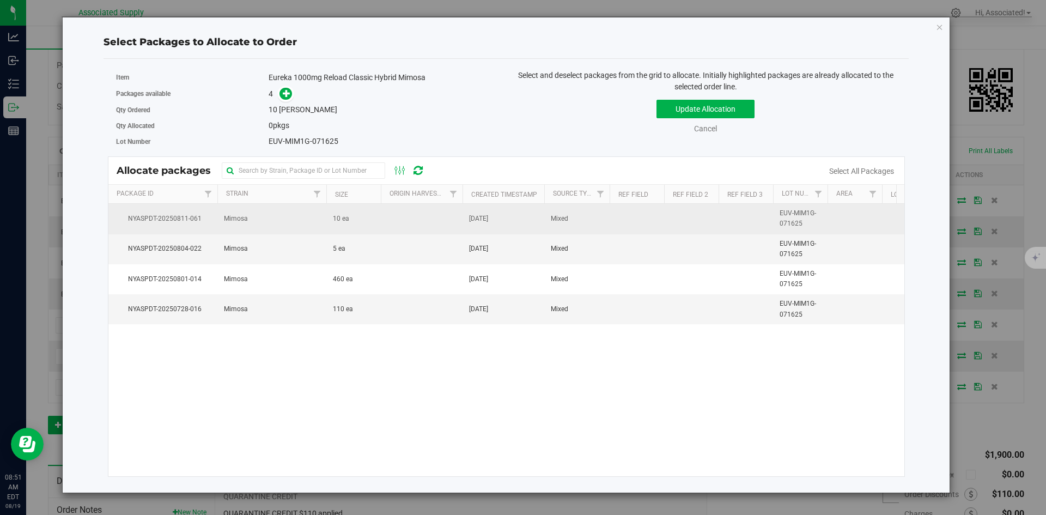
click at [413, 216] on td at bounding box center [422, 219] width 82 height 30
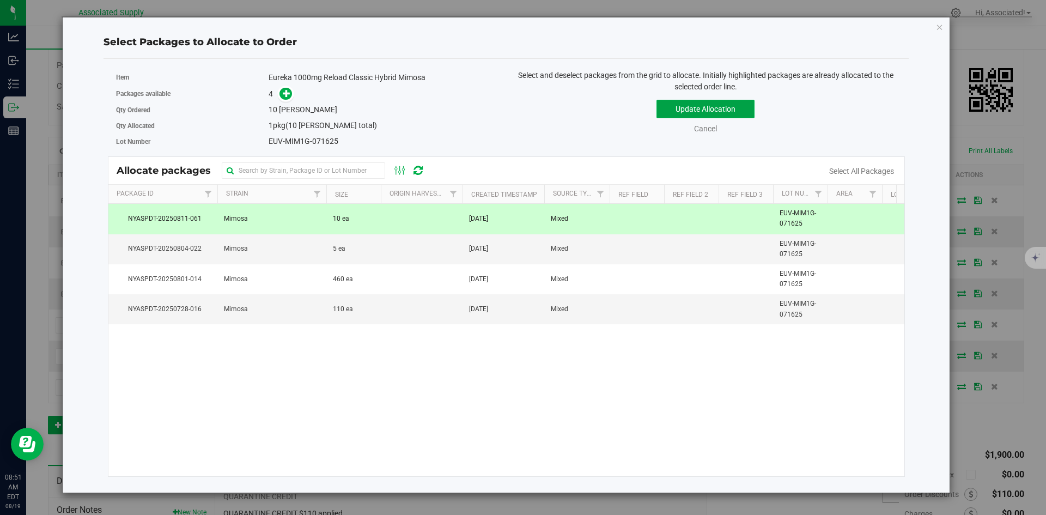
click at [709, 114] on button "Update Allocation" at bounding box center [705, 109] width 98 height 19
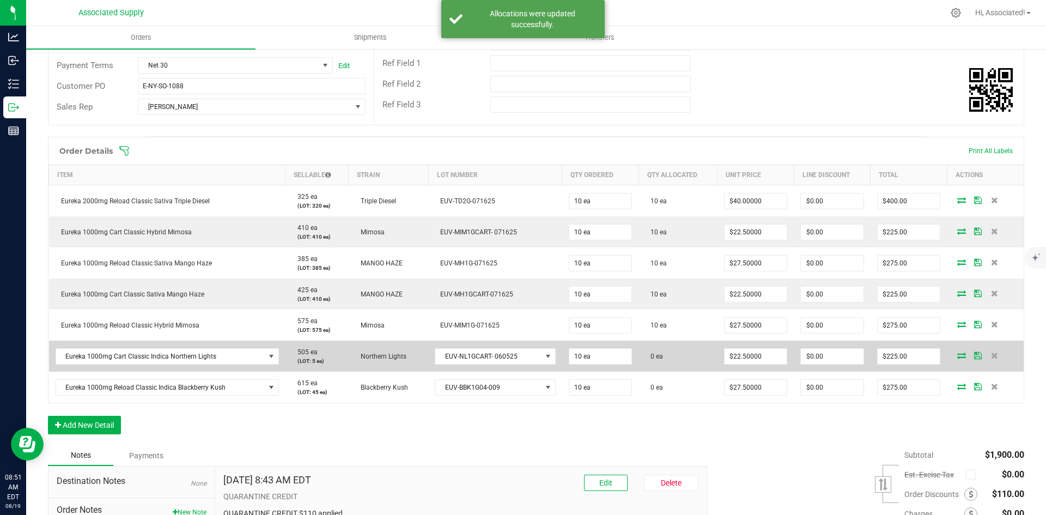
click at [952, 349] on td at bounding box center [985, 355] width 77 height 31
click at [957, 352] on icon at bounding box center [961, 355] width 9 height 7
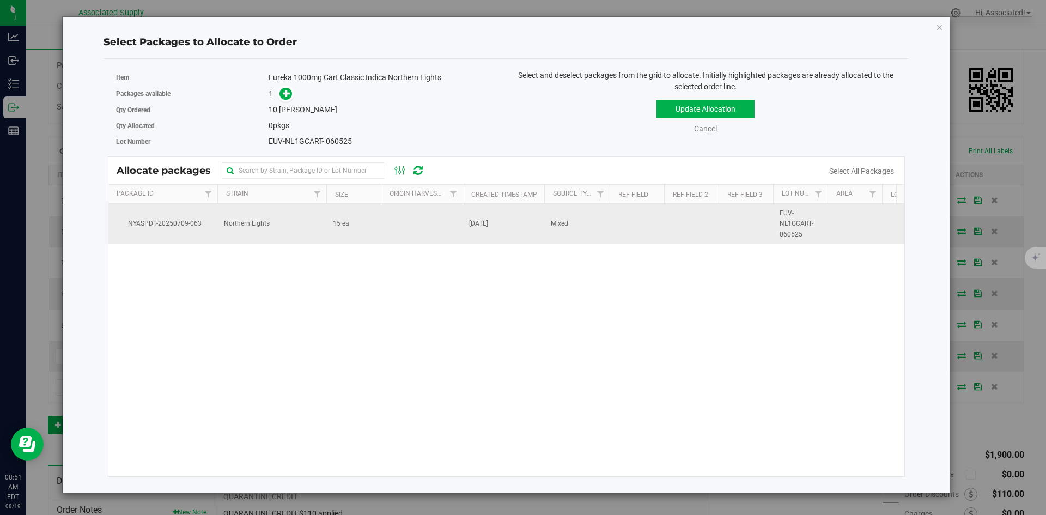
click at [385, 229] on td at bounding box center [422, 224] width 82 height 40
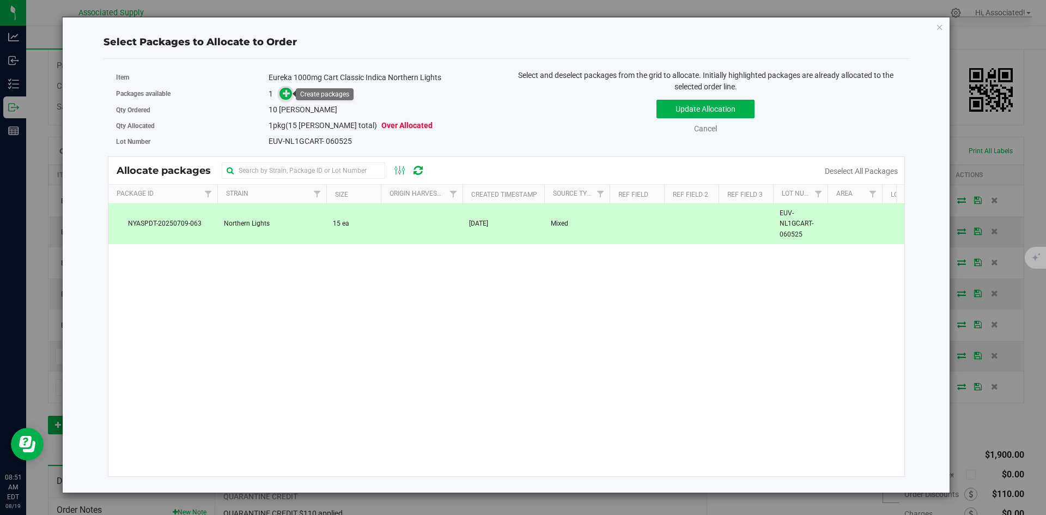
click at [291, 96] on span at bounding box center [285, 94] width 13 height 13
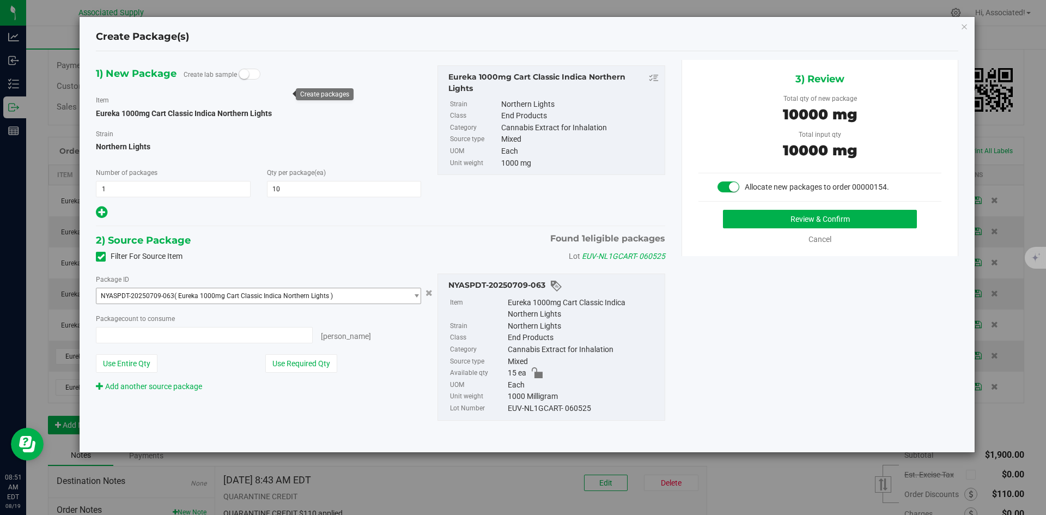
type input "10 ea"
click at [320, 364] on button "Use Required Qty" at bounding box center [301, 363] width 72 height 19
click at [794, 220] on button "Review & Confirm" at bounding box center [820, 219] width 194 height 19
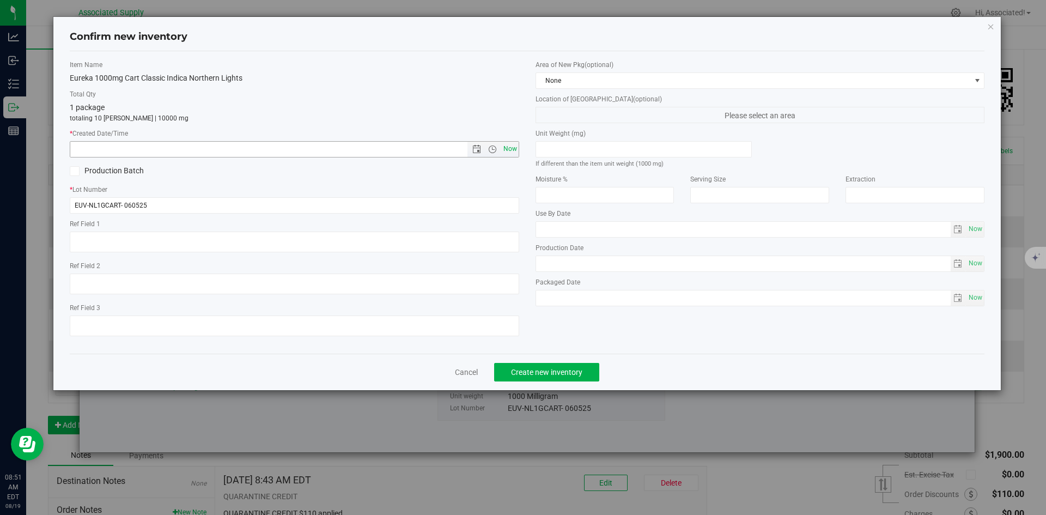
click at [510, 150] on span "Now" at bounding box center [510, 149] width 19 height 16
type input "8/19/2025 8:51 AM"
click at [578, 374] on span "Create new inventory" at bounding box center [546, 372] width 71 height 9
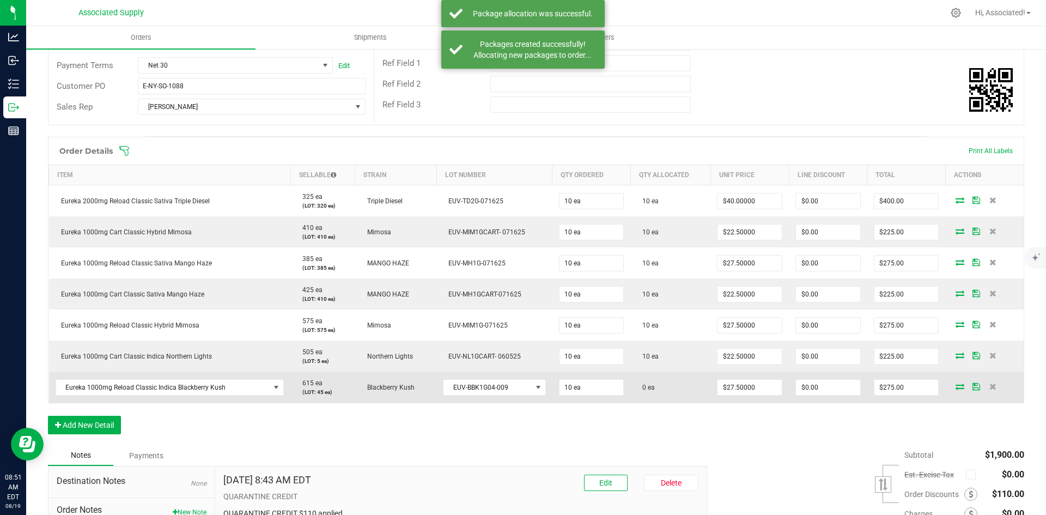
click at [956, 384] on icon at bounding box center [959, 386] width 9 height 7
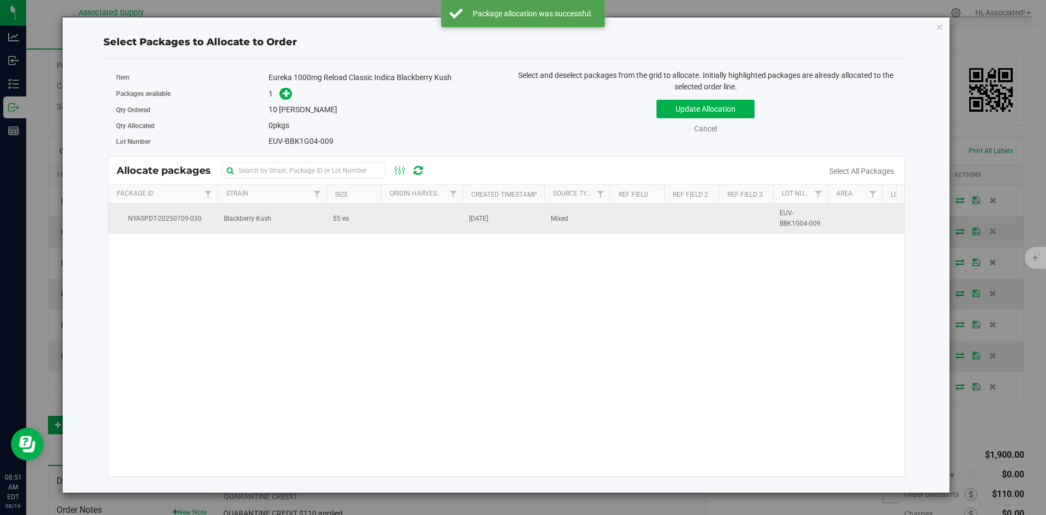
click at [413, 214] on td at bounding box center [422, 218] width 82 height 29
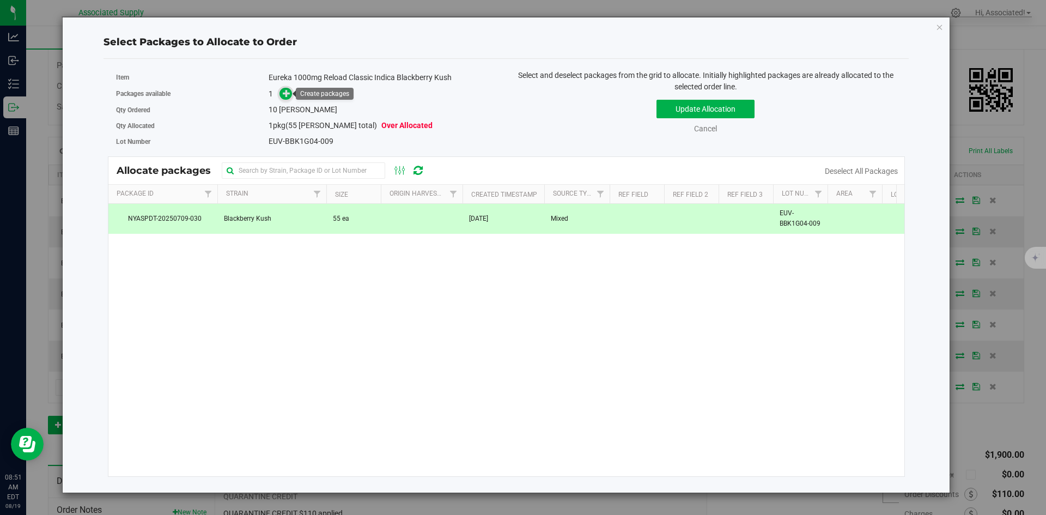
click at [287, 94] on icon at bounding box center [287, 93] width 8 height 8
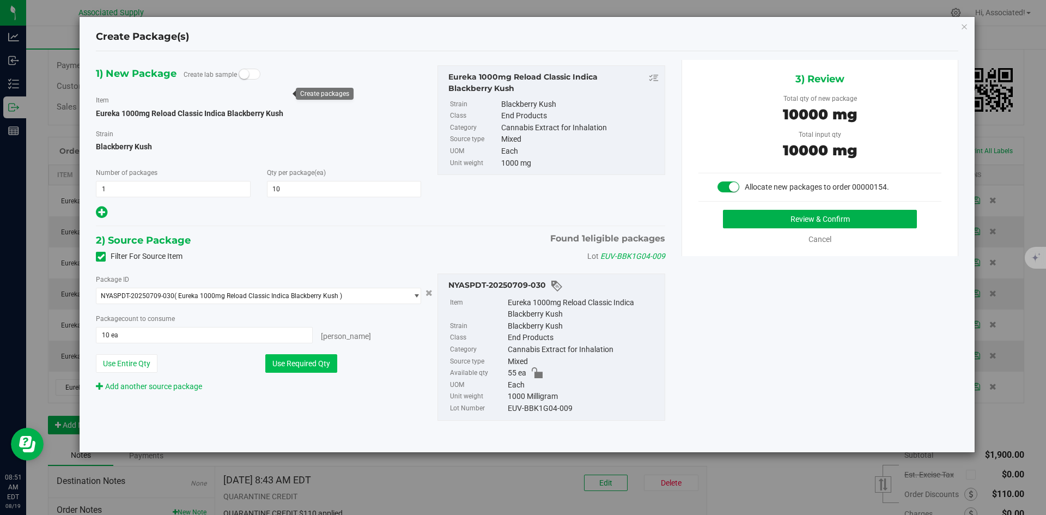
click at [321, 362] on button "Use Required Qty" at bounding box center [301, 363] width 72 height 19
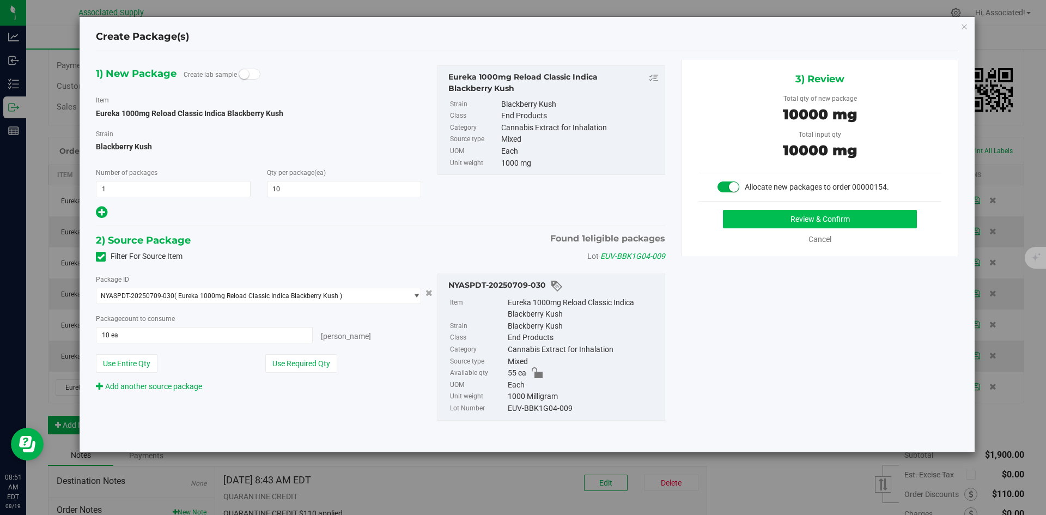
click at [801, 210] on div "3) Review Total qty of new package 10000 mg Total input qty 10000 mg Allocate n…" at bounding box center [819, 158] width 277 height 196
click at [802, 214] on button "Review & Confirm" at bounding box center [820, 219] width 194 height 19
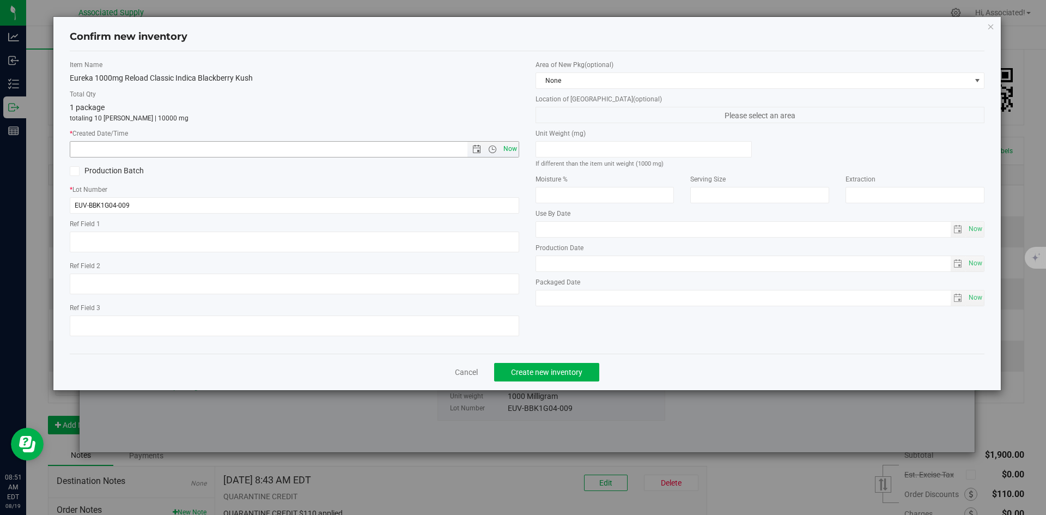
click at [510, 147] on span "Now" at bounding box center [510, 149] width 19 height 16
type input "8/19/2025 8:51 AM"
click at [568, 374] on span "Create new inventory" at bounding box center [546, 372] width 71 height 9
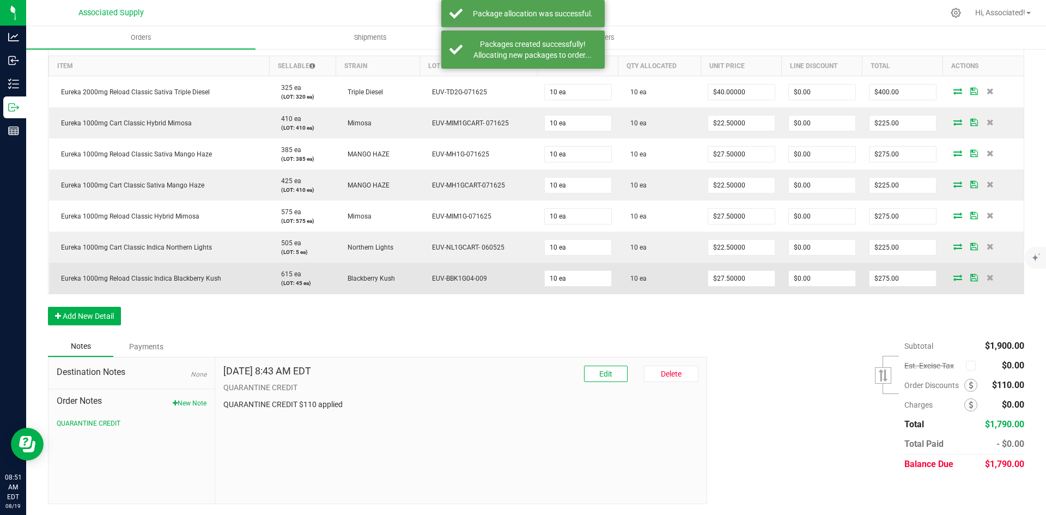
scroll to position [231, 0]
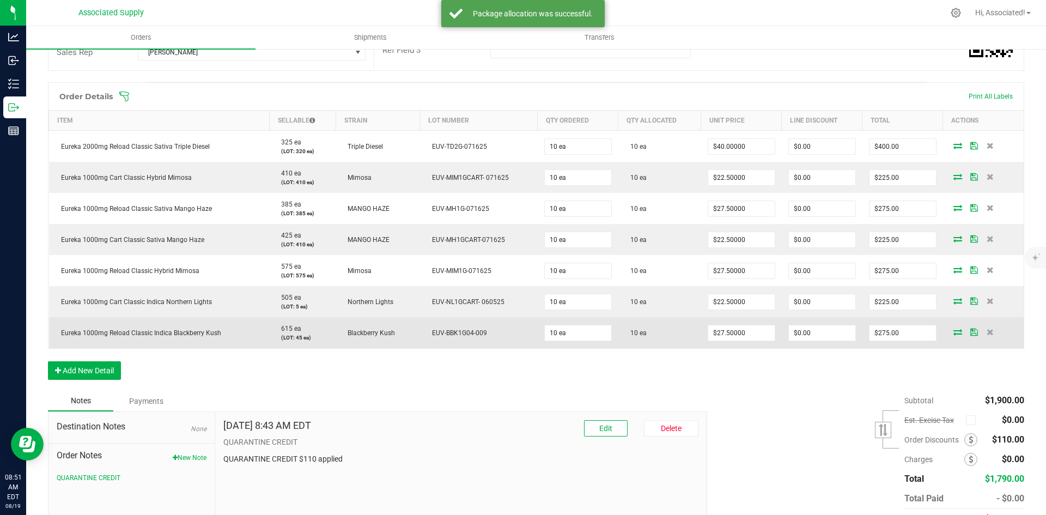
click at [653, 380] on div "Order Details Print All Labels Item Sellable Strain Lot Number Qty Ordered Qty …" at bounding box center [536, 236] width 976 height 308
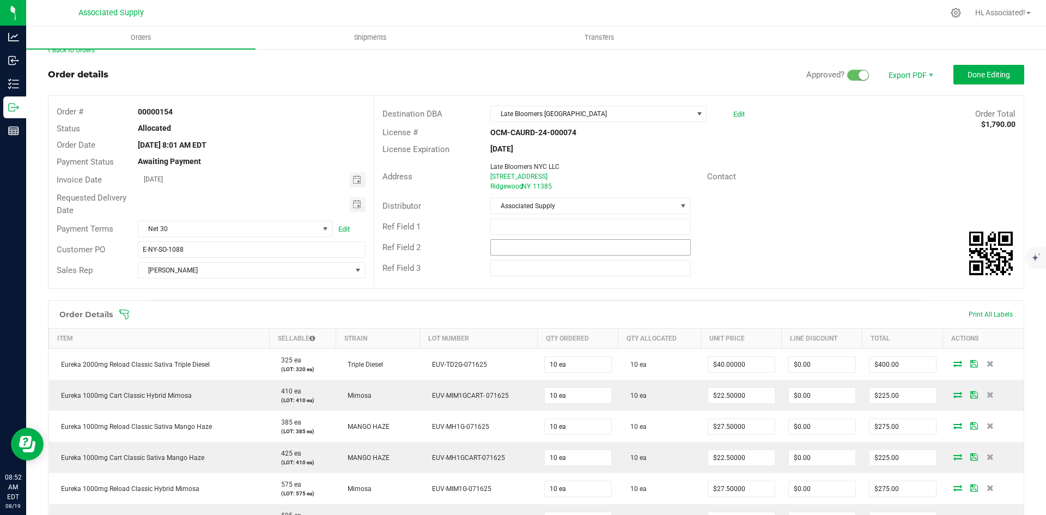
scroll to position [0, 0]
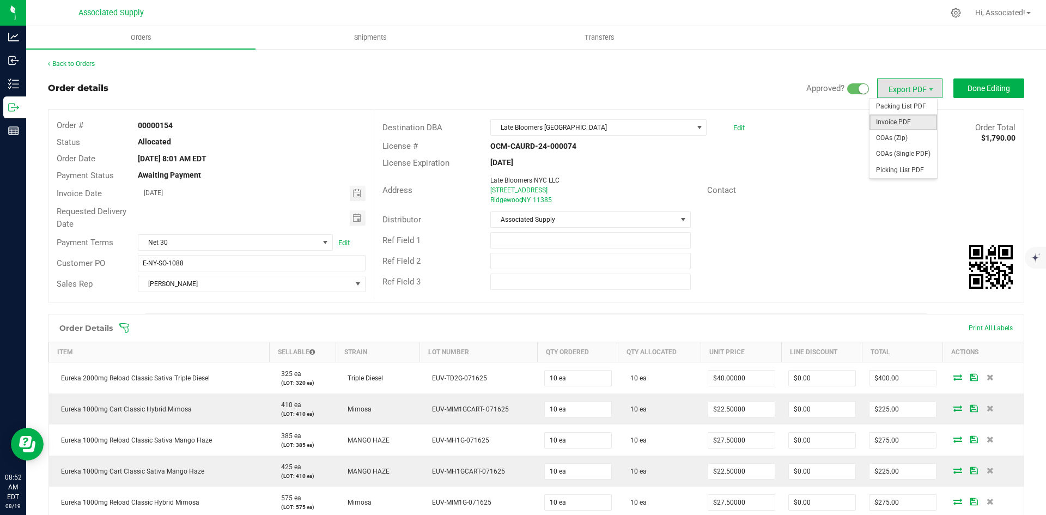
click at [906, 121] on span "Invoice PDF" at bounding box center [903, 122] width 68 height 16
click at [282, 164] on div "Aug 19, 2025 8:01 AM EDT" at bounding box center [251, 158] width 243 height 11
click at [983, 86] on span "Done Editing" at bounding box center [988, 88] width 42 height 9
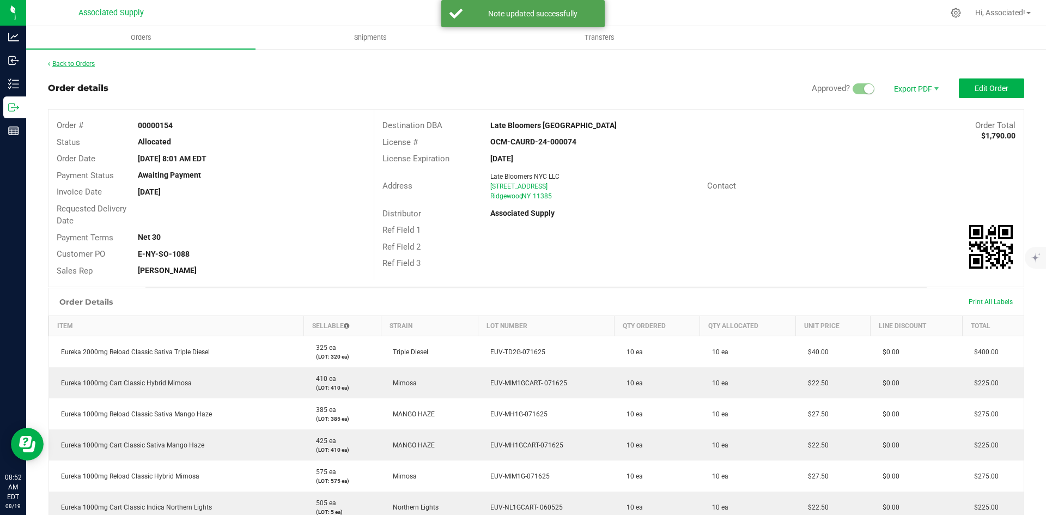
click at [90, 64] on link "Back to Orders" at bounding box center [71, 64] width 47 height 8
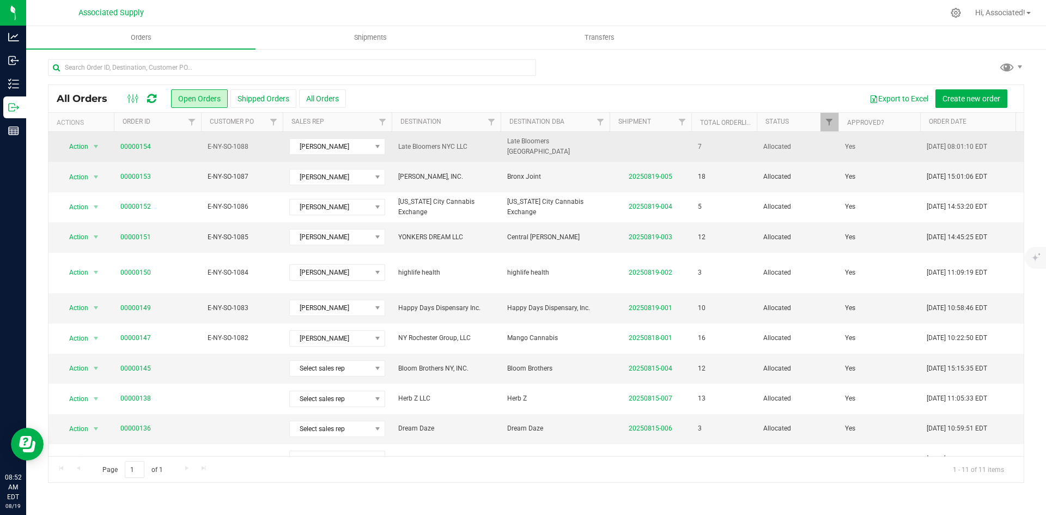
click at [623, 139] on td at bounding box center [651, 147] width 82 height 30
click at [622, 142] on td at bounding box center [651, 147] width 82 height 30
click at [255, 147] on span "E-NY-SO-1088" at bounding box center [242, 147] width 69 height 10
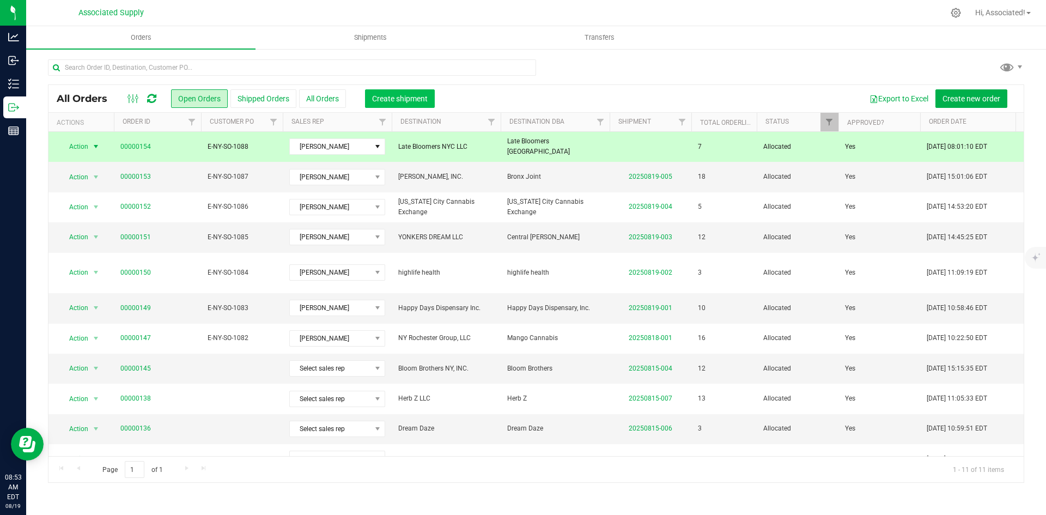
click at [418, 101] on span "Create shipment" at bounding box center [400, 98] width 56 height 9
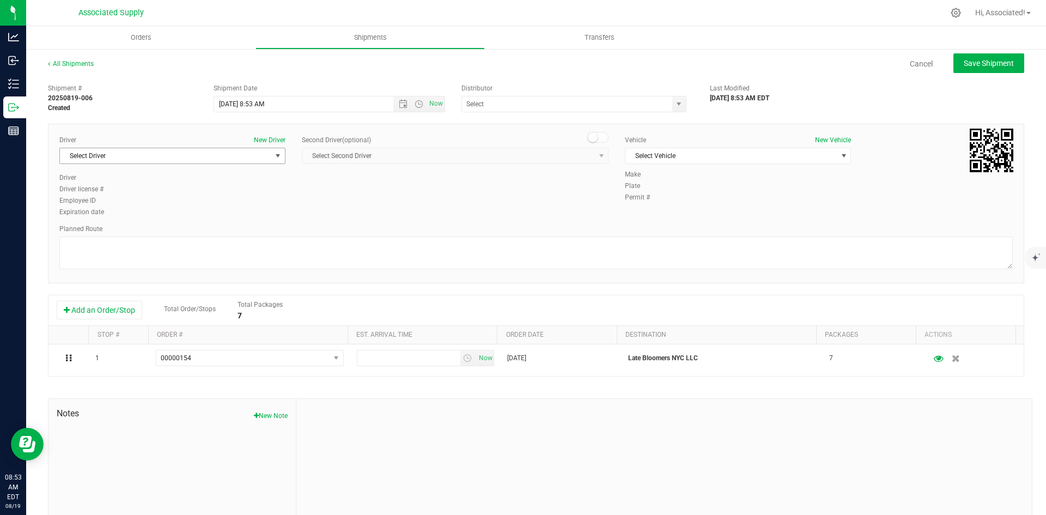
click at [206, 154] on span "Select Driver" at bounding box center [165, 155] width 211 height 15
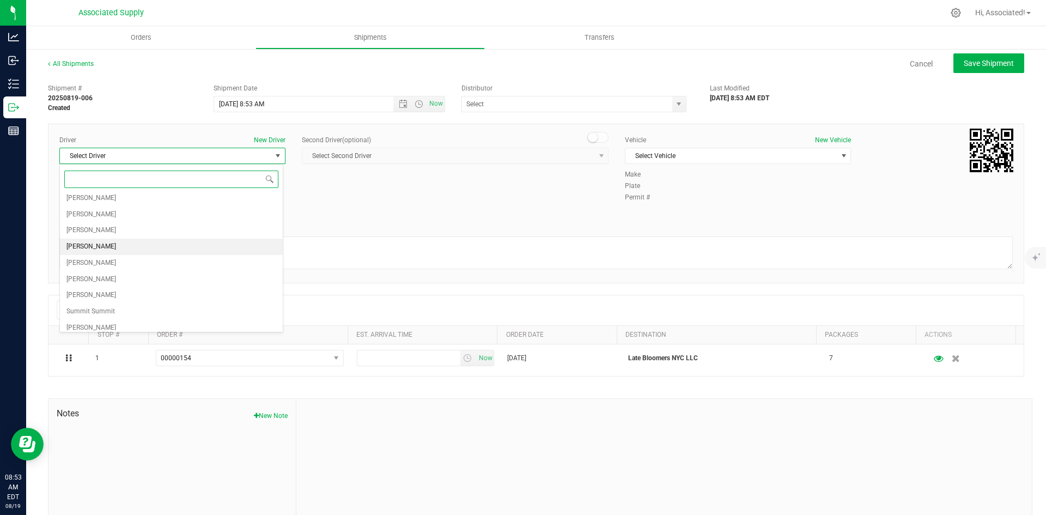
scroll to position [41, 0]
click at [150, 327] on li "[PERSON_NAME]" at bounding box center [171, 322] width 223 height 16
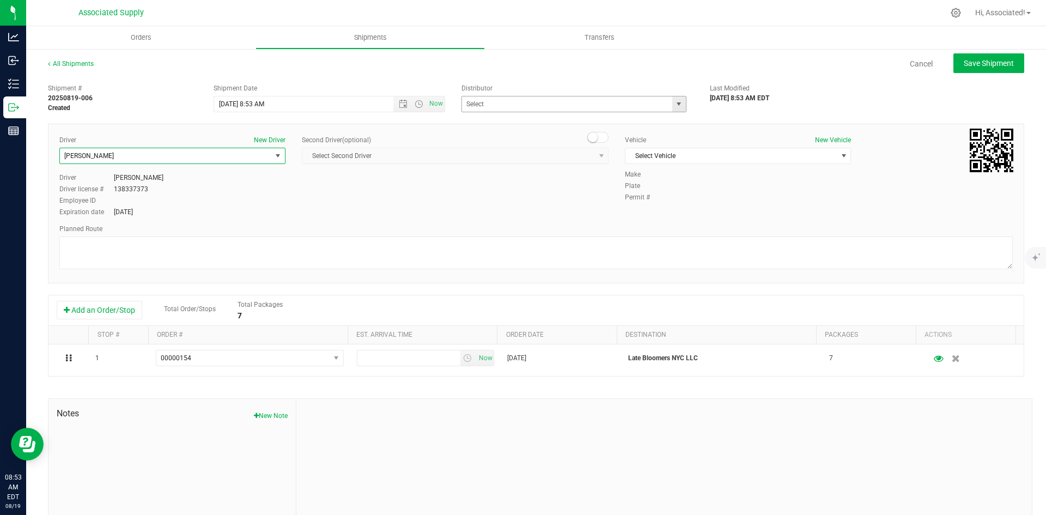
click at [674, 104] on span "select" at bounding box center [678, 104] width 9 height 9
click at [492, 126] on li "Associated Supply" at bounding box center [570, 122] width 222 height 16
type input "Associated Supply"
click at [660, 157] on span "Select Vehicle" at bounding box center [730, 155] width 211 height 15
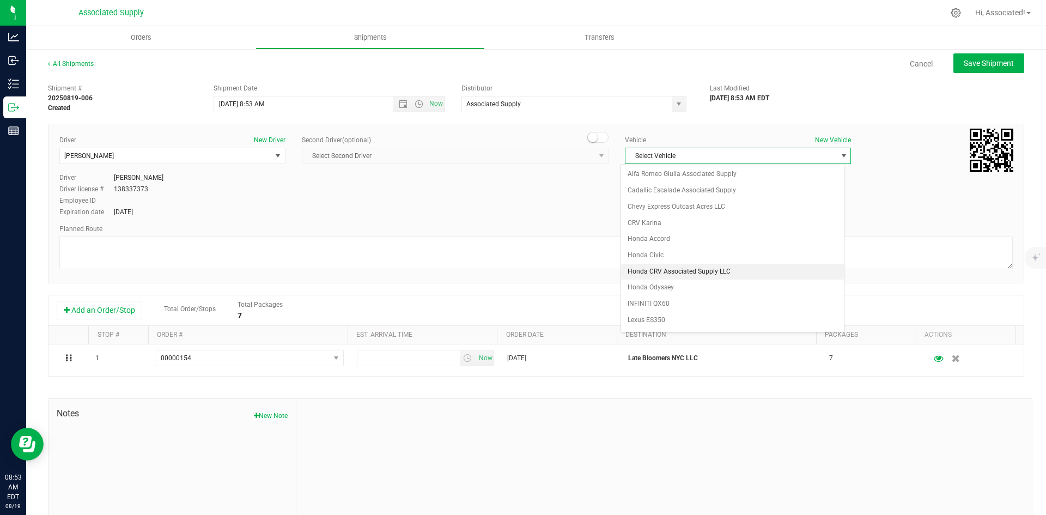
click at [678, 273] on li "Honda CRV Associated Supply LLC" at bounding box center [732, 272] width 223 height 16
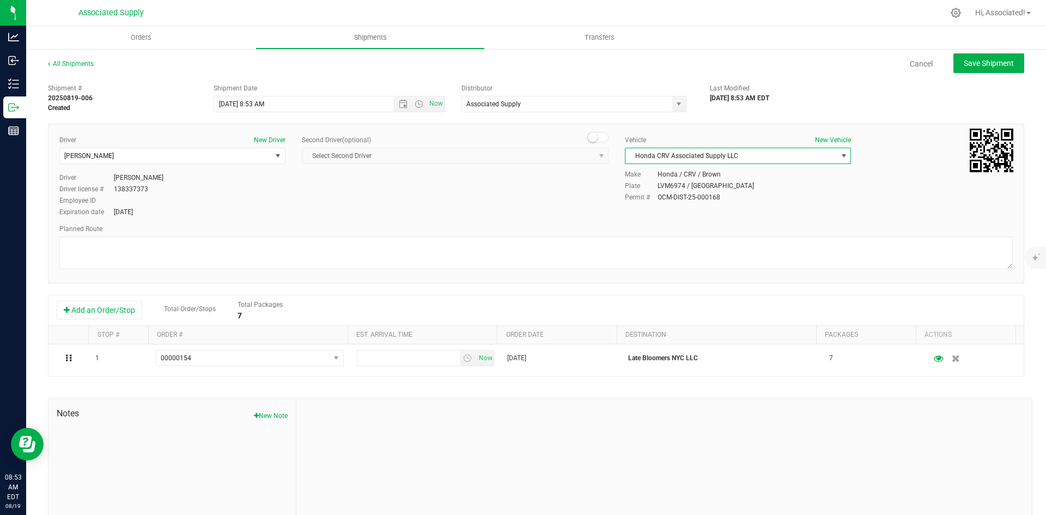
click at [504, 206] on div "Driver New Driver [PERSON_NAME] Select Driver [PERSON_NAME] [PERSON_NAME] [PERS…" at bounding box center [536, 176] width 970 height 83
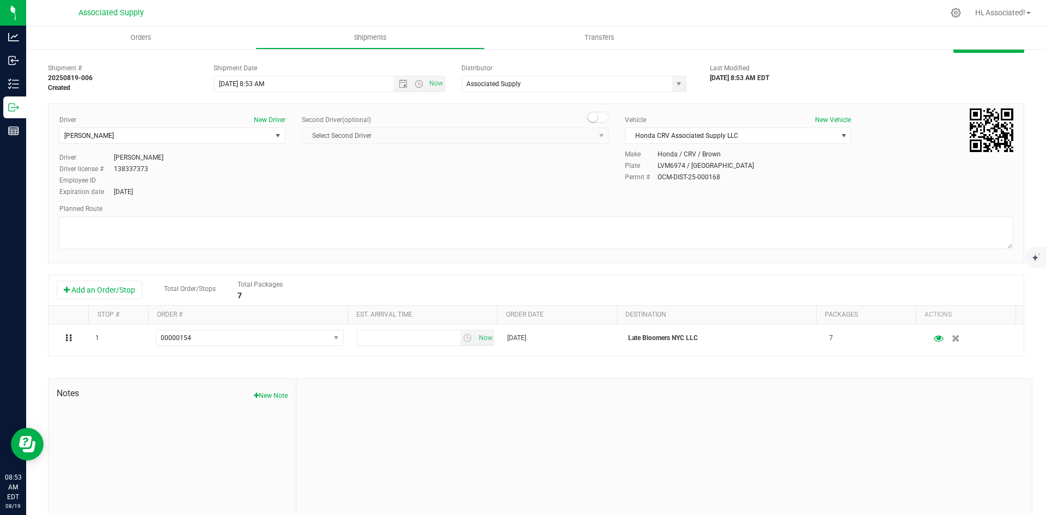
scroll to position [42, 0]
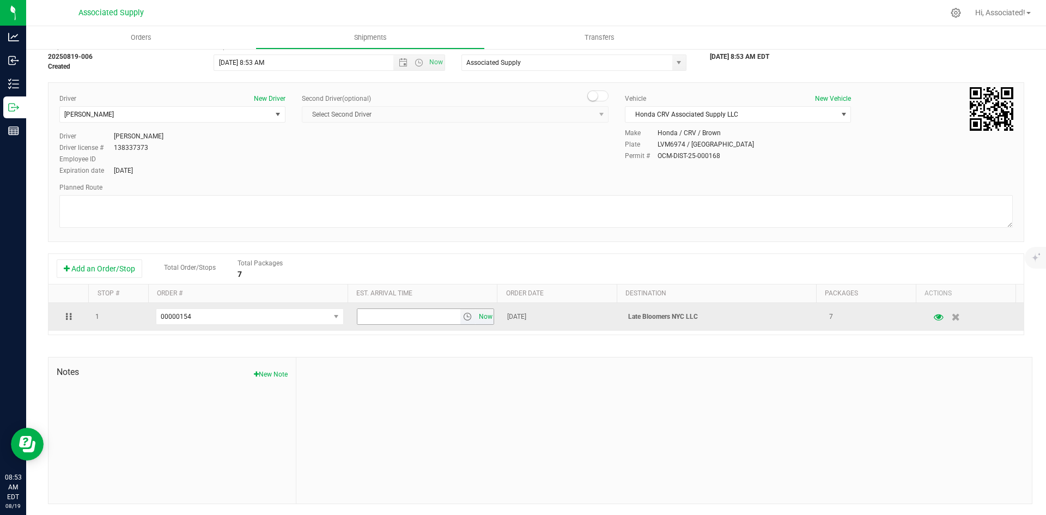
click at [477, 316] on span "Now" at bounding box center [485, 317] width 19 height 16
drag, startPoint x: 361, startPoint y: 314, endPoint x: 341, endPoint y: 314, distance: 20.2
click at [341, 314] on tr "1 00000154 00000154 8:53 AM Now Aug 19, 2025 Late Bloomers NYC LLC 7" at bounding box center [535, 317] width 975 height 28
type input "9:53 AM"
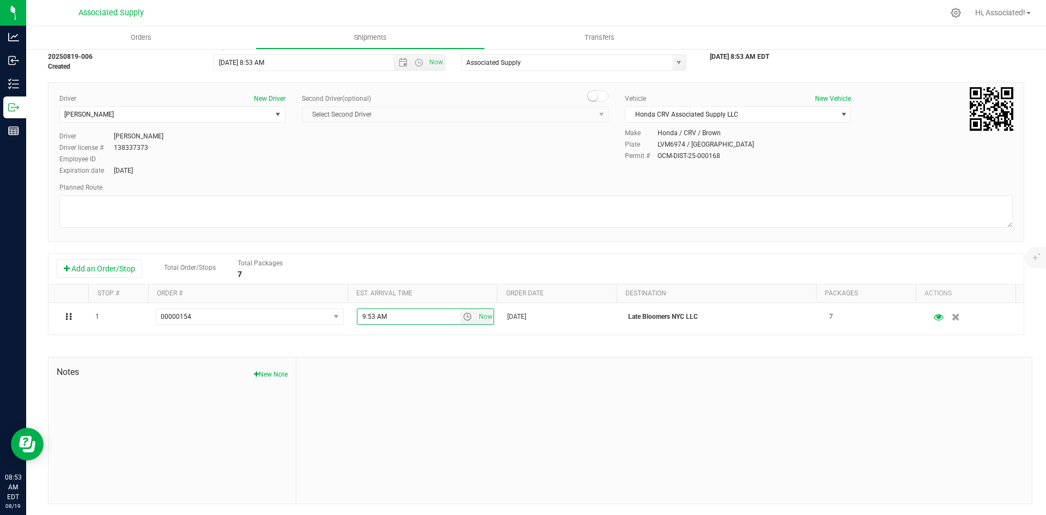
click at [443, 426] on div at bounding box center [663, 430] width 735 height 146
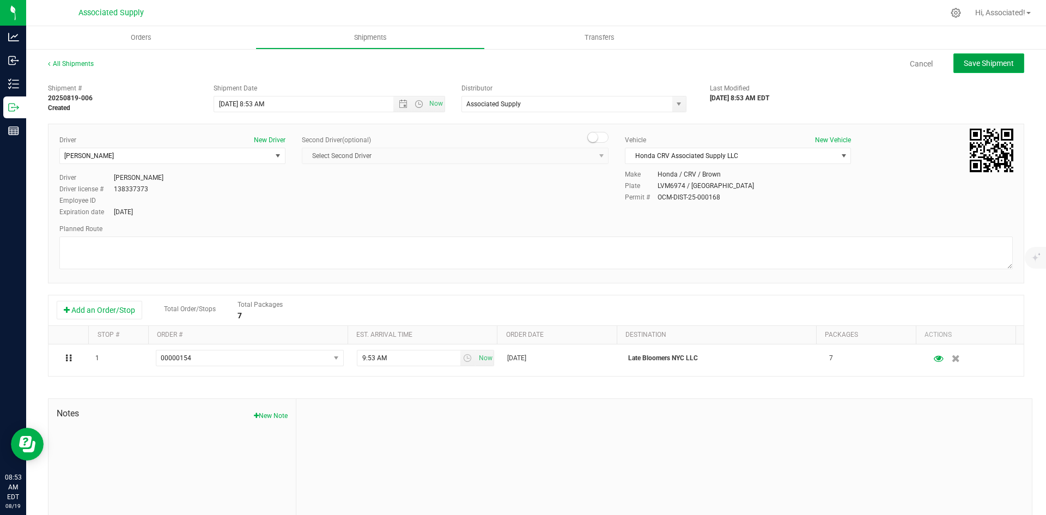
click at [978, 64] on span "Save Shipment" at bounding box center [989, 63] width 50 height 9
type input "8/19/2025 12:53 PM"
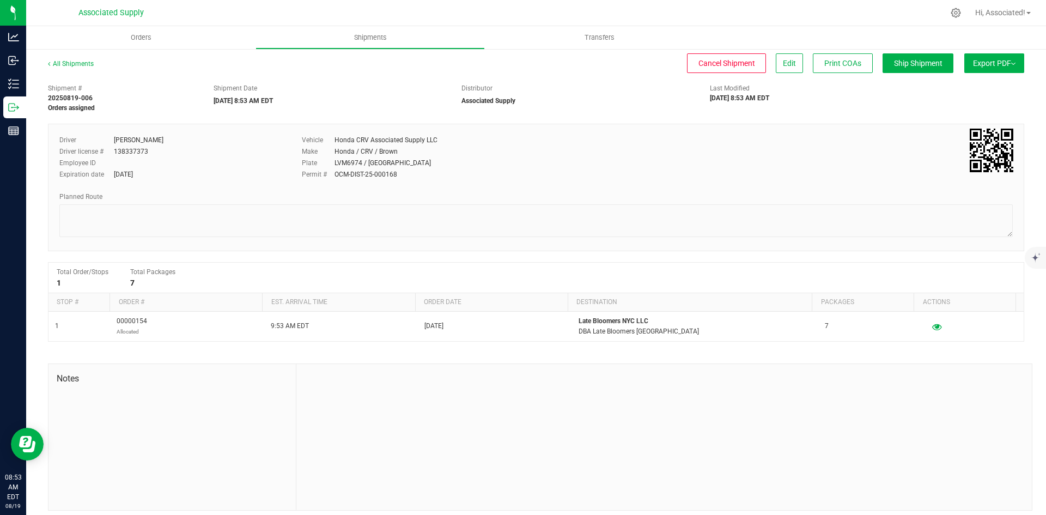
click at [994, 60] on button "Export PDF" at bounding box center [994, 63] width 60 height 20
click at [961, 119] on span "NY Manifest" at bounding box center [961, 120] width 36 height 8
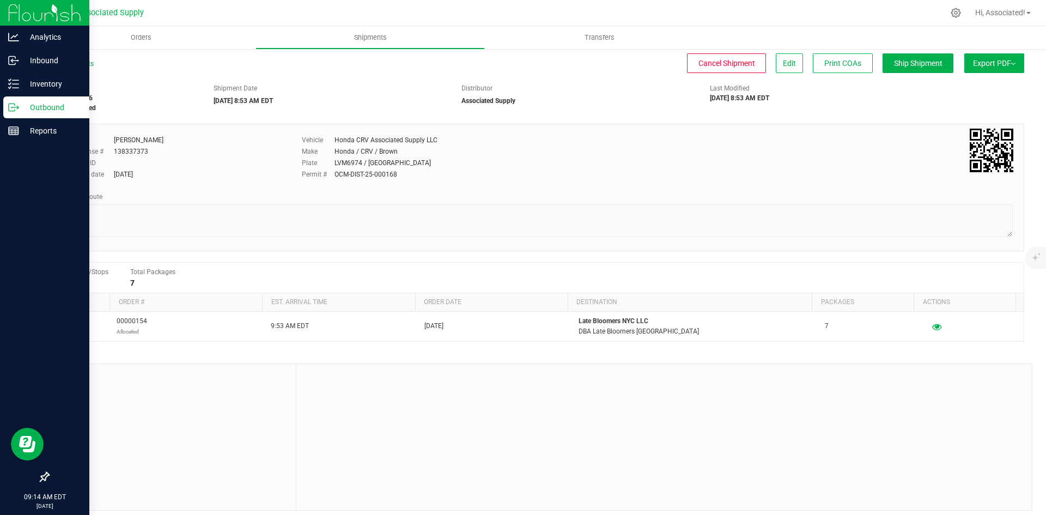
click at [39, 196] on div at bounding box center [44, 304] width 89 height 323
click at [36, 110] on p "Outbound" at bounding box center [51, 107] width 65 height 13
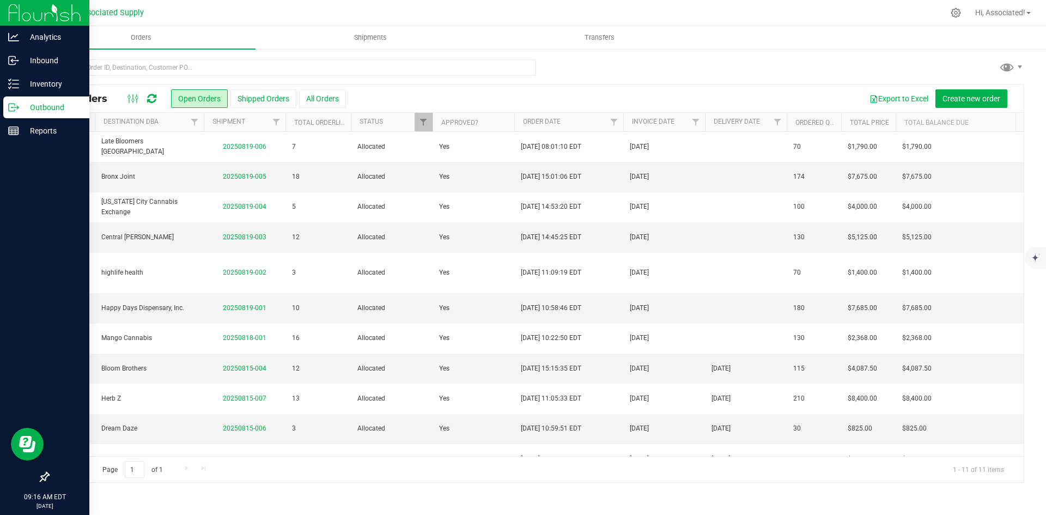
scroll to position [0, 306]
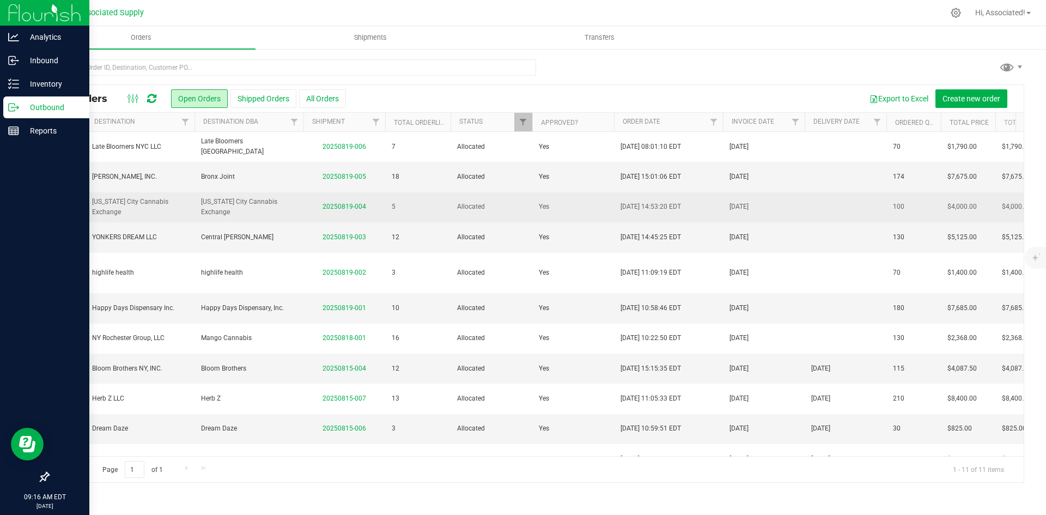
click at [485, 204] on span "Allocated" at bounding box center [491, 207] width 69 height 10
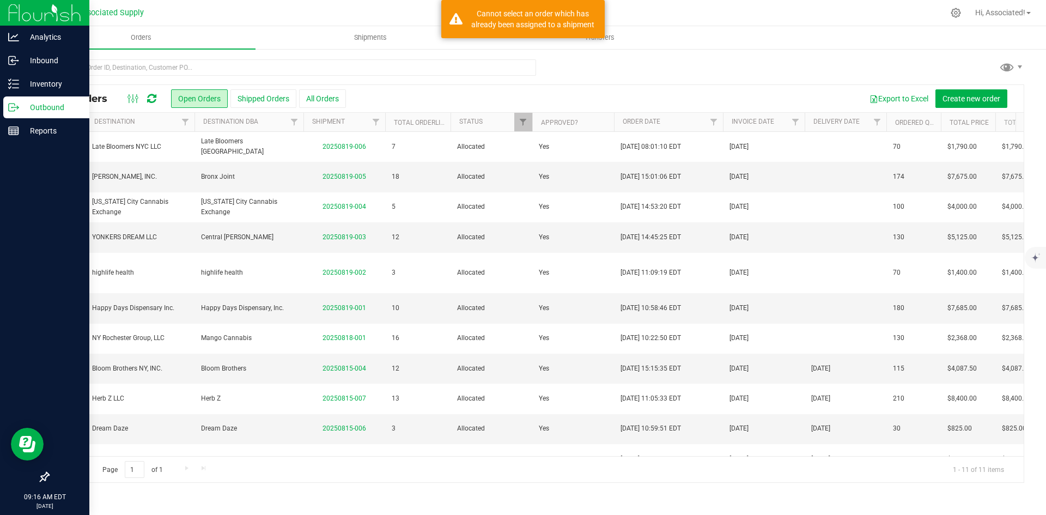
scroll to position [0, 588]
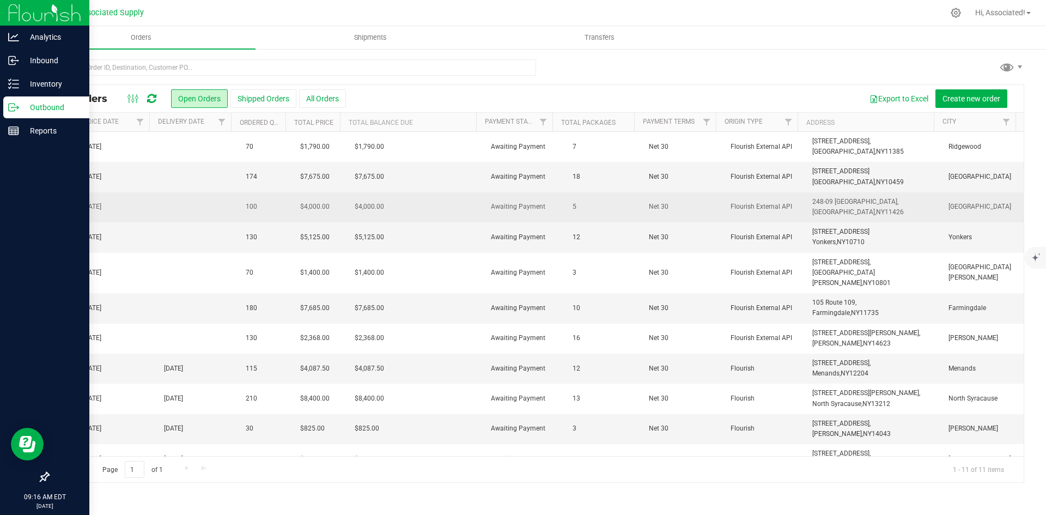
drag, startPoint x: 862, startPoint y: 210, endPoint x: 804, endPoint y: 202, distance: 58.4
click at [812, 202] on span "248-09 Jericho Turnpike, Jamaica, NY 11426" at bounding box center [858, 207] width 92 height 21
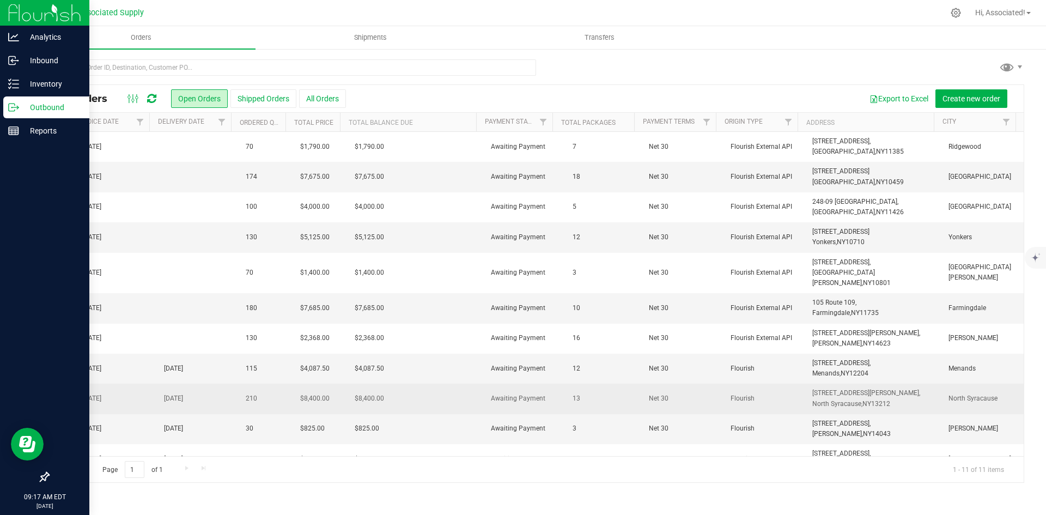
copy span "248-09 Jericho Turnpike, Jamaica, NY 11426"
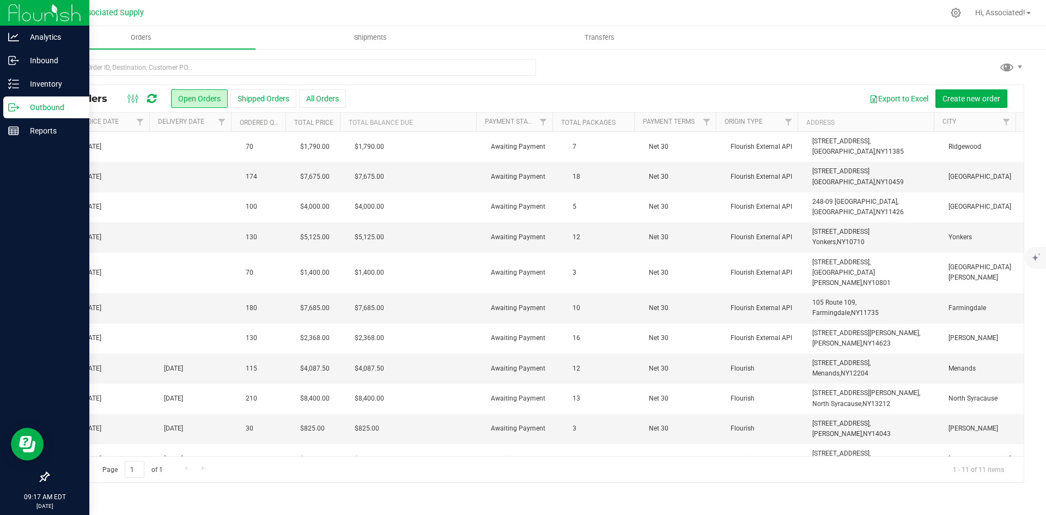
click at [803, 92] on div "Export to Excel Create new order" at bounding box center [680, 98] width 669 height 19
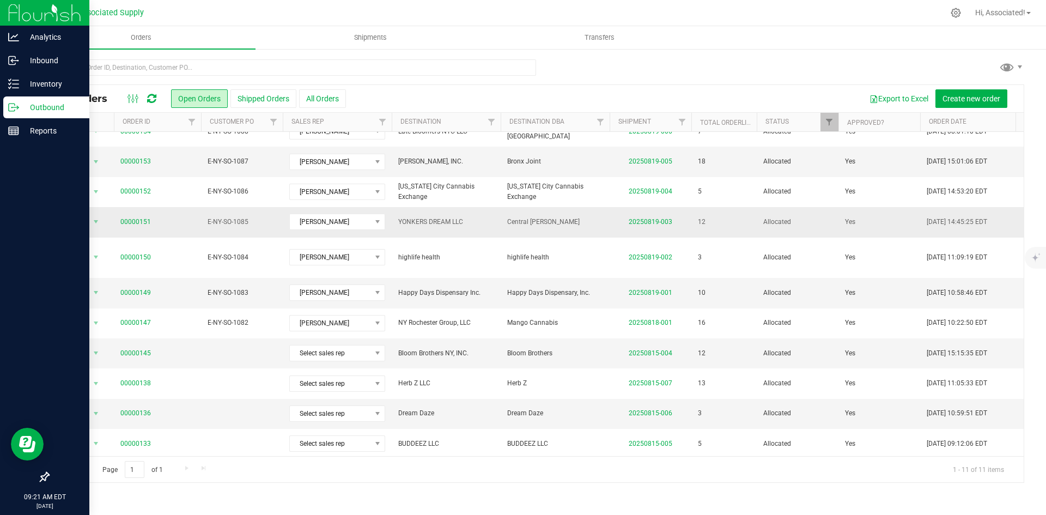
scroll to position [0, 0]
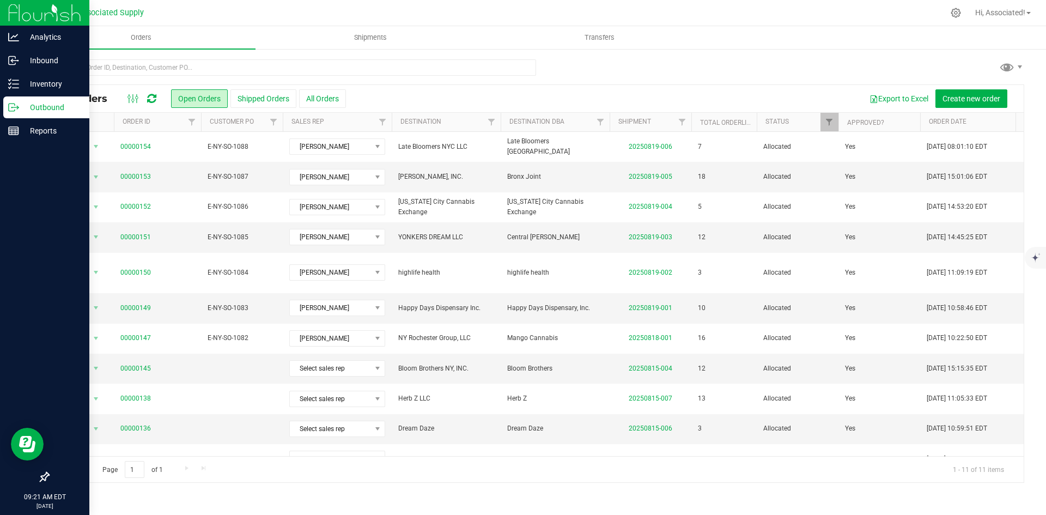
click at [425, 95] on div "Export to Excel Create new order" at bounding box center [680, 98] width 669 height 19
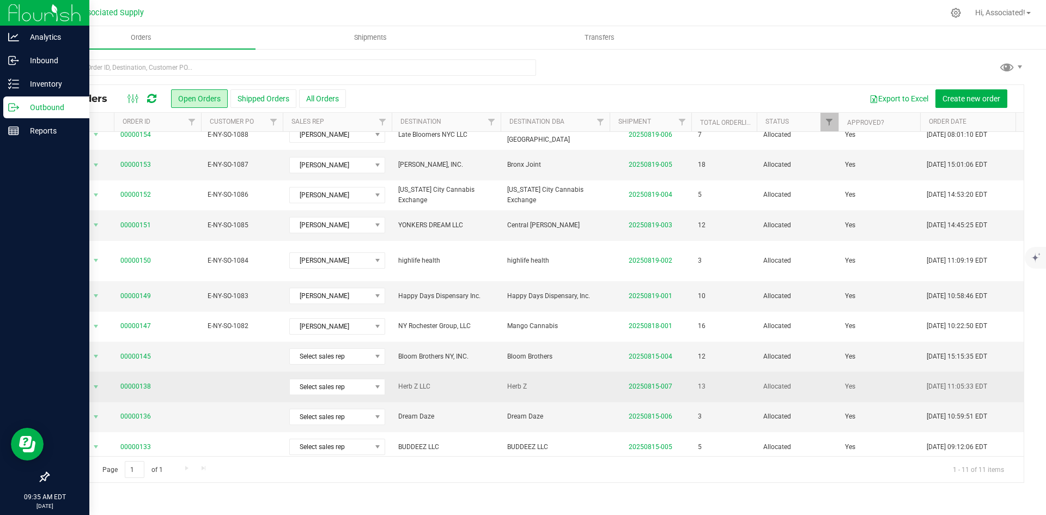
scroll to position [15, 0]
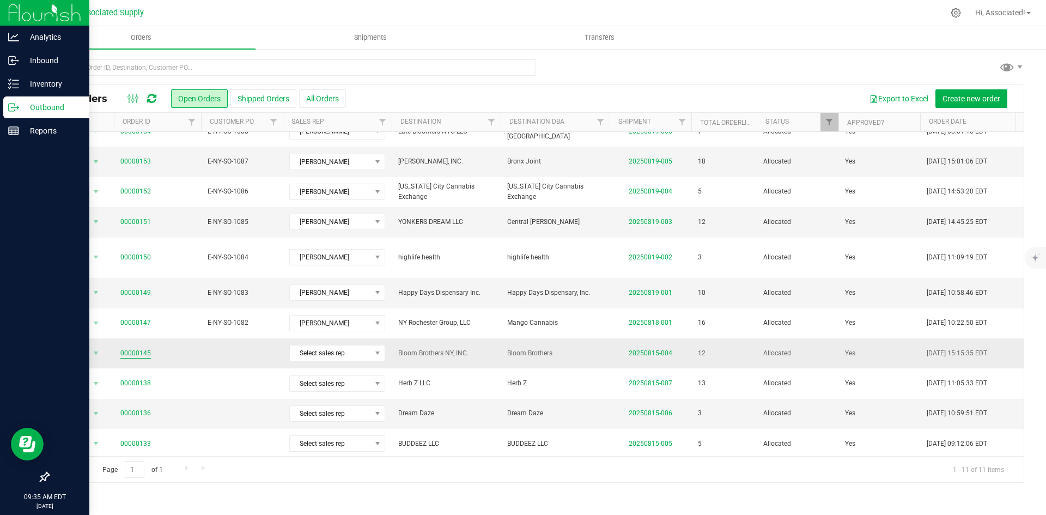
click at [138, 348] on link "00000145" at bounding box center [135, 353] width 31 height 10
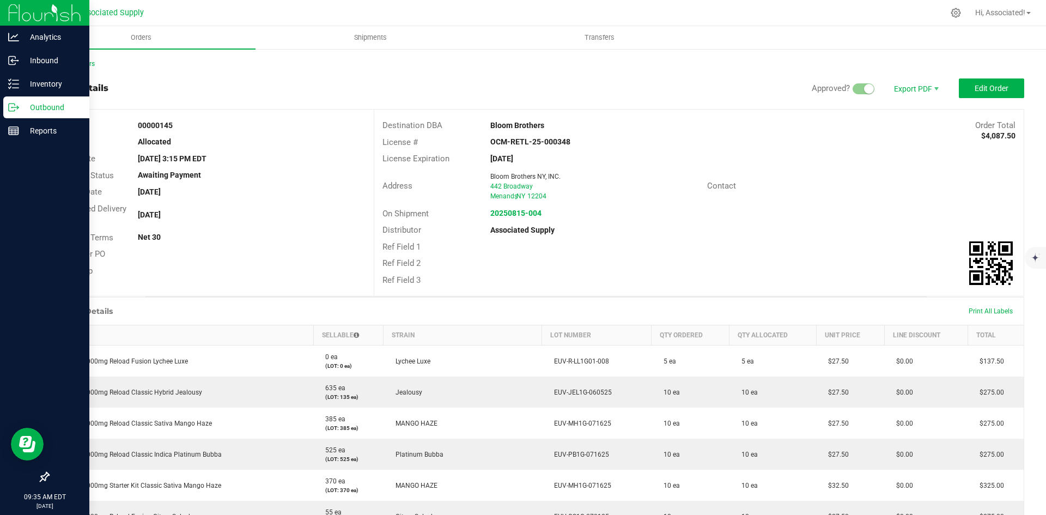
click at [902, 204] on div "Address Bloom Brothers NY, INC. 442 Broadway Menands , NY 12204 Contact" at bounding box center [698, 186] width 649 height 38
click at [725, 68] on div "Back to Orders" at bounding box center [536, 64] width 976 height 10
click at [825, 191] on div "Contact" at bounding box center [861, 186] width 325 height 17
click at [532, 210] on strong "20250815-004" at bounding box center [515, 213] width 51 height 9
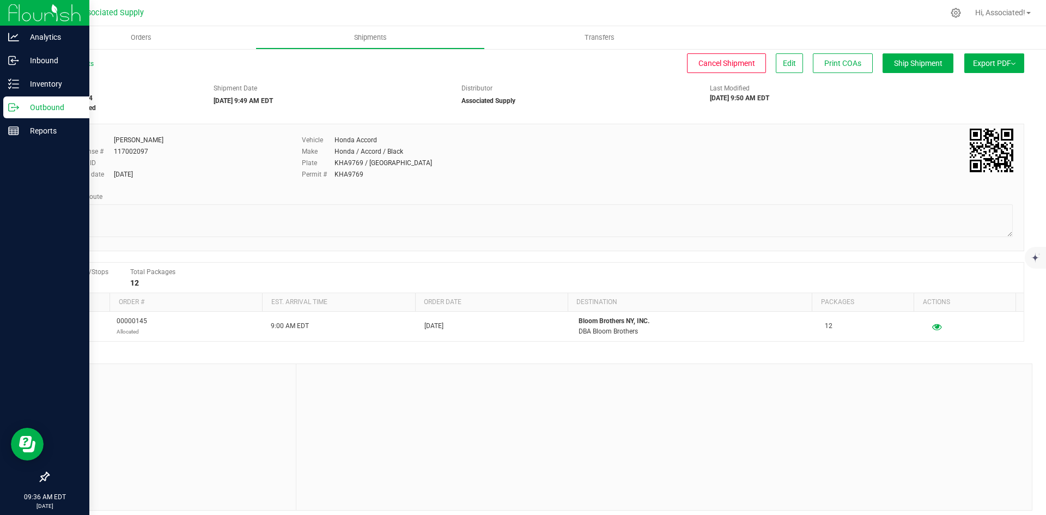
click at [998, 65] on button "Export PDF" at bounding box center [994, 63] width 60 height 20
click at [848, 92] on div "Last Modified 08/15/2025 9:50 AM EDT" at bounding box center [785, 93] width 166 height 20
click at [910, 64] on span "Ship Shipment" at bounding box center [918, 63] width 48 height 9
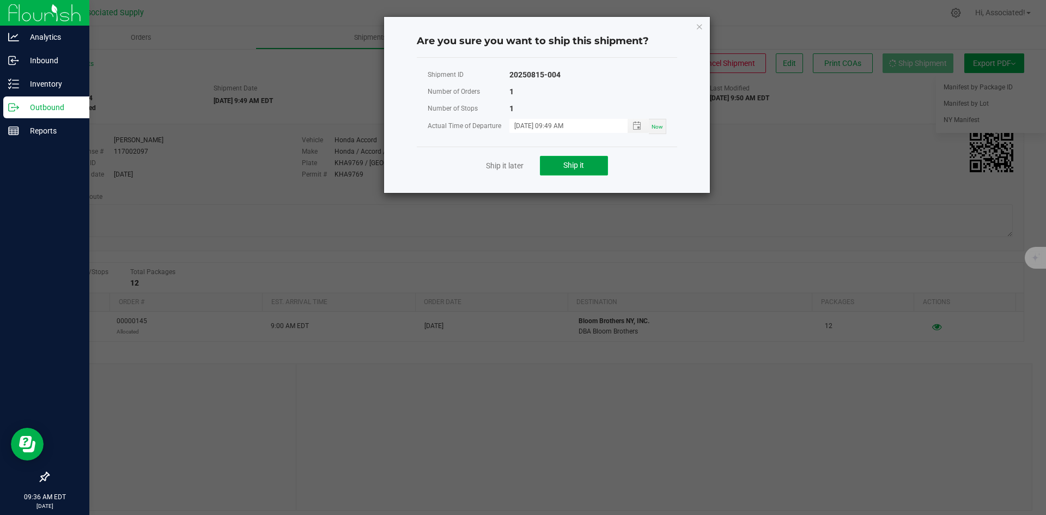
click at [578, 163] on span "Ship it" at bounding box center [573, 165] width 21 height 9
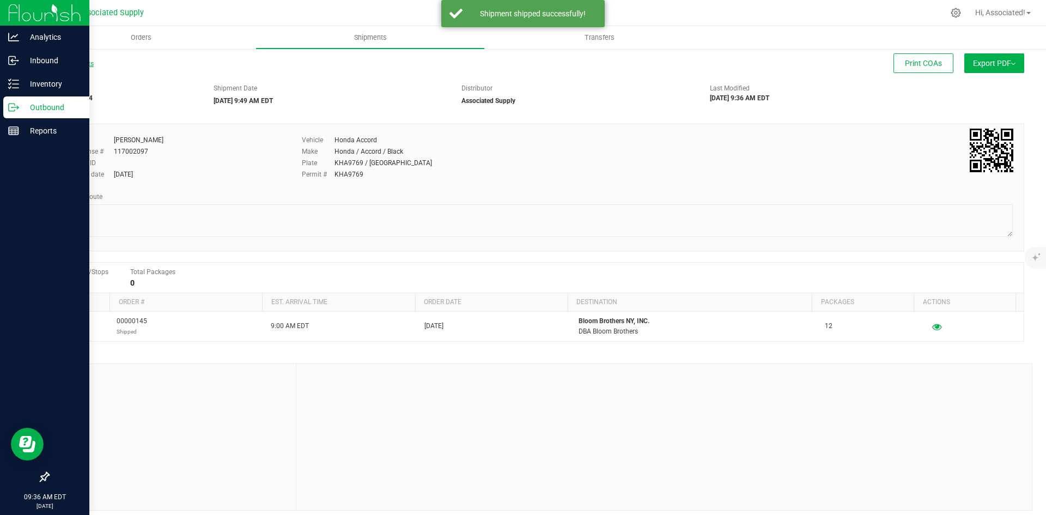
click at [84, 65] on link "All Shipments" at bounding box center [71, 64] width 46 height 8
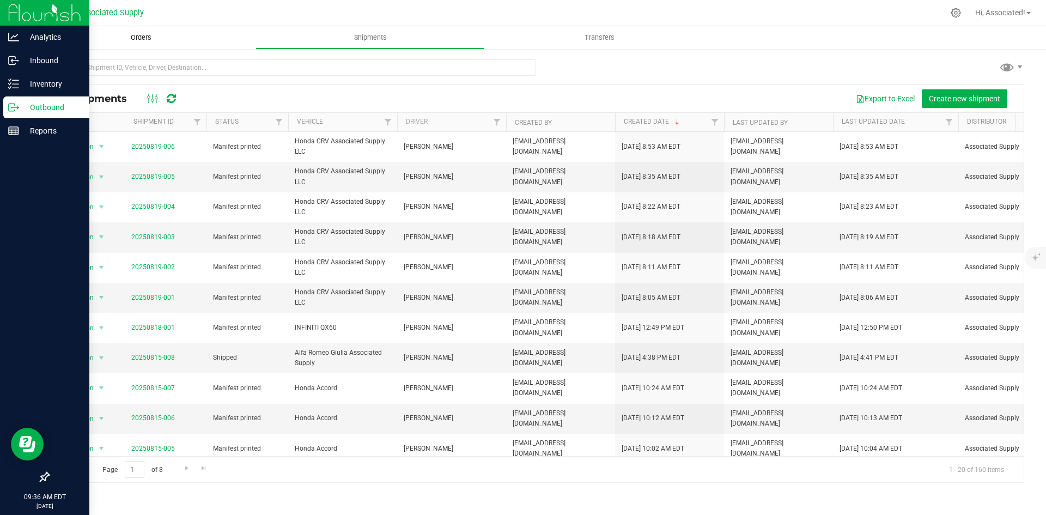
click at [147, 39] on span "Orders" at bounding box center [141, 38] width 50 height 10
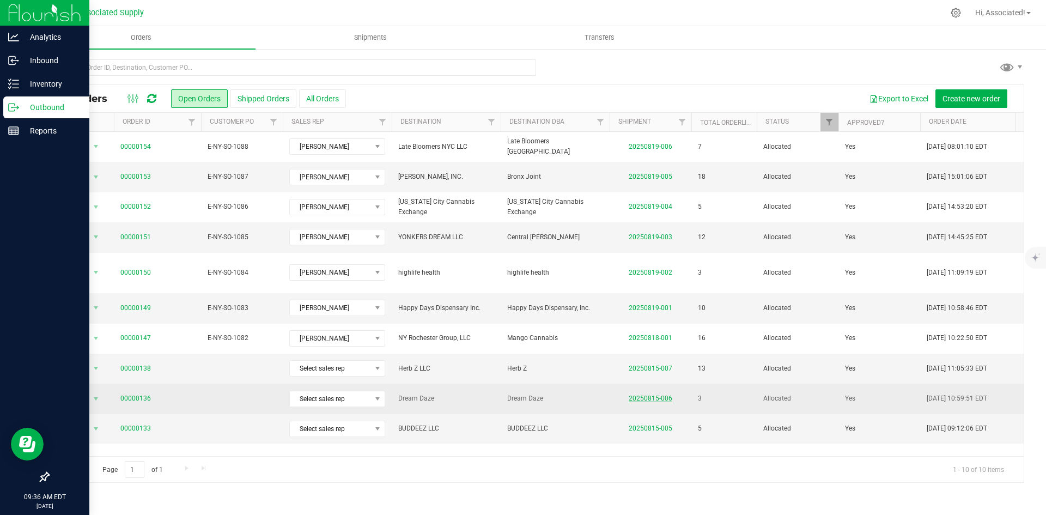
click at [647, 394] on link "20250815-006" at bounding box center [651, 398] width 44 height 8
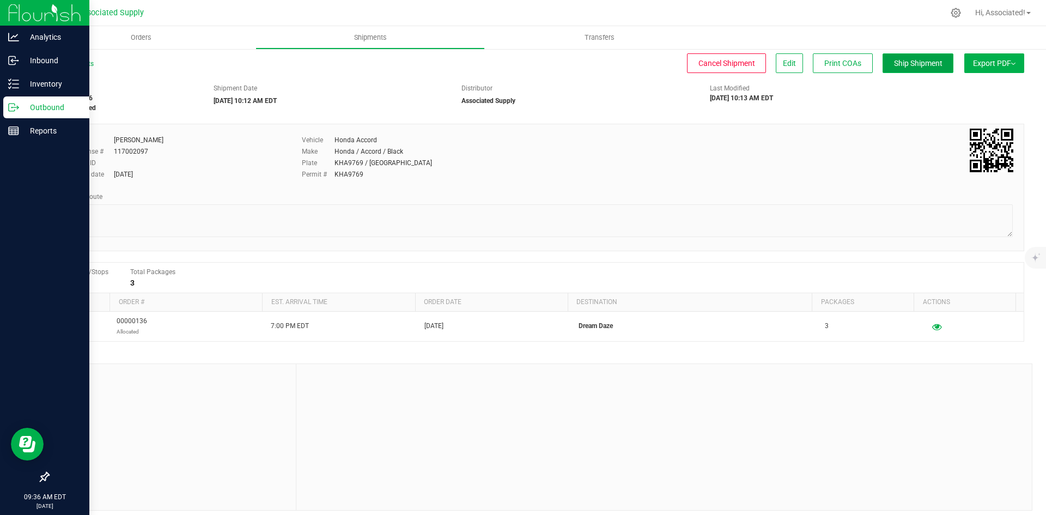
click at [911, 64] on span "Ship Shipment" at bounding box center [918, 63] width 48 height 9
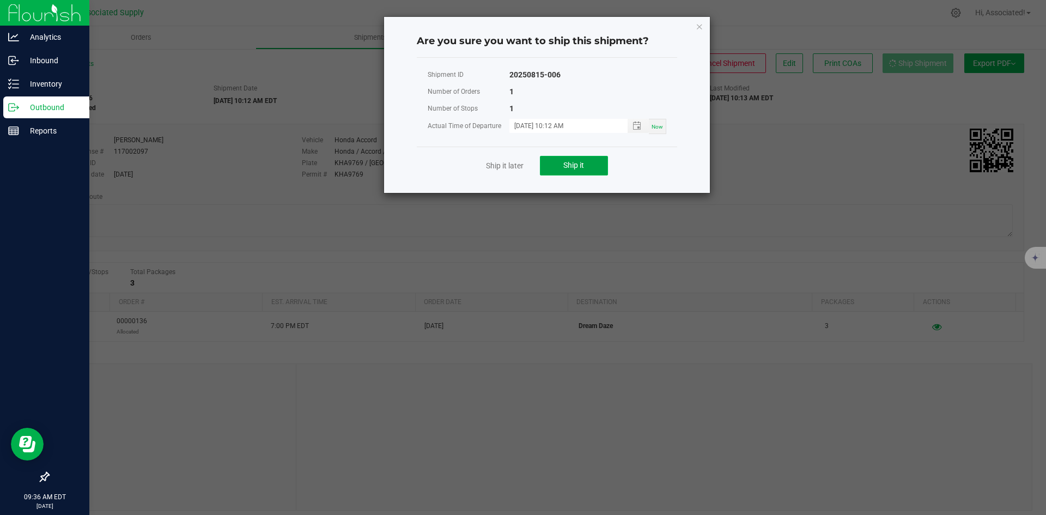
click at [591, 167] on button "Ship it" at bounding box center [574, 166] width 68 height 20
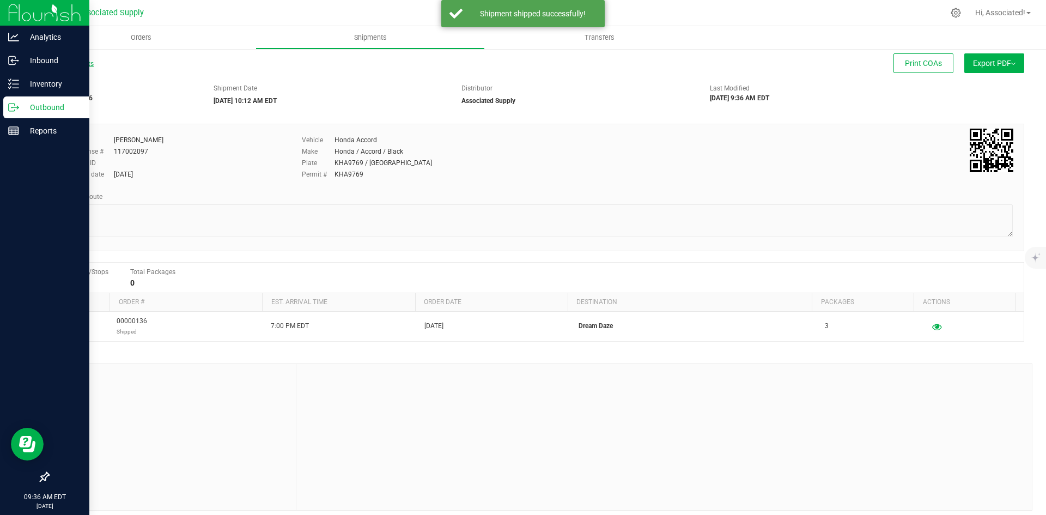
click at [84, 63] on link "All Shipments" at bounding box center [71, 64] width 46 height 8
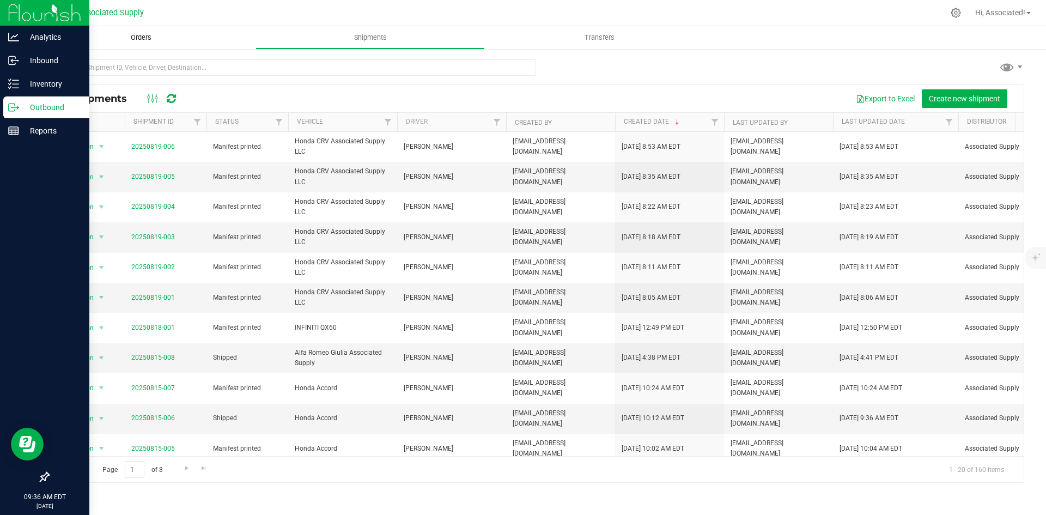
click at [154, 41] on span "Orders" at bounding box center [141, 38] width 50 height 10
